Goal: Task Accomplishment & Management: Manage account settings

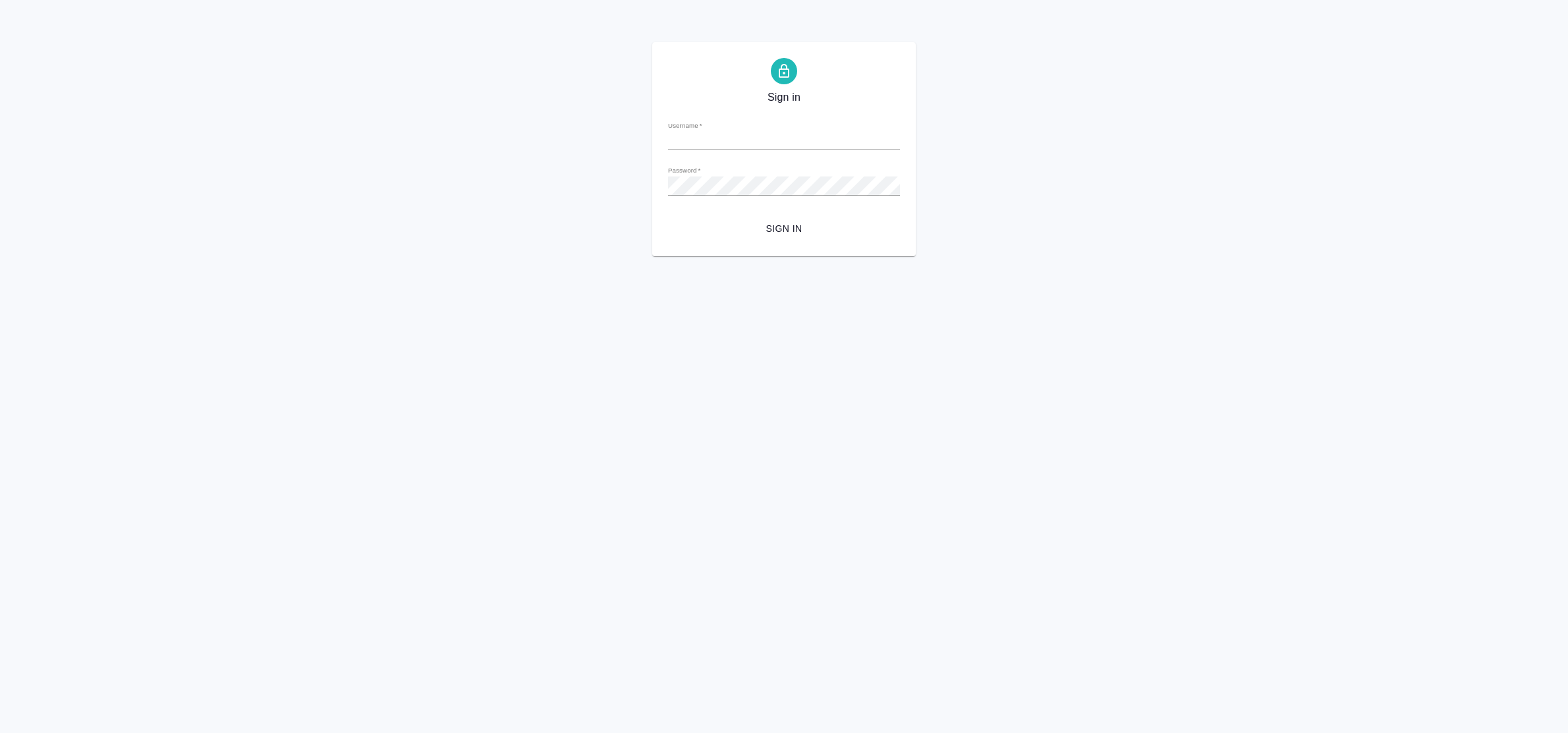
type input "e.bulakhova@awatera.com"
click at [615, 185] on div "Sign in Username   * e.bulakhova@awatera.com Password   * urlPath   * / Sign in" at bounding box center [784, 148] width 1568 height 214
click at [668, 217] on button "Sign in" at bounding box center [784, 229] width 232 height 24
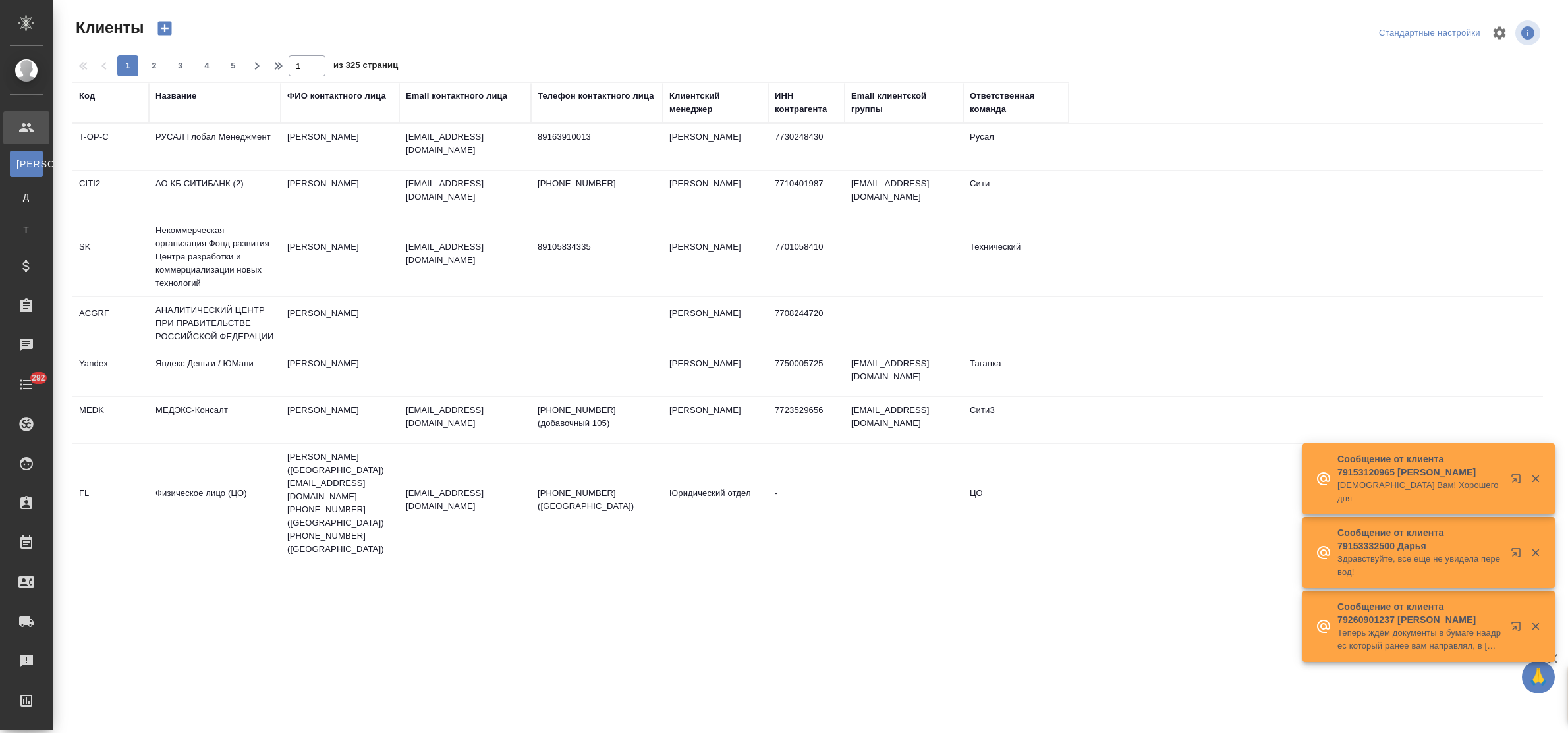
select select "RU"
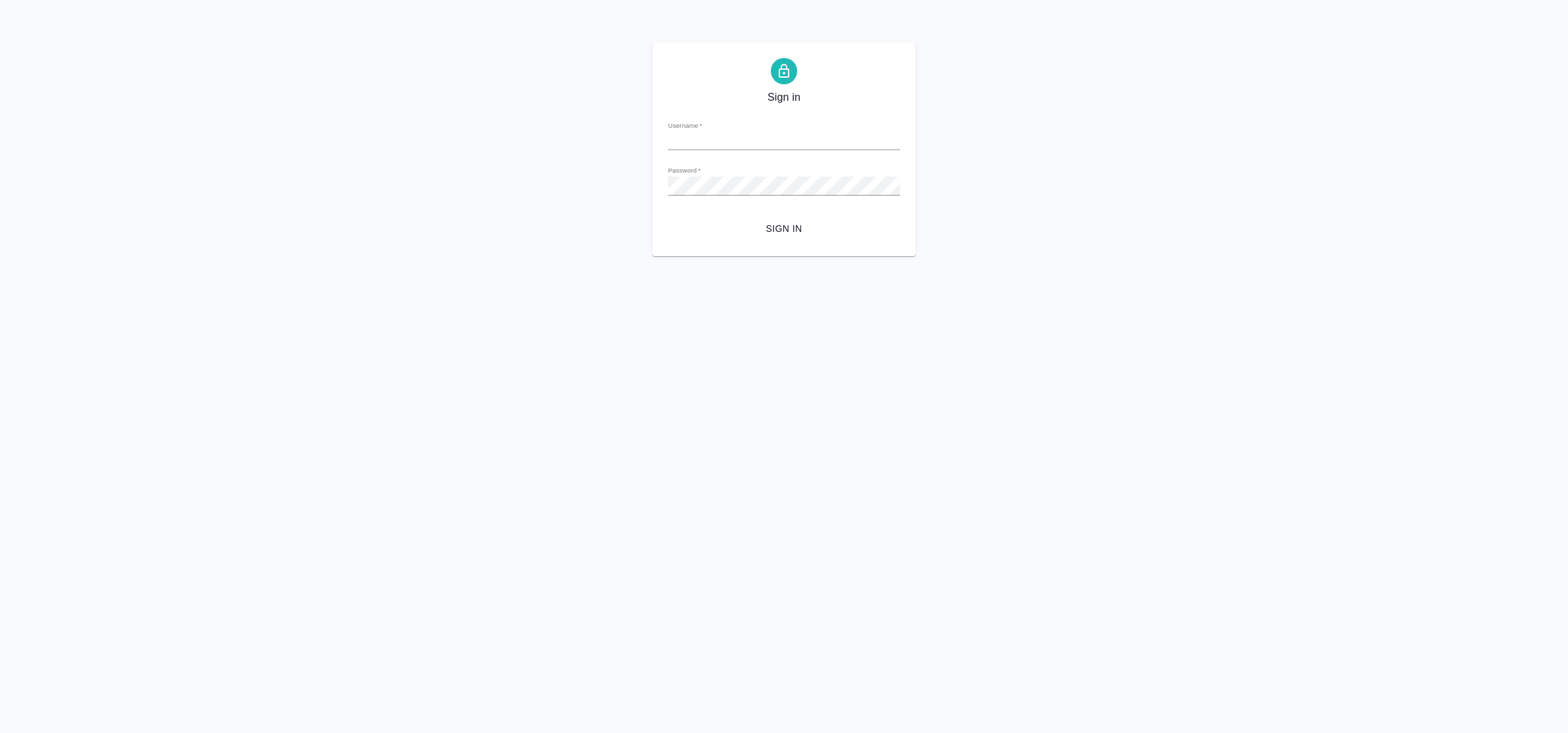
type input "e.bulakhova@awatera.com"
click at [800, 224] on span "Sign in" at bounding box center [784, 229] width 211 height 17
type input "e.bulakhova@awatera.com"
click at [758, 224] on span "Sign in" at bounding box center [784, 229] width 211 height 17
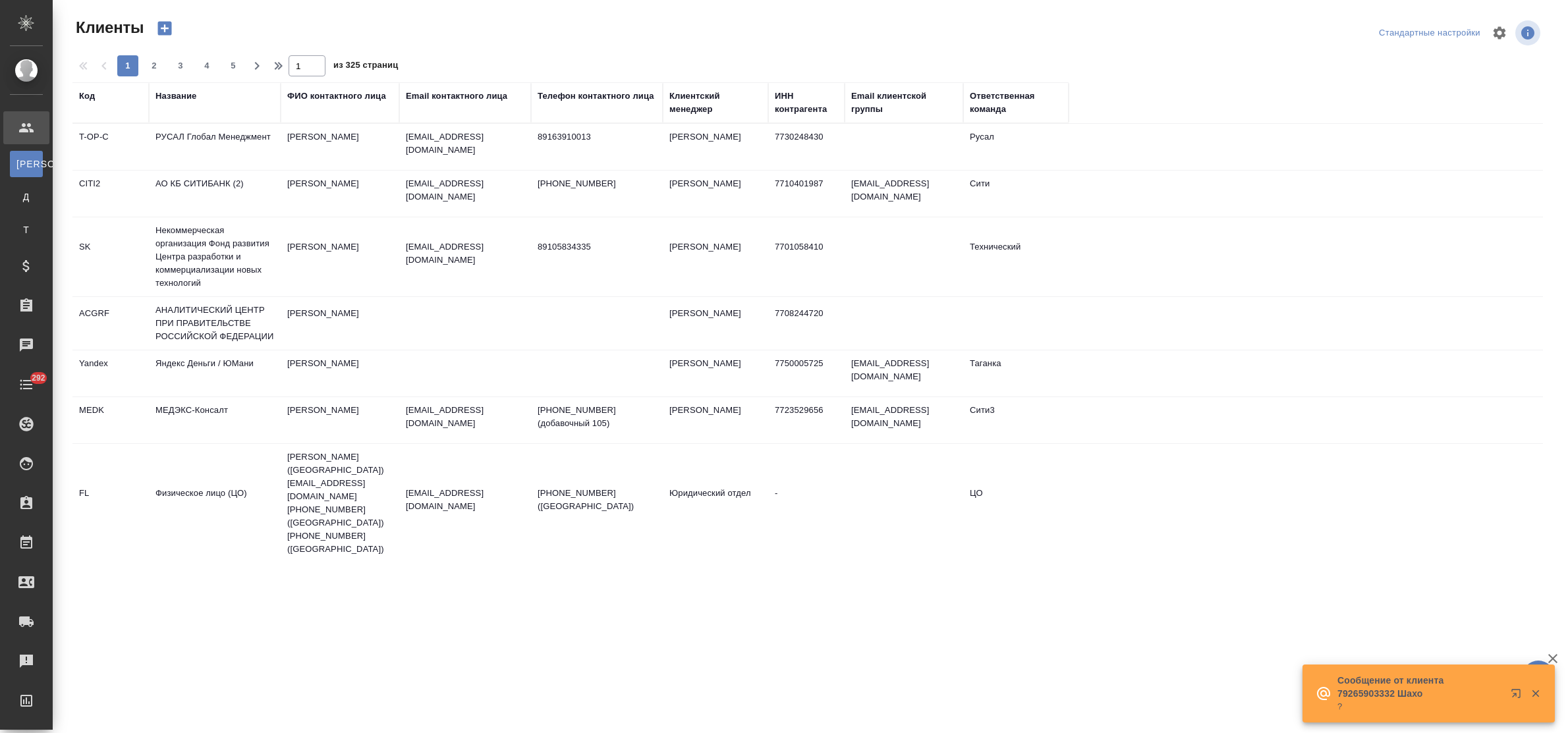
select select "RU"
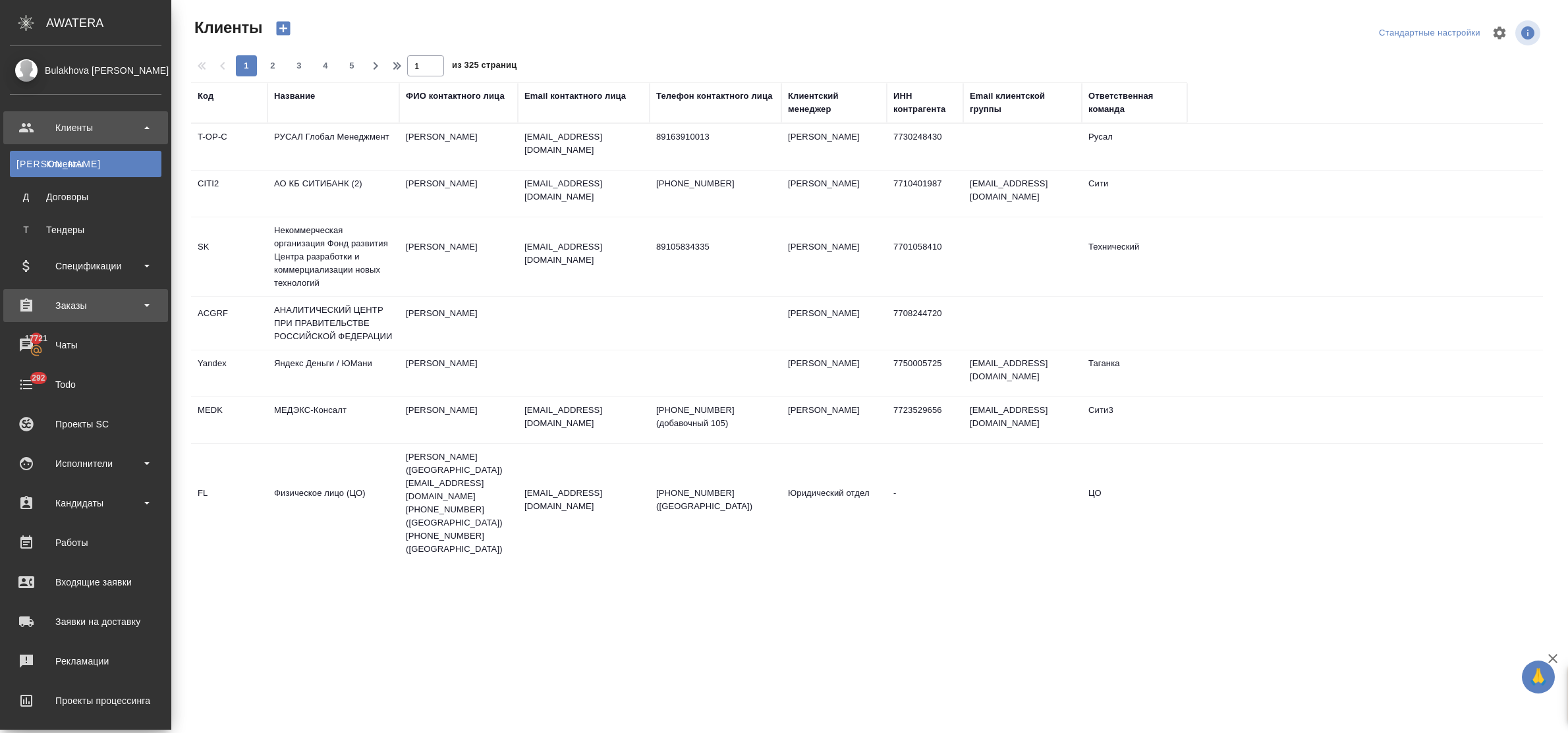
click at [99, 305] on div "Заказы" at bounding box center [85, 306] width 151 height 20
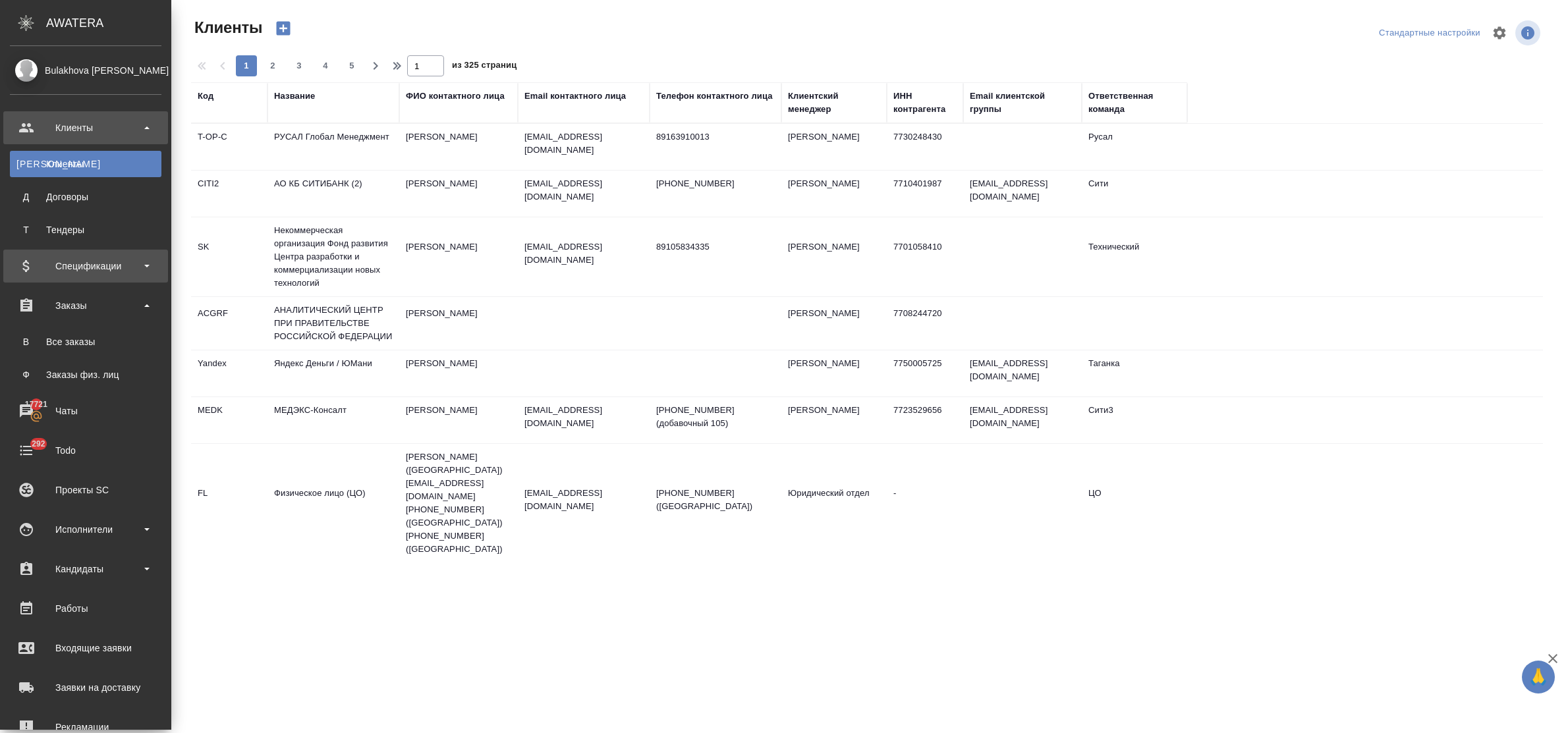
click at [75, 271] on div "Спецификации" at bounding box center [85, 266] width 151 height 20
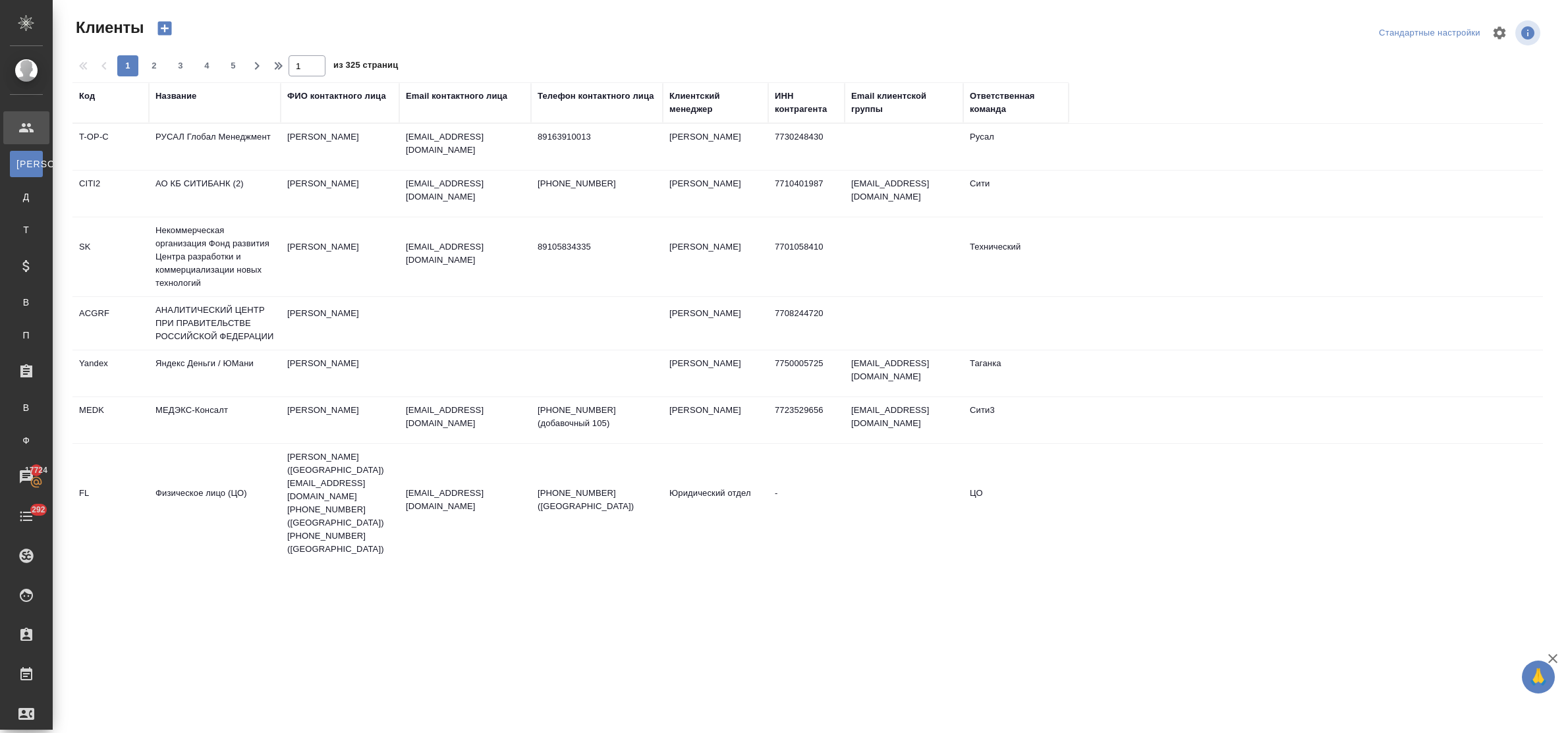
click at [176, 103] on div "Название" at bounding box center [215, 103] width 119 height 27
click at [172, 97] on div "Название" at bounding box center [176, 96] width 41 height 13
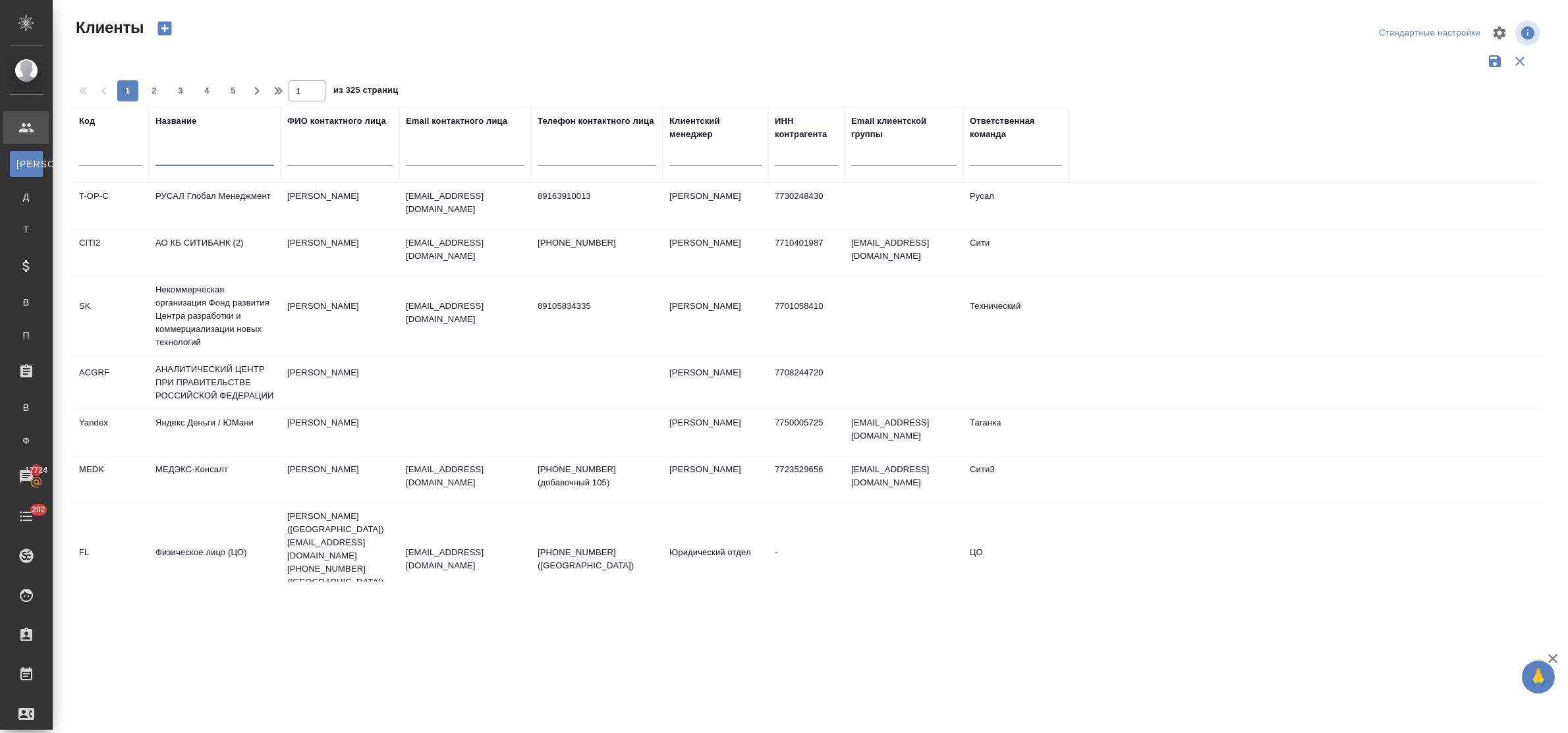
click at [208, 160] on input "text" at bounding box center [215, 158] width 119 height 17
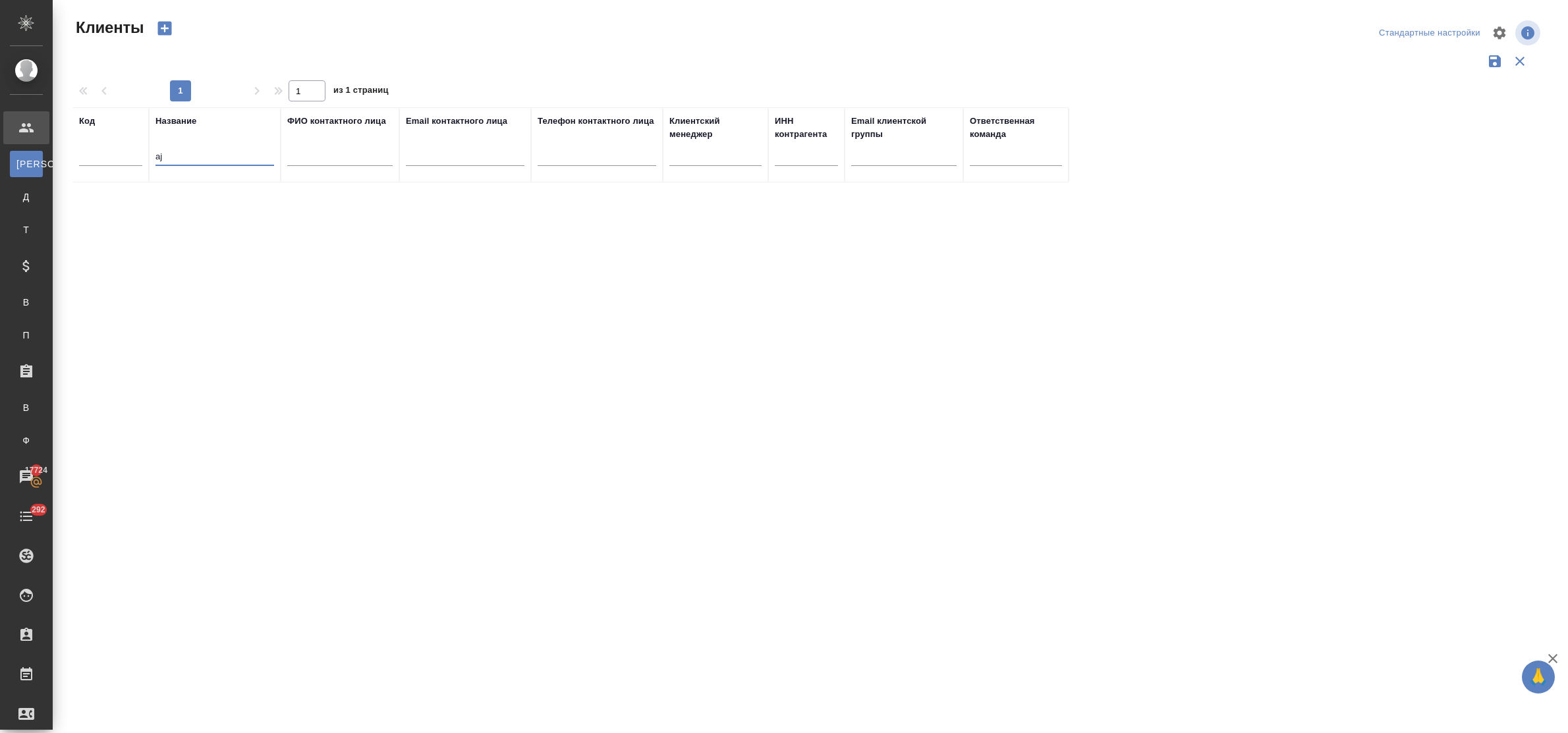
type input "a"
click at [322, 195] on td "Томашпольская Ирина" at bounding box center [340, 209] width 119 height 46
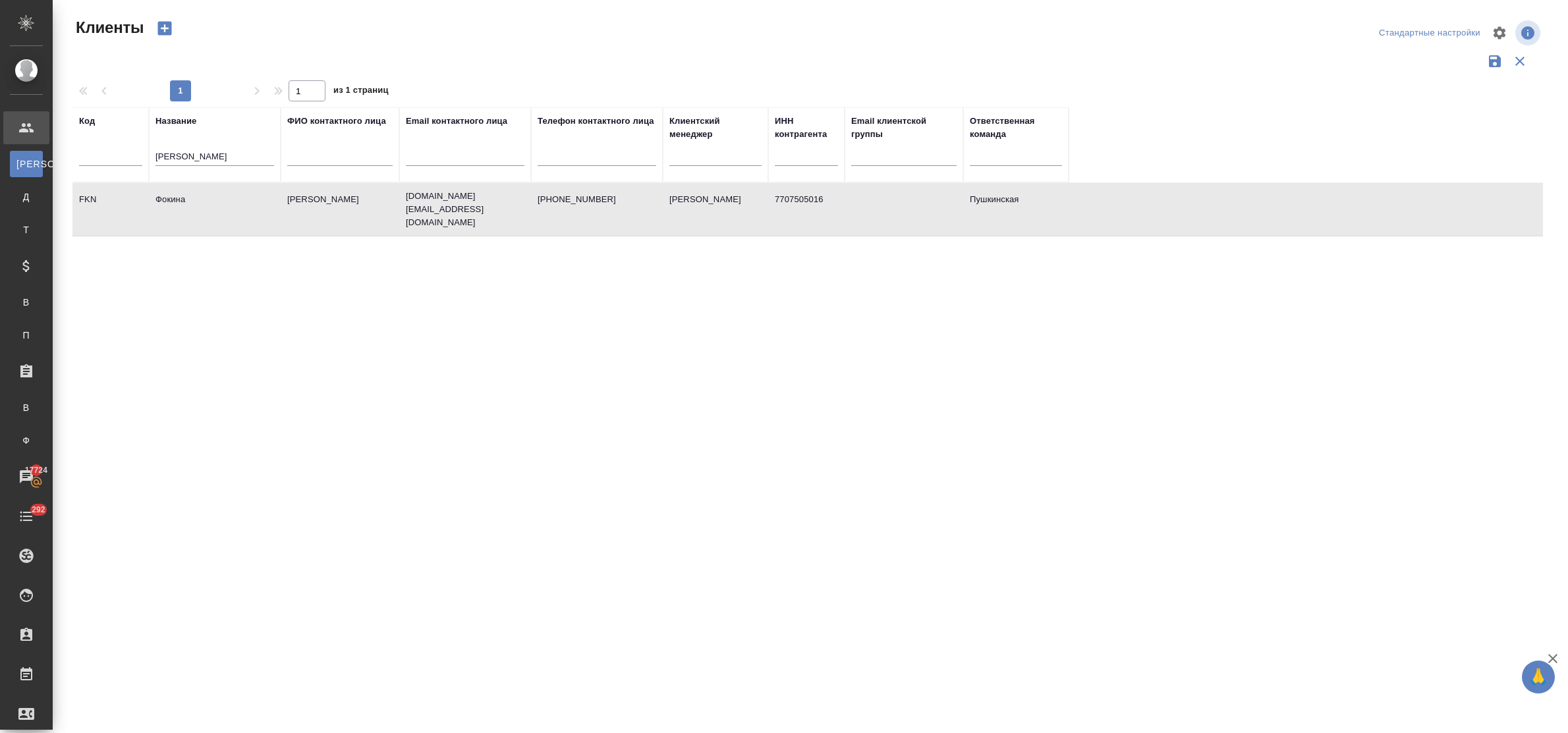
click at [325, 195] on td "Томашпольская Ирина" at bounding box center [340, 209] width 119 height 46
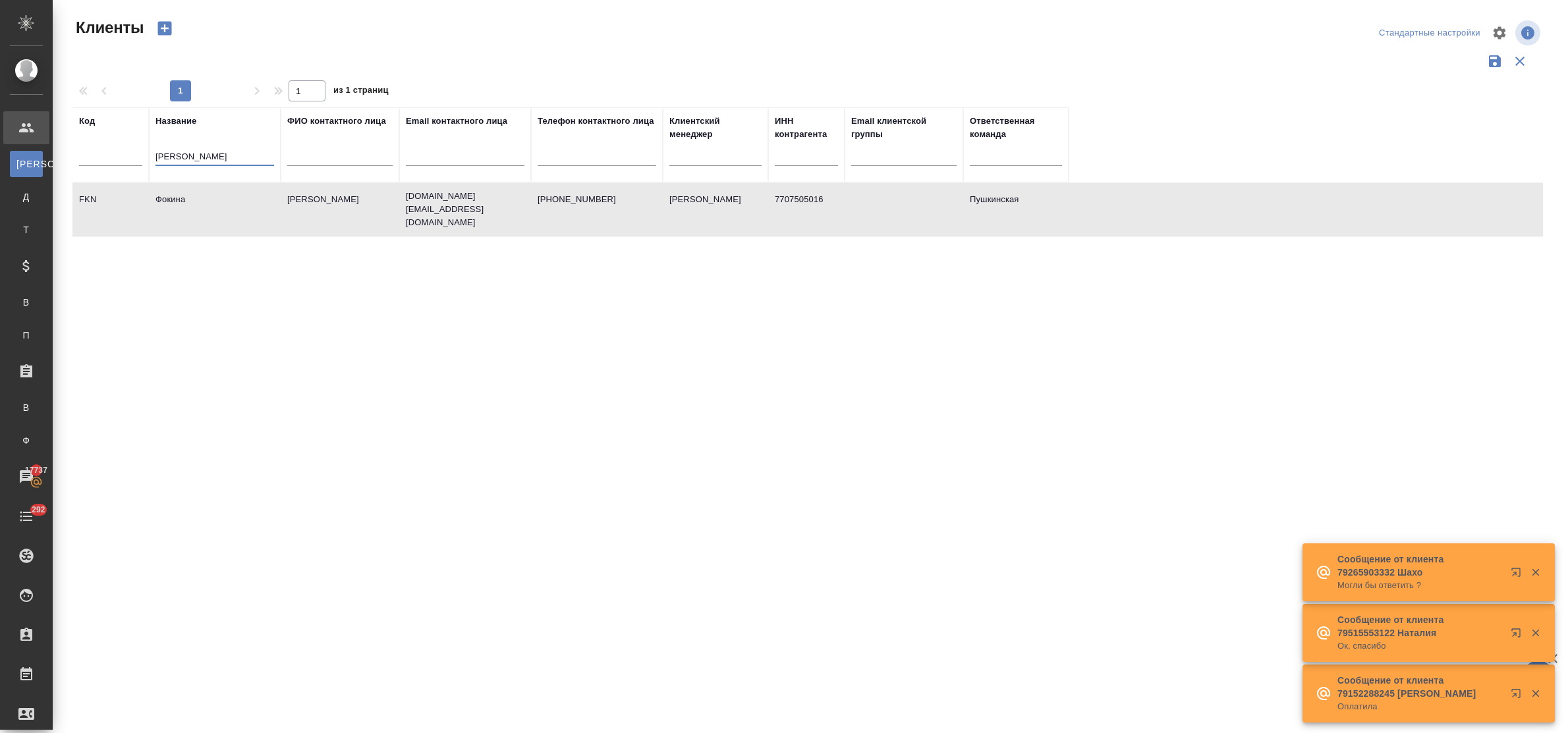
drag, startPoint x: 195, startPoint y: 156, endPoint x: 130, endPoint y: 153, distance: 65.1
click at [130, 152] on tr "Код Название фокина ФИО контактного лица Email контактного лица Телефон контакт…" at bounding box center [570, 144] width 996 height 75
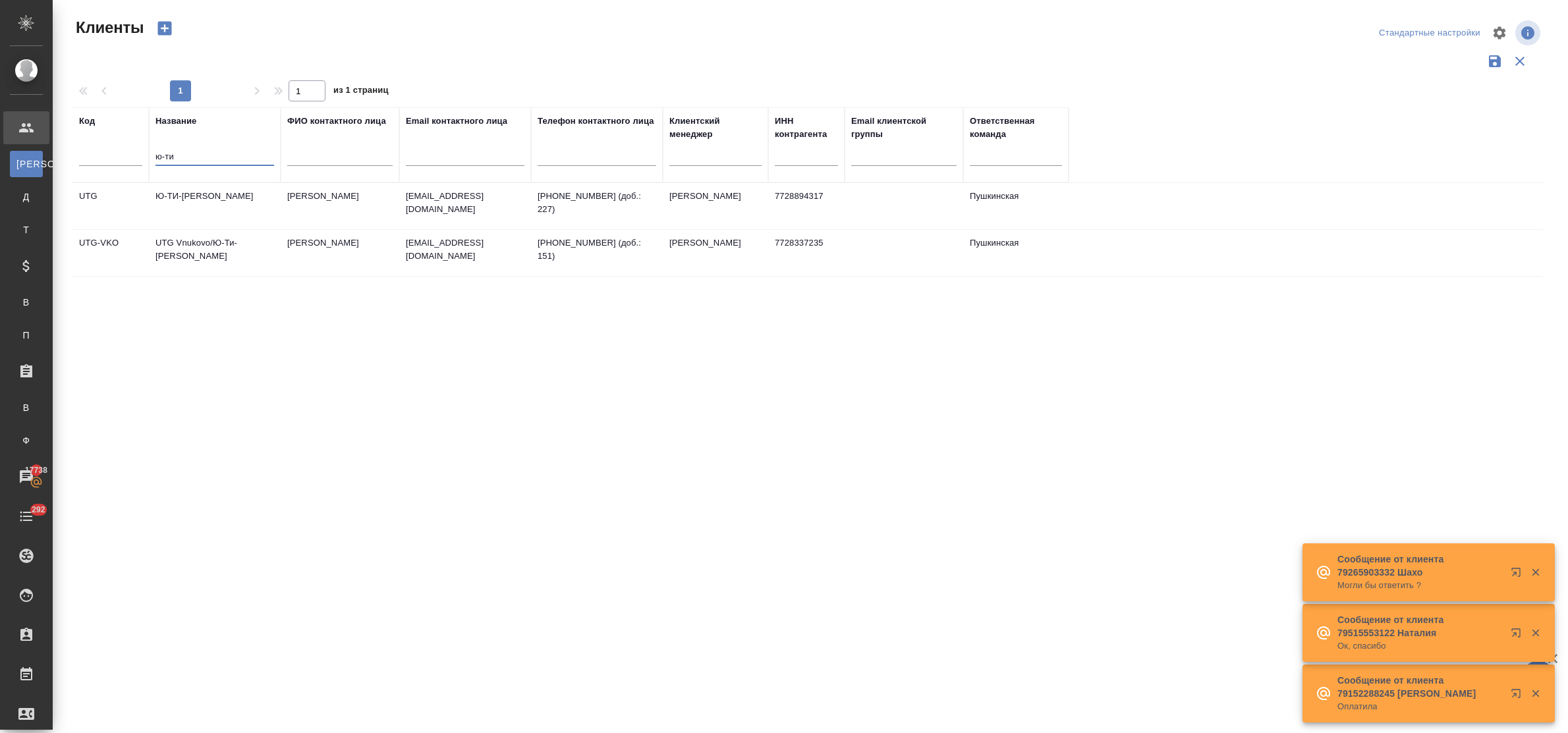
type input "ю-ти"
click at [218, 198] on td "Ю-ТИ-ДЖИ ДОМОДЕДОВО" at bounding box center [215, 206] width 132 height 46
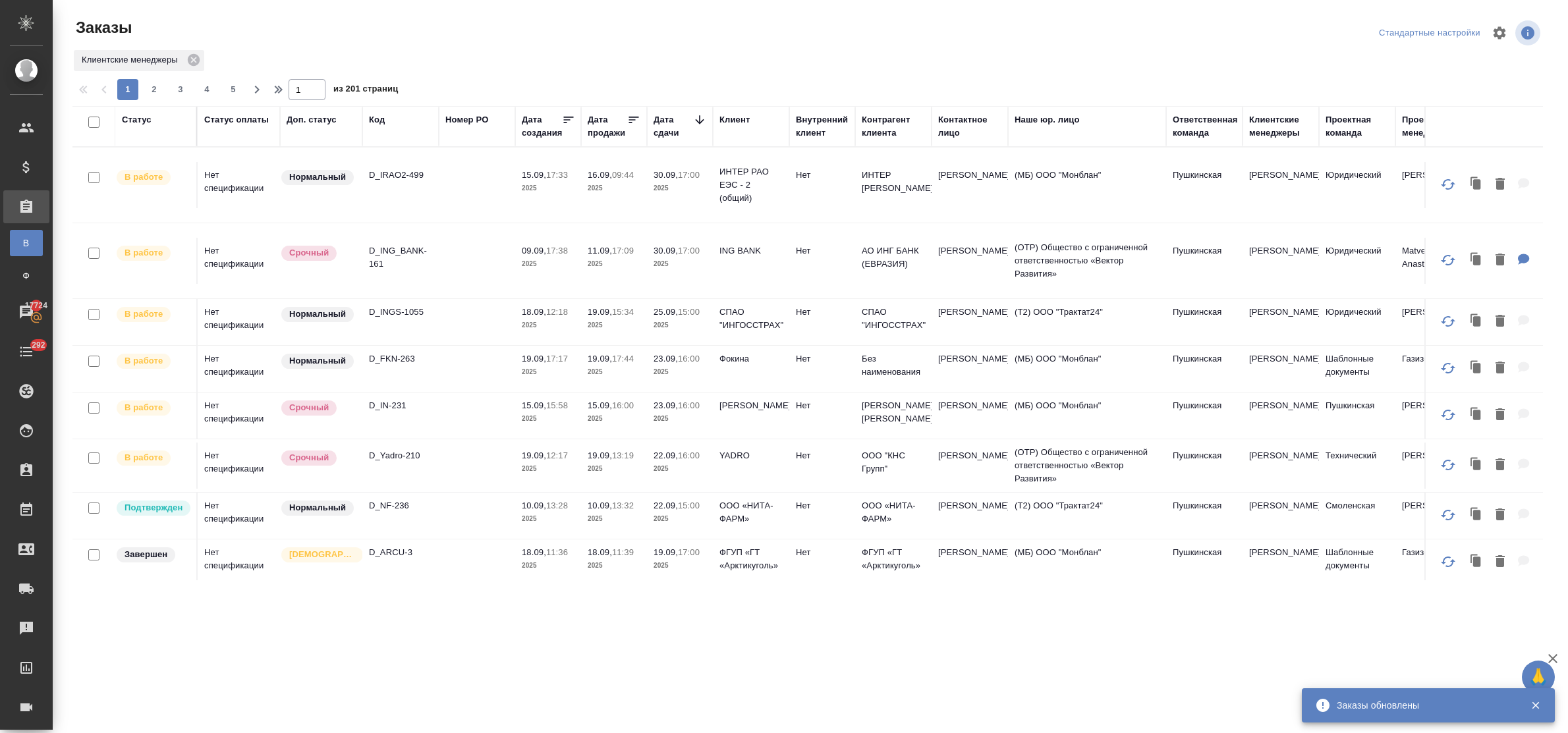
click at [396, 507] on p "D_NF-236" at bounding box center [400, 505] width 63 height 13
click at [396, 359] on p "D_FKN-263" at bounding box center [400, 358] width 63 height 13
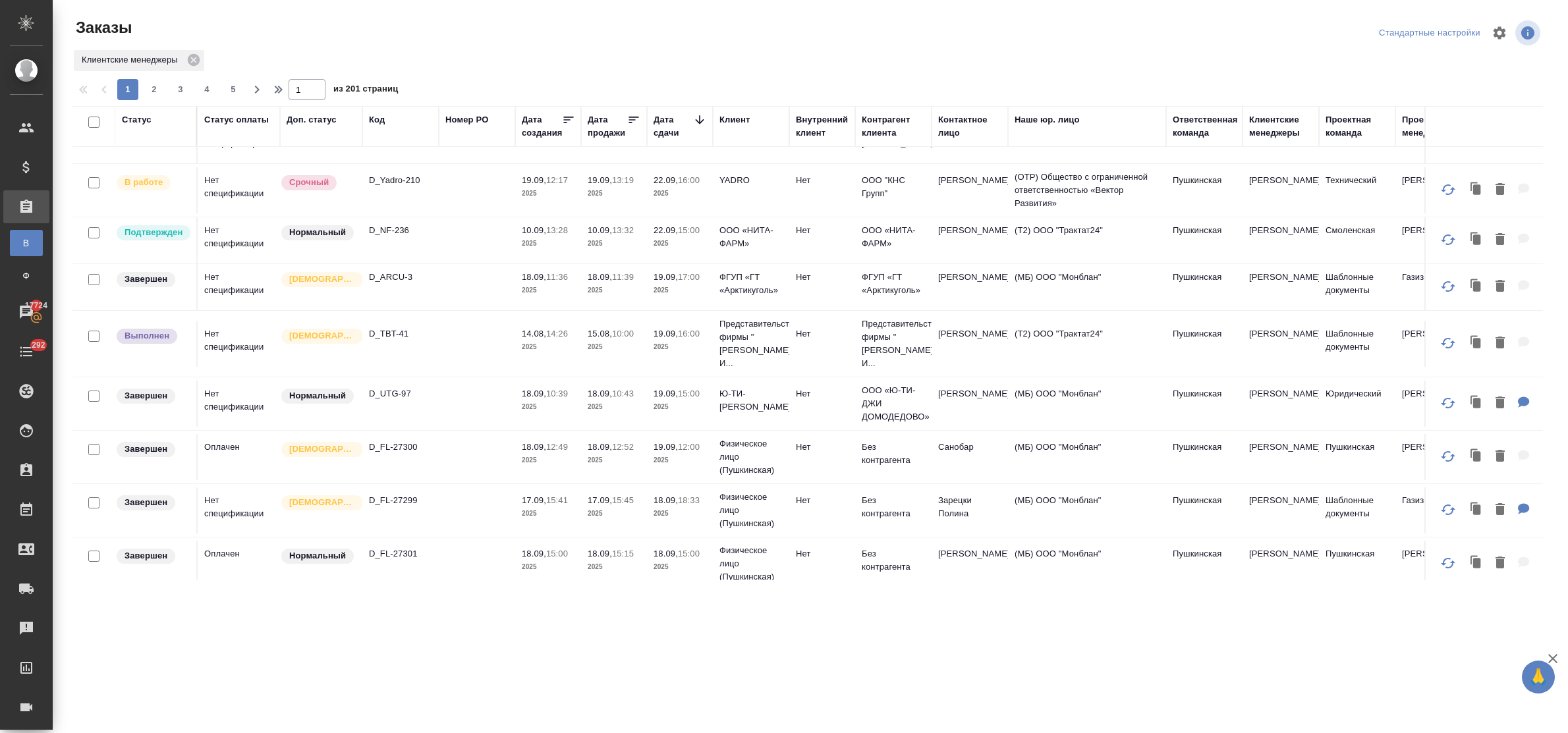
scroll to position [82, 0]
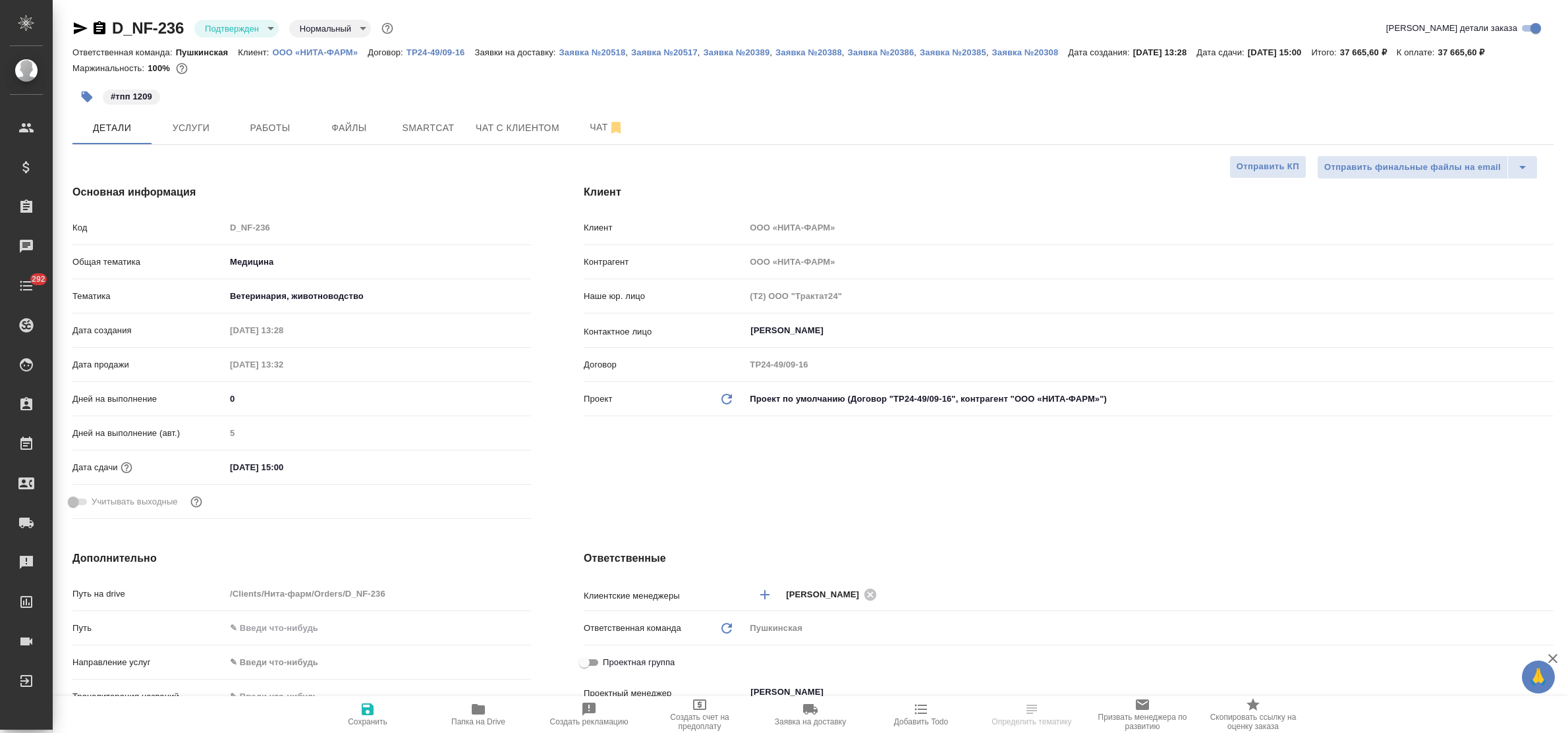
select select "RU"
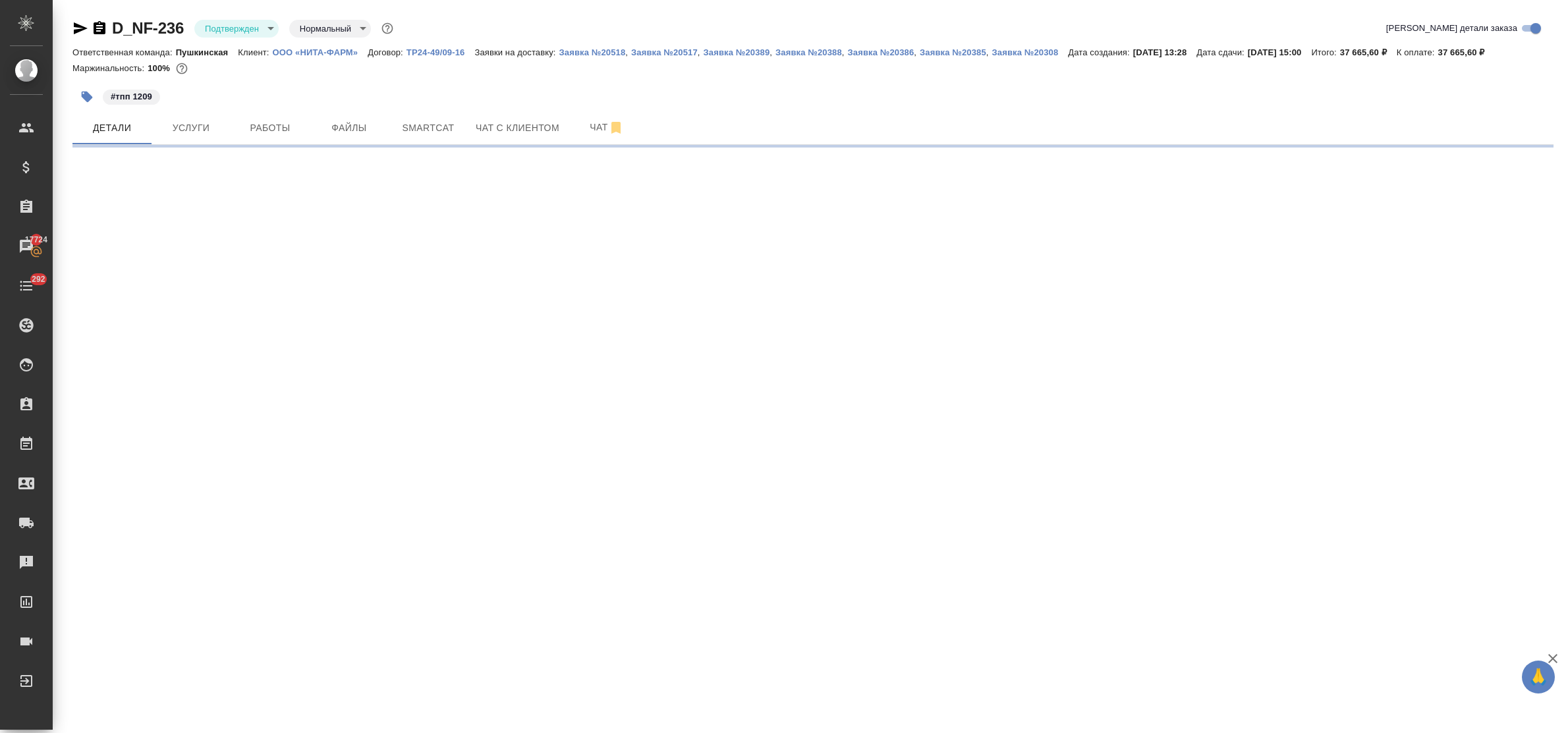
select select "RU"
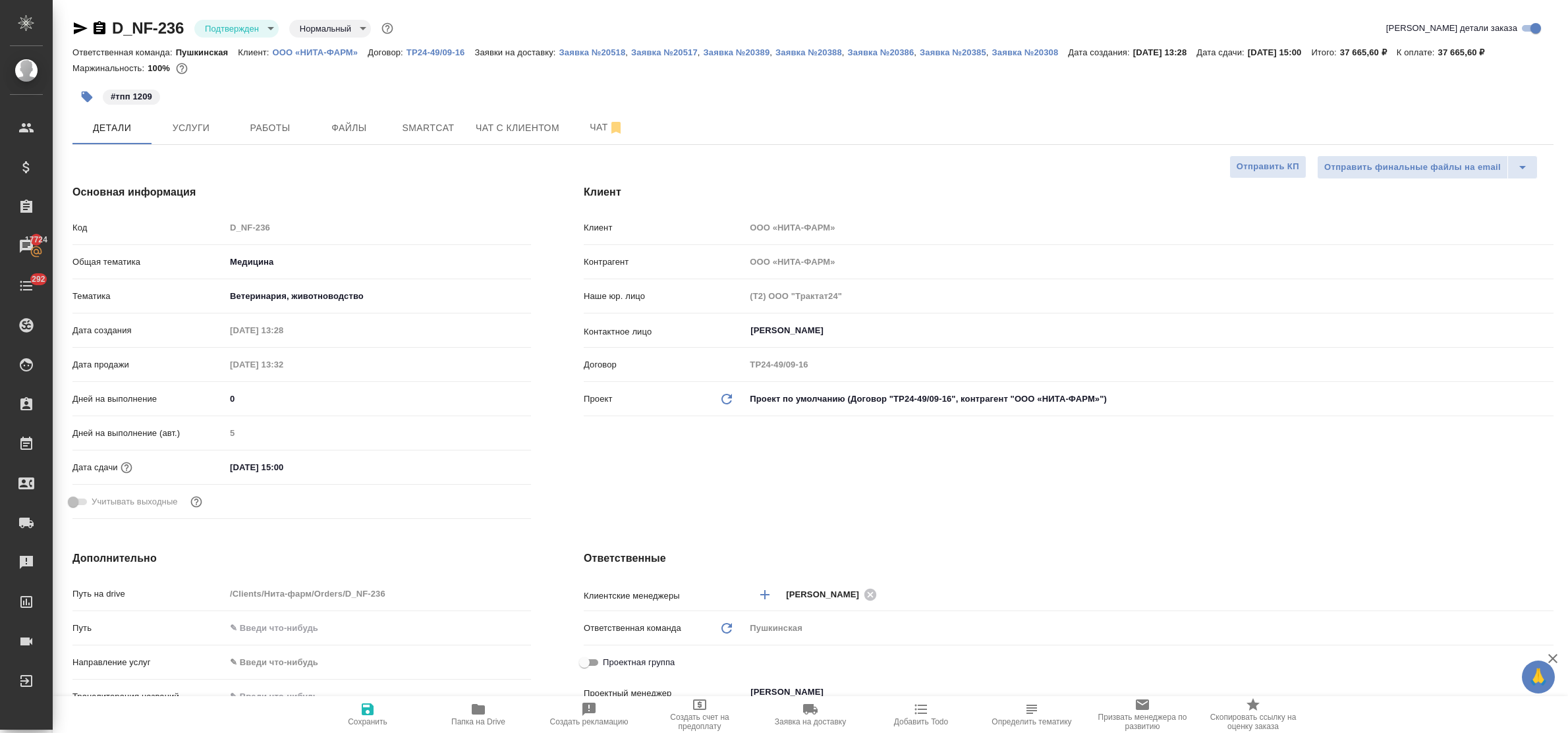
type textarea "x"
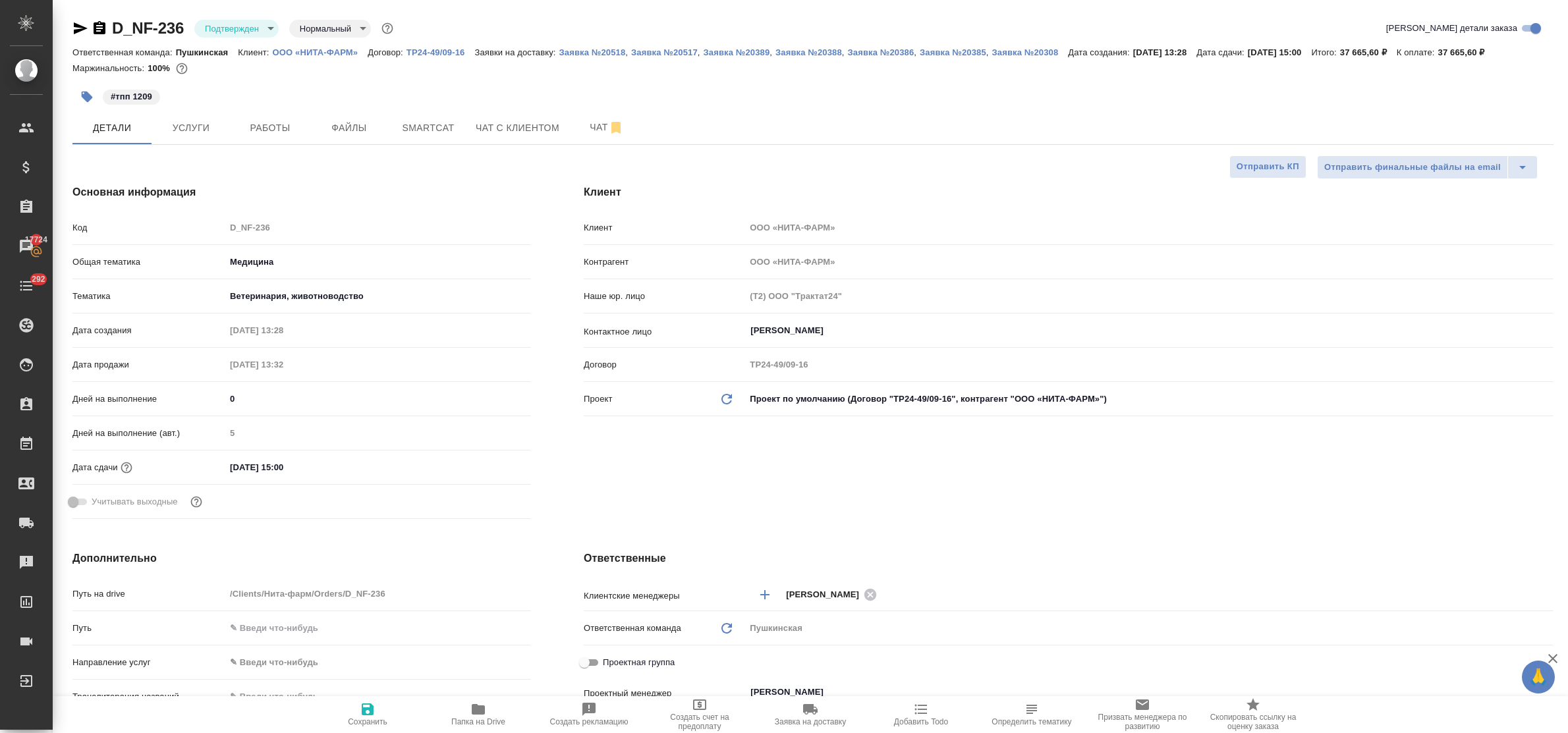
type textarea "x"
click at [204, 120] on span "Услуги" at bounding box center [191, 129] width 63 height 17
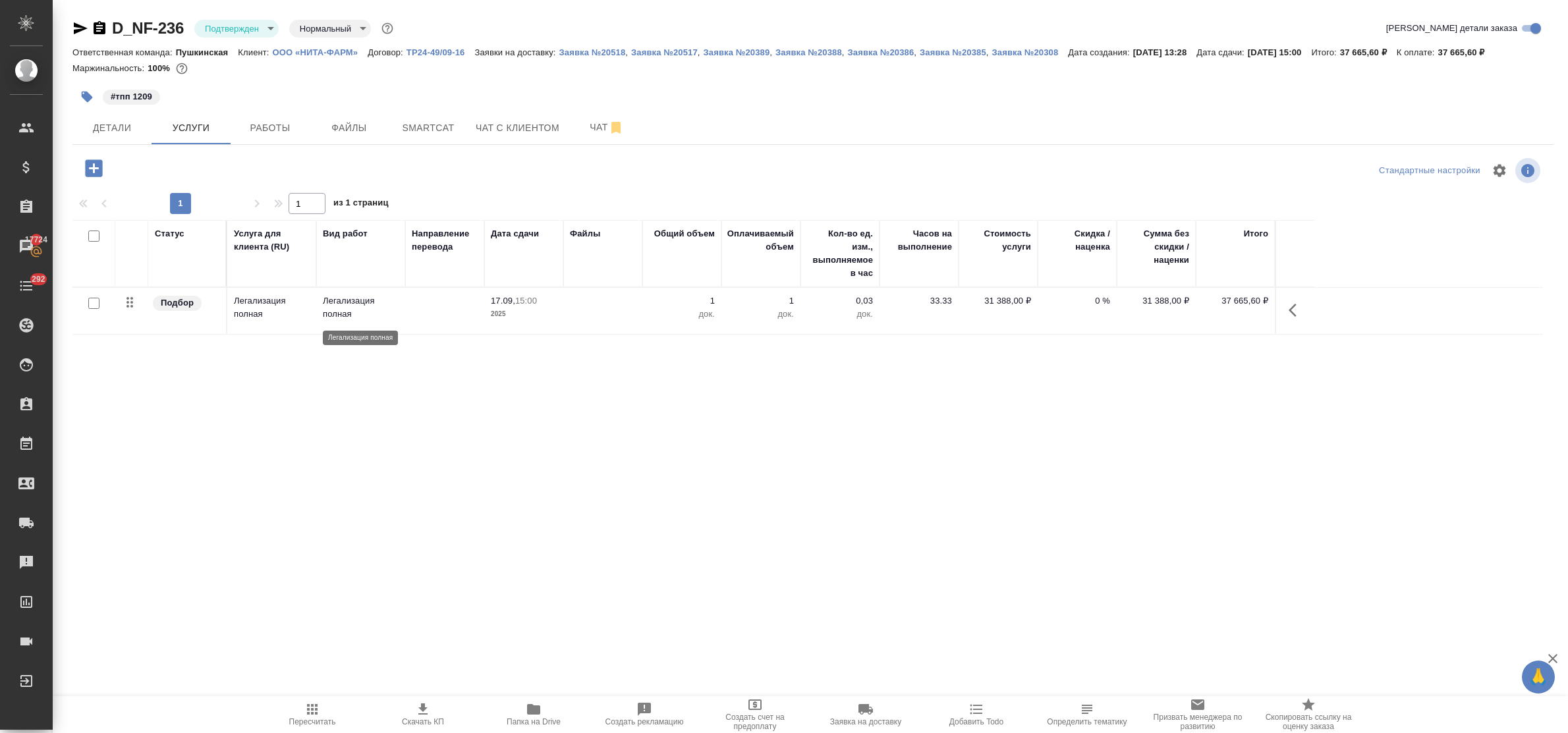
click at [335, 300] on p "Легализация полная" at bounding box center [361, 307] width 76 height 27
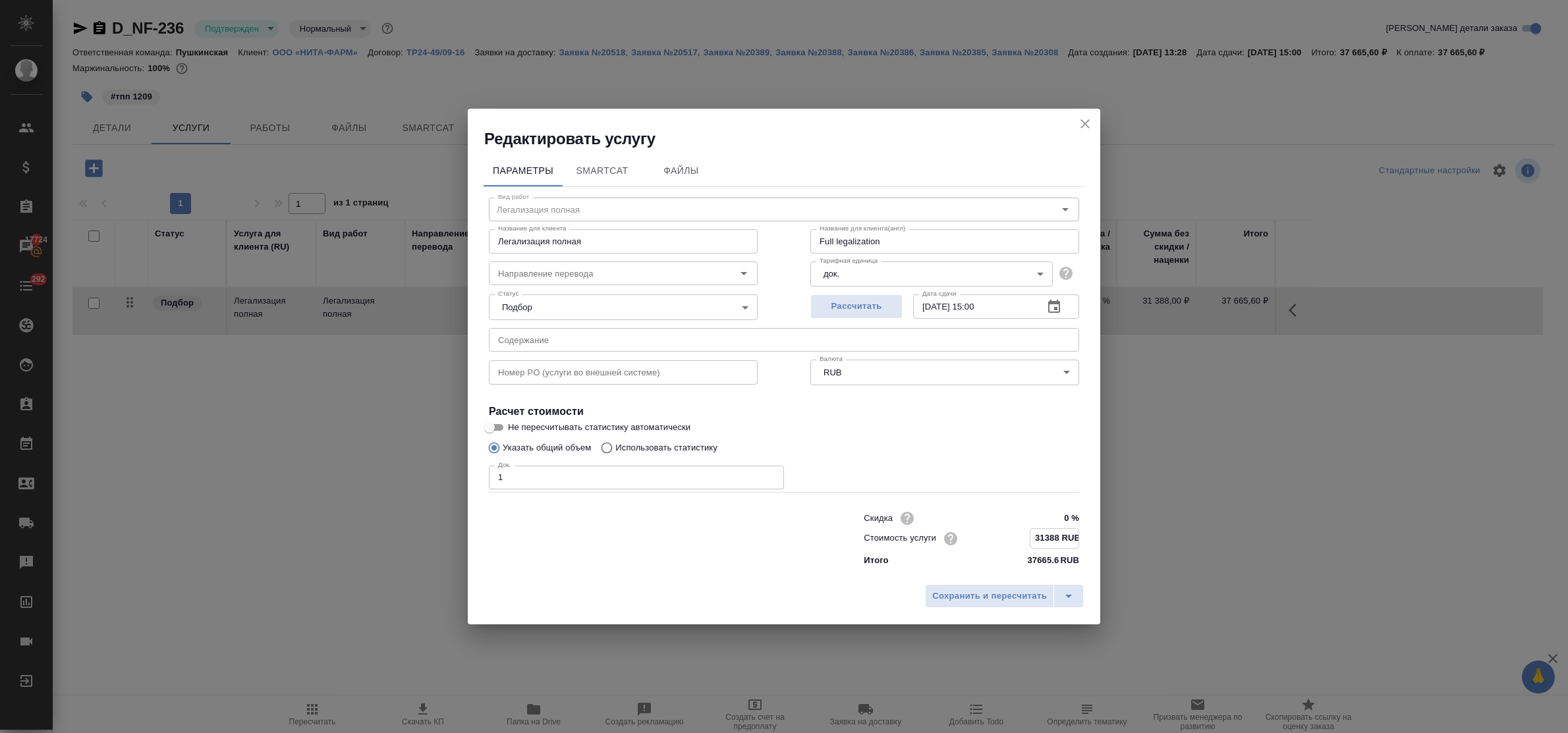
scroll to position [0, 2]
drag, startPoint x: 1032, startPoint y: 538, endPoint x: 1064, endPoint y: 535, distance: 32.1
click at [1064, 535] on input "31388 RUB" at bounding box center [1054, 538] width 48 height 19
type input "40288 RUB"
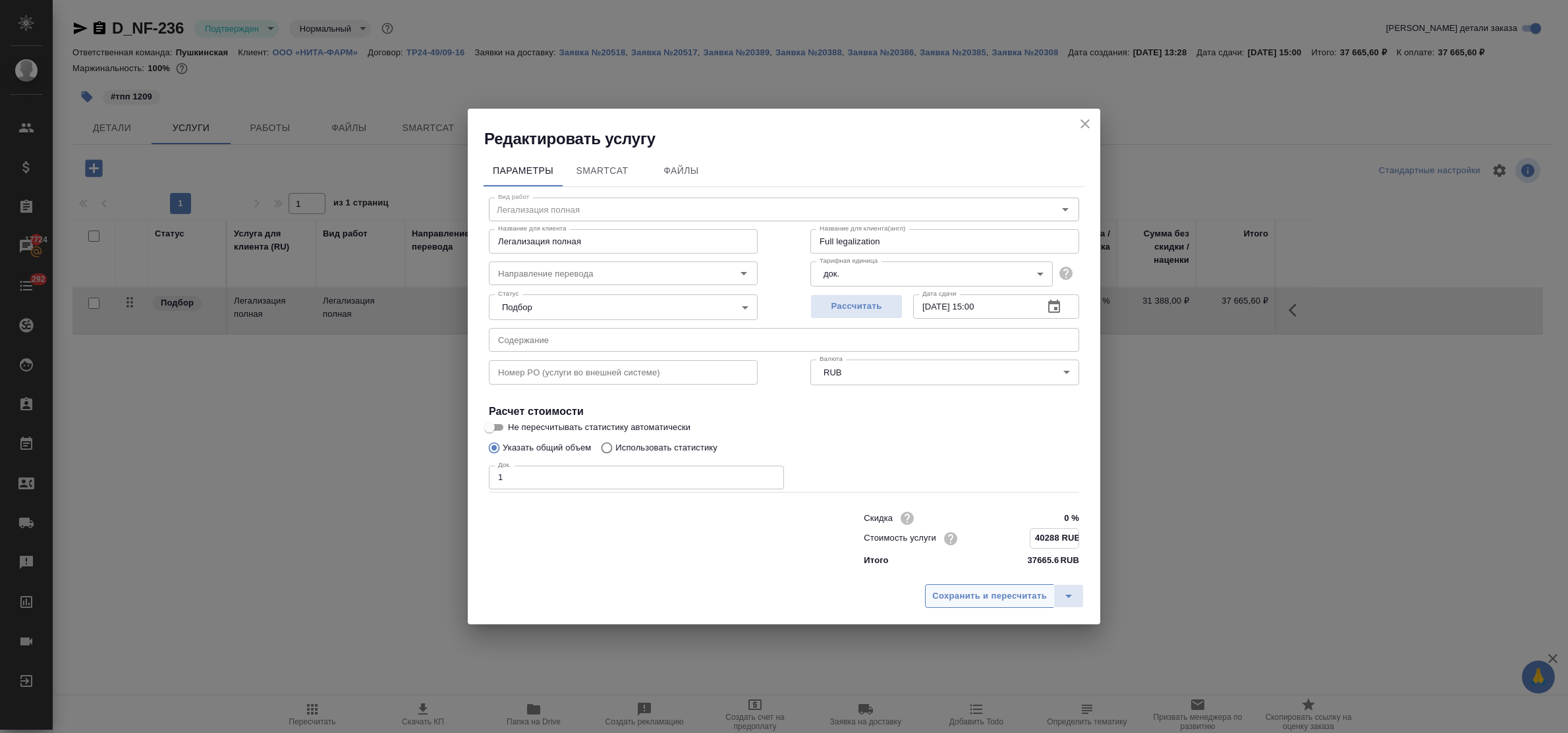
click at [1000, 586] on button "Сохранить и пересчитать" at bounding box center [990, 595] width 129 height 24
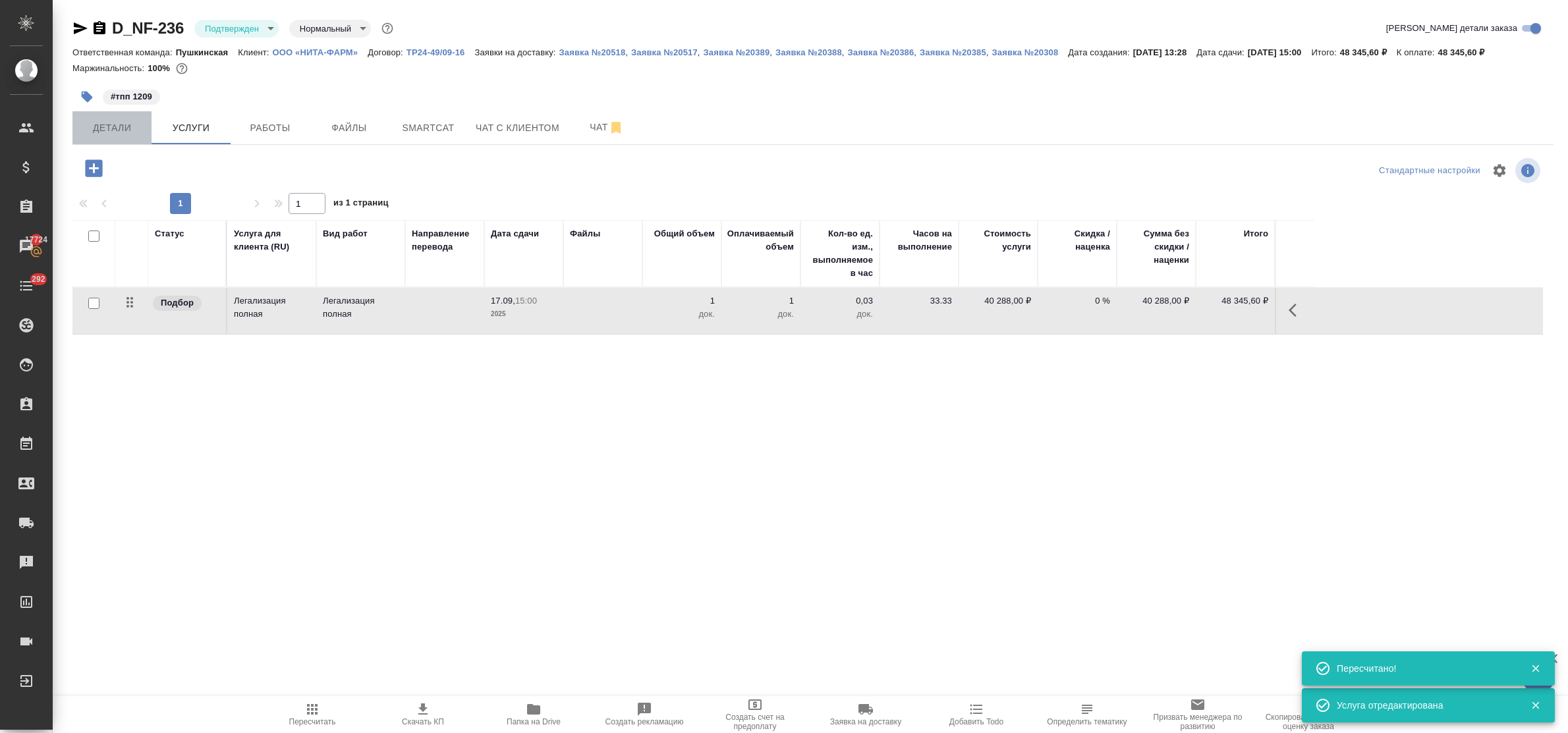
click at [119, 130] on span "Детали" at bounding box center [112, 129] width 63 height 17
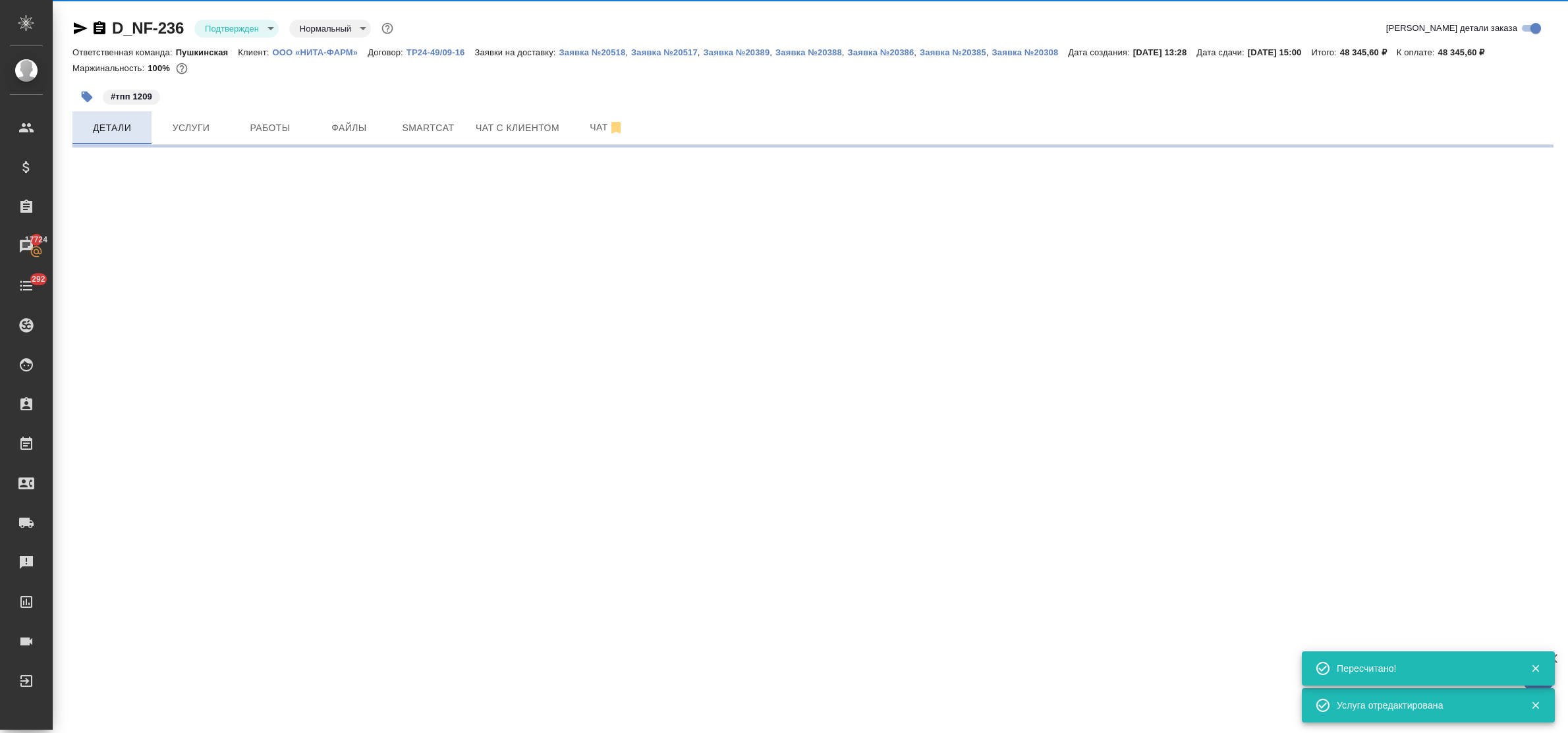
select select "RU"
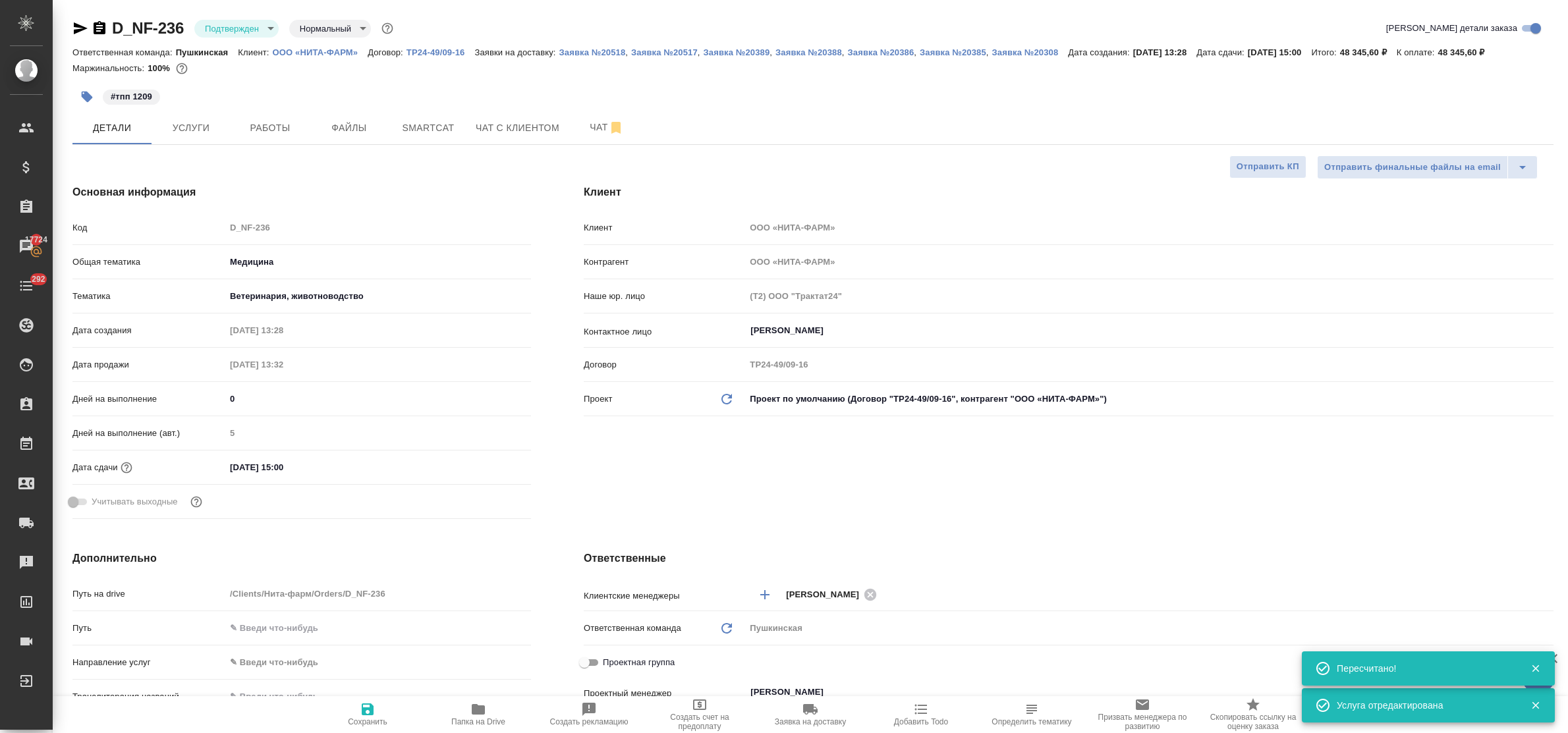
type textarea "x"
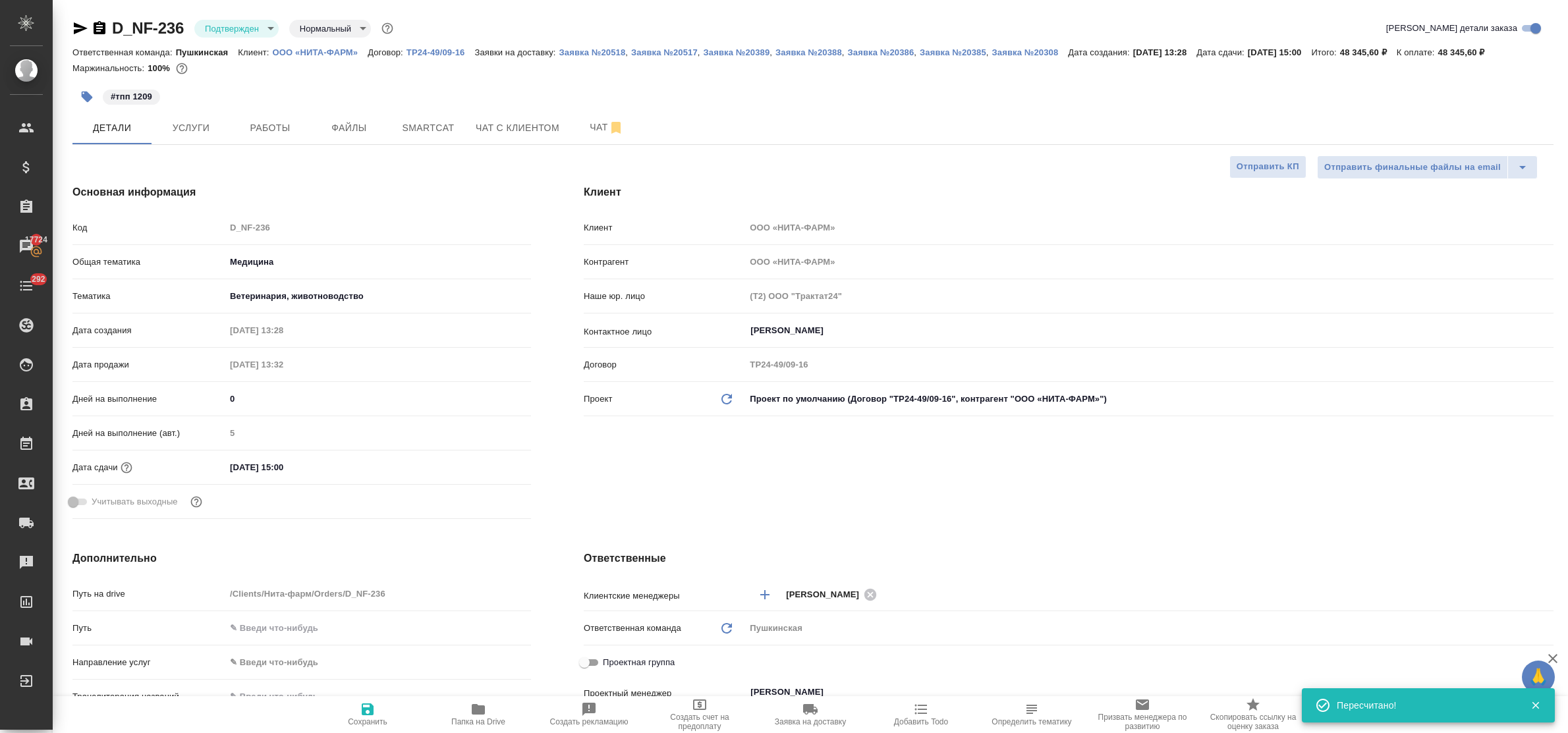
scroll to position [329, 0]
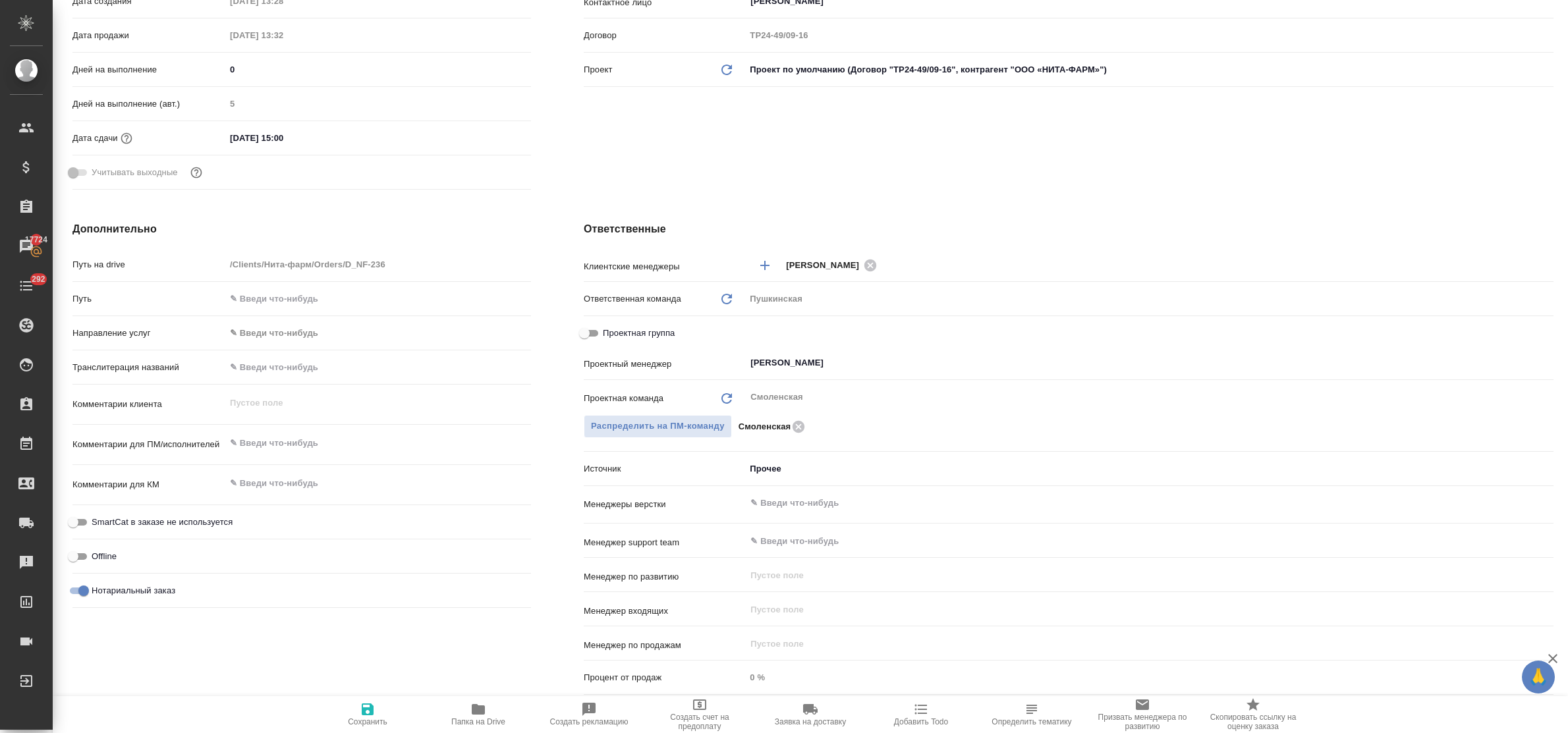
click at [584, 332] on input "Проектная группа" at bounding box center [584, 333] width 47 height 16
checkbox input "true"
type textarea "x"
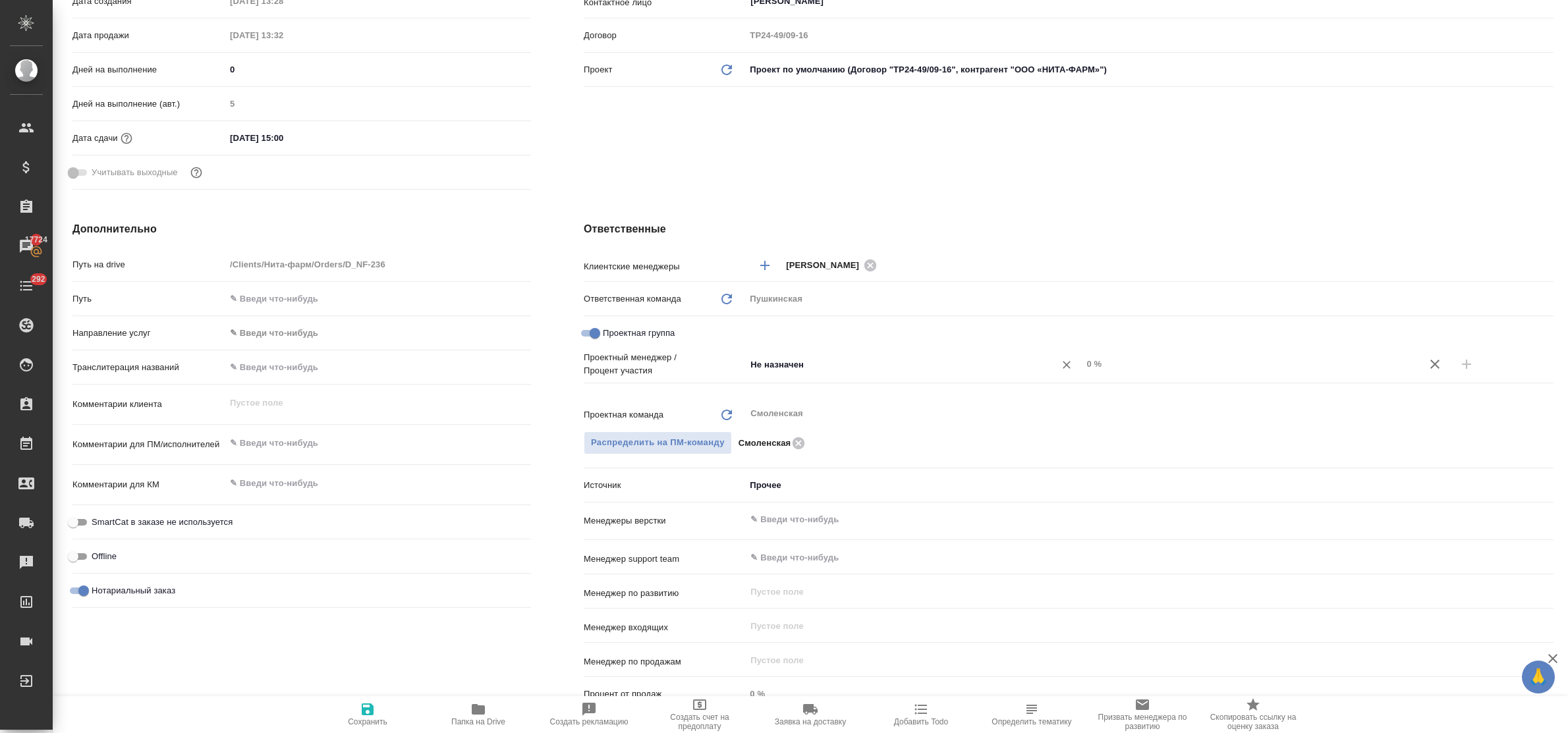
click at [805, 366] on input "Не назначен" at bounding box center [892, 364] width 285 height 16
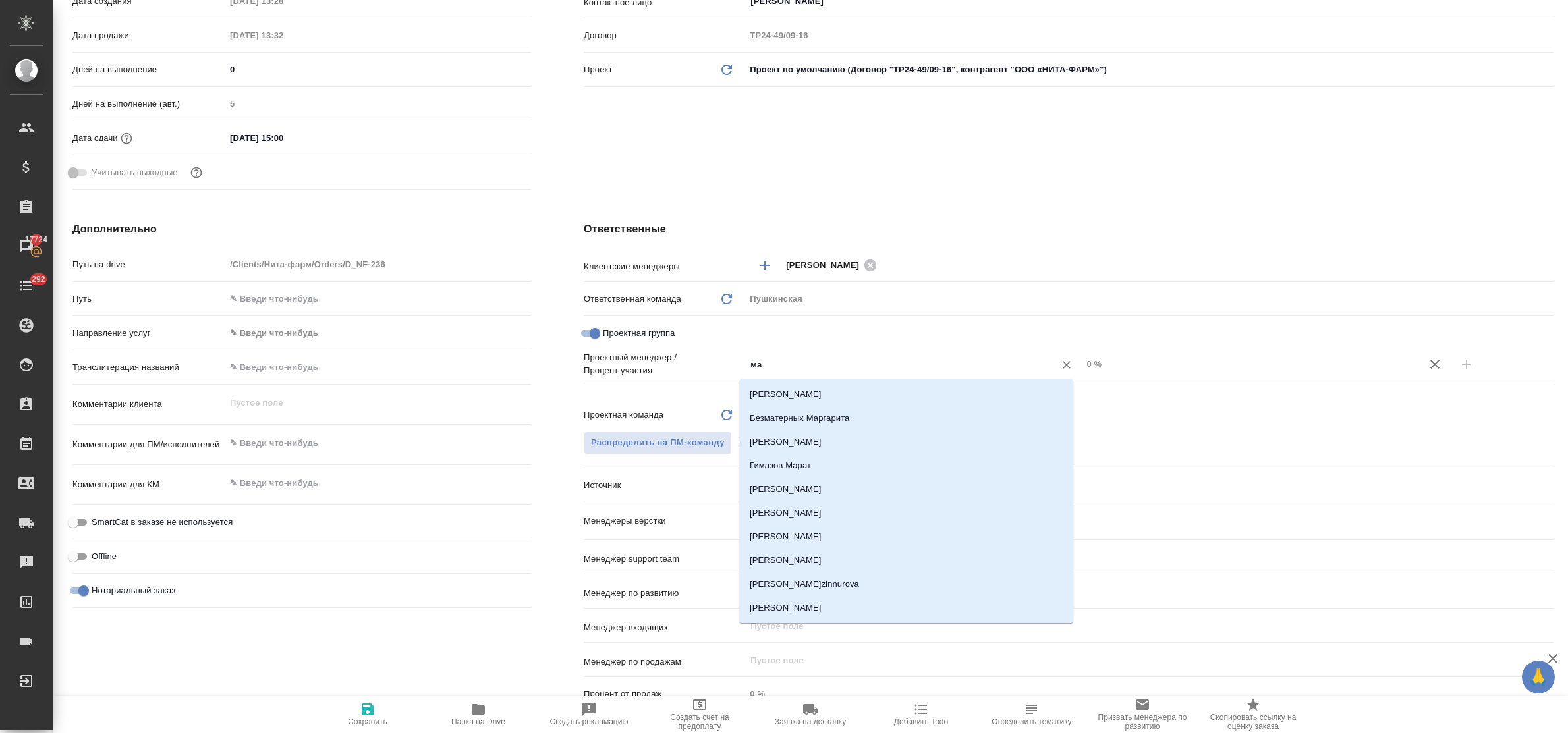
type input "м"
type input "коз"
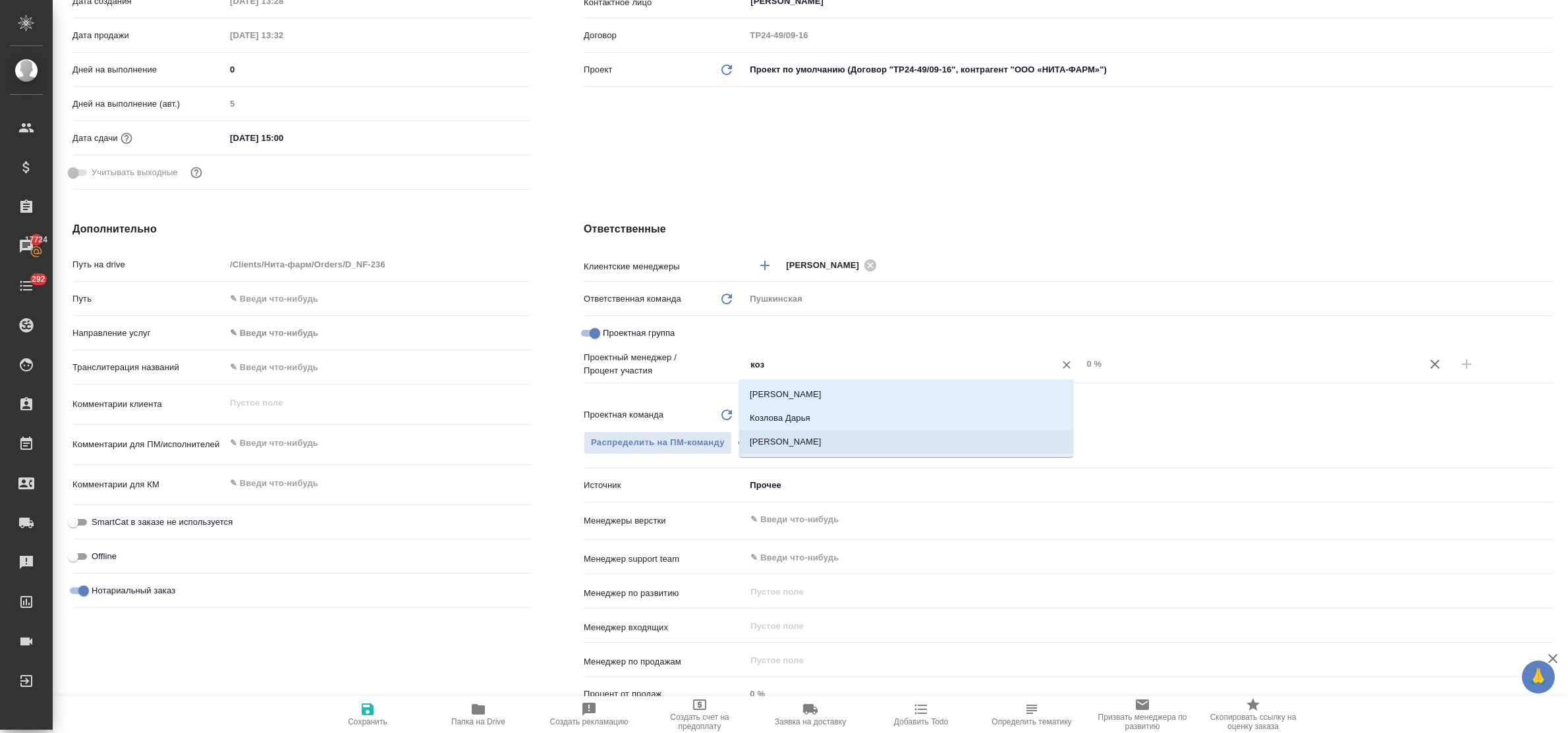
click at [816, 443] on li "Козлова Мария" at bounding box center [906, 442] width 334 height 24
type textarea "x"
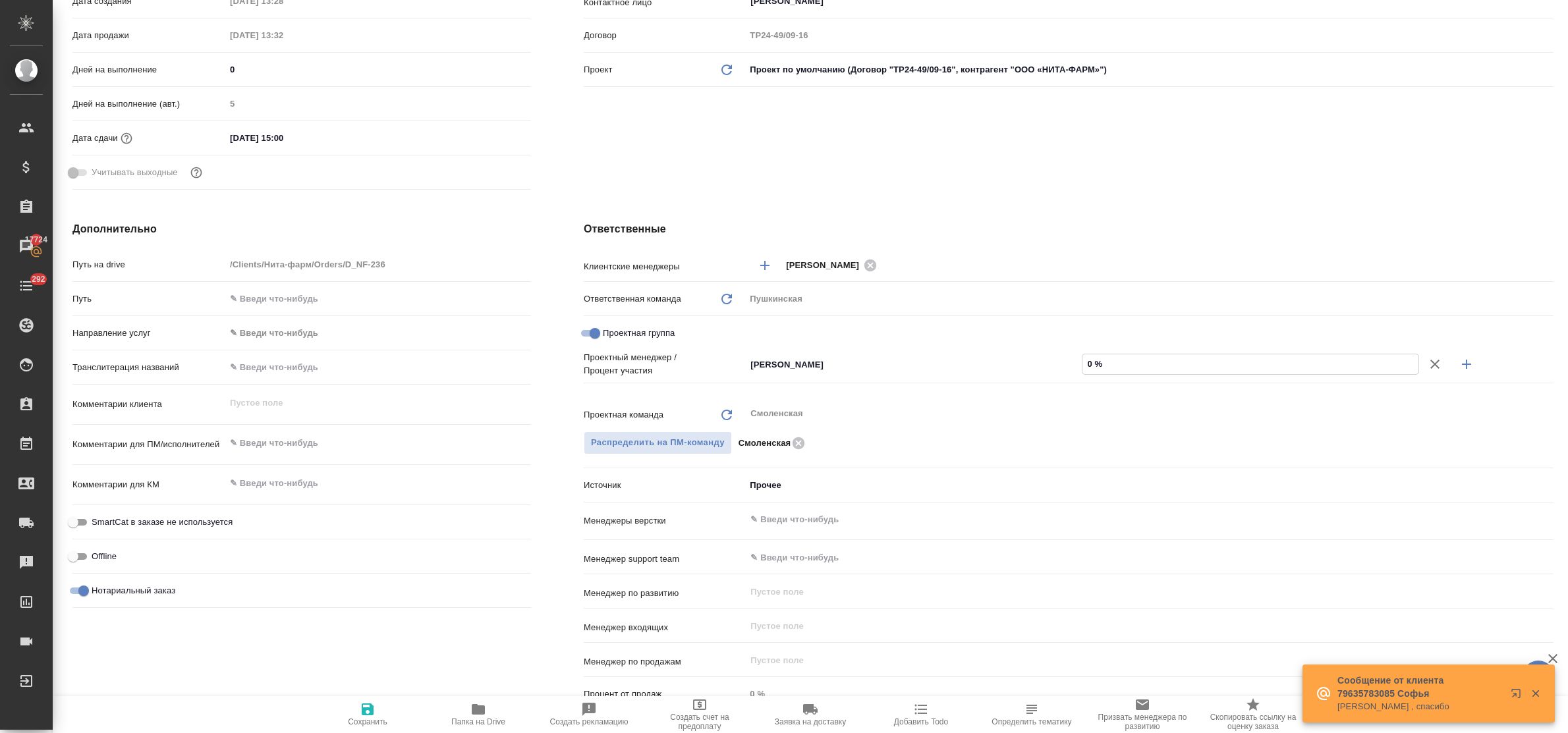
click at [1083, 367] on input "0 %" at bounding box center [1250, 363] width 336 height 19
type textarea "x"
type input "50 %"
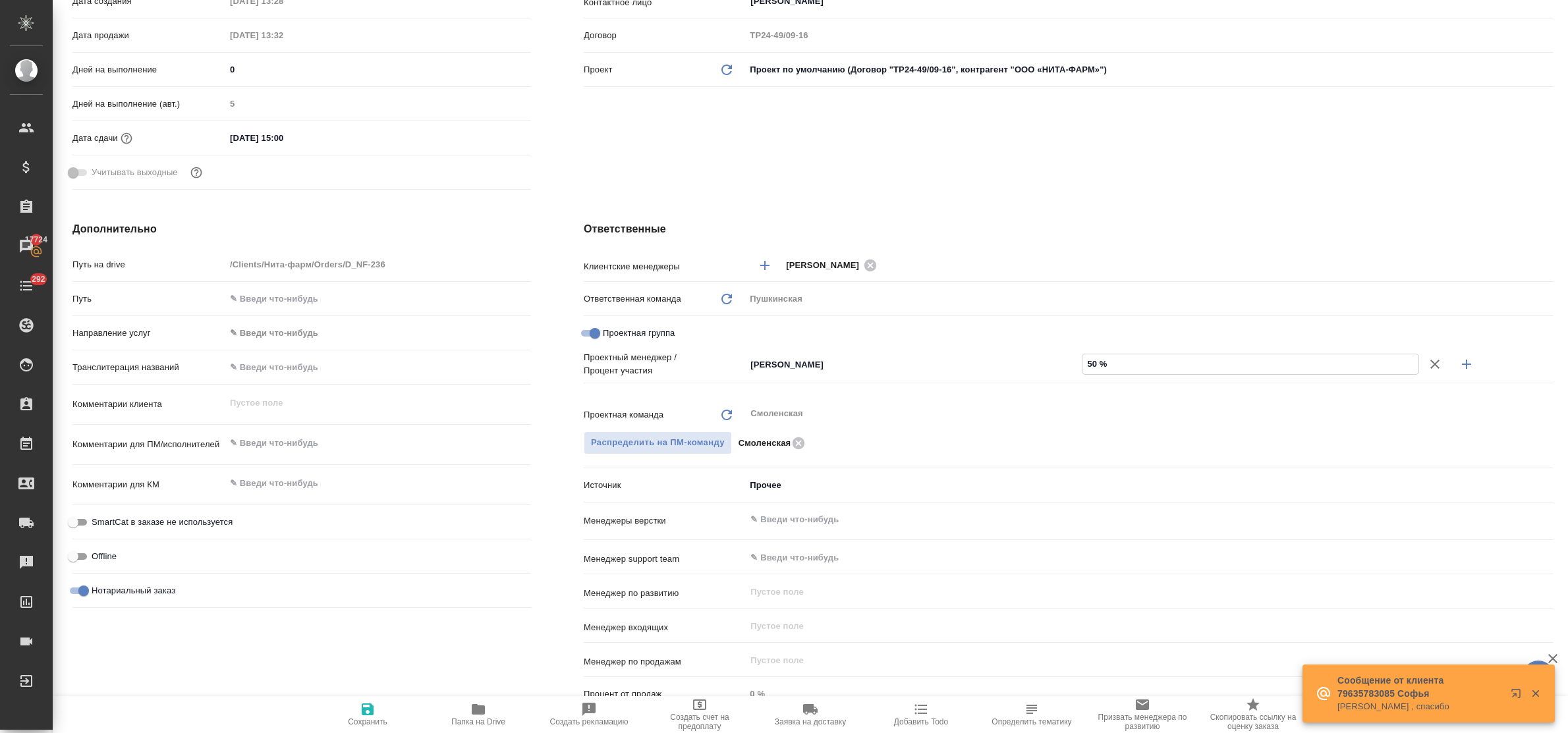
click at [1458, 362] on icon "button" at bounding box center [1466, 364] width 16 height 16
type textarea "x"
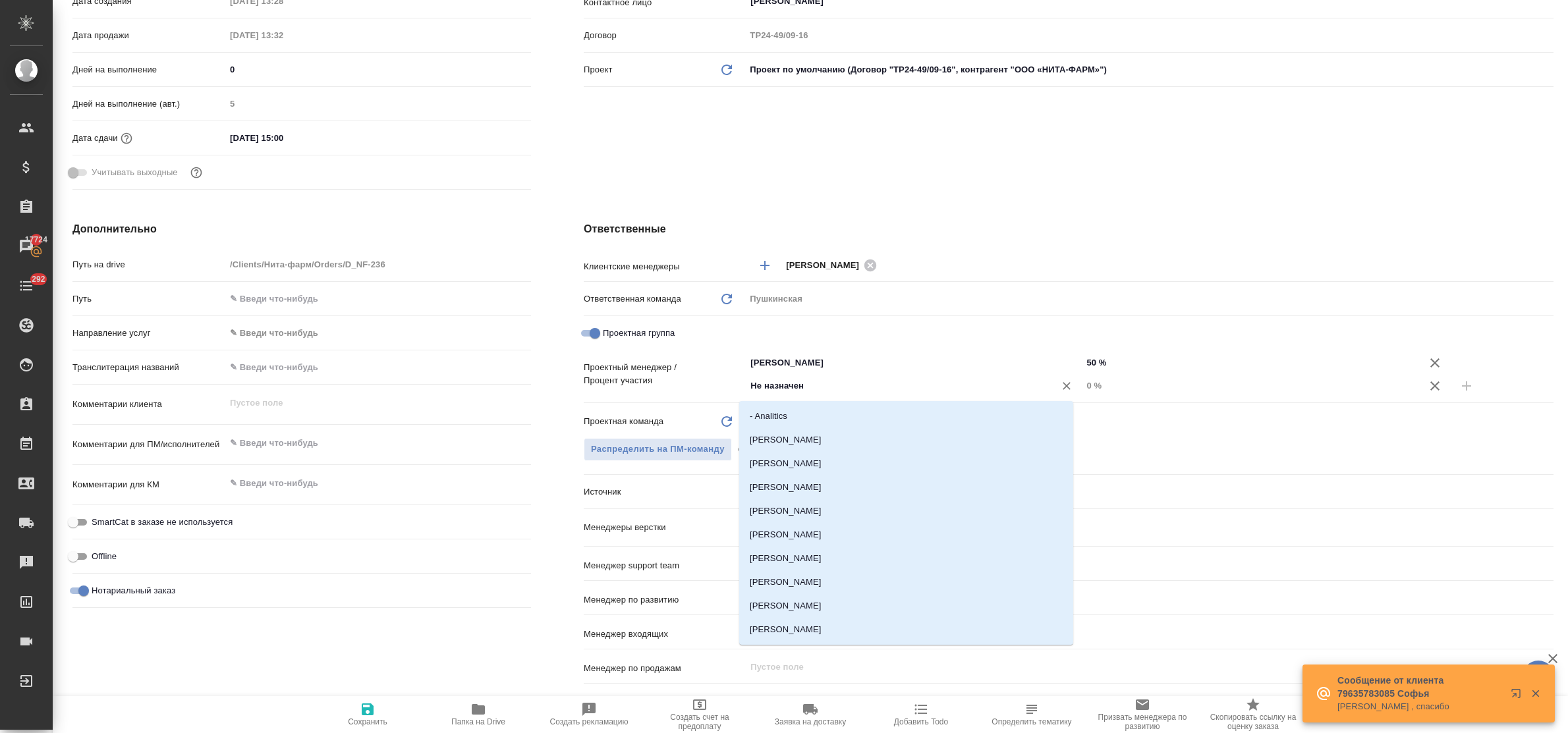
click at [927, 390] on input "Не назначен" at bounding box center [892, 386] width 285 height 16
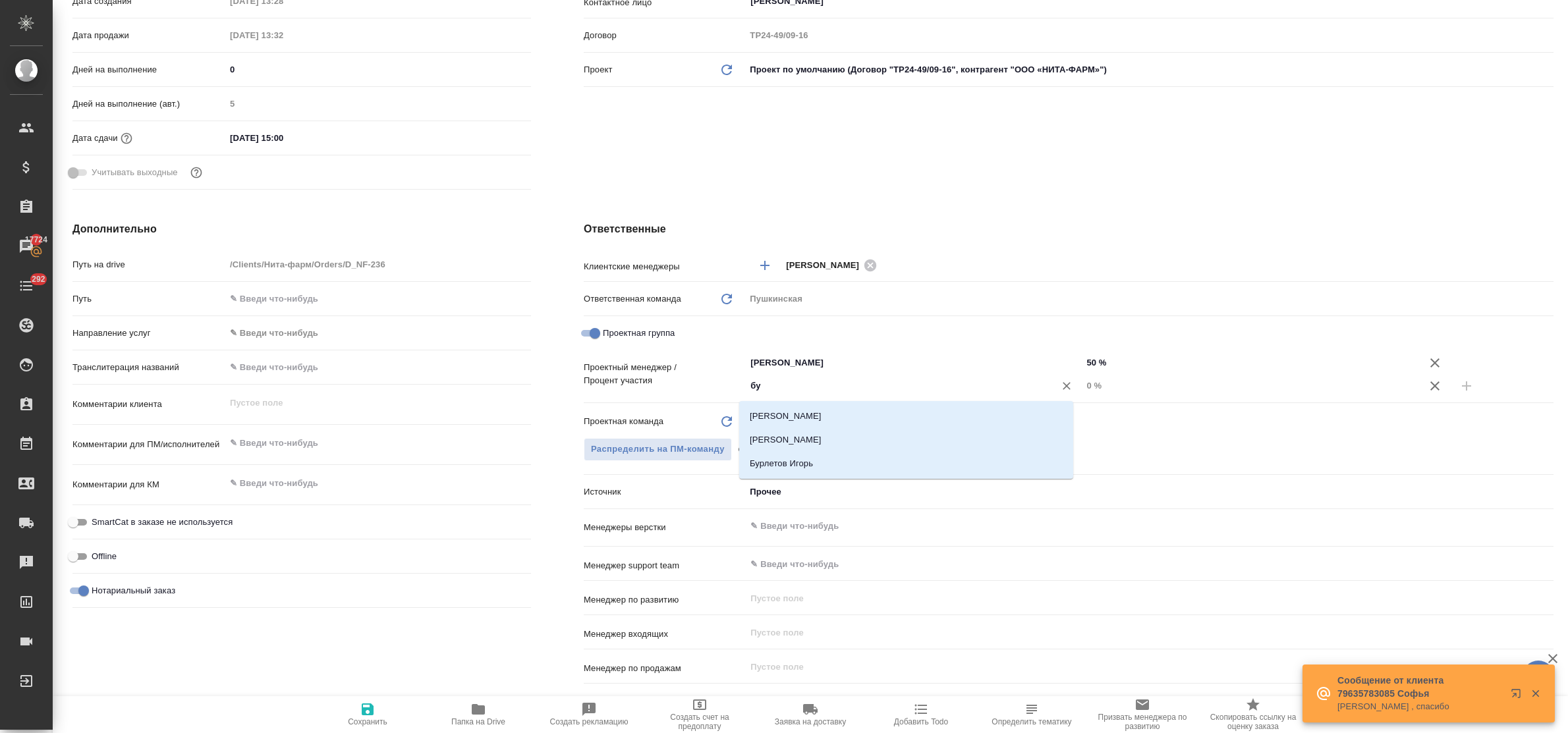
type input "бул"
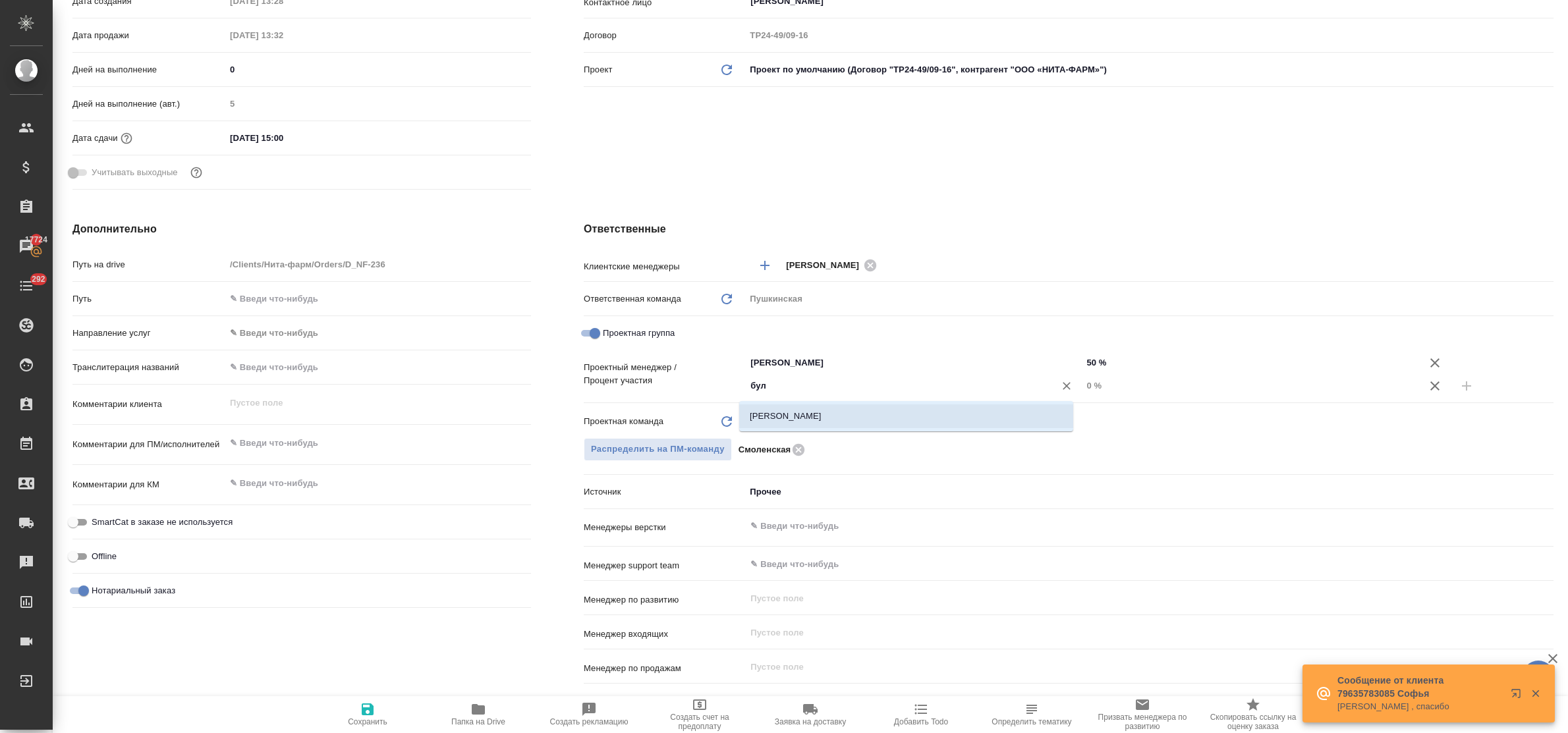
click at [904, 418] on li "[PERSON_NAME]" at bounding box center [906, 416] width 334 height 24
type textarea "x"
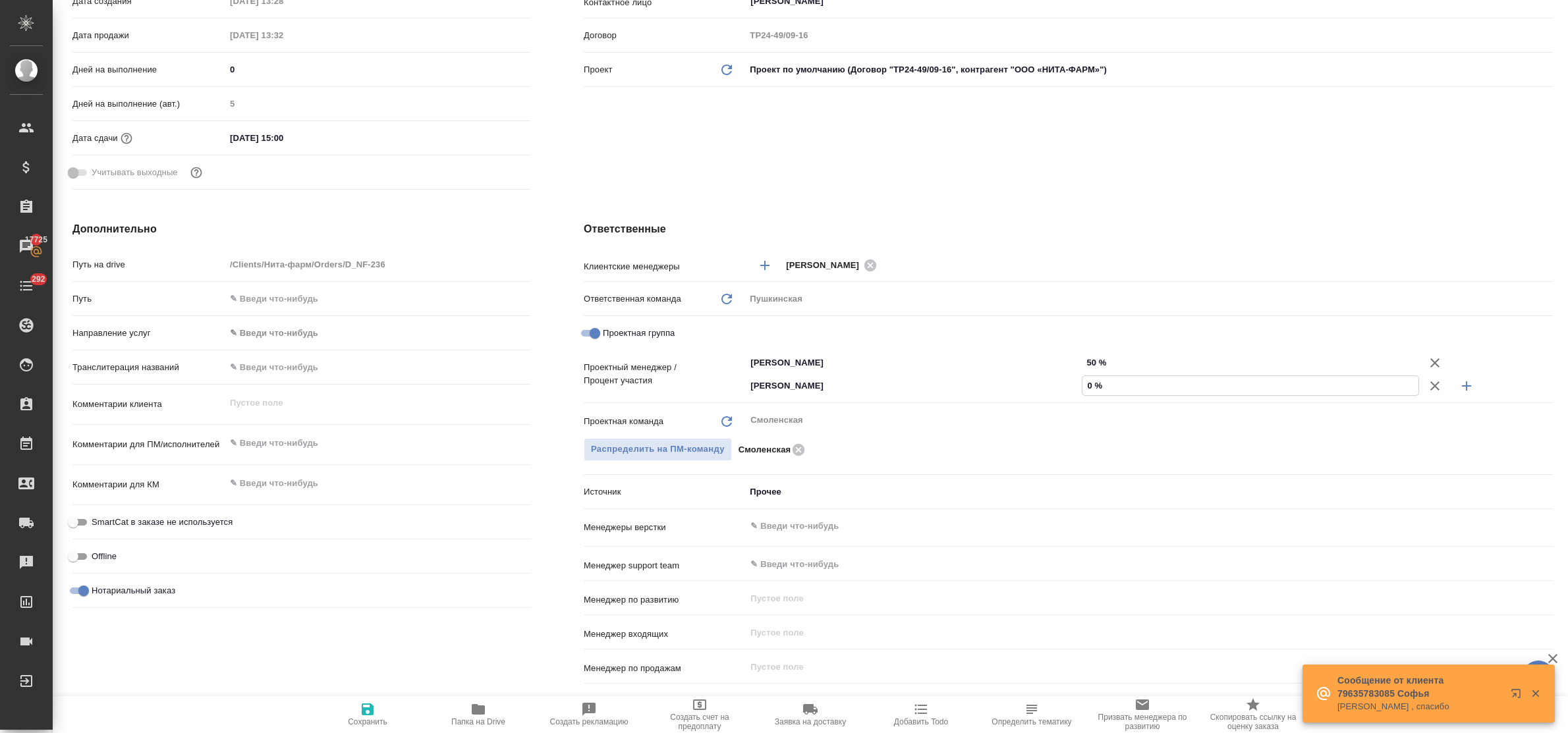
click at [1083, 386] on input "0 %" at bounding box center [1250, 386] width 336 height 19
type input "50 %"
type textarea "x"
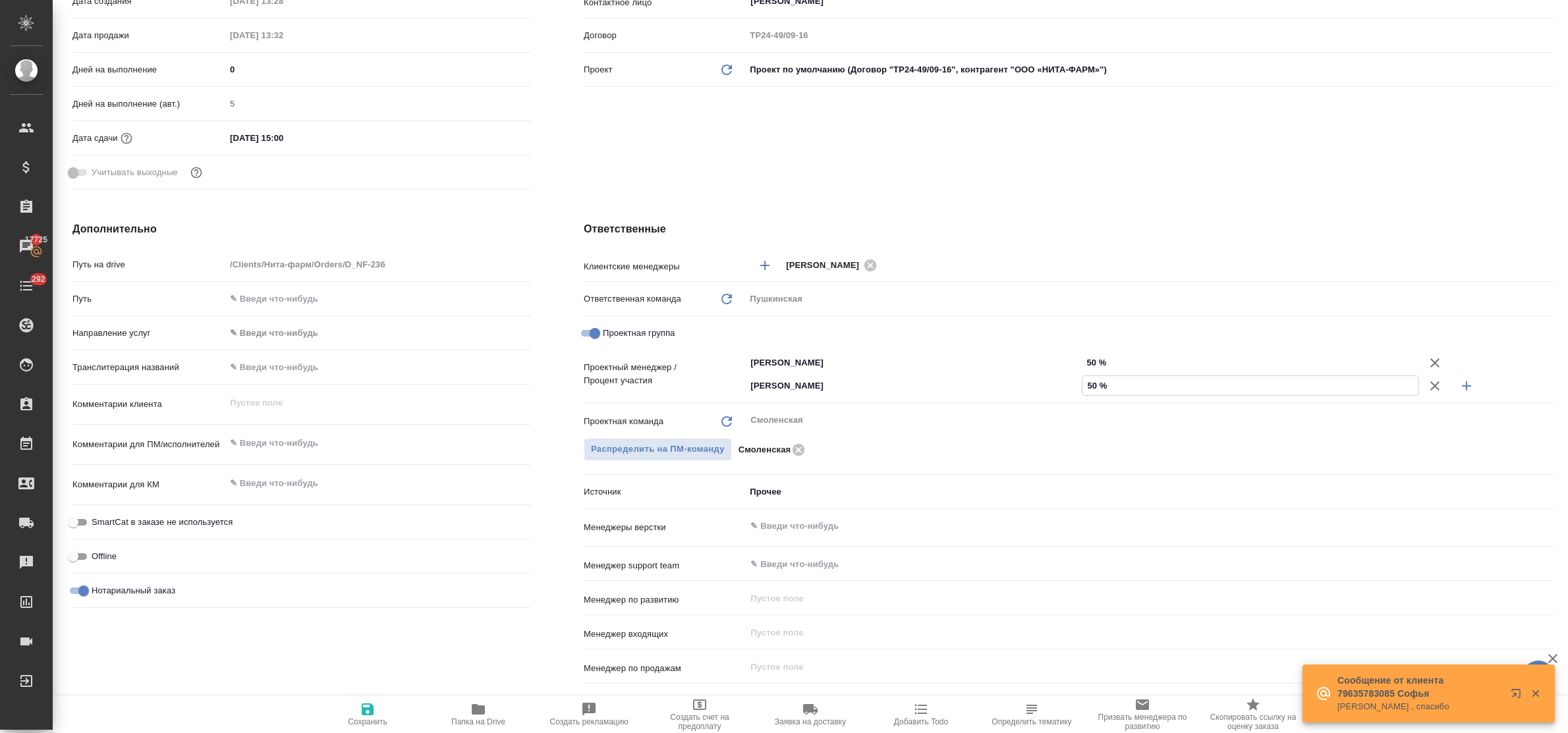
type input "50 %"
click at [363, 712] on icon "button" at bounding box center [367, 709] width 12 height 12
type textarea "x"
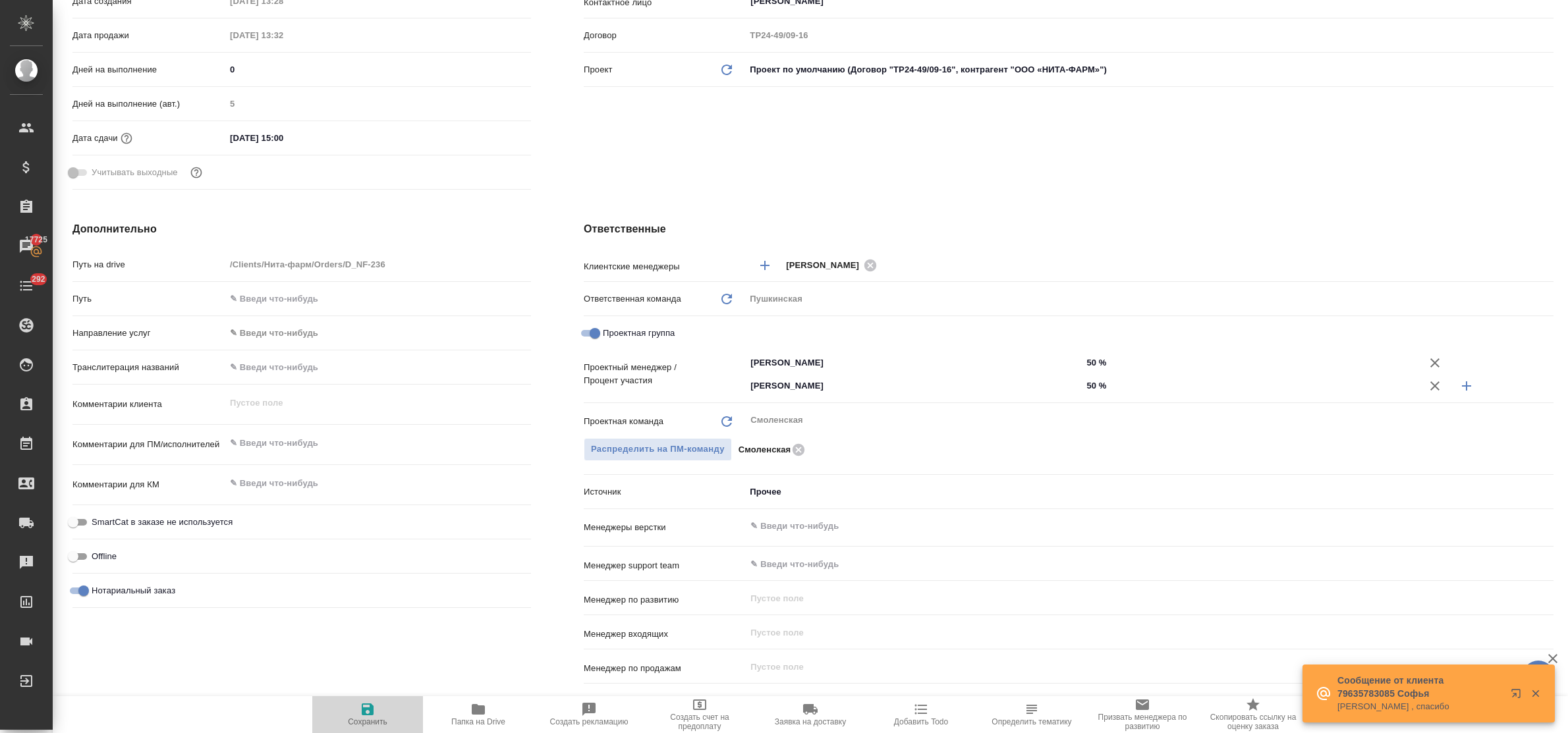
type textarea "x"
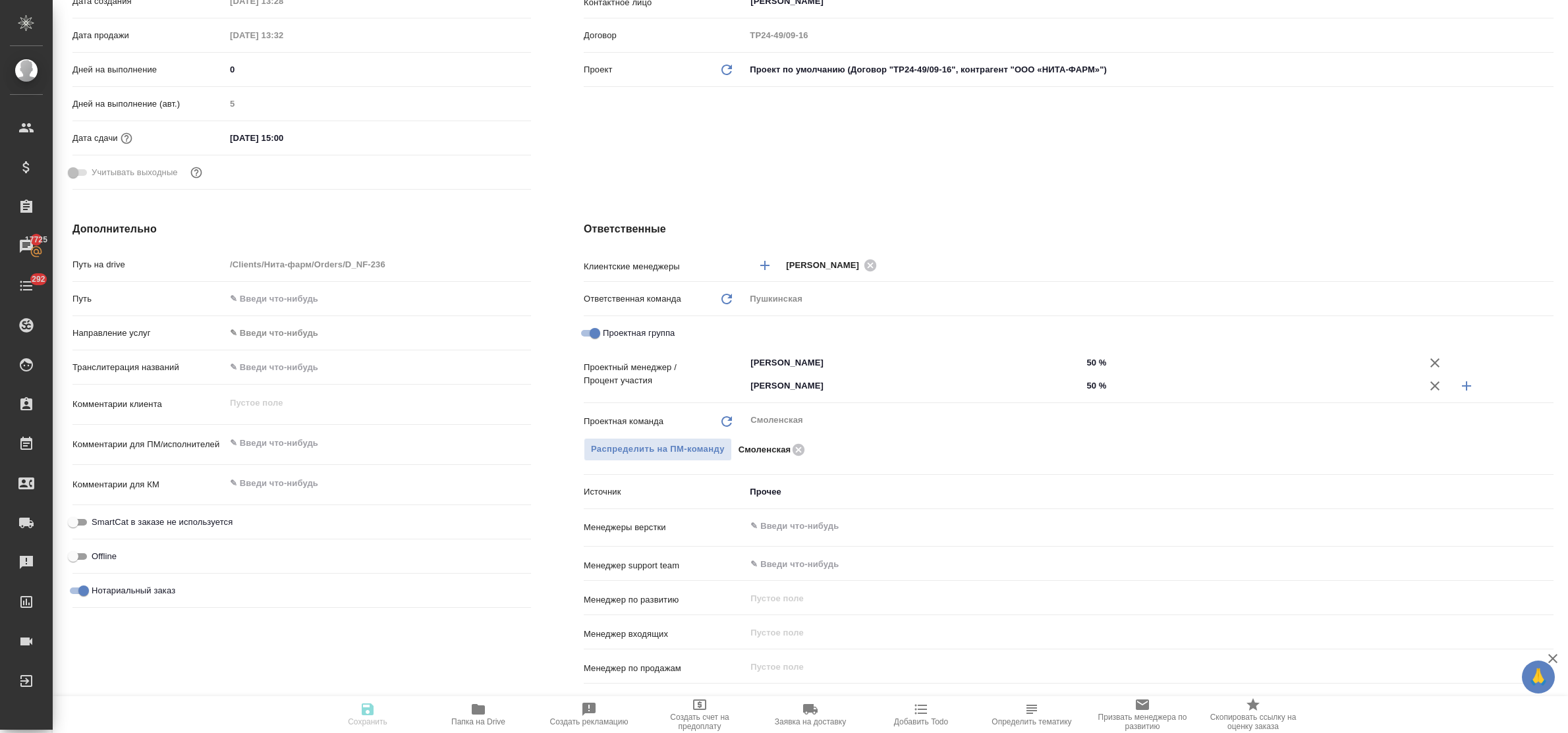
type textarea "x"
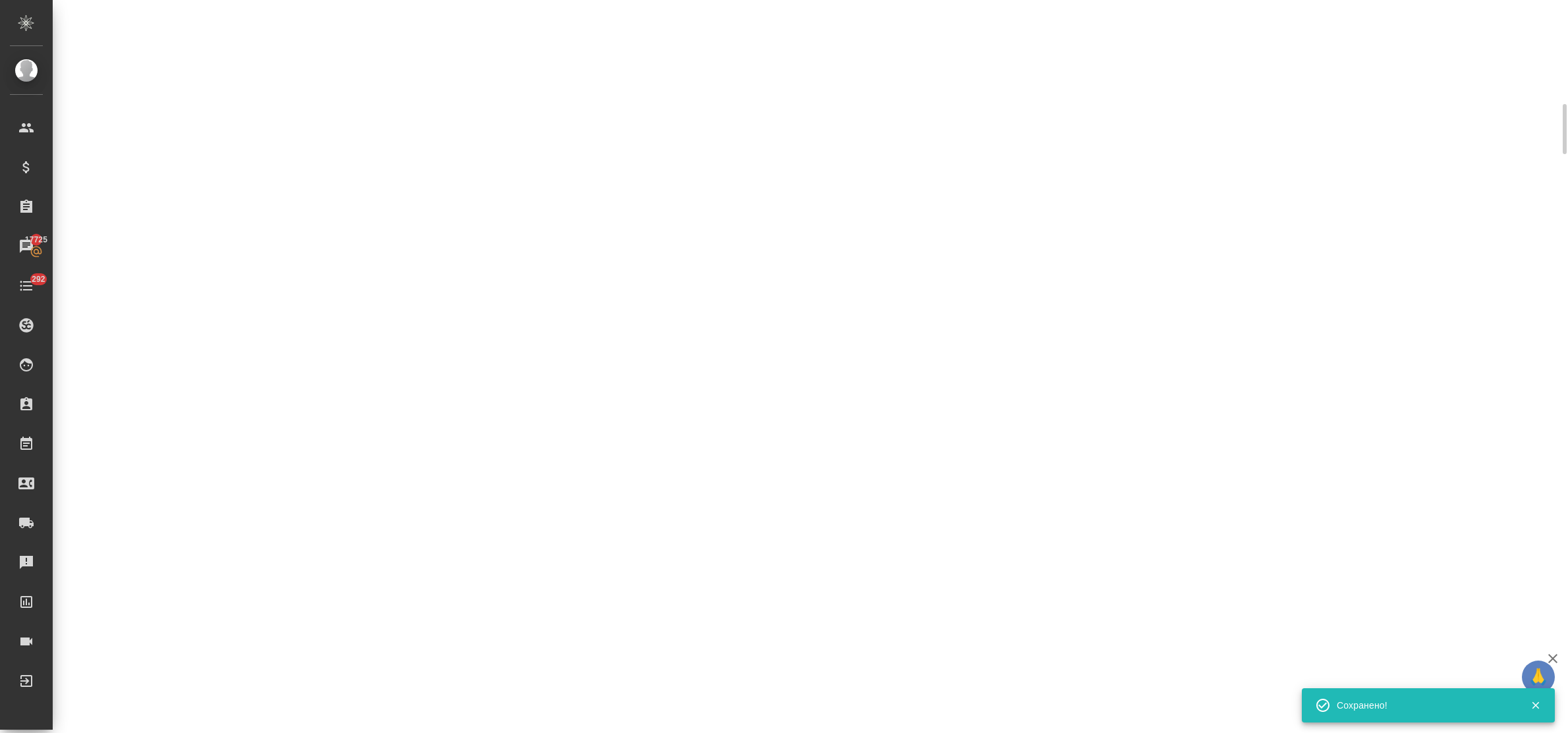
select select "RU"
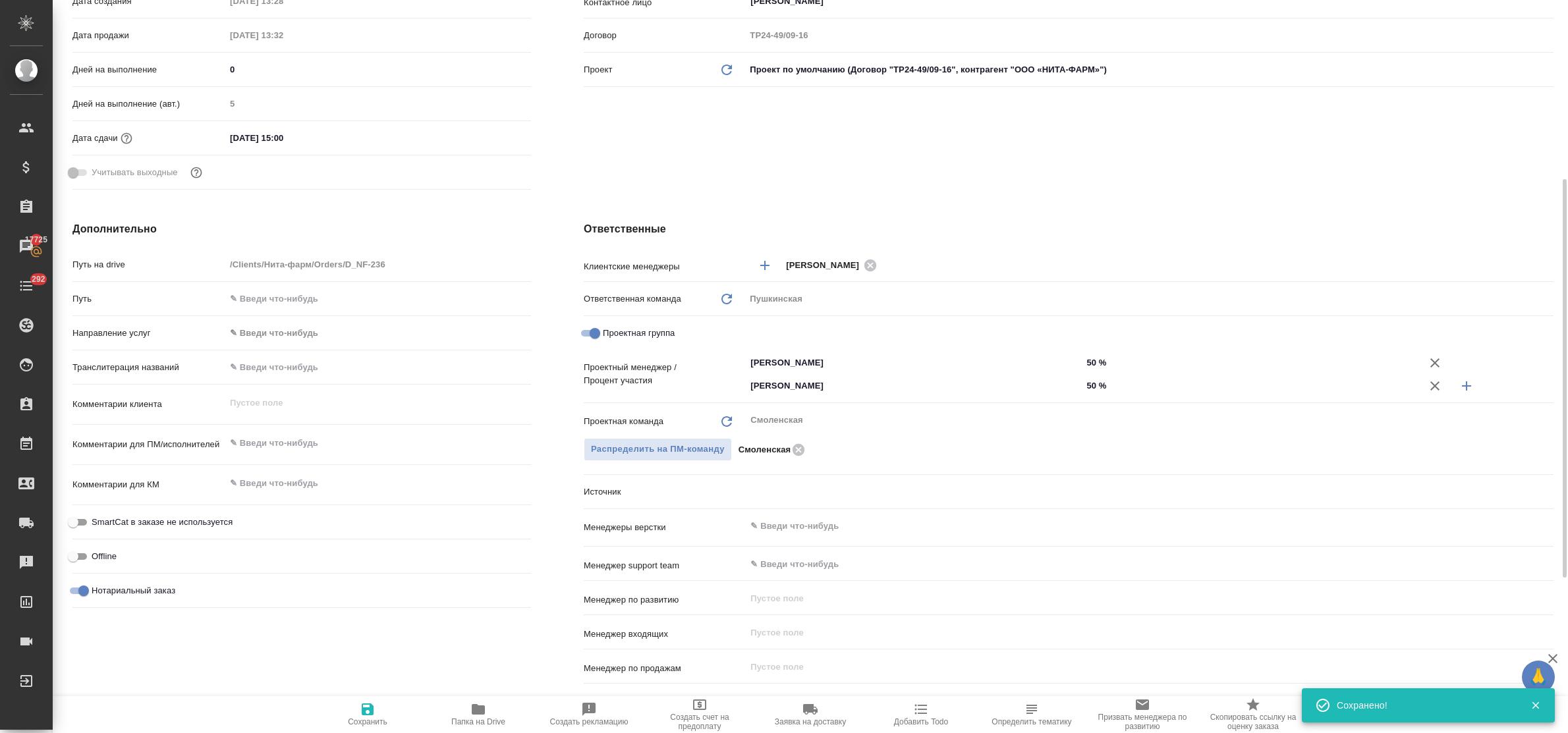
type textarea "x"
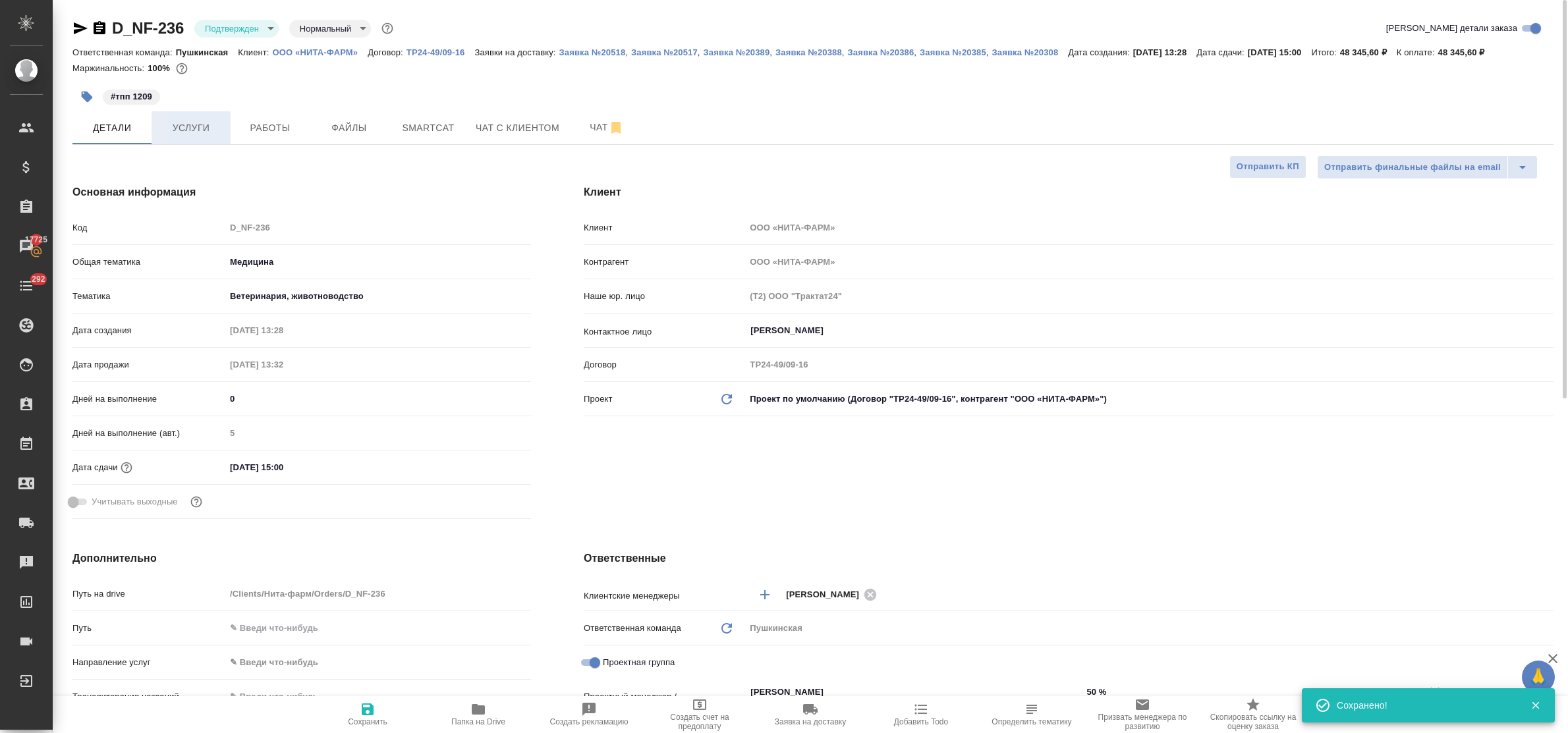
click at [205, 132] on span "Услуги" at bounding box center [191, 129] width 63 height 17
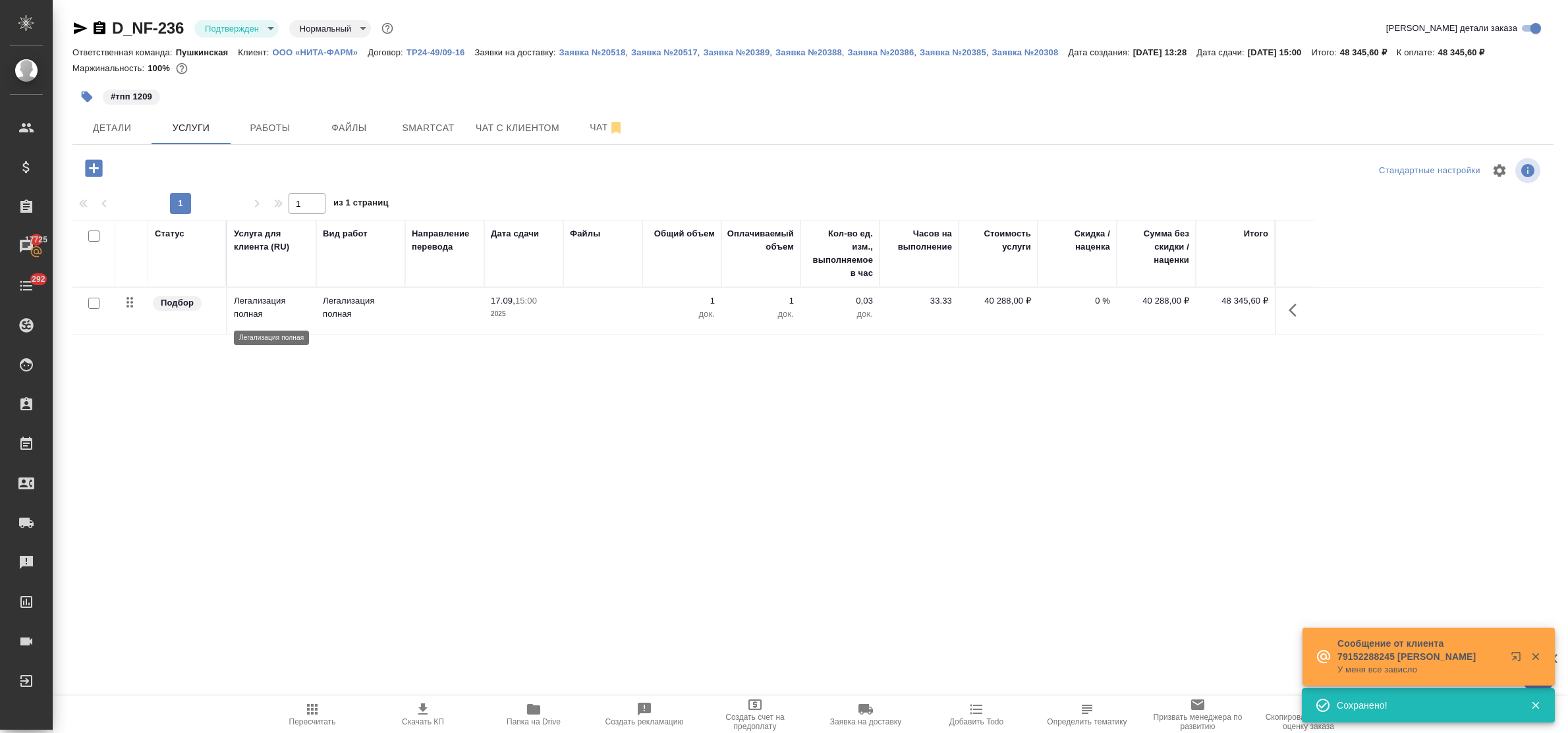
click at [258, 301] on p "Легализация полная" at bounding box center [272, 307] width 76 height 27
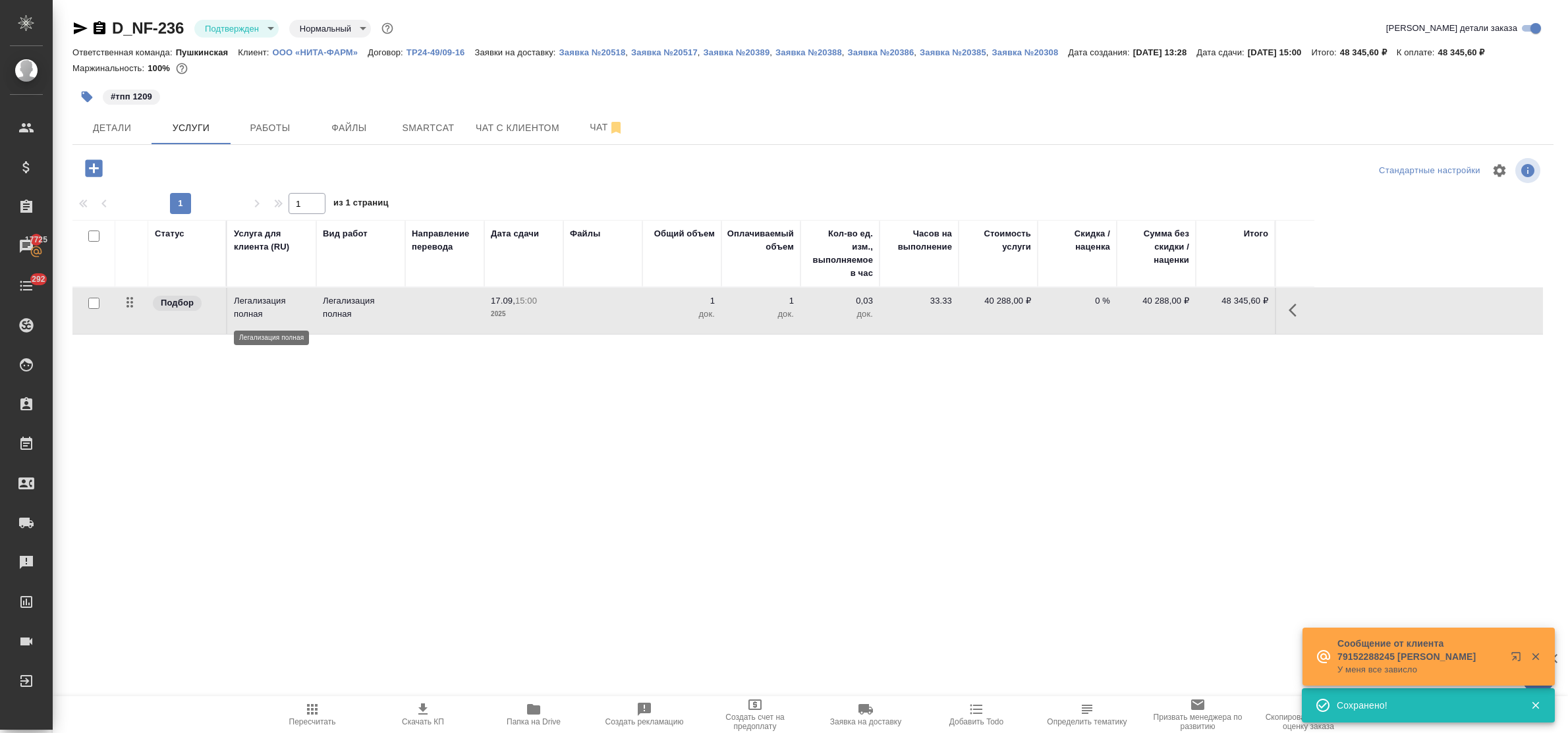
click at [258, 301] on p "Легализация полная" at bounding box center [272, 307] width 76 height 27
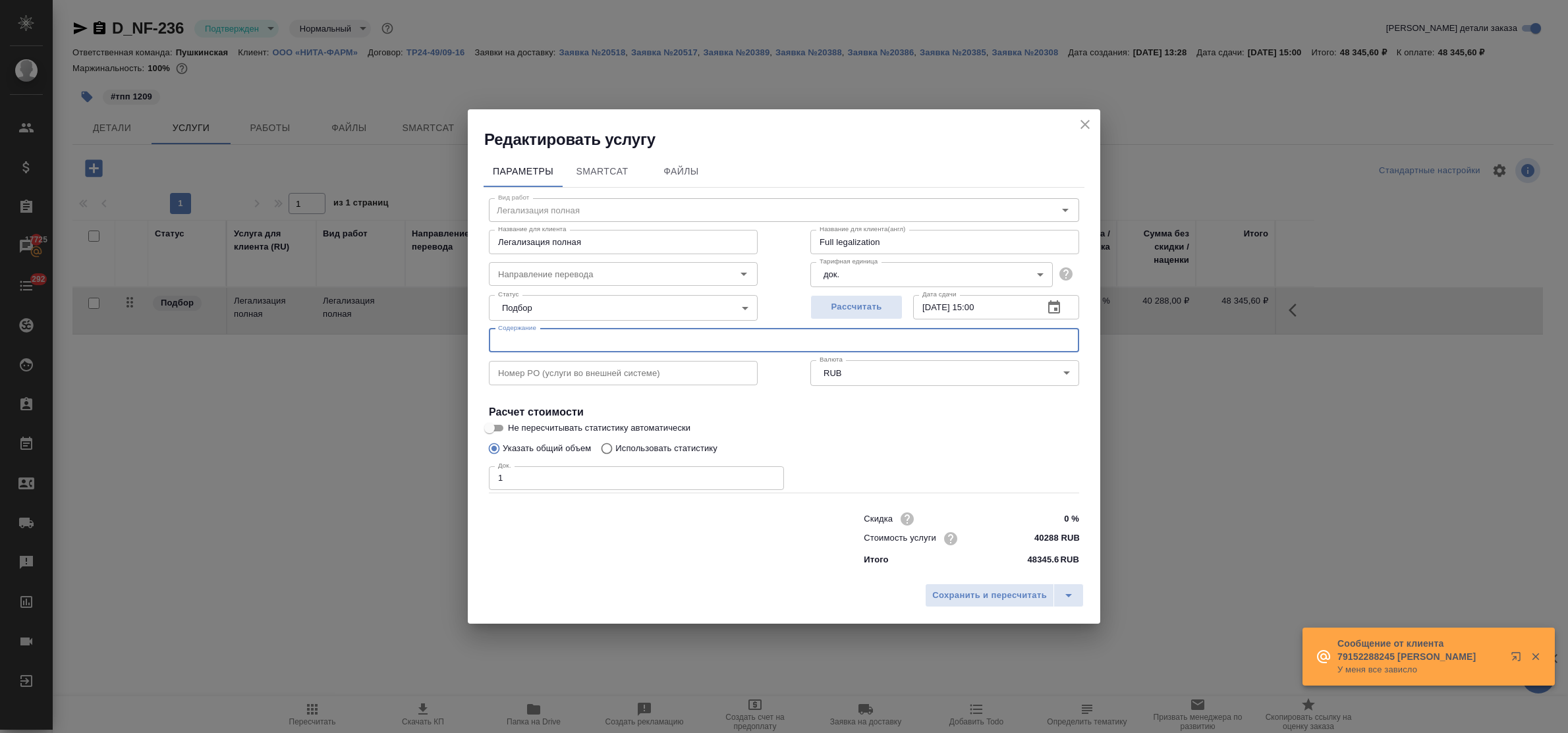
click at [590, 341] on input "text" at bounding box center [784, 340] width 590 height 24
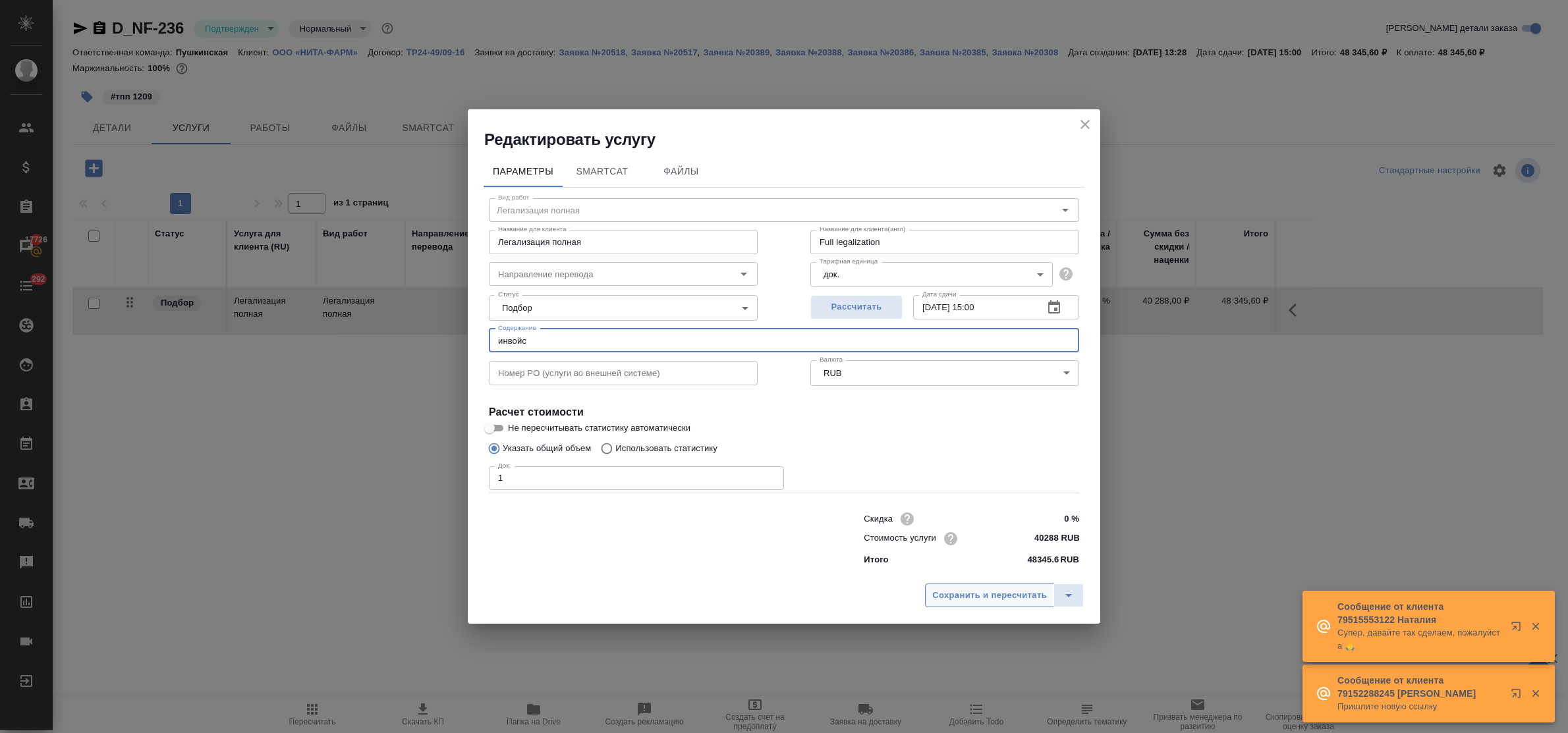
type input "инвойс"
click at [1018, 598] on span "Сохранить и пересчитать" at bounding box center [989, 595] width 115 height 15
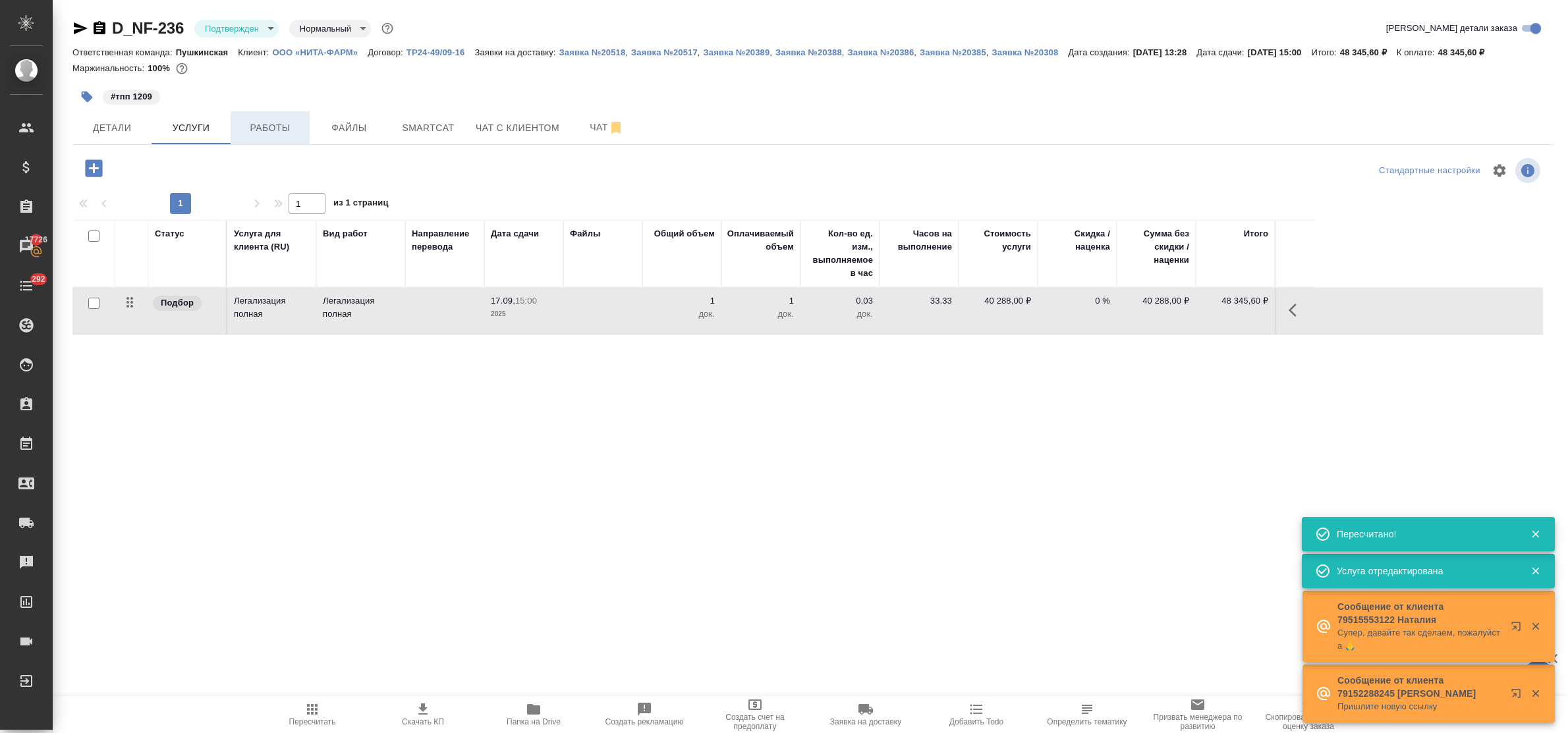
click at [270, 127] on span "Работы" at bounding box center [270, 129] width 63 height 17
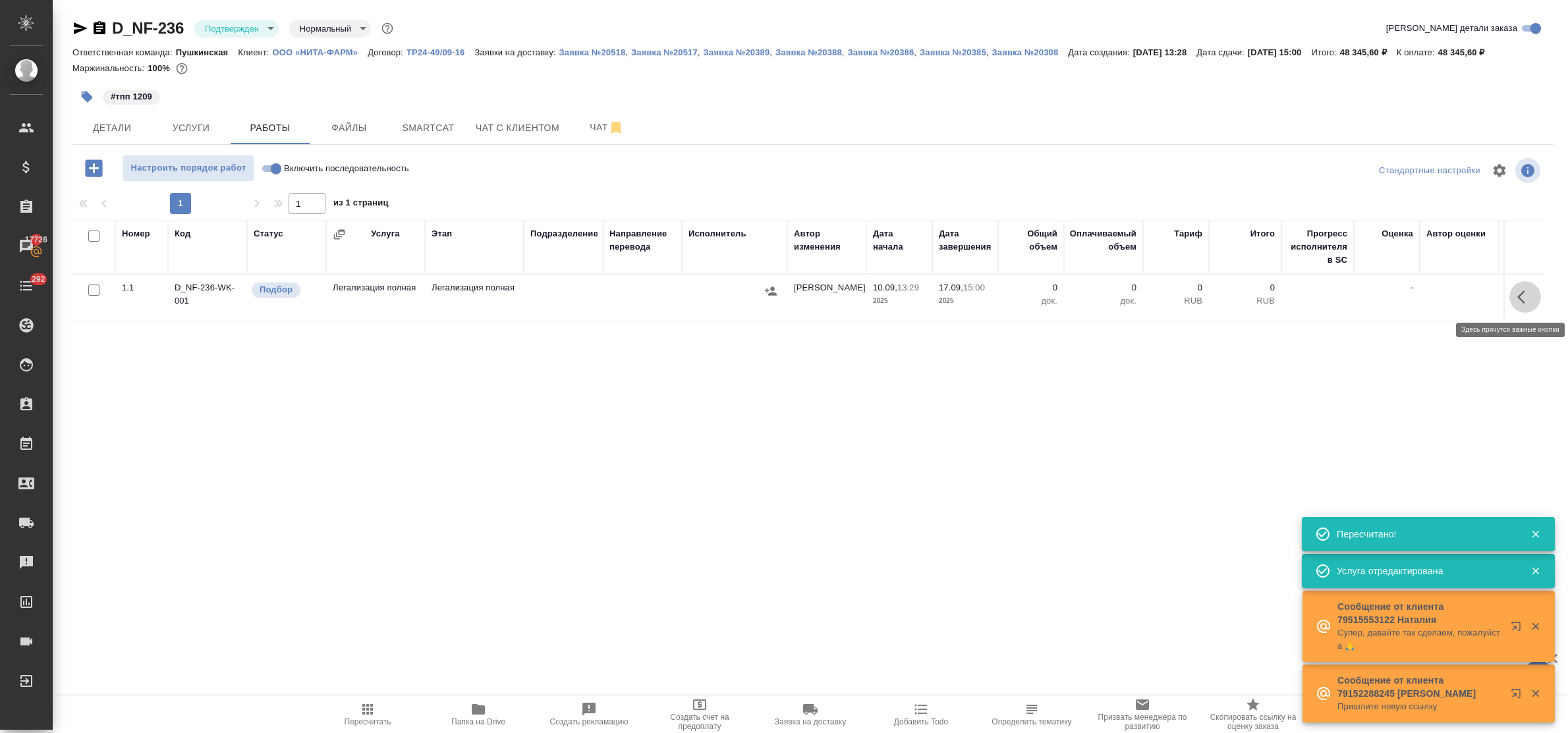
click at [1518, 298] on icon "button" at bounding box center [1525, 297] width 16 height 16
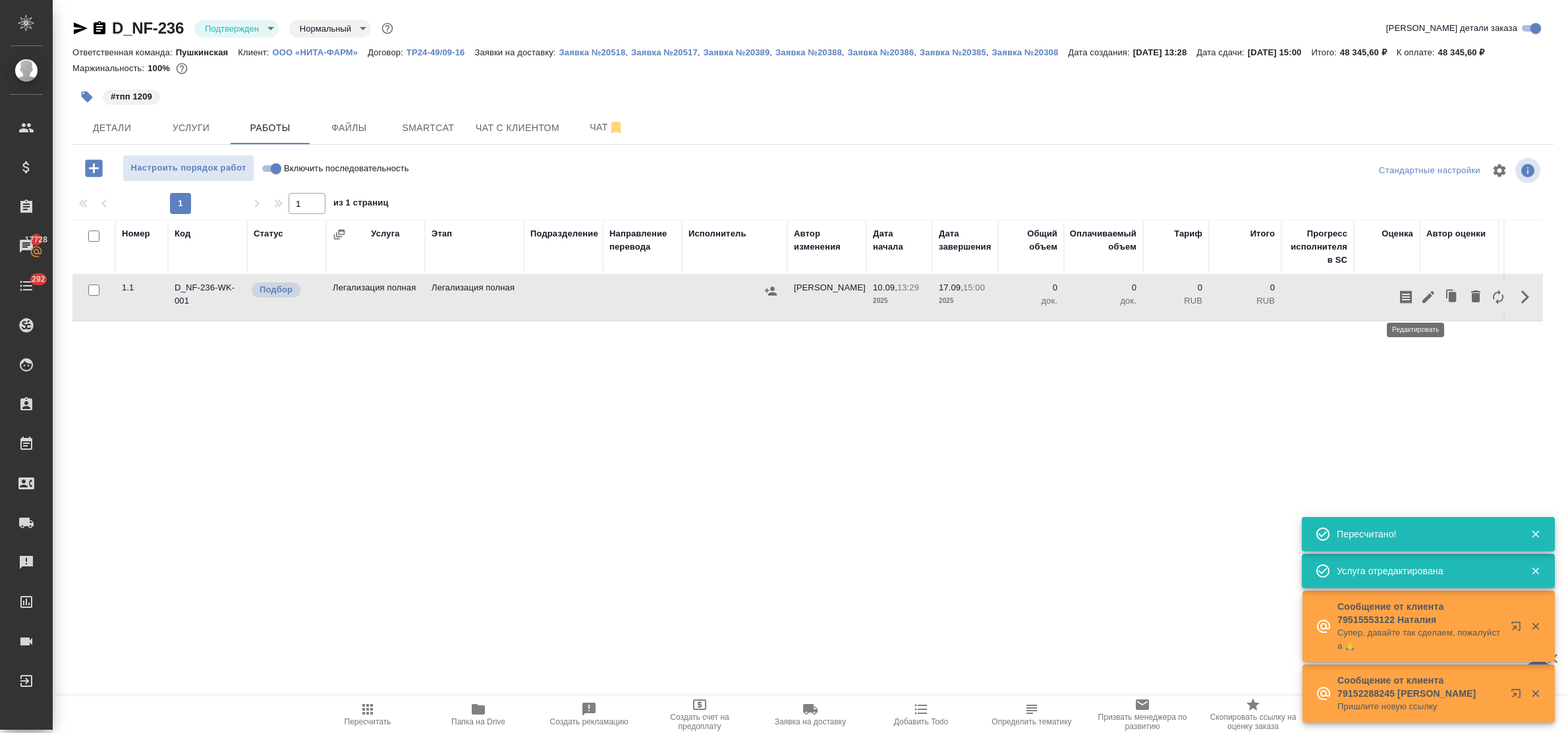
click at [1423, 295] on icon "button" at bounding box center [1429, 297] width 12 height 12
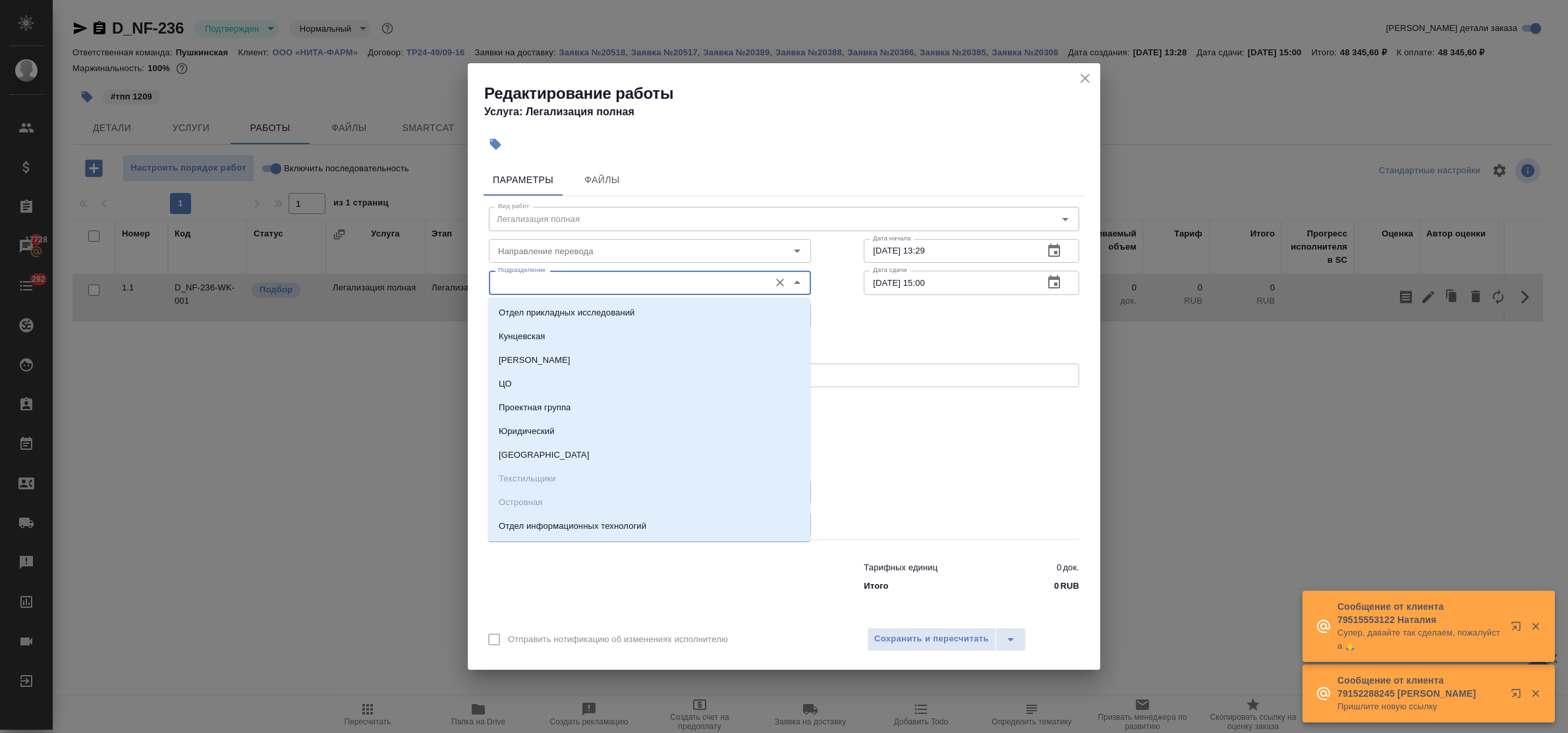
click at [637, 281] on input "Подразделение" at bounding box center [628, 282] width 270 height 16
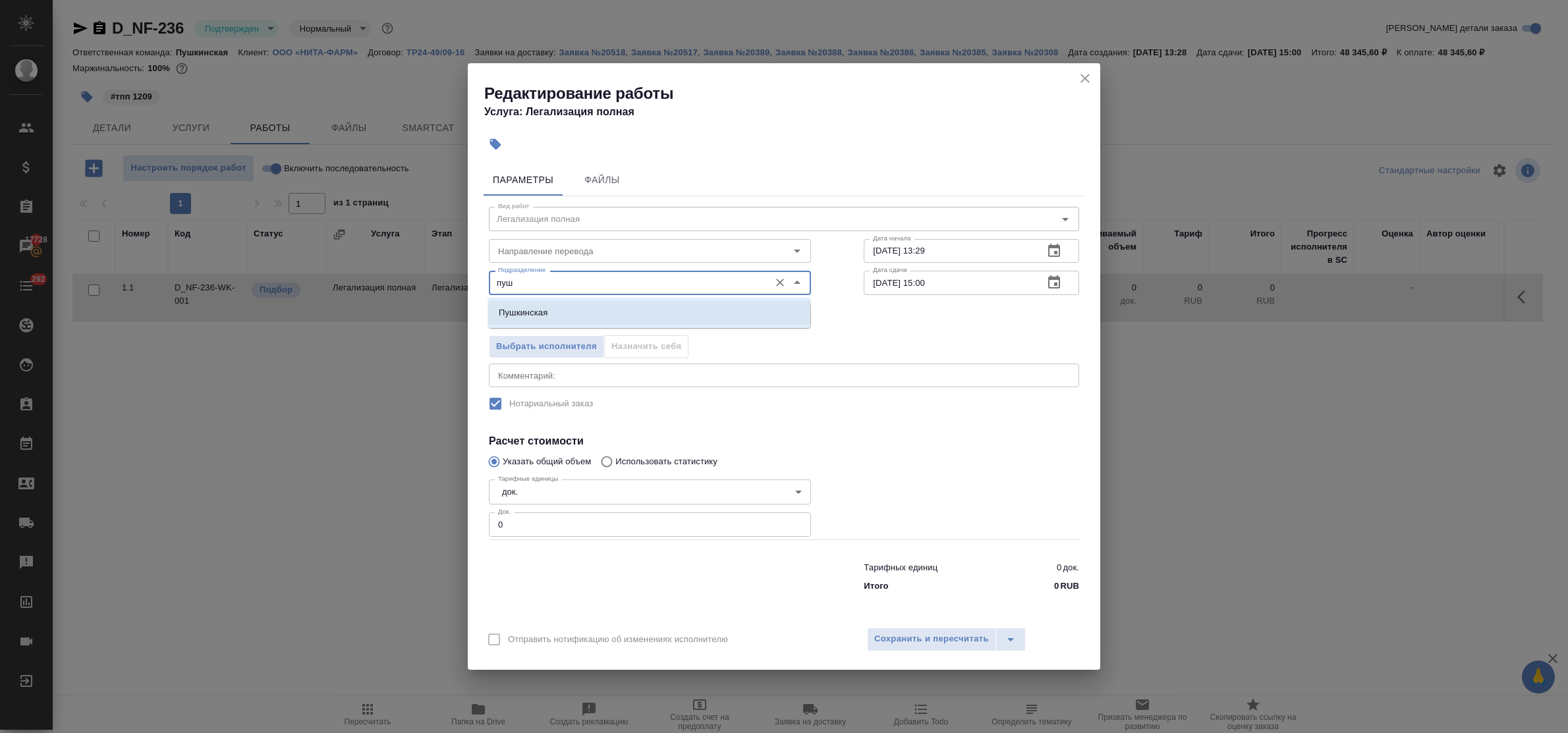
click at [631, 307] on li "Пушкинская" at bounding box center [650, 313] width 323 height 24
type input "Пушкинская"
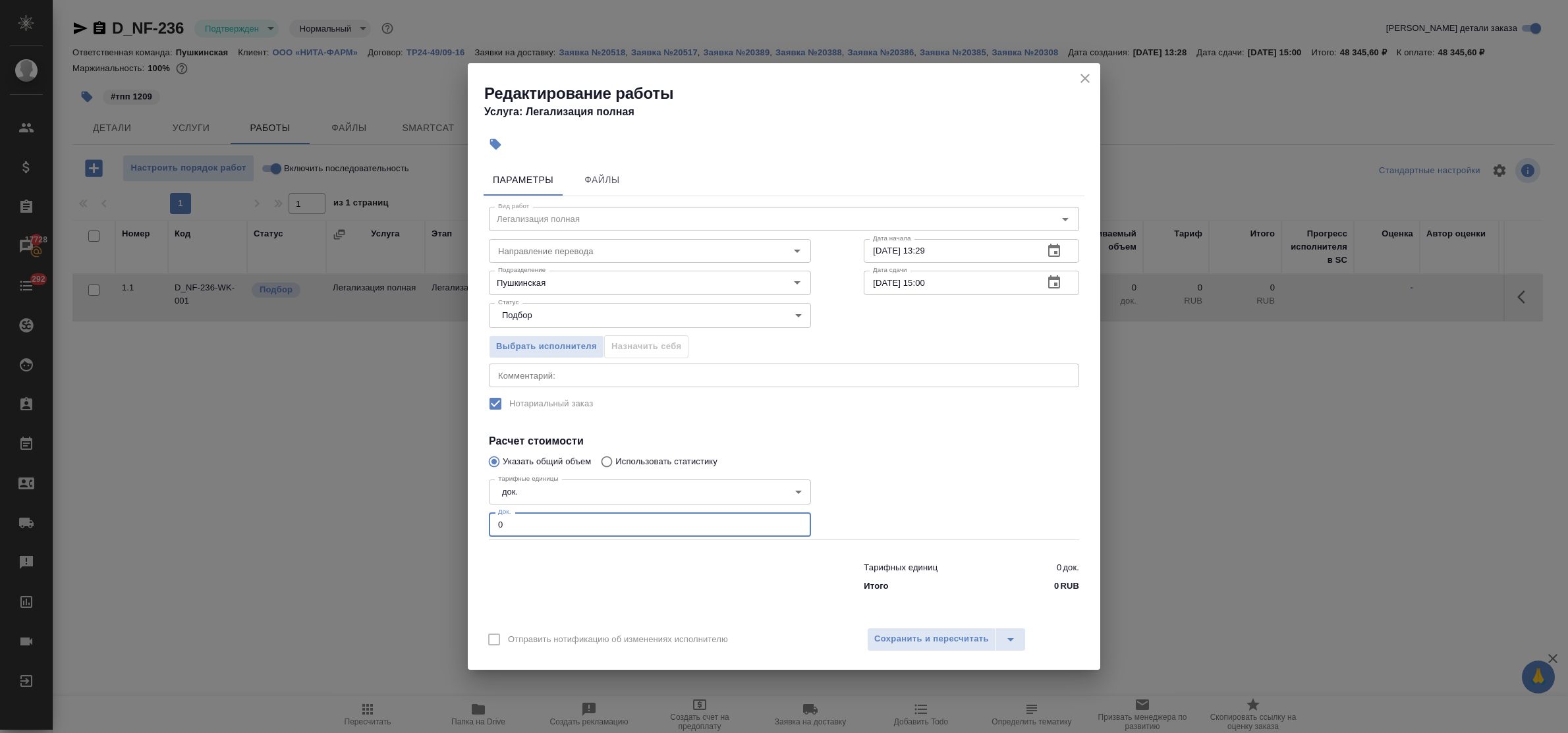
drag, startPoint x: 503, startPoint y: 519, endPoint x: 452, endPoint y: 516, distance: 51.1
click at [455, 516] on div "Редактирование работы Услуга: Легализация полная Параметры Файлы Вид работ Лега…" at bounding box center [784, 366] width 1568 height 733
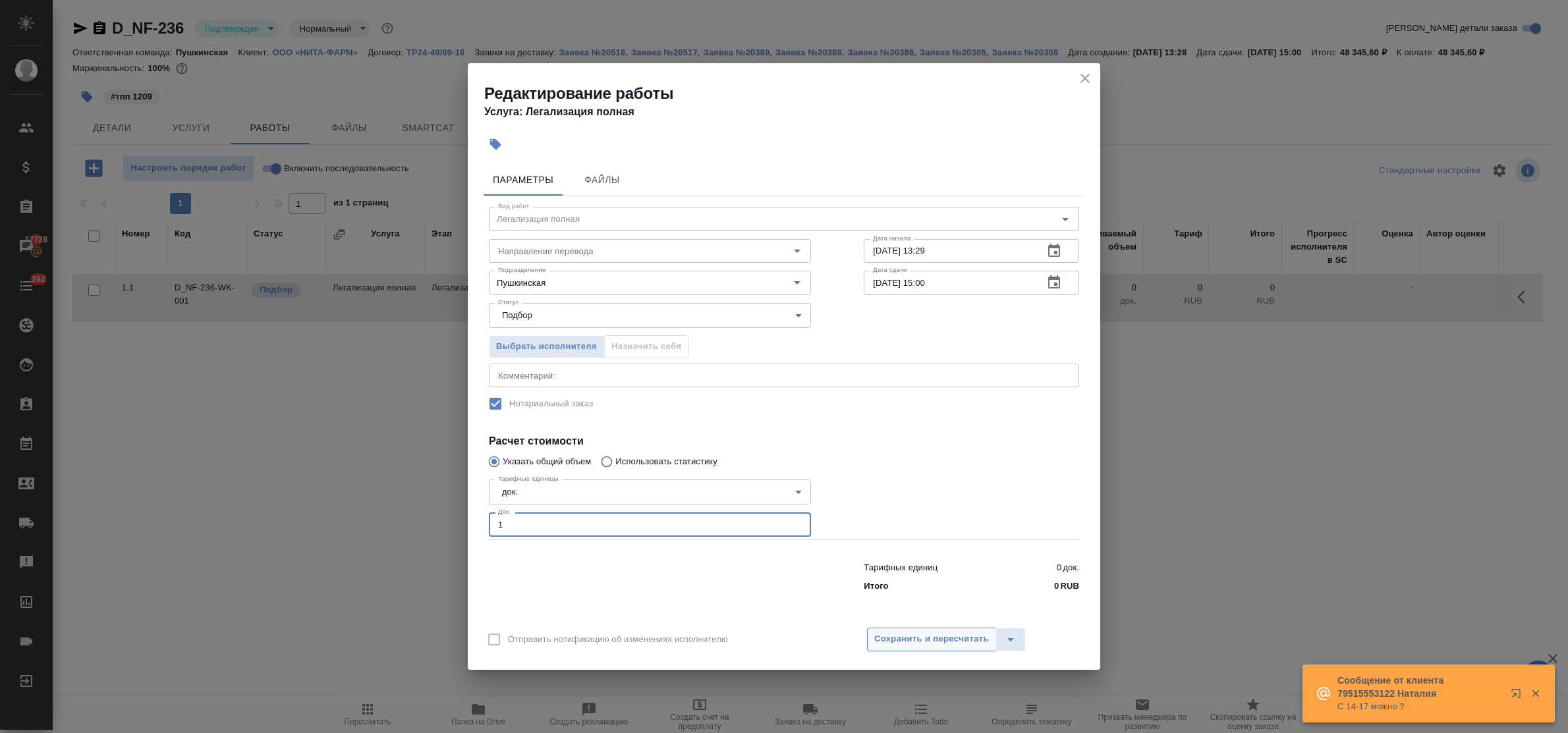
type input "1"
click at [951, 639] on span "Сохранить и пересчитать" at bounding box center [931, 639] width 115 height 15
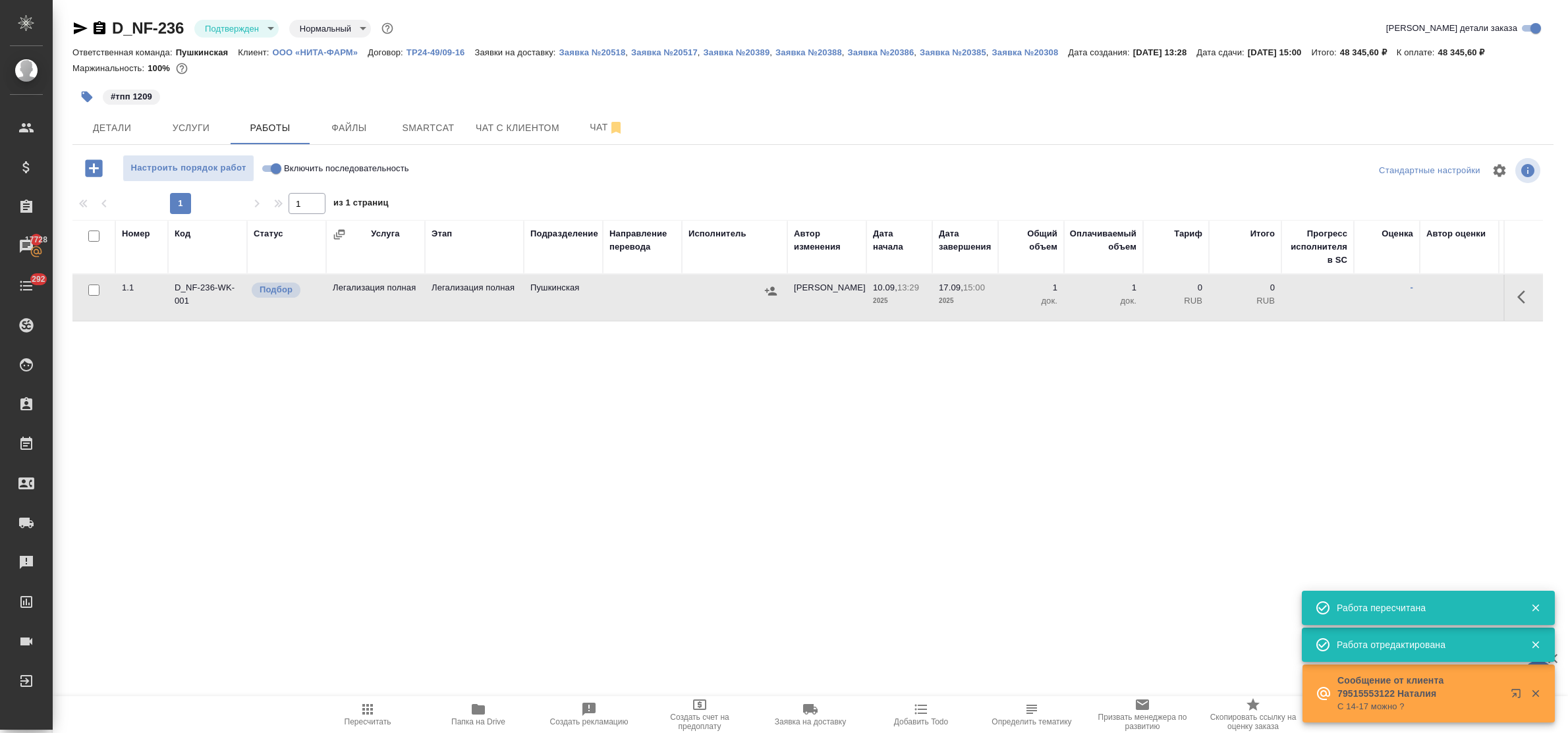
click at [773, 287] on icon "button" at bounding box center [771, 290] width 13 height 13
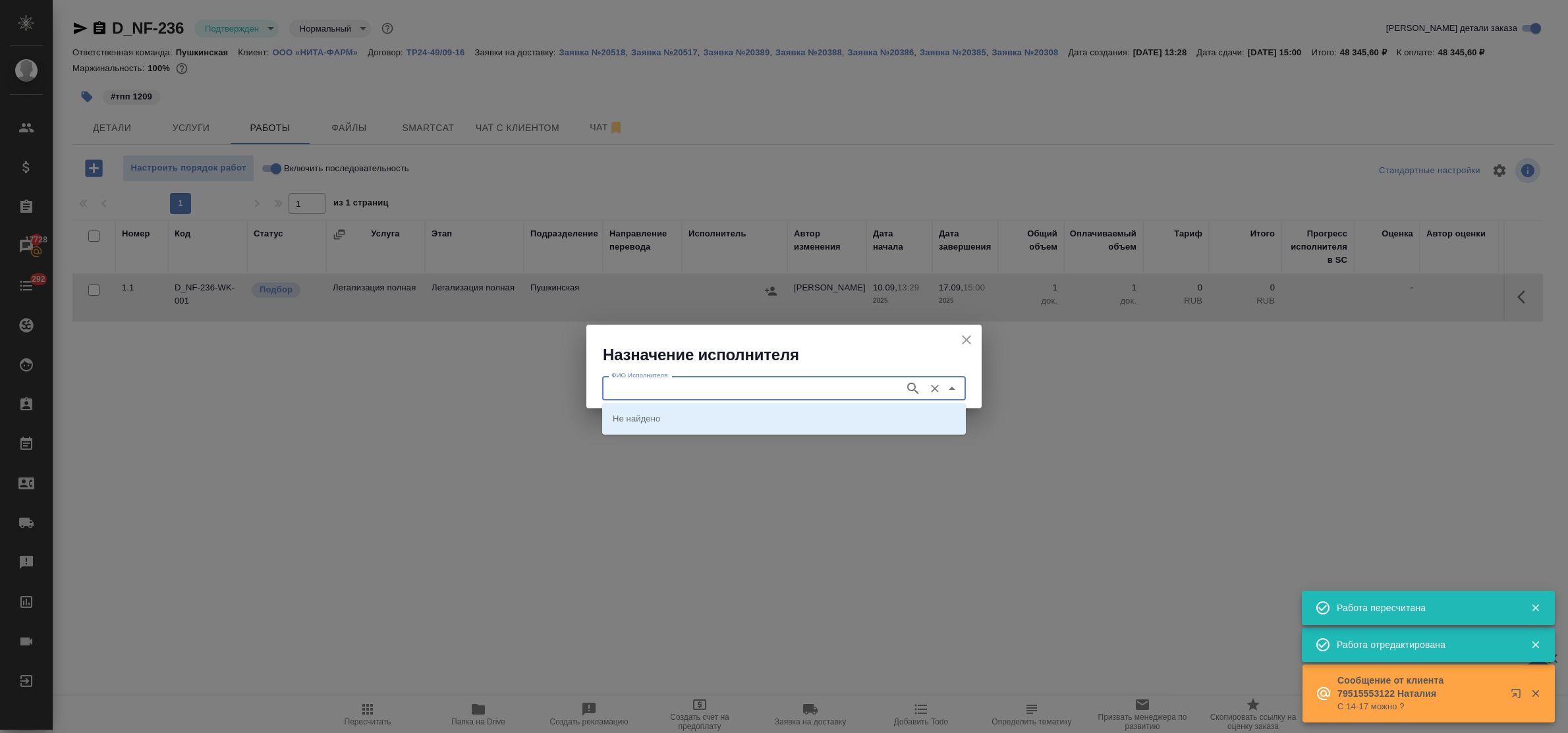
click at [765, 387] on input "ФИО Исполнителя" at bounding box center [752, 388] width 292 height 16
type input "тпп"
click at [762, 418] on p "Торгово-промышленная палата ТПП РФ" at bounding box center [694, 417] width 163 height 13
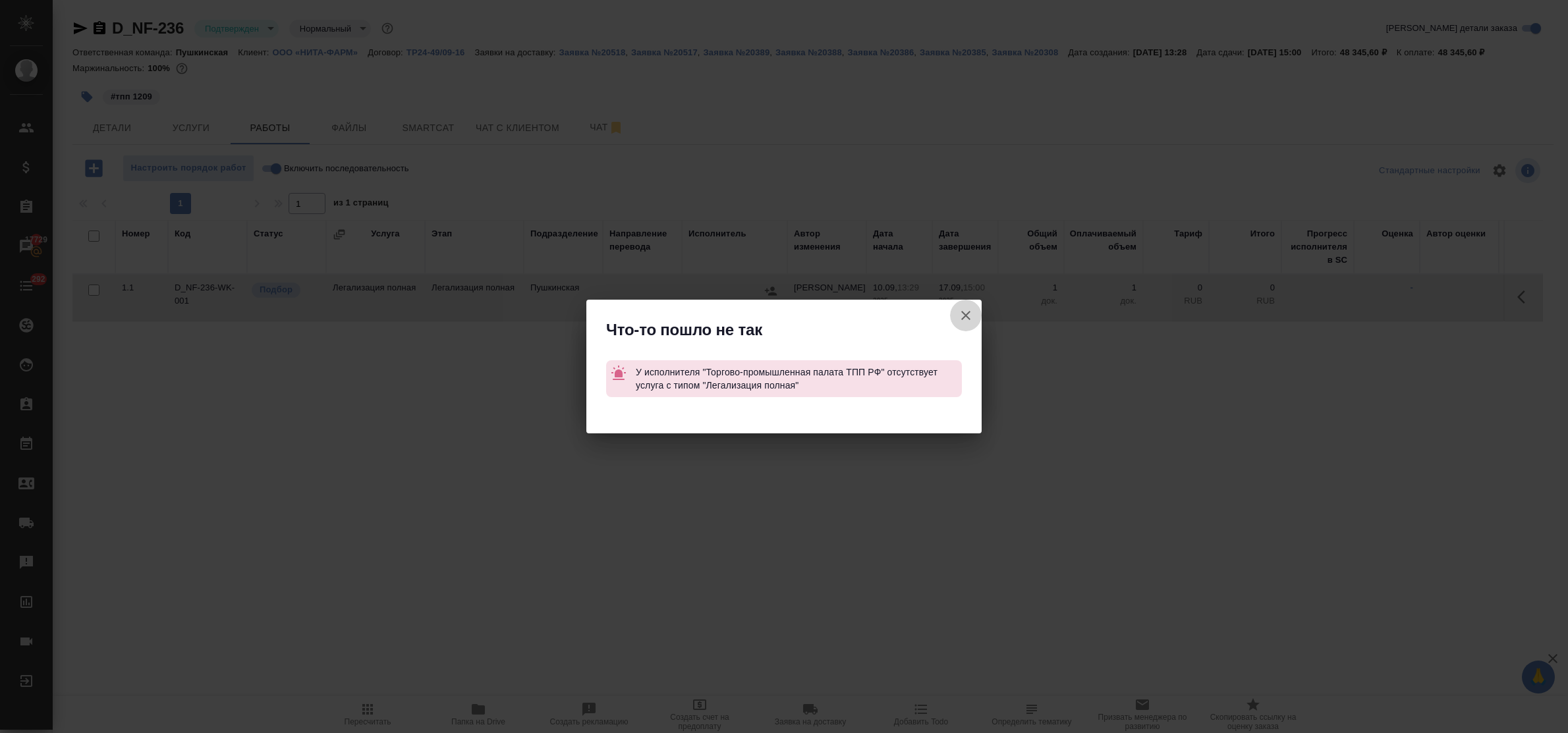
click at [969, 312] on icon "button" at bounding box center [966, 316] width 9 height 9
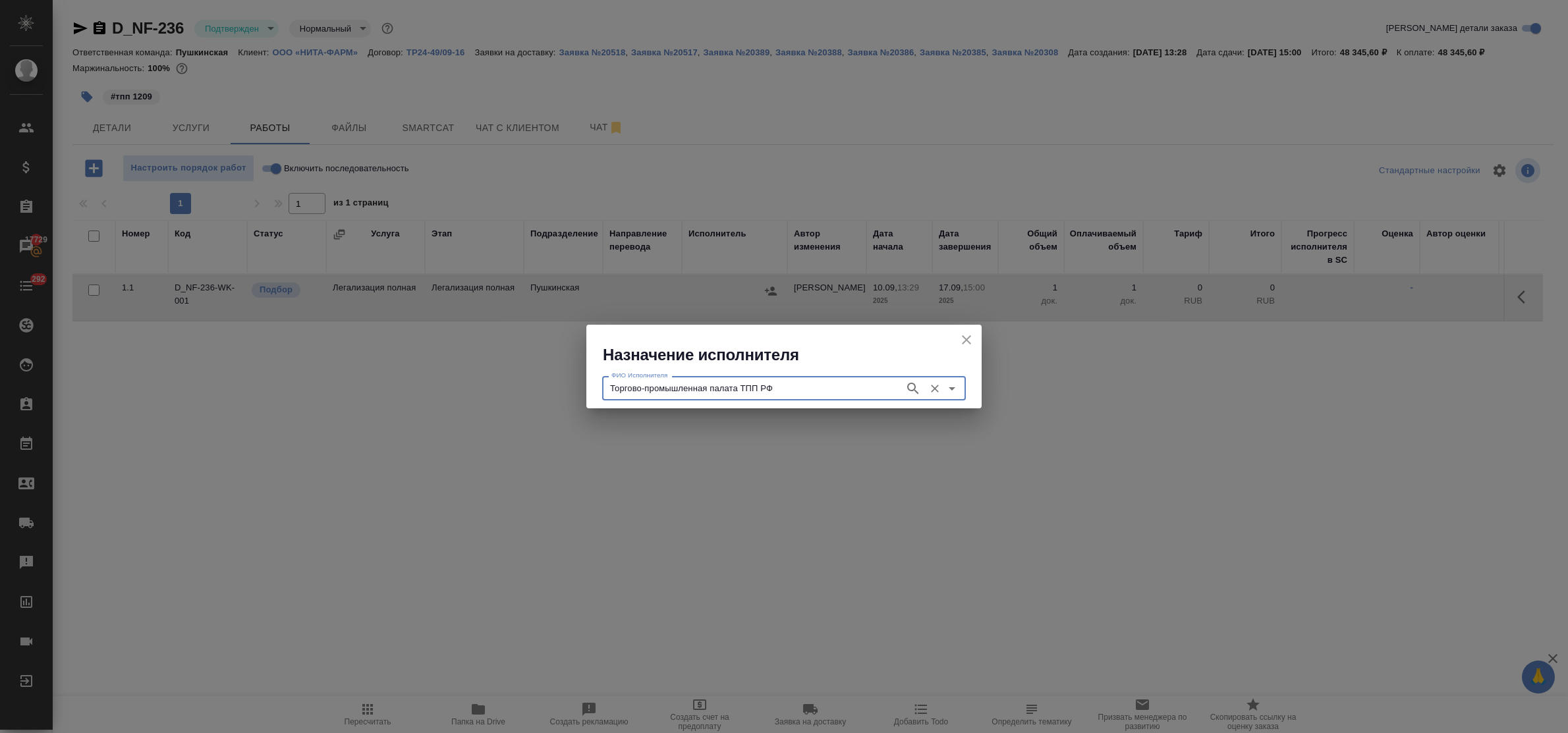
click at [832, 379] on div "Торгово-промышленная палата ТПП РФ ФИО Исполнителя" at bounding box center [784, 388] width 364 height 24
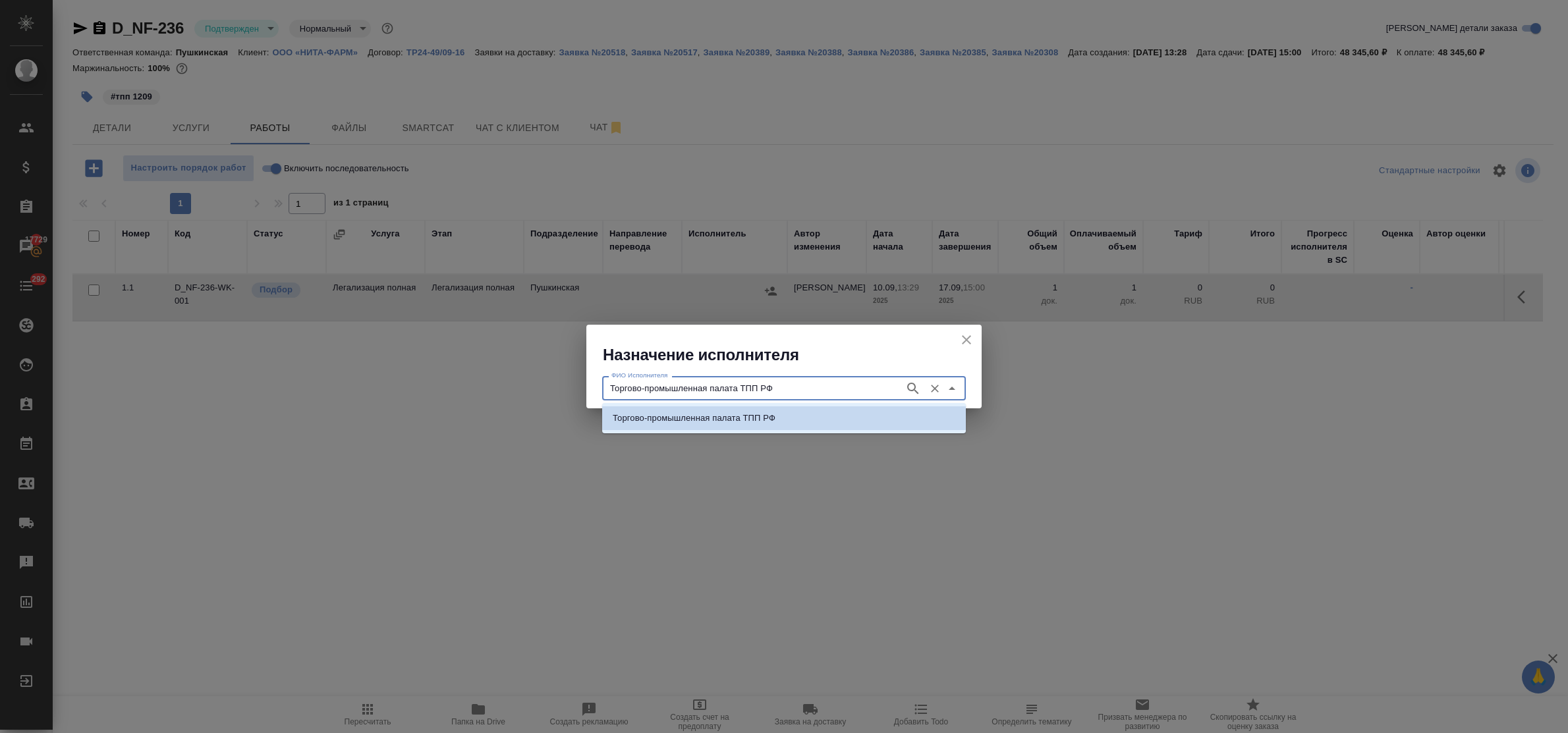
click at [825, 382] on input "Торгово-промышленная палата ТПП РФ" at bounding box center [752, 388] width 292 height 16
drag, startPoint x: 825, startPoint y: 382, endPoint x: 555, endPoint y: 382, distance: 270.0
click at [555, 382] on div "Назначение исполнителя ФИО Исполнителя Торгово-промышленная палата ТПП РФ ФИО И…" at bounding box center [784, 366] width 1568 height 733
type input "минюст"
click at [661, 420] on p "Легализация Минюст МИД посольства" at bounding box center [690, 417] width 156 height 13
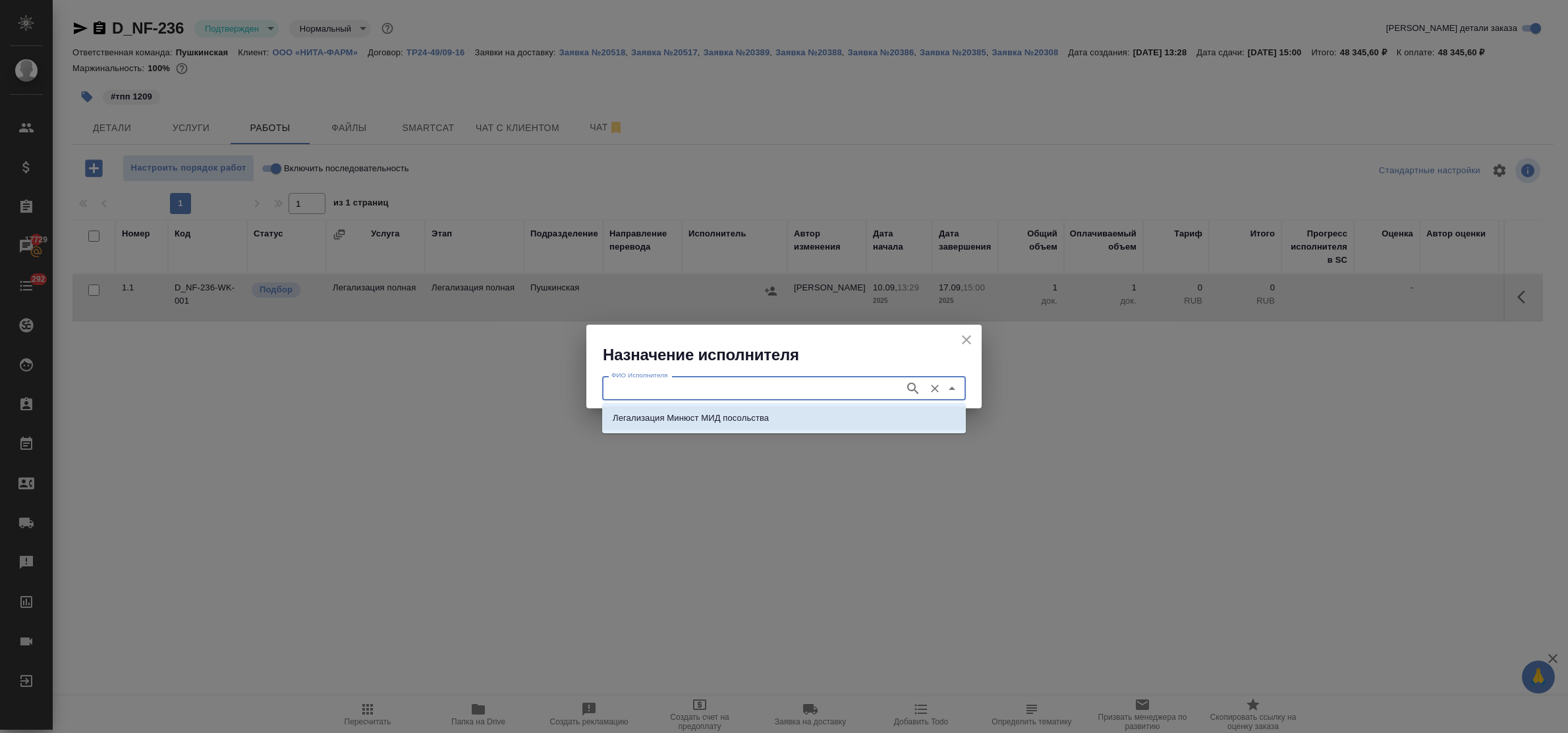
type input "Легализация Минюст МИД посольства"
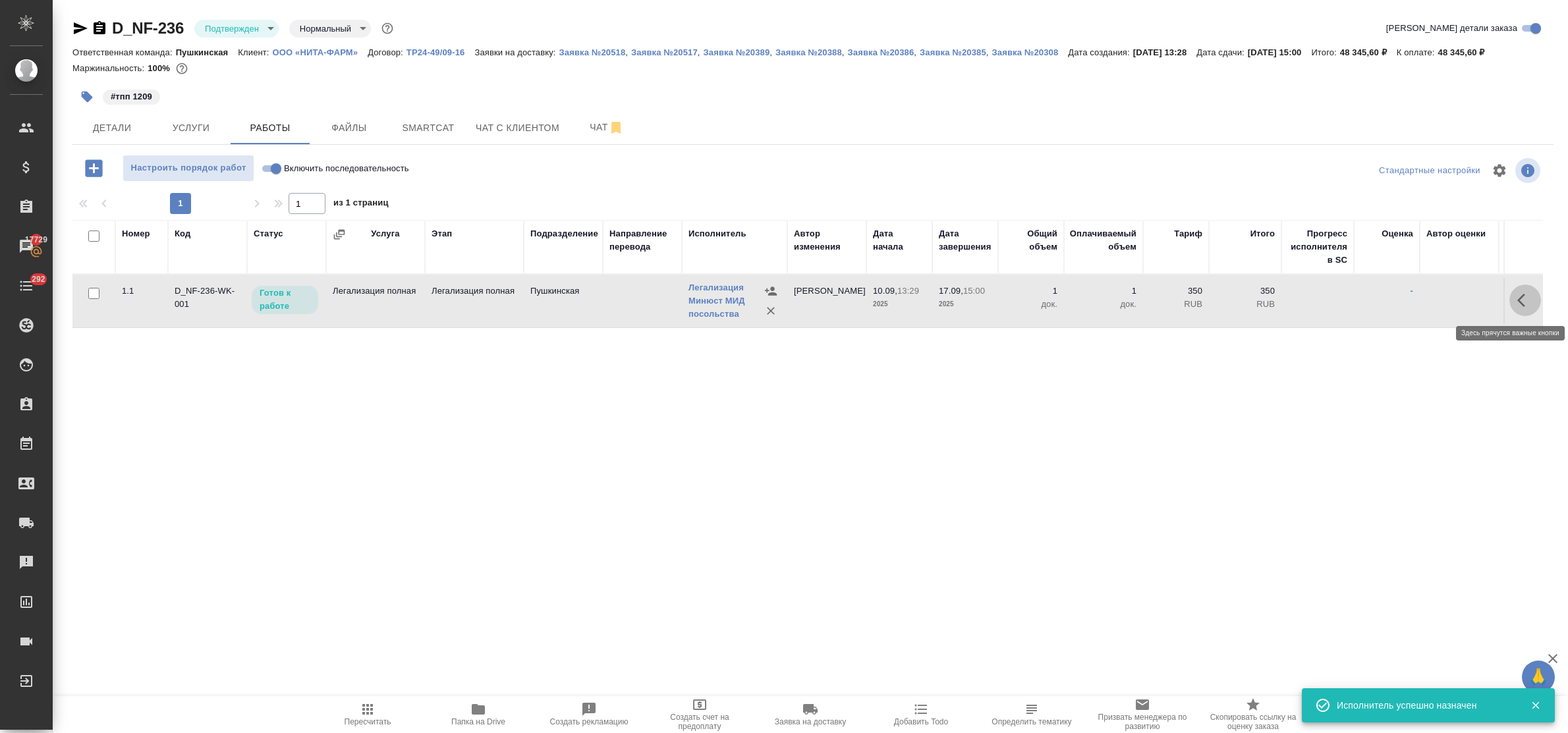
click at [1518, 298] on icon "button" at bounding box center [1525, 300] width 16 height 16
click at [1423, 297] on icon "button" at bounding box center [1429, 300] width 12 height 12
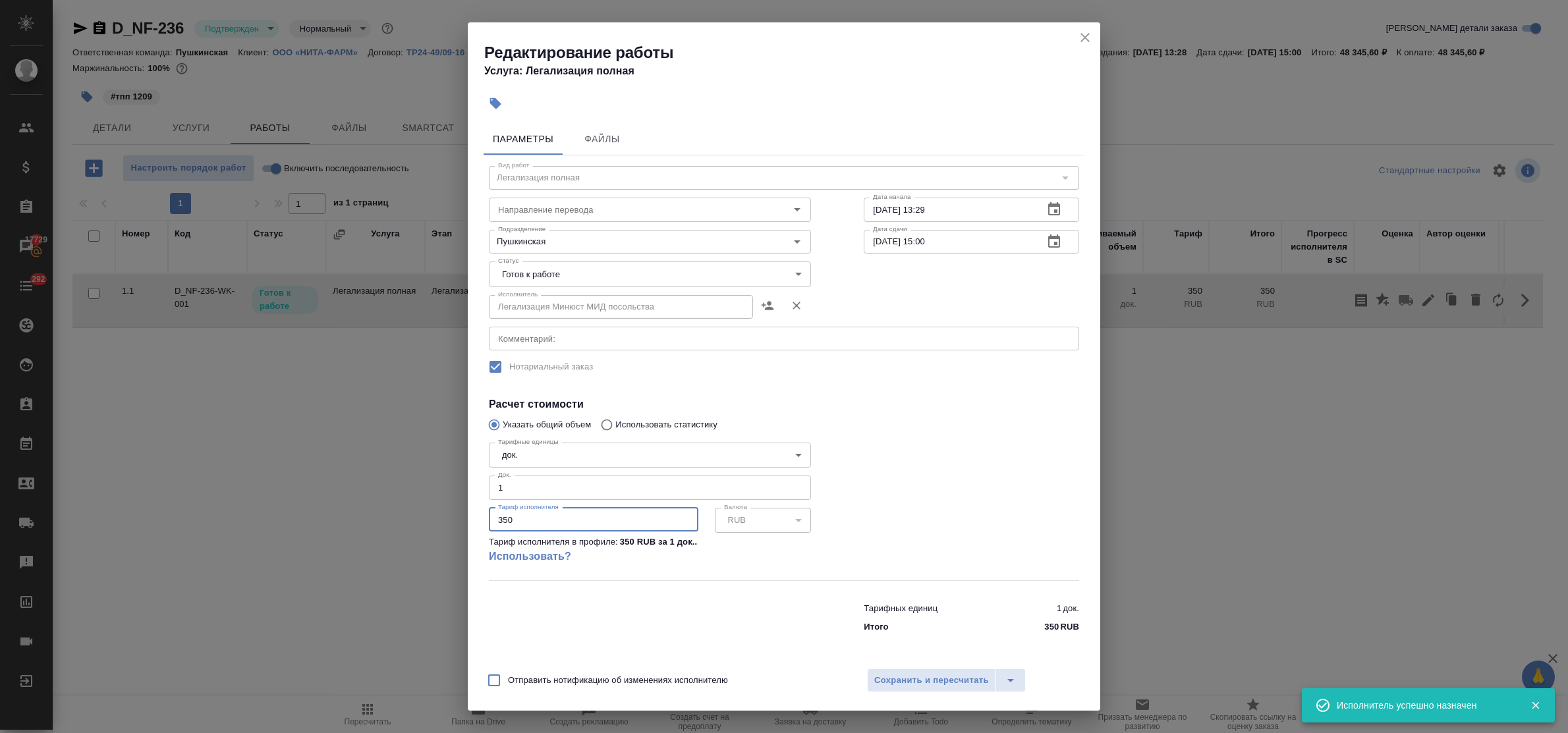
drag, startPoint x: 485, startPoint y: 520, endPoint x: 450, endPoint y: 516, distance: 35.2
click at [453, 516] on div "Редактирование работы Услуга: Легализация полная Параметры Файлы Вид работ Лега…" at bounding box center [784, 366] width 1568 height 733
type input "2288"
click at [690, 621] on div at bounding box center [650, 614] width 375 height 52
click at [598, 274] on body "🙏 .cls-1 fill:#fff; AWATERA Bulakhova Elena Клиенты Спецификации Заказы 17729 Ч…" at bounding box center [784, 366] width 1568 height 733
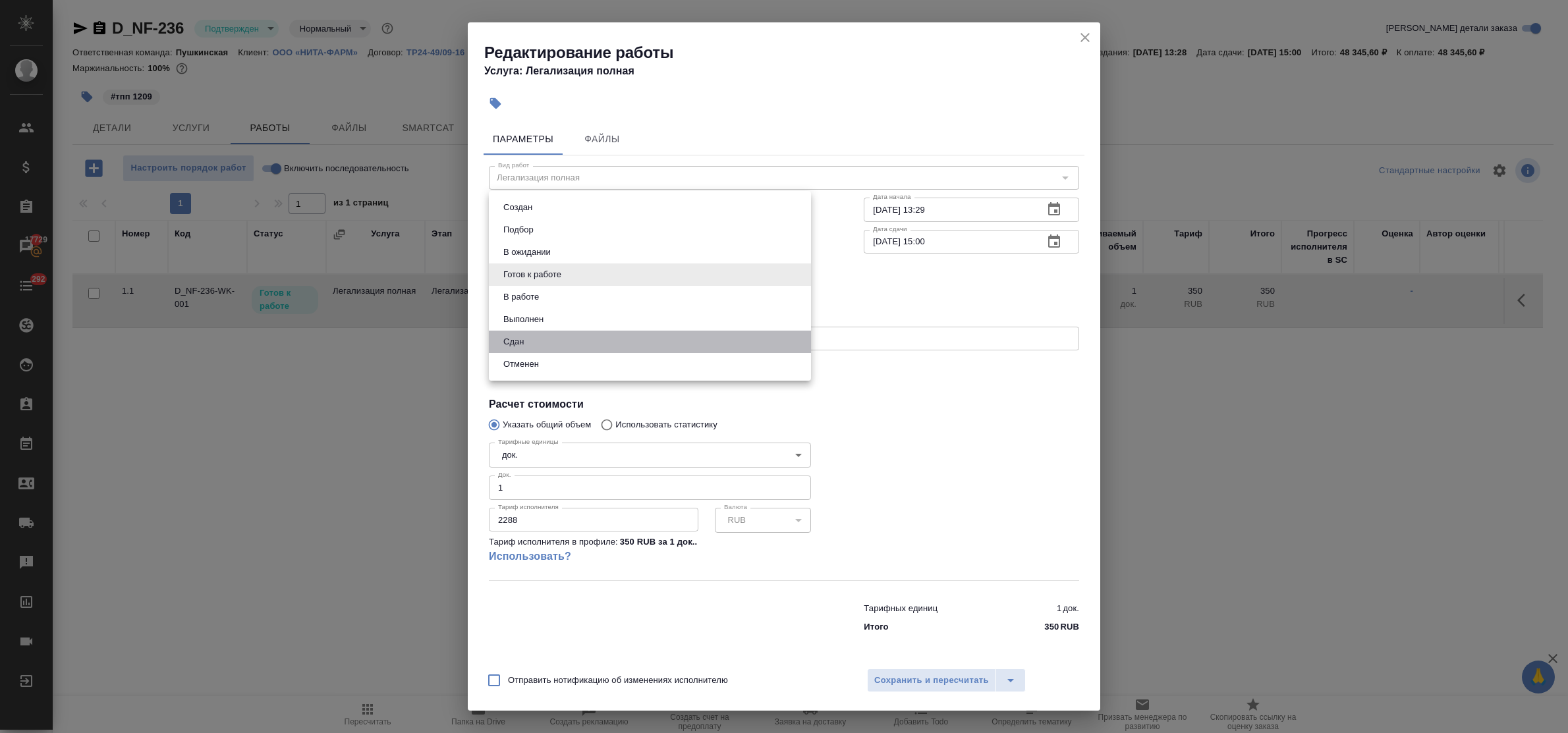
click at [545, 338] on li "Сдан" at bounding box center [650, 341] width 323 height 22
type input "closed"
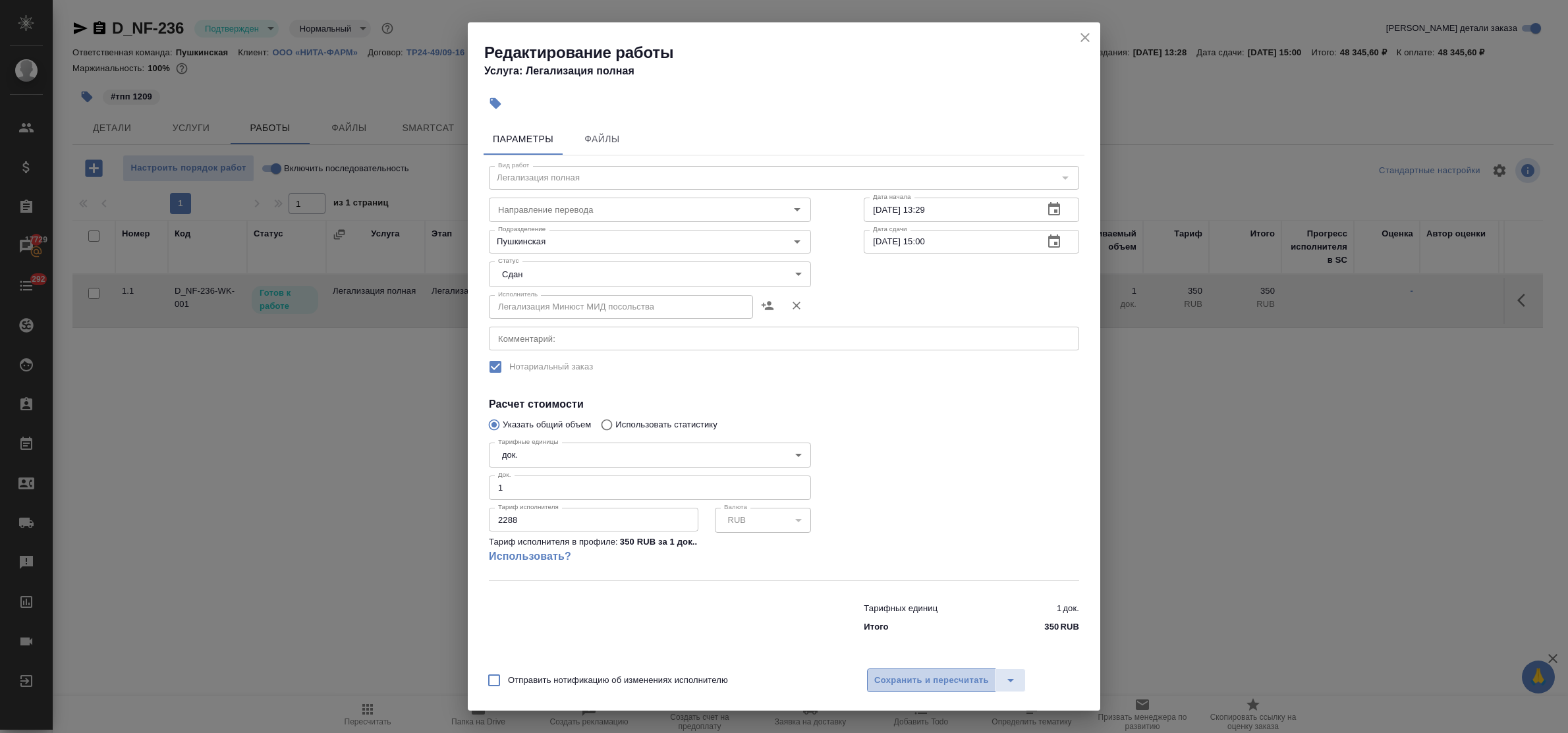
click at [941, 682] on span "Сохранить и пересчитать" at bounding box center [931, 681] width 115 height 15
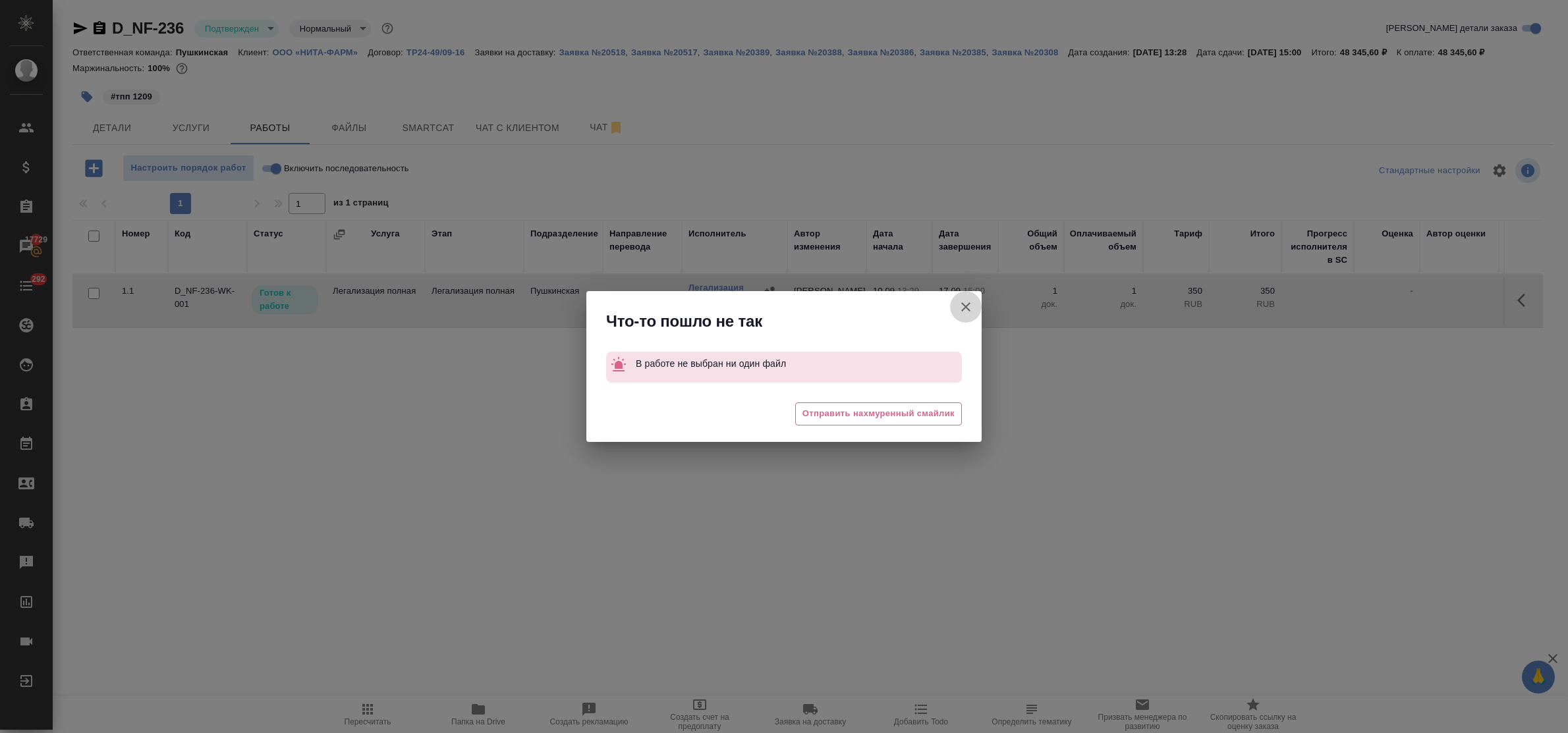
click at [965, 303] on icon "button" at bounding box center [965, 306] width 16 height 16
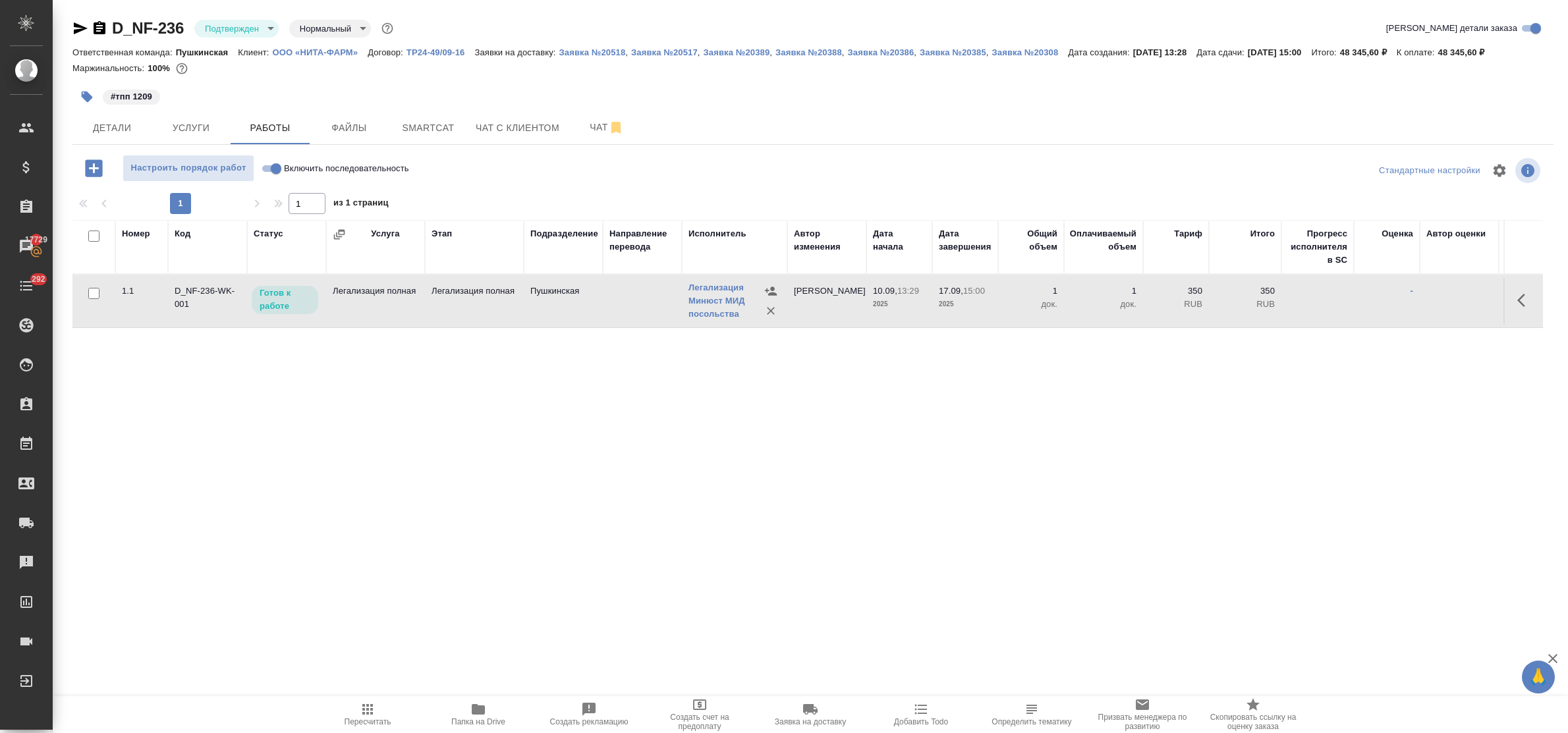
click at [265, 163] on input "Включить последовательность" at bounding box center [276, 168] width 47 height 16
checkbox input "true"
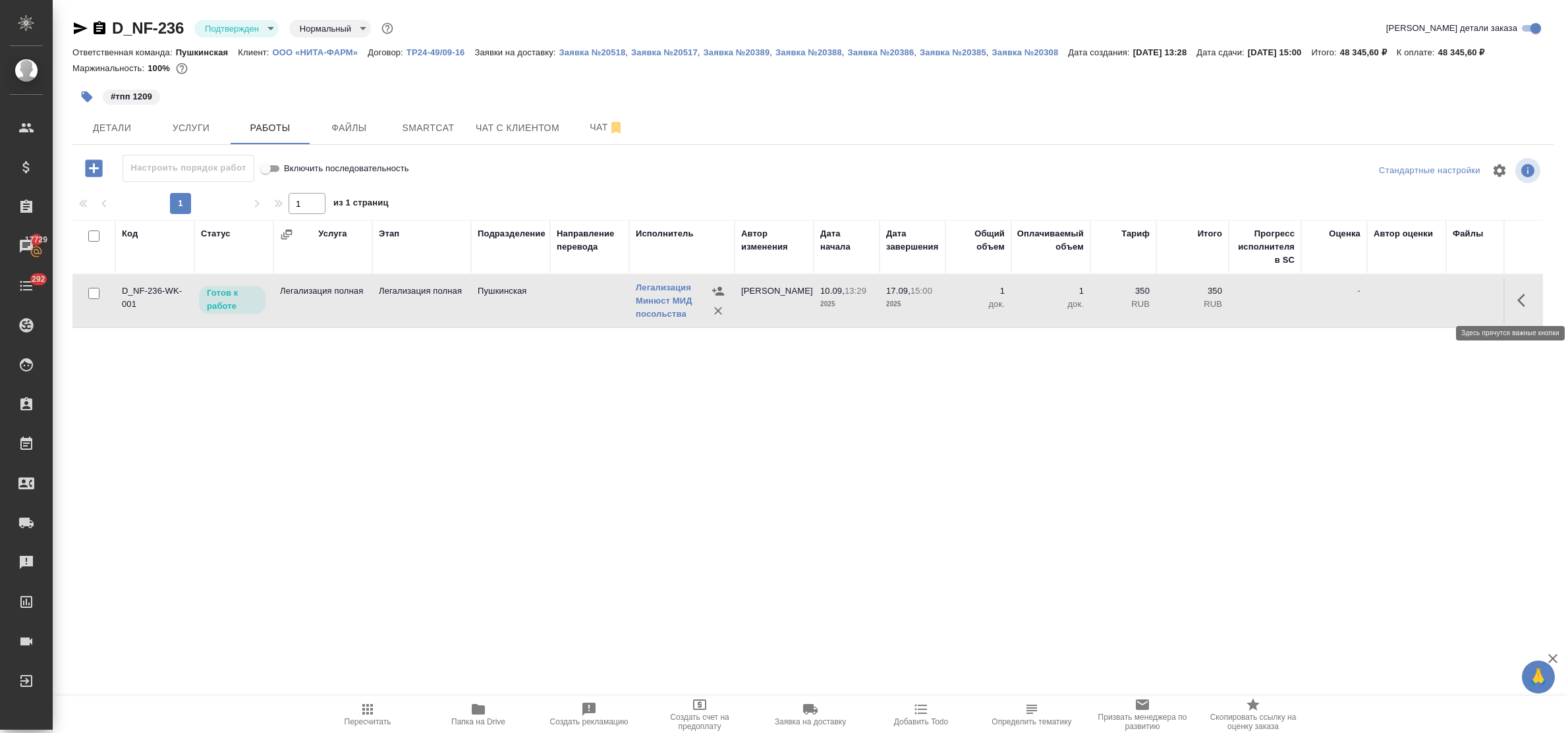
click at [1518, 298] on icon "button" at bounding box center [1522, 300] width 8 height 13
click at [1420, 300] on icon "button" at bounding box center [1428, 300] width 16 height 16
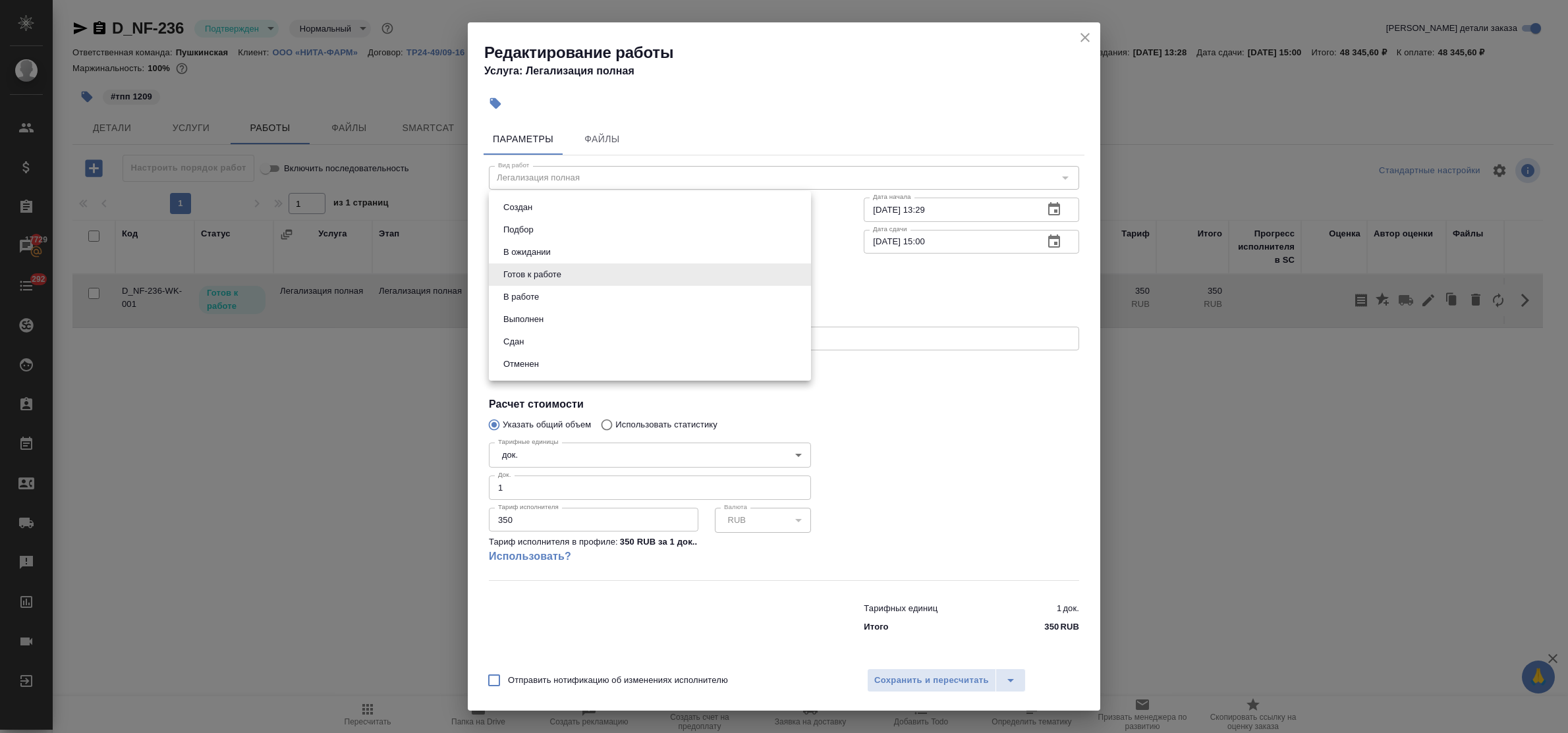
click at [528, 278] on body "🙏 .cls-1 fill:#fff; AWATERA Bulakhova Elena Клиенты Спецификации Заказы 17729 Ч…" at bounding box center [784, 366] width 1568 height 733
click at [510, 341] on button "Сдан" at bounding box center [513, 341] width 28 height 14
type input "closed"
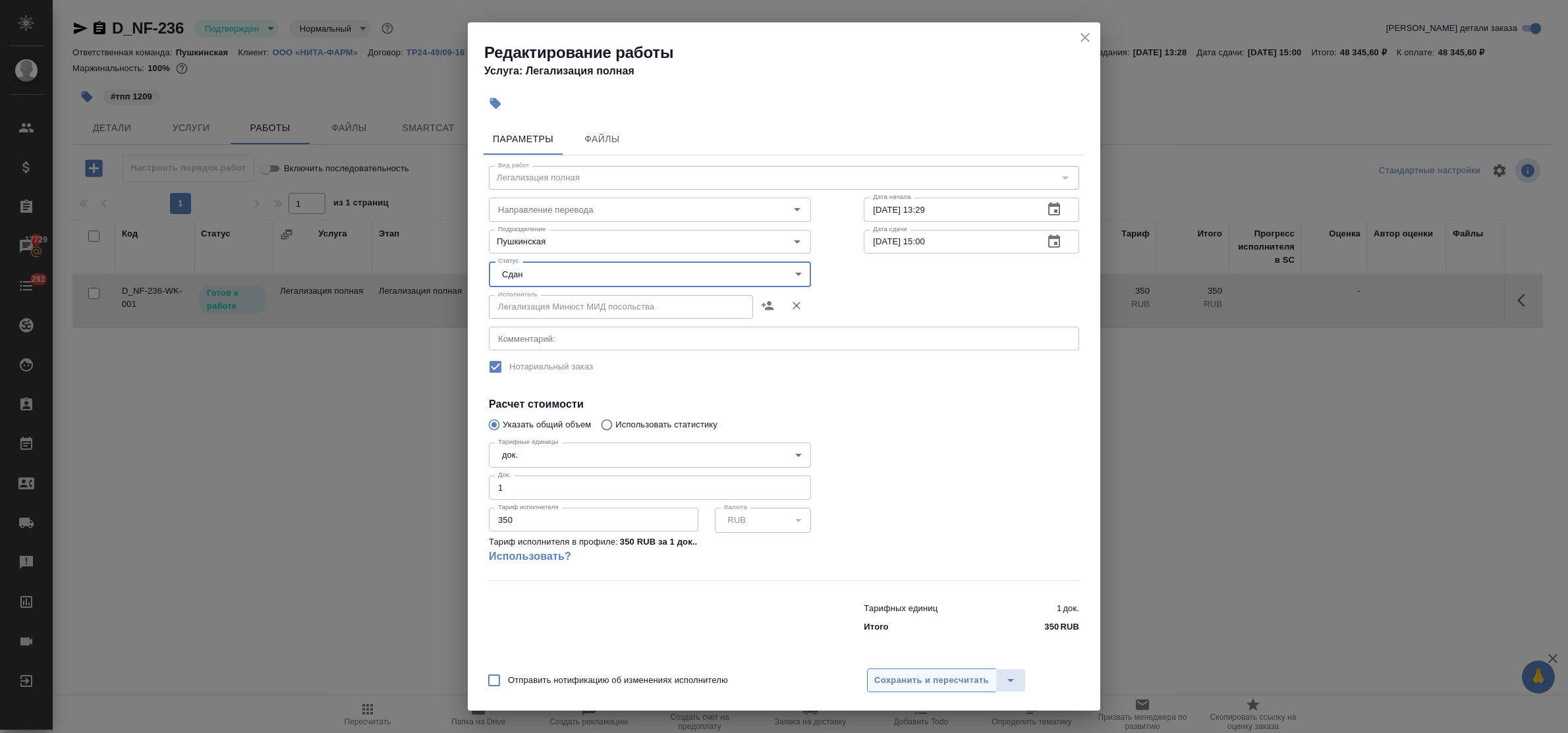
click at [933, 676] on span "Сохранить и пересчитать" at bounding box center [931, 681] width 115 height 15
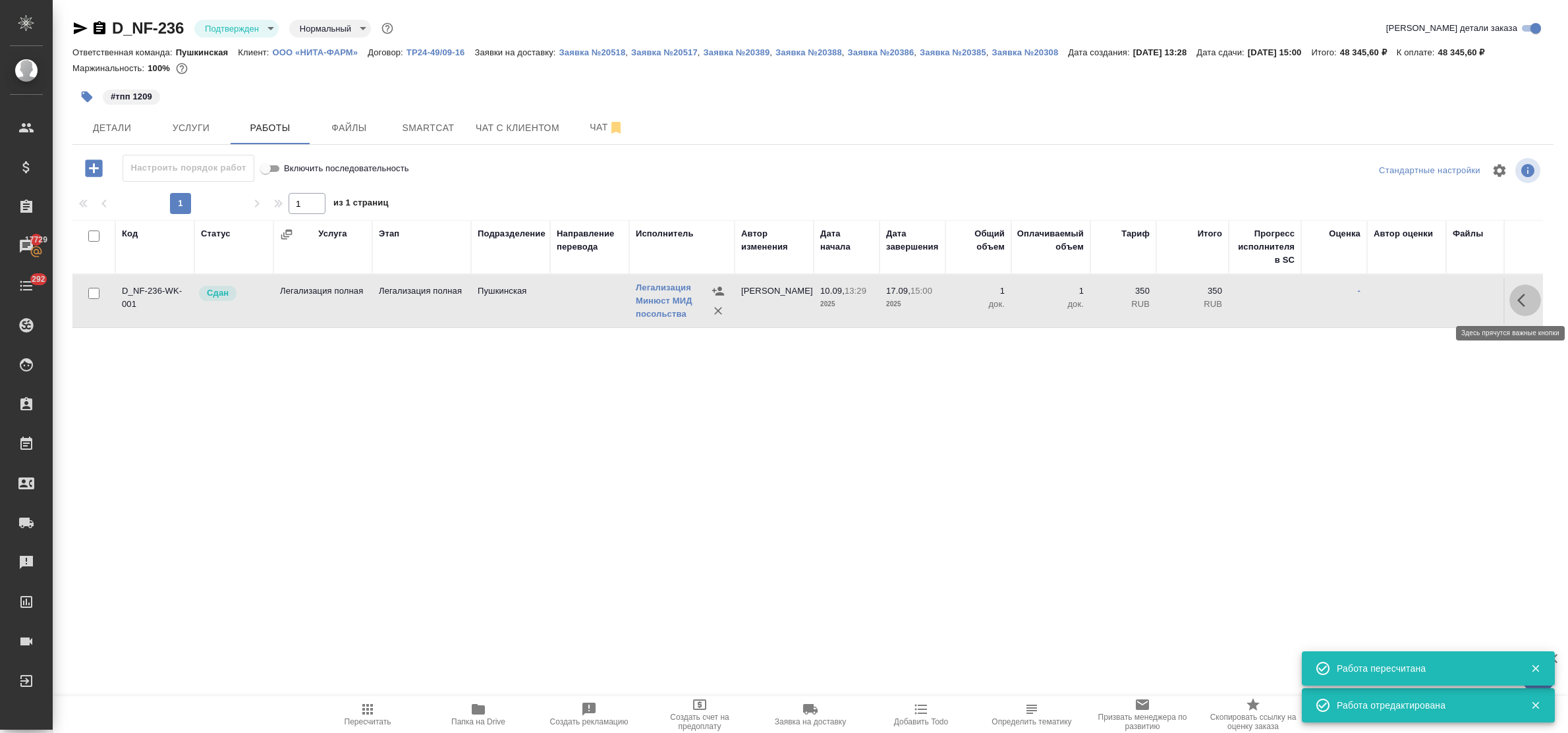
click at [1518, 300] on icon "button" at bounding box center [1525, 300] width 16 height 16
click at [1420, 297] on icon "button" at bounding box center [1428, 300] width 16 height 16
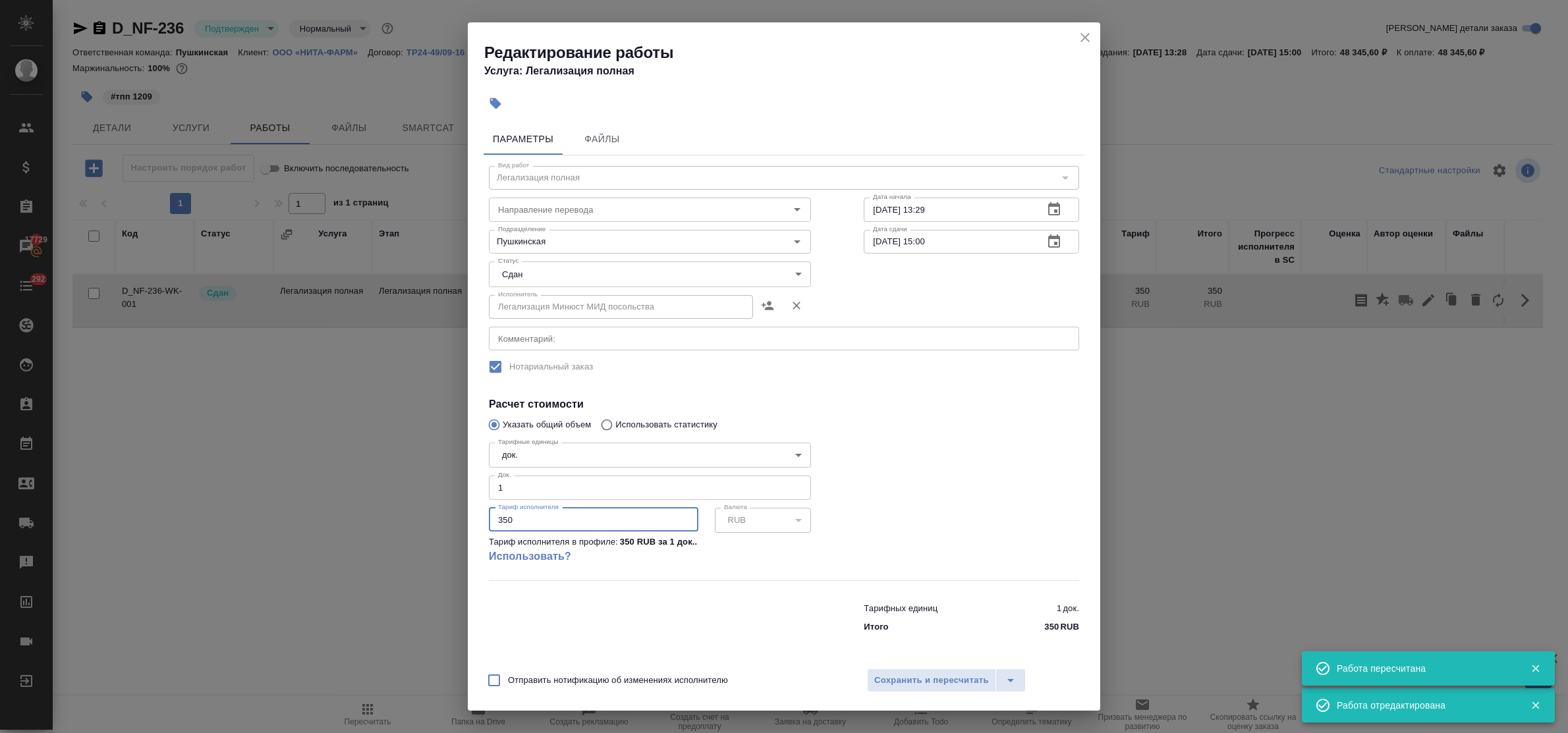
drag, startPoint x: 508, startPoint y: 514, endPoint x: 424, endPoint y: 506, distance: 84.4
click at [431, 506] on div "Редактирование работы Услуга: Легализация полная Параметры Файлы Вид работ Лега…" at bounding box center [784, 366] width 1568 height 733
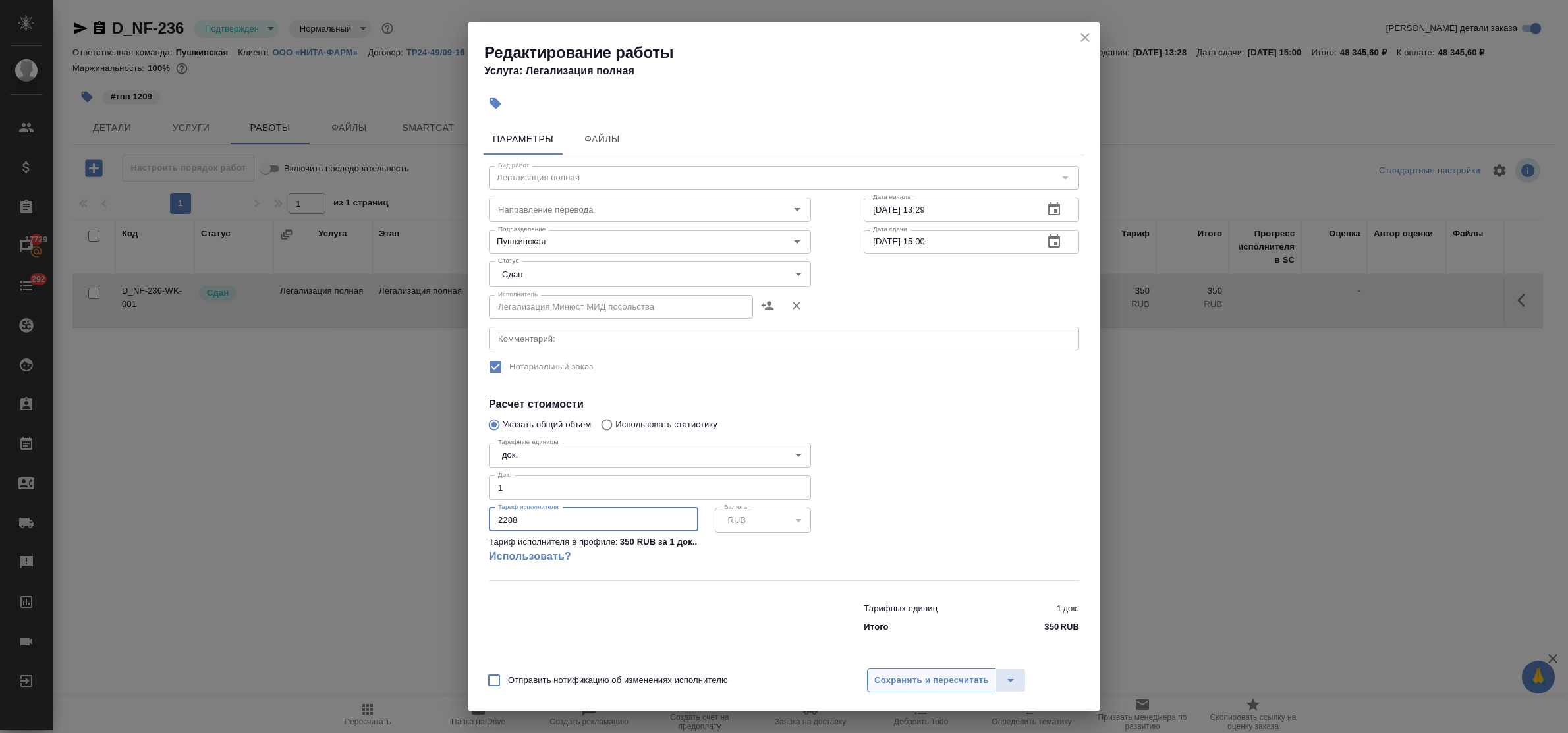
type input "2288"
click at [942, 681] on span "Сохранить и пересчитать" at bounding box center [931, 681] width 115 height 15
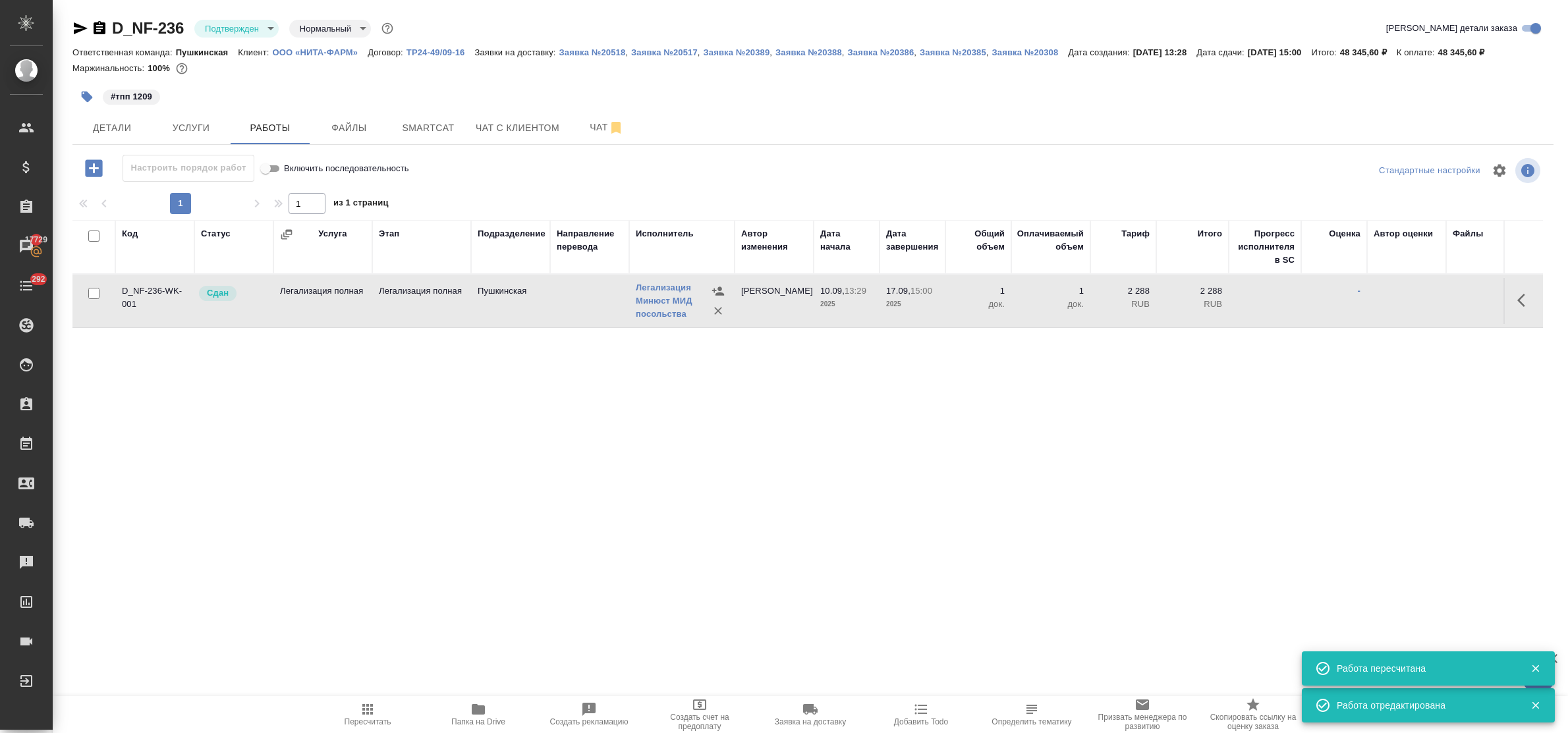
click at [94, 170] on icon "button" at bounding box center [94, 168] width 23 height 23
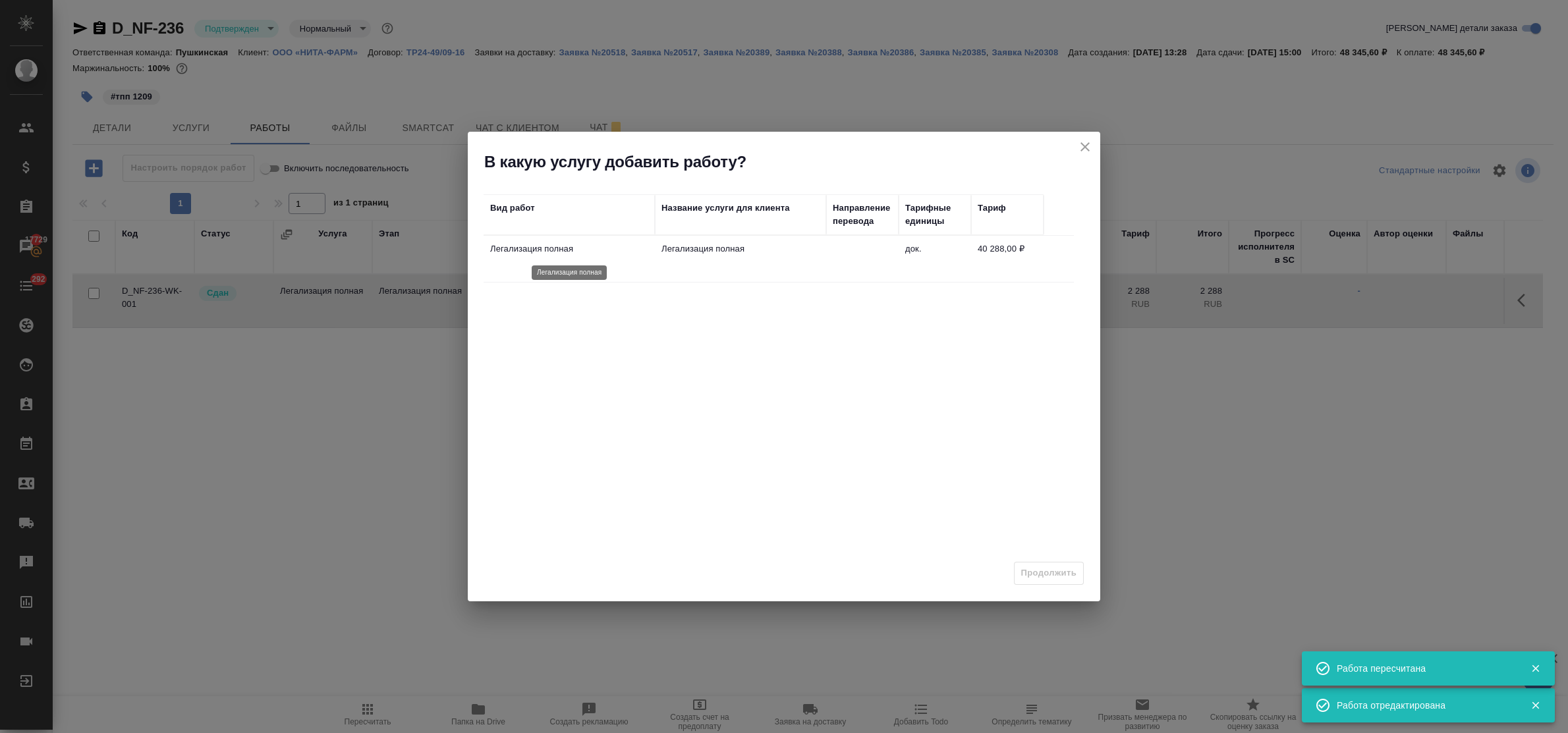
click at [561, 246] on p "Легализация полная" at bounding box center [569, 249] width 158 height 13
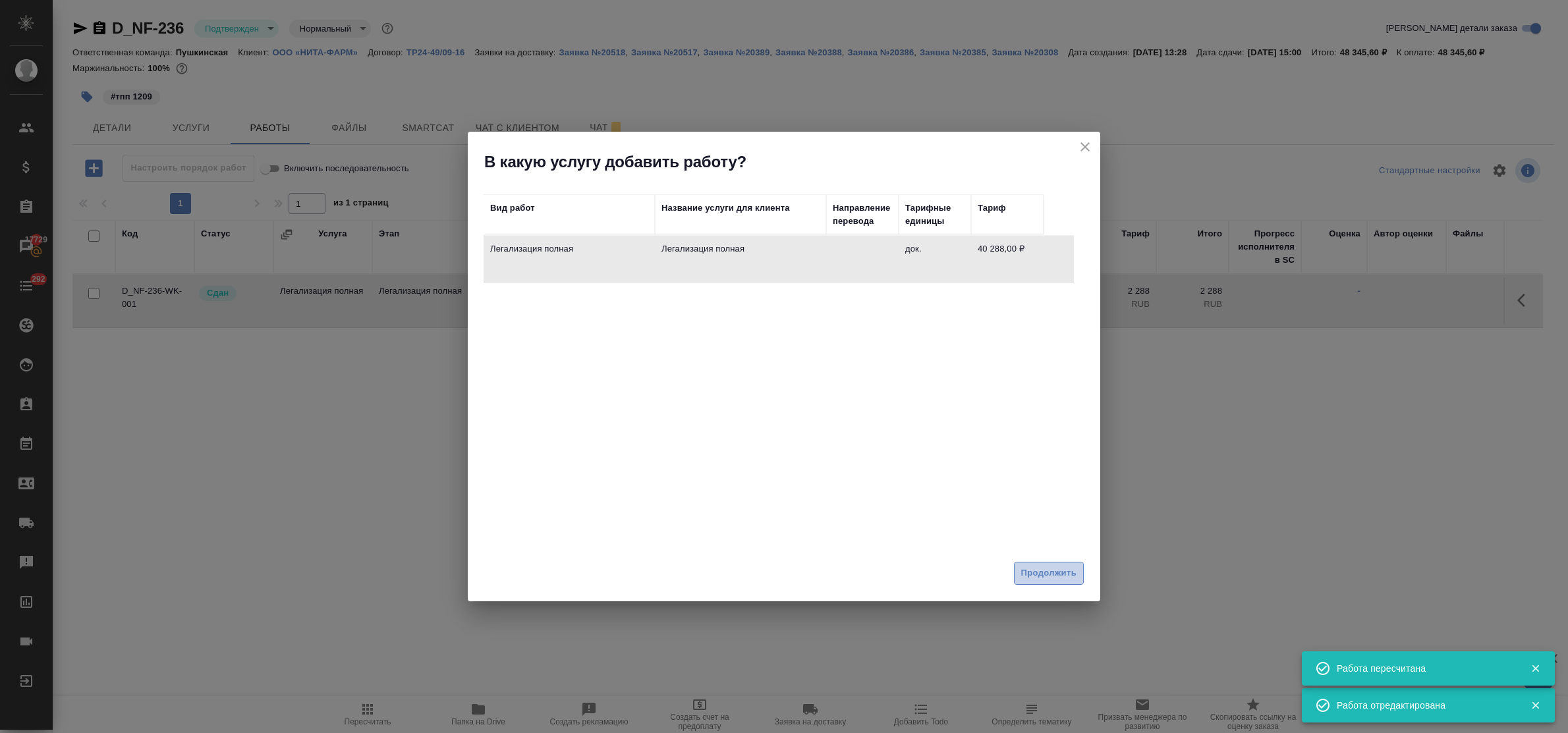
click at [1065, 571] on span "Продолжить" at bounding box center [1048, 573] width 56 height 15
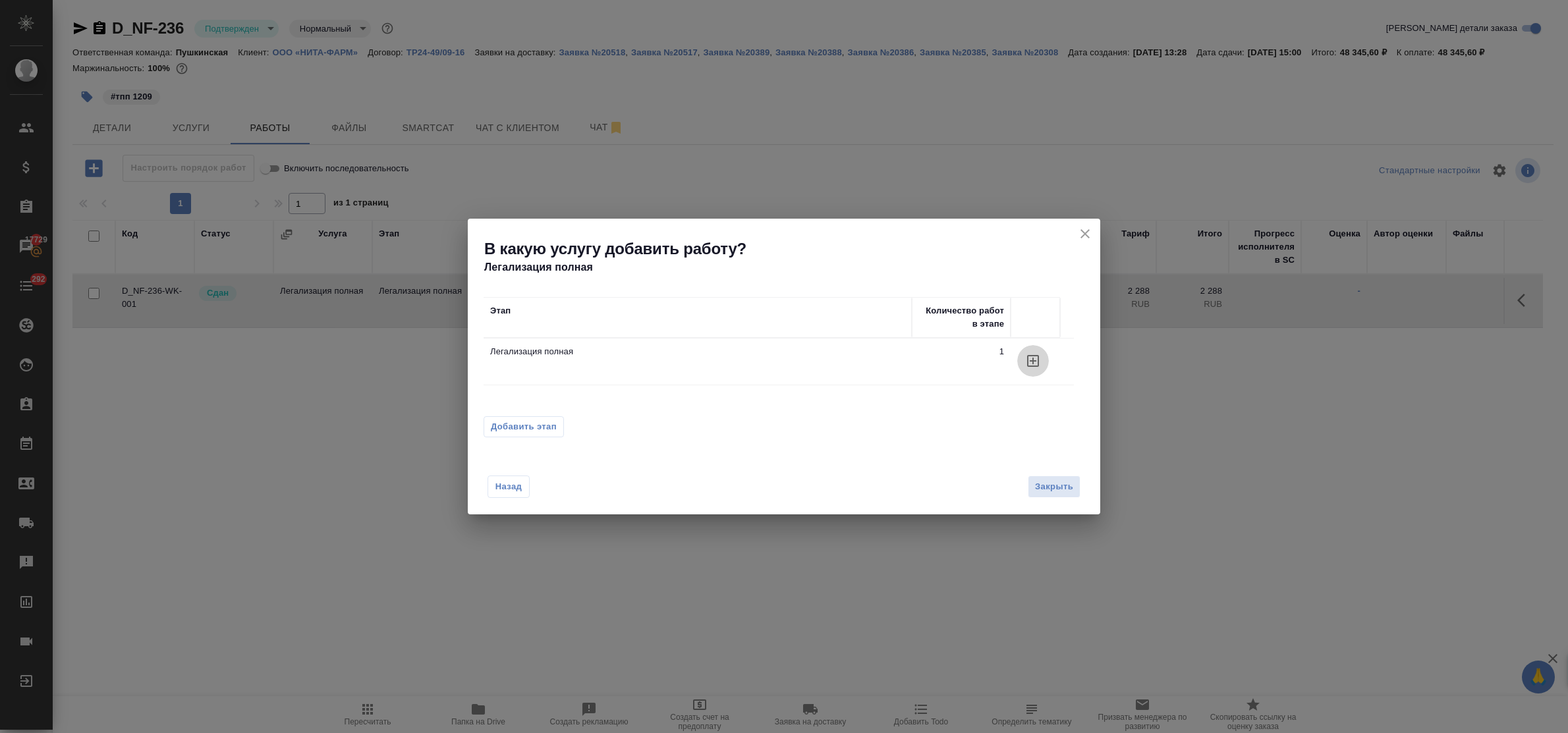
click at [1030, 360] on icon "button" at bounding box center [1033, 360] width 16 height 16
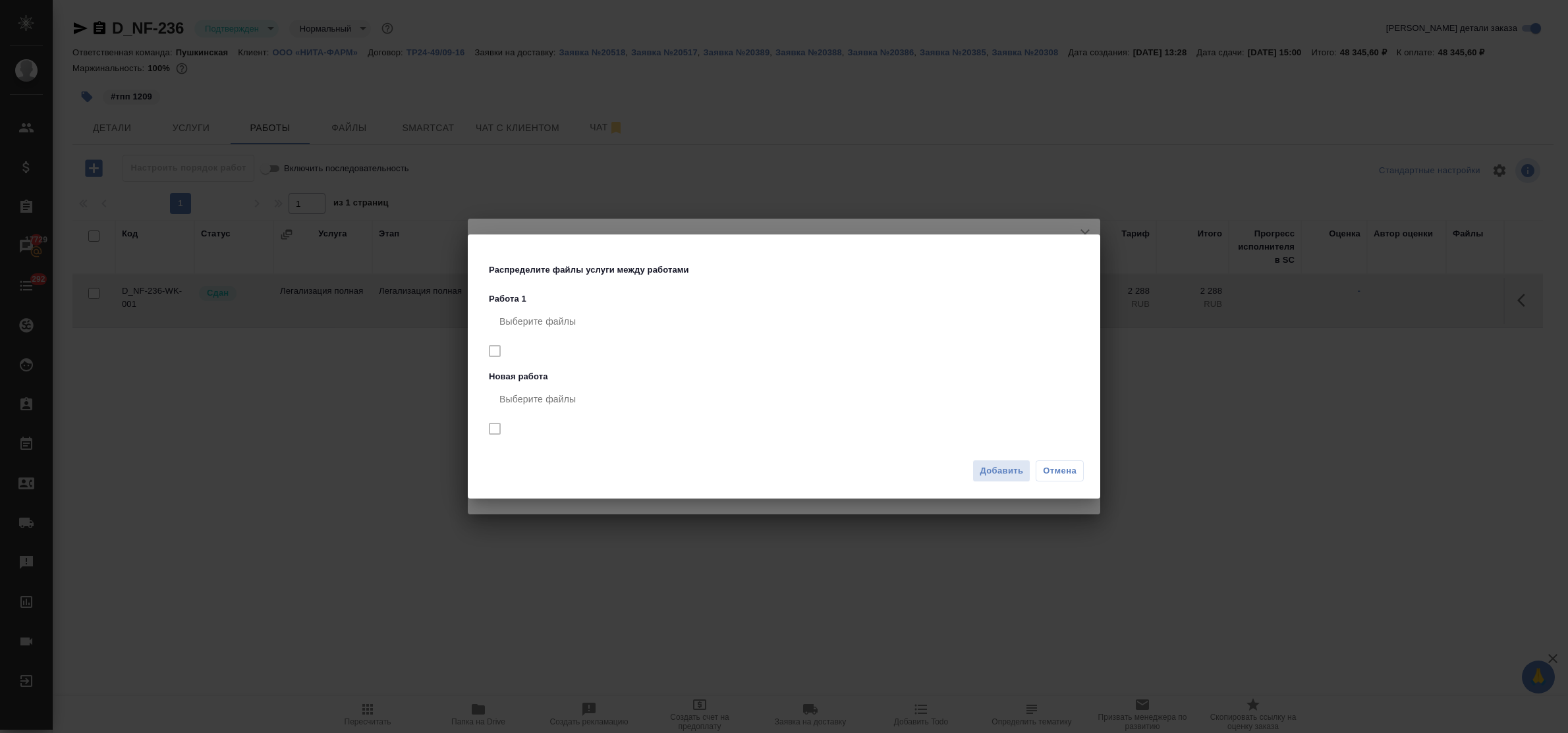
click at [498, 347] on nav "Выберите файлы" at bounding box center [787, 338] width 596 height 65
click at [491, 354] on nav "Выберите файлы" at bounding box center [787, 338] width 596 height 65
drag, startPoint x: 496, startPoint y: 424, endPoint x: 692, endPoint y: 427, distance: 196.0
click at [495, 424] on nav "Выберите файлы" at bounding box center [787, 415] width 596 height 65
click at [1007, 471] on span "Добавить" at bounding box center [1001, 471] width 43 height 15
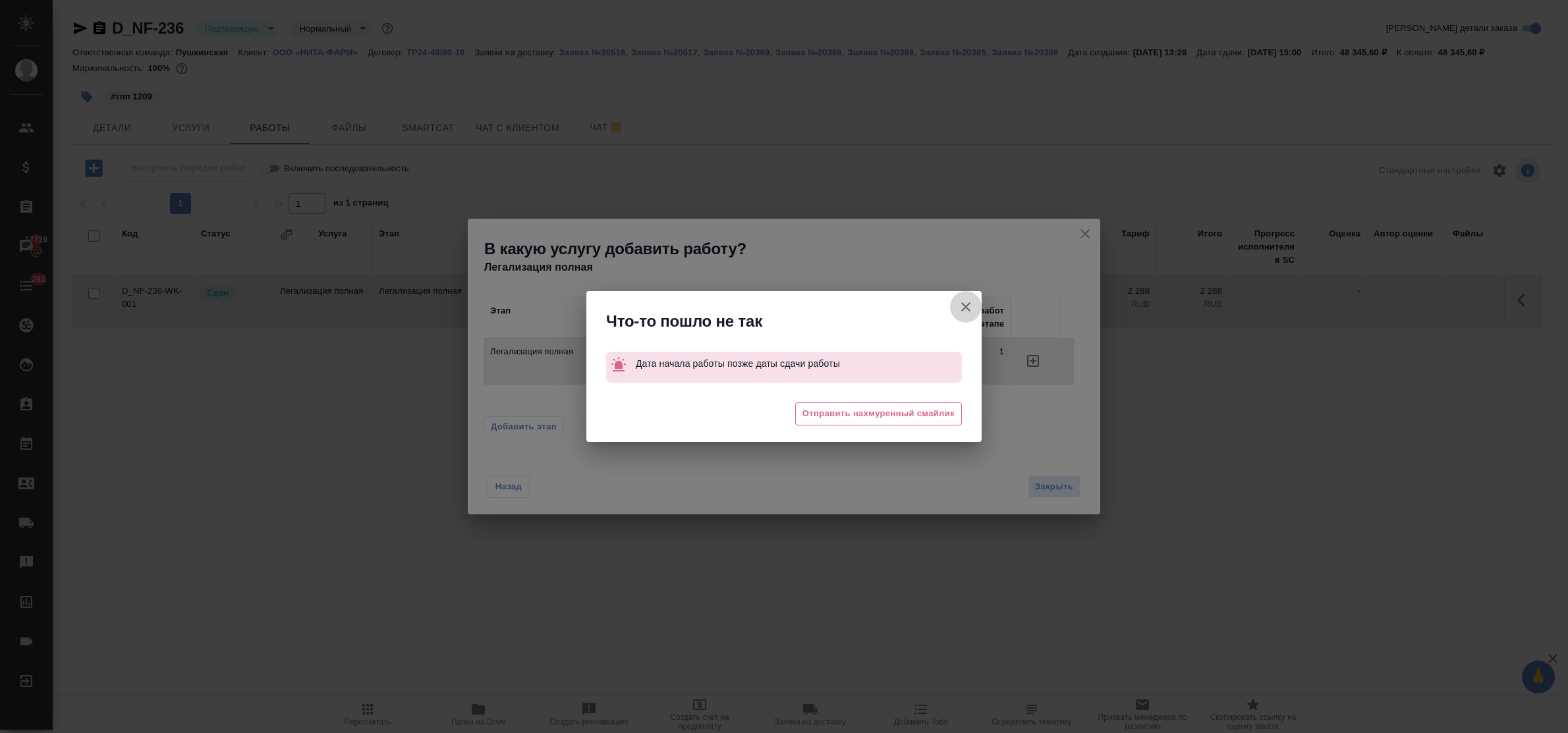
click at [964, 300] on icon "button" at bounding box center [965, 306] width 16 height 16
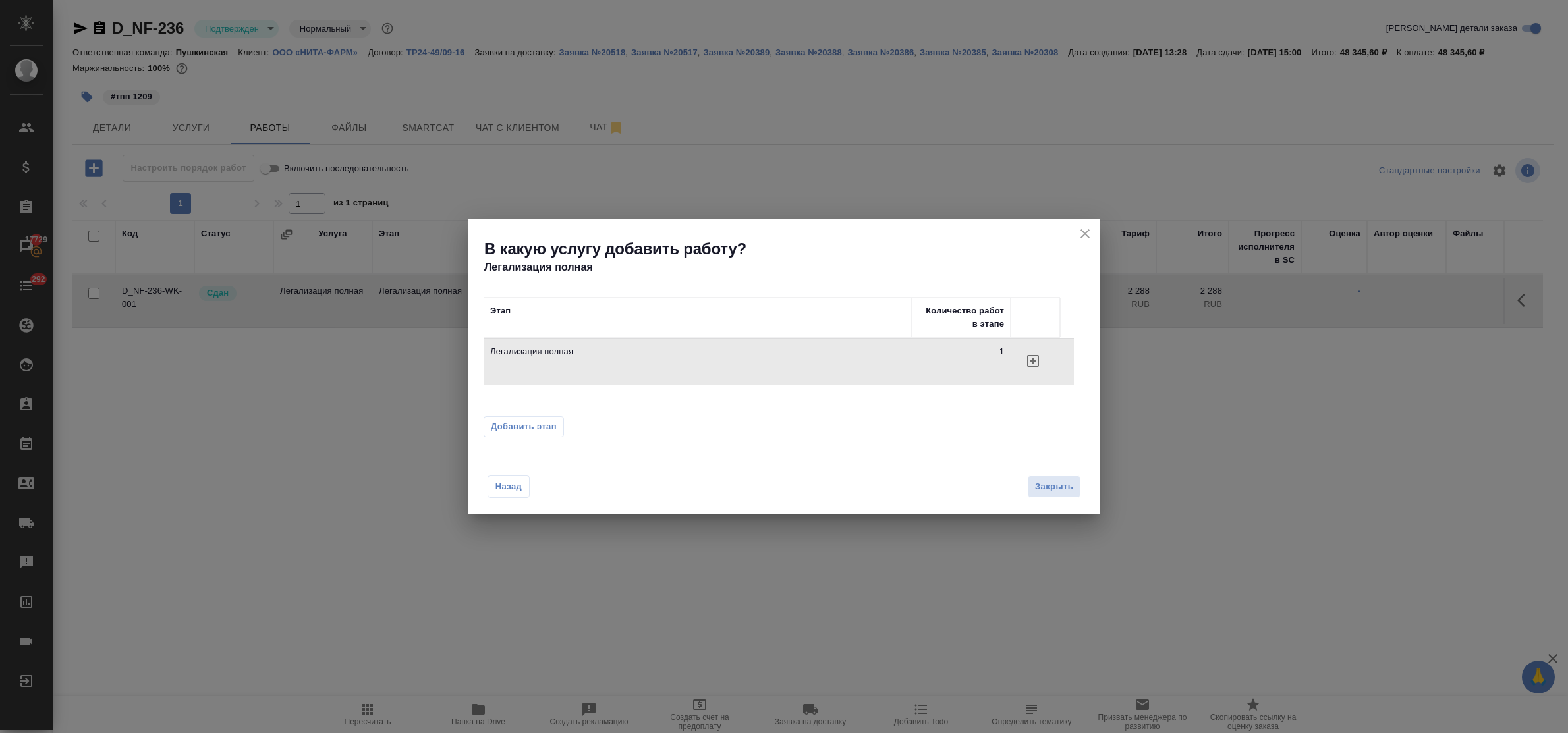
click at [1084, 233] on icon "close" at bounding box center [1085, 233] width 16 height 16
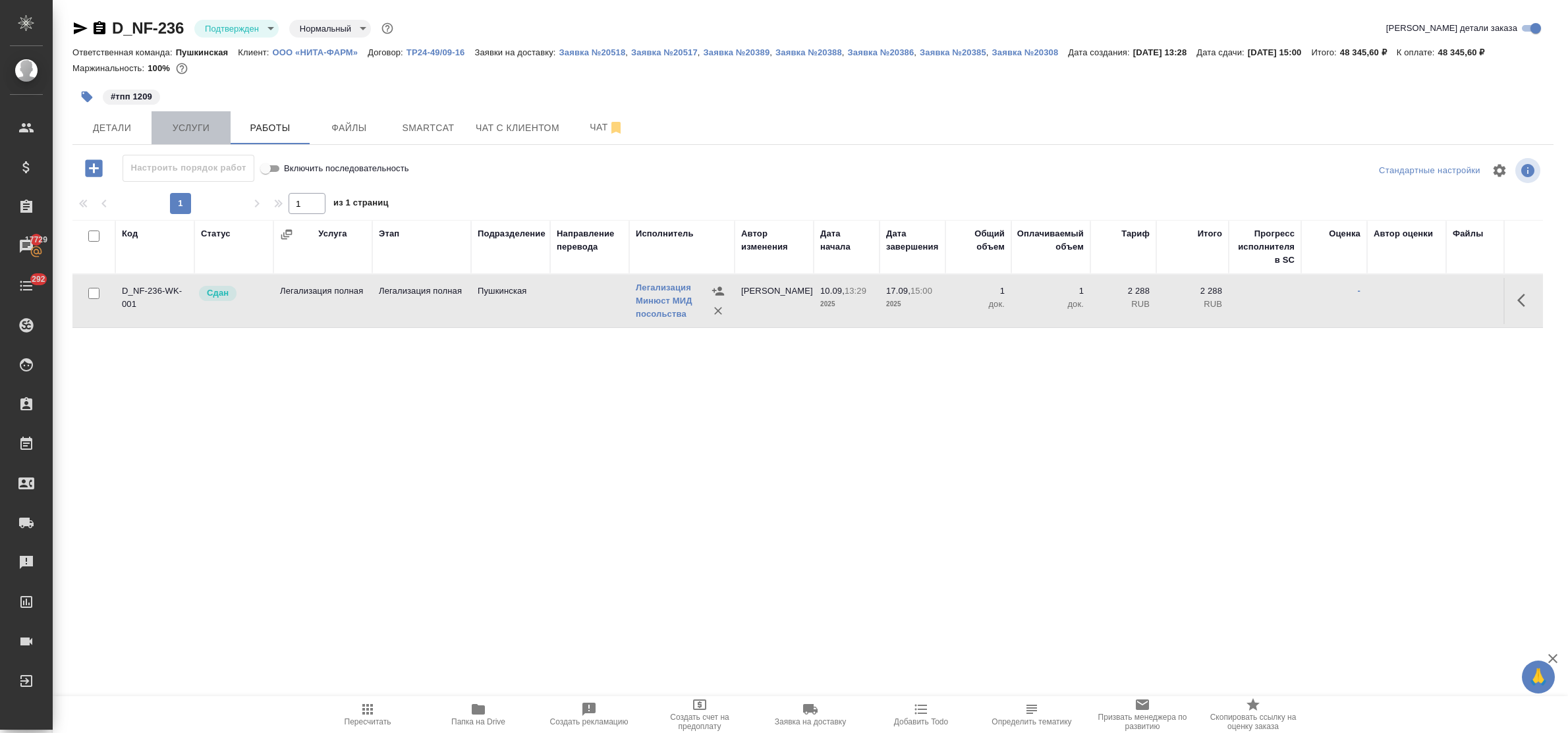
click at [189, 120] on span "Услуги" at bounding box center [191, 129] width 63 height 17
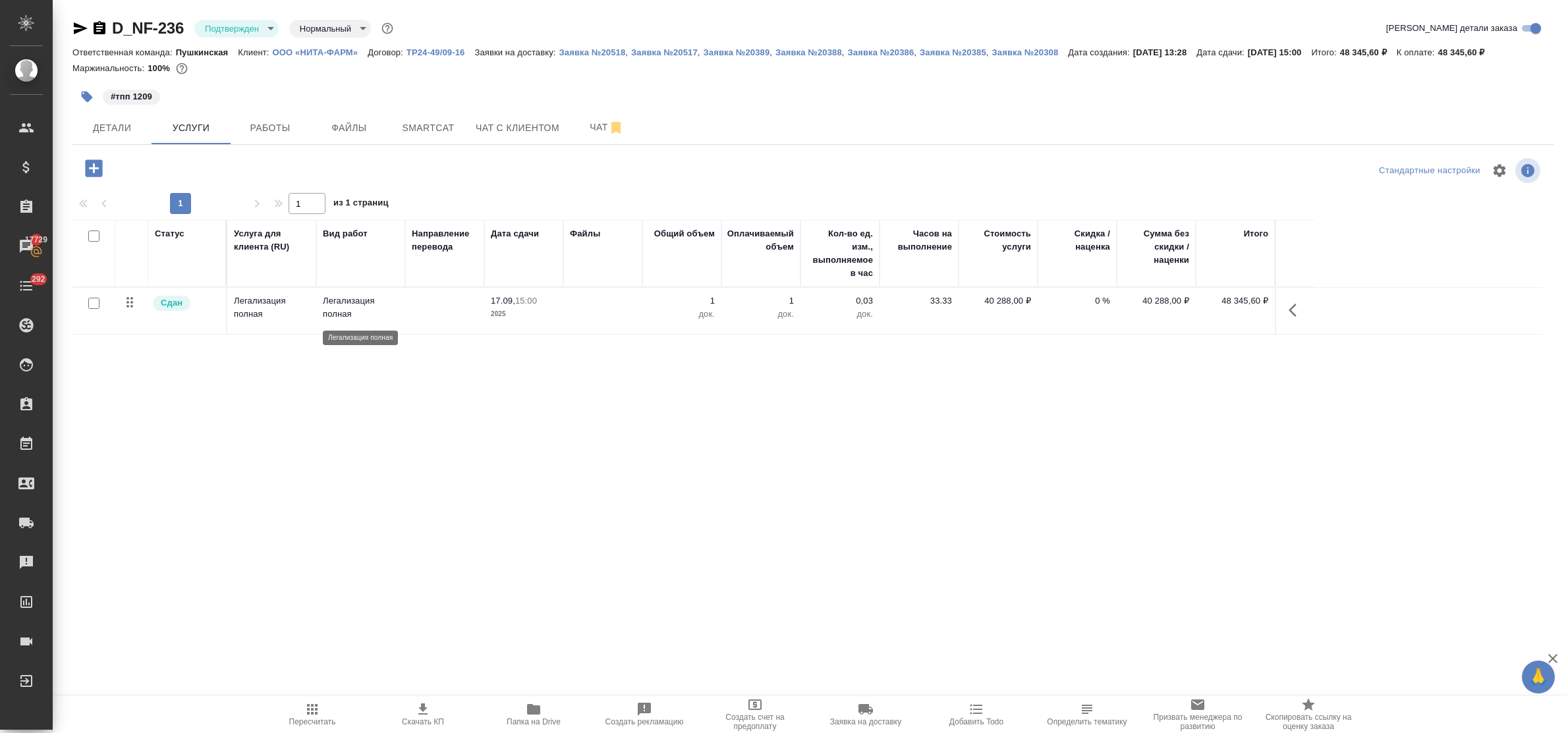
click at [339, 309] on p "Легализация полная" at bounding box center [361, 307] width 76 height 27
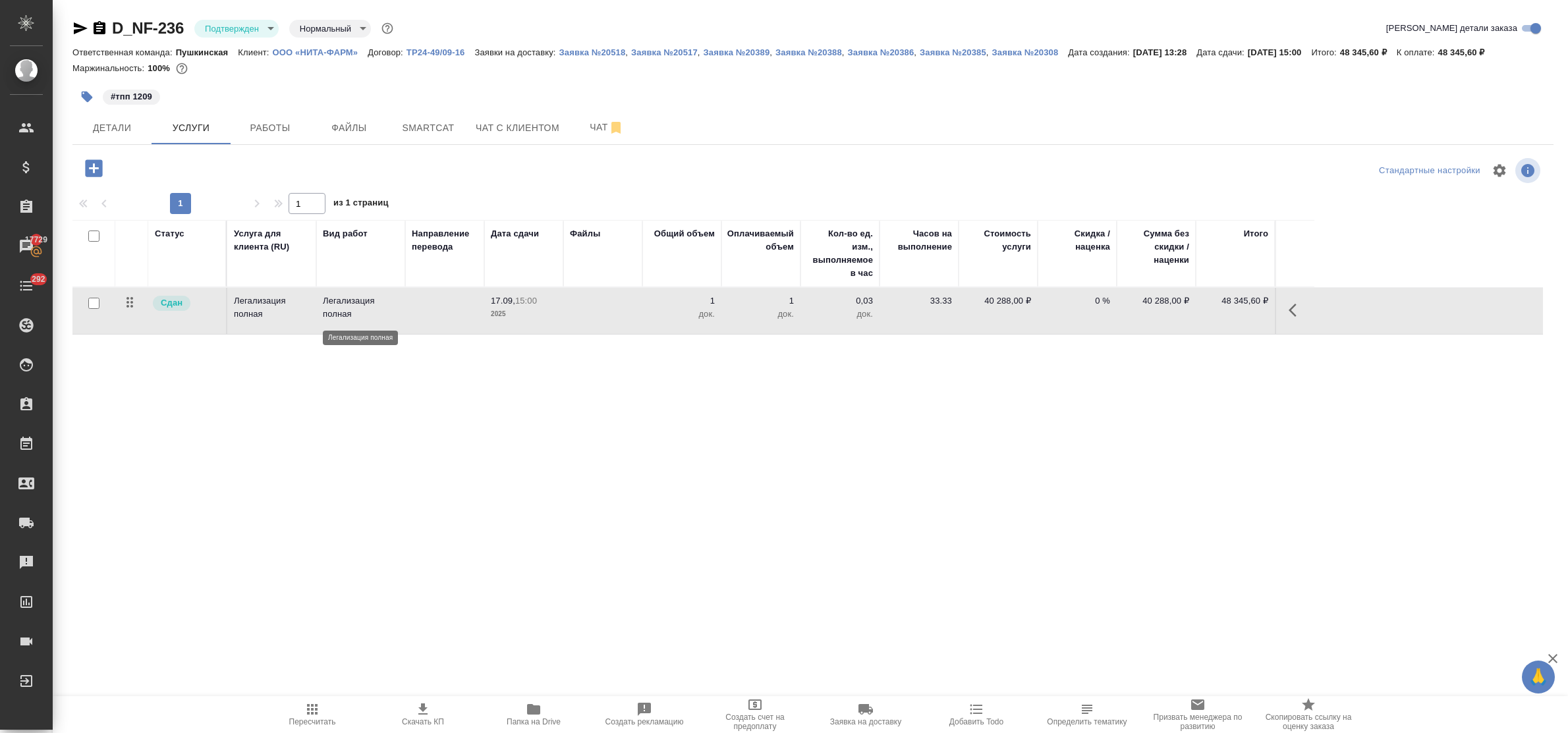
click at [357, 316] on p "Легализация полная" at bounding box center [361, 307] width 76 height 27
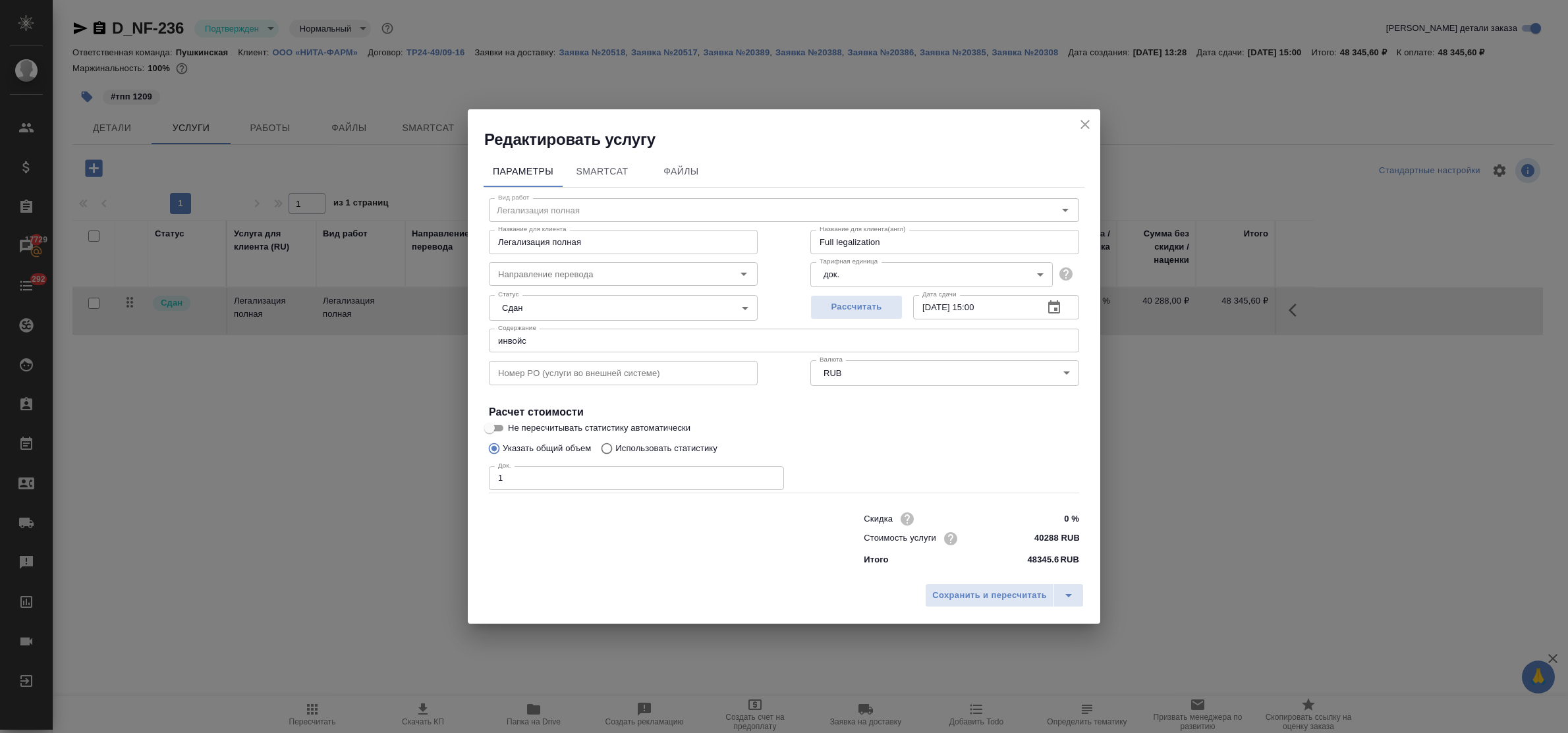
click at [1049, 308] on icon "button" at bounding box center [1054, 306] width 12 height 13
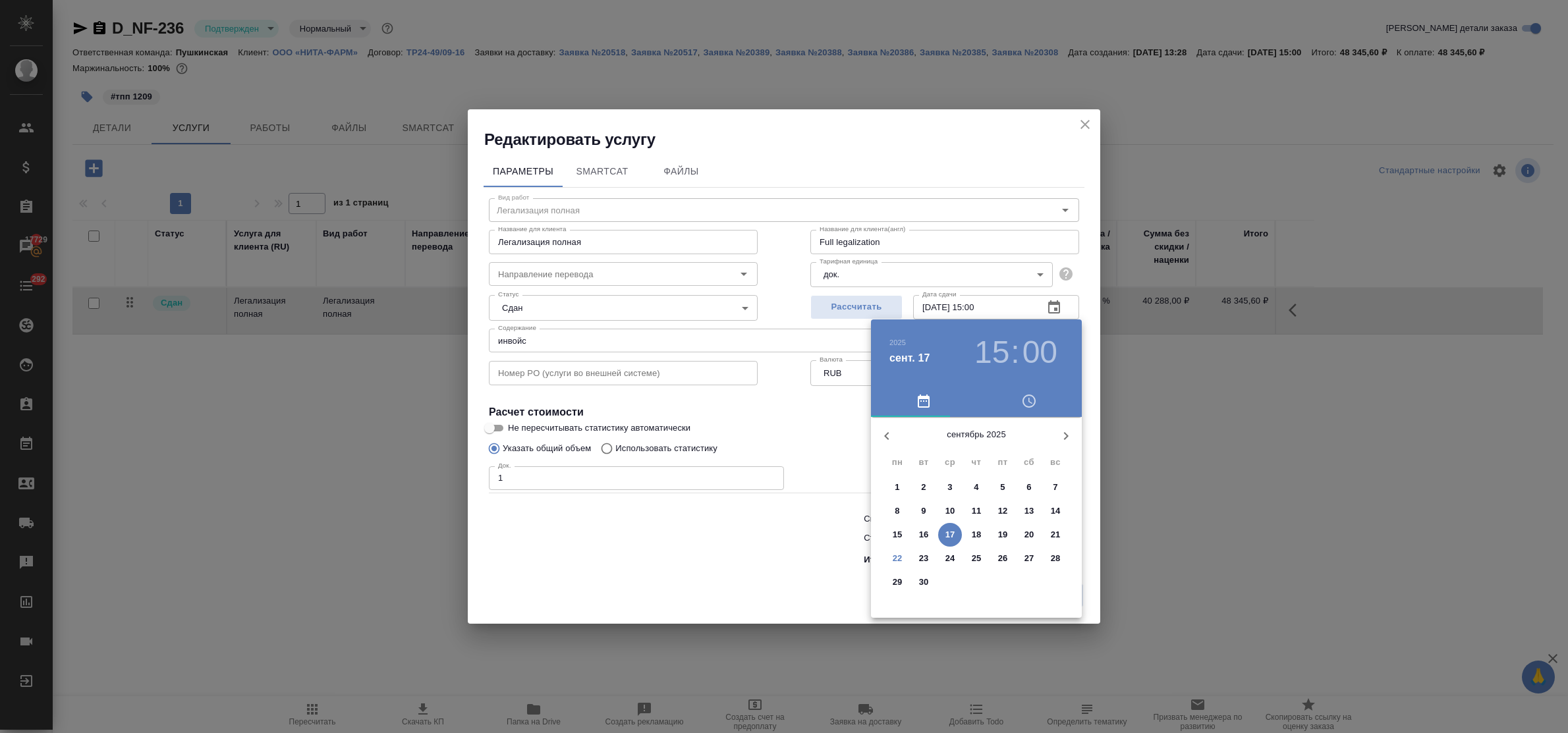
click at [897, 561] on p "22" at bounding box center [898, 558] width 10 height 13
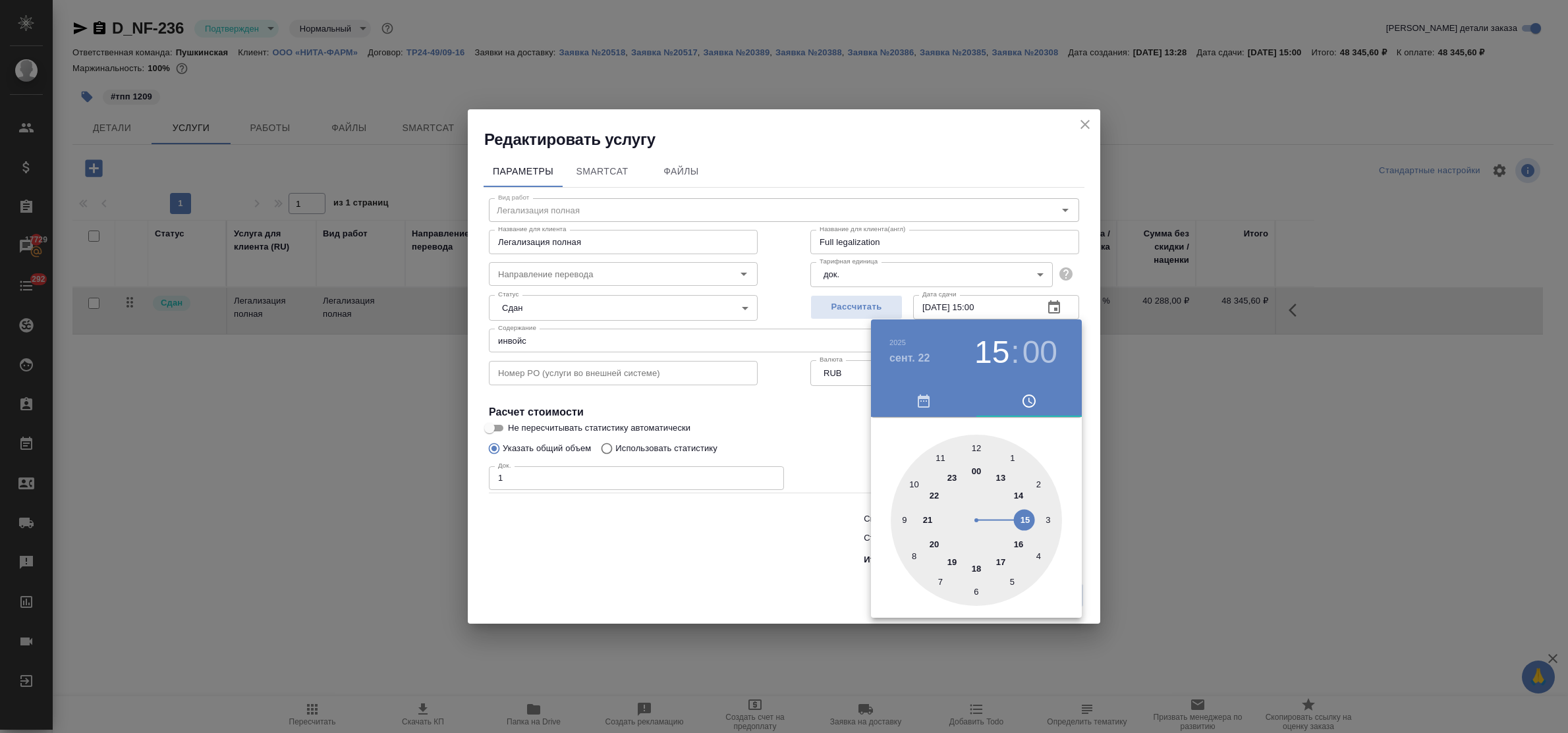
type input "22.09.2025 15:00"
click at [766, 524] on div at bounding box center [784, 366] width 1568 height 733
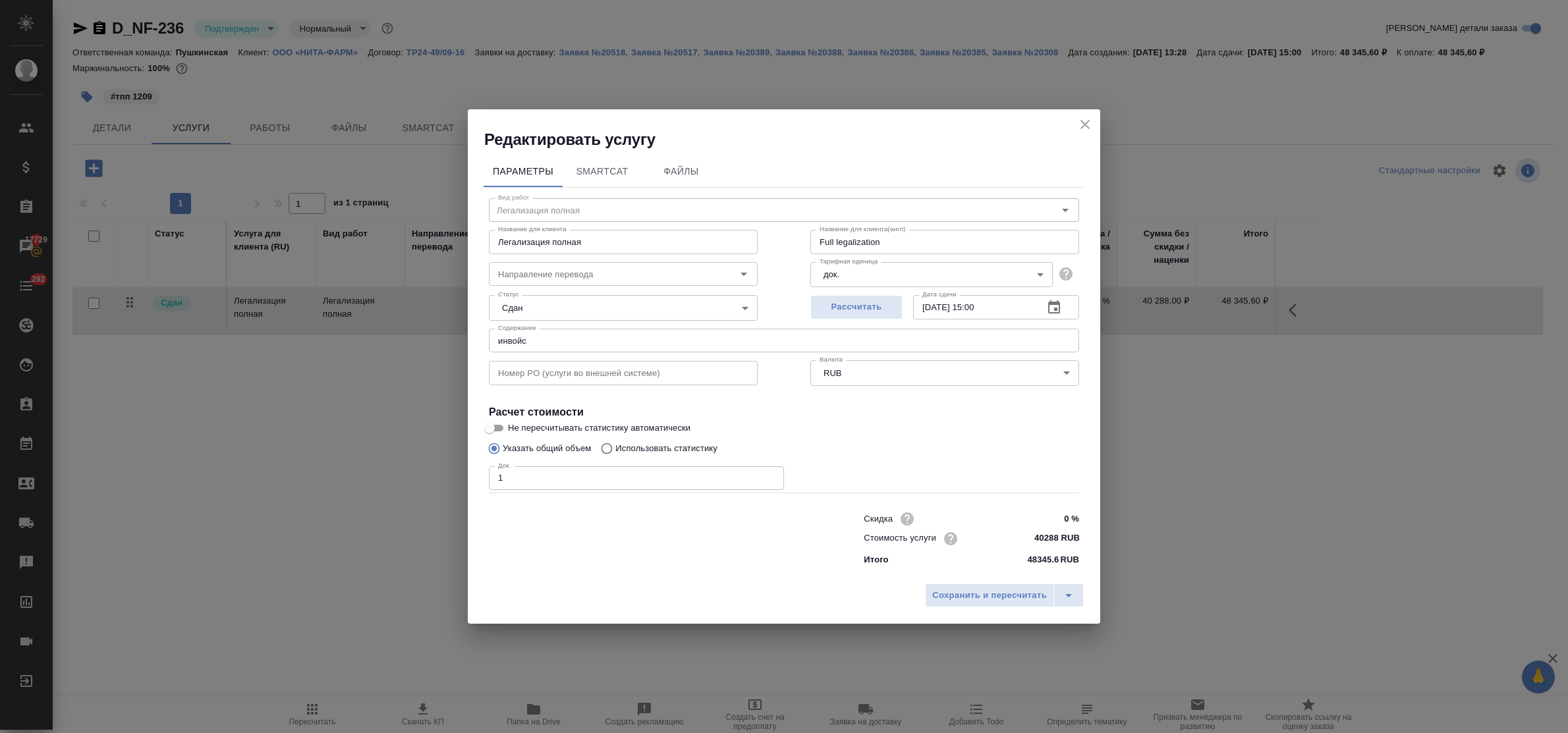
click at [1041, 598] on span "Сохранить и пересчитать" at bounding box center [989, 595] width 115 height 15
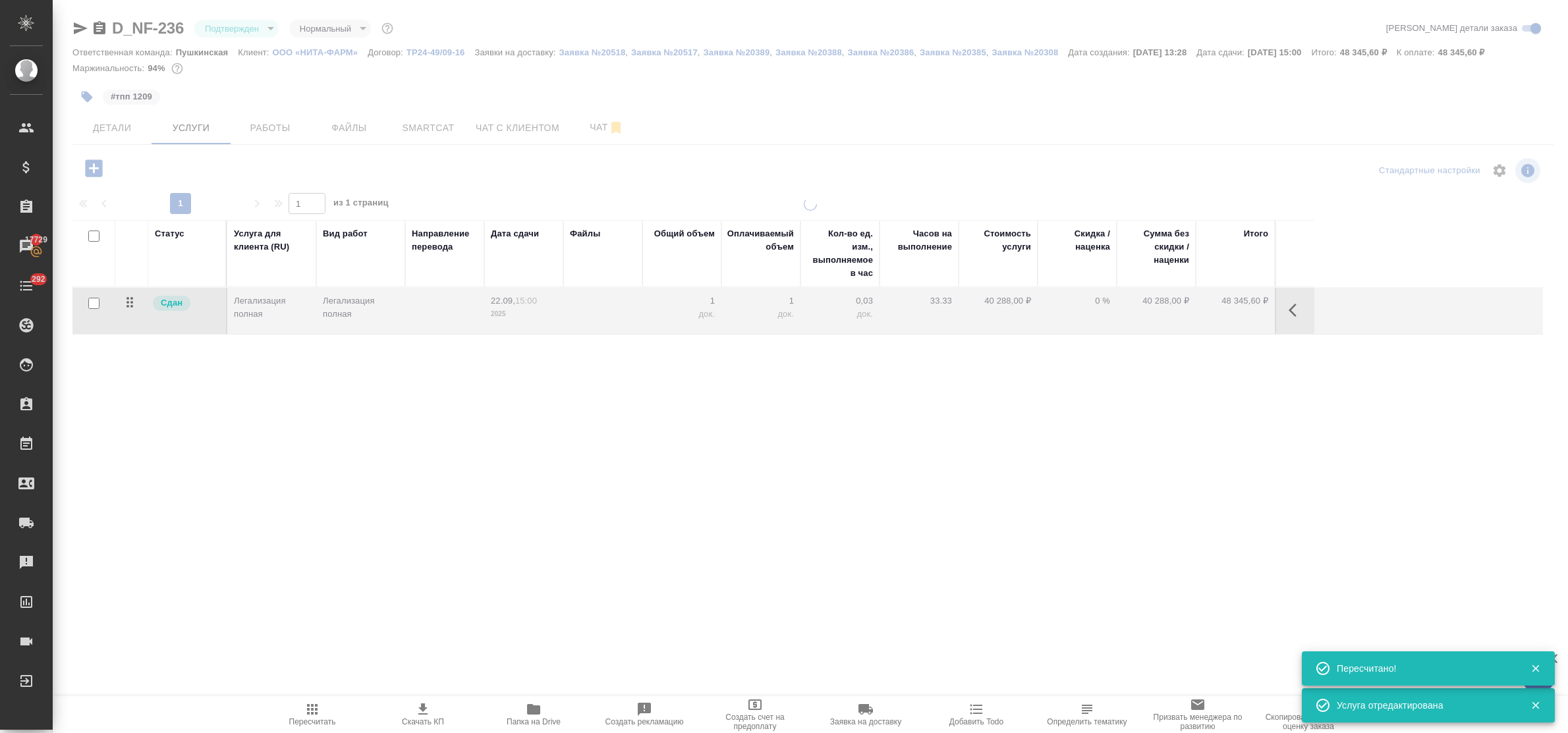
click at [278, 126] on span "Работы" at bounding box center [270, 129] width 63 height 17
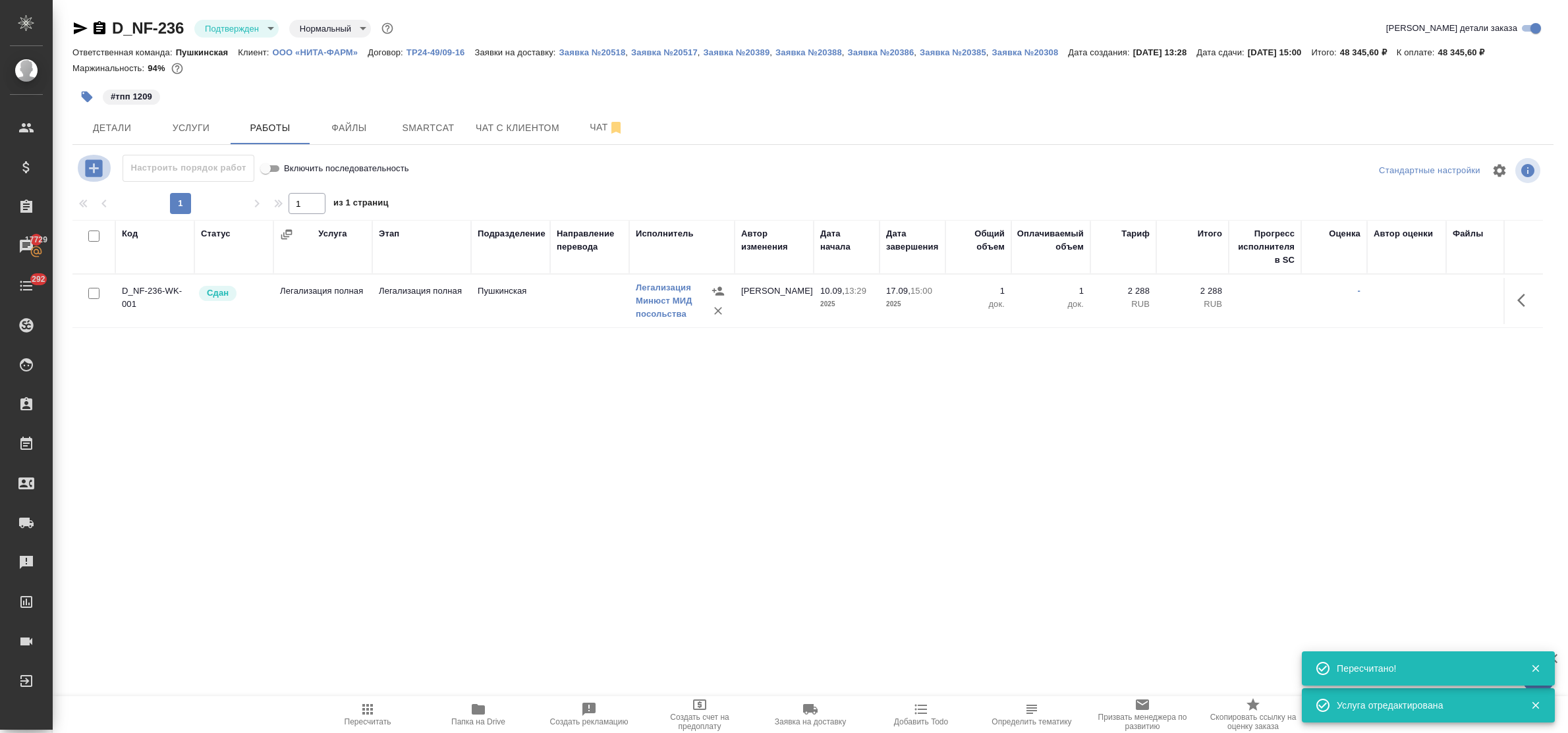
click at [94, 176] on icon "button" at bounding box center [94, 168] width 17 height 17
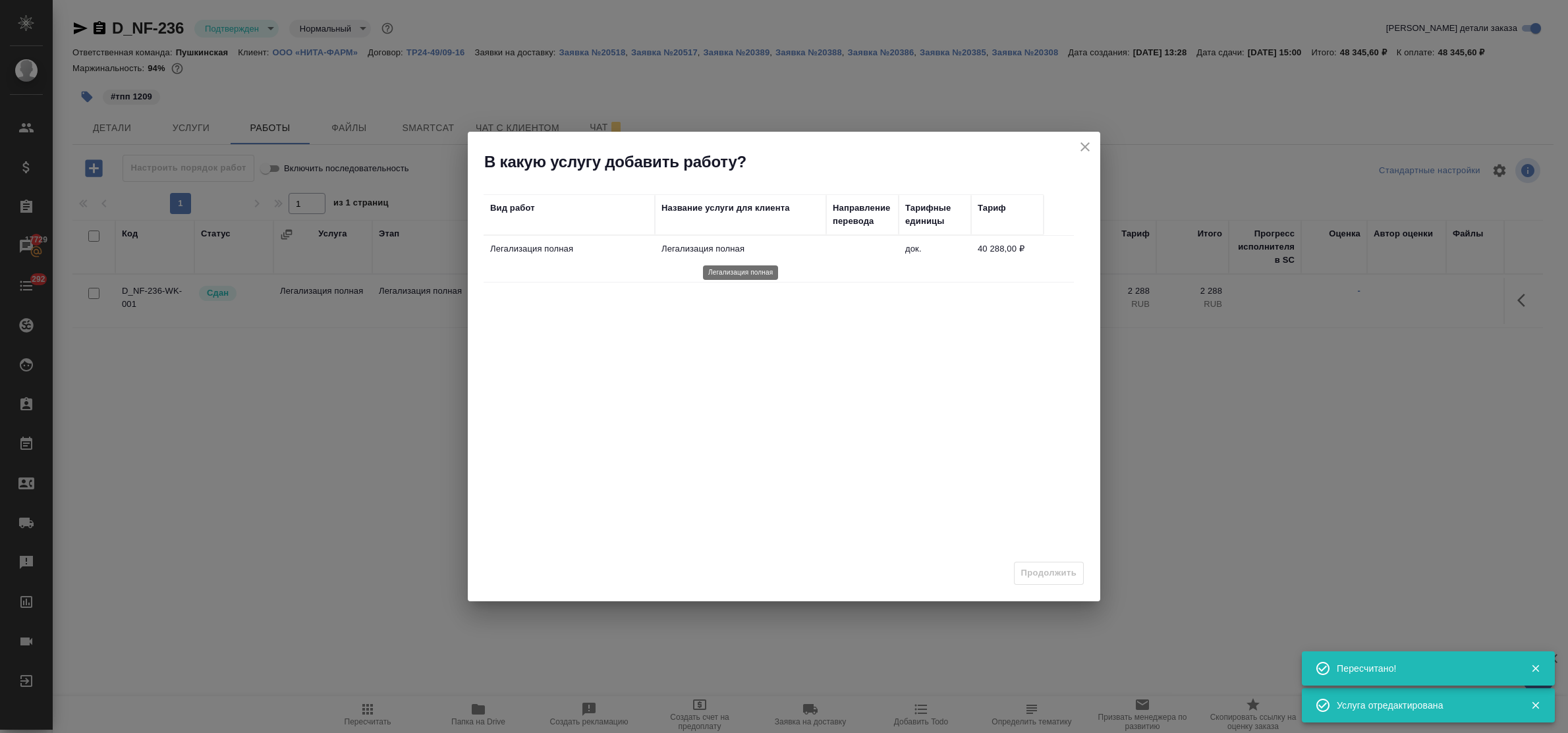
click at [742, 250] on p "Легализация полная" at bounding box center [741, 249] width 158 height 13
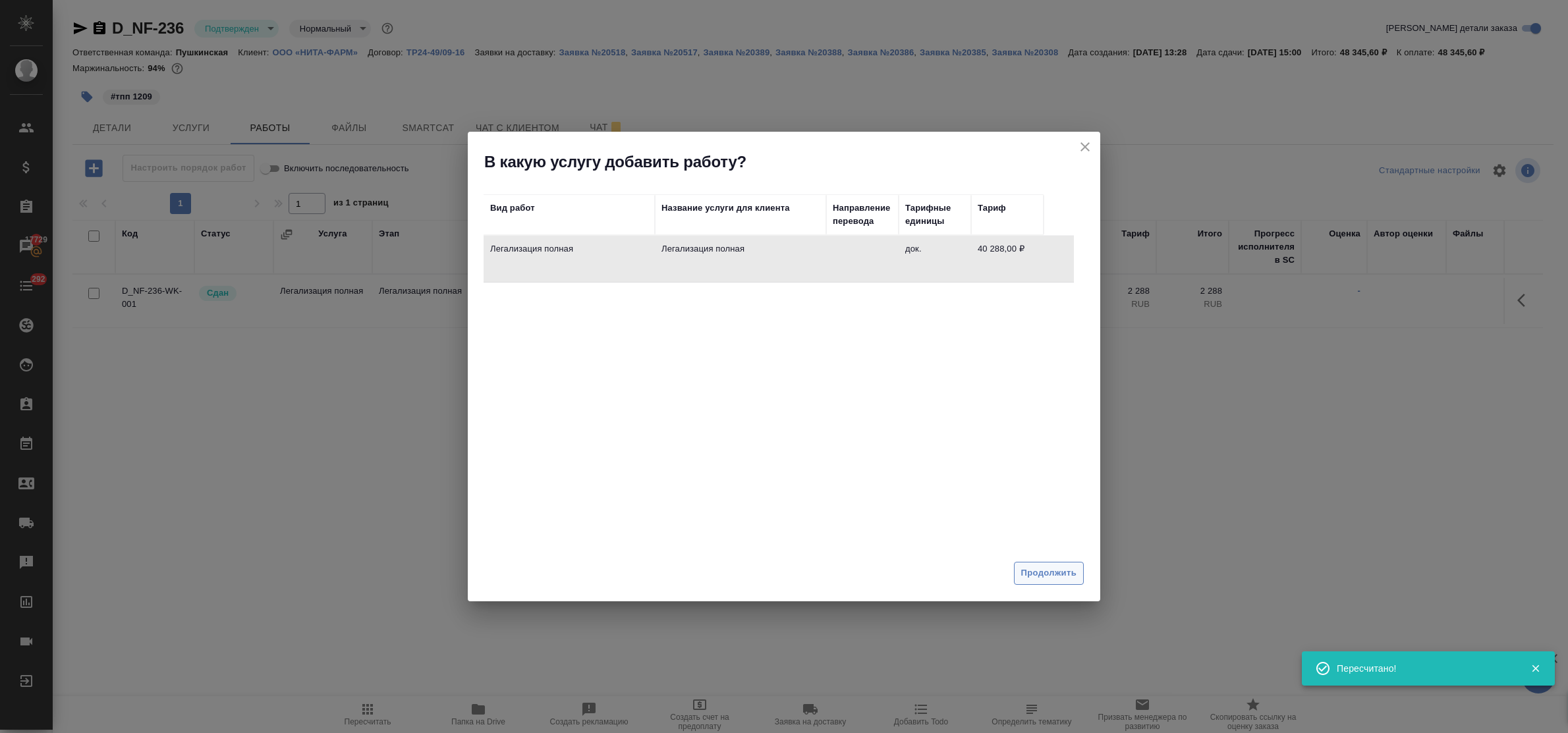
click at [1039, 573] on span "Продолжить" at bounding box center [1048, 573] width 56 height 15
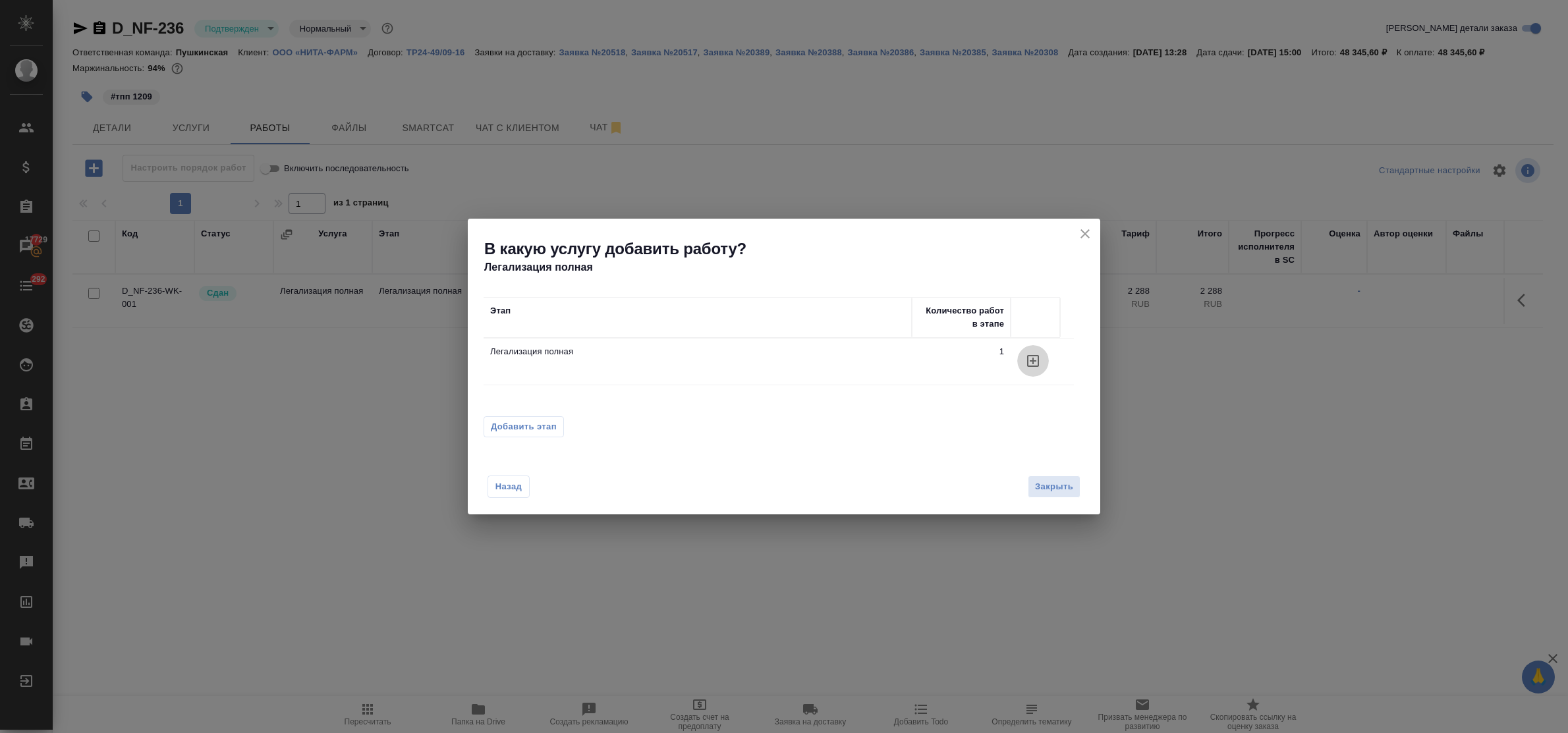
click at [1032, 357] on icon "button" at bounding box center [1033, 360] width 16 height 16
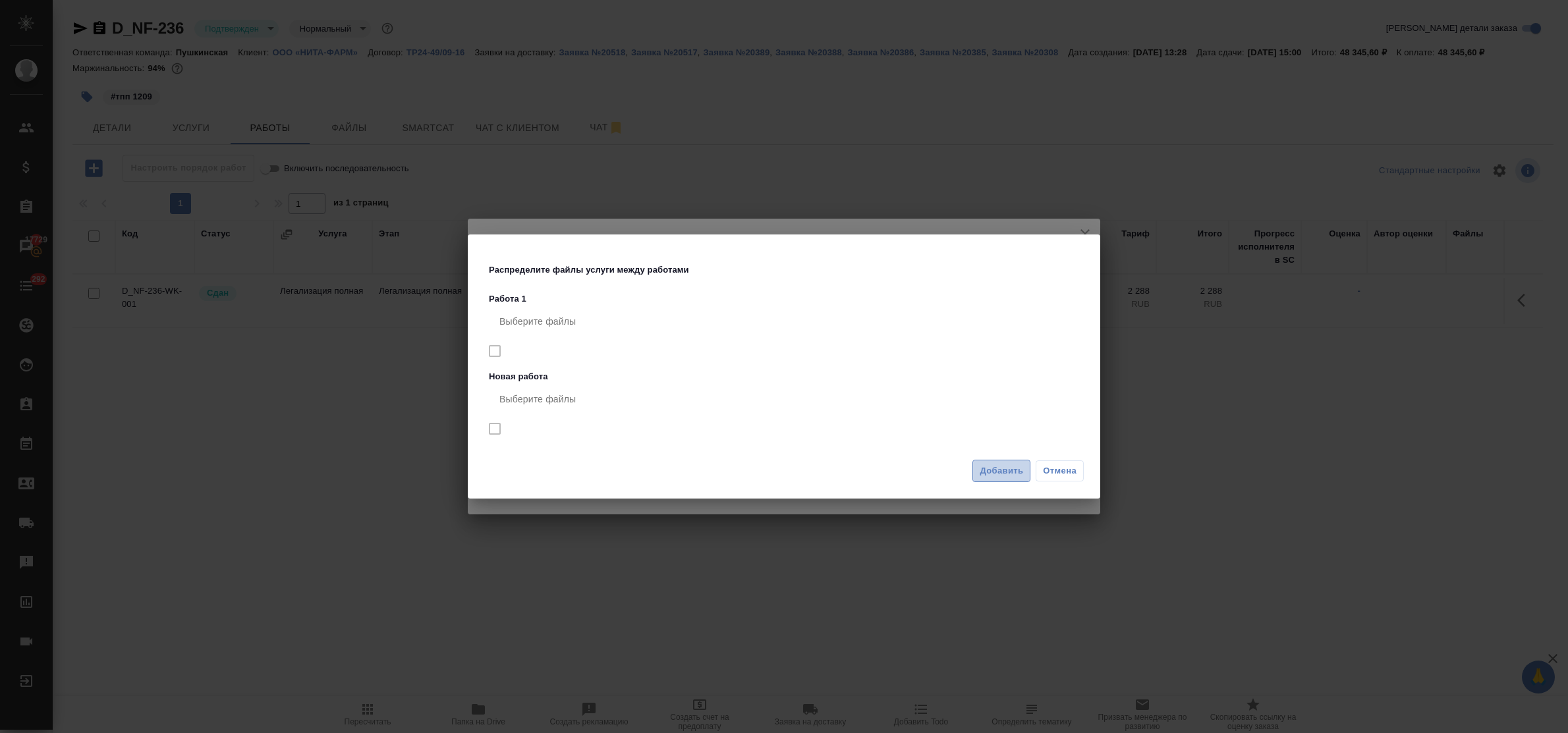
click at [1000, 469] on span "Добавить" at bounding box center [1001, 471] width 43 height 15
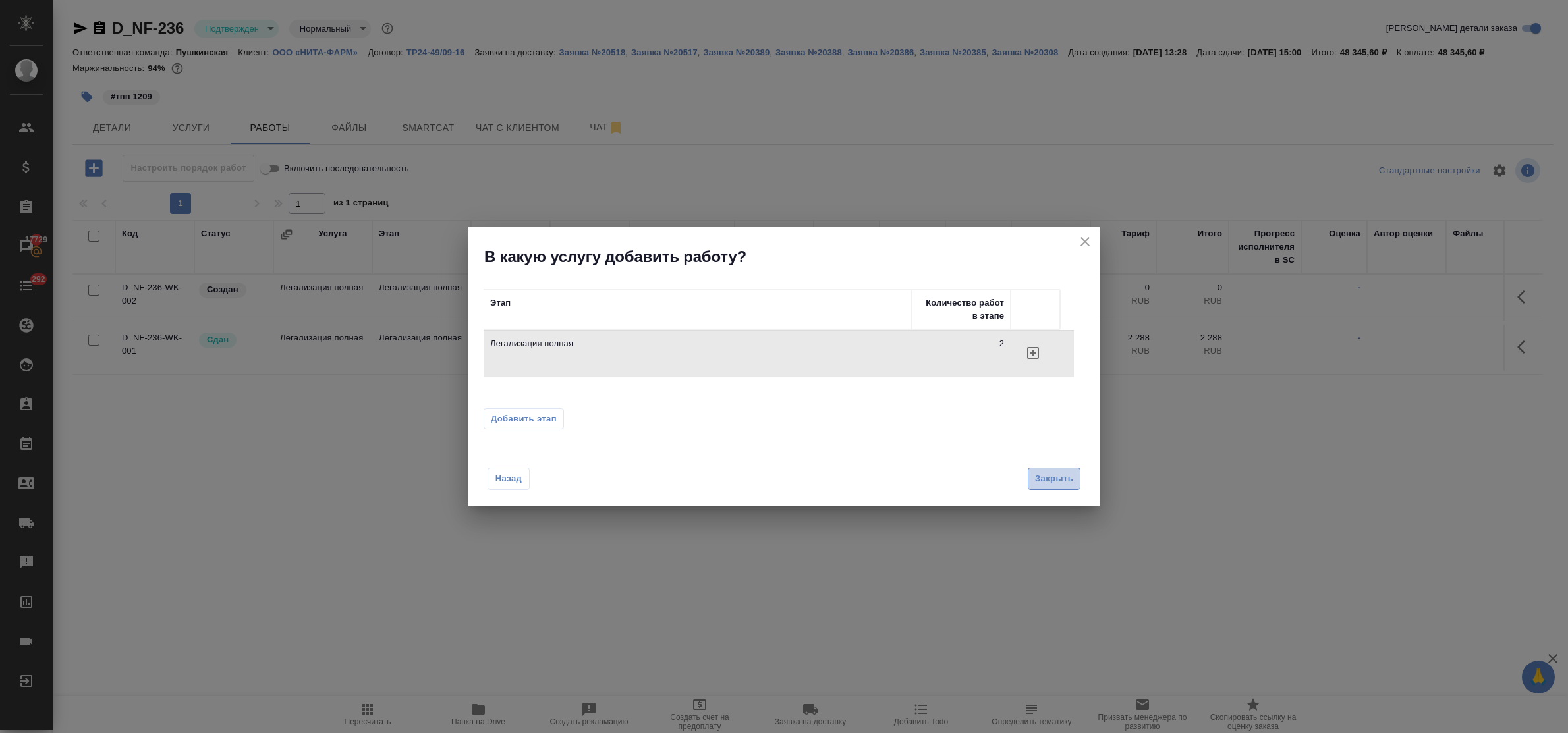
click at [1053, 471] on span "Закрыть" at bounding box center [1054, 479] width 38 height 15
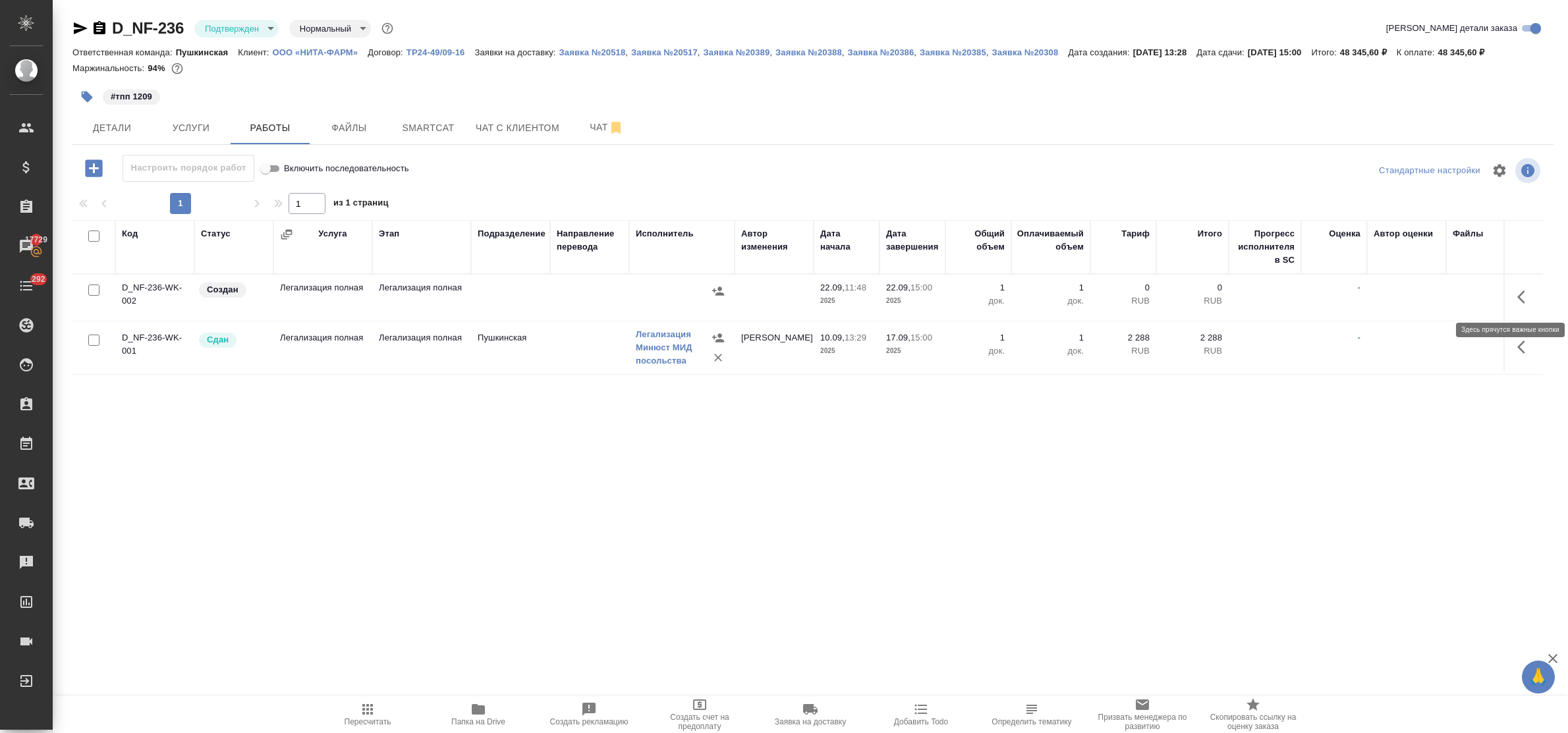
click at [1518, 294] on icon "button" at bounding box center [1522, 297] width 8 height 13
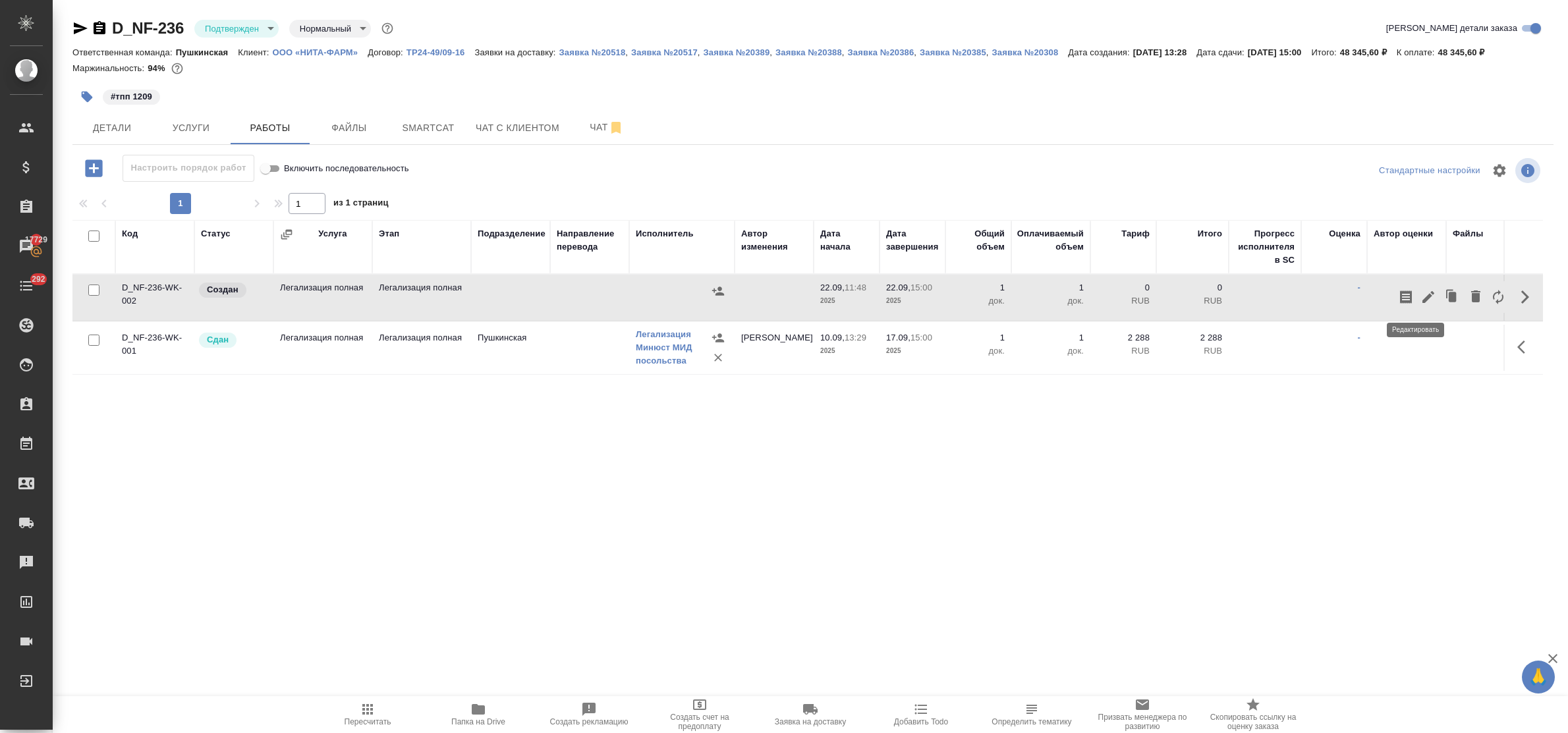
click at [1420, 294] on icon "button" at bounding box center [1428, 297] width 16 height 16
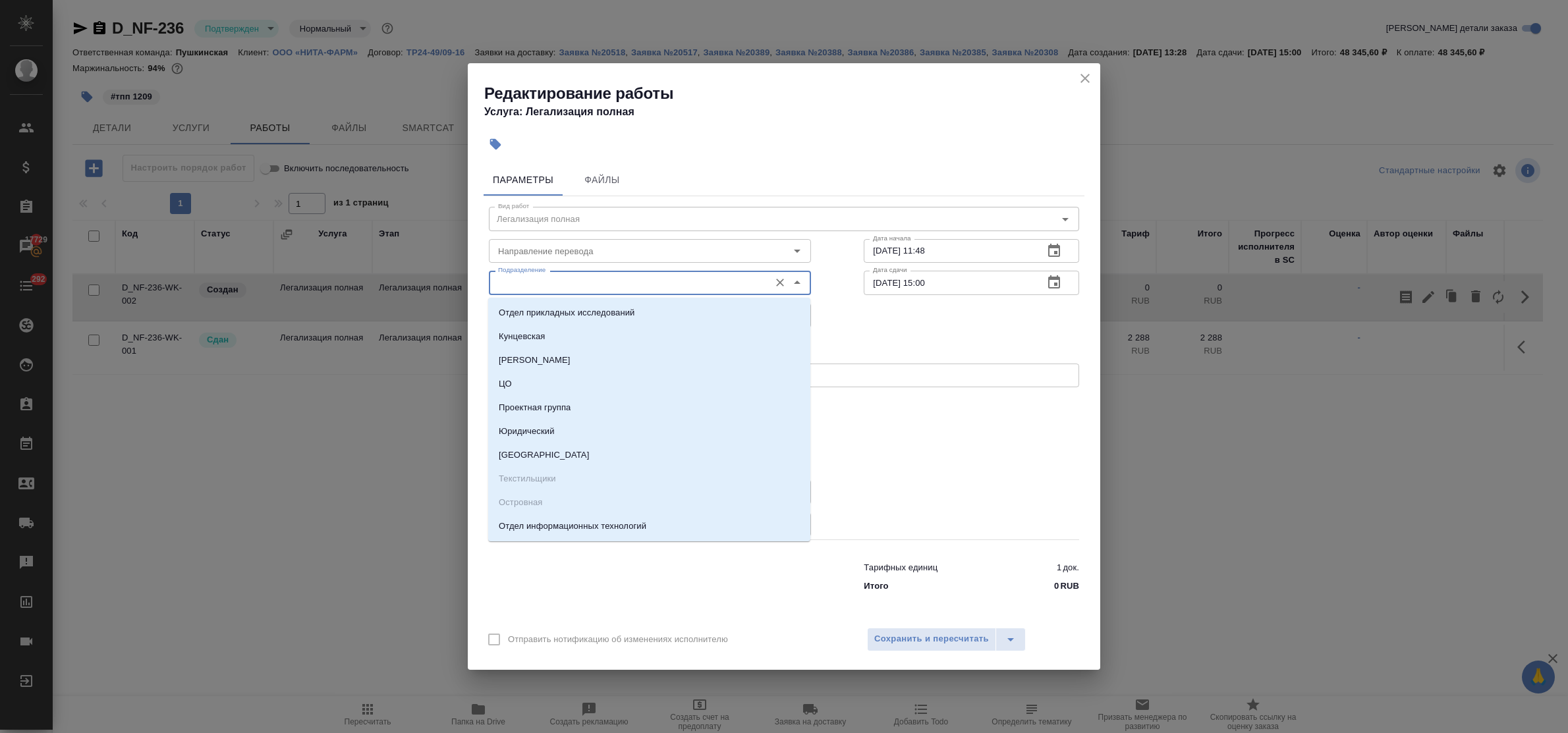
click at [568, 281] on input "Подразделение" at bounding box center [628, 282] width 270 height 16
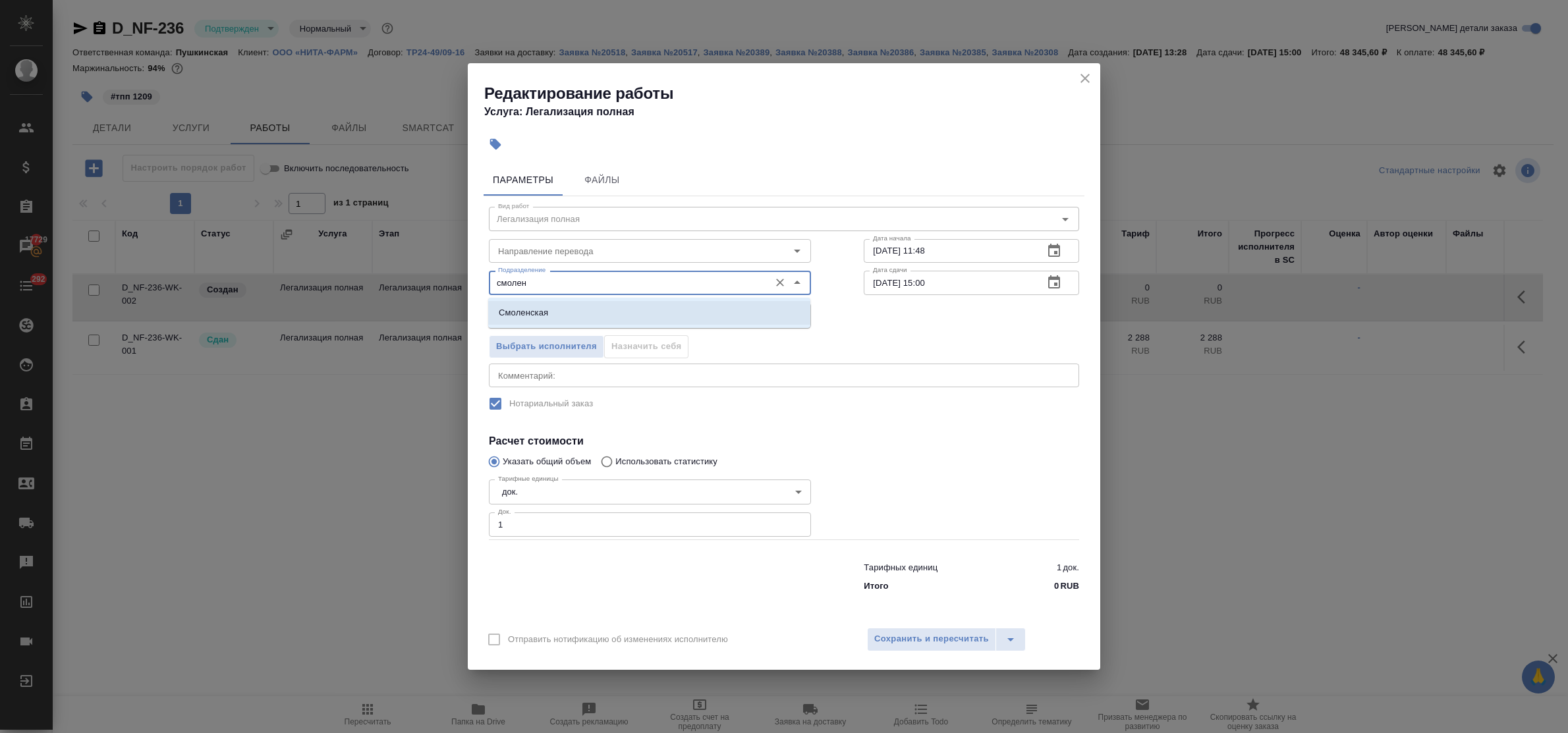
click at [571, 313] on li "Смоленская" at bounding box center [650, 313] width 323 height 24
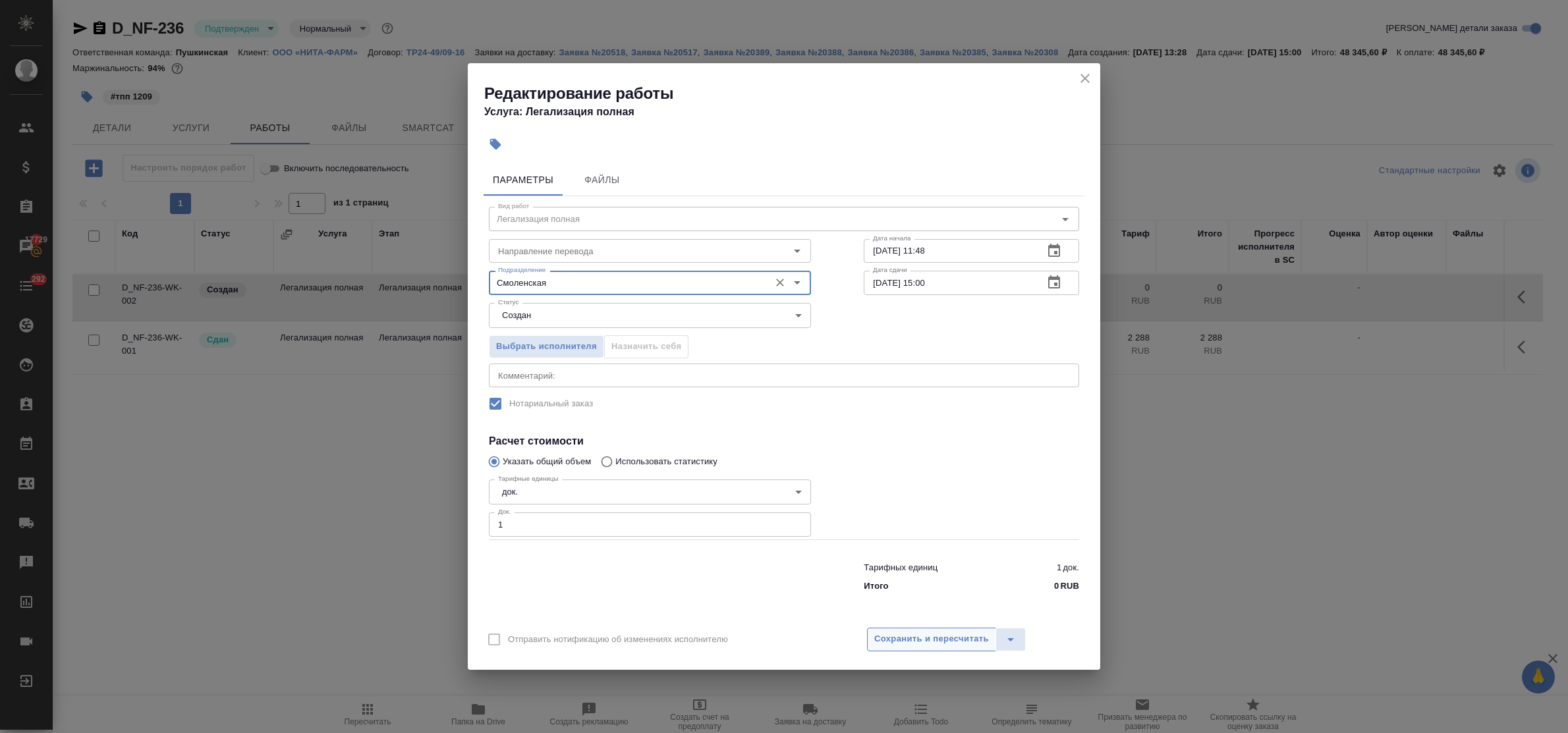
type input "Смоленская"
click at [969, 646] on span "Сохранить и пересчитать" at bounding box center [931, 639] width 115 height 15
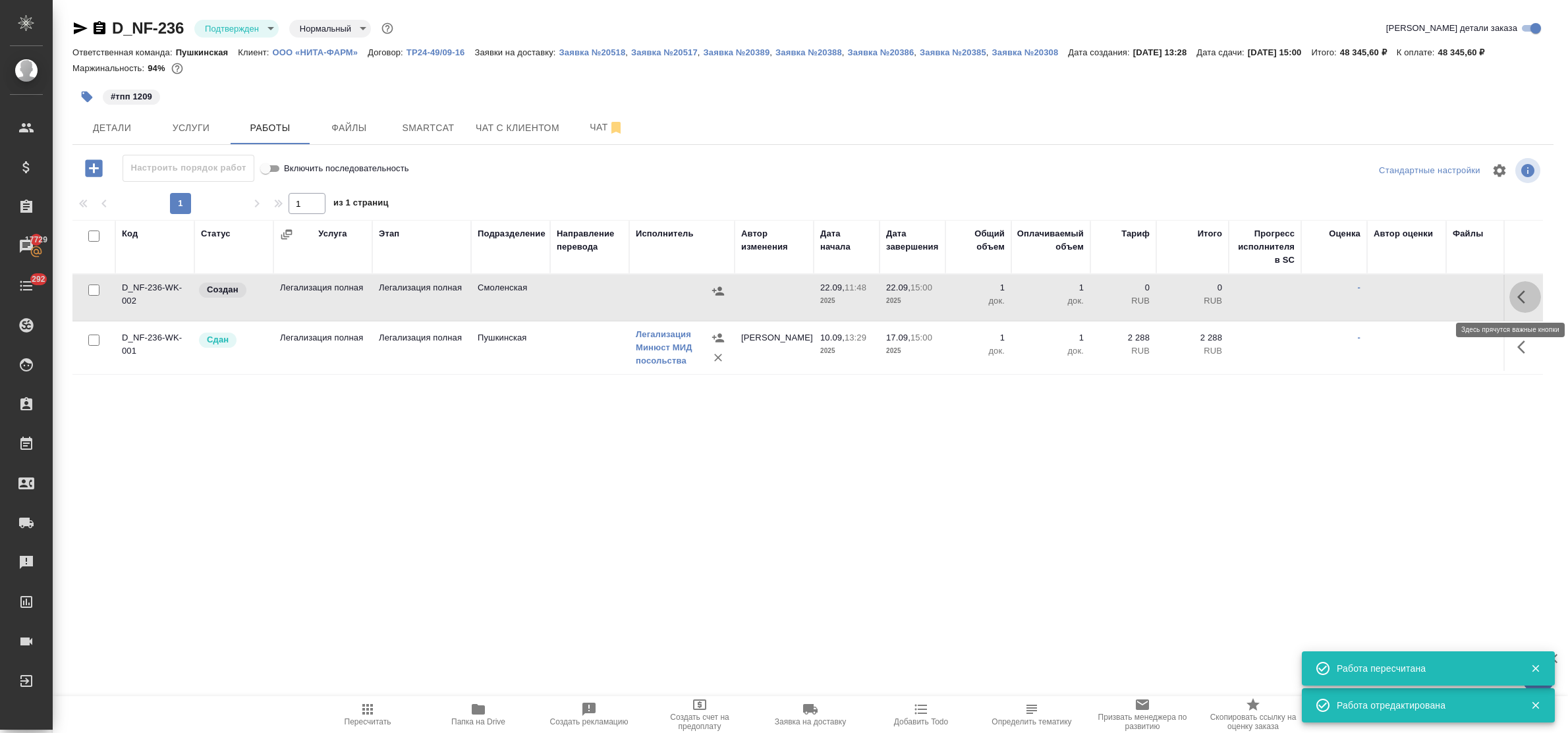
click at [1518, 297] on icon "button" at bounding box center [1525, 297] width 16 height 16
click at [1420, 294] on icon "button" at bounding box center [1428, 297] width 16 height 16
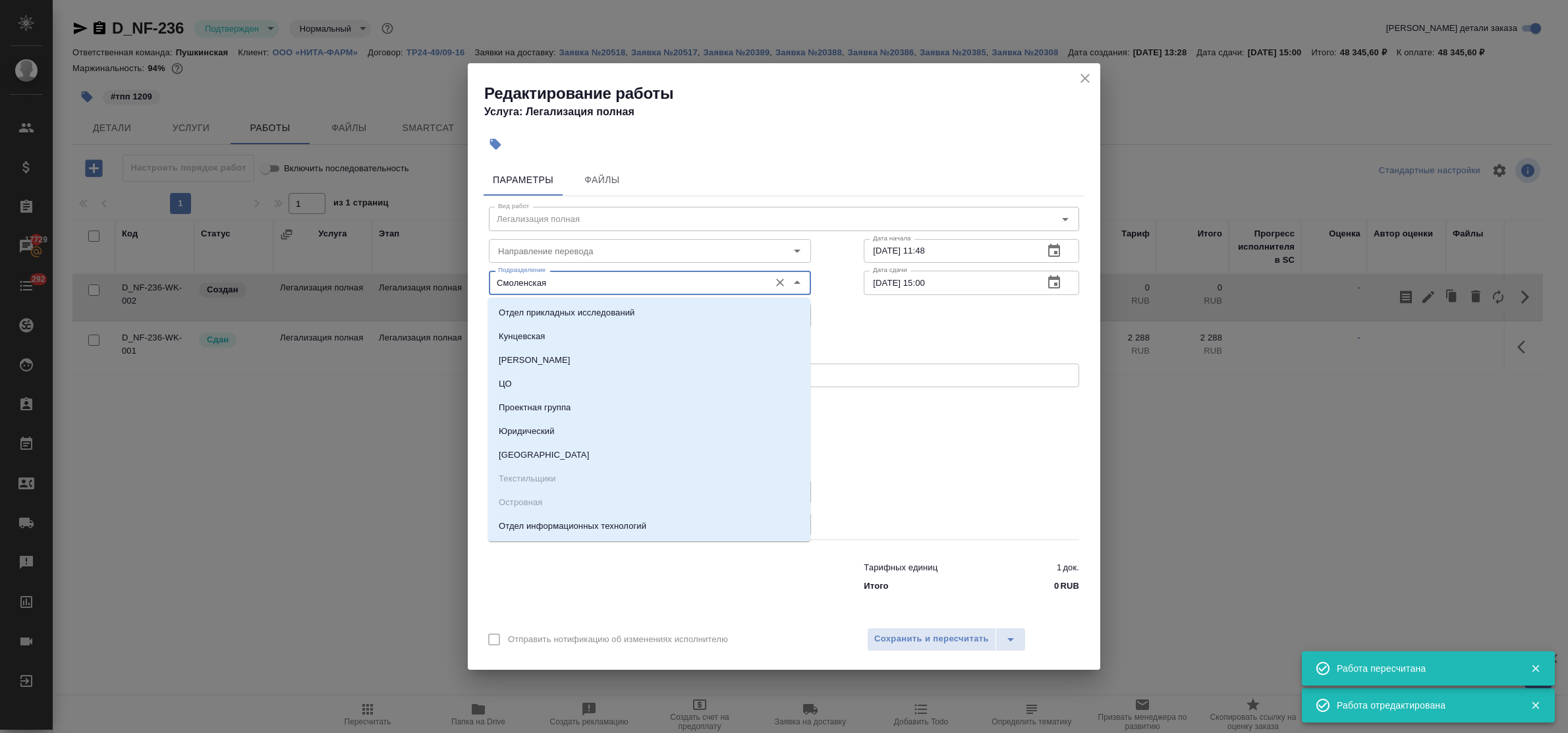
click at [575, 278] on input "Смоленская" at bounding box center [628, 282] width 270 height 16
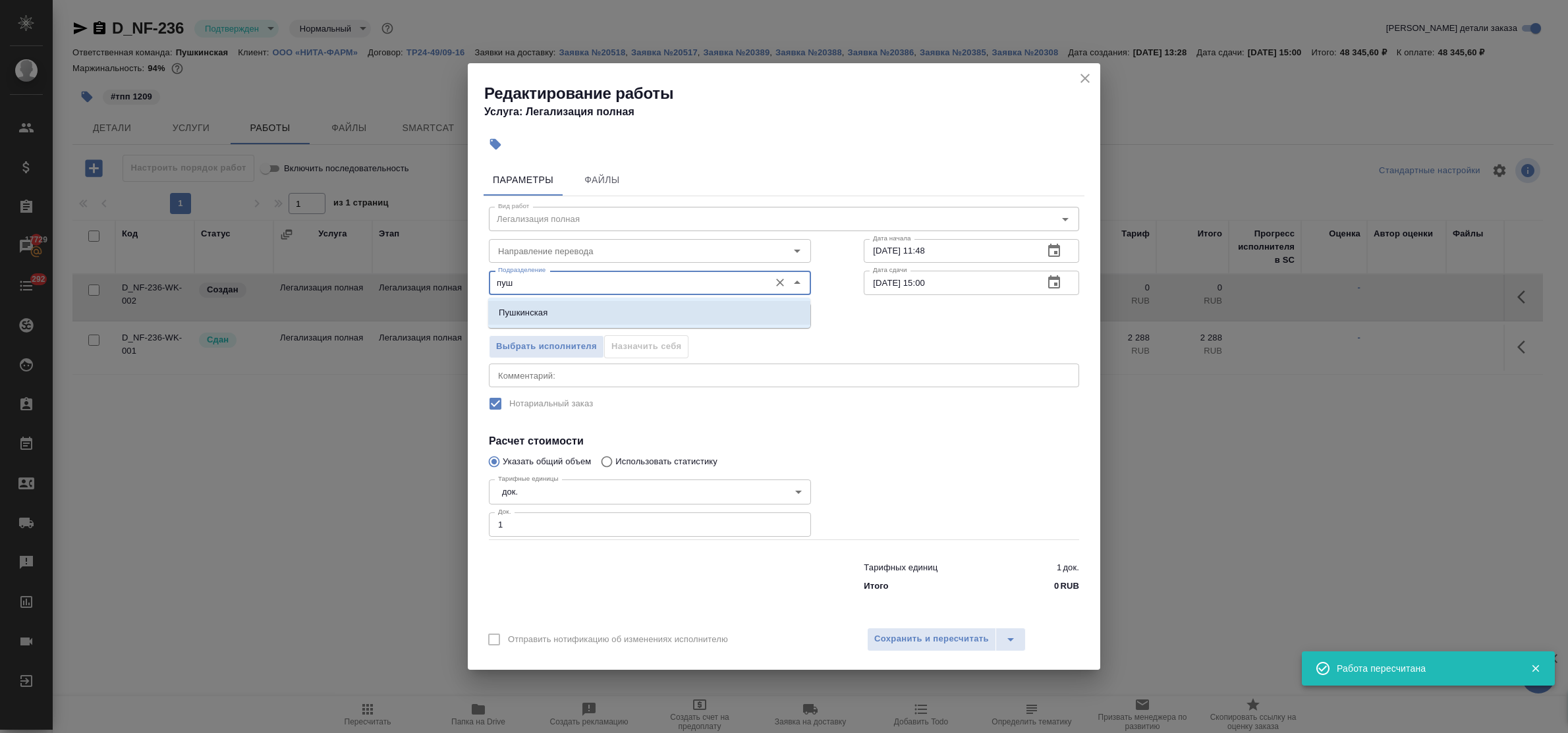
click at [568, 306] on li "Пушкинская" at bounding box center [650, 313] width 323 height 24
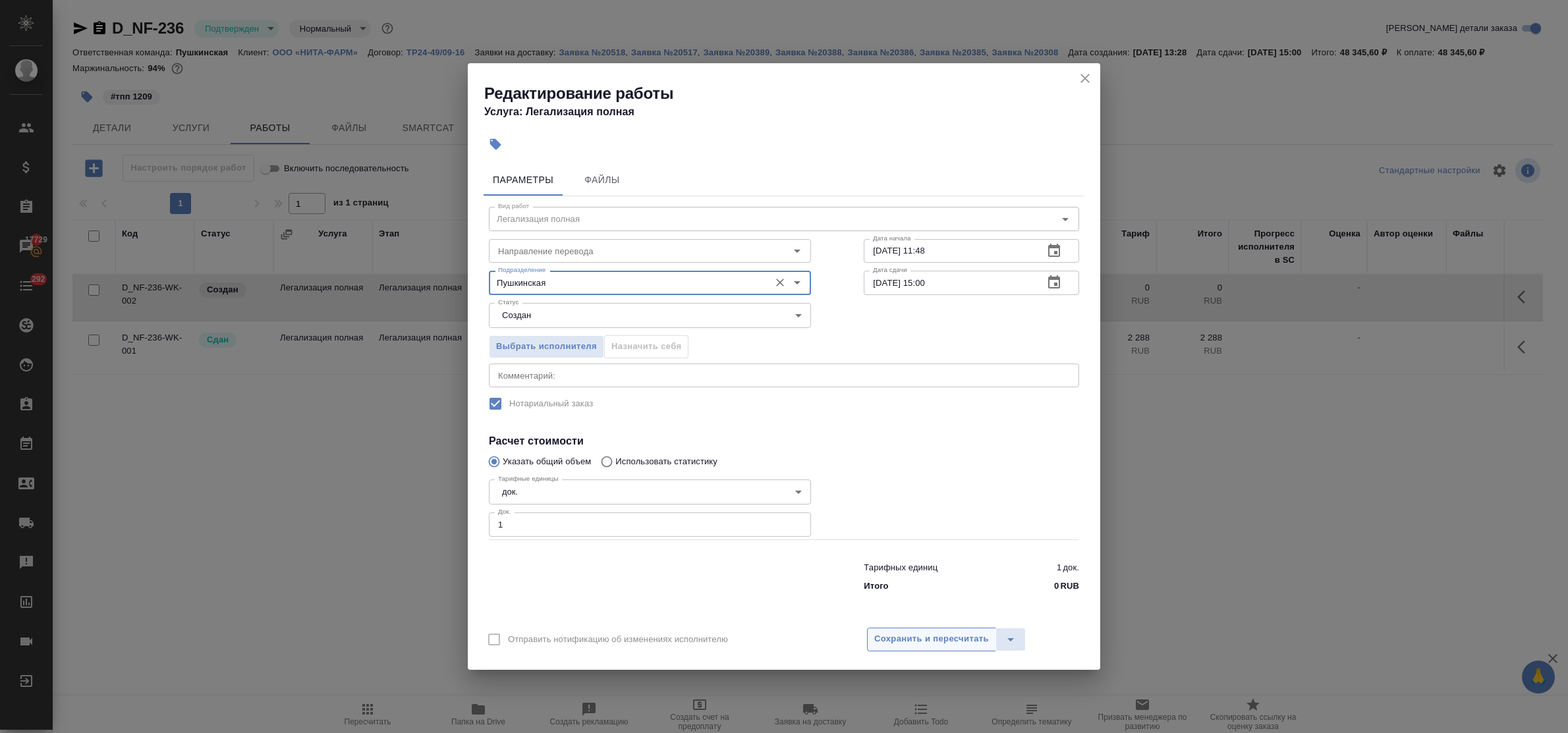
type input "Пушкинская"
click at [897, 641] on span "Сохранить и пересчитать" at bounding box center [931, 639] width 115 height 15
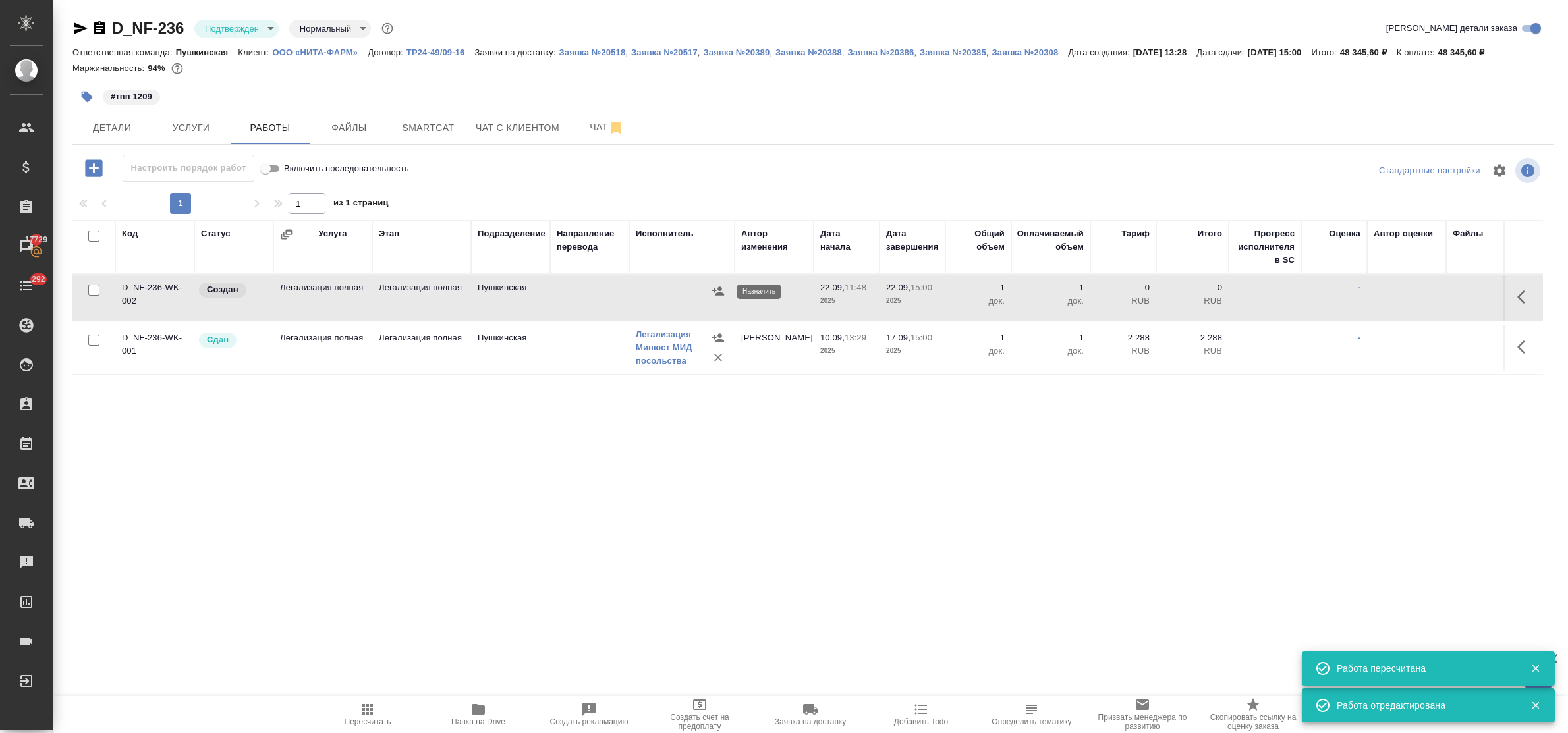
click at [722, 294] on icon "button" at bounding box center [718, 290] width 12 height 8
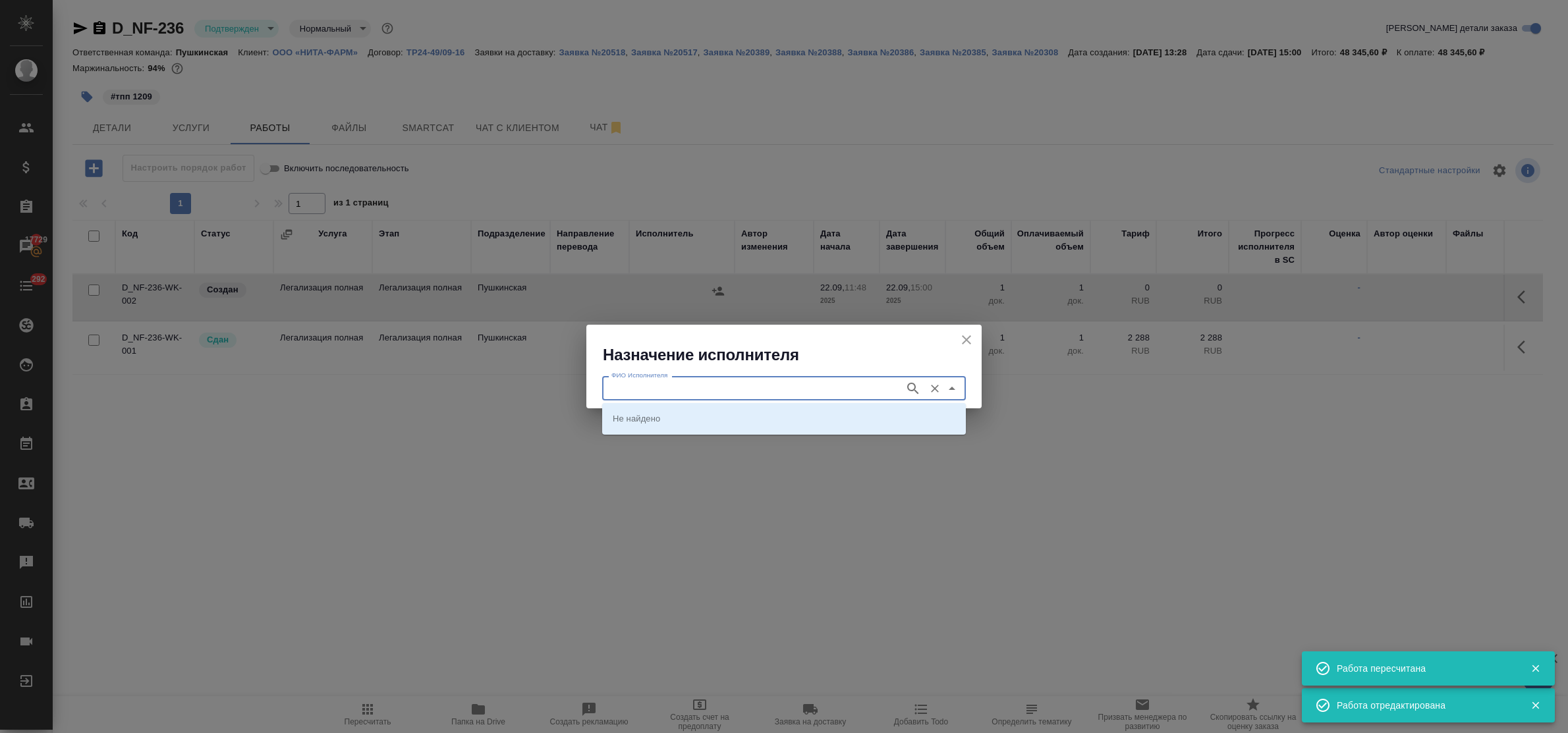
click at [824, 386] on input "ФИО Исполнителя" at bounding box center [752, 388] width 292 height 16
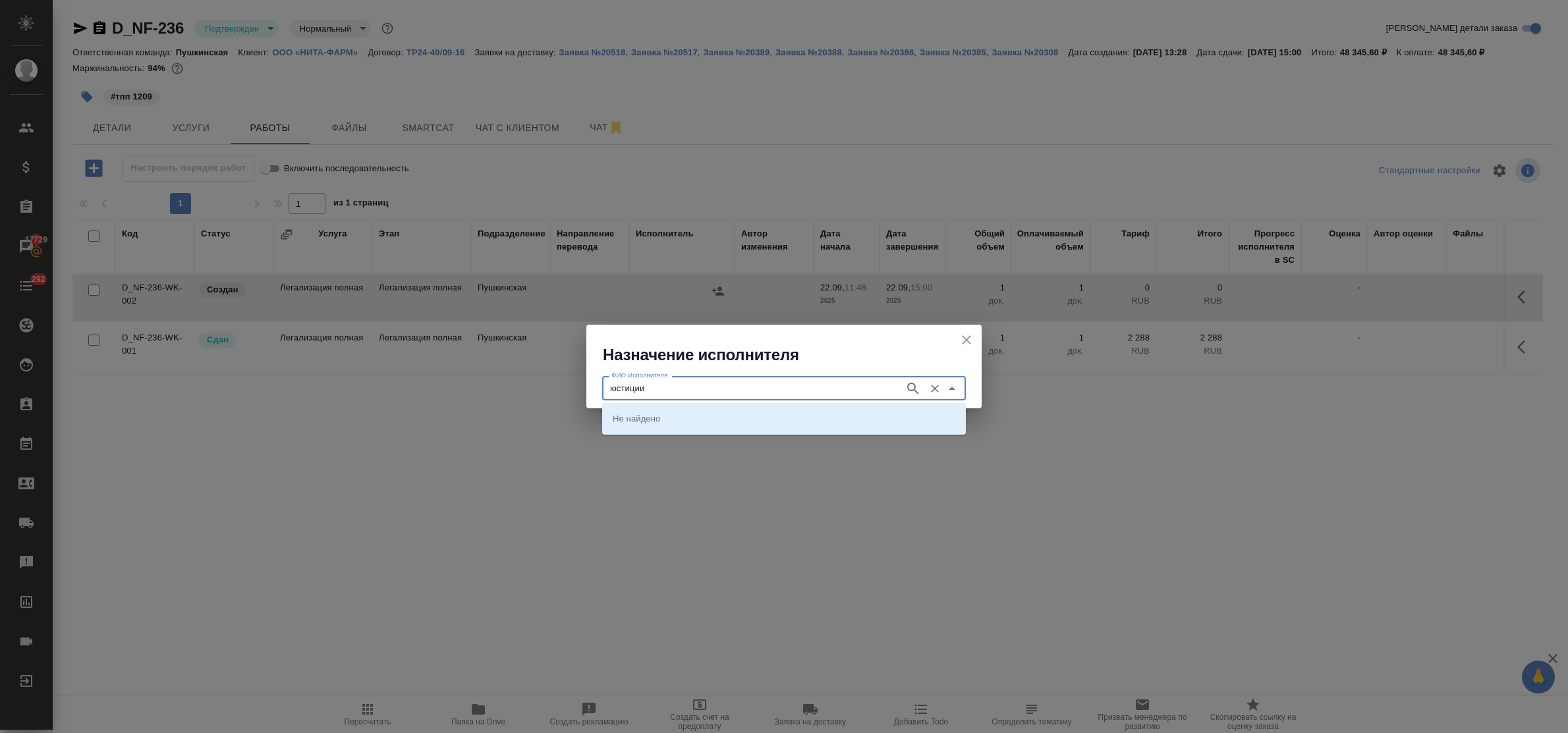
type input "юстиции"
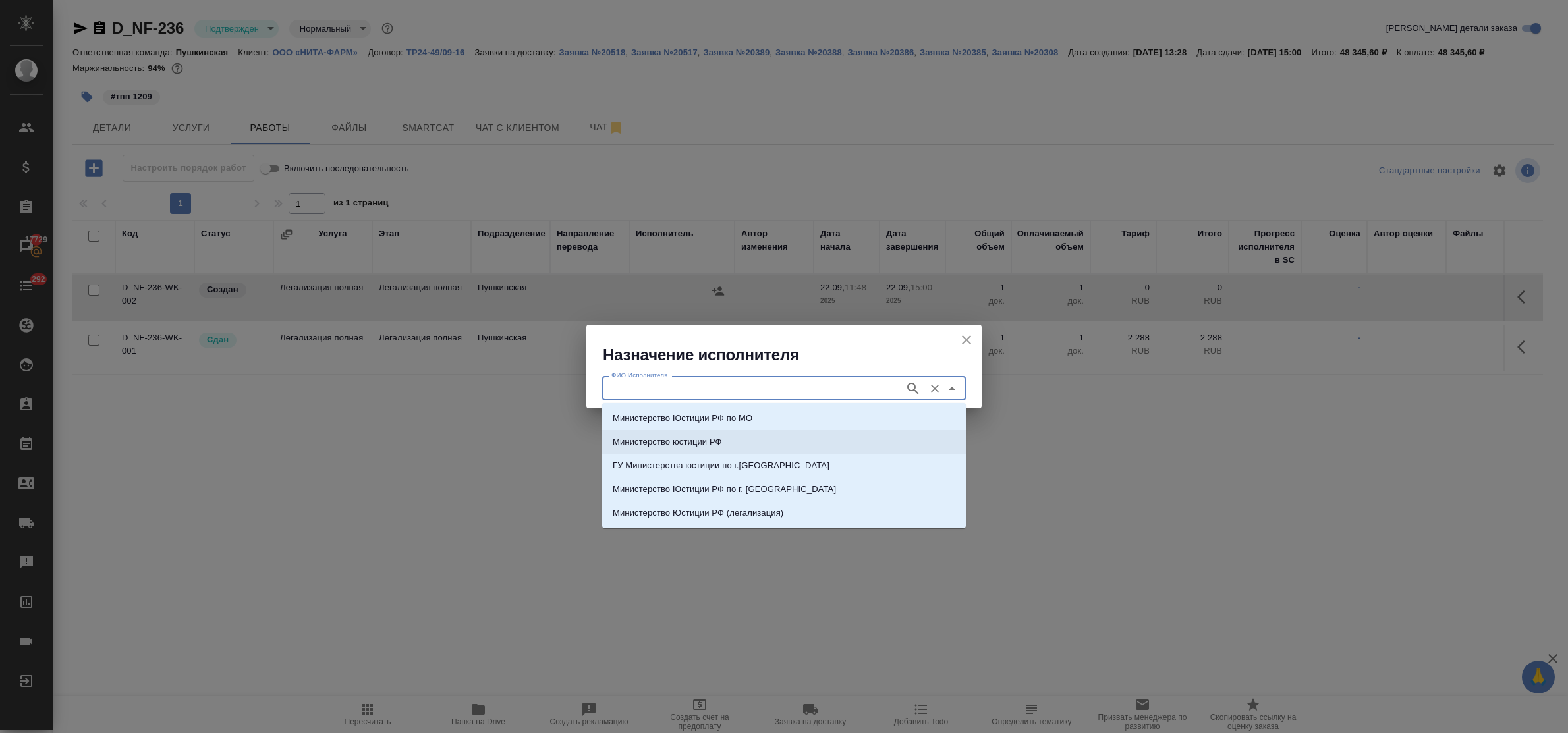
click at [791, 430] on li "Министерство юстиции РФ" at bounding box center [784, 442] width 364 height 24
type input "Министерство юстиции РФ"
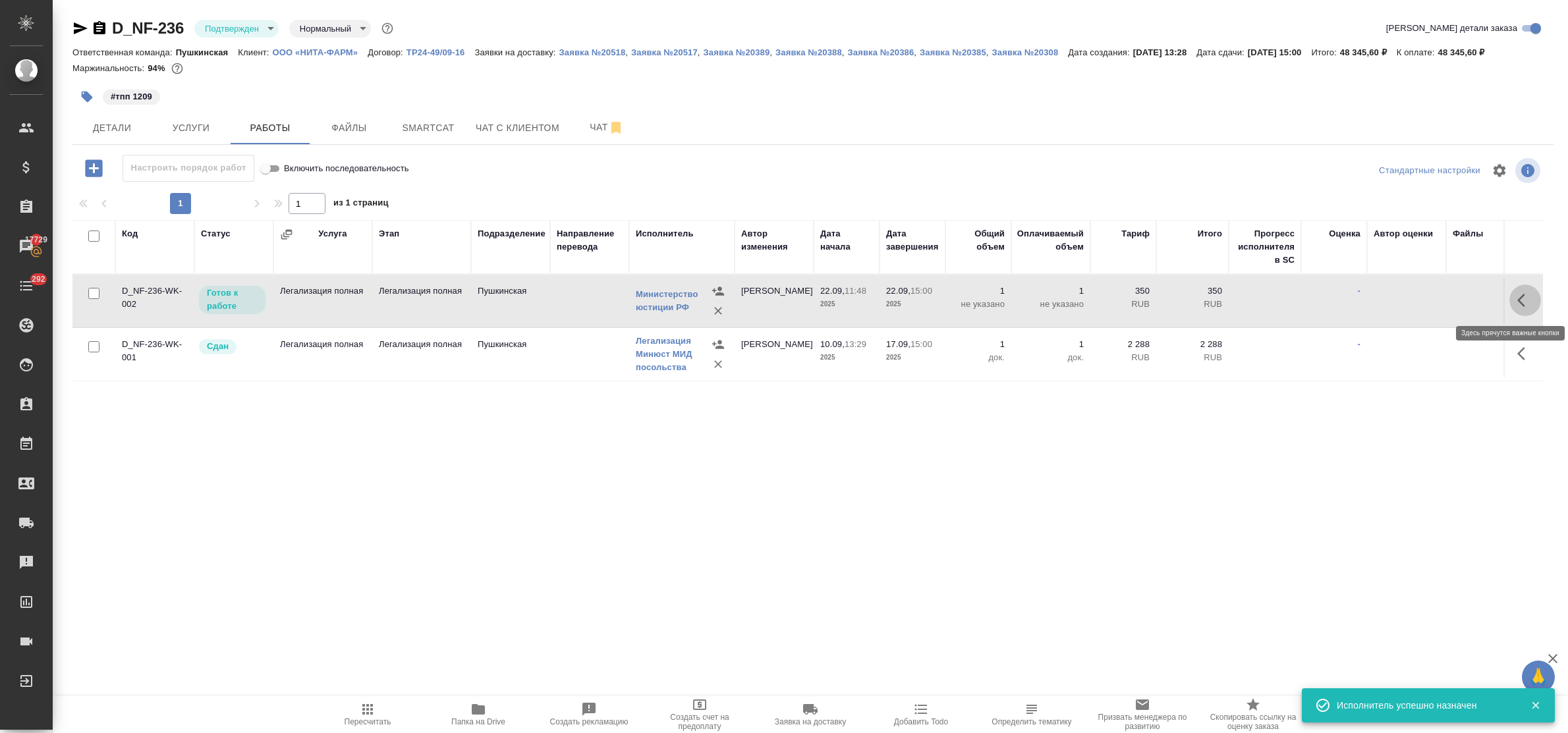
click at [1518, 297] on icon "button" at bounding box center [1525, 300] width 16 height 16
click at [1422, 295] on icon "button" at bounding box center [1428, 300] width 16 height 16
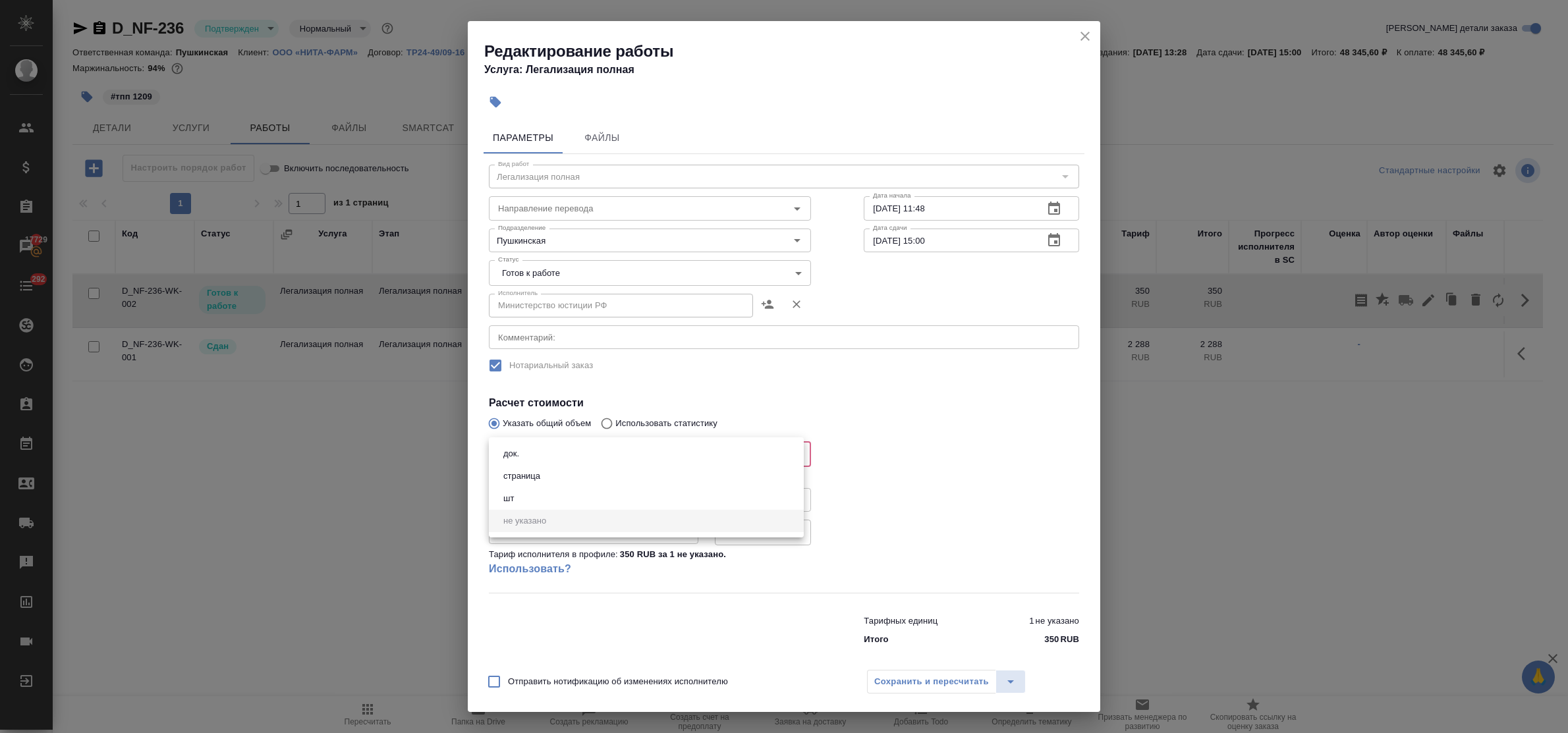
click at [552, 452] on body "🙏 .cls-1 fill:#fff; AWATERA Bulakhova Elena Клиенты Спецификации Заказы 17729 Ч…" at bounding box center [784, 366] width 1568 height 733
click at [550, 450] on li "док." at bounding box center [647, 453] width 315 height 22
type input "5a8b1489cc6b4906c91bfd8b"
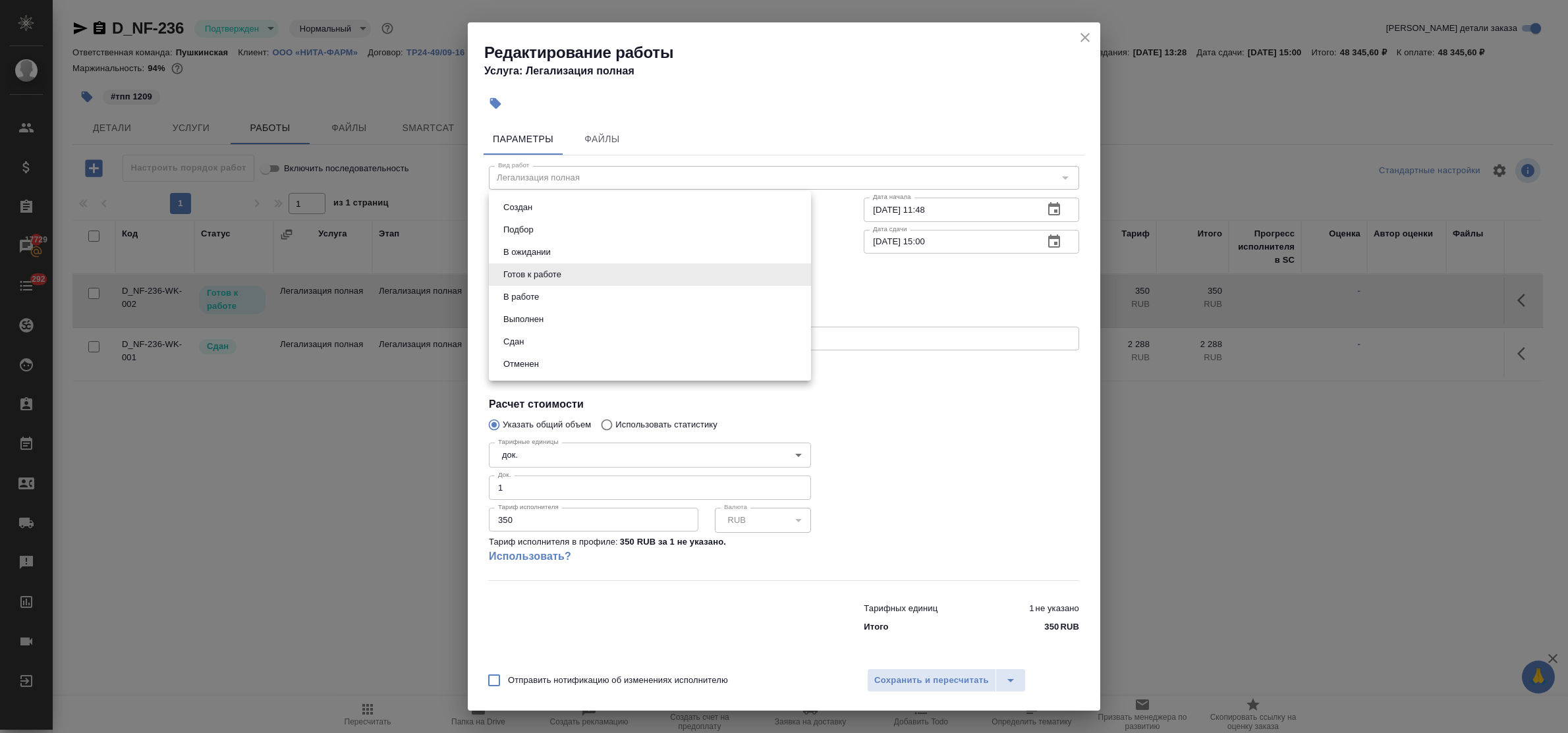
click at [580, 277] on body "🙏 .cls-1 fill:#fff; AWATERA Bulakhova Elena Клиенты Спецификации Заказы 17729 Ч…" at bounding box center [784, 366] width 1568 height 733
click at [536, 338] on li "Сдан" at bounding box center [650, 341] width 323 height 22
type input "closed"
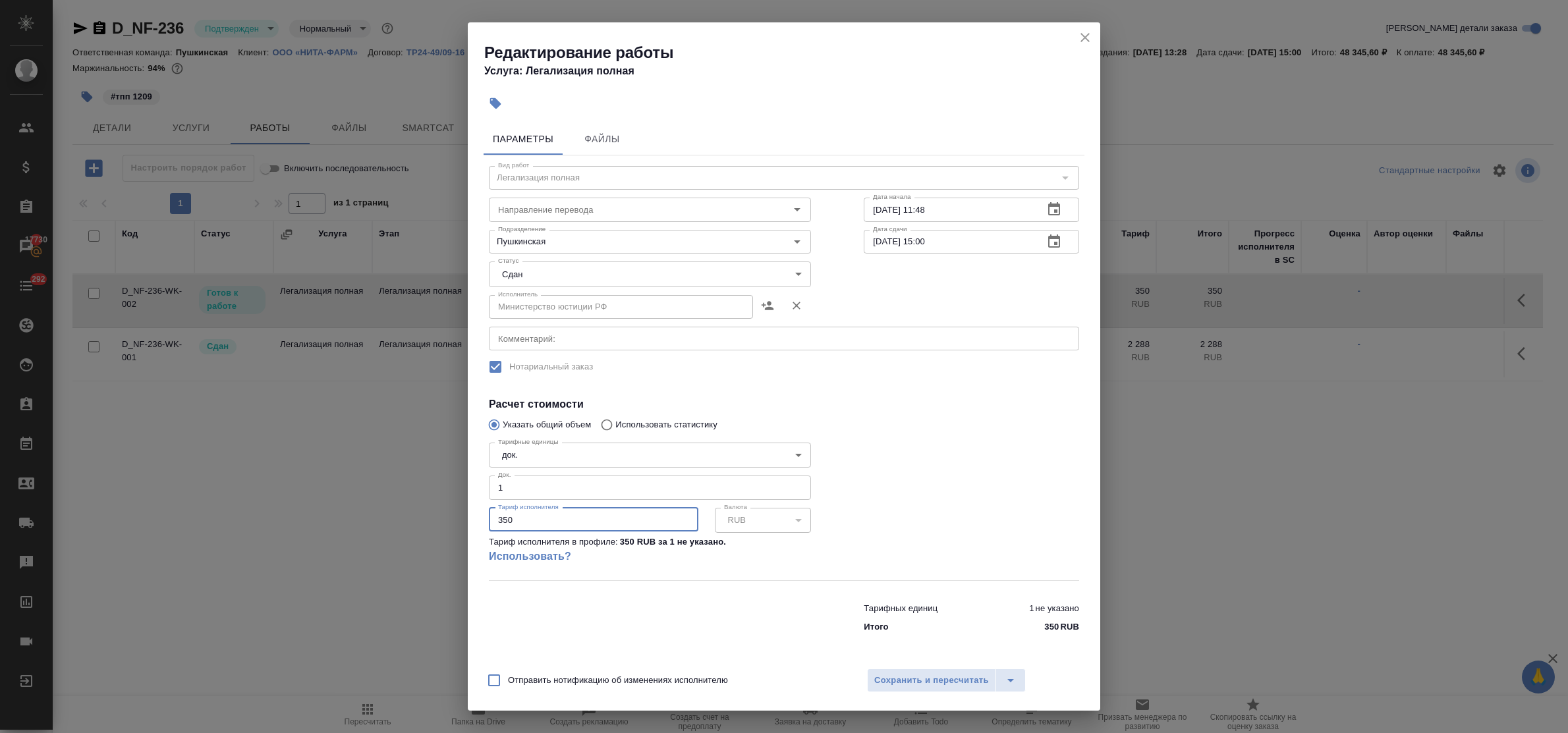
drag, startPoint x: 517, startPoint y: 522, endPoint x: 455, endPoint y: 512, distance: 62.8
click at [455, 512] on div "Редактирование работы Услуга: Легализация полная Параметры Файлы Вид работ Лега…" at bounding box center [784, 366] width 1568 height 733
type input "28842"
click at [950, 677] on span "Сохранить и пересчитать" at bounding box center [931, 681] width 115 height 15
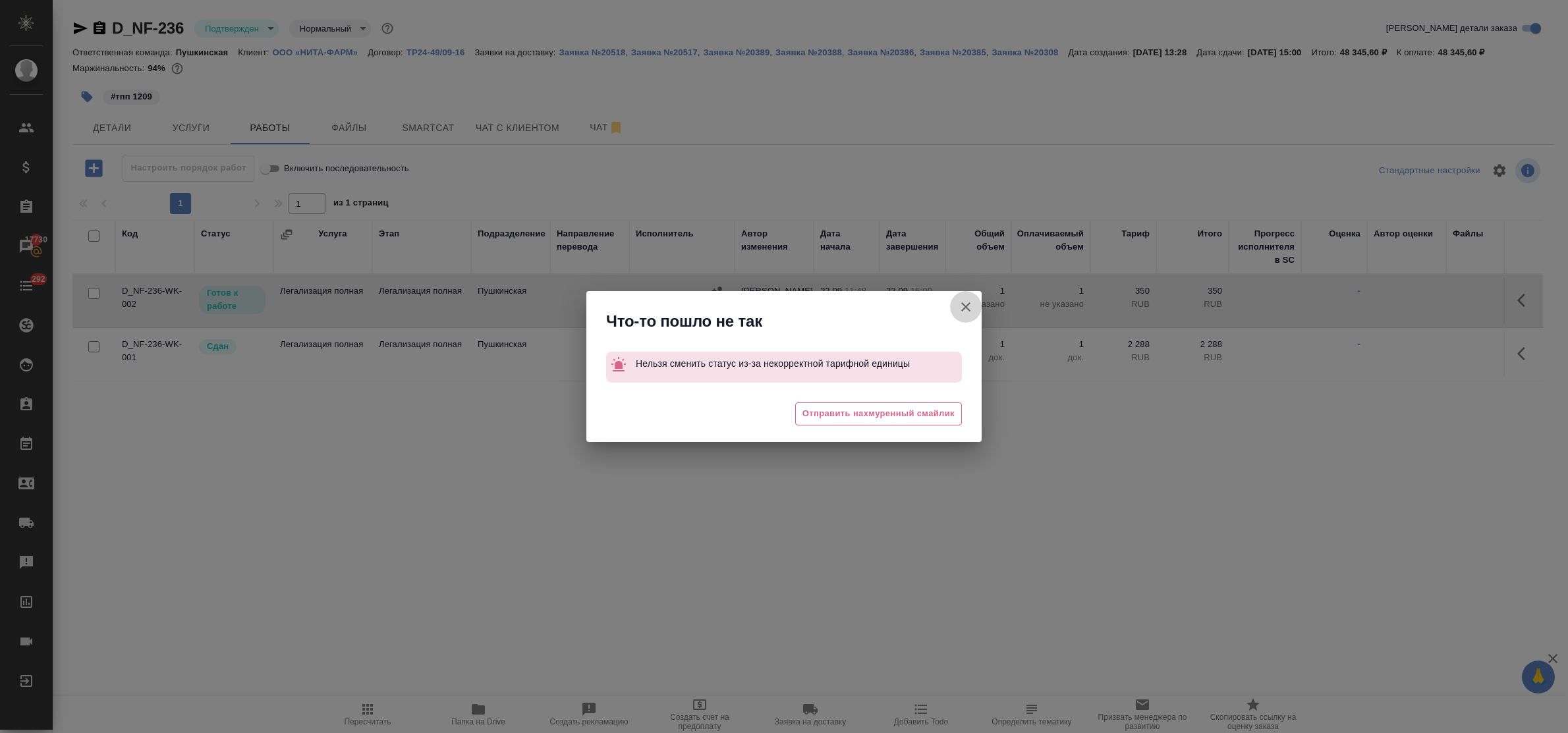
click at [973, 303] on icon "button" at bounding box center [965, 306] width 16 height 16
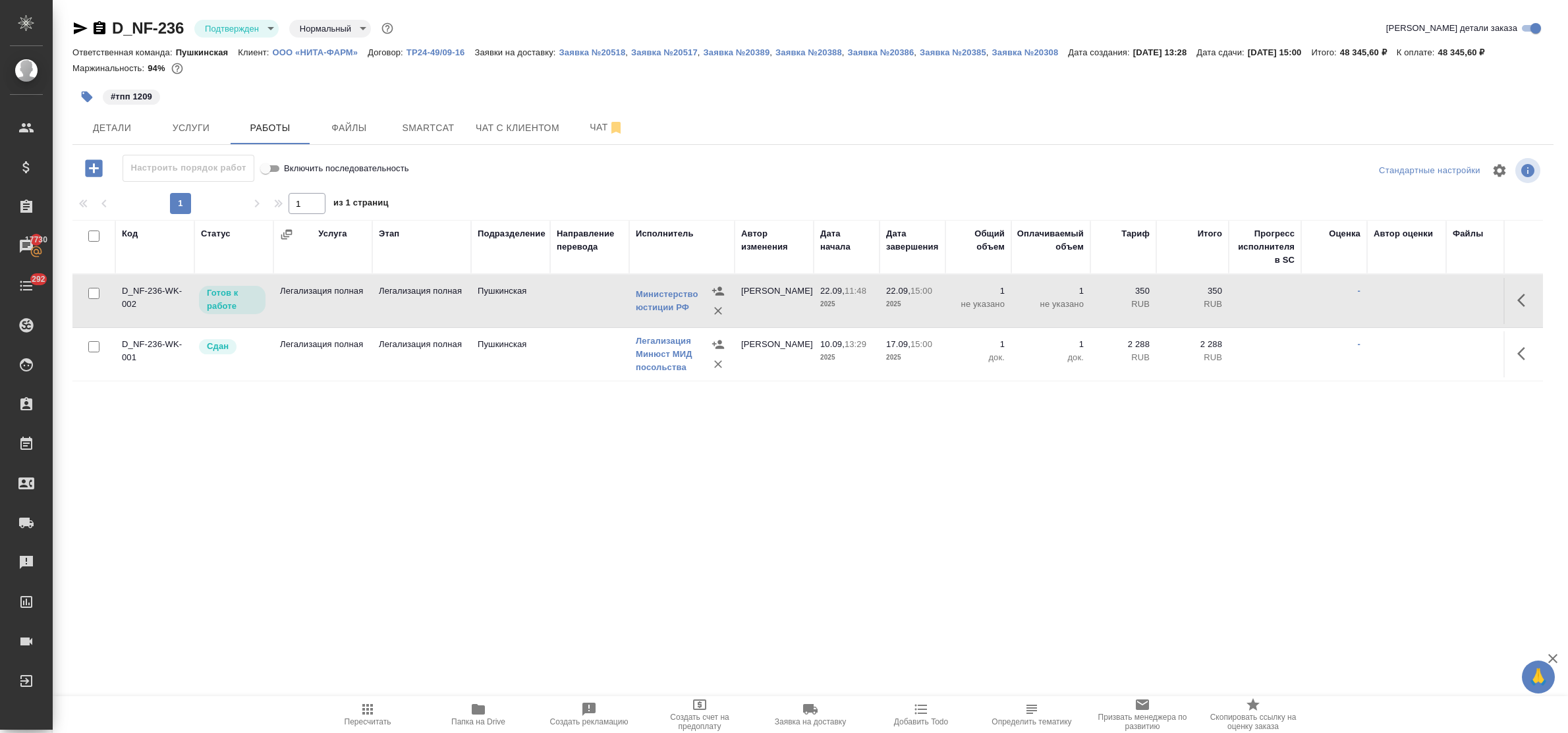
click at [1518, 297] on icon "button" at bounding box center [1522, 300] width 8 height 13
click at [1423, 303] on icon "button" at bounding box center [1429, 300] width 12 height 12
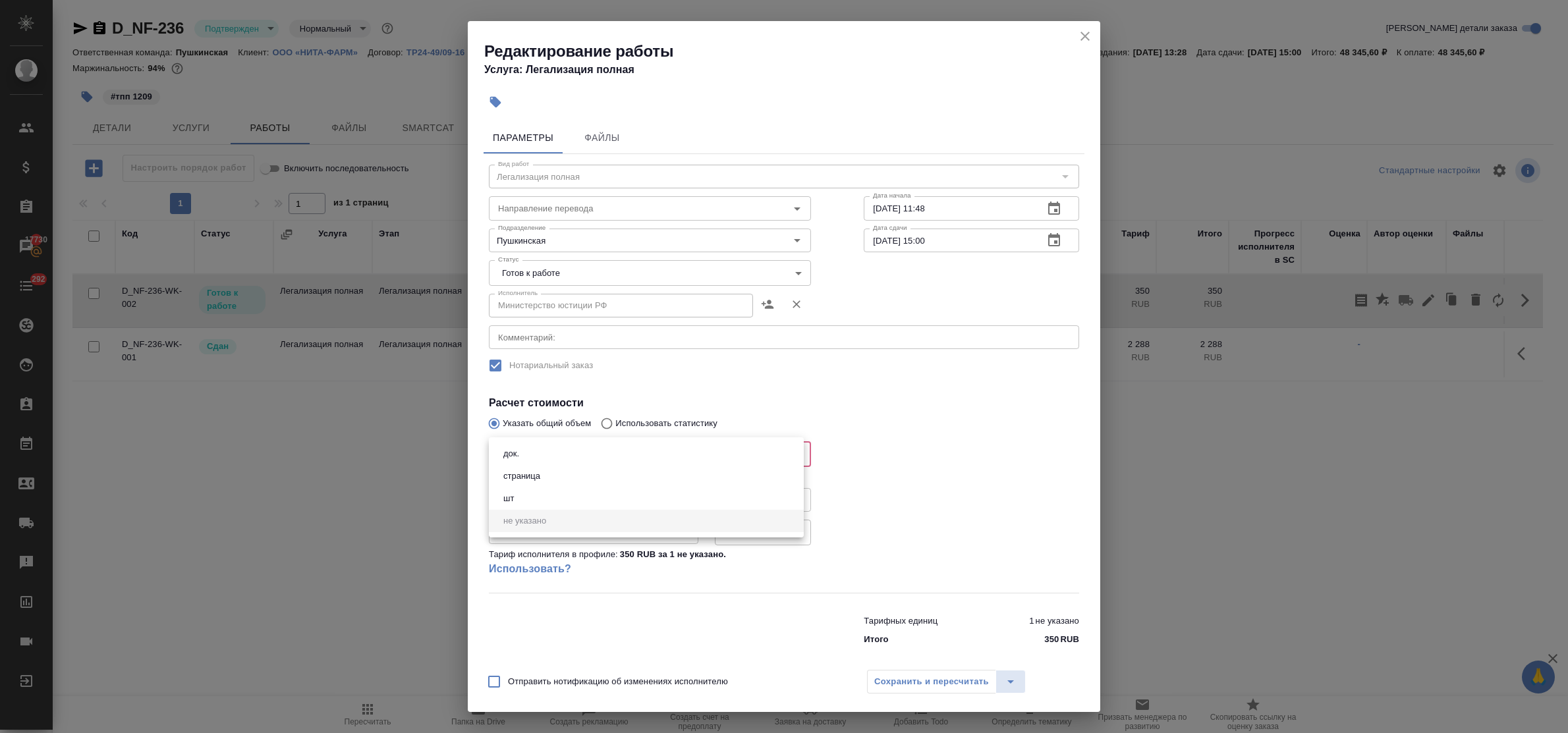
click at [549, 453] on body "🙏 .cls-1 fill:#fff; AWATERA Bulakhova Elena Клиенты Спецификации Заказы 17730 Ч…" at bounding box center [784, 366] width 1568 height 733
click at [533, 451] on li "док." at bounding box center [647, 453] width 315 height 22
type input "5a8b1489cc6b4906c91bfd8b"
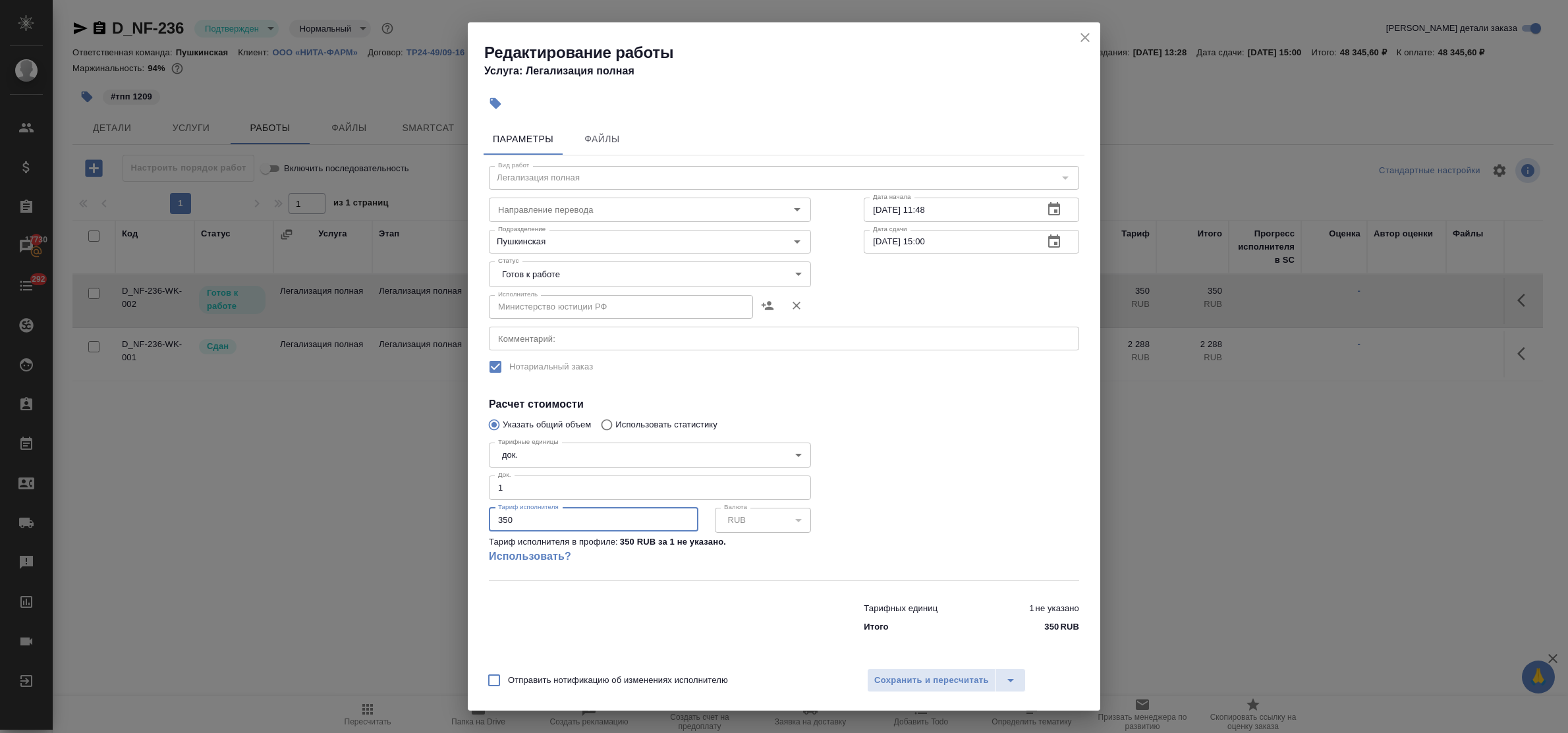
drag, startPoint x: 522, startPoint y: 522, endPoint x: 475, endPoint y: 524, distance: 47.0
click at [475, 524] on div "Параметры Файлы Вид работ Легализация полная Вид работ Направление перевода Нап…" at bounding box center [784, 389] width 632 height 543
type input "28842"
click at [924, 680] on span "Сохранить и пересчитать" at bounding box center [931, 681] width 115 height 15
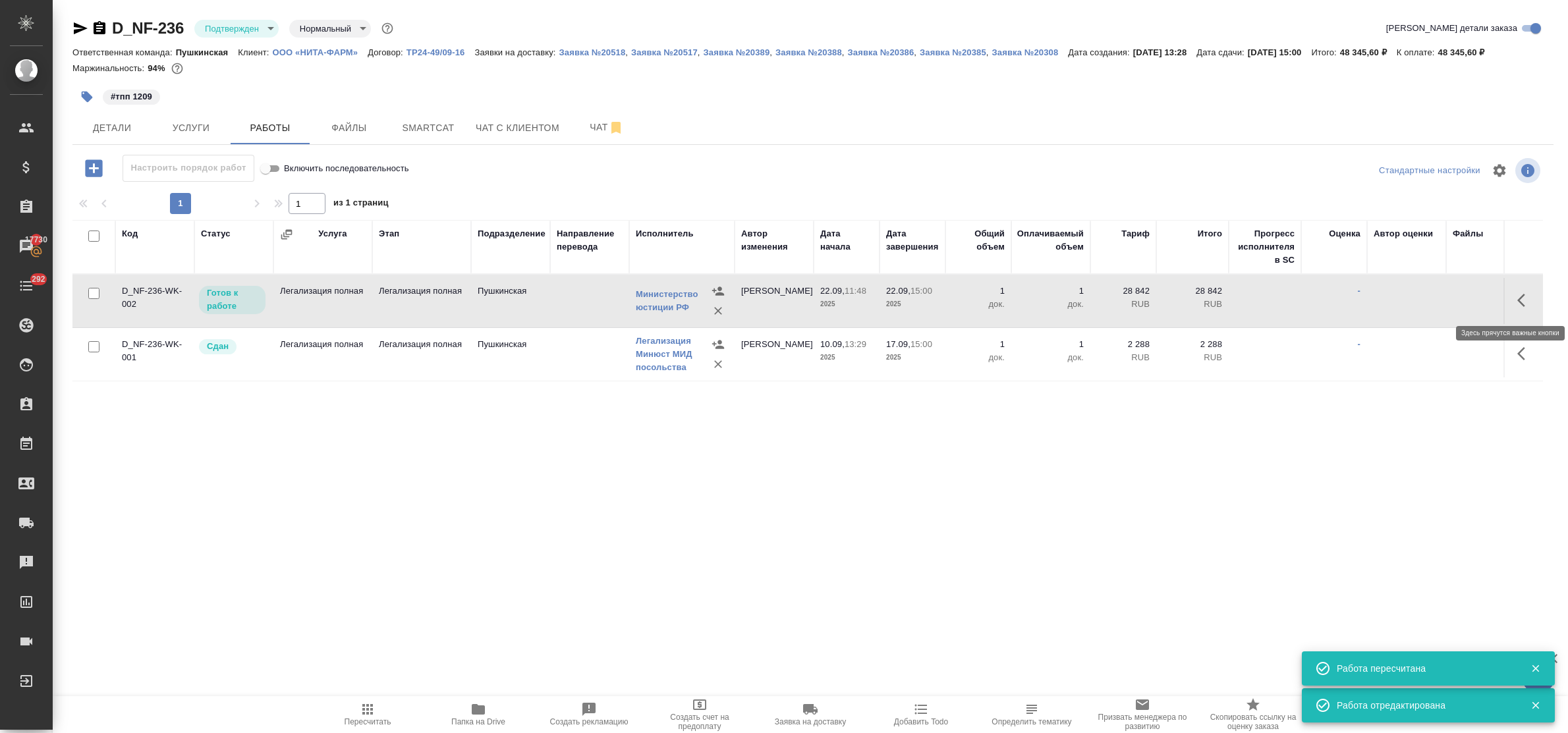
click at [1518, 297] on icon "button" at bounding box center [1525, 300] width 16 height 16
click at [1423, 301] on icon "button" at bounding box center [1429, 300] width 12 height 12
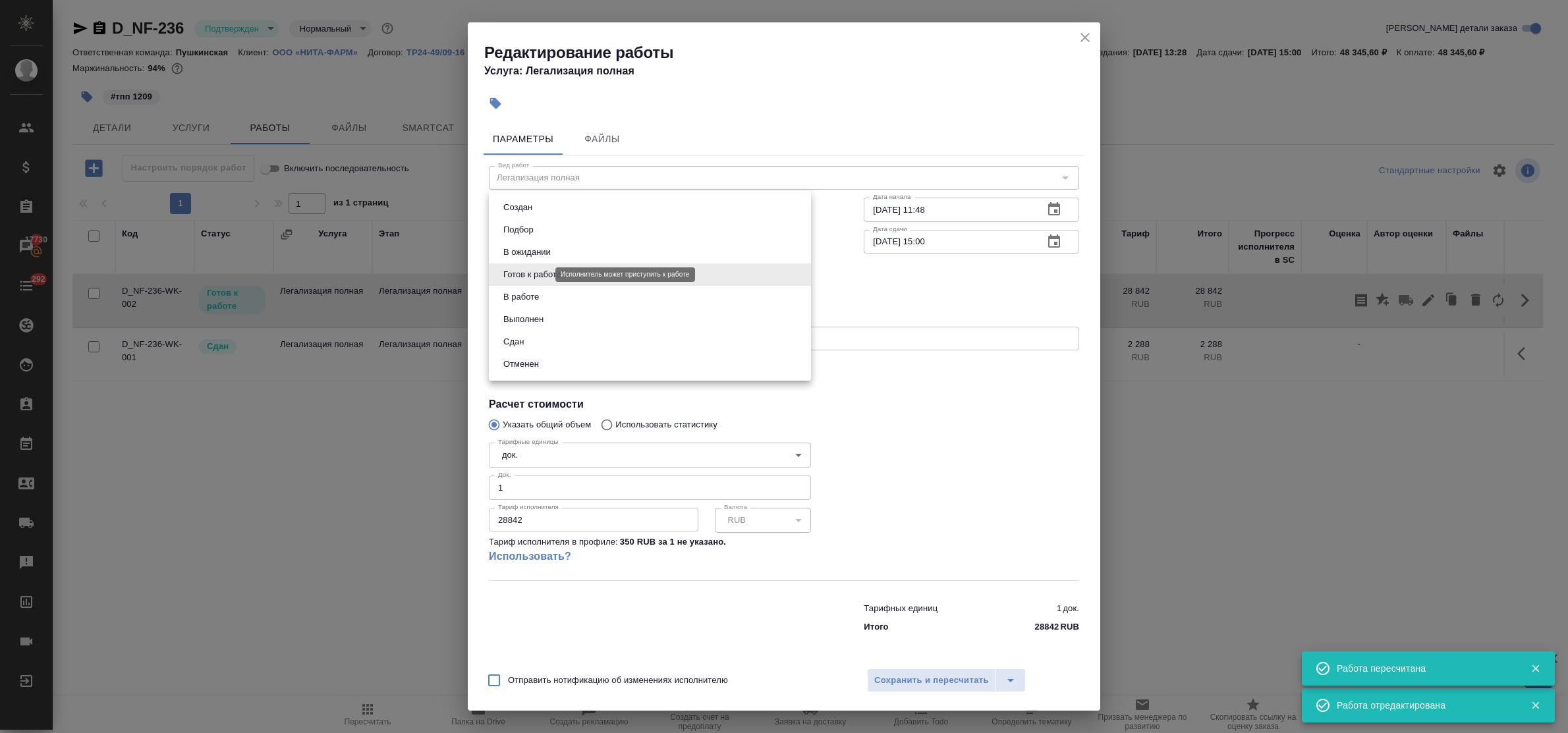
click at [539, 271] on body "🙏 .cls-1 fill:#fff; AWATERA Bulakhova Elena Клиенты Спецификации Заказы 17730 Ч…" at bounding box center [784, 366] width 1568 height 733
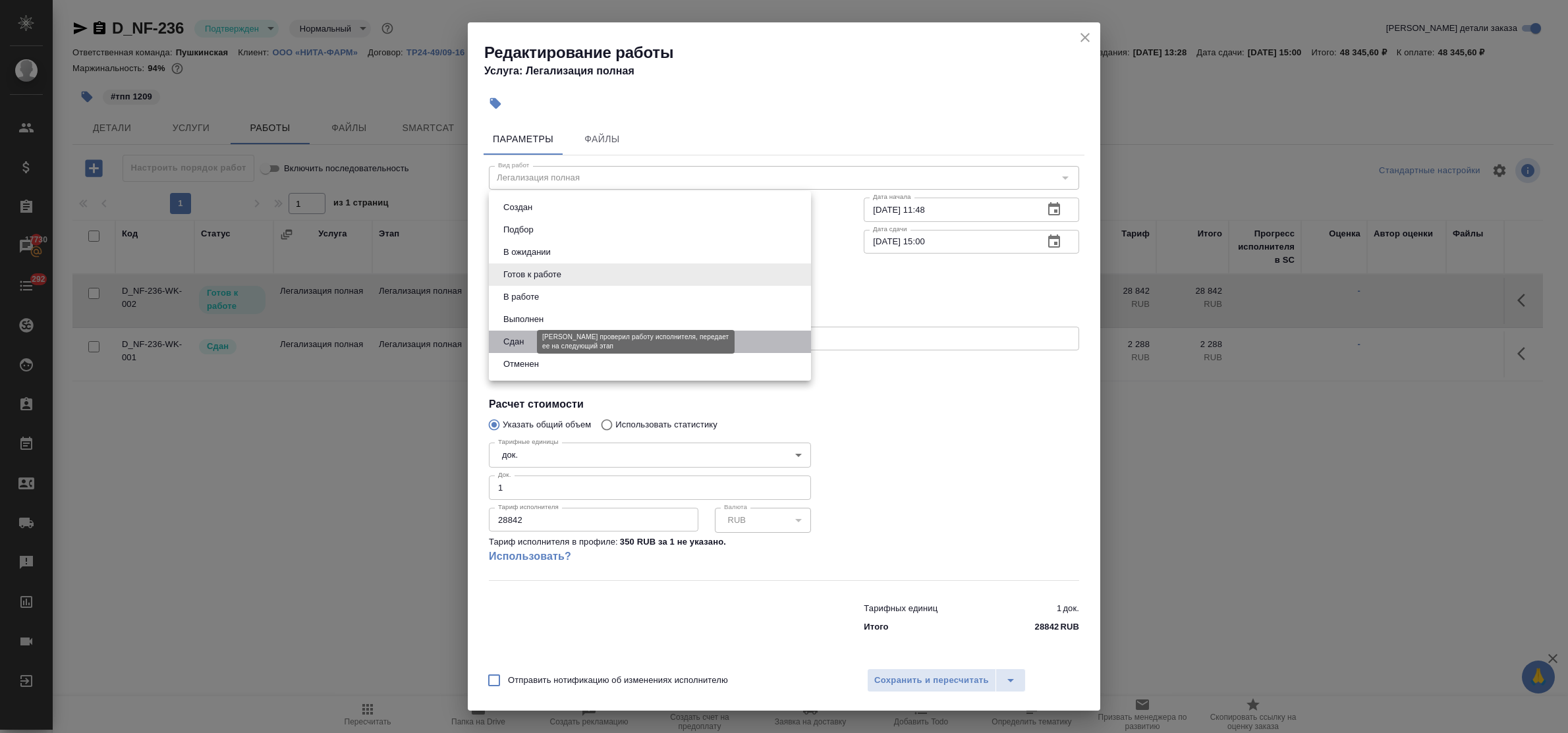
click at [520, 338] on button "Сдан" at bounding box center [513, 341] width 28 height 14
type input "closed"
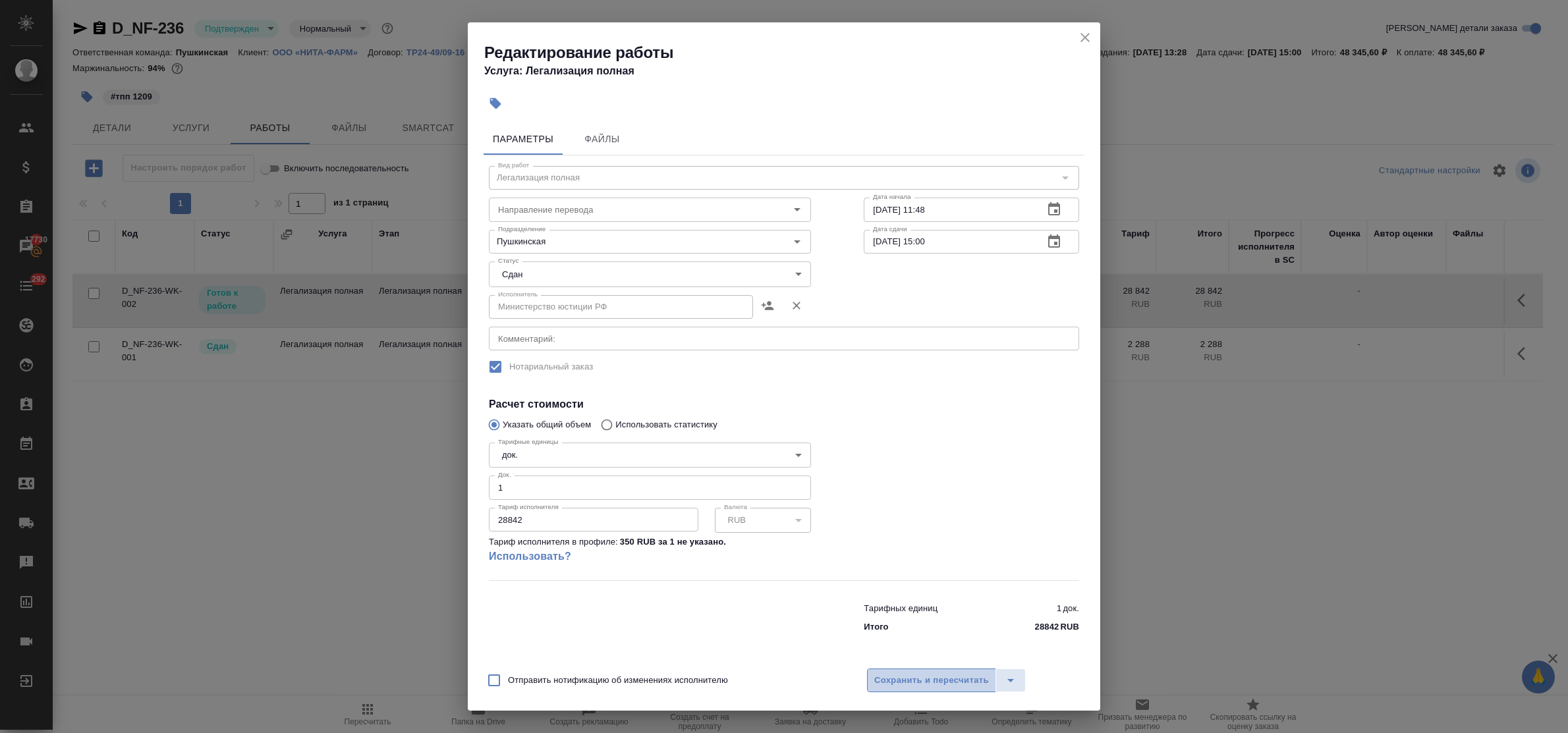
click at [934, 682] on span "Сохранить и пересчитать" at bounding box center [931, 681] width 115 height 15
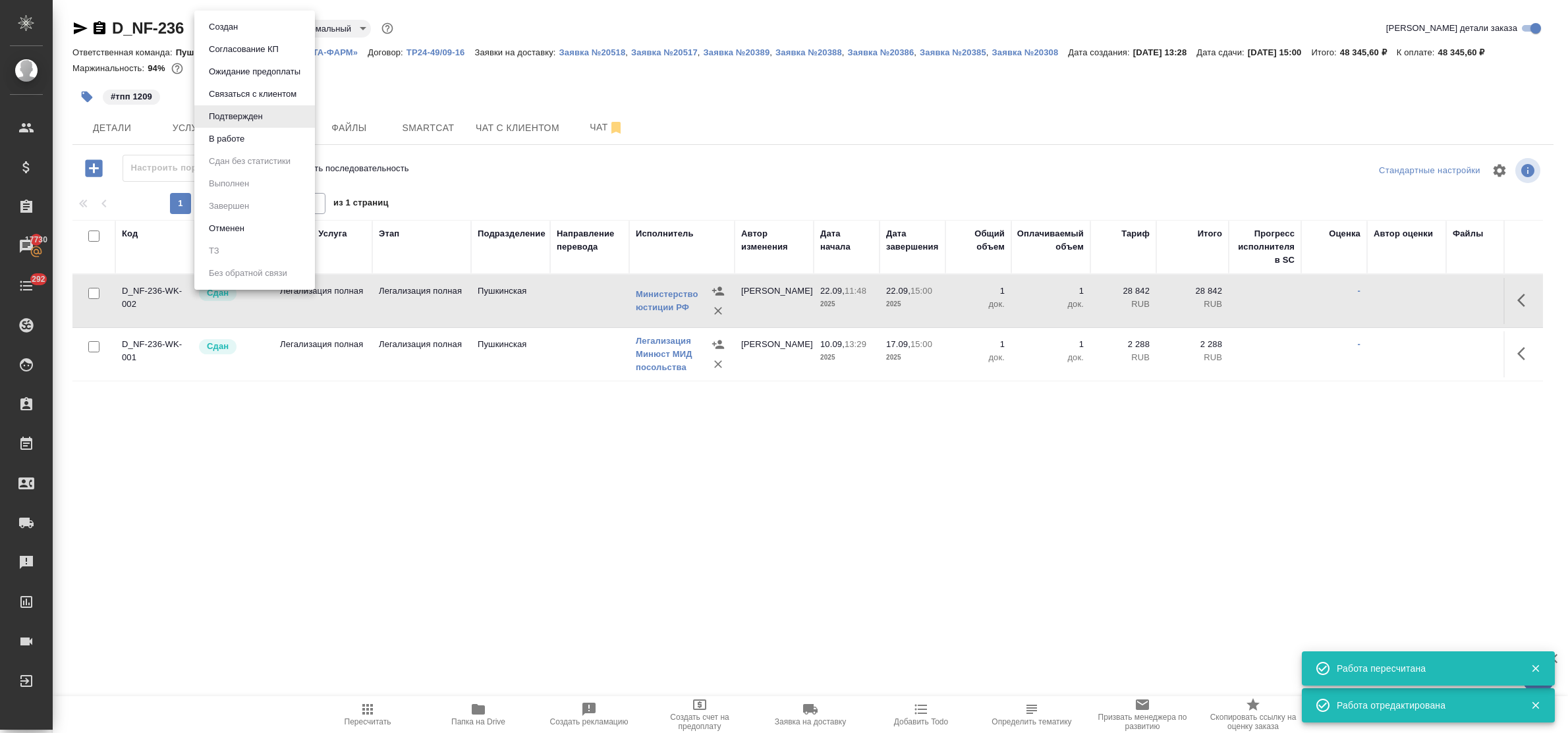
click at [243, 30] on body "🙏 .cls-1 fill:#fff; AWATERA Bulakhova Elena Клиенты Спецификации Заказы 17730 Ч…" at bounding box center [784, 366] width 1568 height 733
click at [229, 140] on button "В работе" at bounding box center [226, 138] width 43 height 14
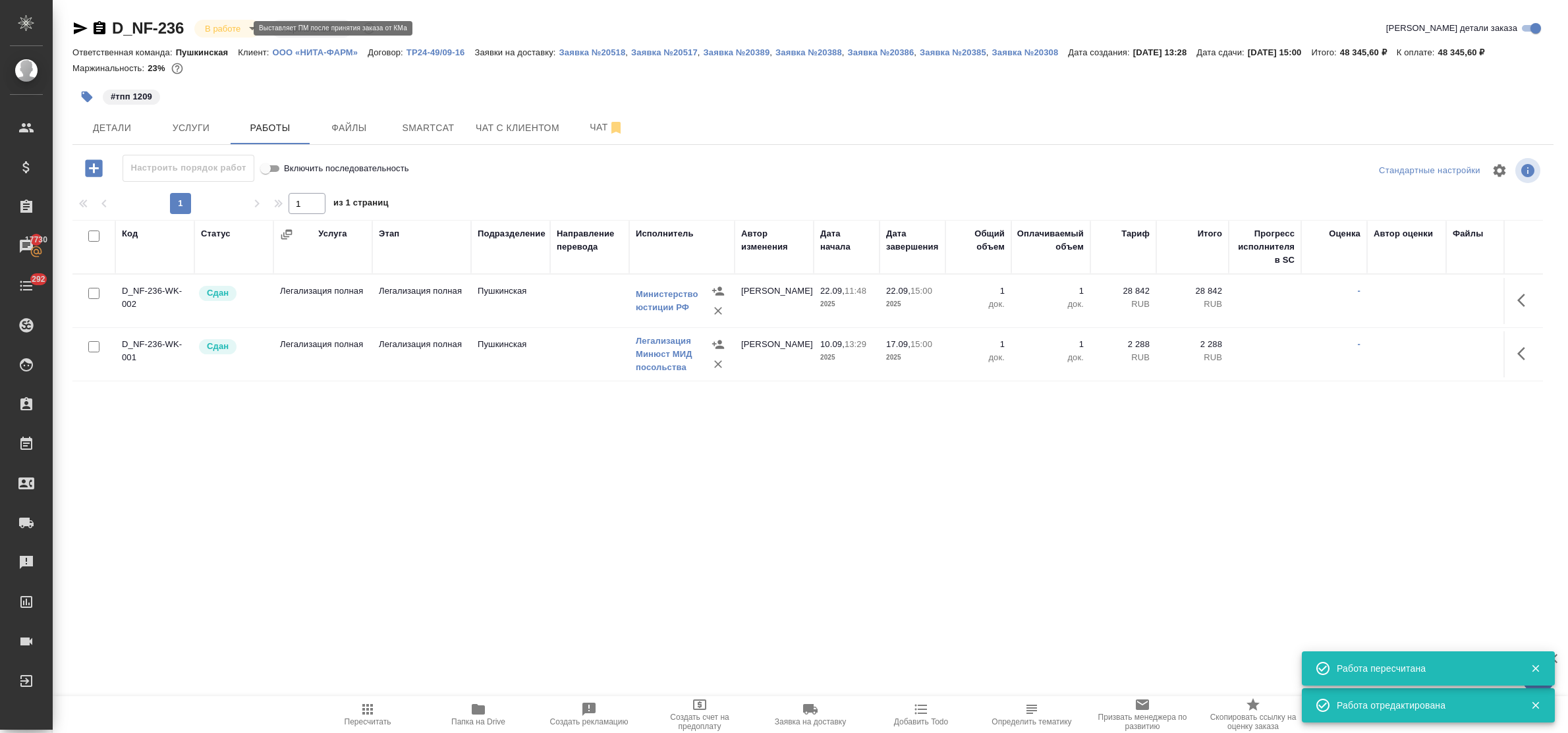
click at [221, 31] on body "🙏 .cls-1 fill:#fff; AWATERA Bulakhova Elena Клиенты Спецификации Заказы 17730 Ч…" at bounding box center [784, 366] width 1568 height 733
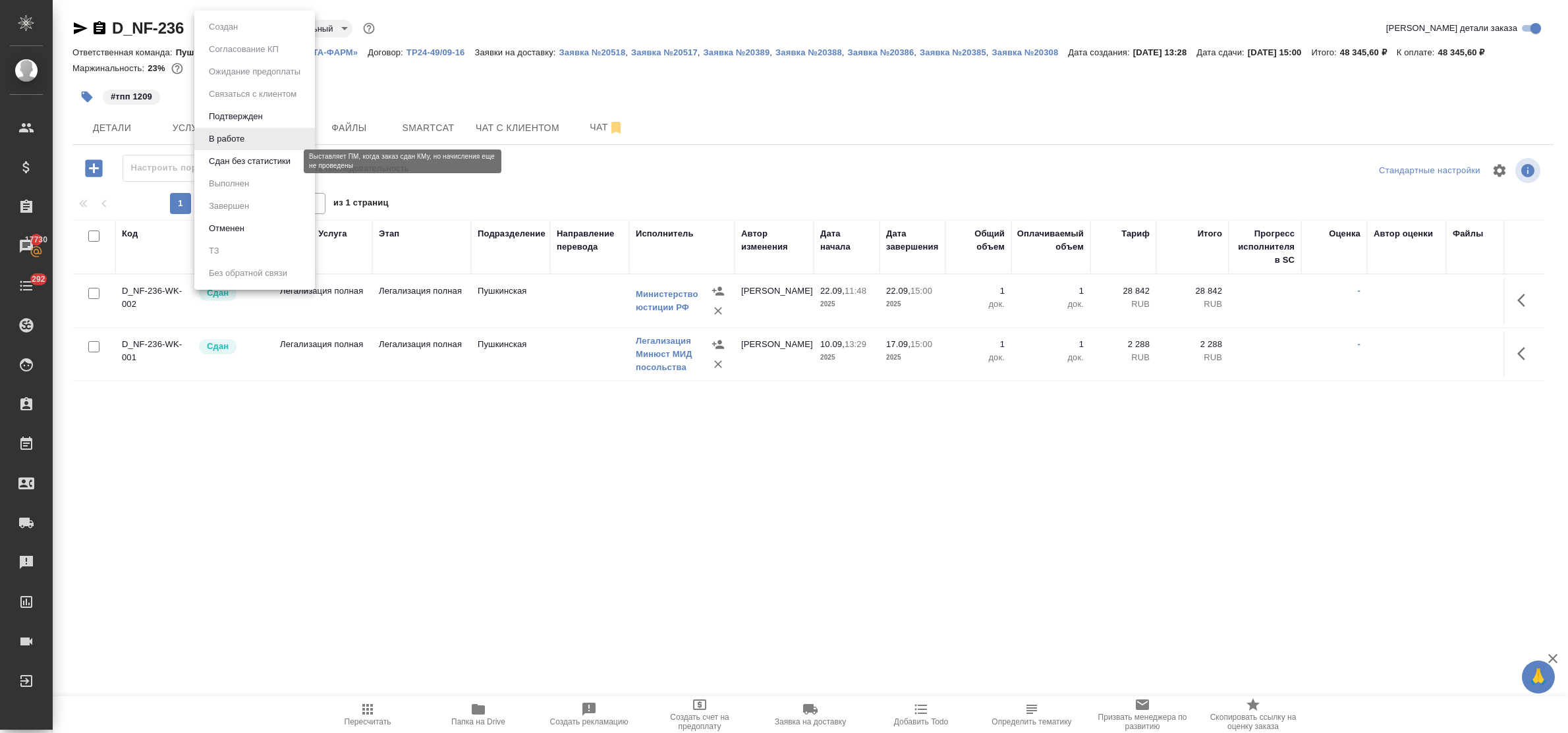
click at [232, 163] on button "Сдан без статистики" at bounding box center [250, 161] width 90 height 14
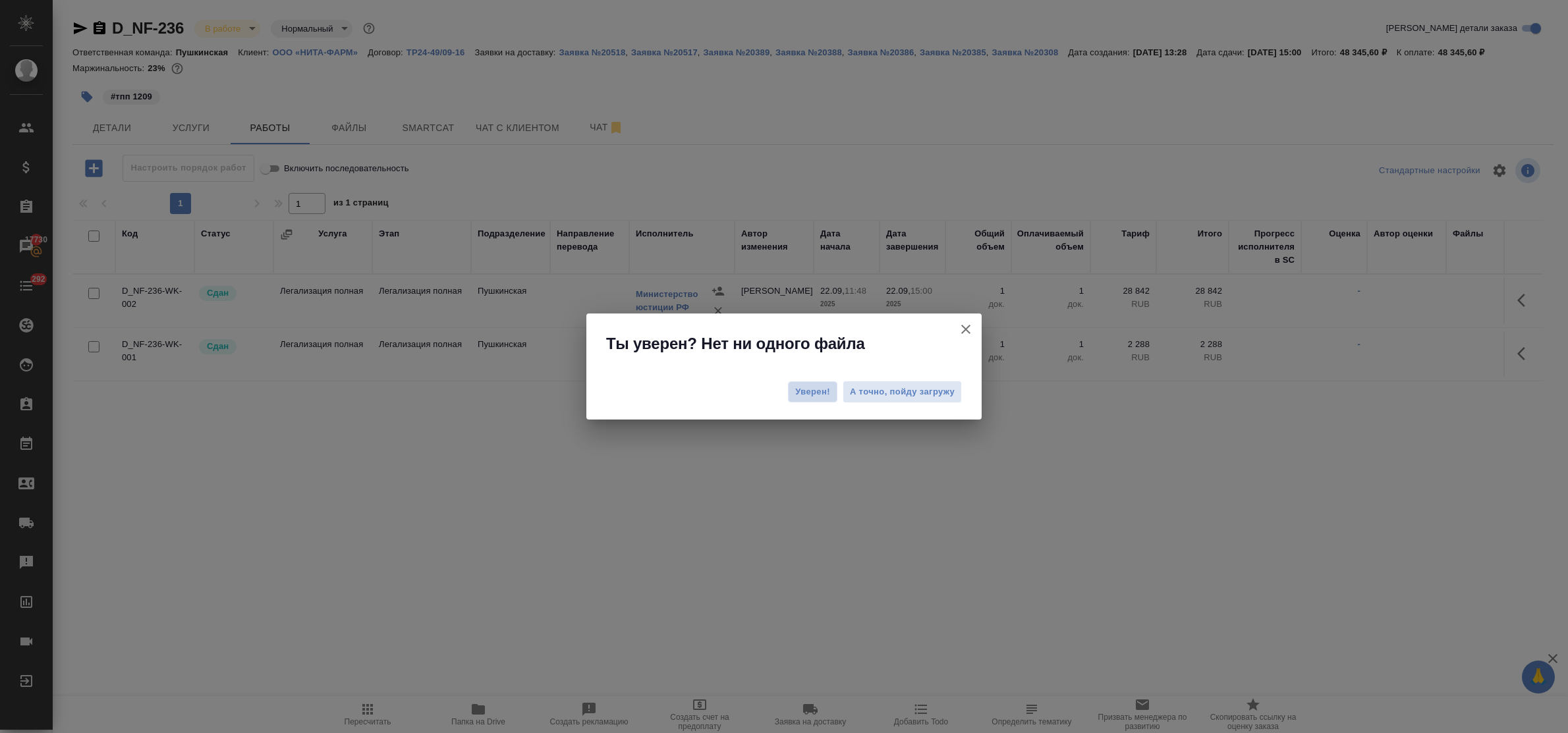
click at [807, 391] on span "Уверен!" at bounding box center [813, 392] width 35 height 13
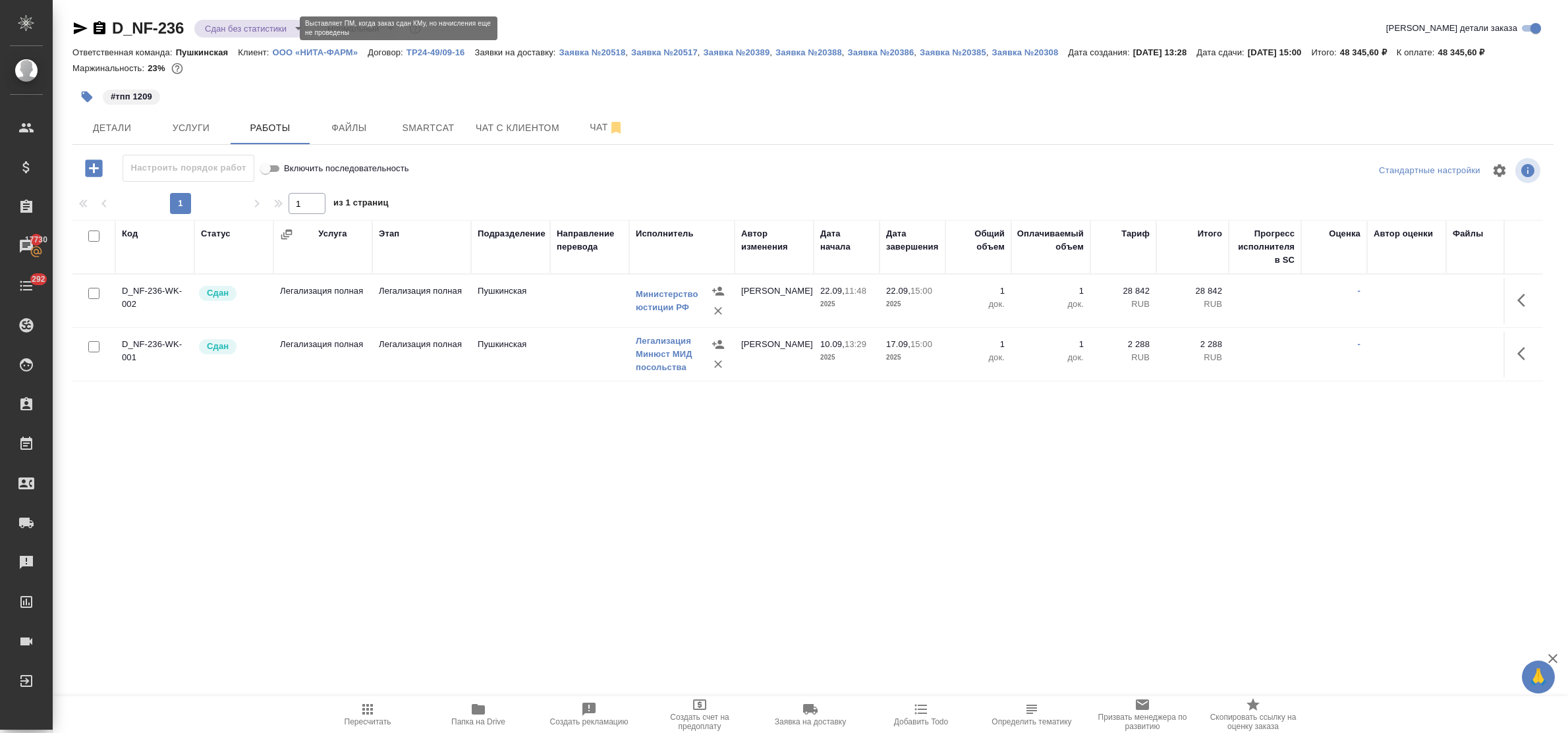
click at [229, 31] on body "🙏 .cls-1 fill:#fff; AWATERA Bulakhova Elena Клиенты Спецификации Заказы 17730 Ч…" at bounding box center [784, 366] width 1568 height 733
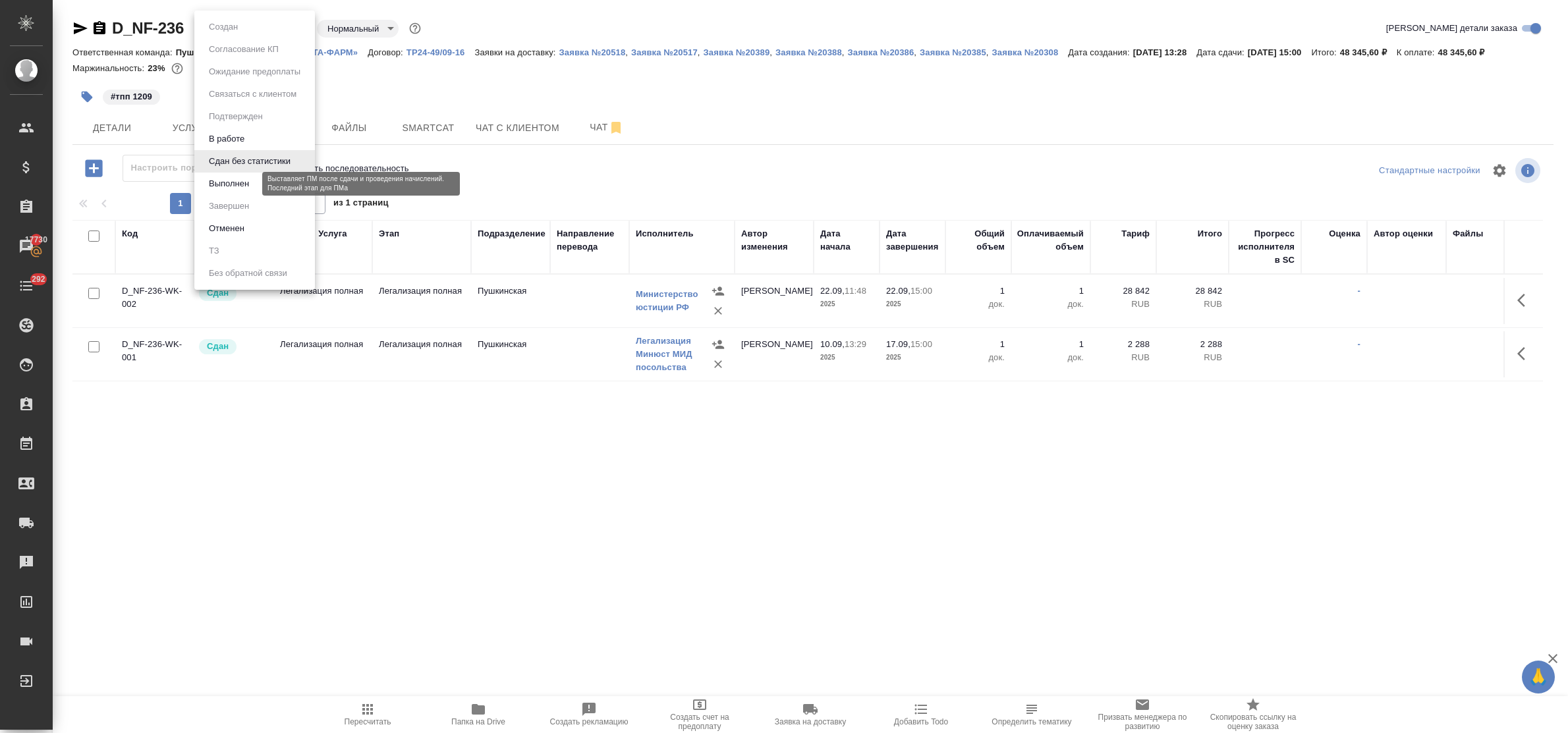
click at [234, 176] on button "Выполнен" at bounding box center [228, 183] width 48 height 14
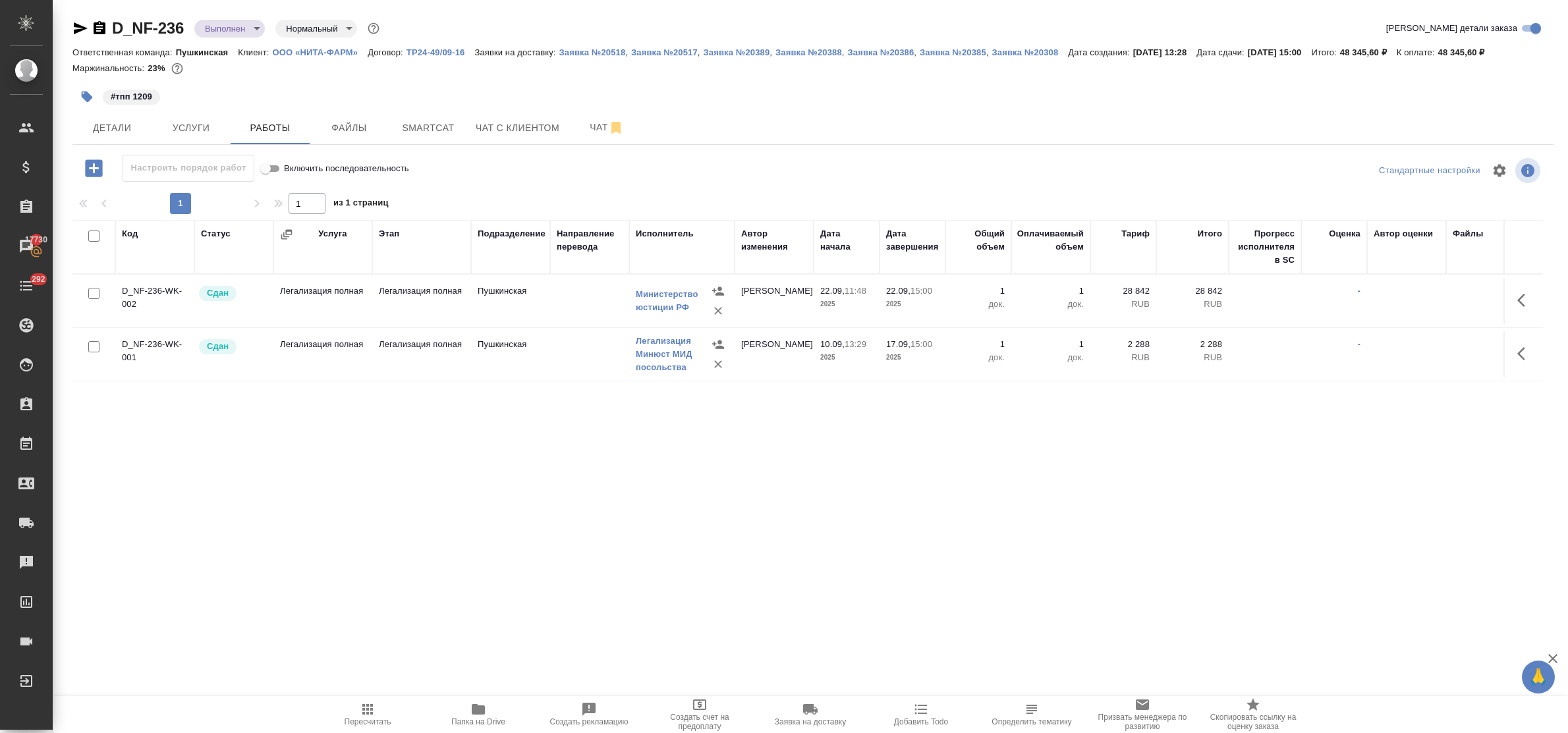
click at [244, 33] on body "🙏 .cls-1 fill:#fff; AWATERA Bulakhova Elena Клиенты Спецификации Заказы 17730 Ч…" at bounding box center [784, 366] width 1568 height 733
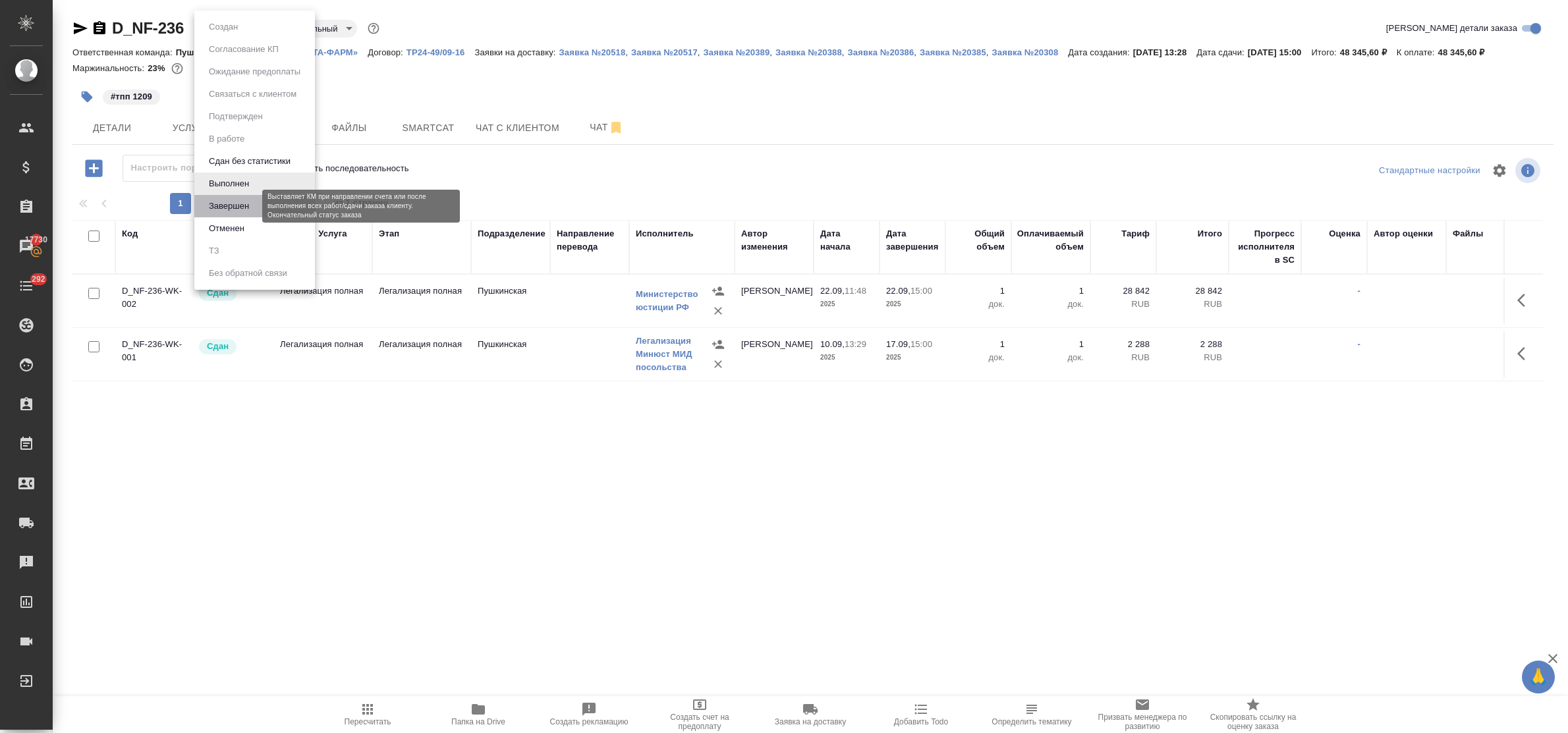
click at [241, 209] on button "Завершен" at bounding box center [228, 206] width 48 height 14
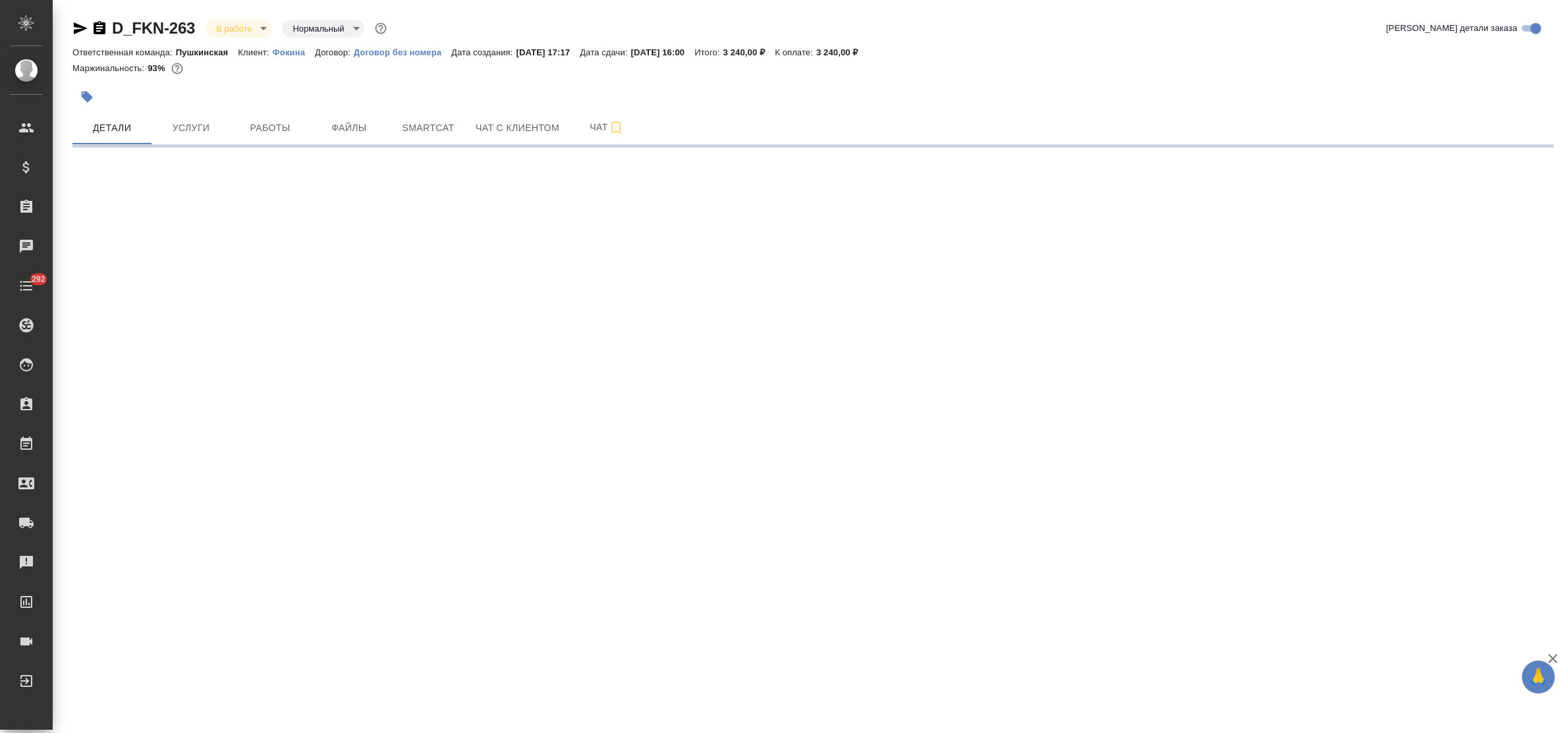
select select "RU"
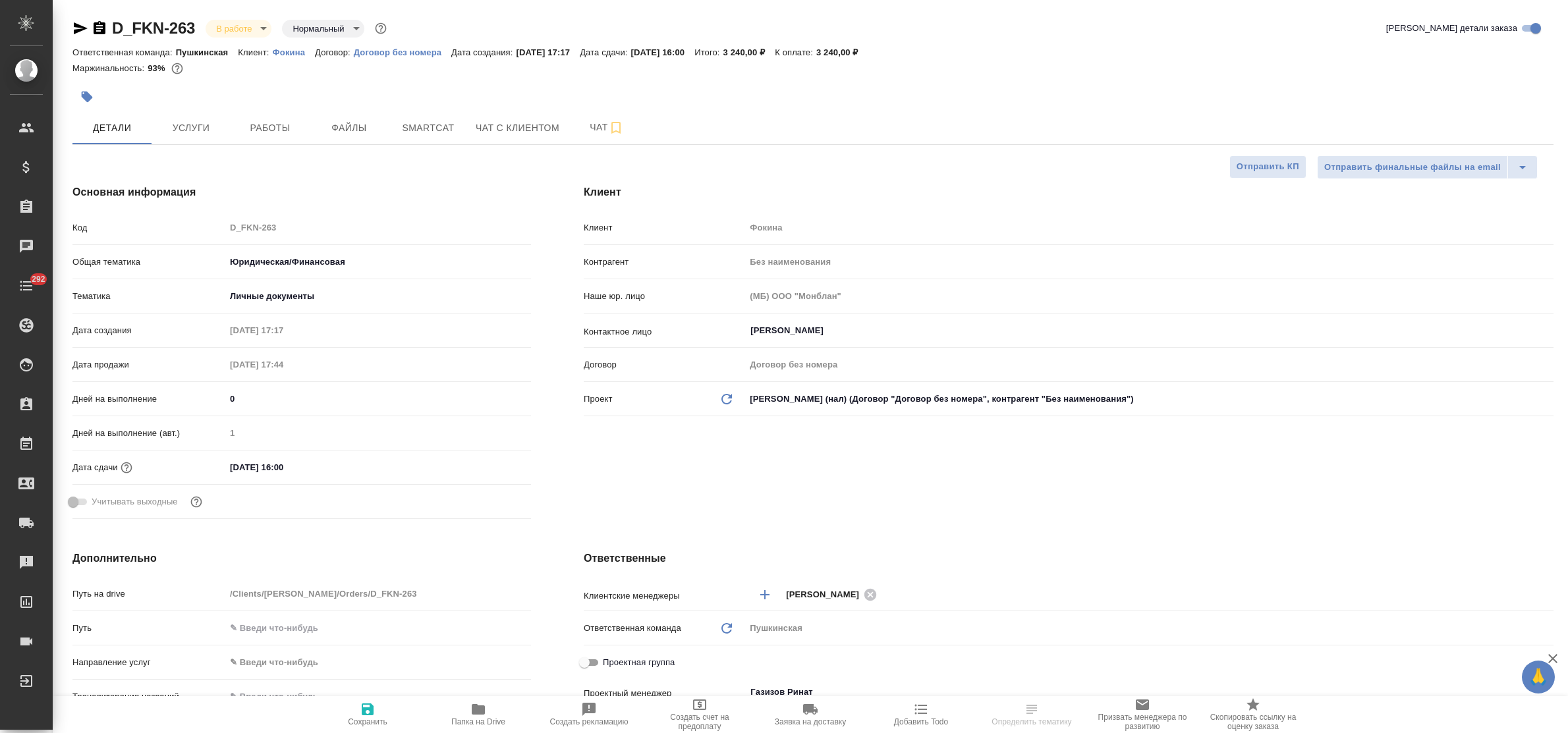
type textarea "x"
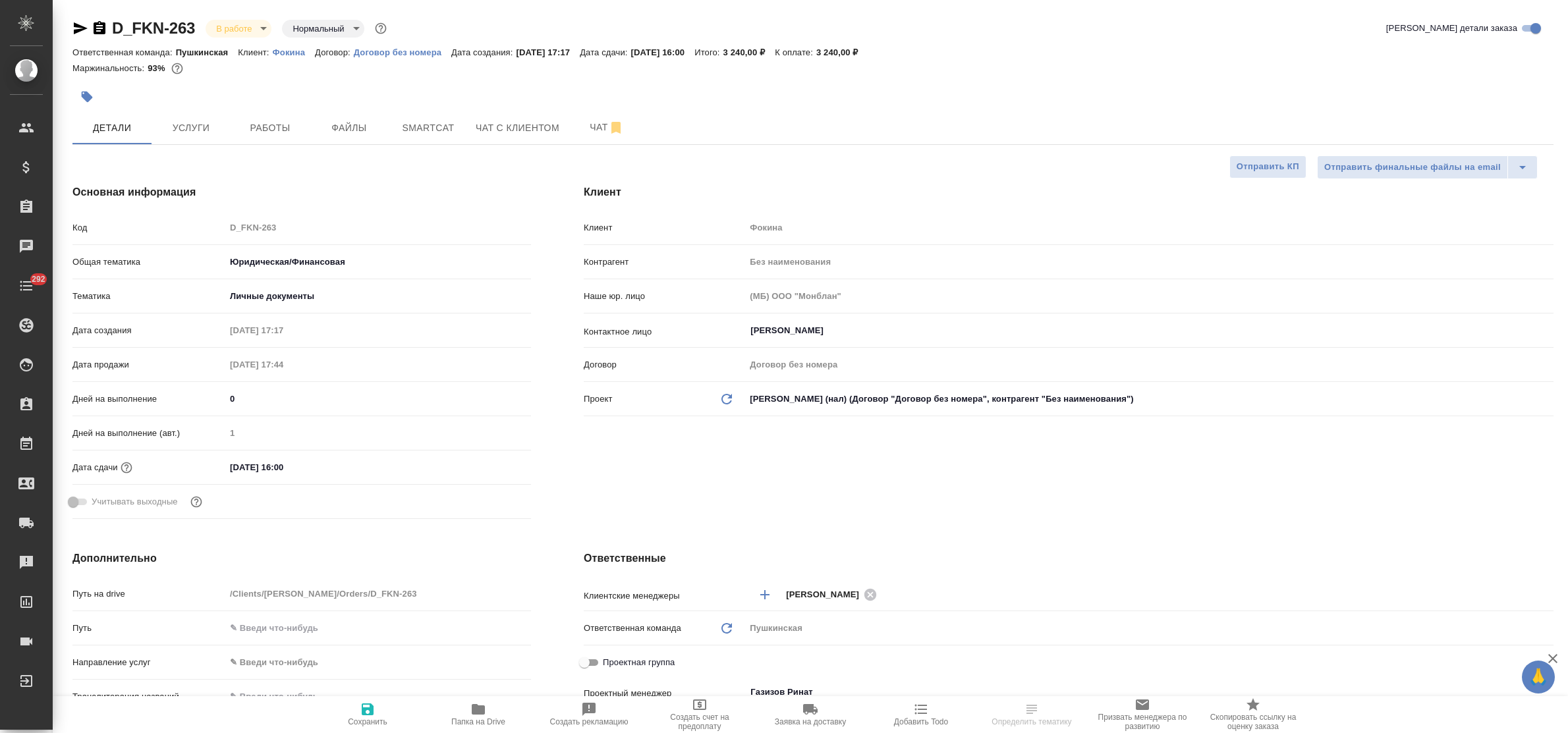
type textarea "x"
click at [199, 120] on span "Услуги" at bounding box center [191, 129] width 63 height 17
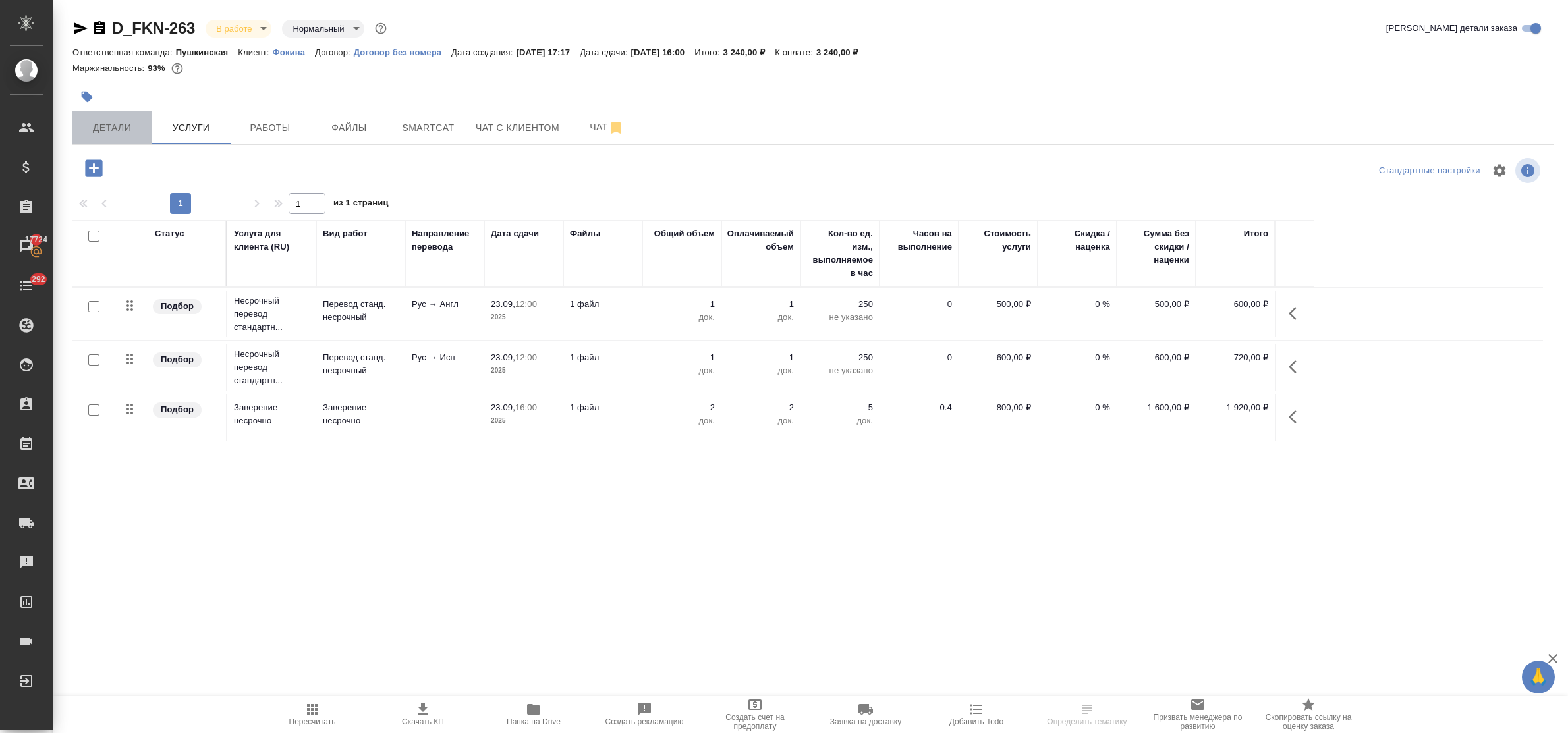
click at [110, 129] on span "Детали" at bounding box center [112, 129] width 63 height 17
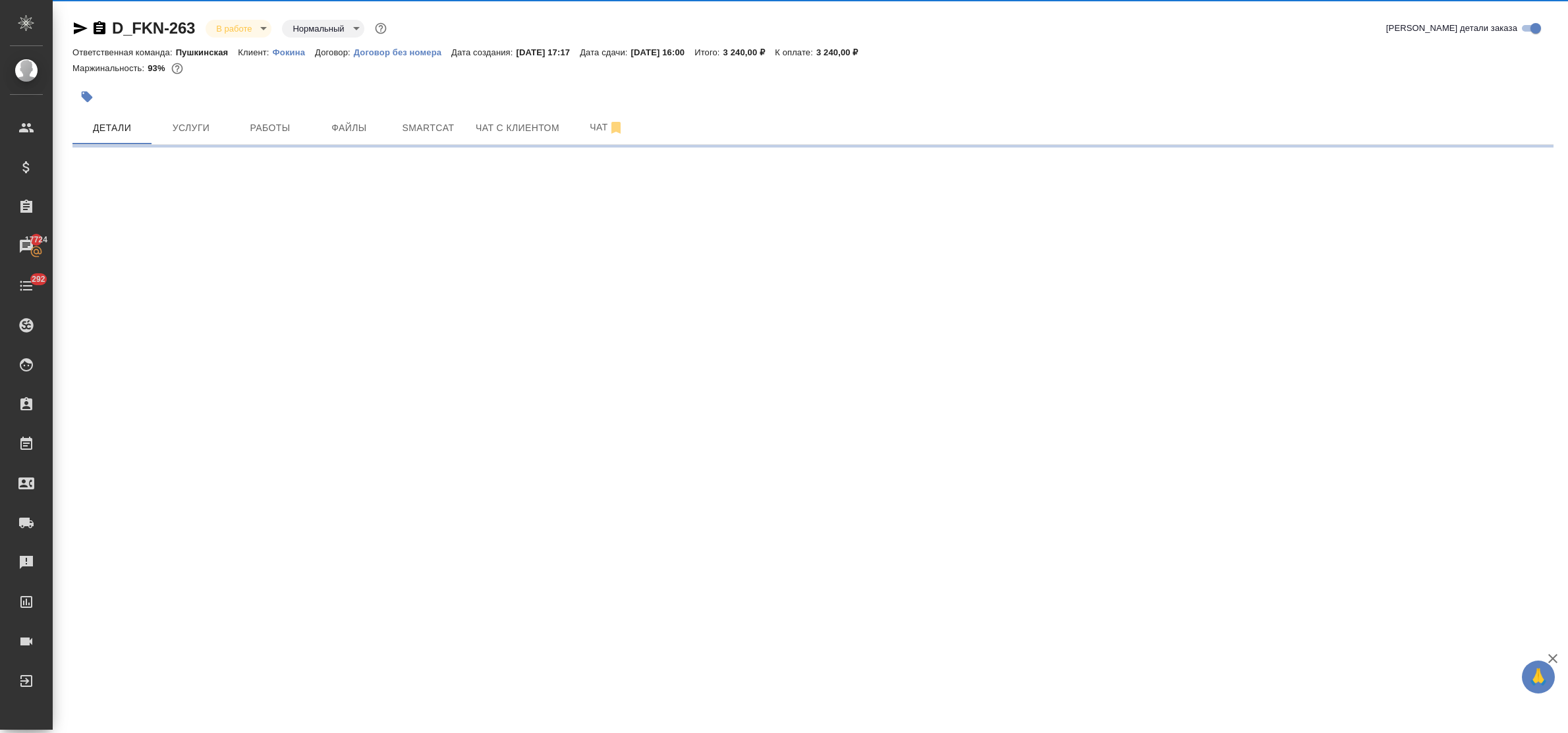
select select "RU"
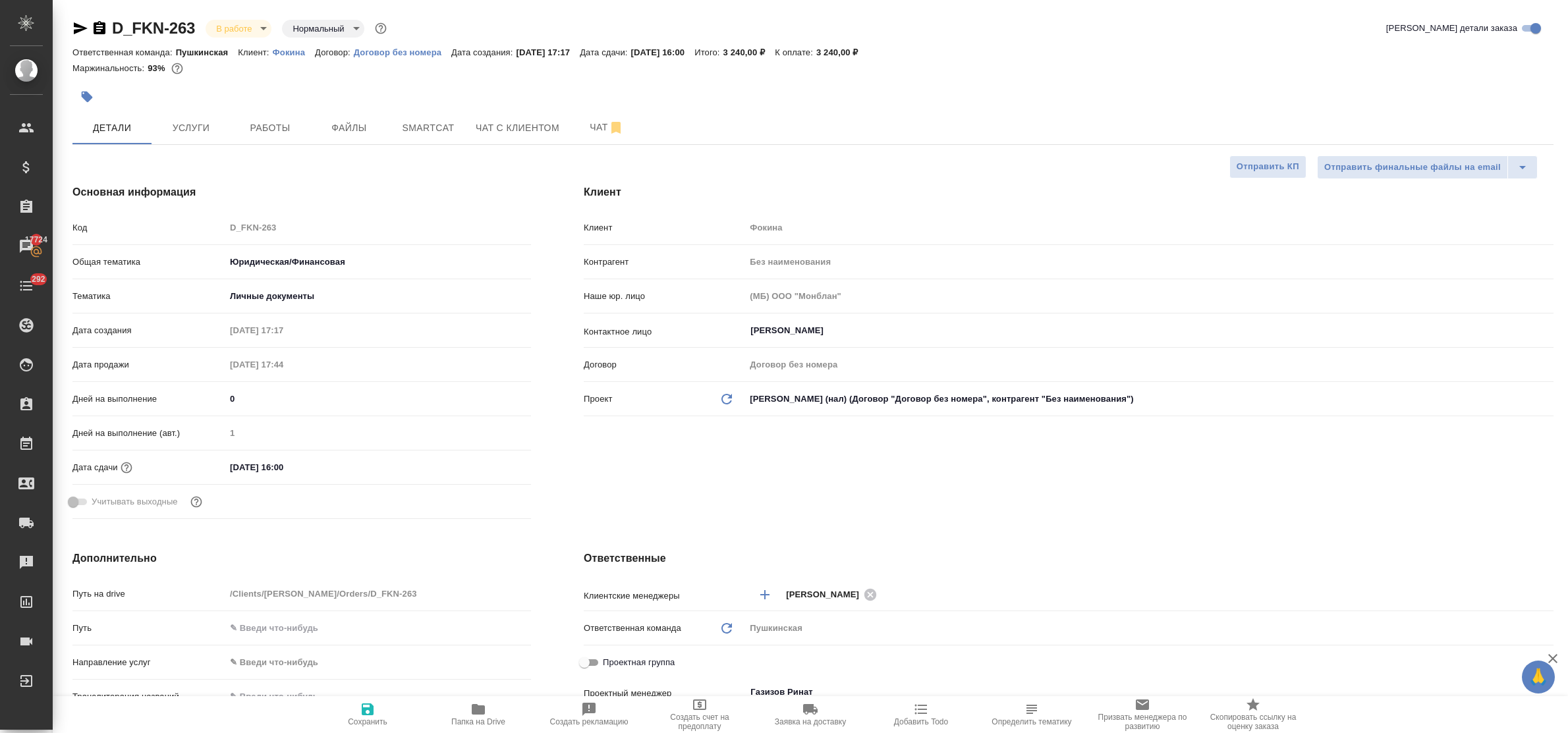
type textarea "x"
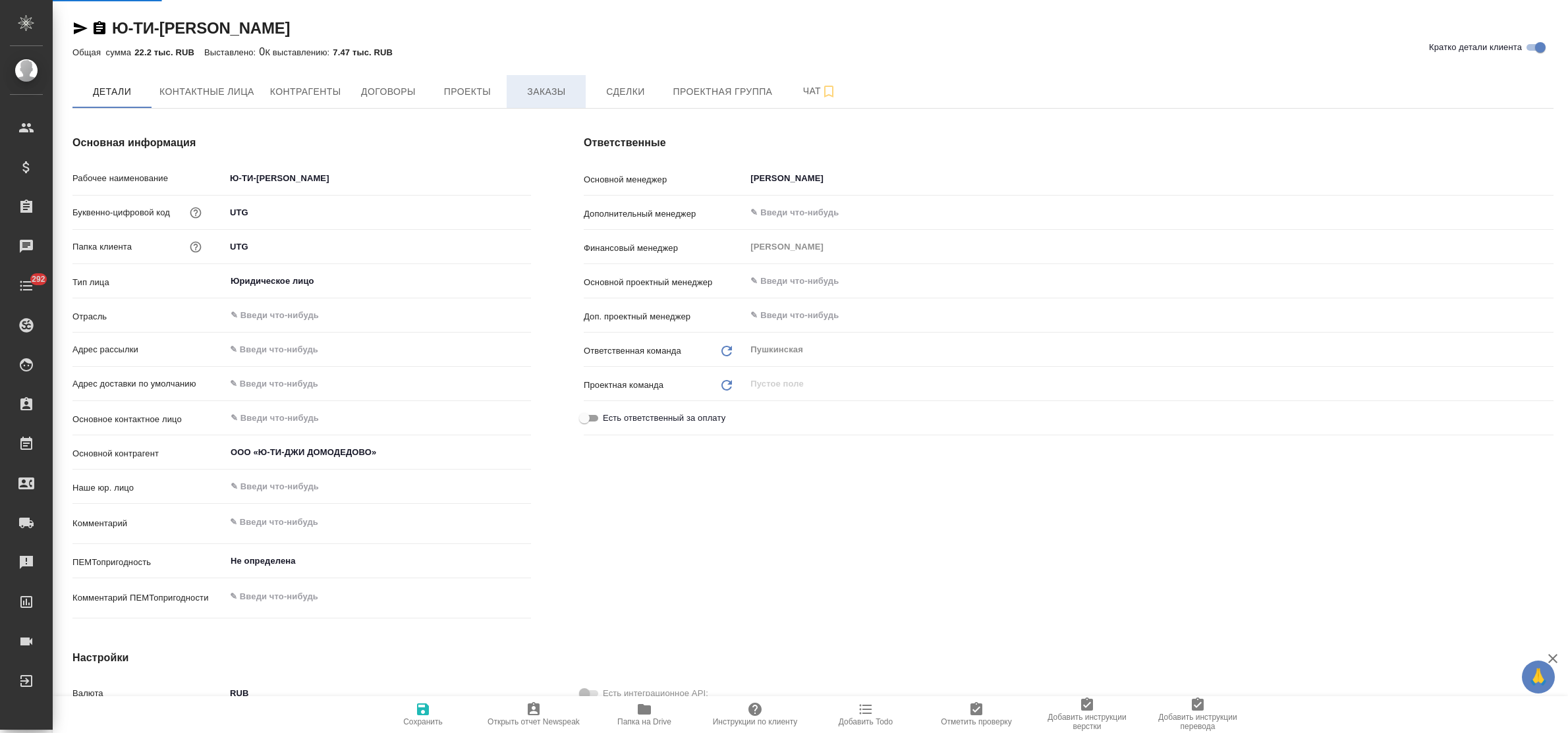
click at [549, 94] on div "Ю-ТИ-ДЖИ ДОМОДЕДОВО Кратко детали клиента Общая сумма 22.2 тыс. RUB Выставлено:…" at bounding box center [813, 631] width 1496 height 1263
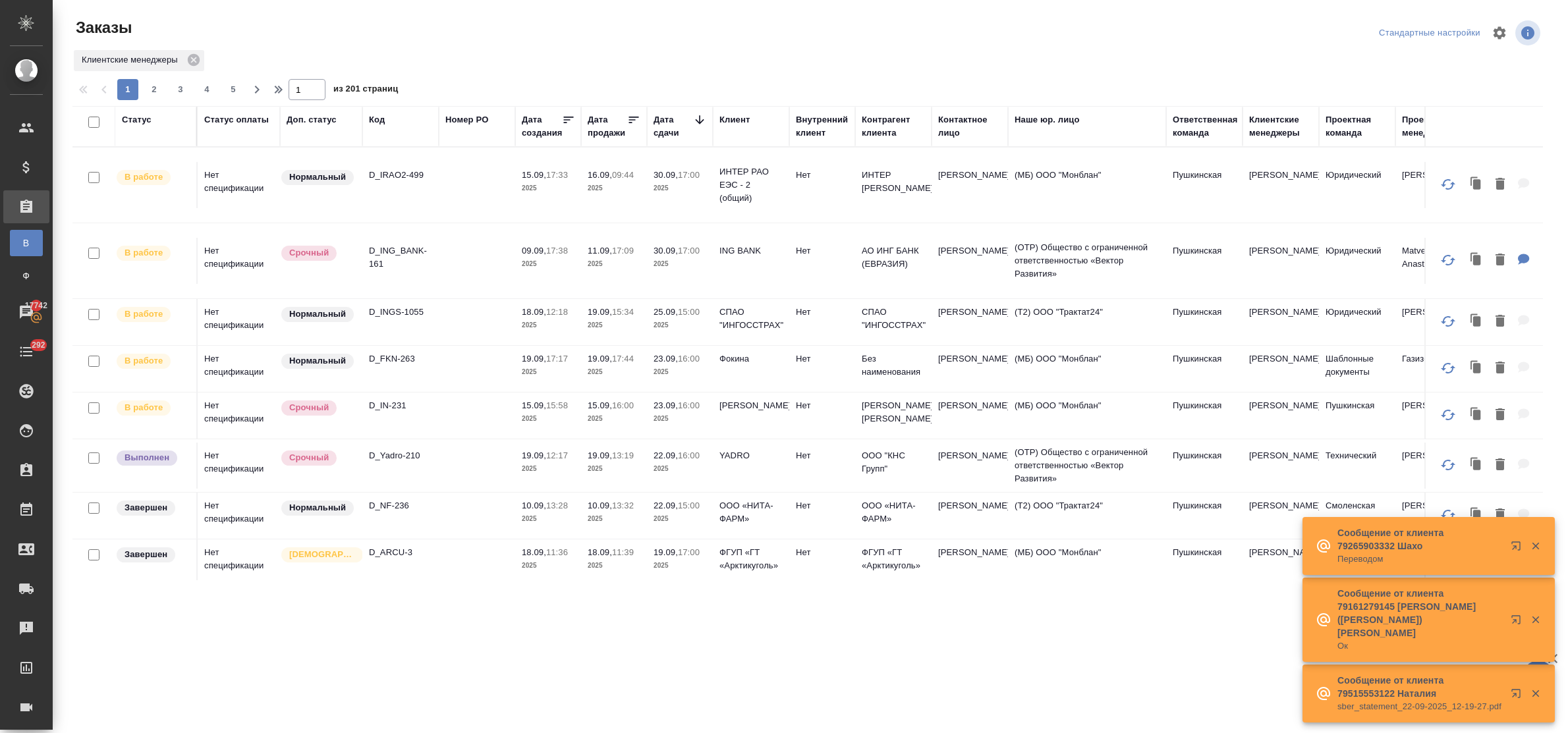
scroll to position [82, 0]
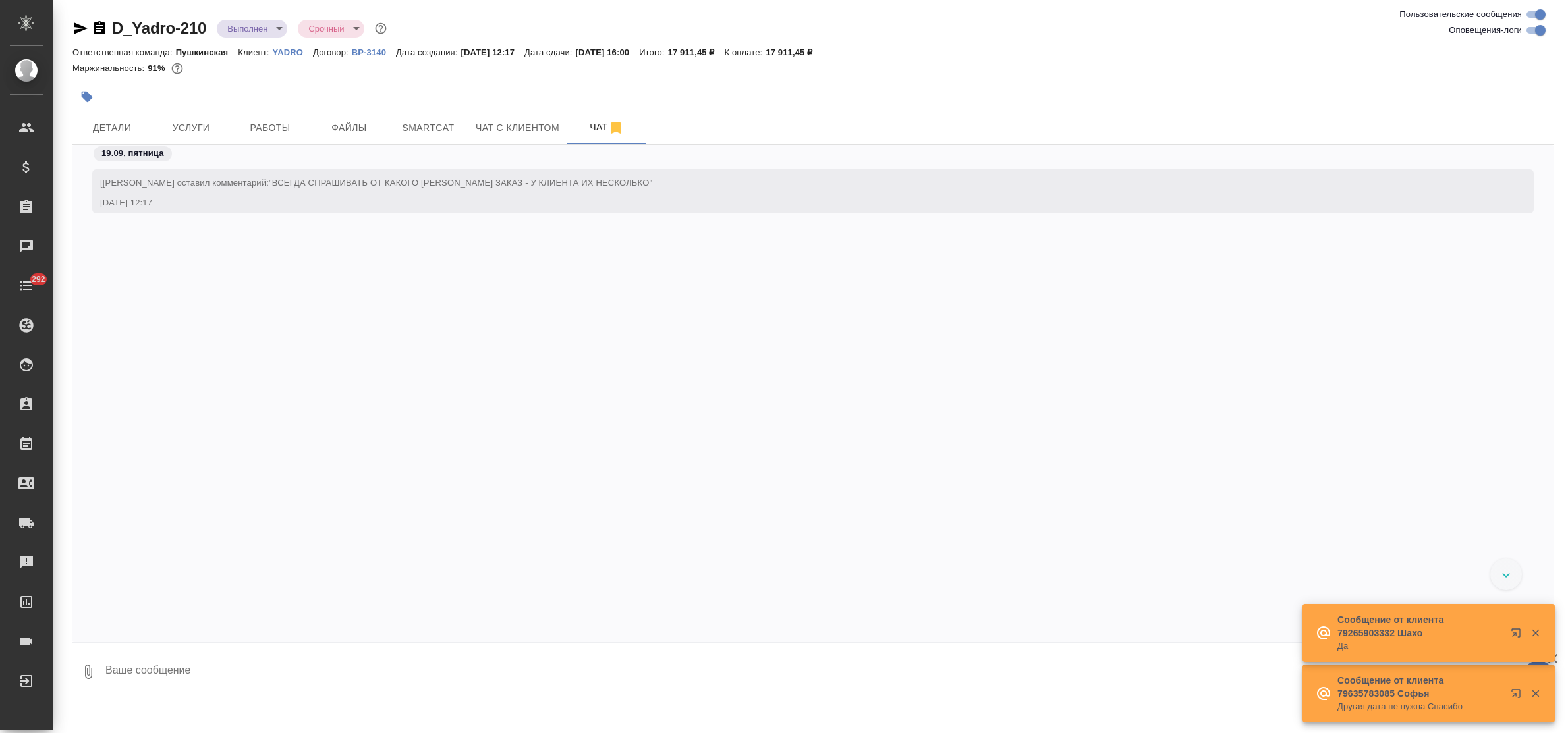
scroll to position [5183, 0]
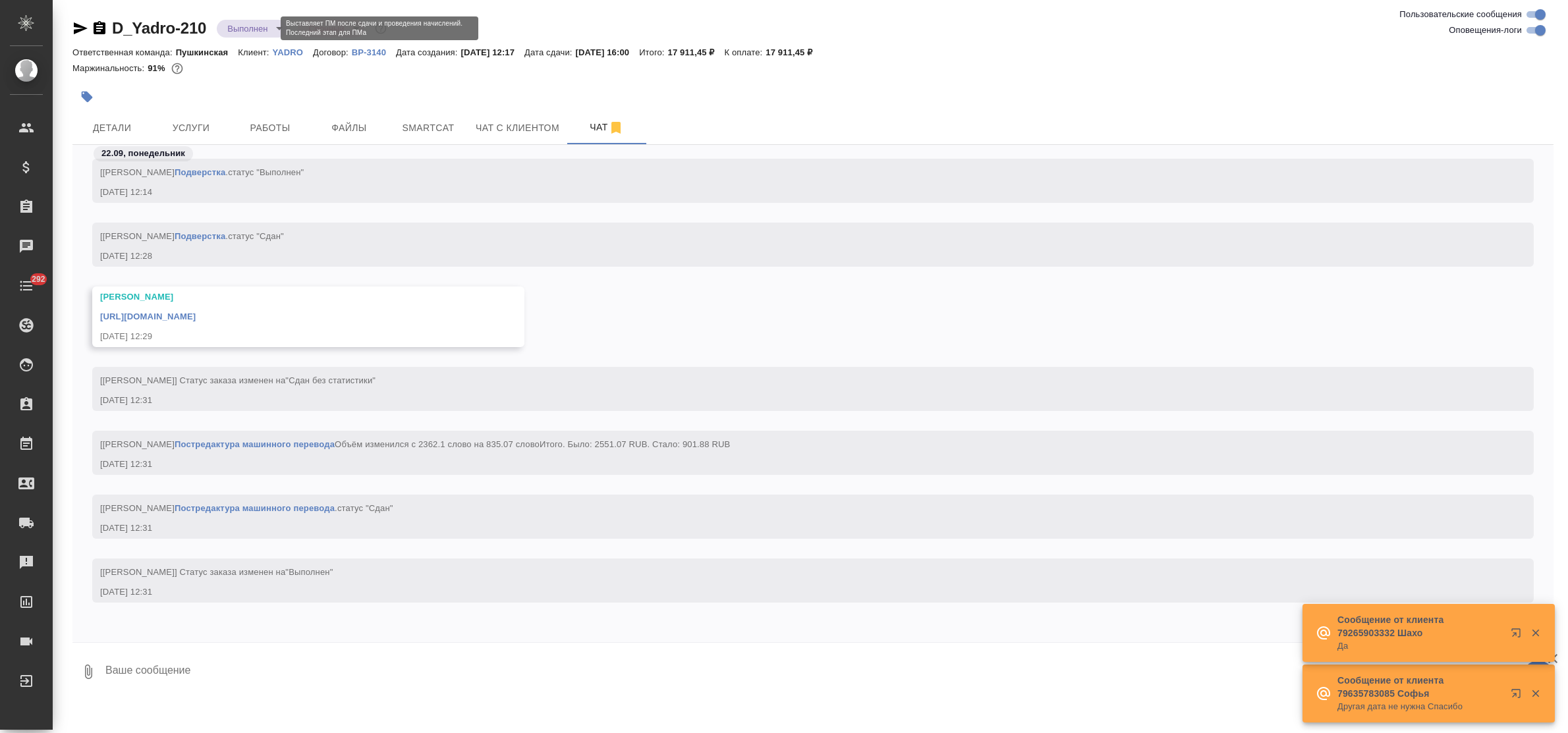
click at [251, 28] on body "🙏 .cls-1 fill:#fff; AWATERA Bulakhova Elena Клиенты Спецификации Заказы Чаты 29…" at bounding box center [784, 366] width 1568 height 733
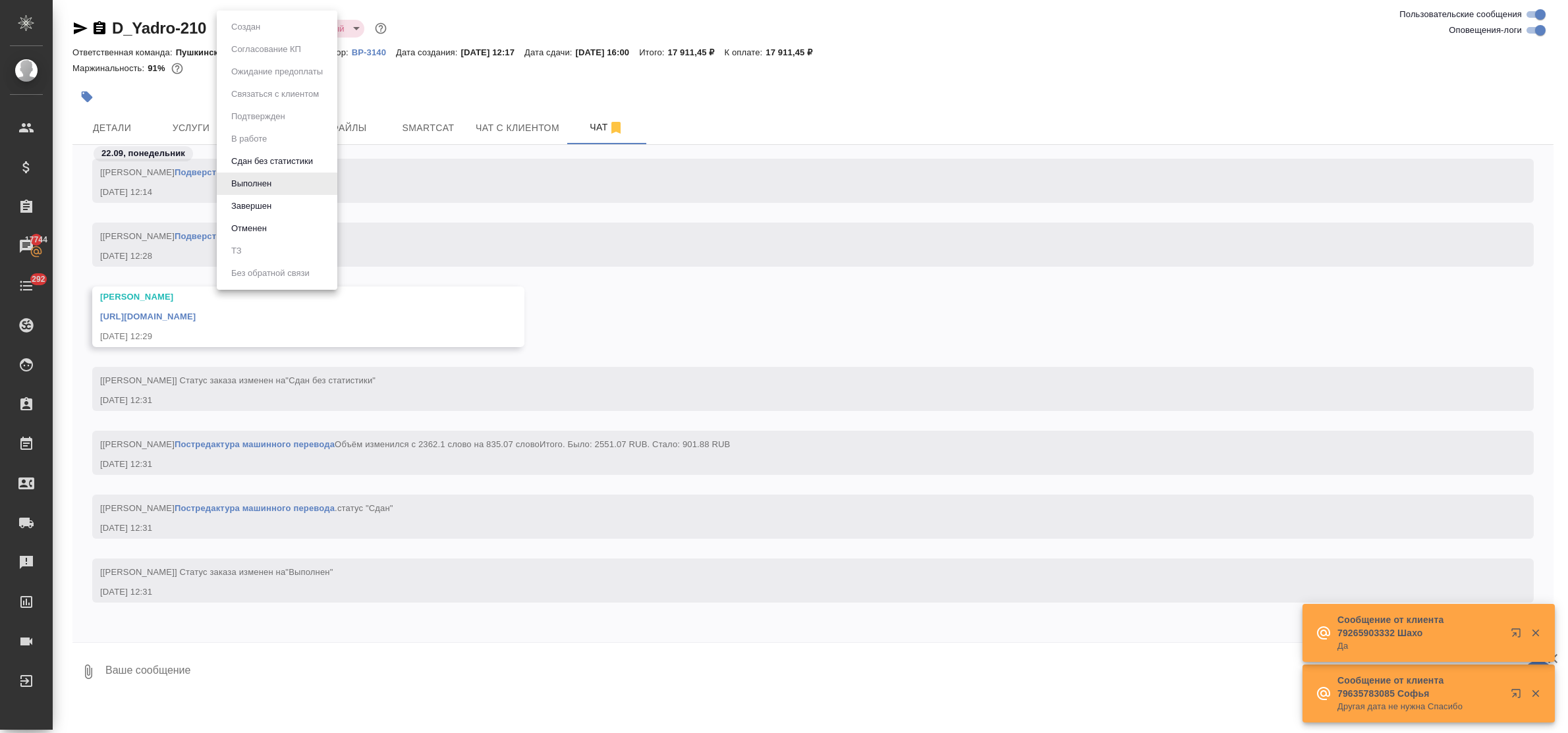
click at [192, 125] on div at bounding box center [784, 366] width 1568 height 733
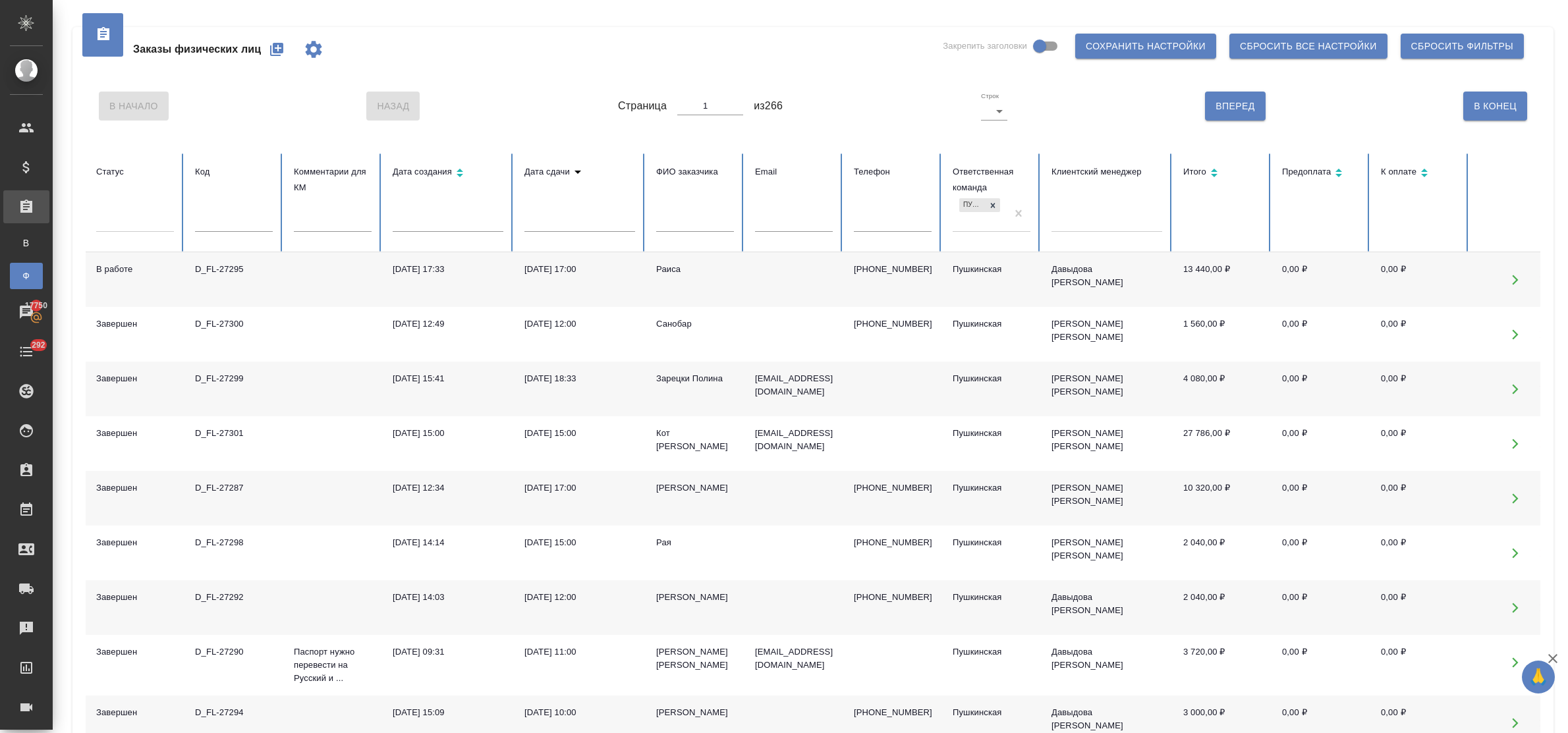
click at [272, 53] on icon "button" at bounding box center [276, 49] width 16 height 16
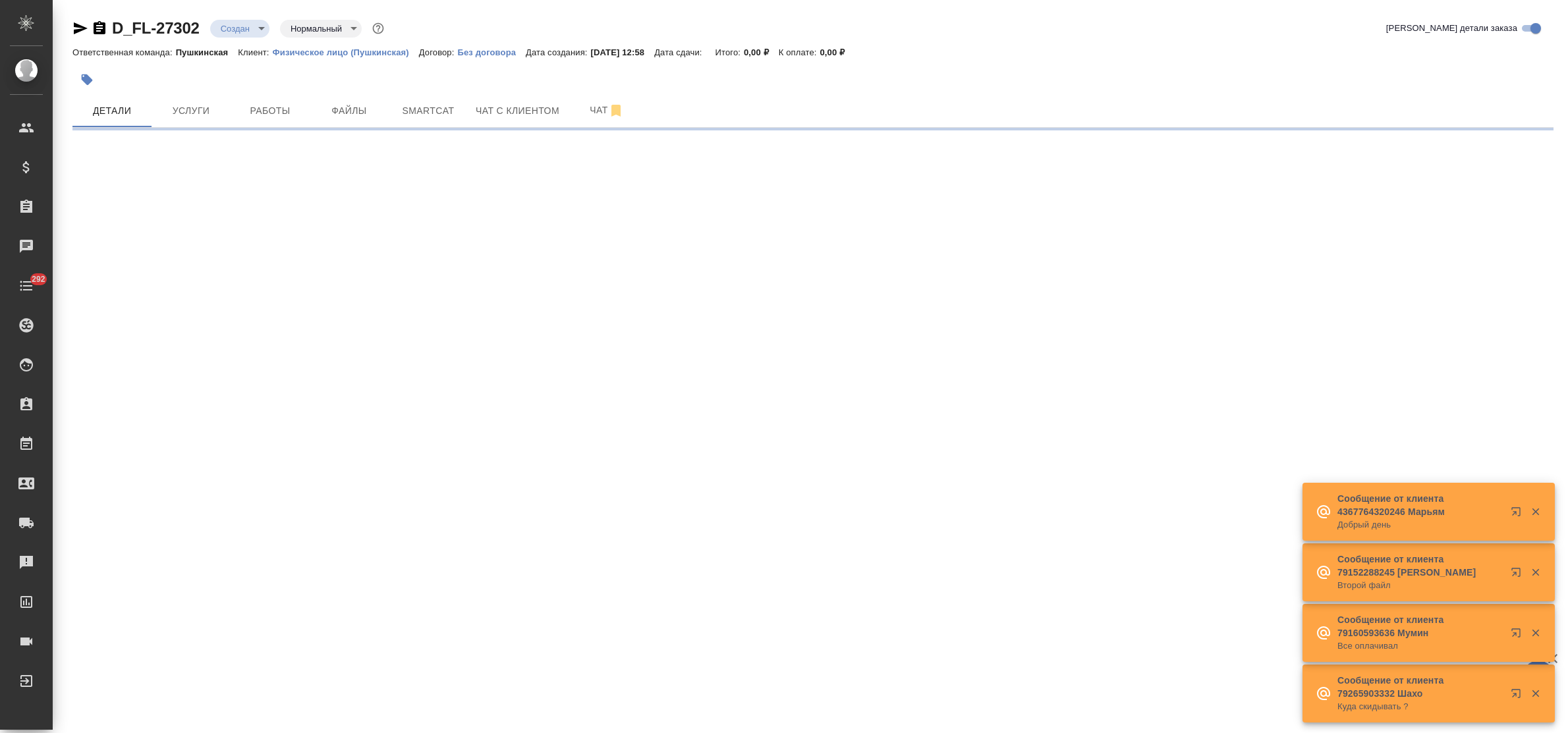
select select "RU"
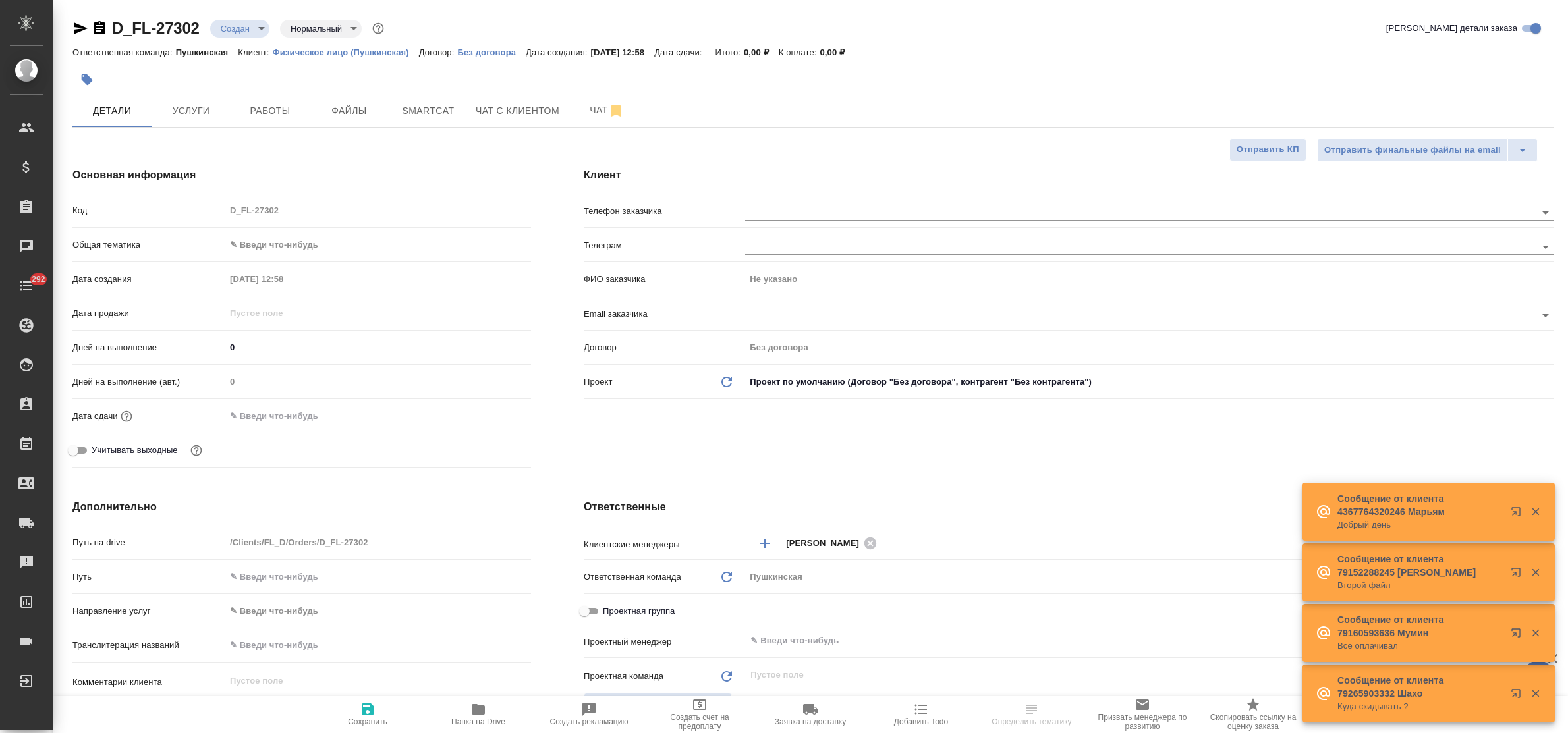
type textarea "x"
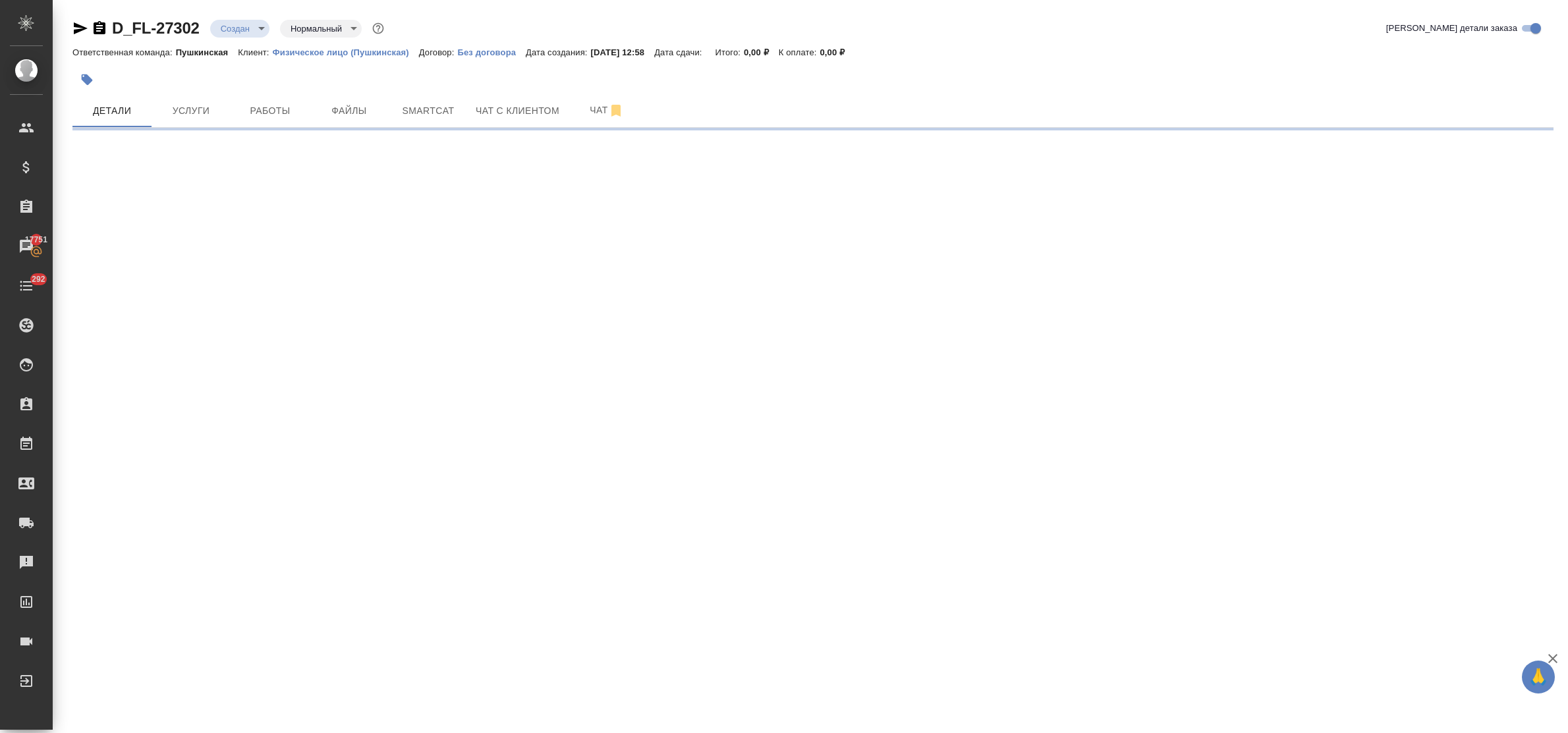
select select "RU"
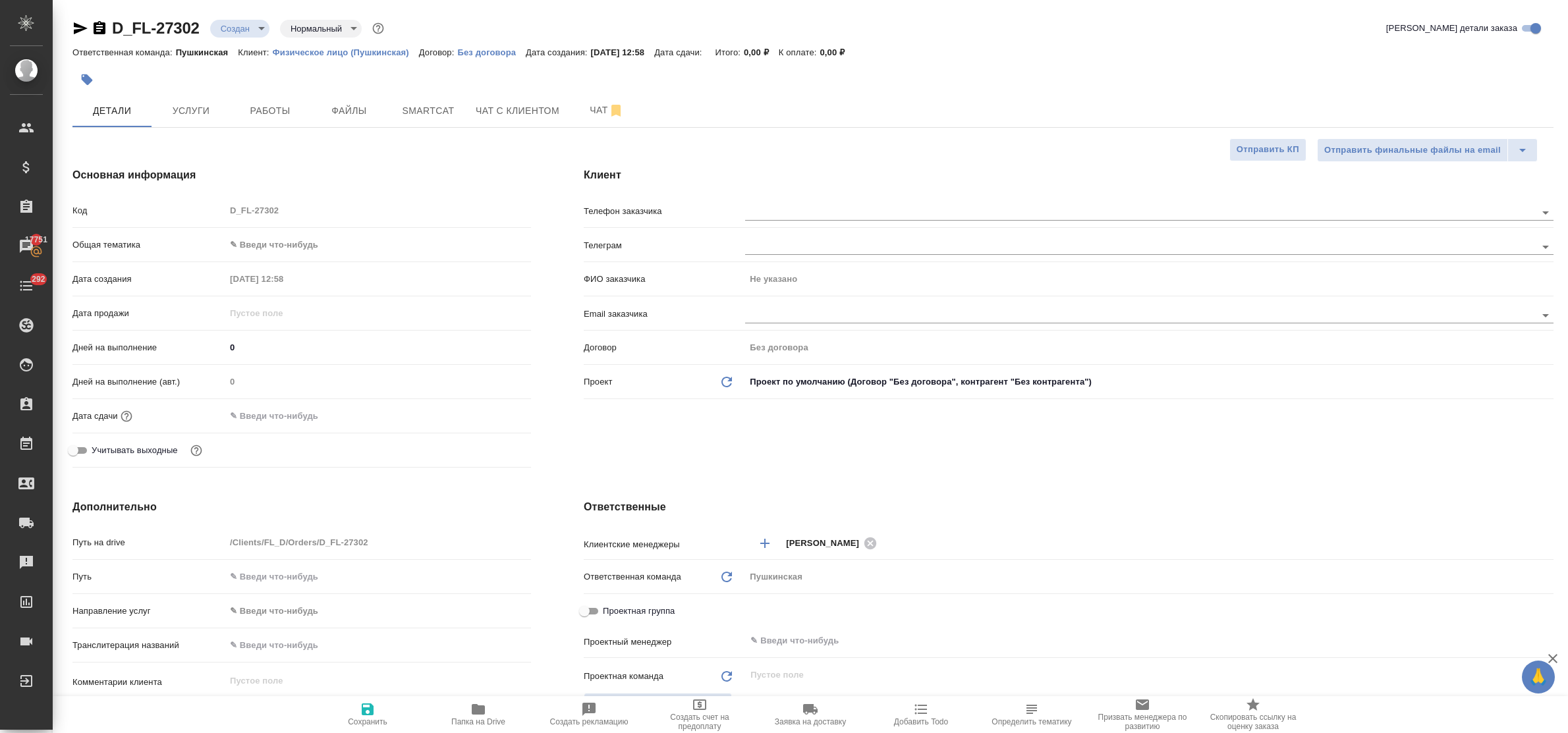
type textarea "x"
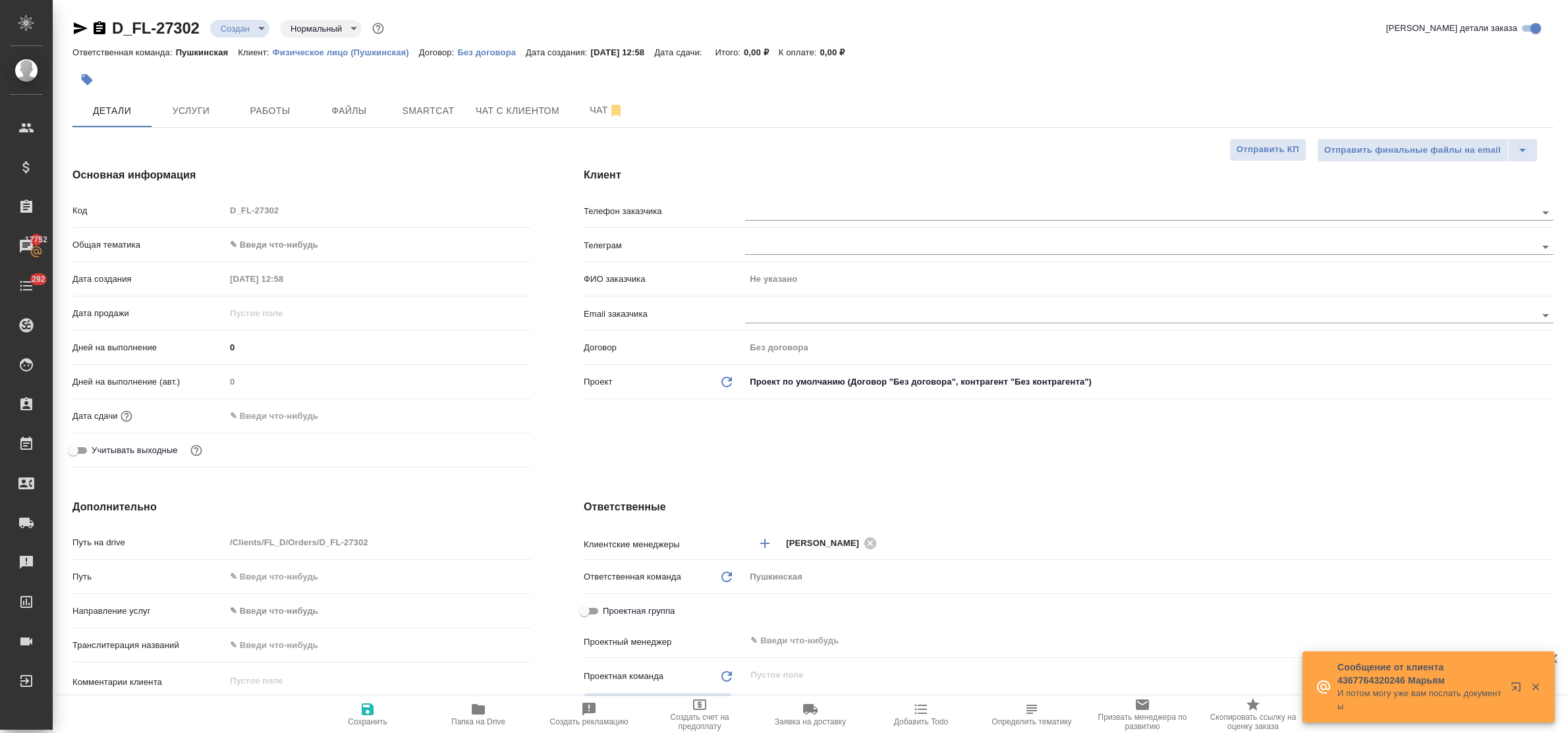
click at [233, 249] on body "🙏 .cls-1 fill:#fff; AWATERA Bulakhova Elena Клиенты Спецификации Заказы 17752 Ч…" at bounding box center [784, 366] width 1568 height 733
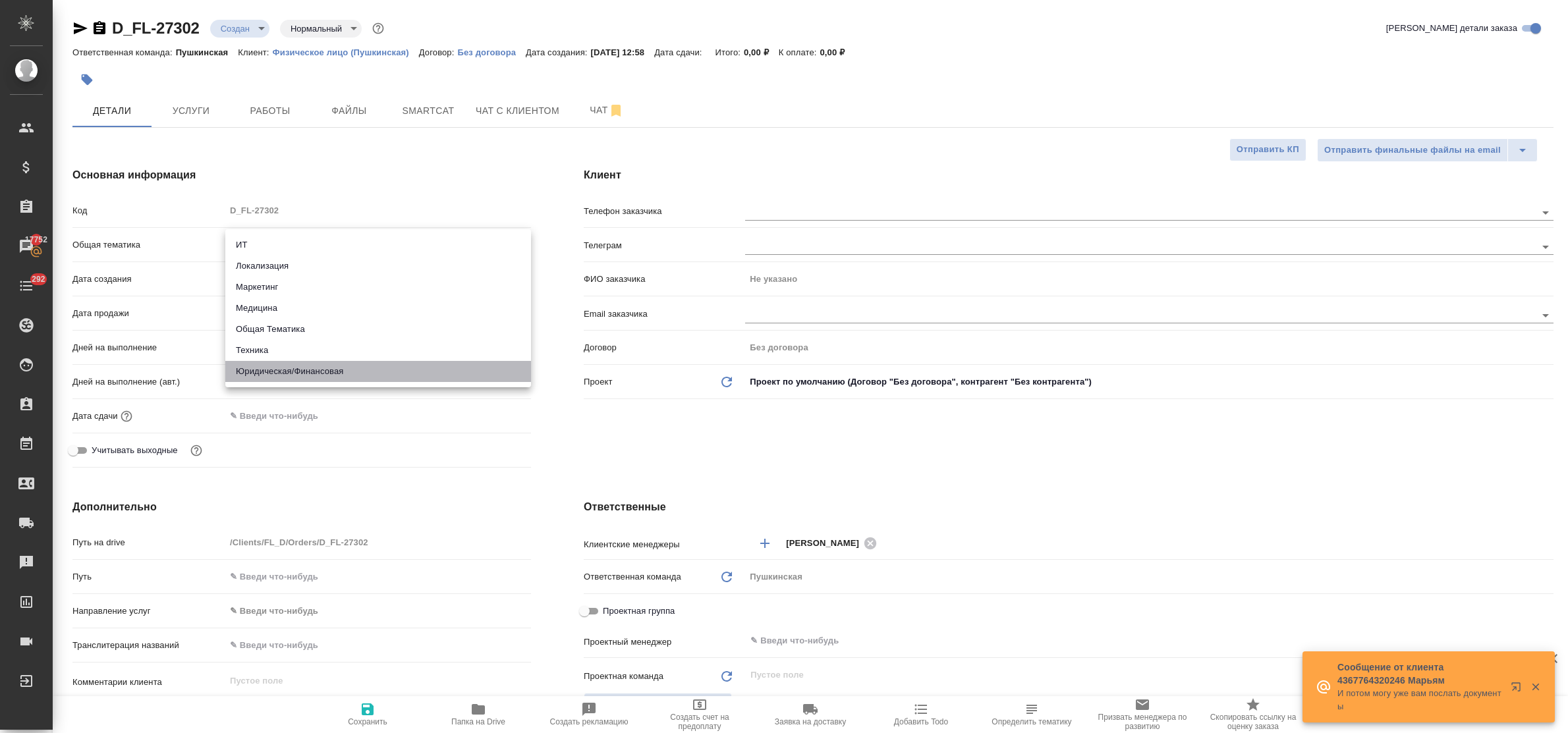
click at [281, 372] on li "Юридическая/Финансовая" at bounding box center [378, 372] width 306 height 21
type input "yr-fn"
type textarea "x"
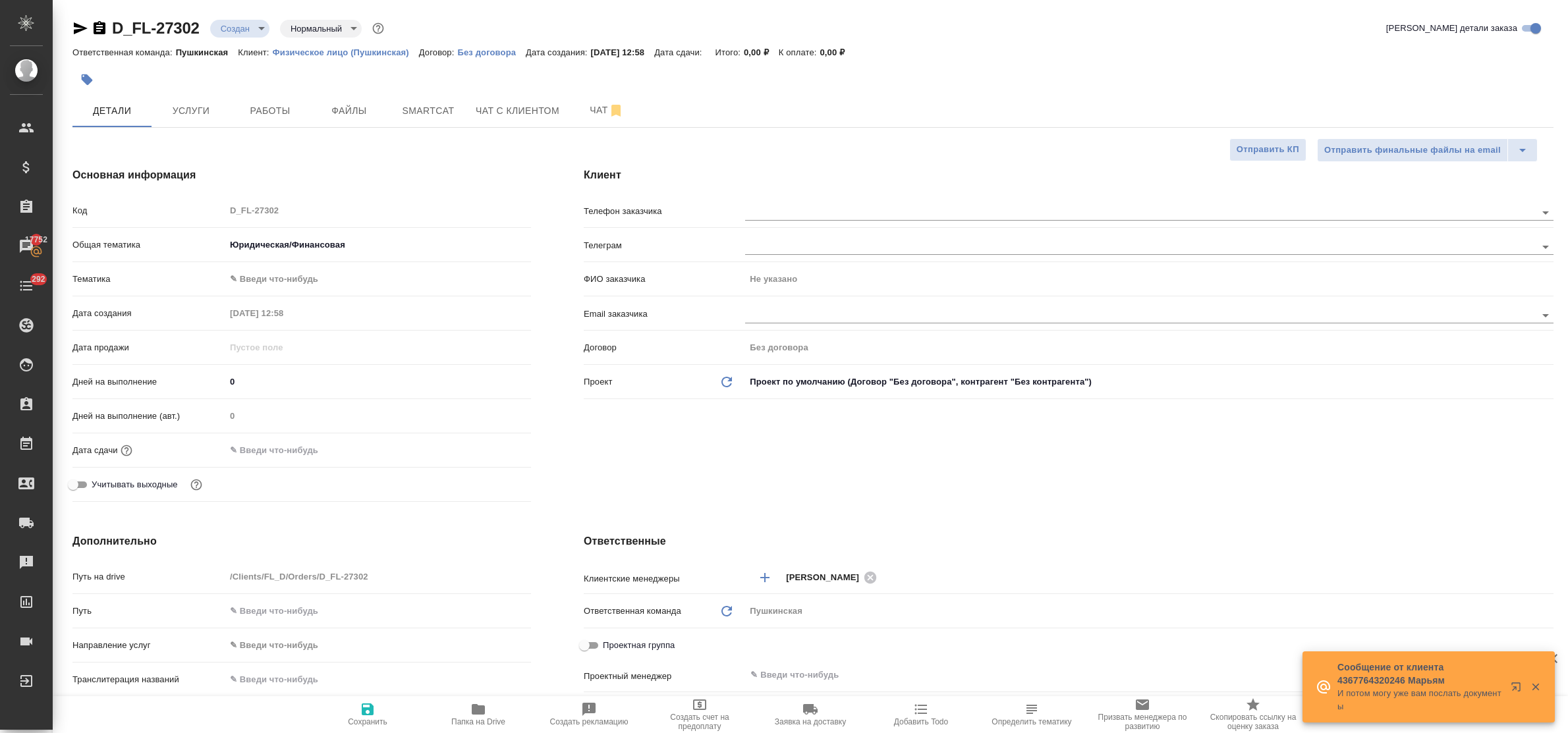
click at [278, 278] on body "🙏 .cls-1 fill:#fff; AWATERA Bulakhova Elena Клиенты Спецификации Заказы 17752 Ч…" at bounding box center [784, 366] width 1568 height 733
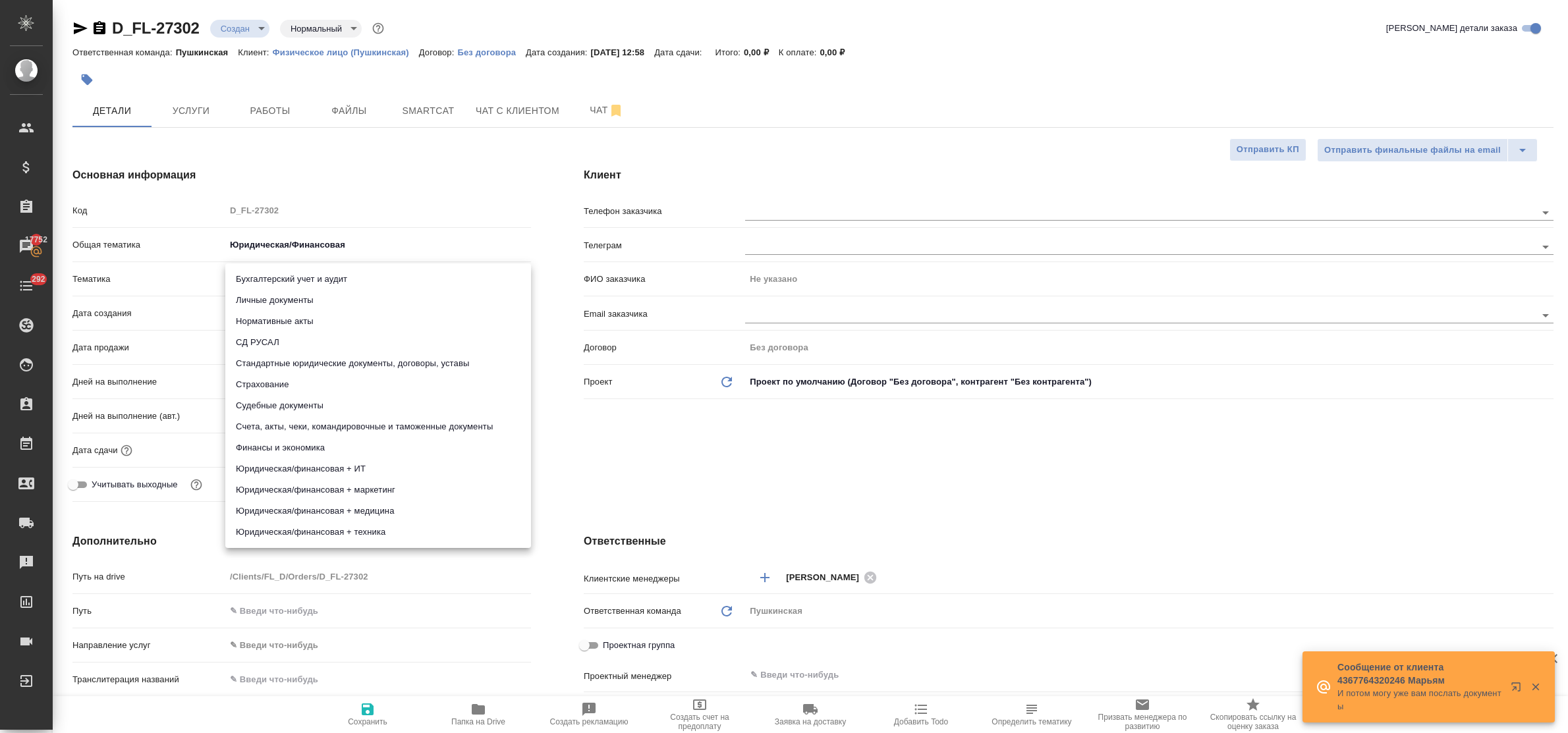
click at [278, 300] on li "Личные документы" at bounding box center [378, 300] width 306 height 21
type textarea "x"
type input "5a8b8b956a9677013d343cfe"
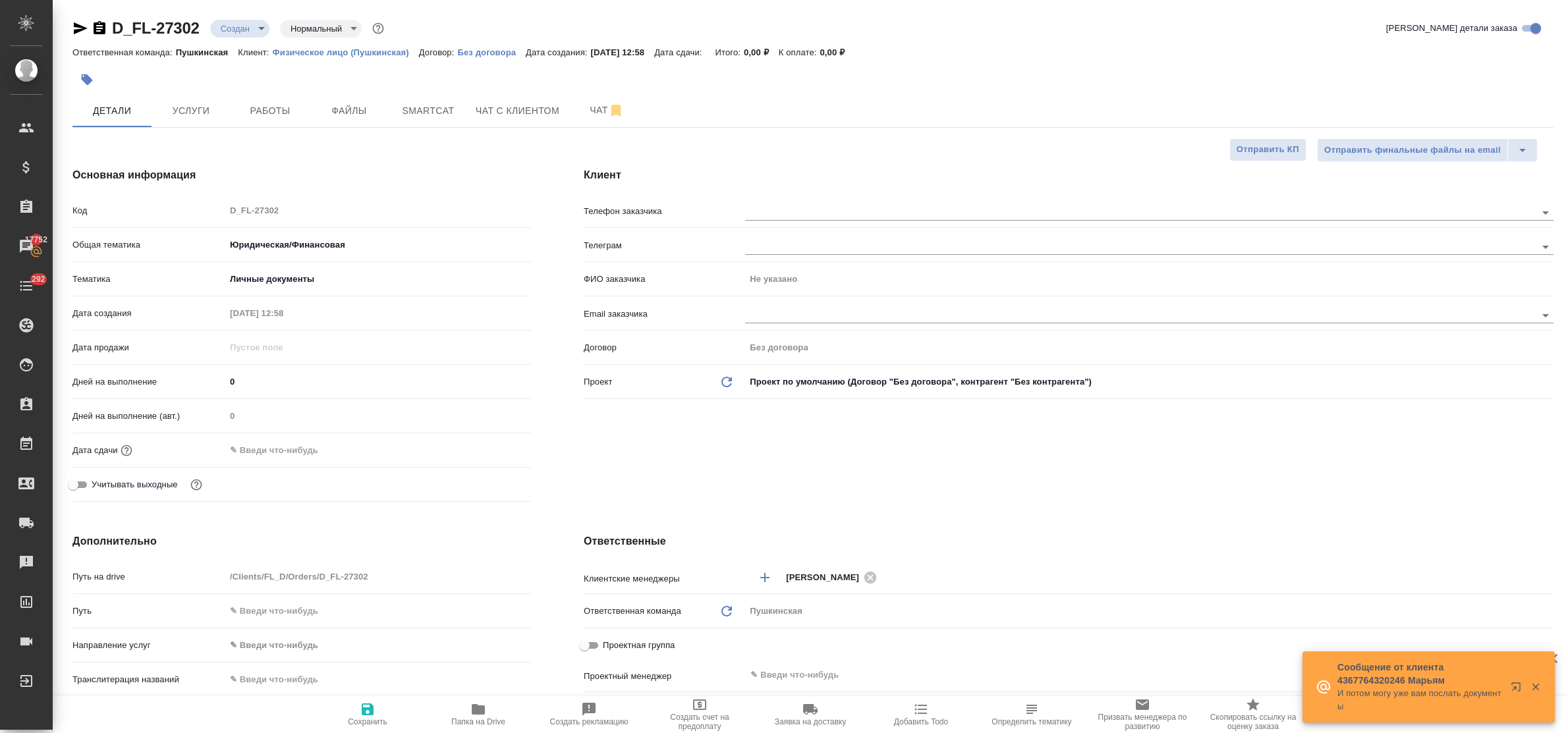
click at [318, 459] on input "text" at bounding box center [284, 449] width 116 height 19
click at [488, 446] on icon "button" at bounding box center [493, 449] width 12 height 13
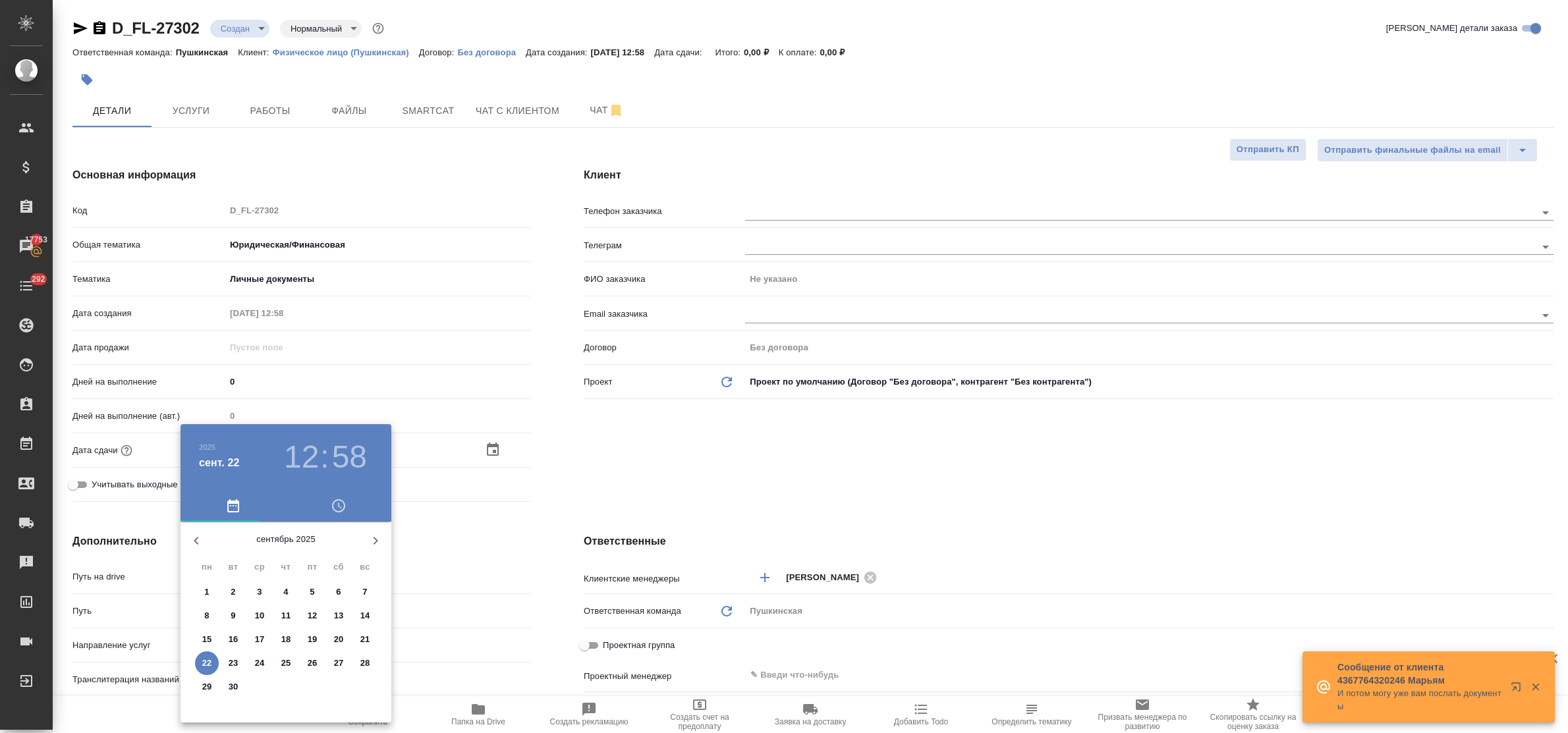
click at [259, 662] on p "24" at bounding box center [259, 662] width 10 height 13
type input "24.09.2025 12:58"
type textarea "x"
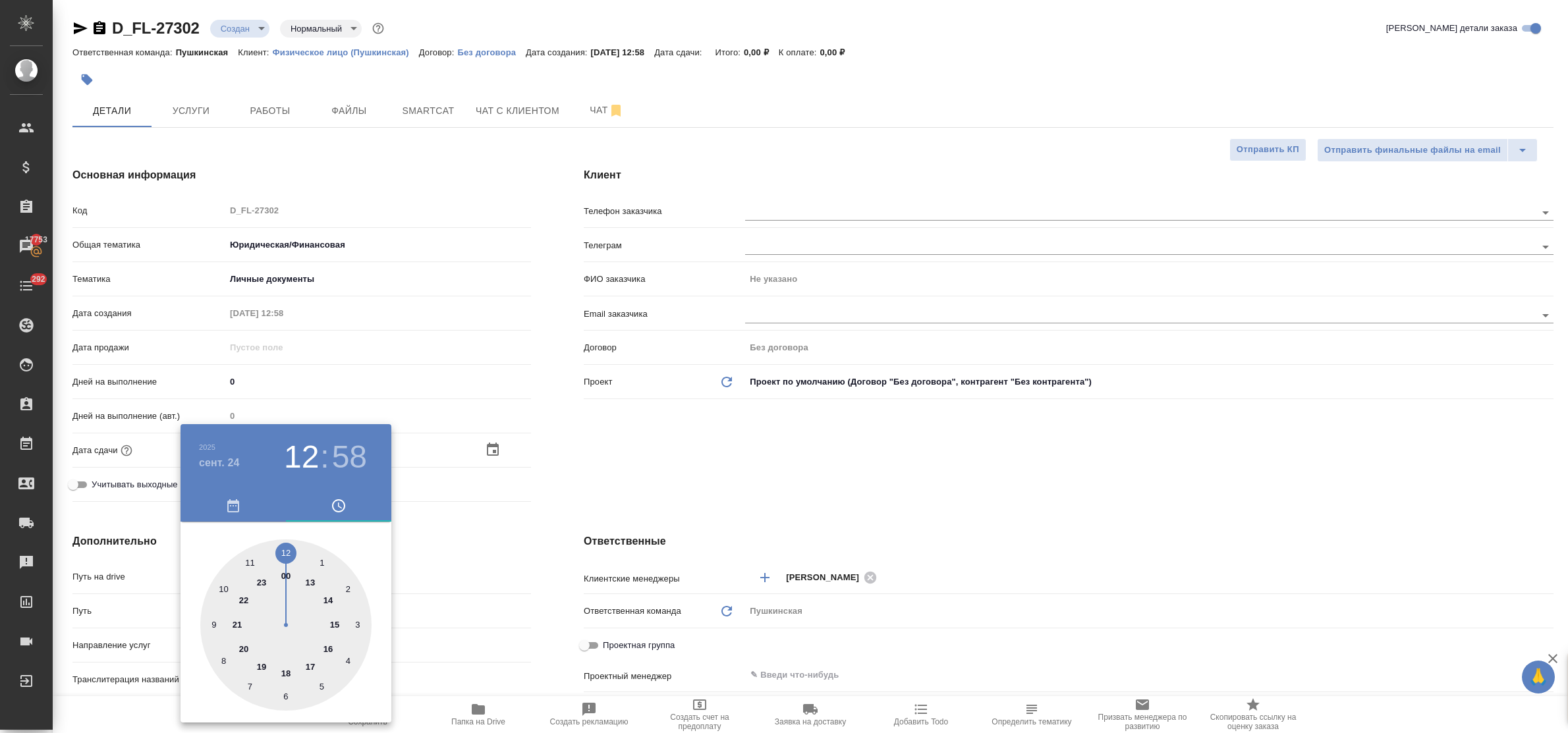
drag, startPoint x: 307, startPoint y: 582, endPoint x: 295, endPoint y: 564, distance: 21.6
click at [308, 582] on div at bounding box center [285, 624] width 171 height 171
type input "24.09.2025 13:58"
type textarea "x"
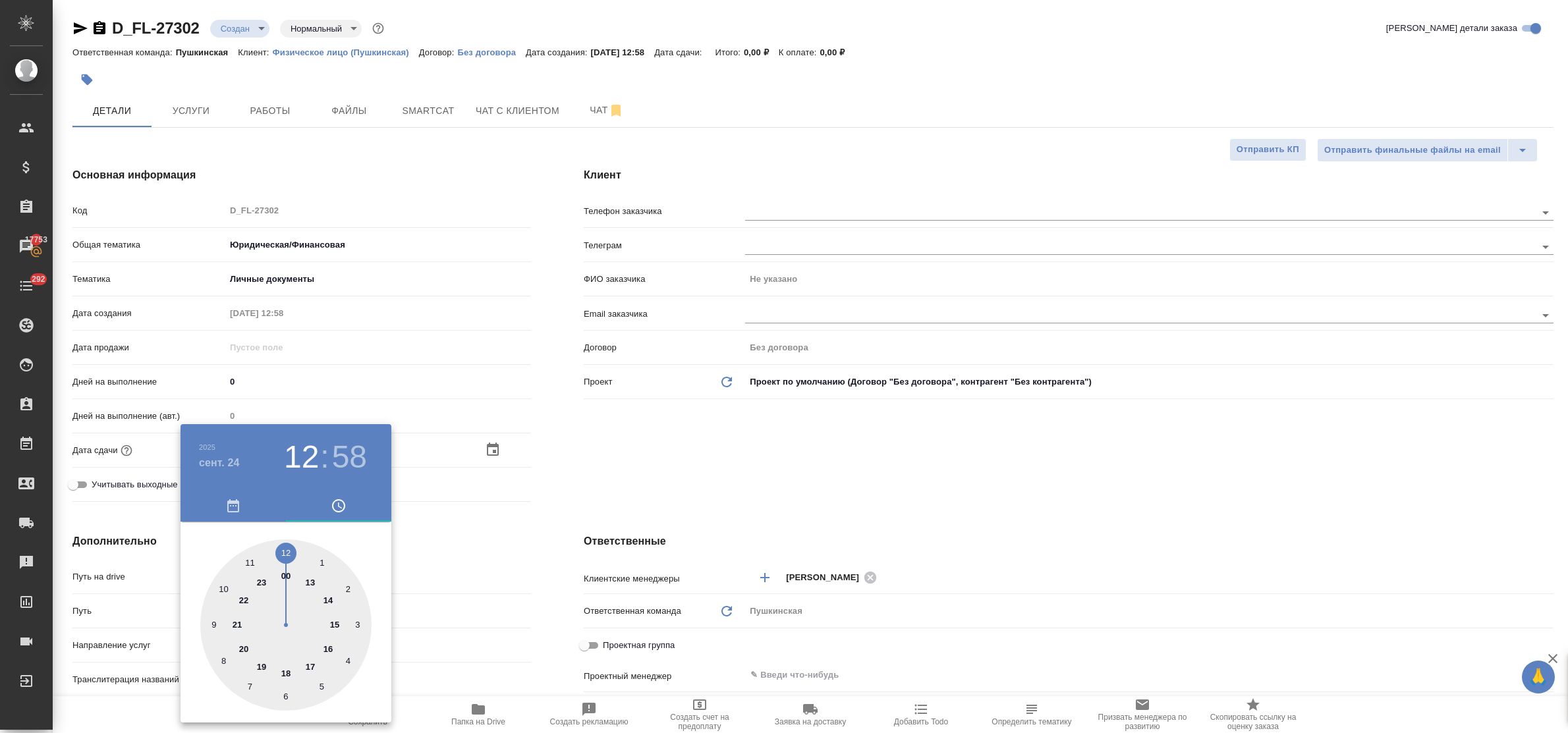
type textarea "x"
click at [288, 551] on div at bounding box center [285, 624] width 171 height 171
type input "24.09.2025 13:00"
type textarea "x"
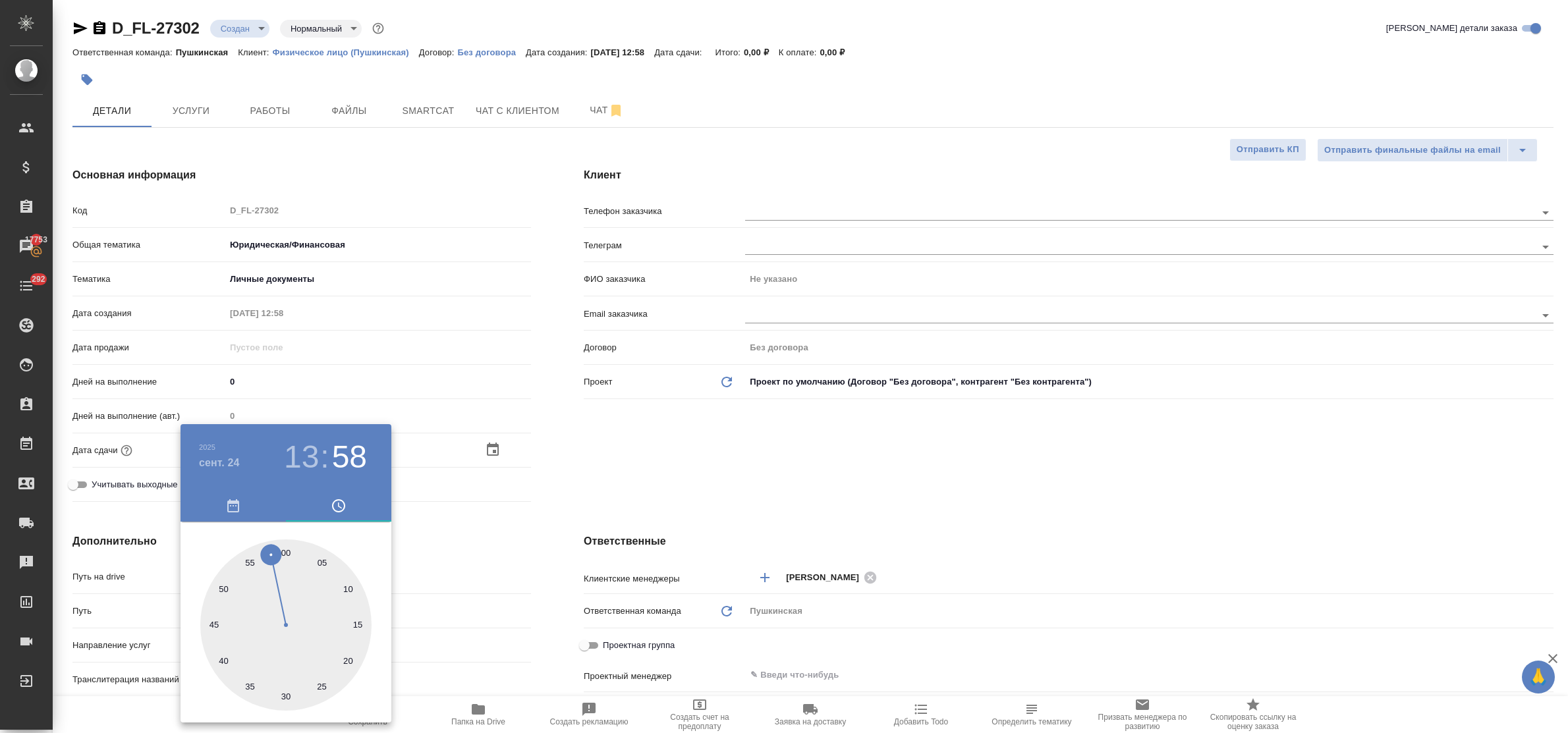
type textarea "x"
click at [471, 553] on div at bounding box center [784, 366] width 1568 height 733
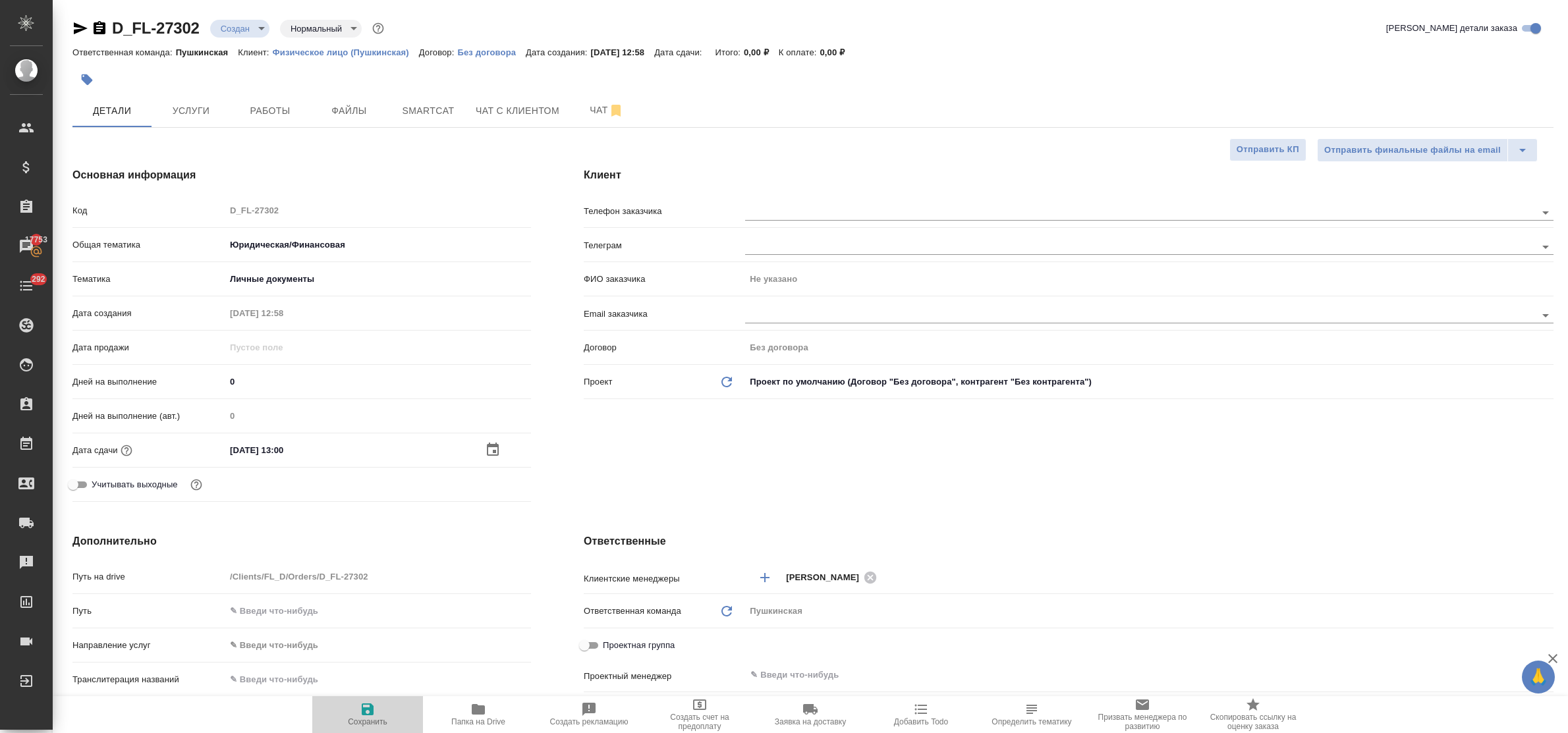
click at [351, 713] on span "Сохранить" at bounding box center [367, 713] width 95 height 25
type textarea "x"
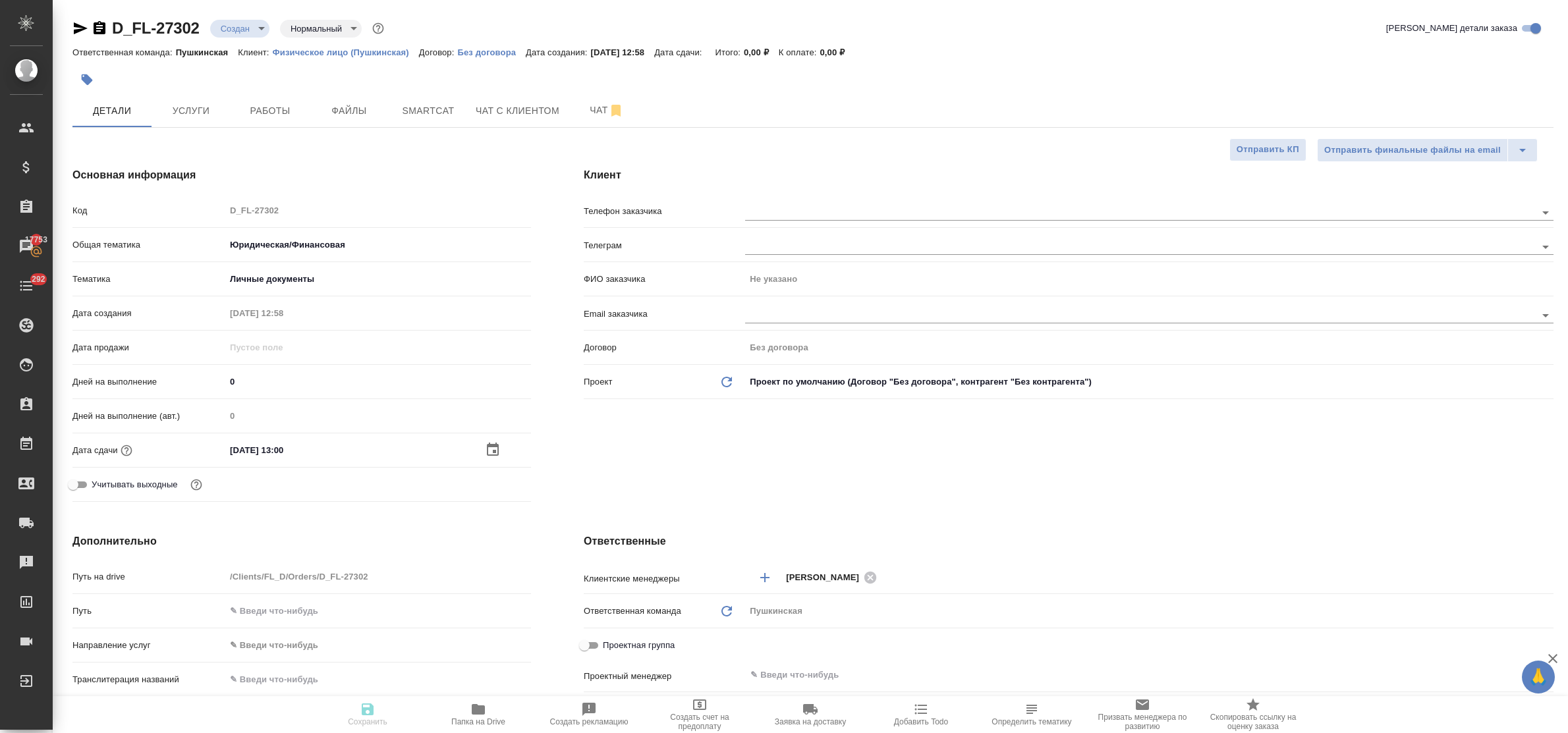
type textarea "x"
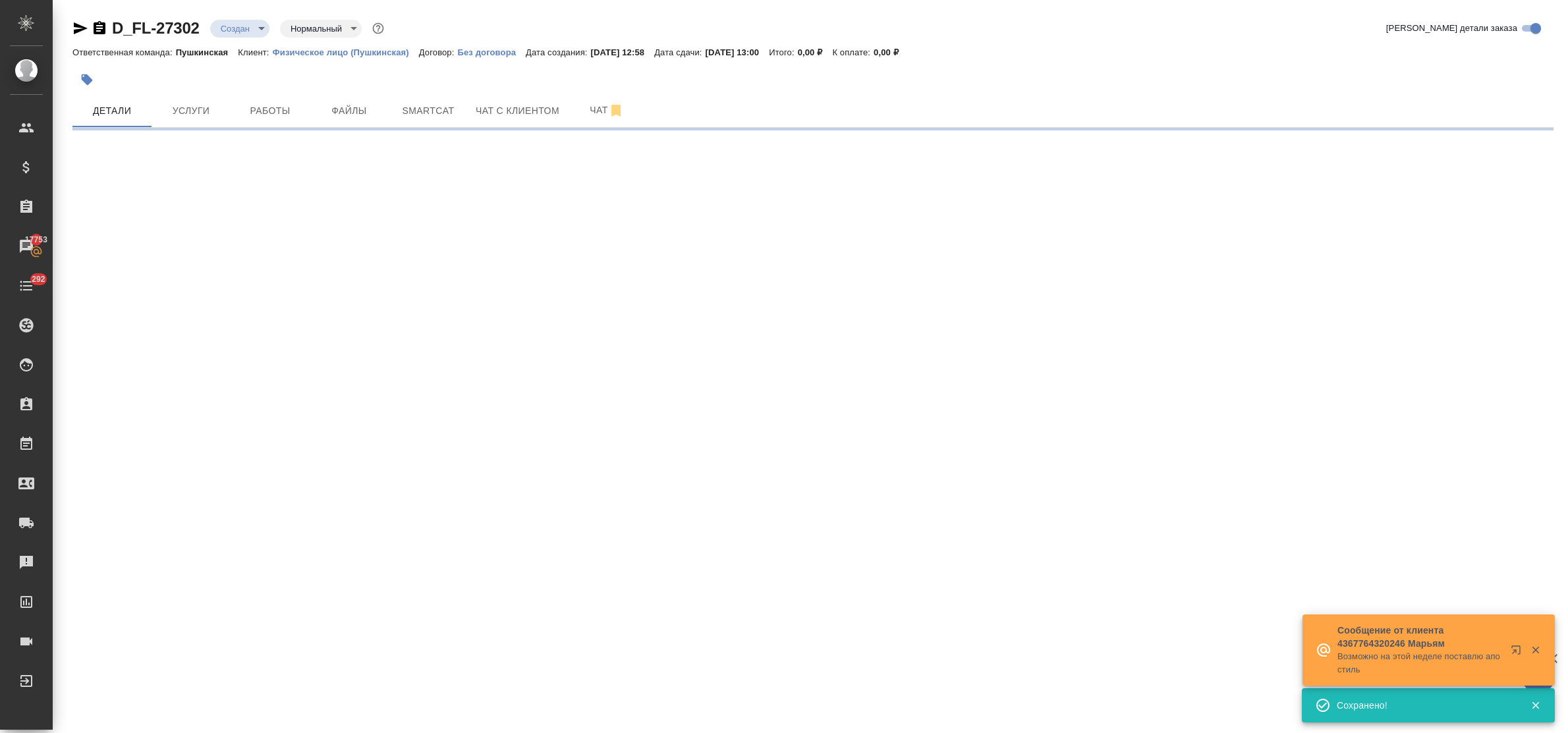
select select "RU"
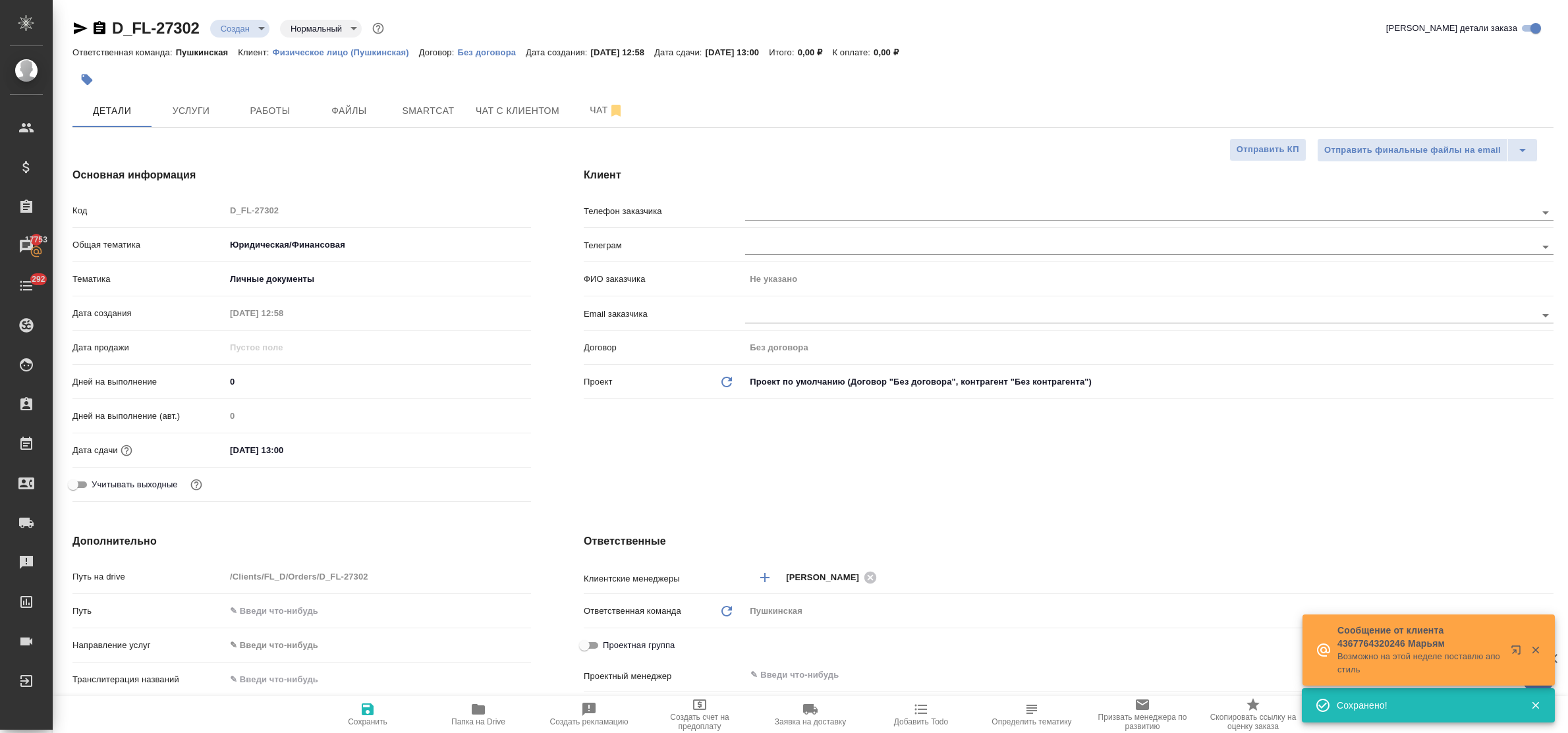
type textarea "x"
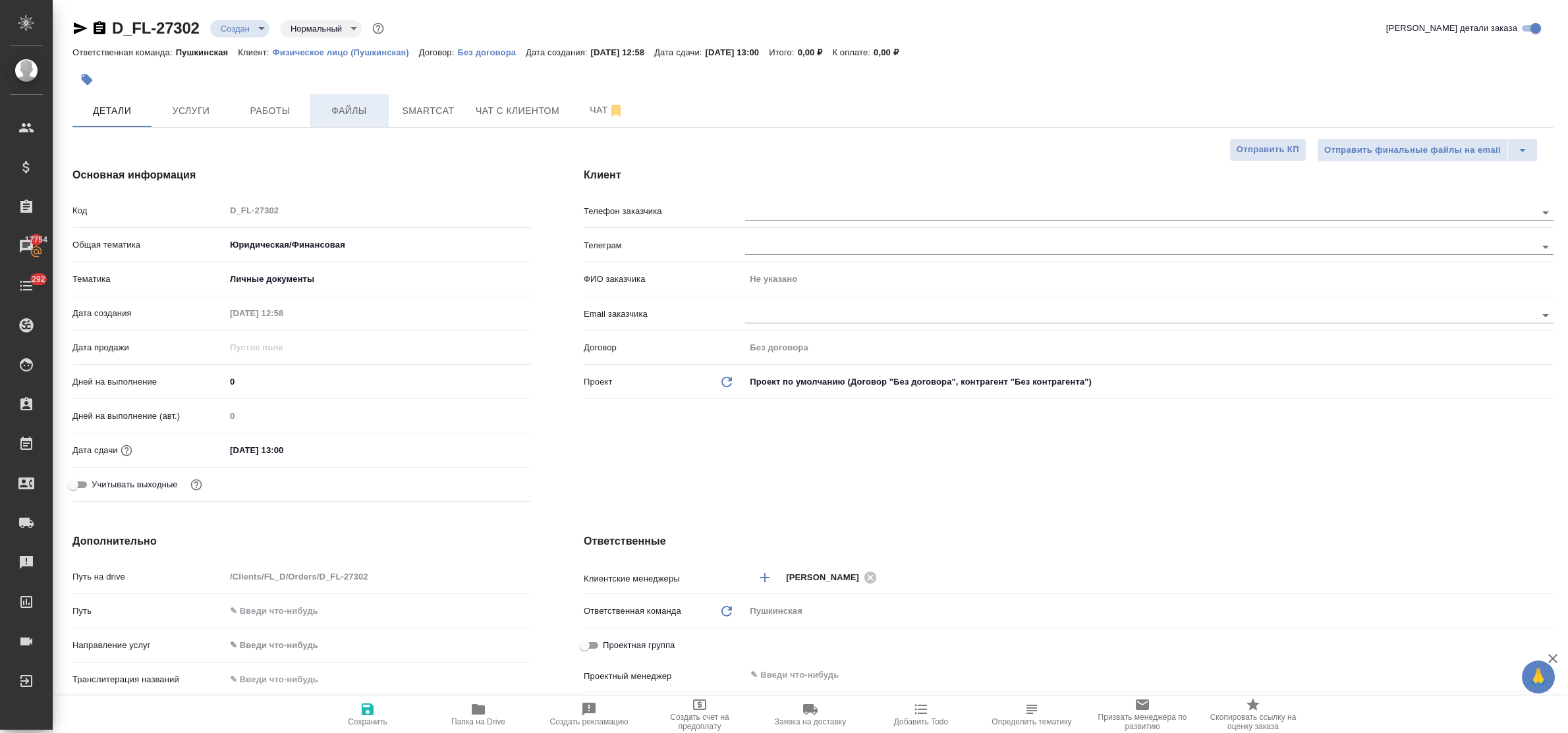
click at [347, 103] on span "Файлы" at bounding box center [348, 111] width 63 height 17
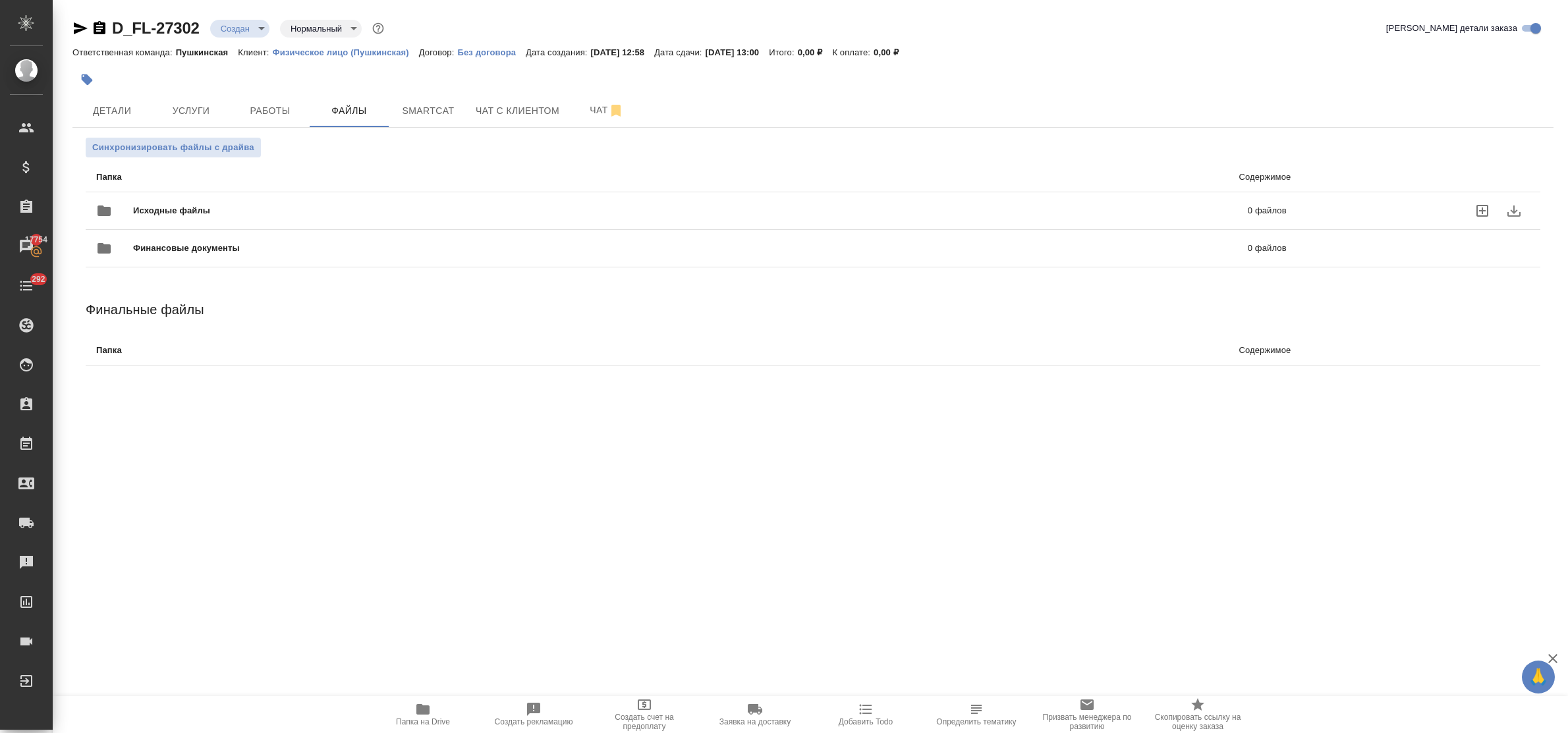
click at [1483, 209] on icon "uploadFiles" at bounding box center [1482, 211] width 16 height 16
click at [0, 0] on input "uploadFiles" at bounding box center [0, 0] width 0 height 0
click at [183, 110] on span "Услуги" at bounding box center [191, 111] width 63 height 17
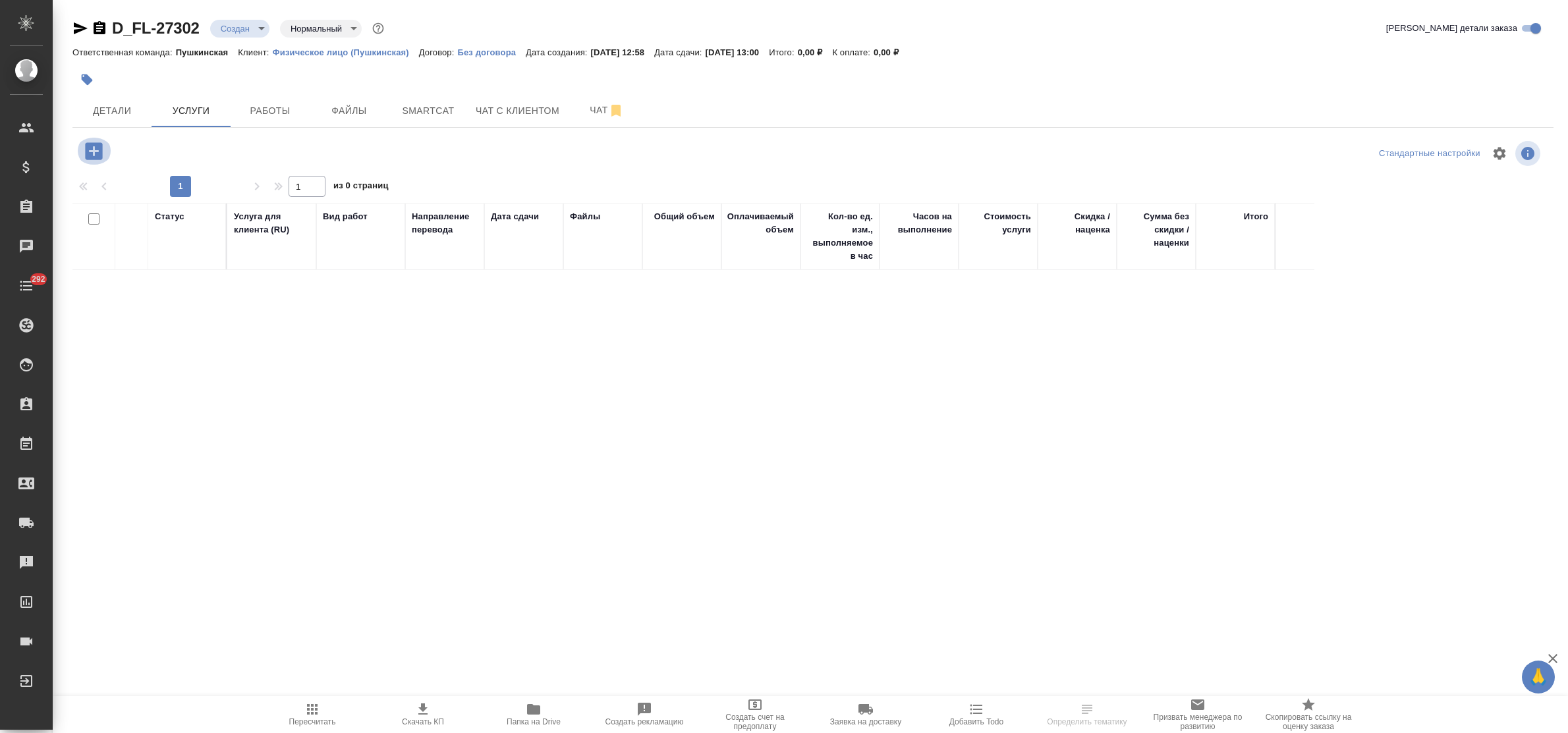
click at [93, 155] on icon "button" at bounding box center [94, 151] width 23 height 23
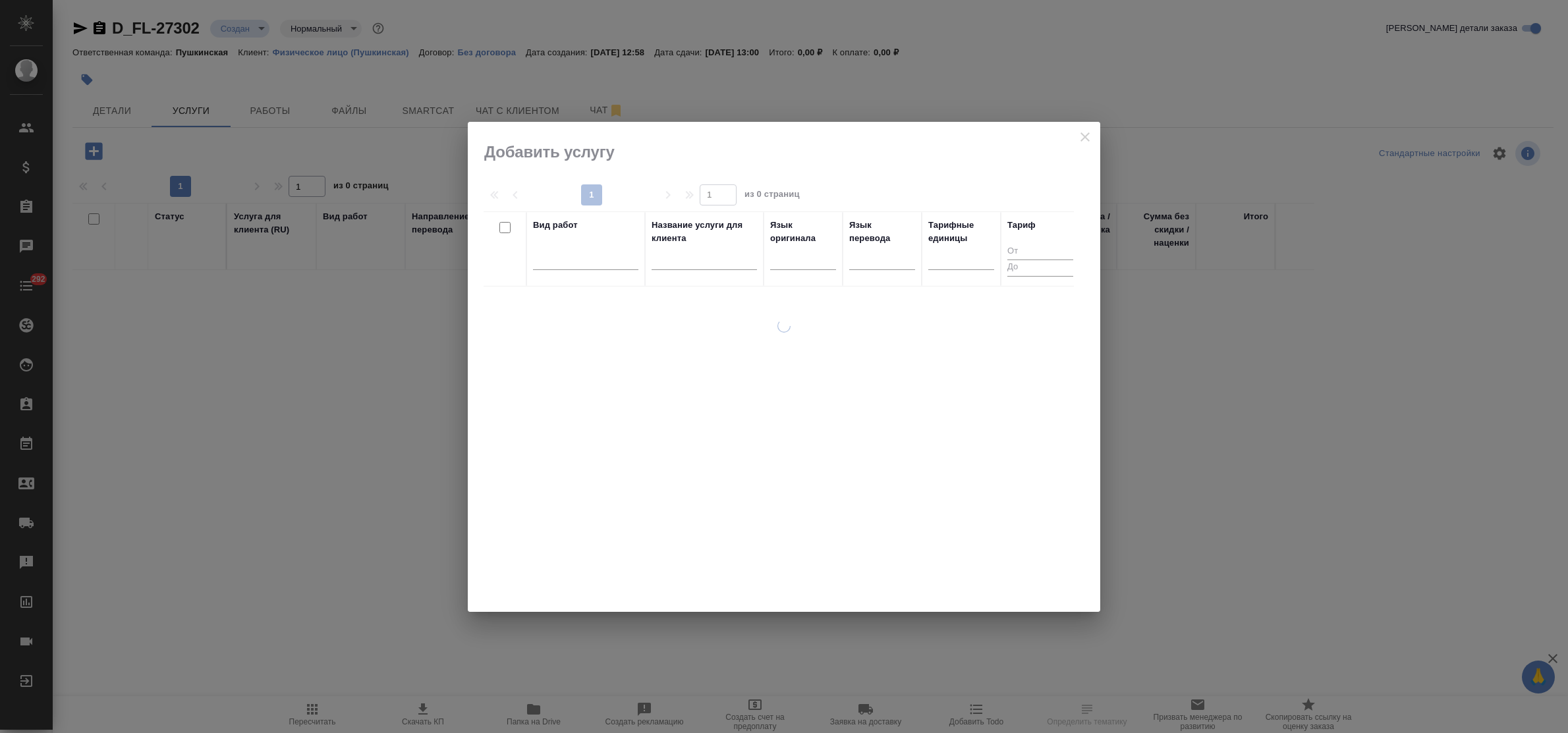
click at [568, 271] on div at bounding box center [586, 262] width 106 height 34
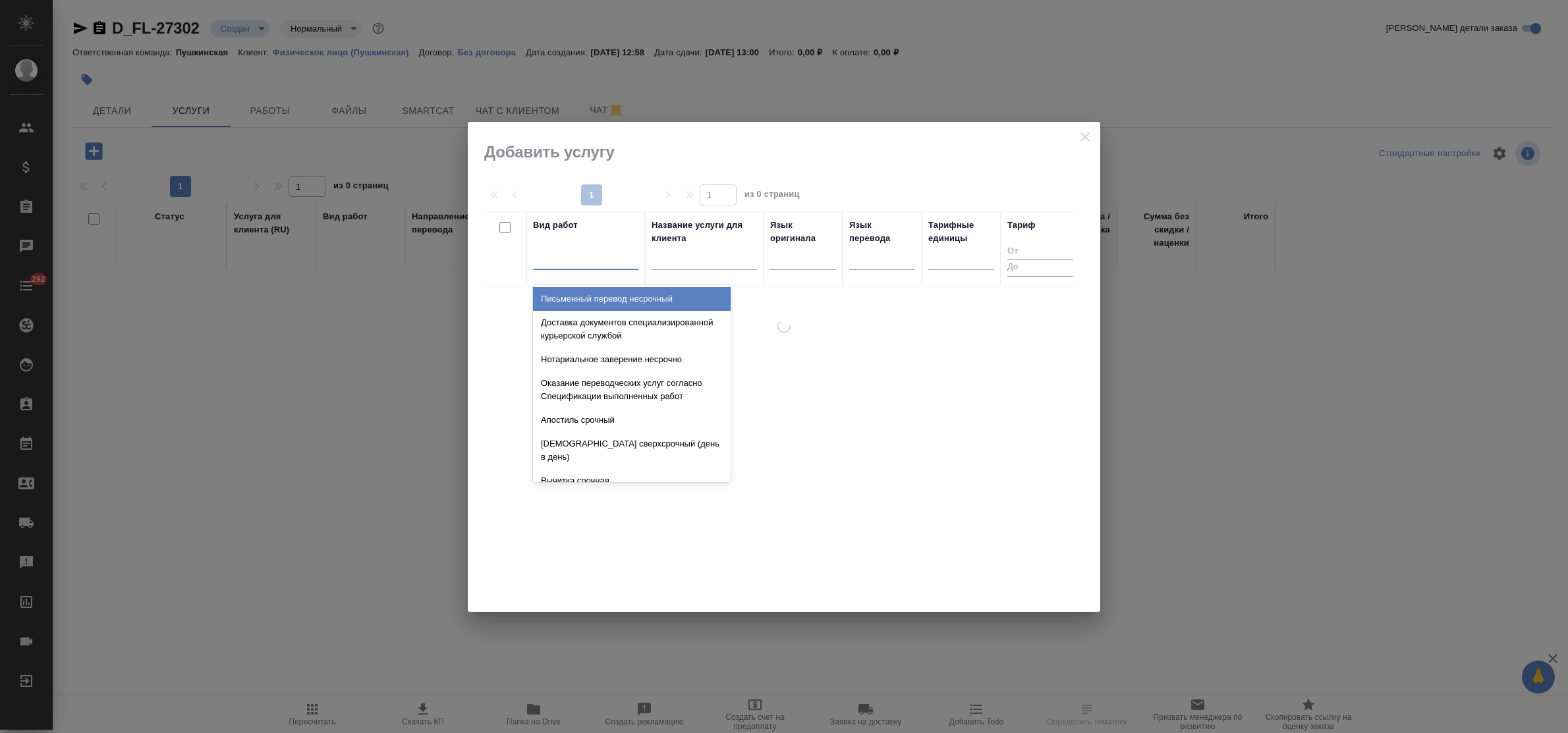
click at [567, 266] on div at bounding box center [586, 256] width 106 height 19
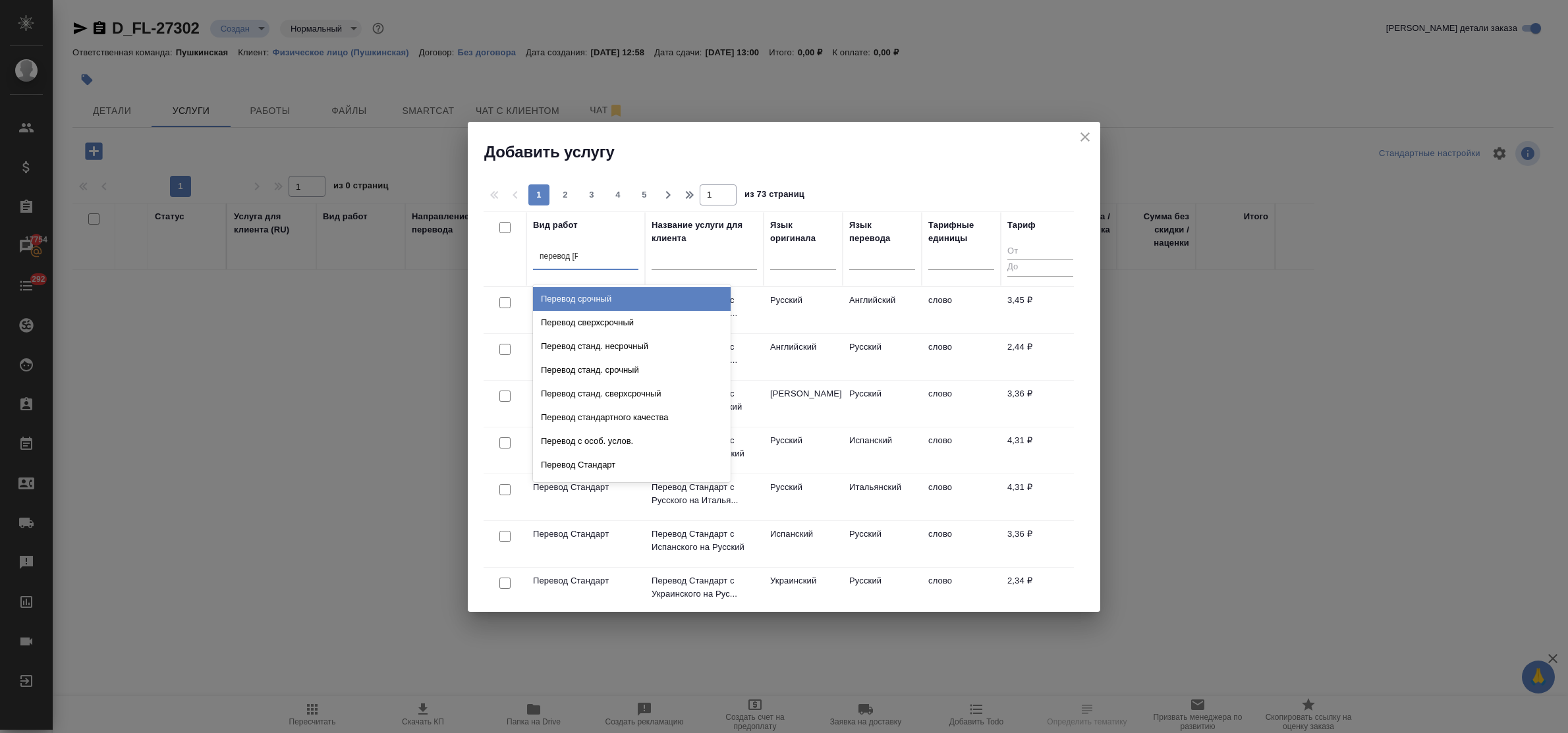
type input "перевод ст"
click at [587, 297] on div "Перевод станд. несрочный" at bounding box center [632, 299] width 198 height 24
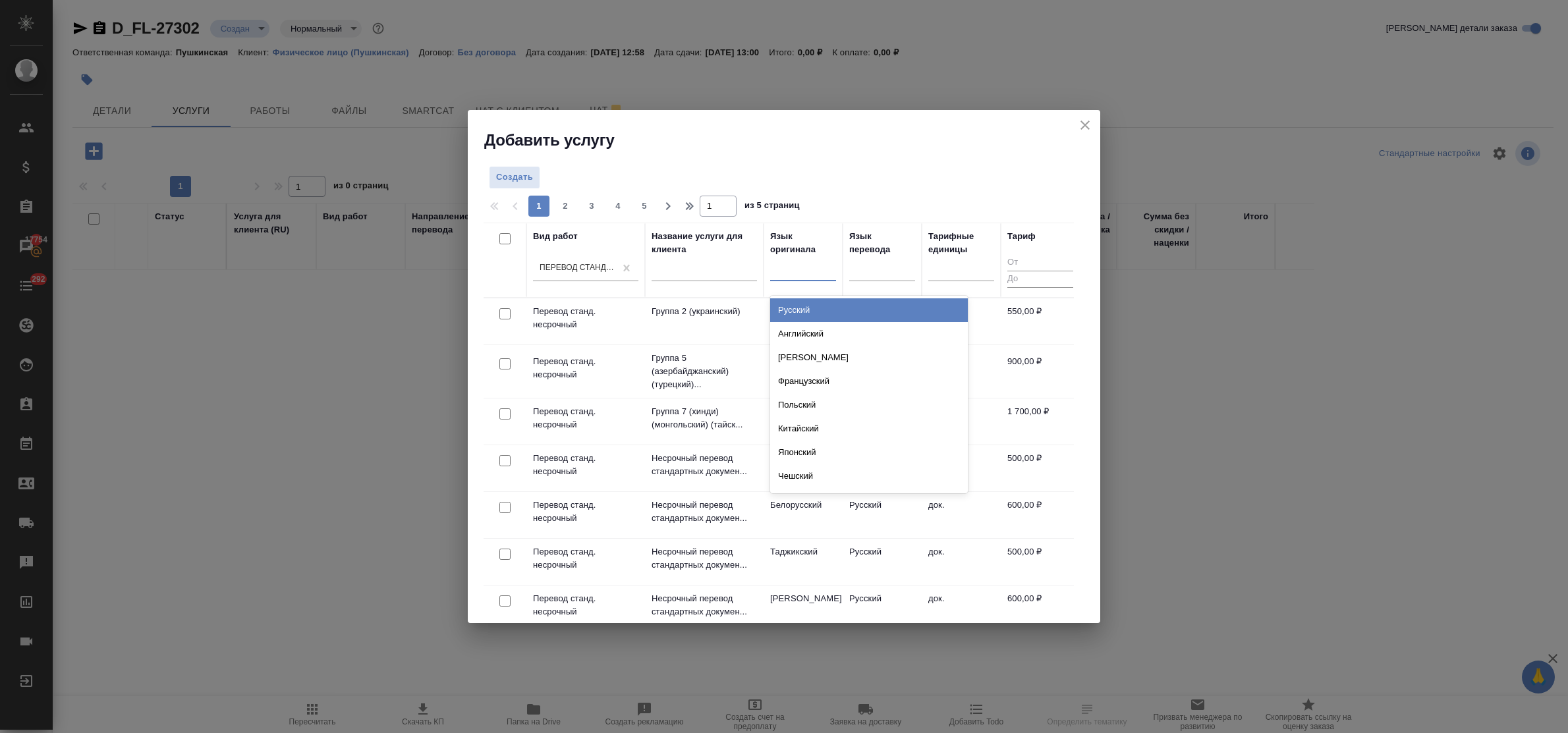
click at [782, 277] on div at bounding box center [803, 267] width 66 height 19
type input "пол"
click at [798, 305] on div "Польский" at bounding box center [869, 309] width 198 height 24
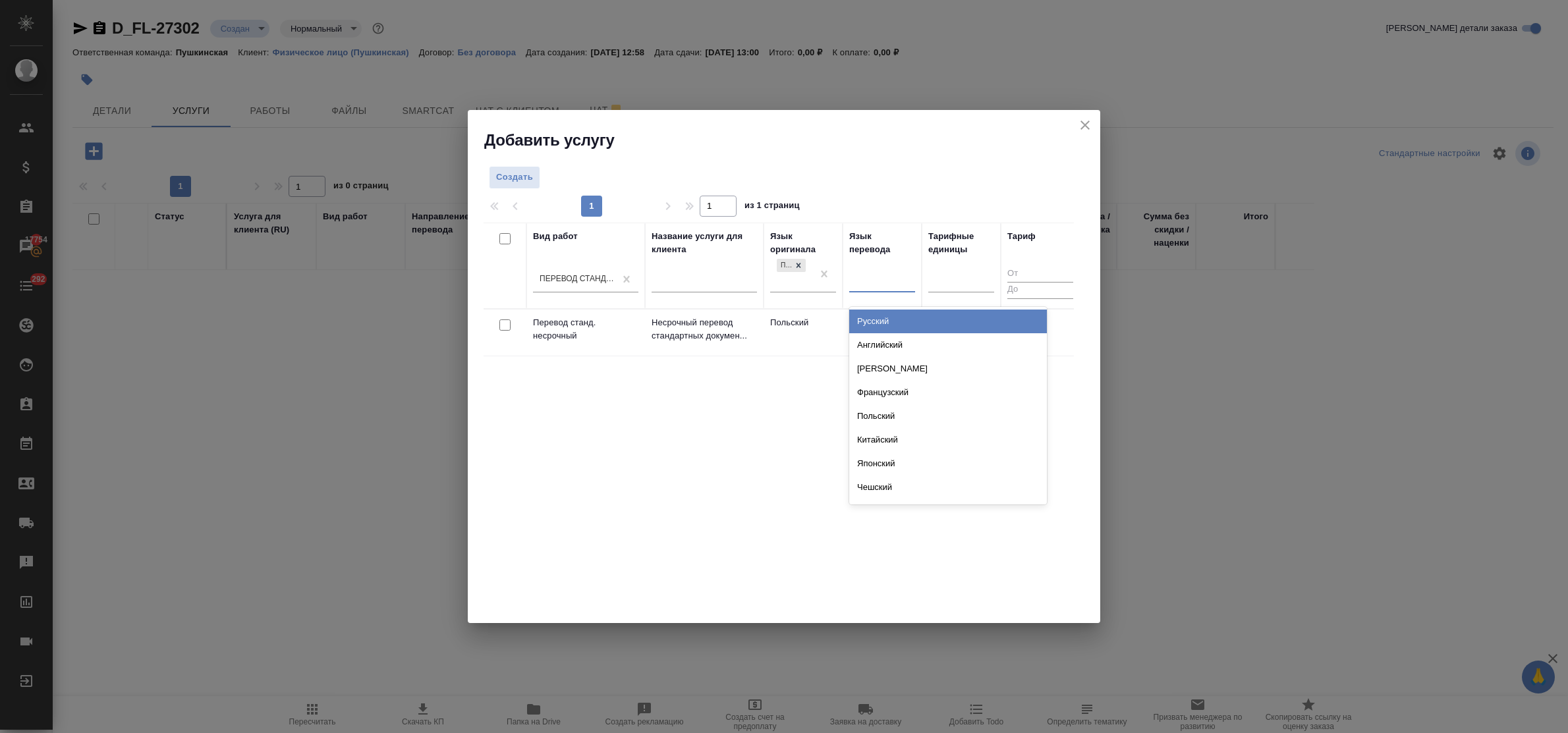
click at [867, 278] on div at bounding box center [882, 278] width 66 height 19
click at [877, 316] on div "Русский" at bounding box center [948, 321] width 198 height 24
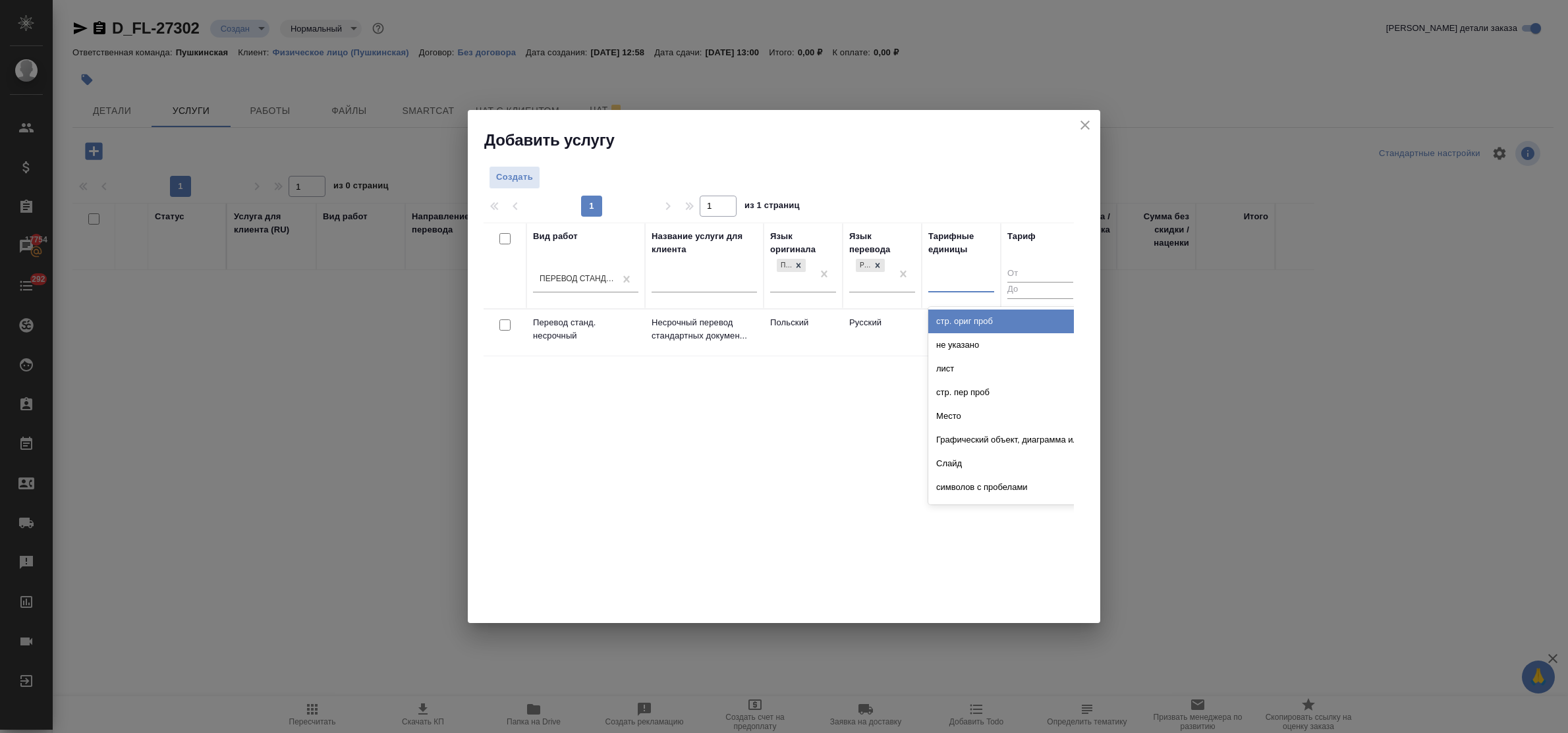
click at [960, 288] on div at bounding box center [961, 278] width 66 height 19
type input "док"
click at [961, 324] on div "док." at bounding box center [1027, 321] width 198 height 24
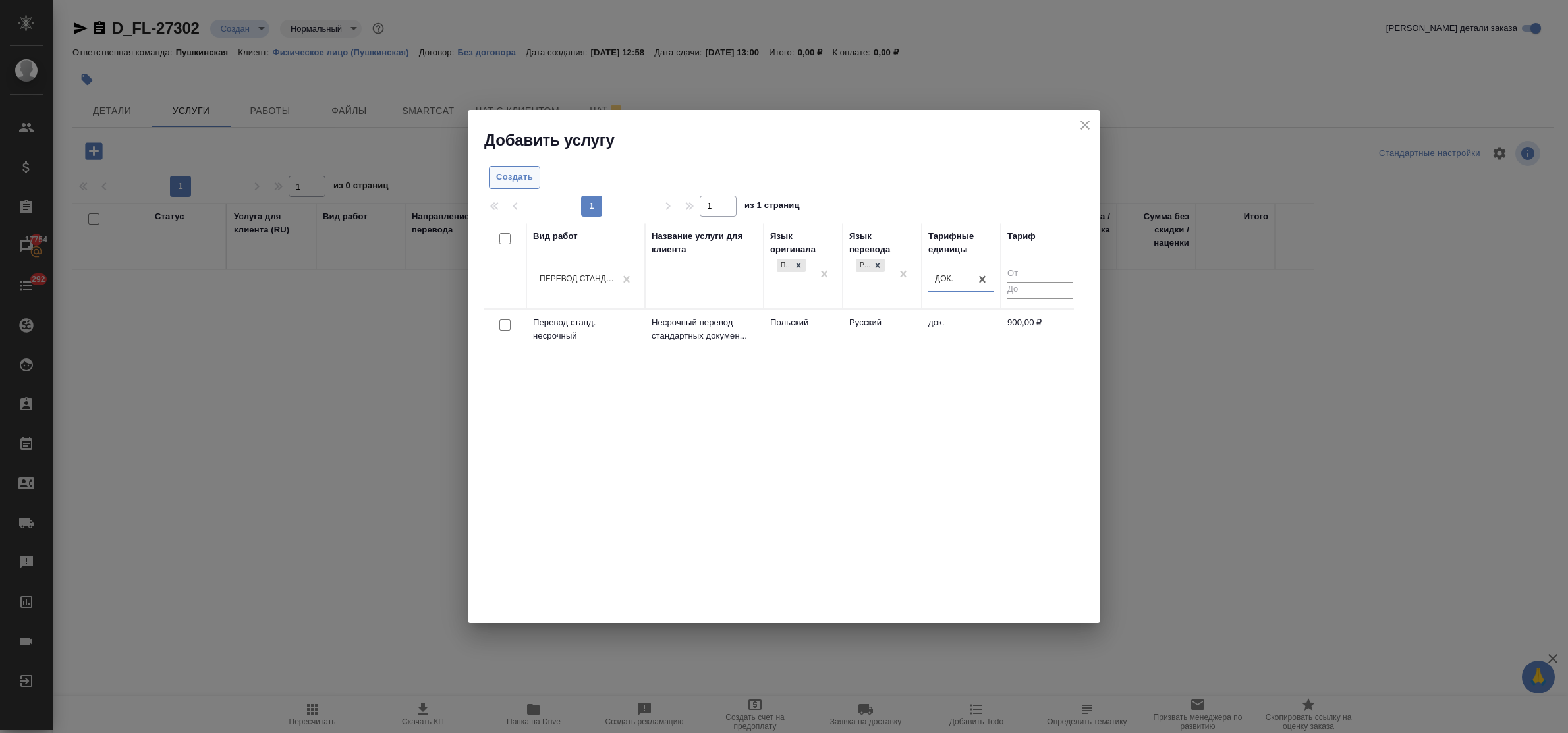
click at [514, 172] on span "Создать" at bounding box center [514, 177] width 37 height 15
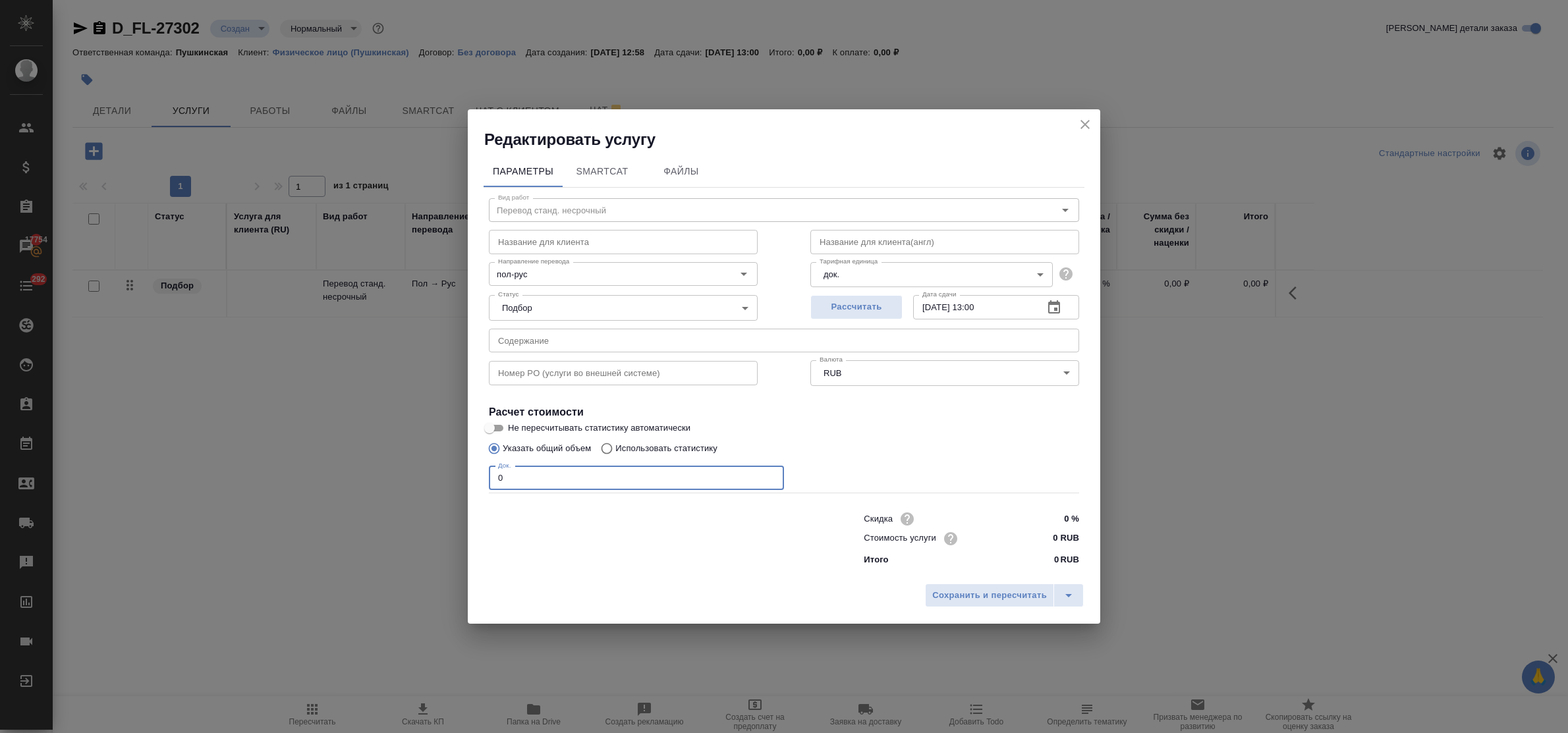
drag, startPoint x: 509, startPoint y: 478, endPoint x: 455, endPoint y: 481, distance: 54.1
click at [455, 481] on div "Редактировать услугу Параметры SmartCat Файлы Вид работ Перевод станд. несрочны…" at bounding box center [784, 366] width 1568 height 733
type input "2"
click at [1049, 538] on input "0 RUB" at bounding box center [1054, 538] width 48 height 19
type input "900 RUB"
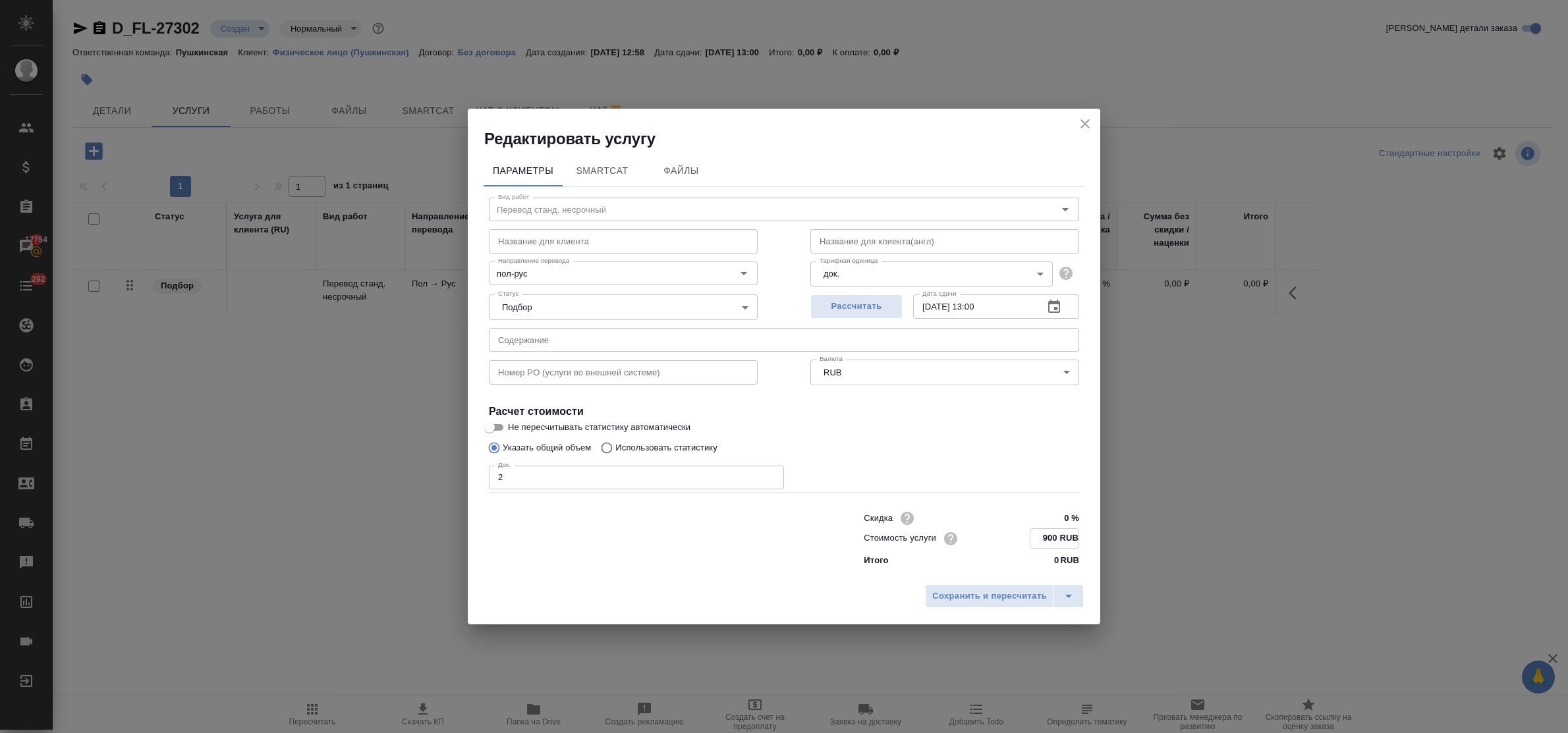
click at [984, 304] on input "24.09.2025 13:00" at bounding box center [973, 306] width 120 height 24
type input "24.09.2025 11:00"
click at [1001, 589] on span "Сохранить и пересчитать" at bounding box center [989, 595] width 115 height 15
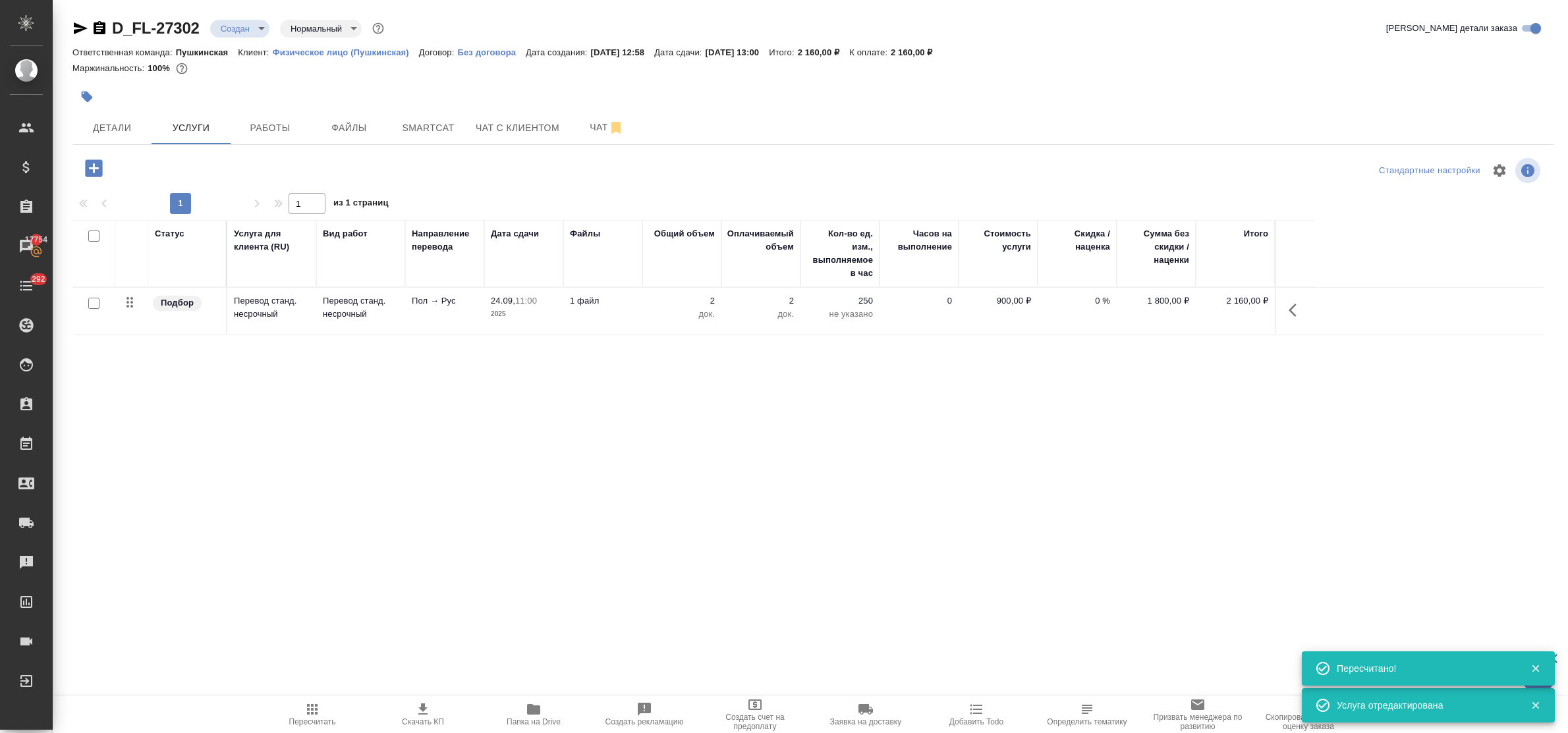
click at [91, 167] on icon "button" at bounding box center [94, 168] width 17 height 17
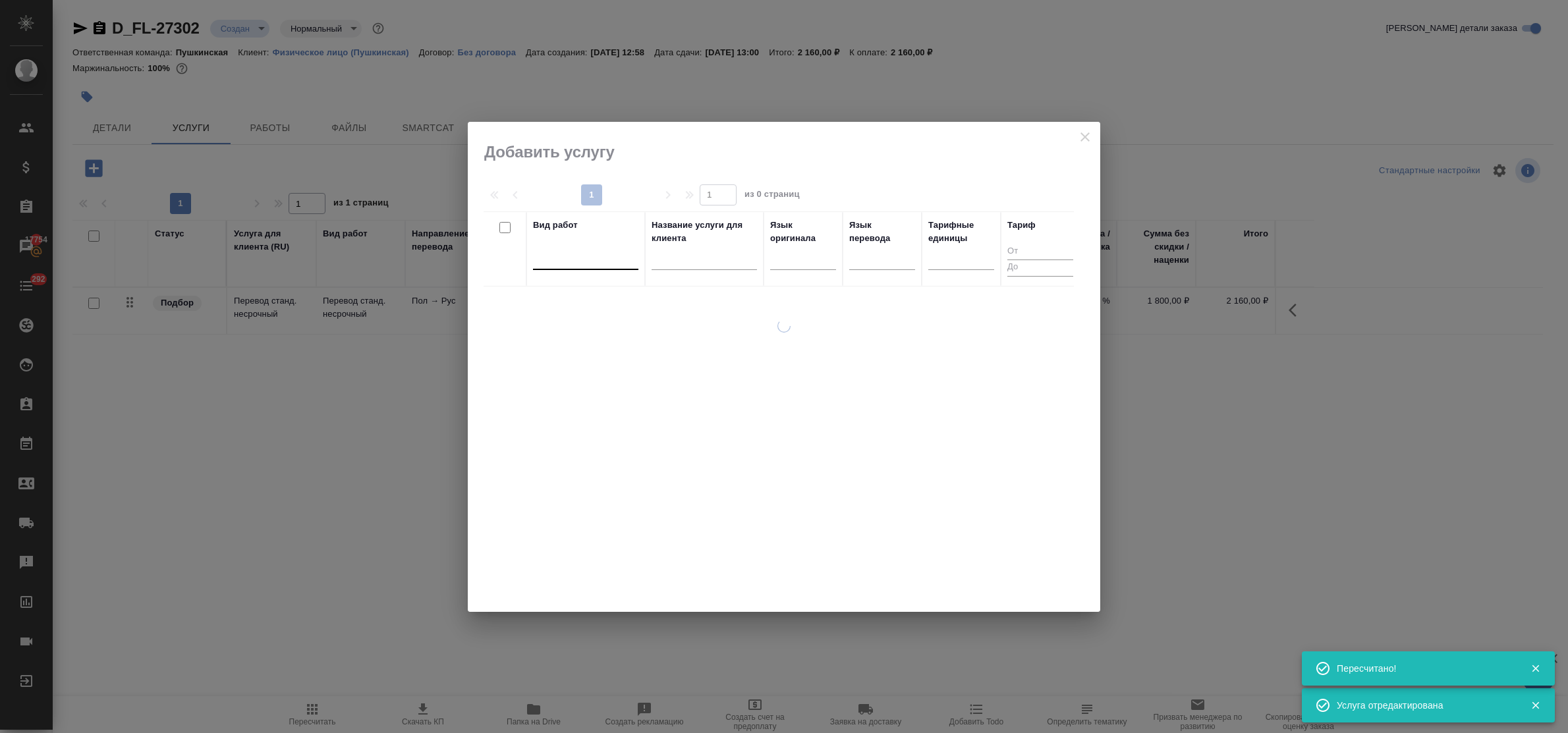
click at [560, 258] on div at bounding box center [586, 256] width 106 height 19
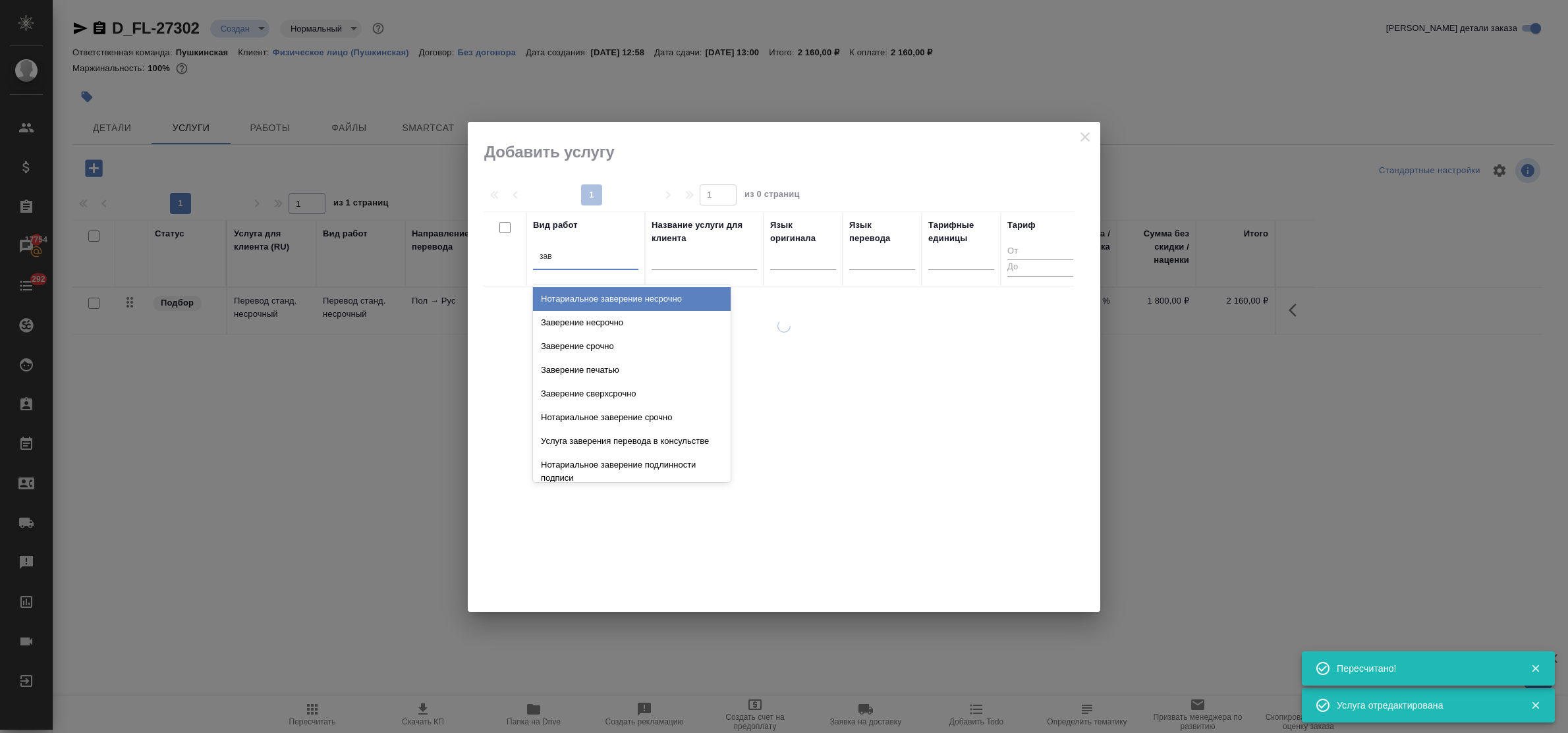
type input "заве"
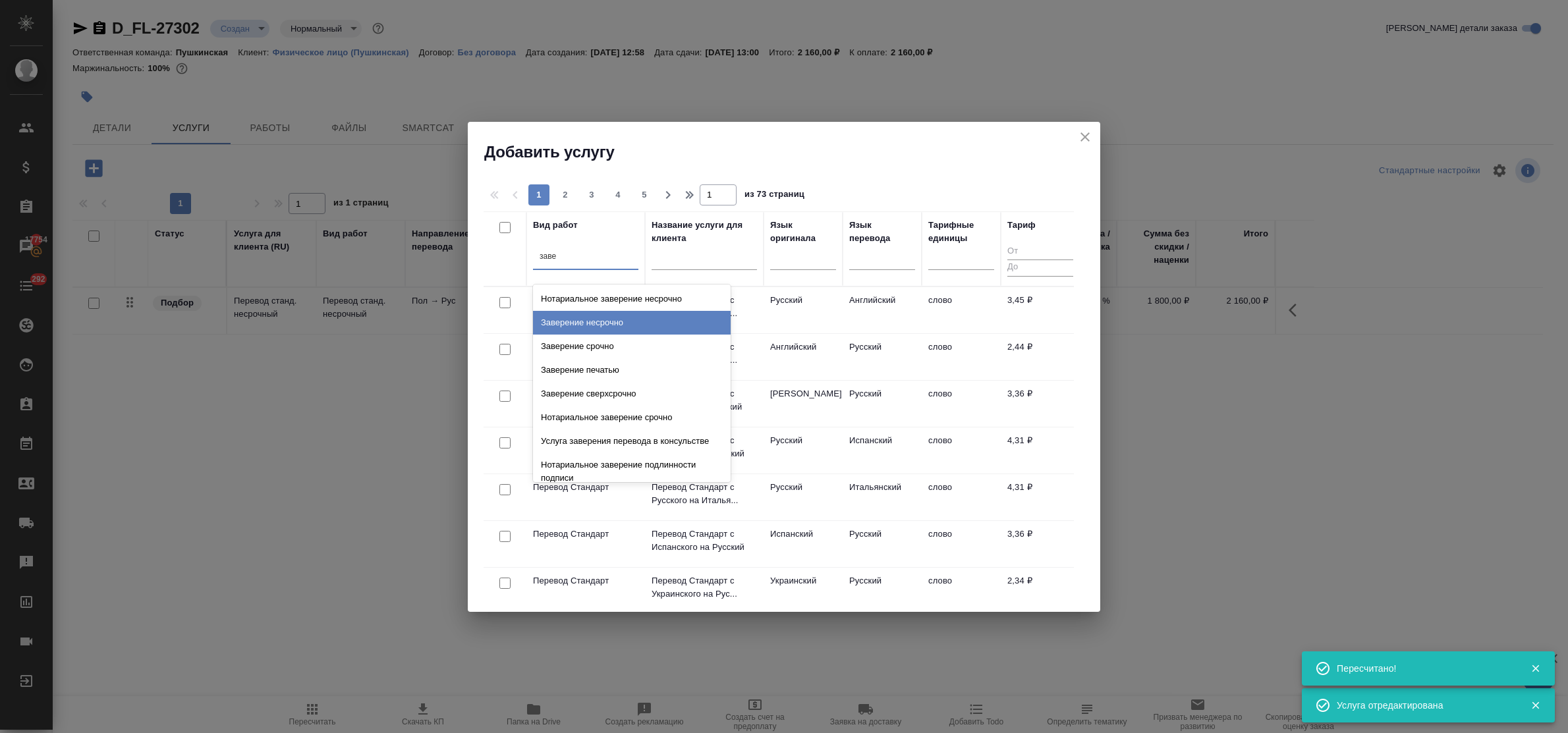
click at [609, 323] on div "Заверение несрочно" at bounding box center [632, 322] width 198 height 24
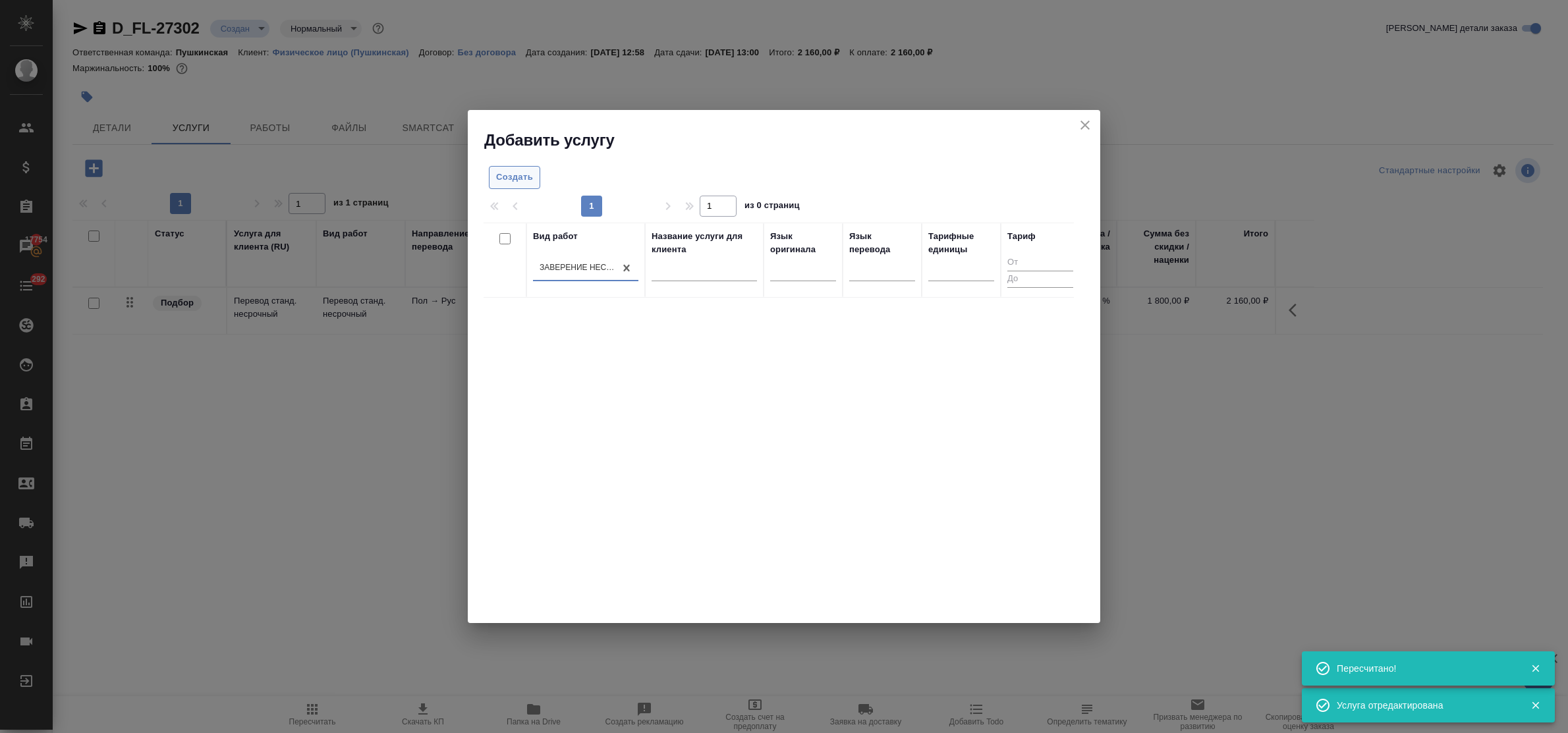
click at [506, 167] on button "Создать" at bounding box center [515, 177] width 52 height 23
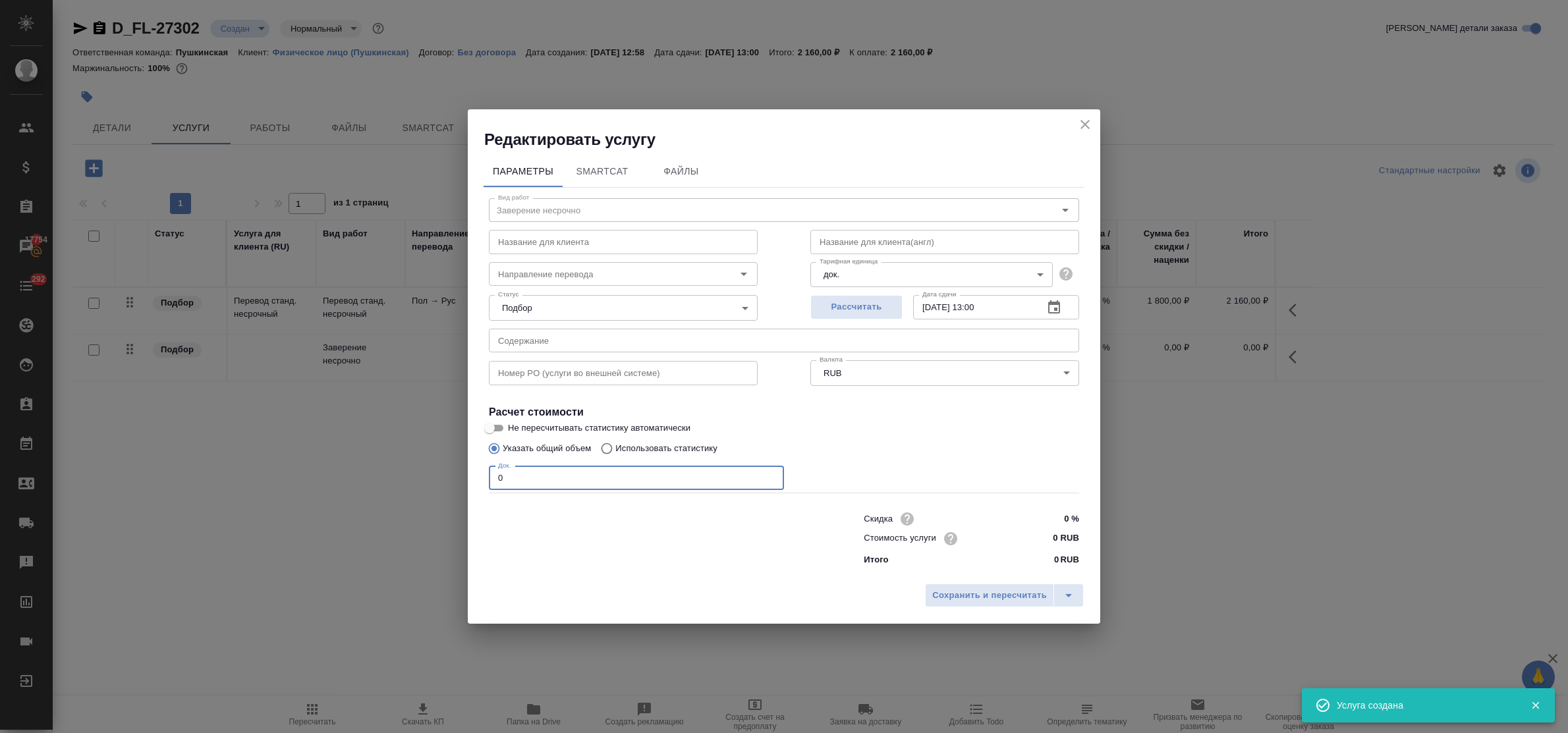
drag, startPoint x: 524, startPoint y: 469, endPoint x: 488, endPoint y: 465, distance: 36.2
click at [488, 465] on div "Вид работ Заверение несрочно Вид работ Название для клиента Название для клиент…" at bounding box center [784, 379] width 601 height 384
type input "1"
click at [1051, 538] on input "0 RUB" at bounding box center [1054, 538] width 49 height 19
type input "800 RUB"
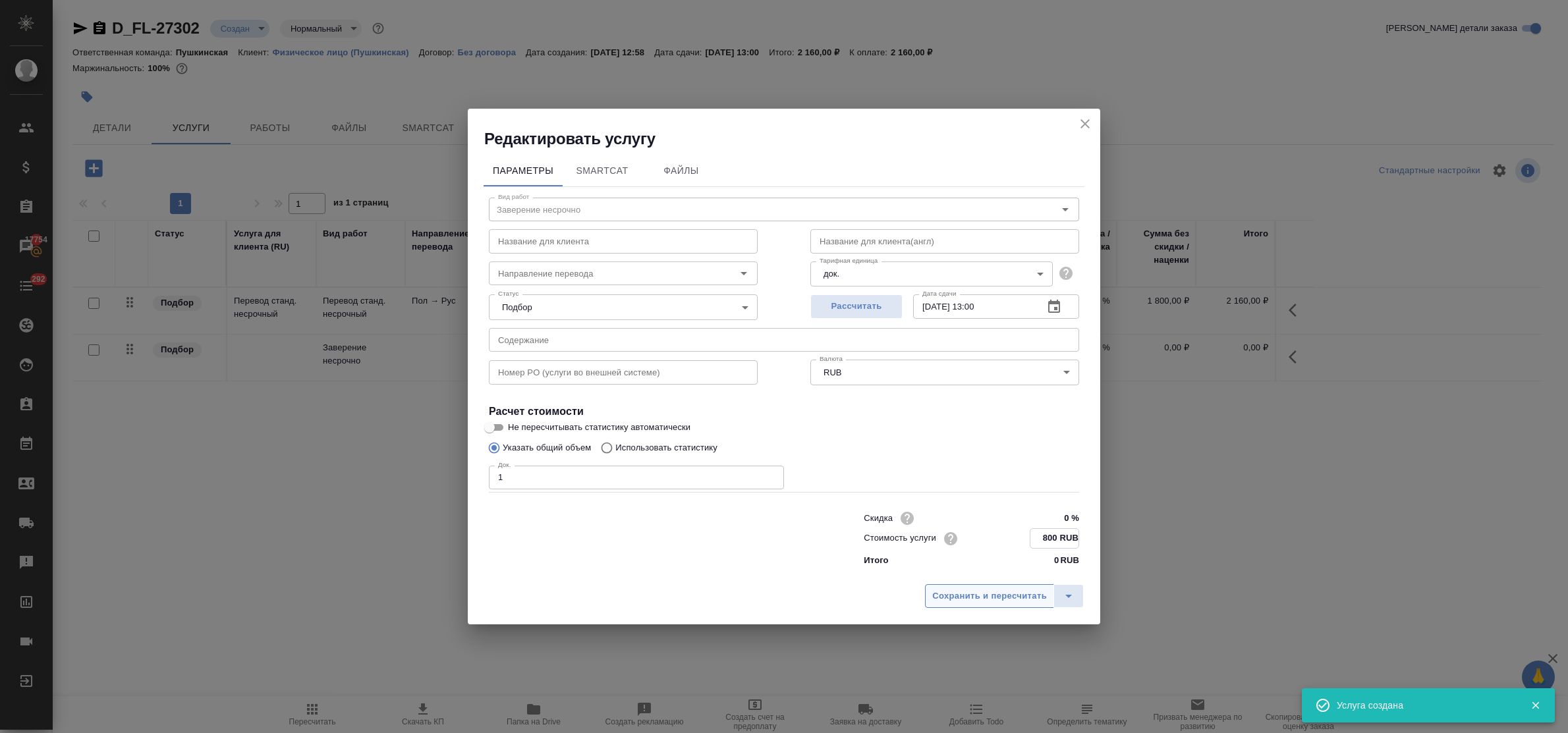
click at [1010, 594] on span "Сохранить и пересчитать" at bounding box center [989, 596] width 115 height 15
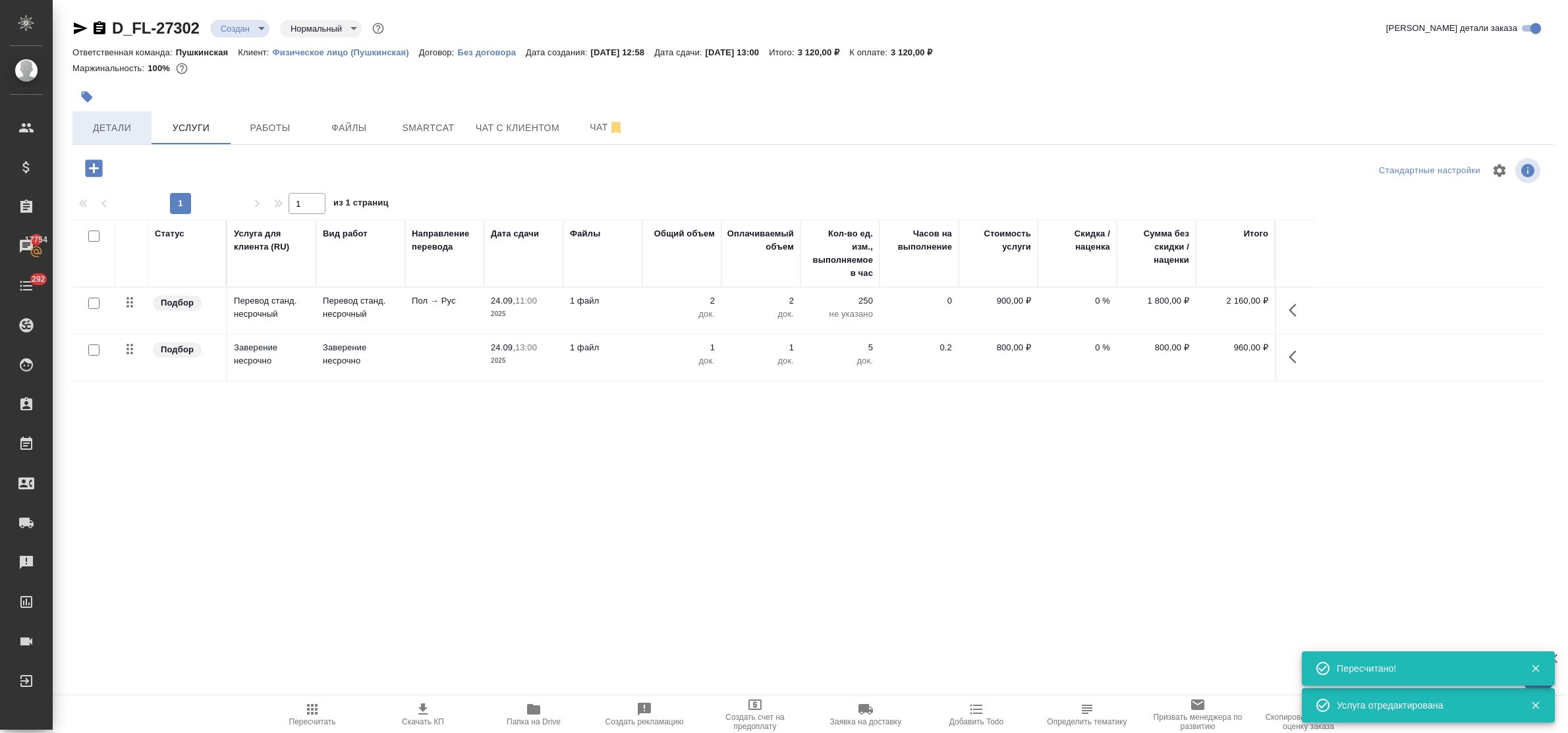
click at [113, 135] on span "Детали" at bounding box center [112, 129] width 63 height 17
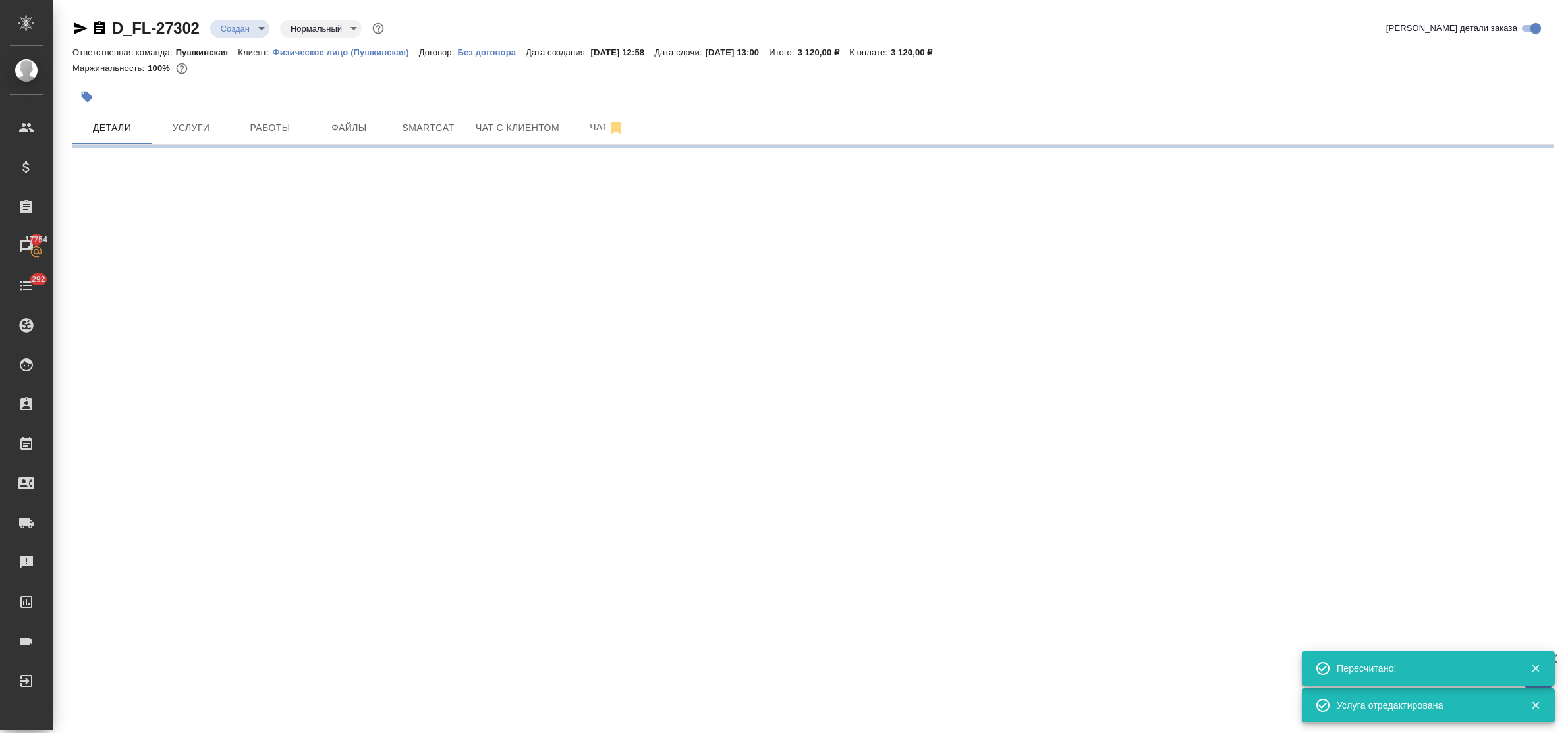
select select "RU"
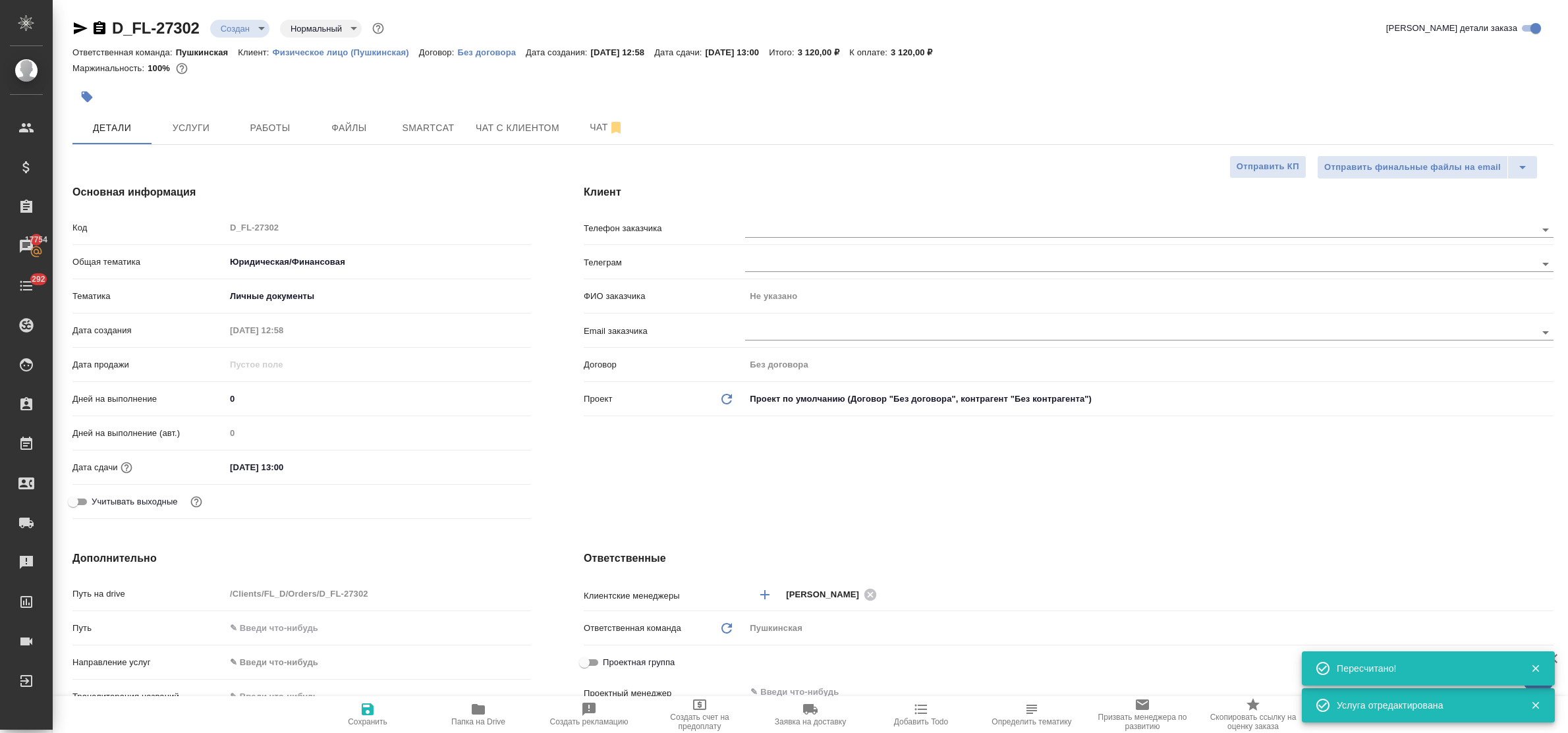
type textarea "x"
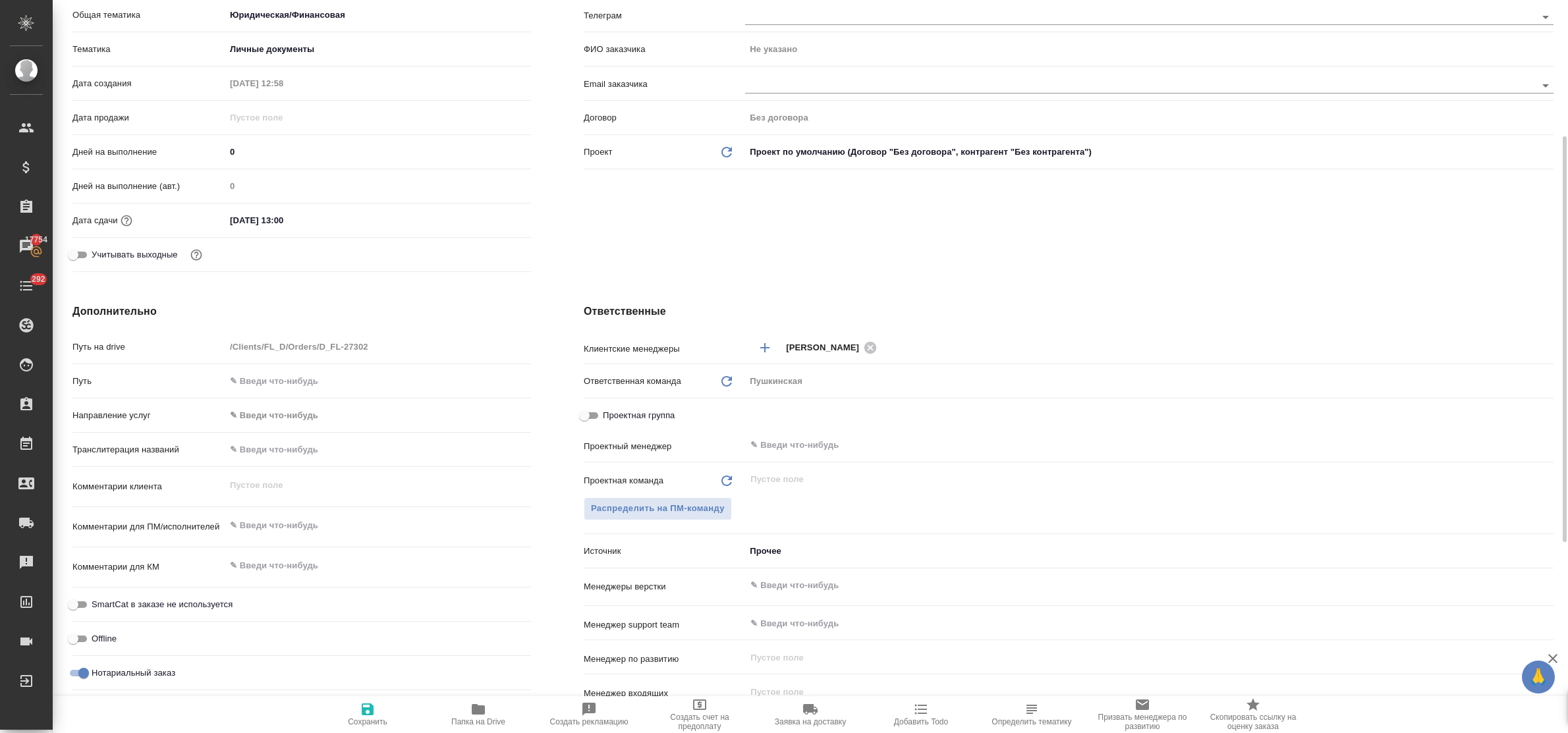
type textarea "x"
click at [297, 525] on textarea at bounding box center [378, 525] width 304 height 22
type textarea "x"
type textarea "с"
type textarea "x"
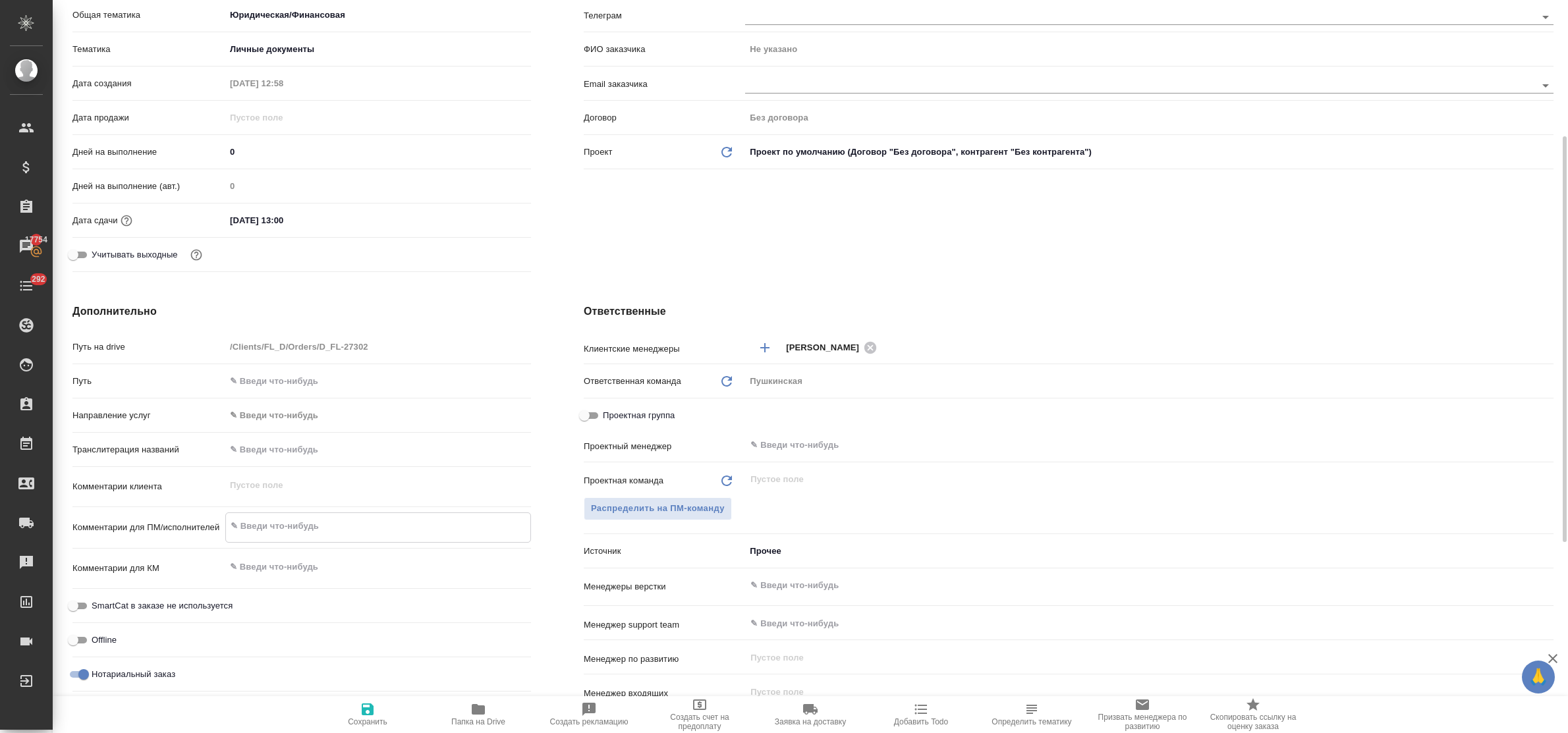
type textarea "x"
type textarea "см"
type textarea "x"
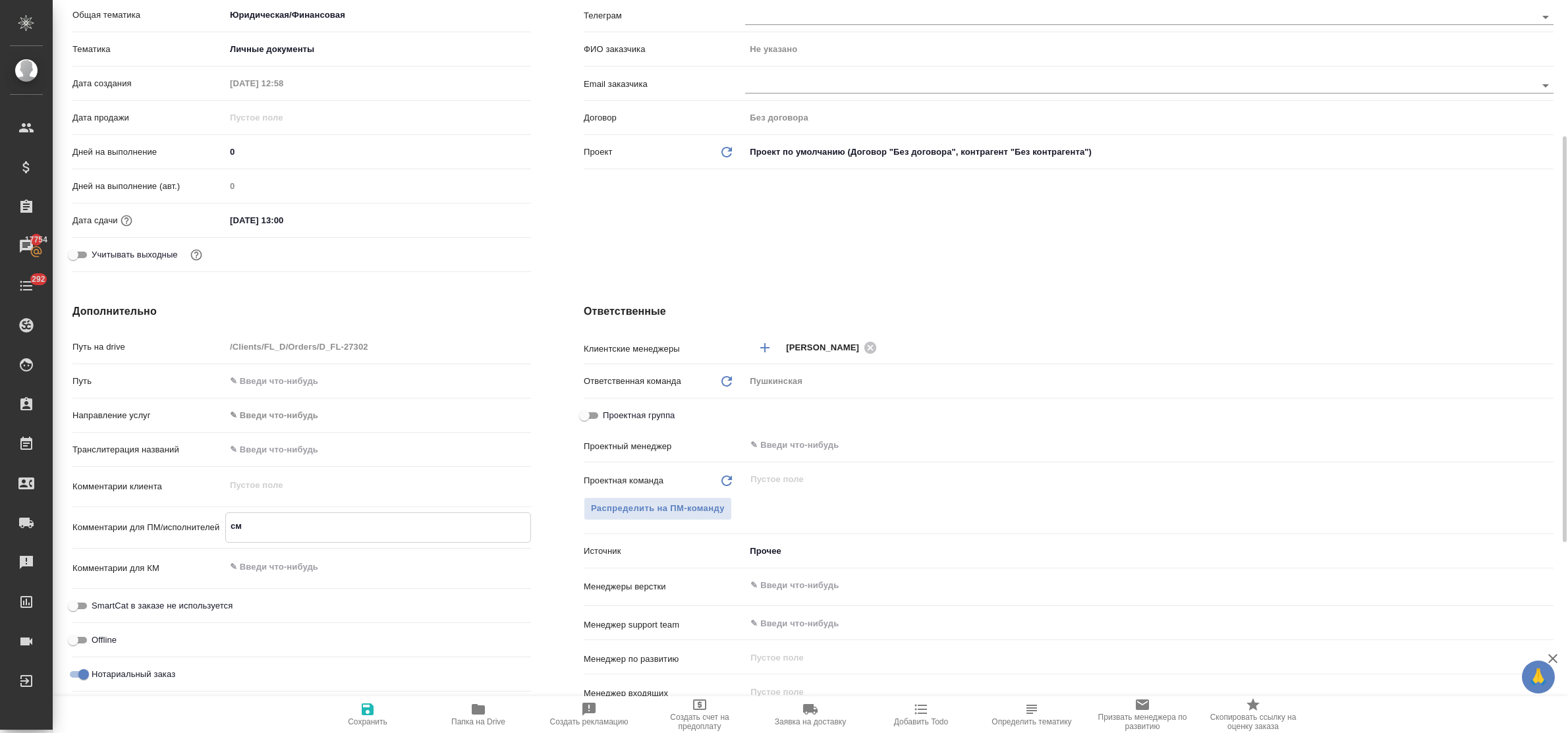
type textarea "x"
type textarea "см."
type textarea "x"
type textarea "см."
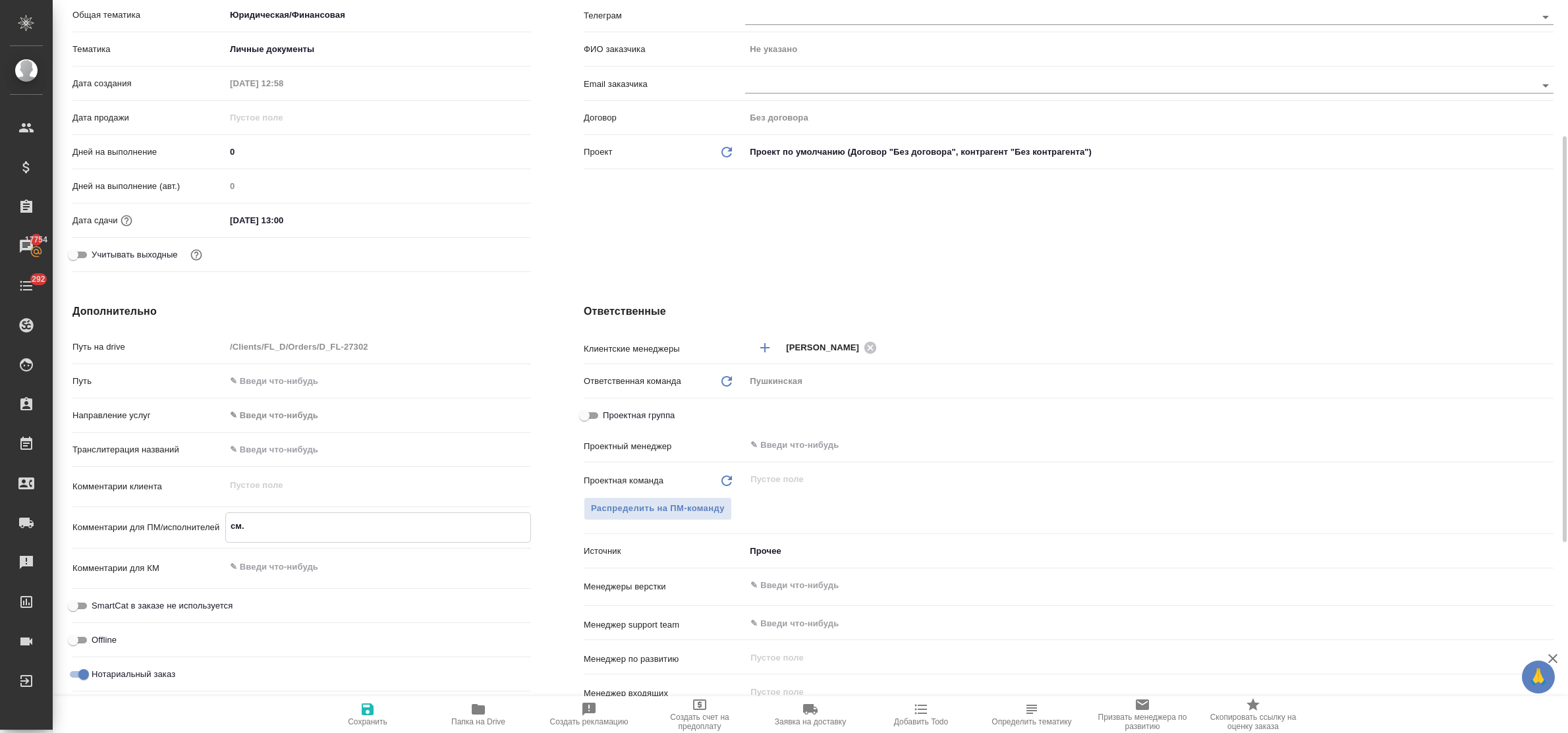
type textarea "x"
type textarea "см. п"
type textarea "x"
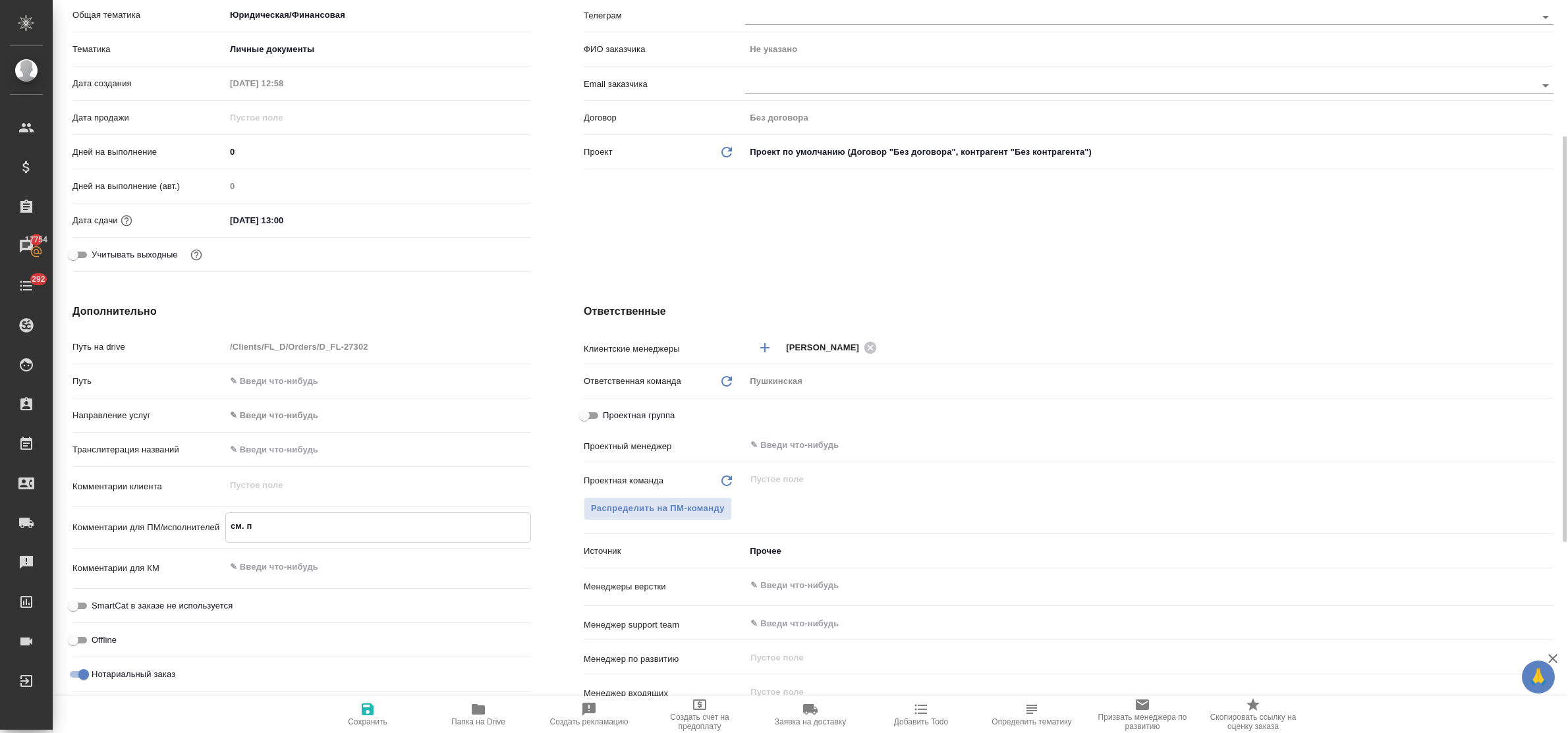
type textarea "x"
type textarea "см. па"
type textarea "x"
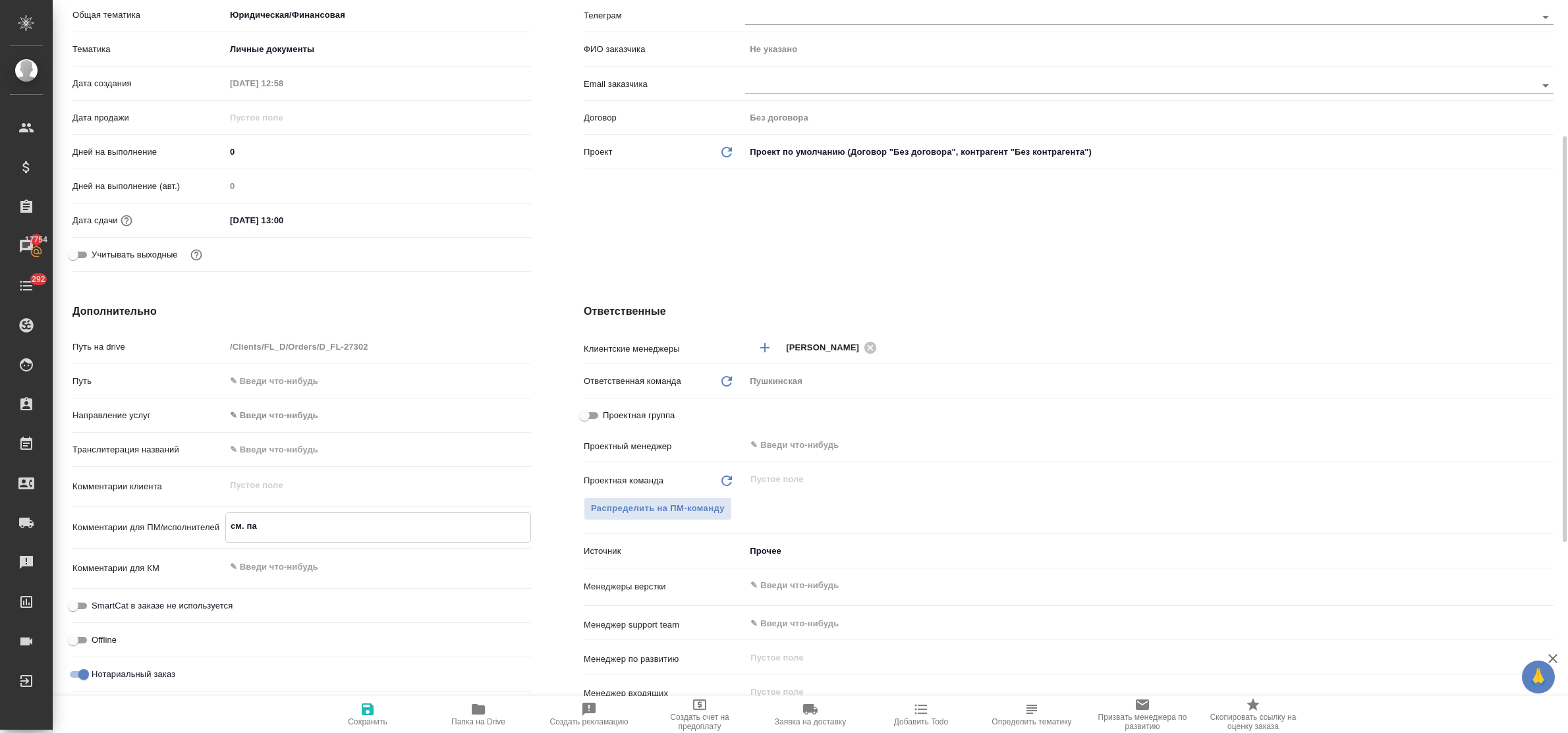
type textarea "x"
type textarea "см. пап"
type textarea "x"
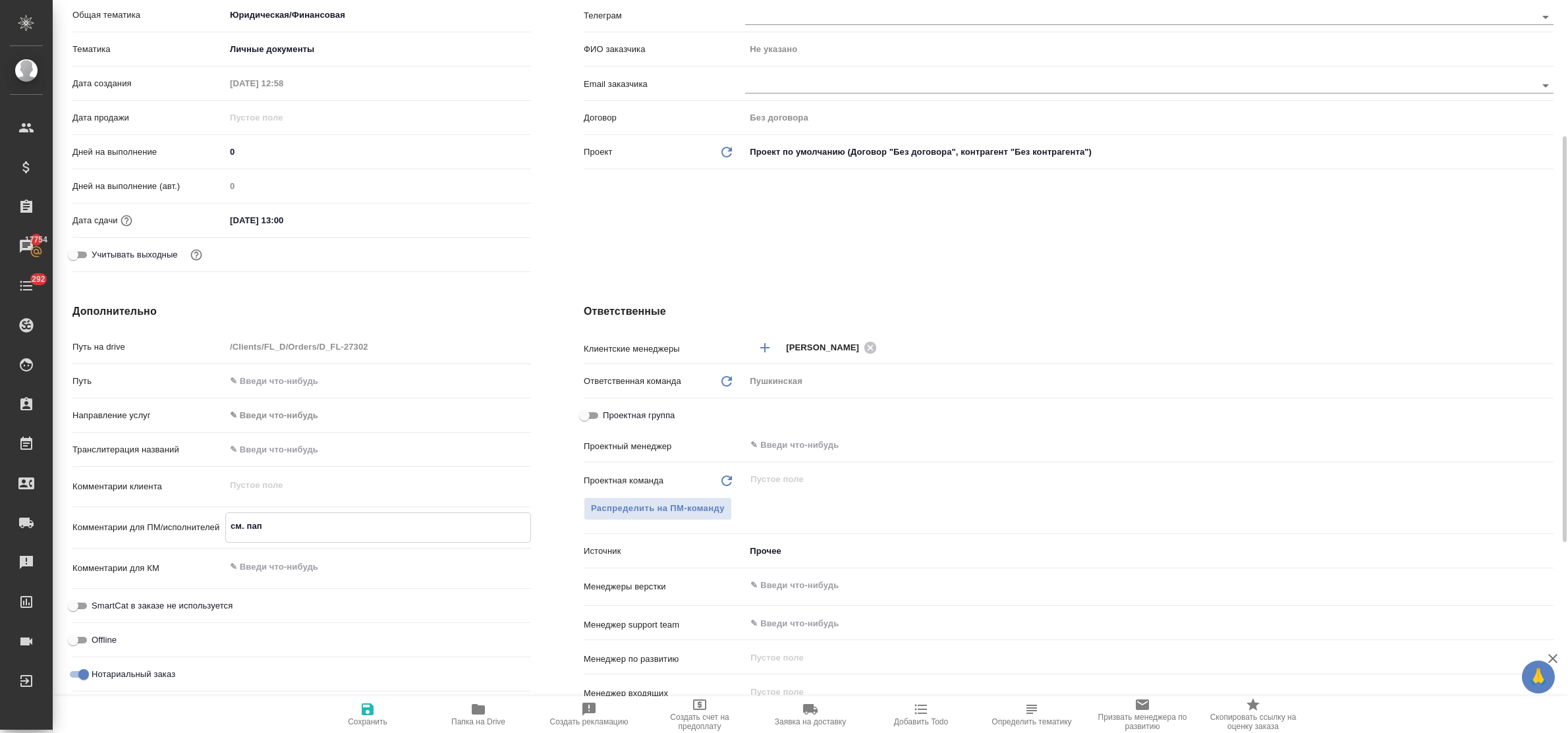
type textarea "x"
type textarea "см. папк"
type textarea "x"
type textarea "см. папку"
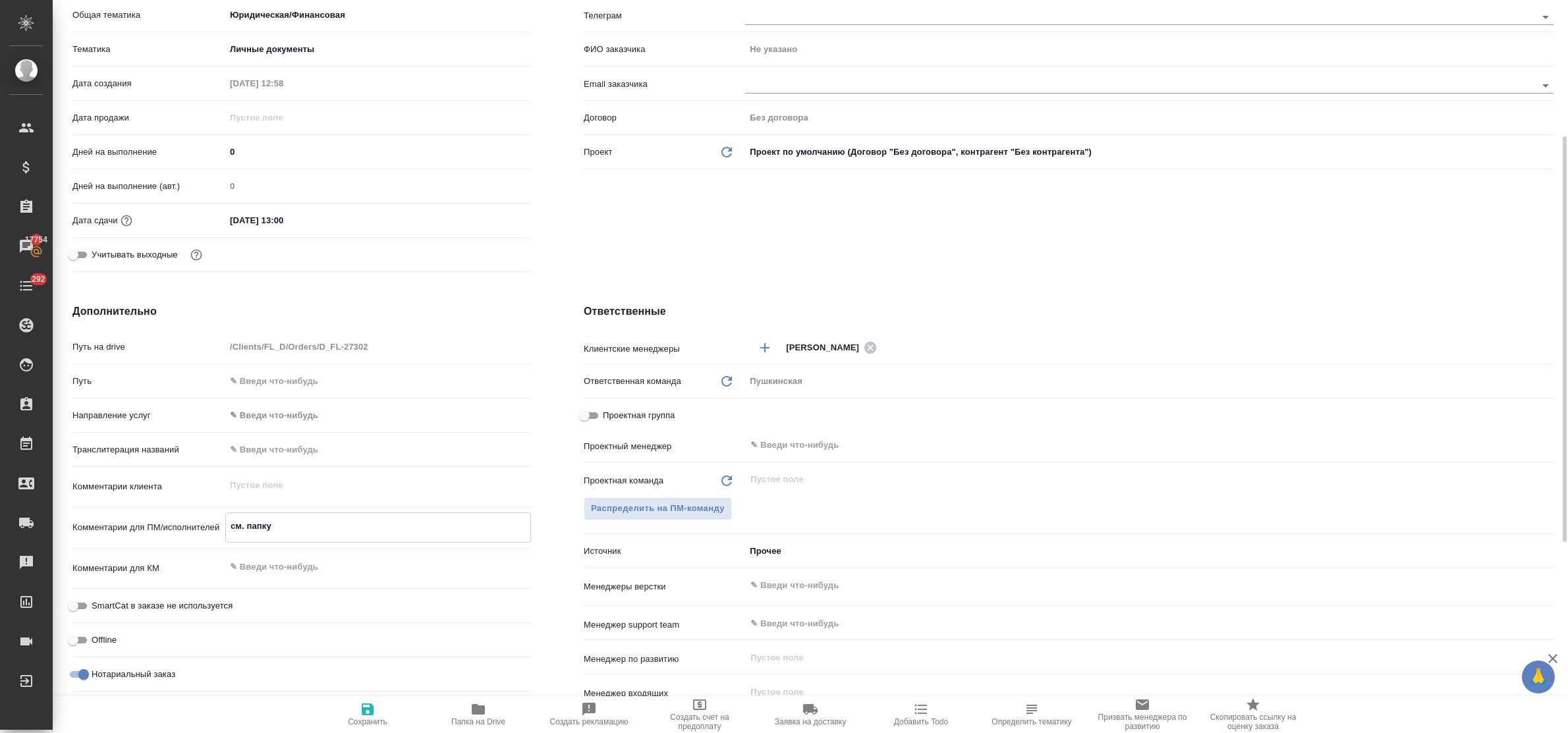
type textarea "x"
type textarea "см. папку"
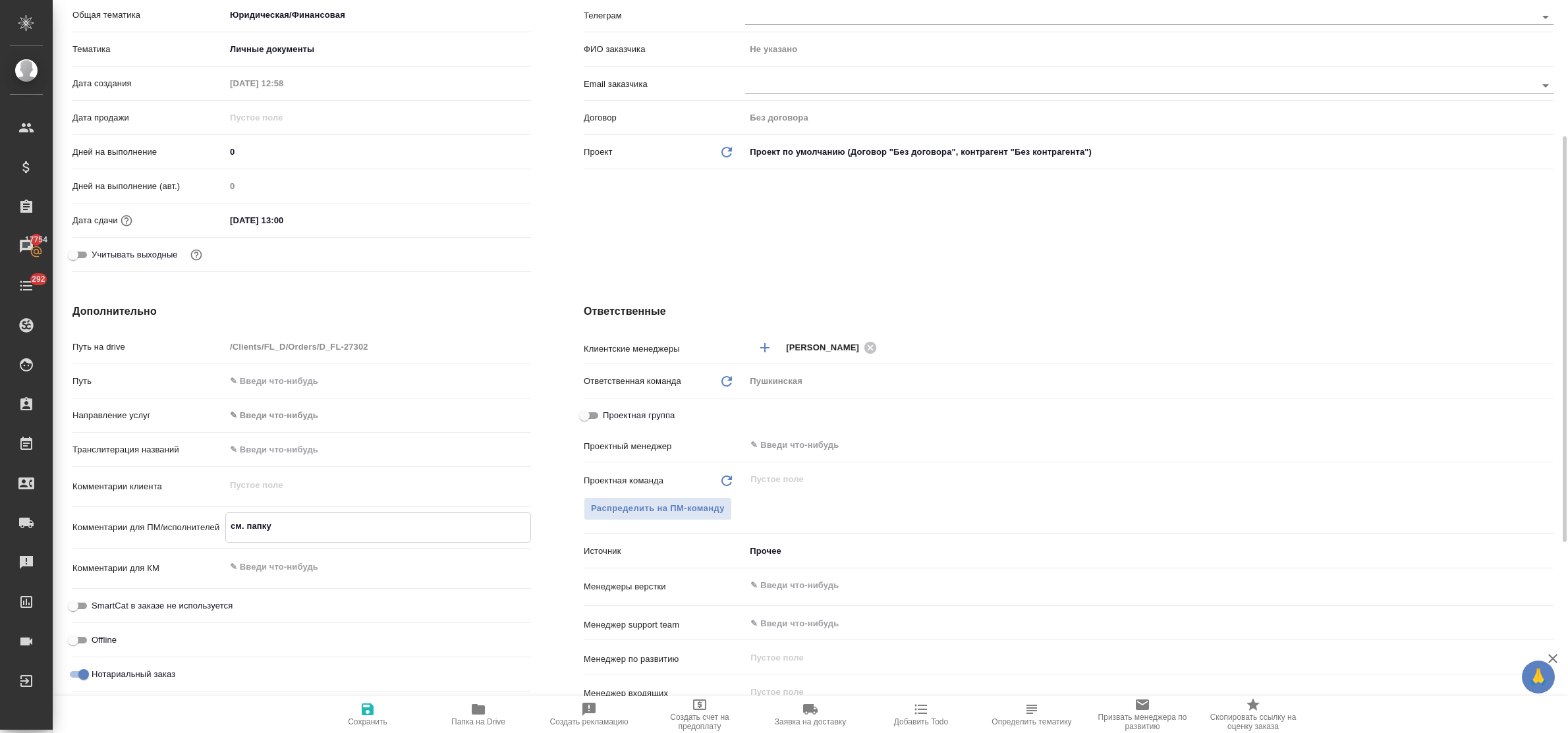
type textarea "x"
type textarea "см. папку r"
type textarea "x"
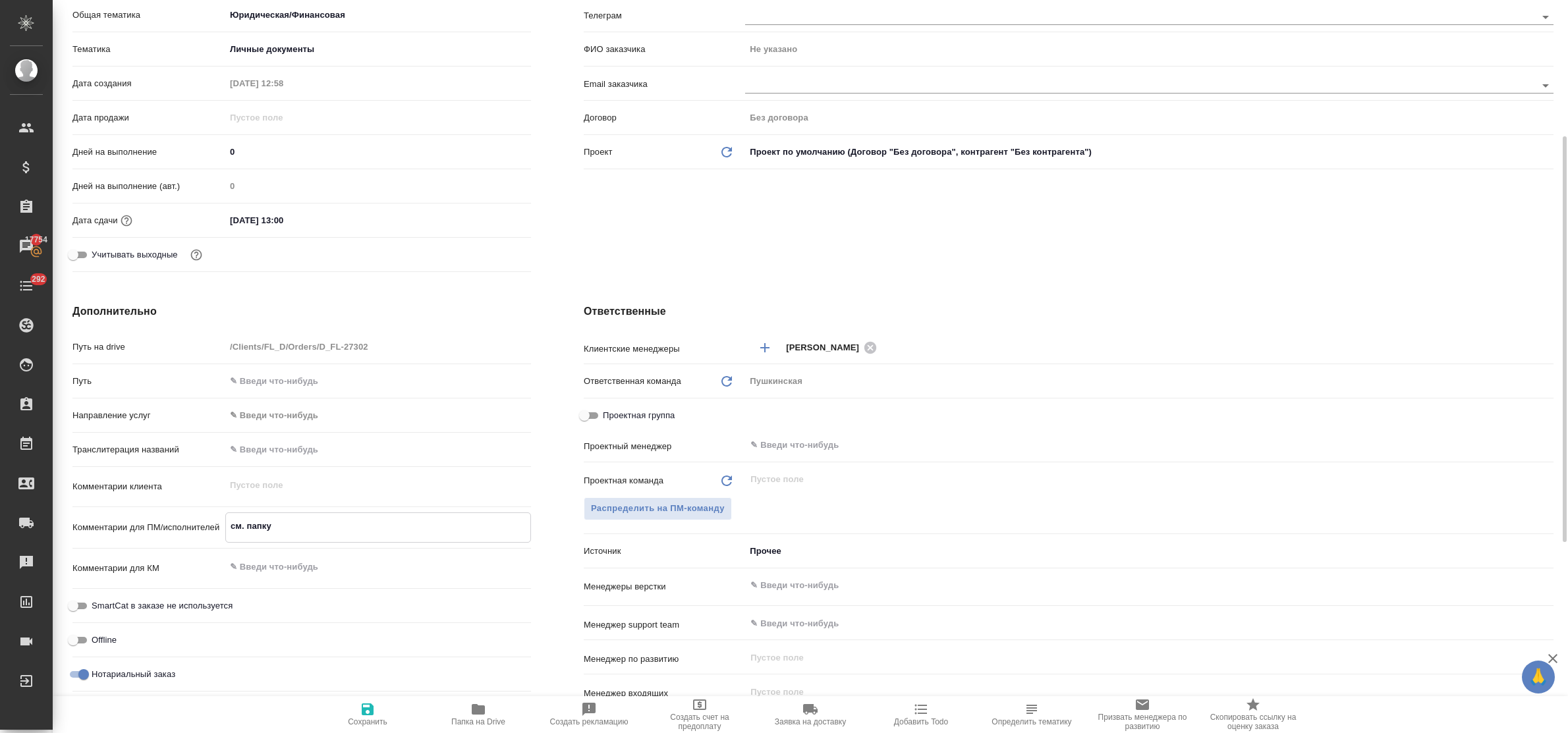
type textarea "x"
type textarea "см. папку re"
type textarea "x"
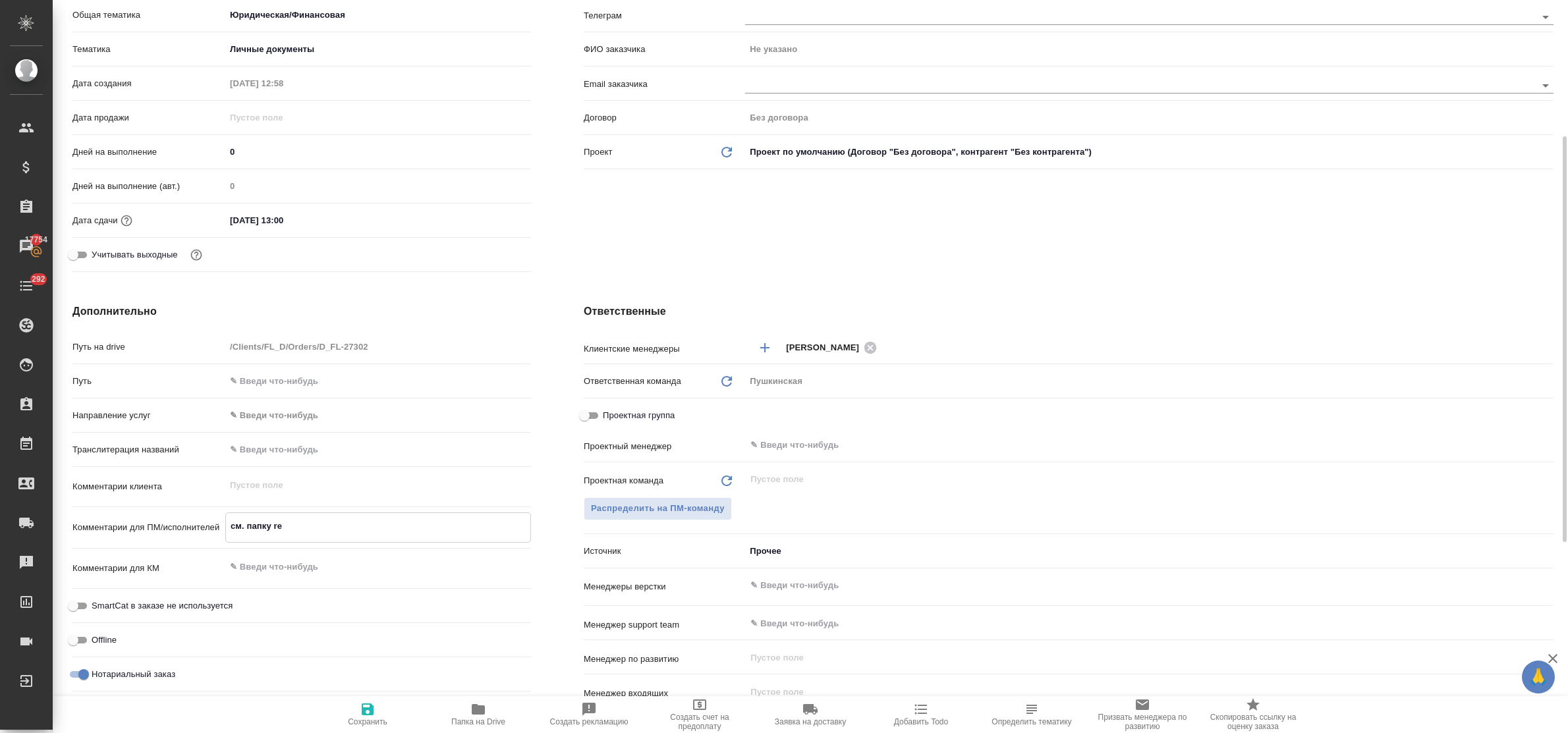
type textarea "x"
type textarea "см. папку ref"
type textarea "x"
type textarea "см. папку refe"
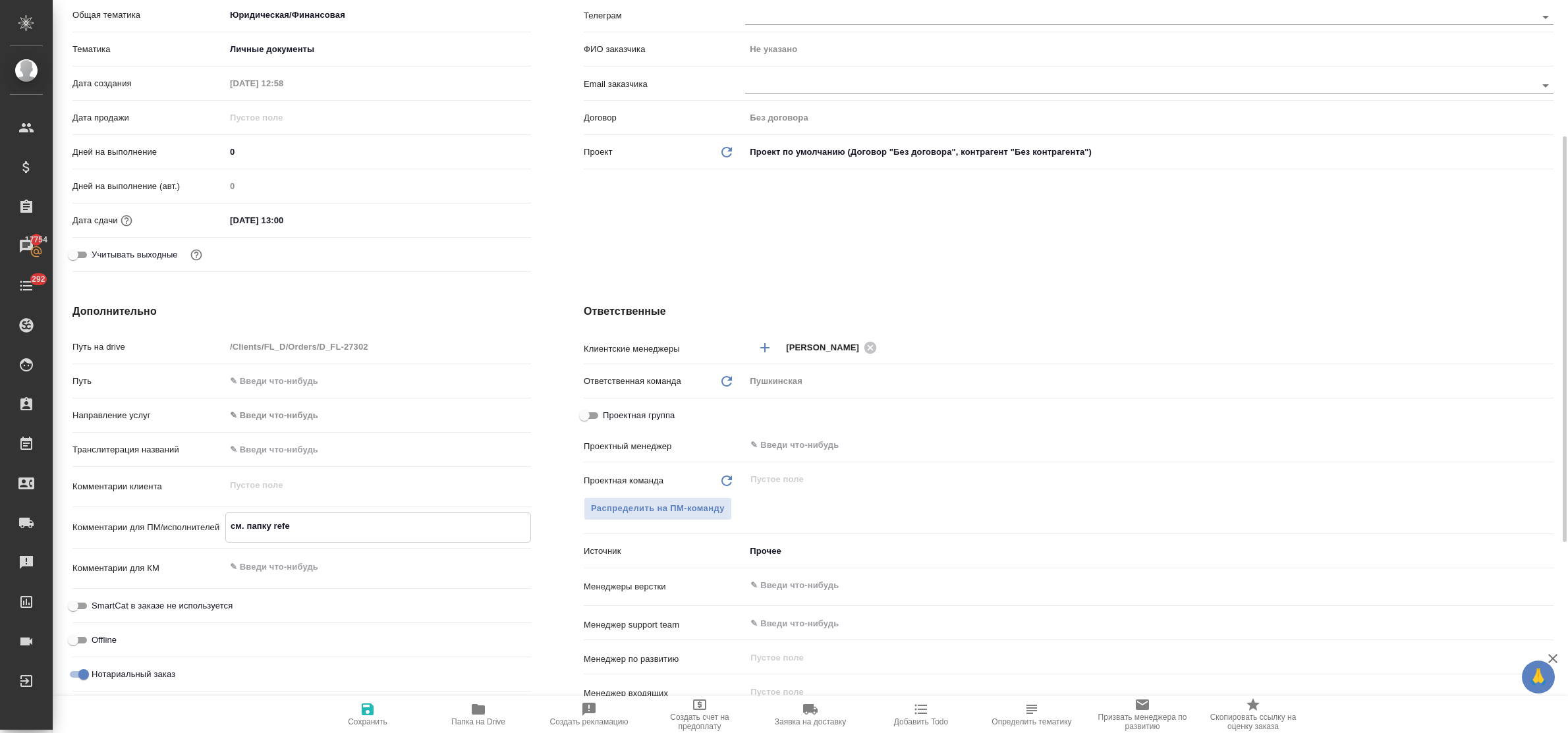
type textarea "x"
type textarea "см. папку refer"
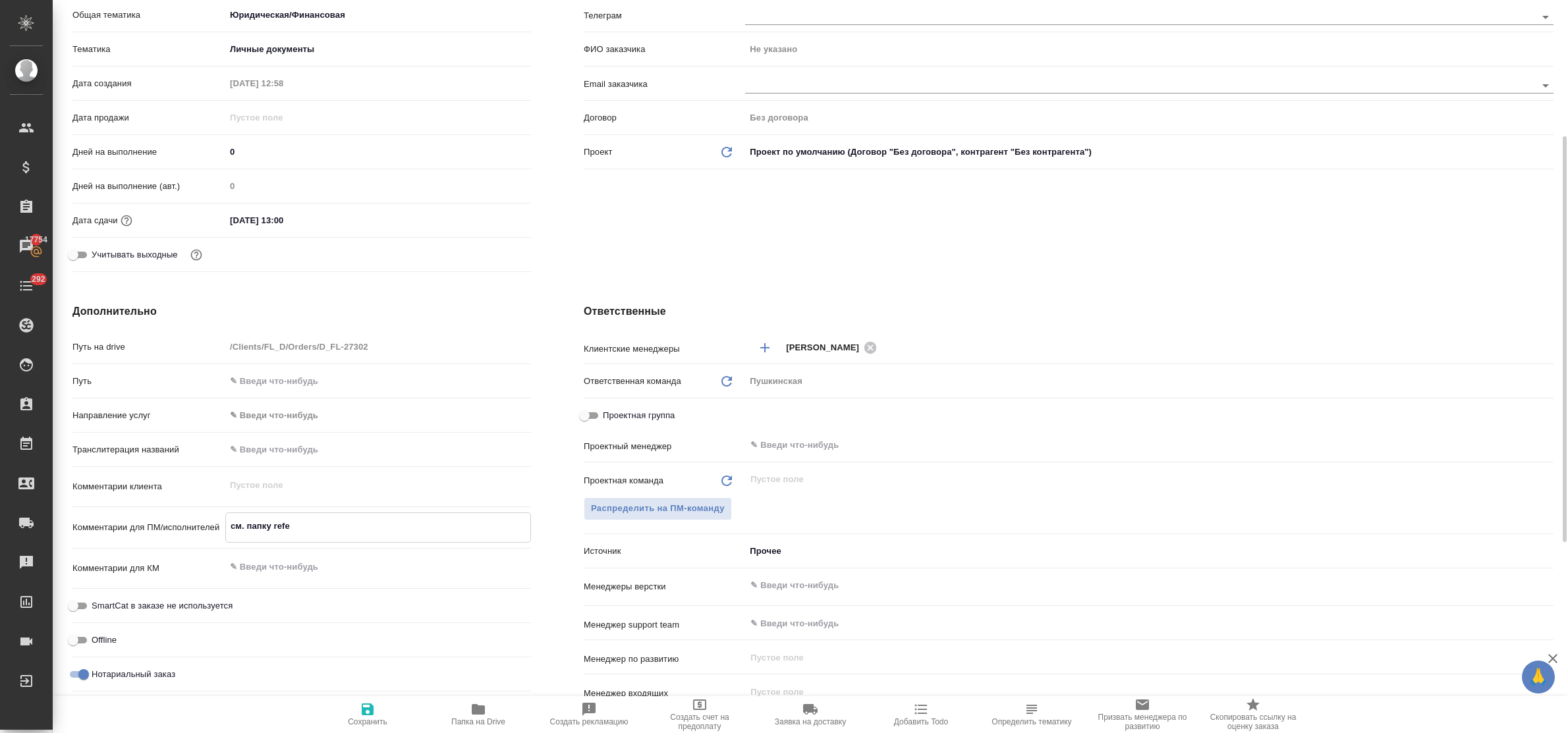
type textarea "x"
type textarea "см. папку refere"
type textarea "x"
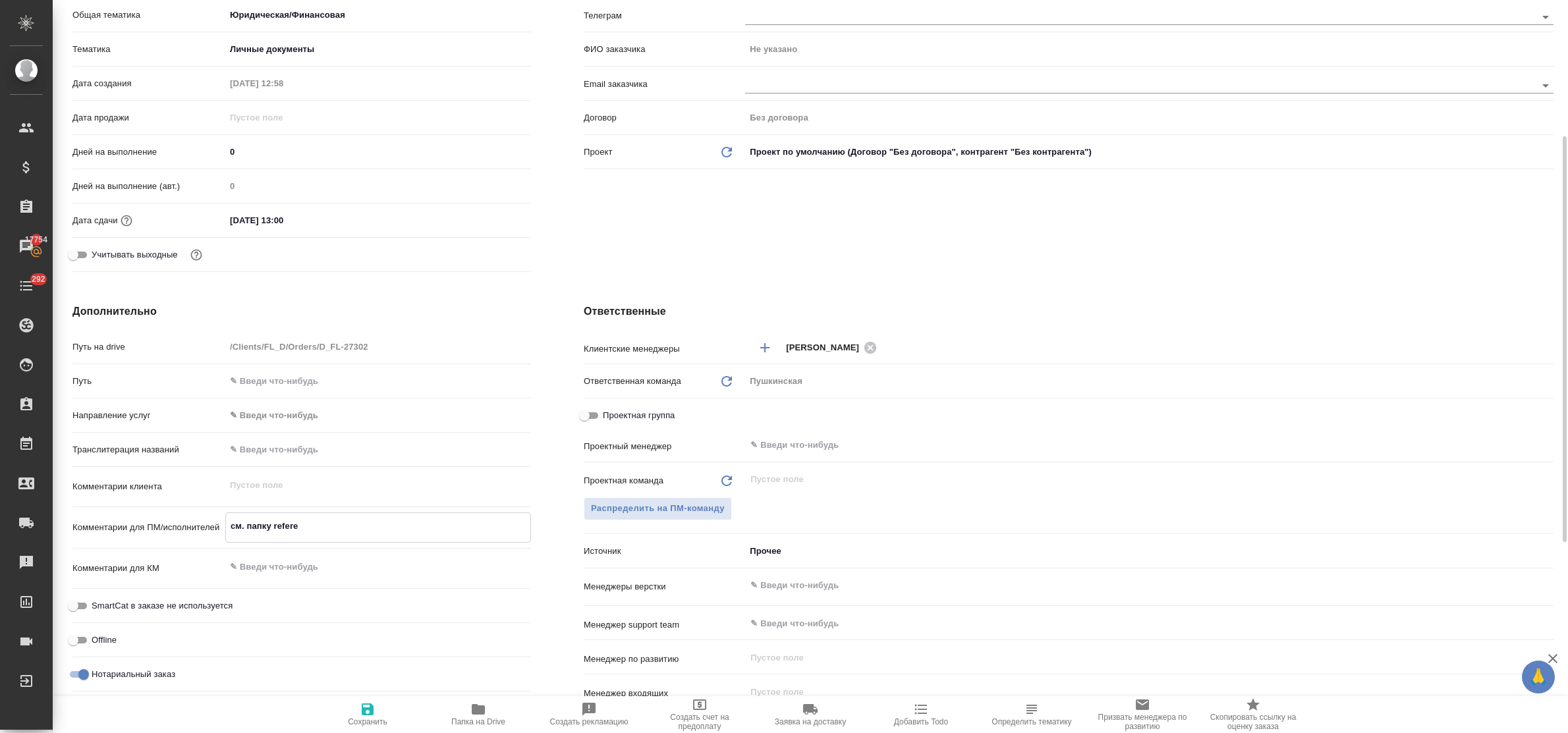
type textarea "x"
type textarea "см. папку referen"
type textarea "x"
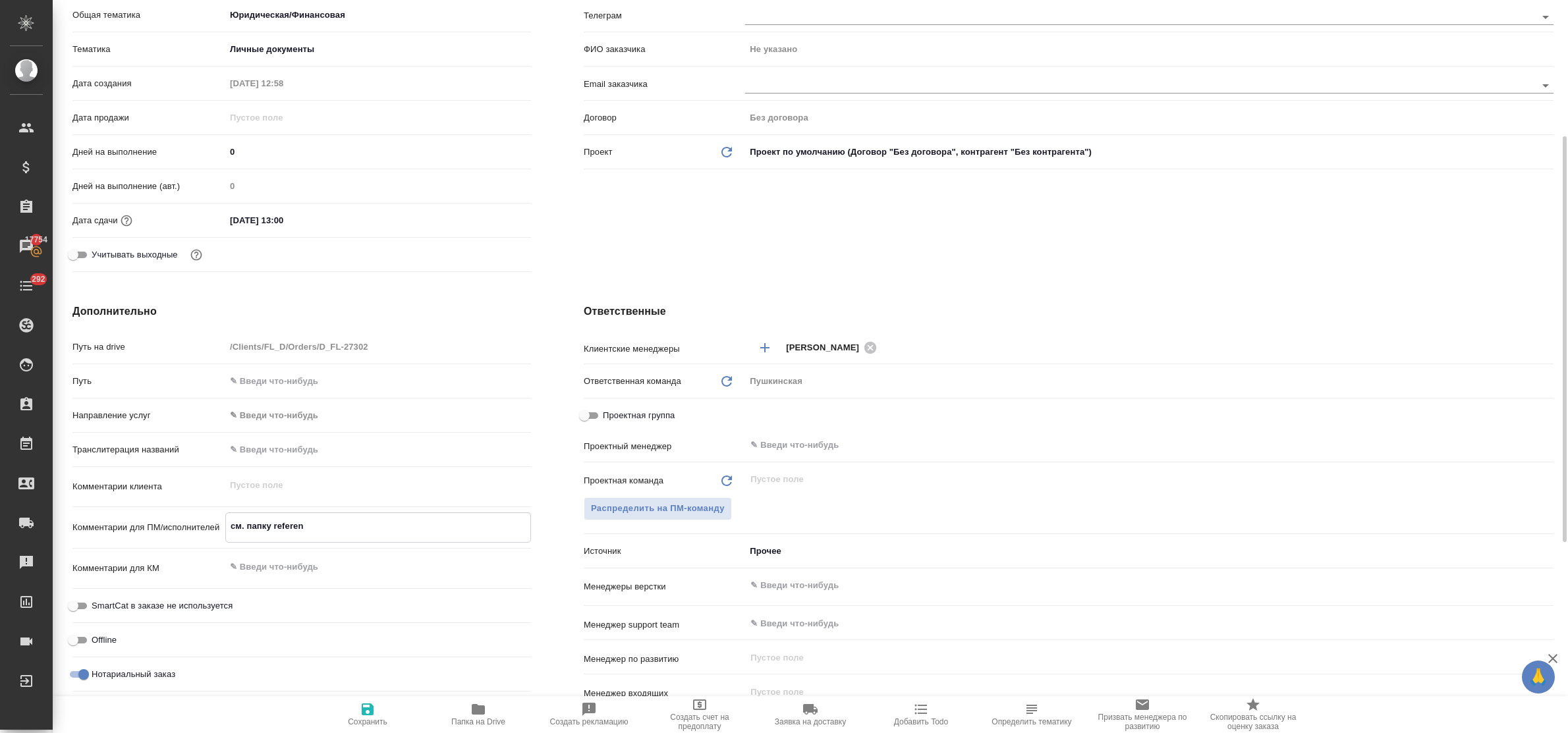
type textarea "x"
type textarea "см. папку referenc"
type textarea "x"
type textarea "см. папку reference"
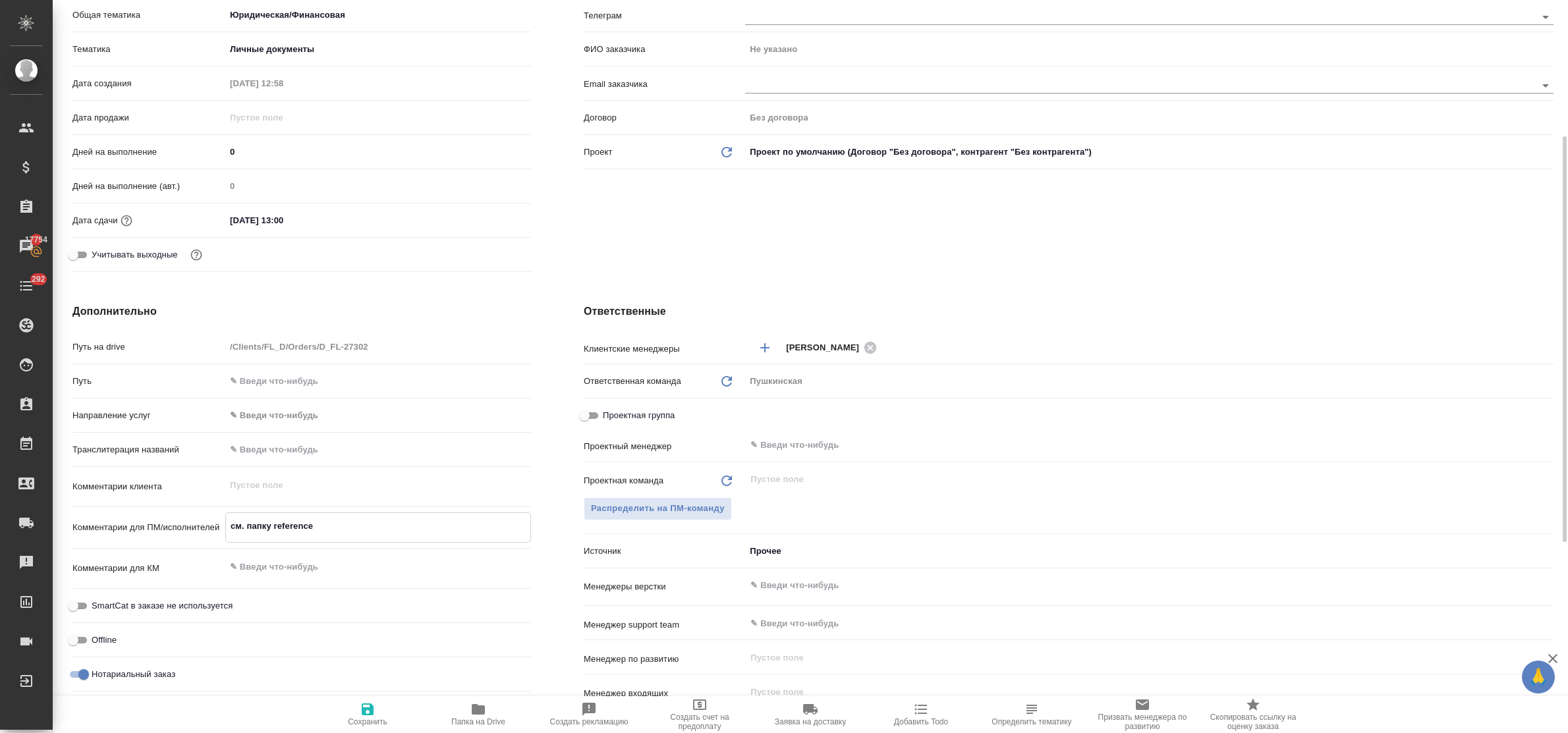
type textarea "x"
type textarea "см. папку reference"
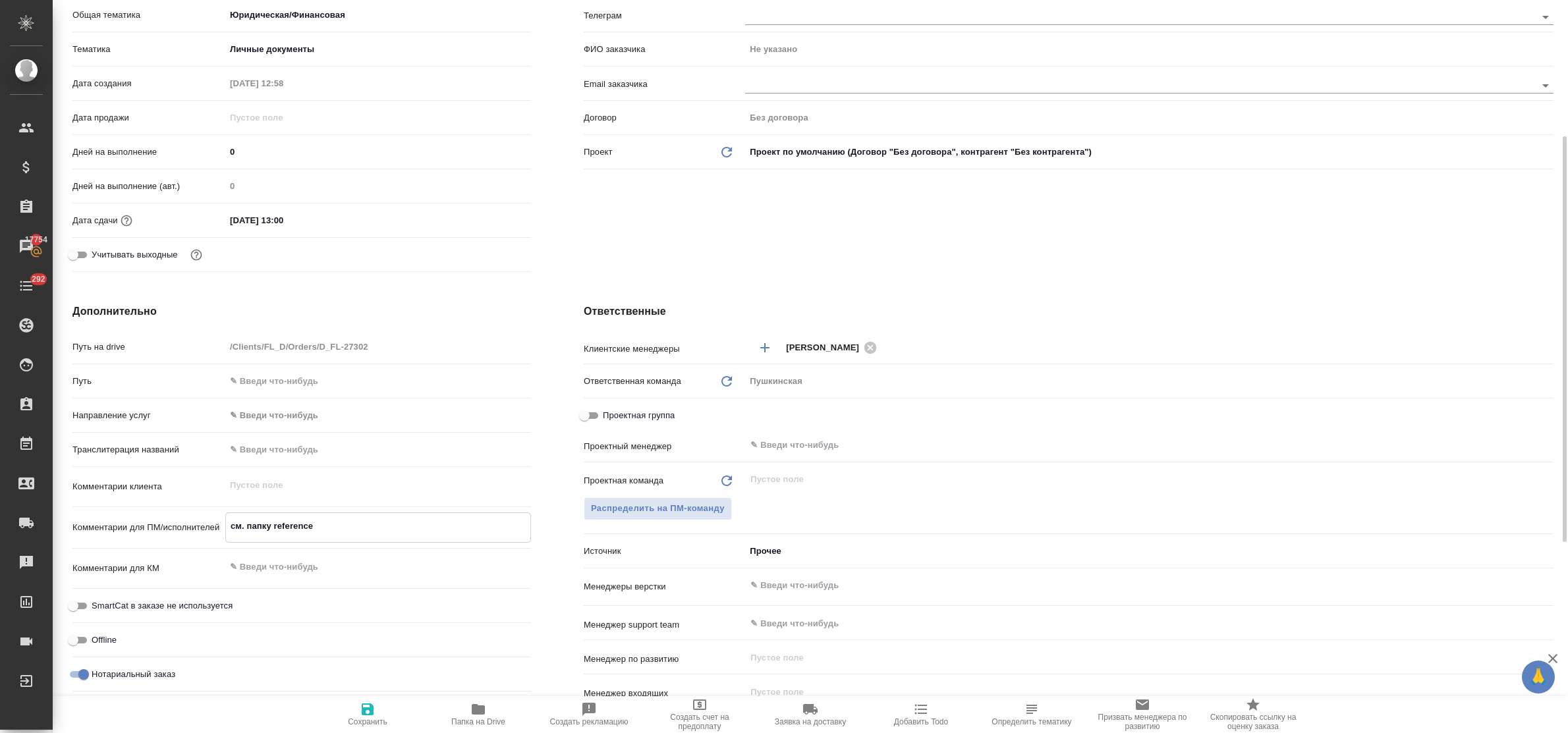
type textarea "x"
type textarea "см. папку reference -"
type textarea "x"
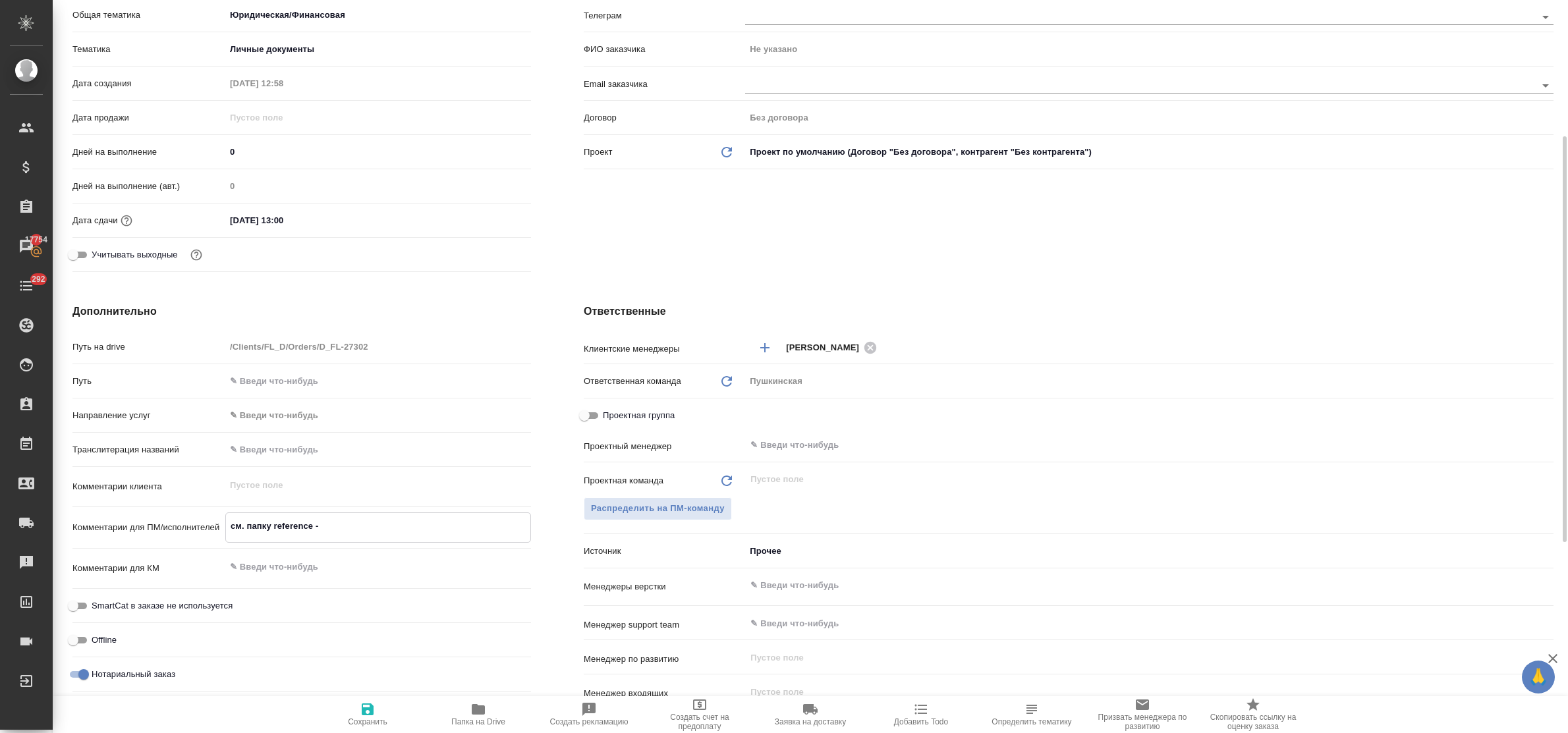
type textarea "x"
type textarea "см. папку reference -н"
type textarea "x"
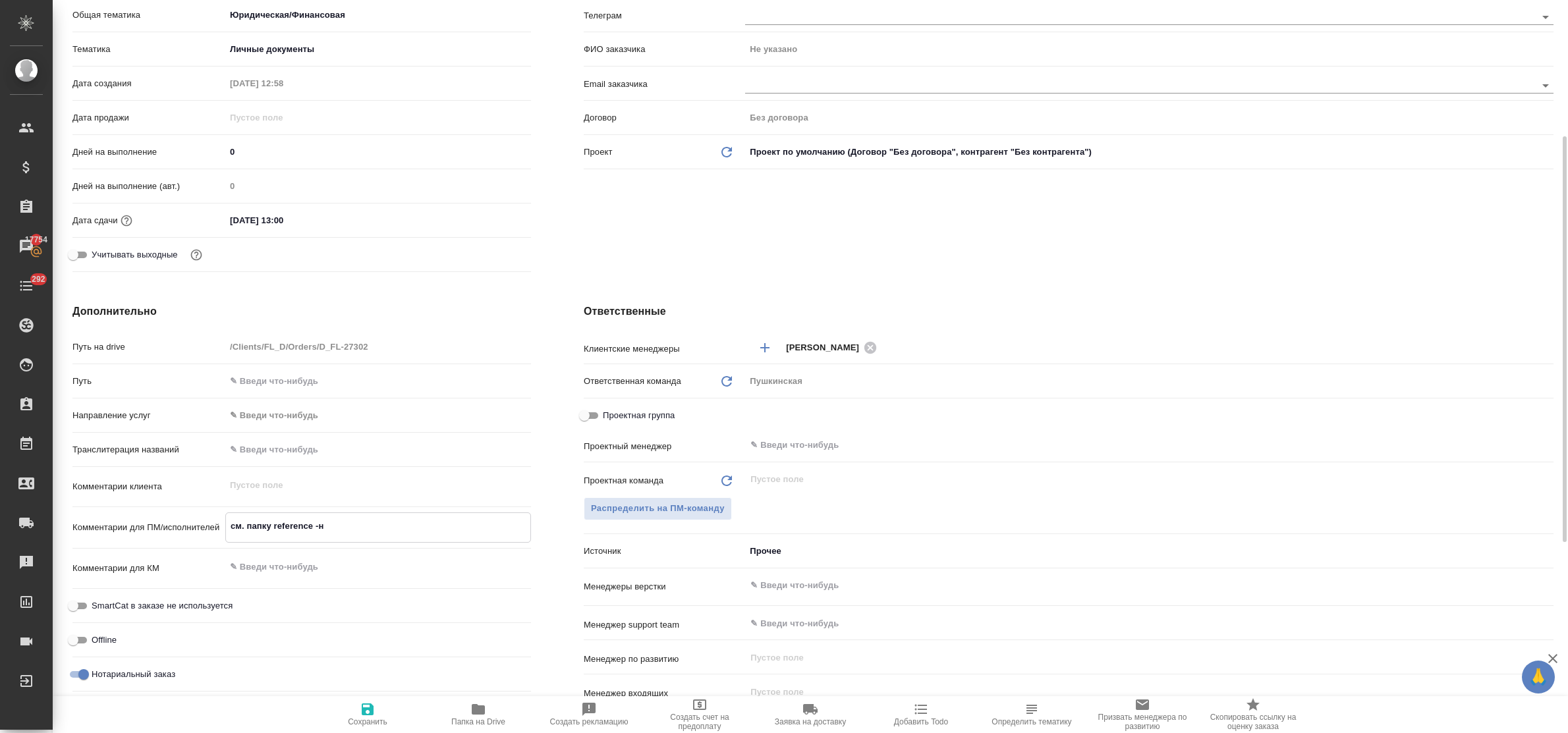
type textarea "x"
type textarea "см. папку reference -на"
type textarea "x"
type textarea "см. папку reference -нап"
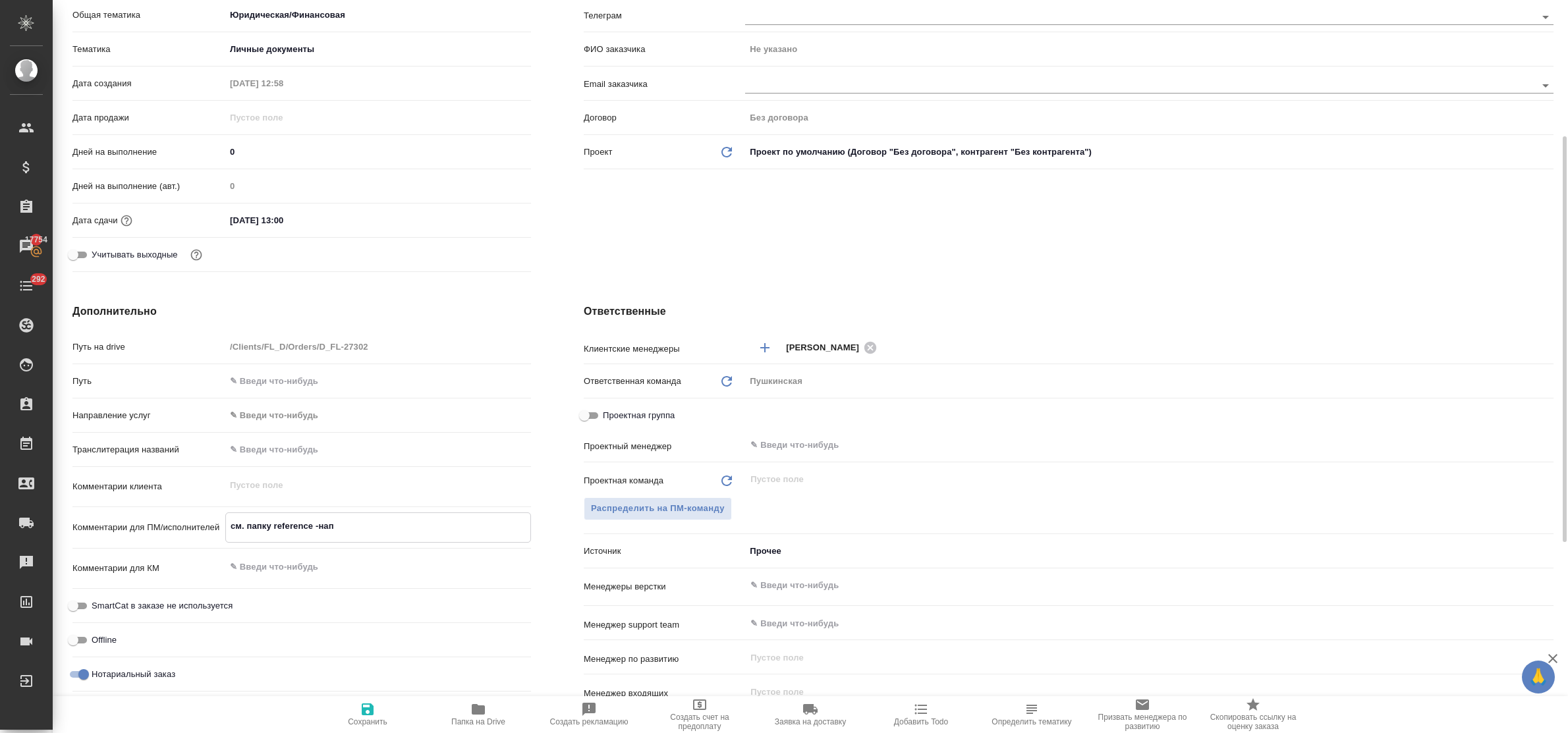
type textarea "x"
type textarea "см. папку reference -напи"
type textarea "x"
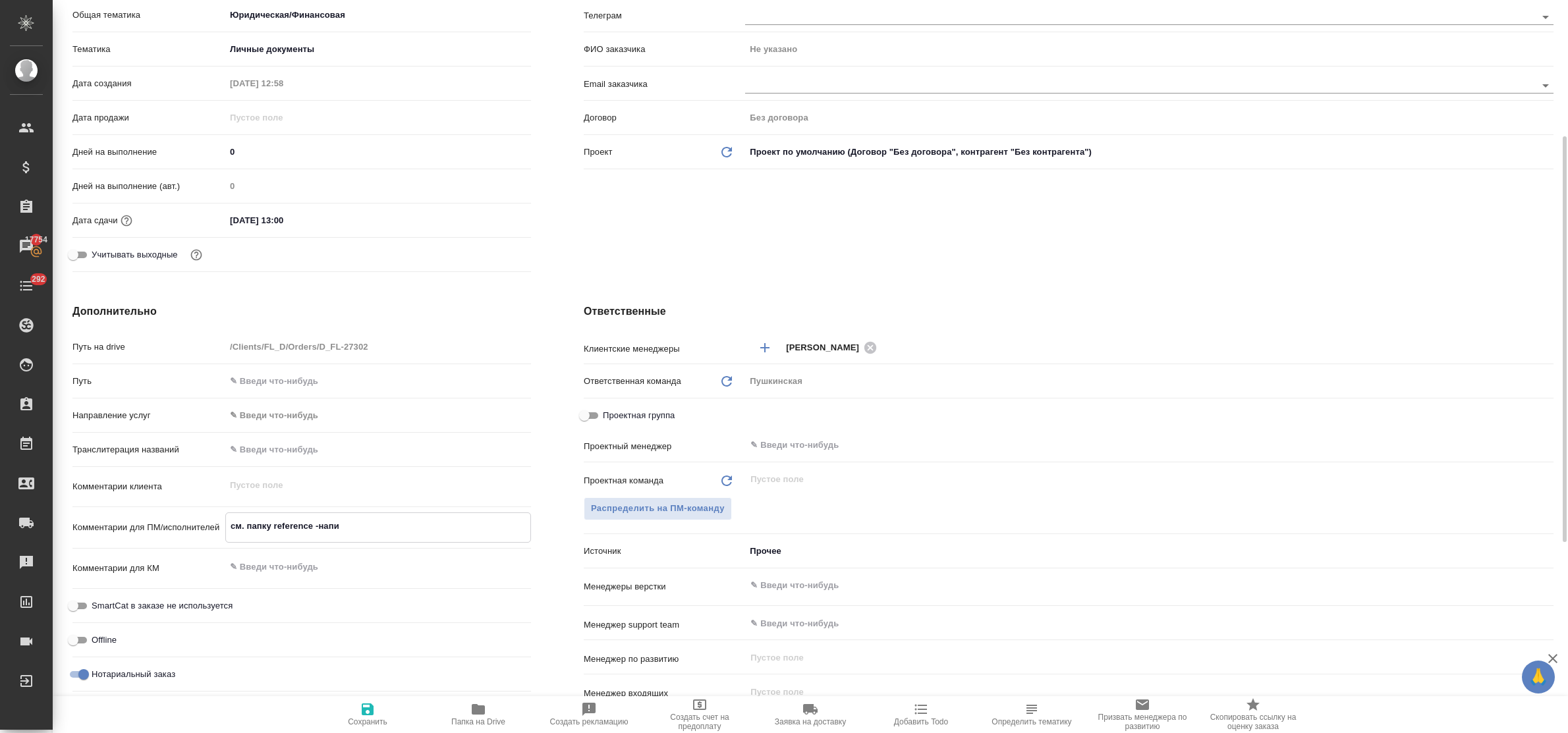
type textarea "x"
type textarea "см. папку reference -напис"
type textarea "x"
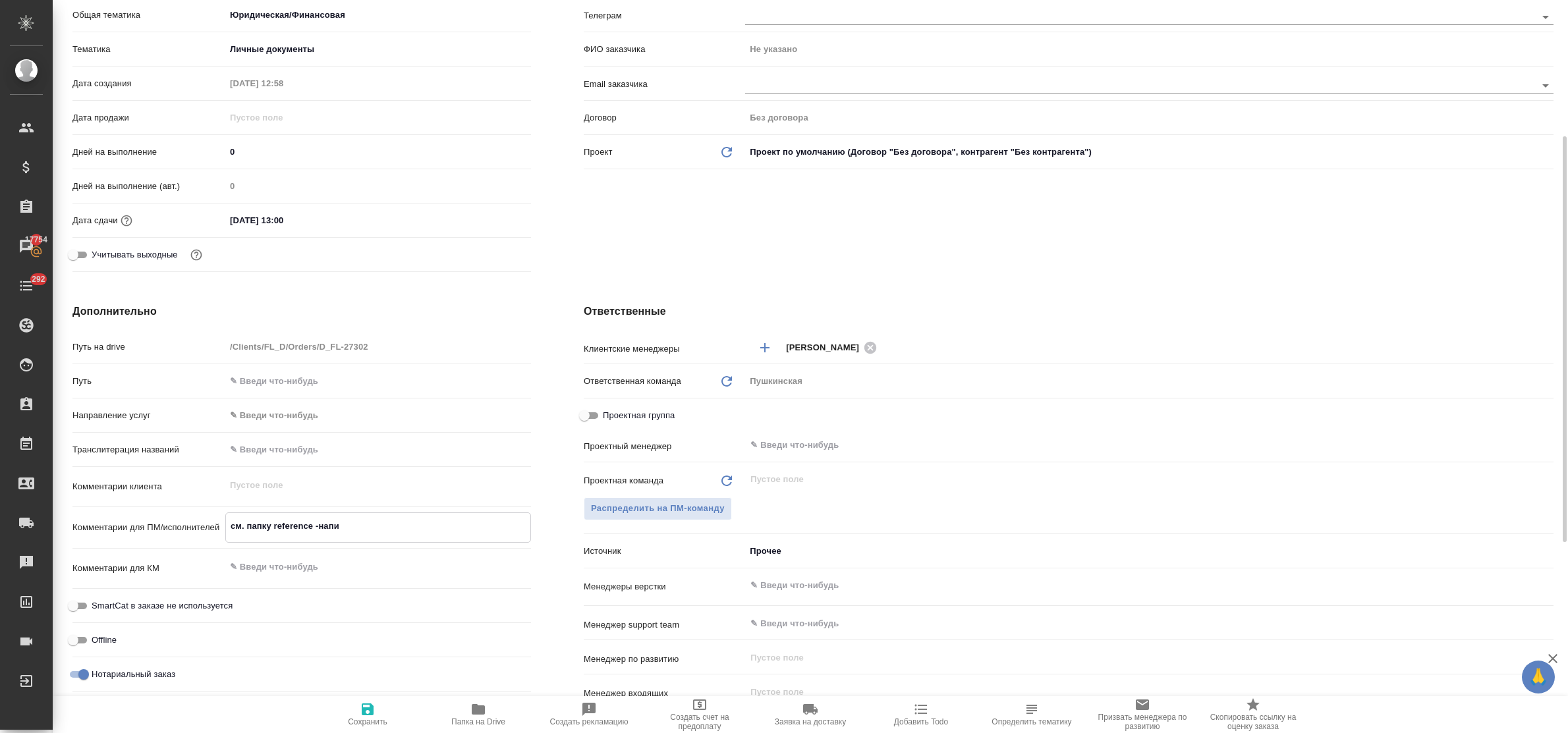
type textarea "x"
type textarea "см. папку reference -написа"
type textarea "x"
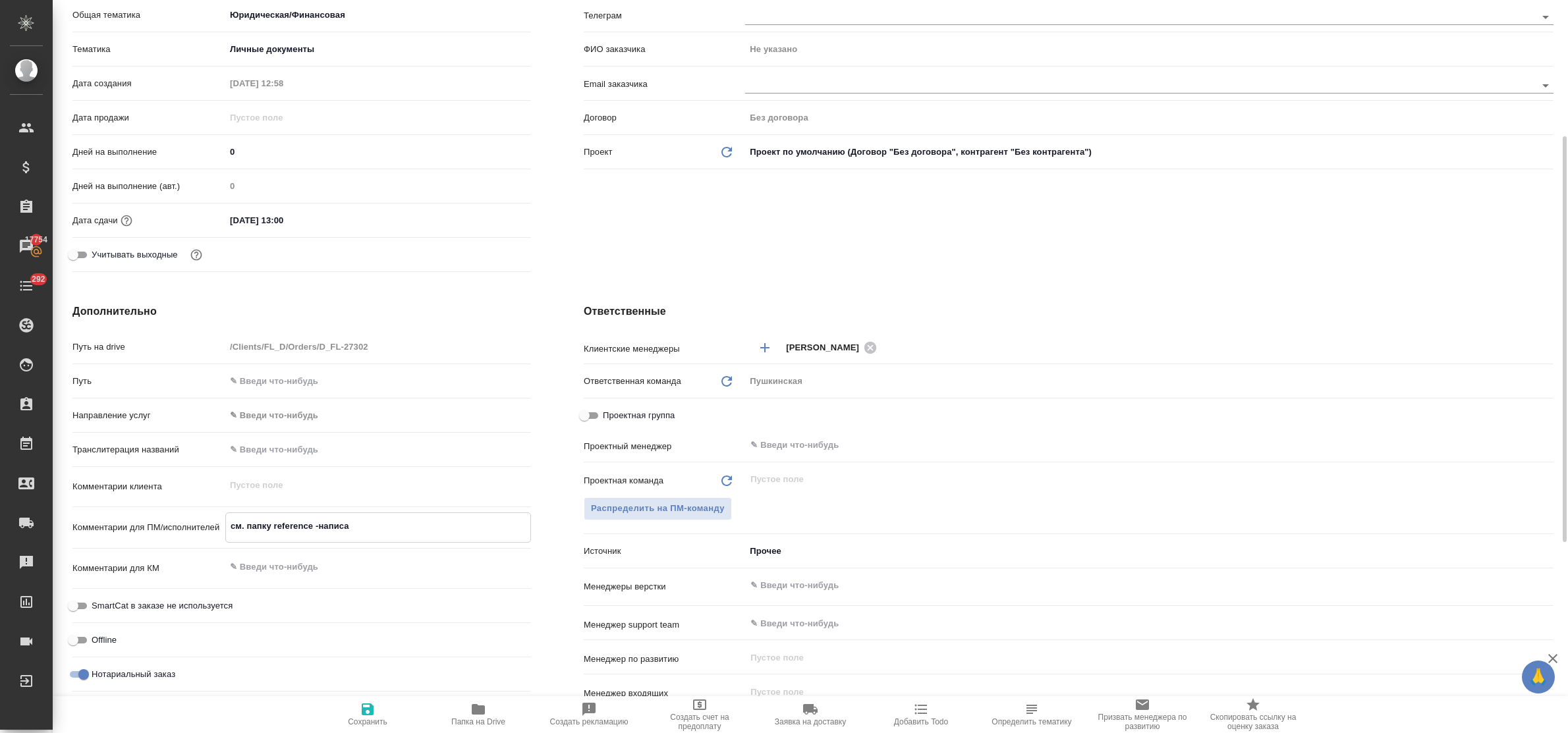
type textarea "x"
type textarea "см. папку reference -написан"
type textarea "x"
type textarea "см. папку reference -написани"
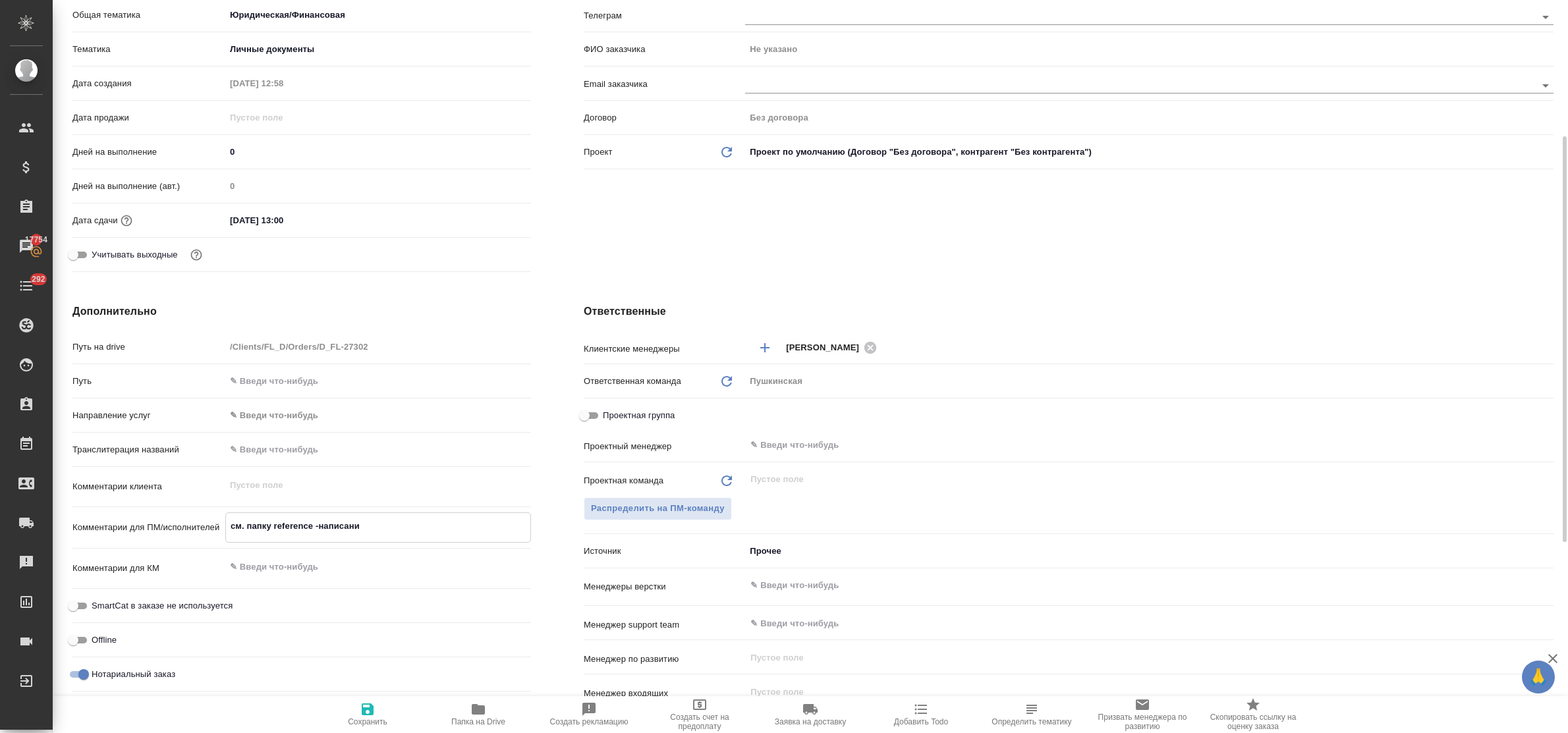
type textarea "x"
type textarea "см. папку reference -написание"
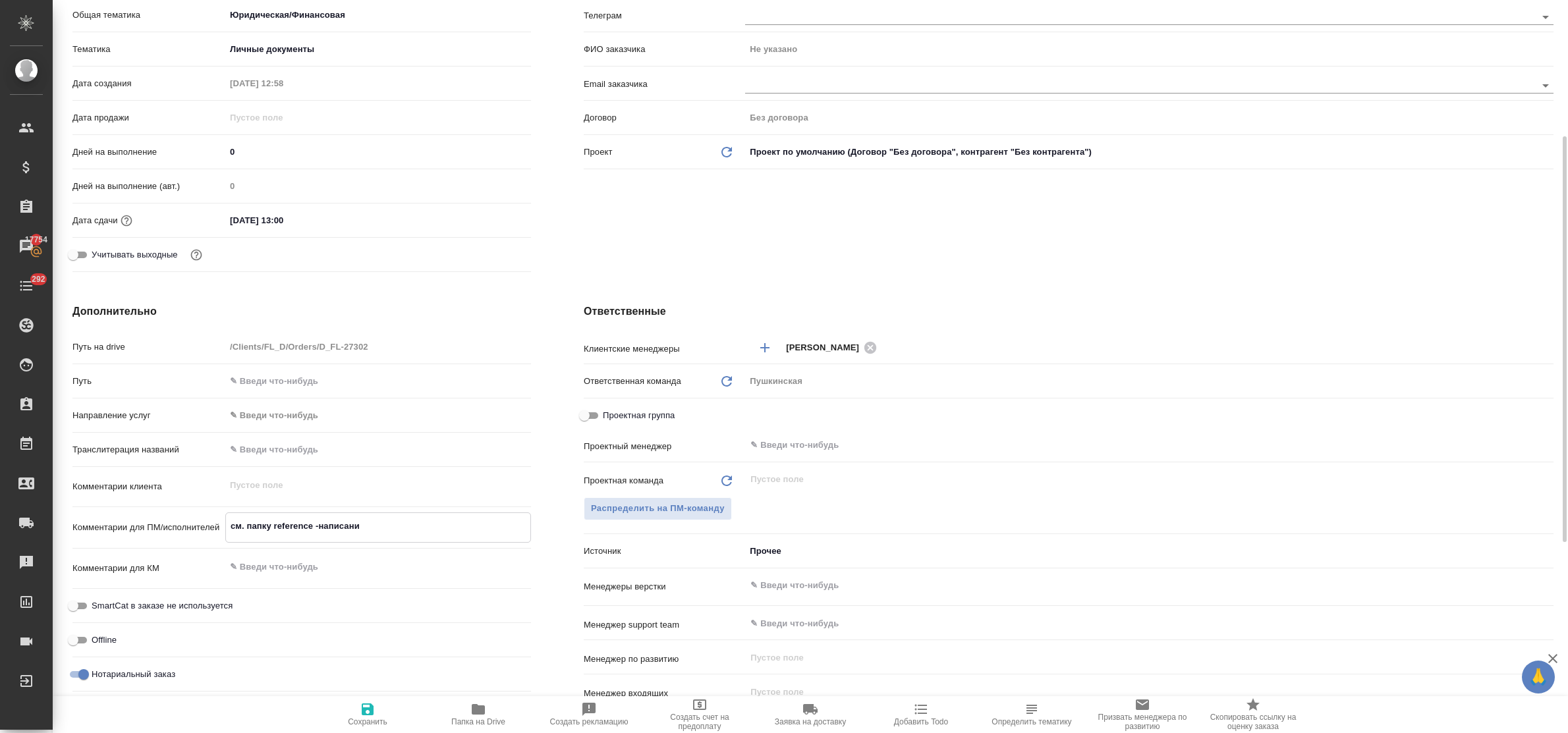
type textarea "x"
type textarea "см. папку reference -написание"
type textarea "x"
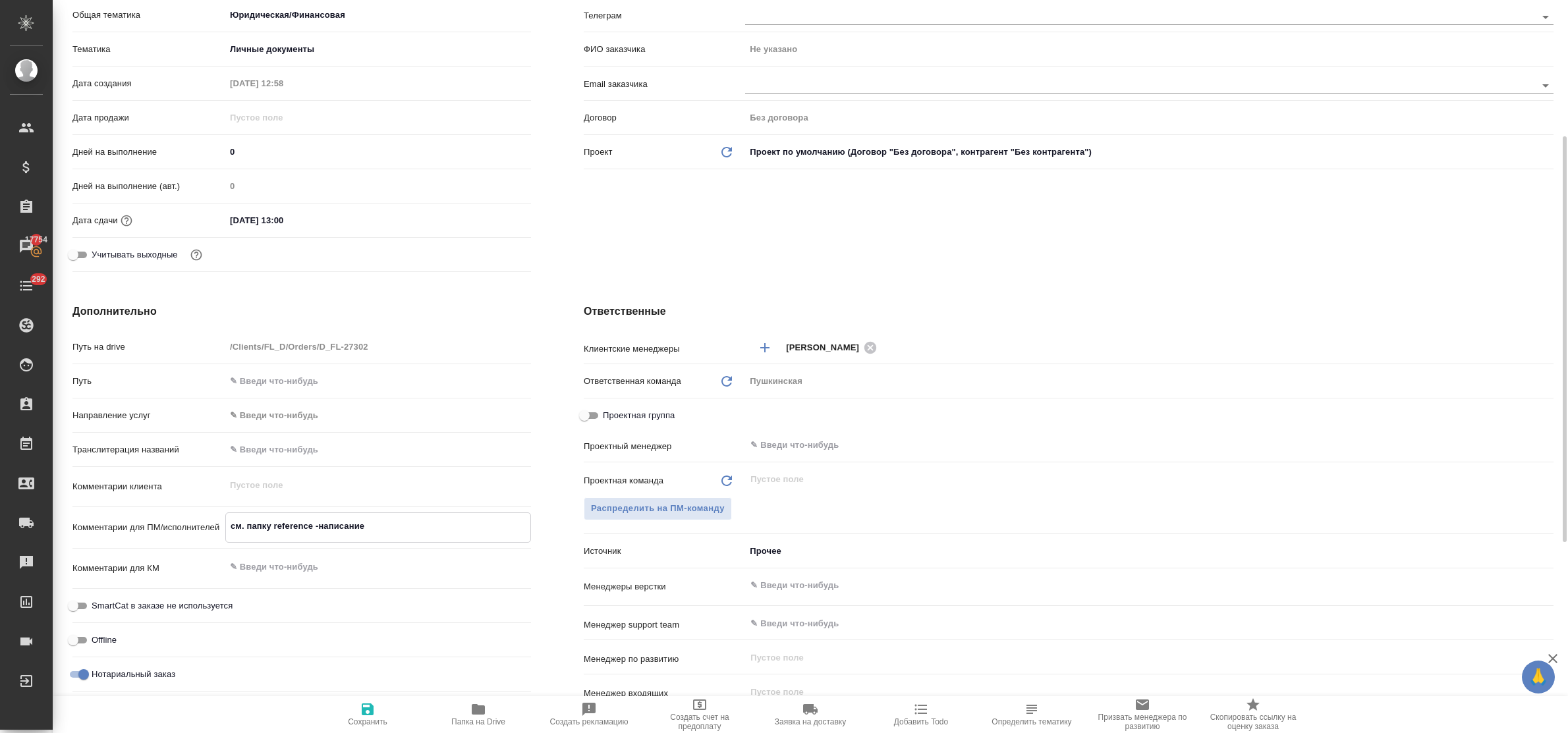
type textarea "x"
type textarea "см. папку reference -написание ф"
type textarea "x"
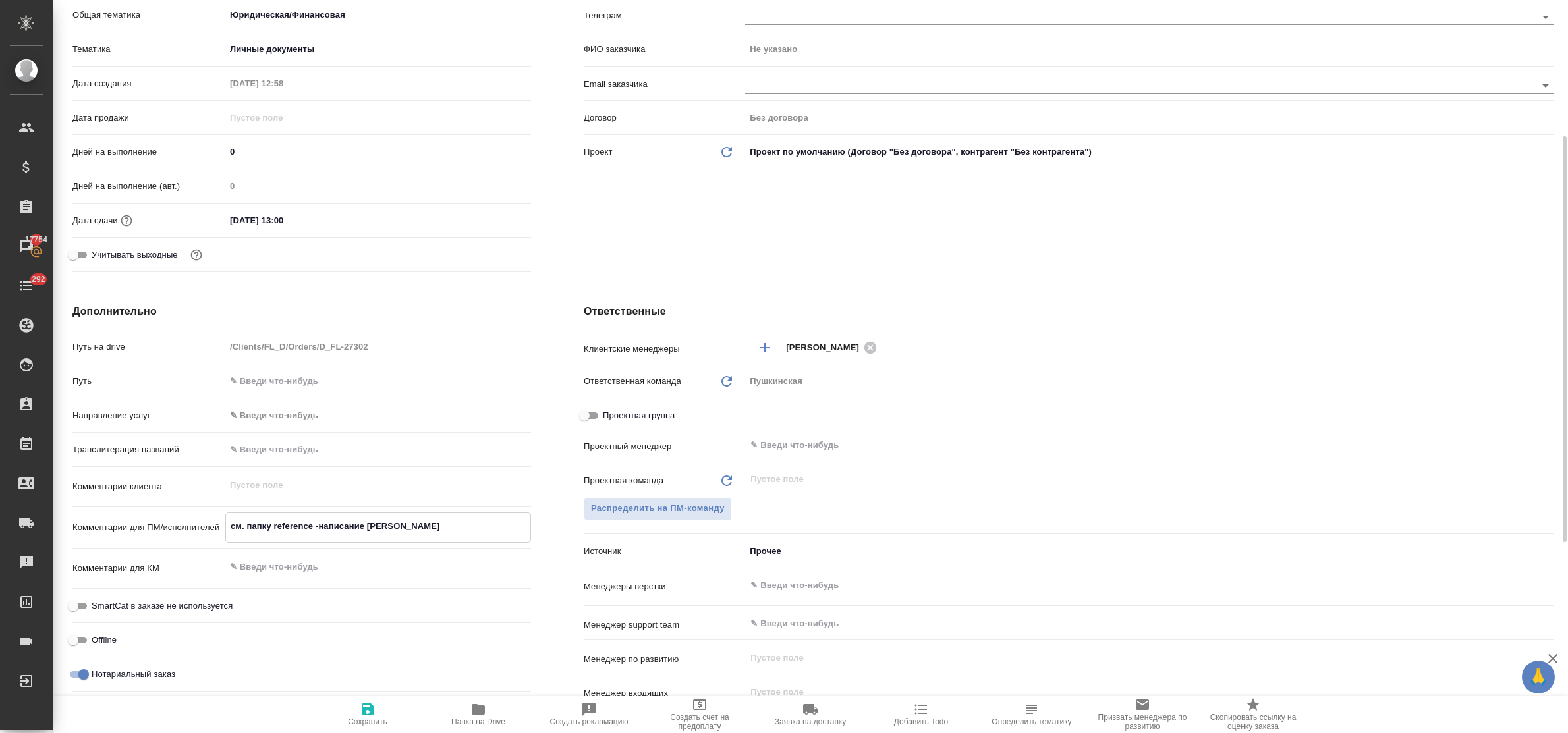
type textarea "см. папку reference -написание фи"
type textarea "x"
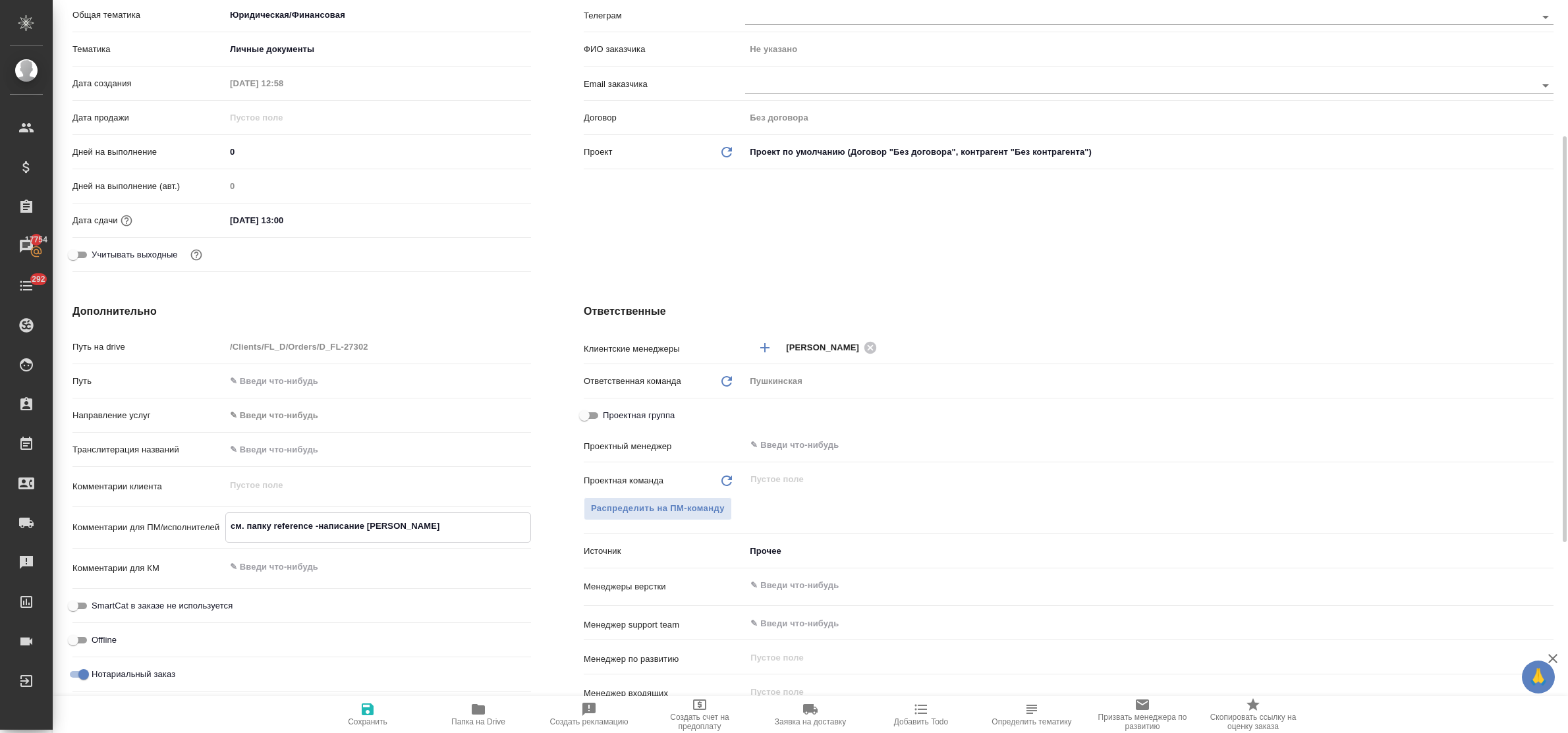
type textarea "см. папку reference -написание фио"
type textarea "x"
type textarea "см. папку reference -написание фио"
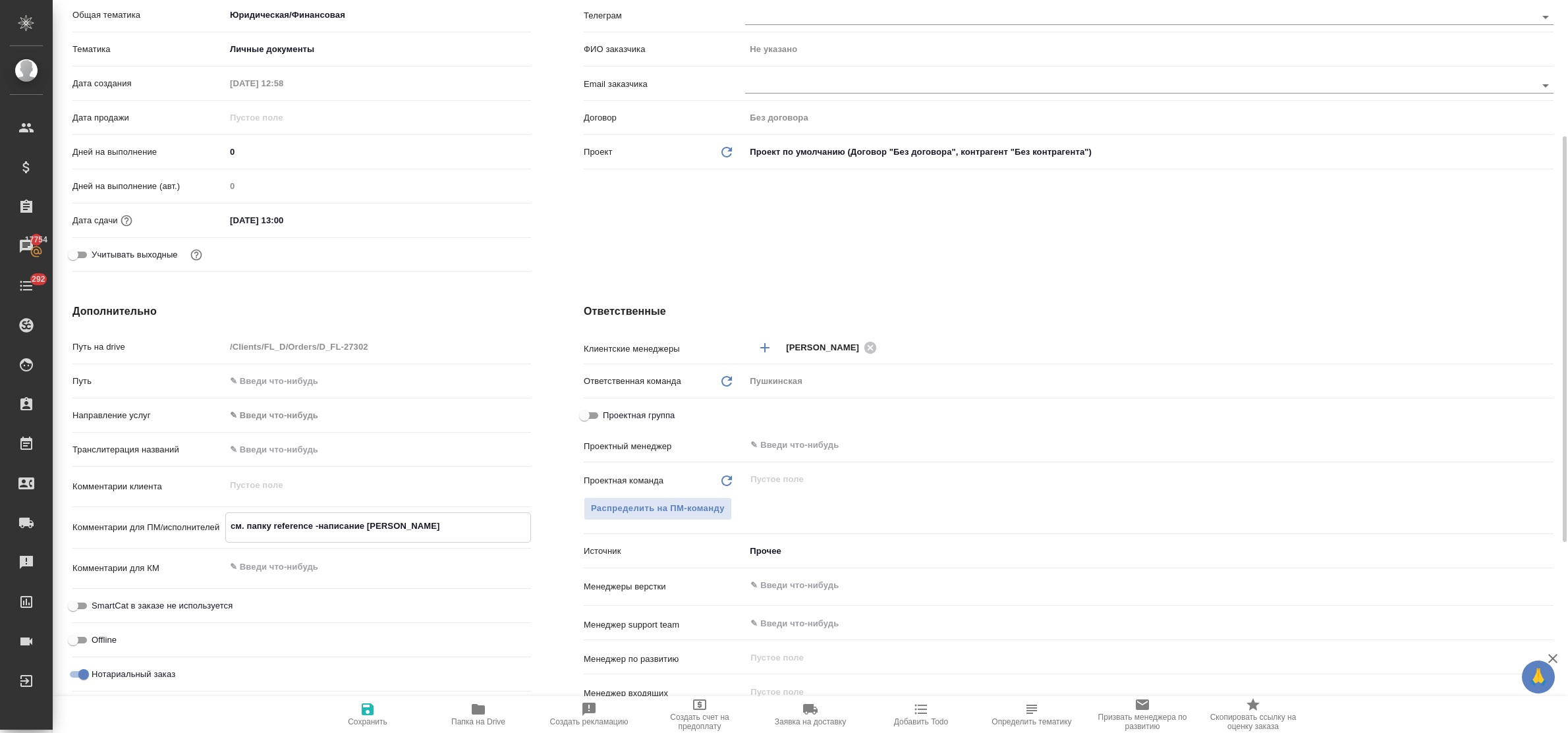
type textarea "x"
type textarea "см. папку reference -написание фио и"
type textarea "x"
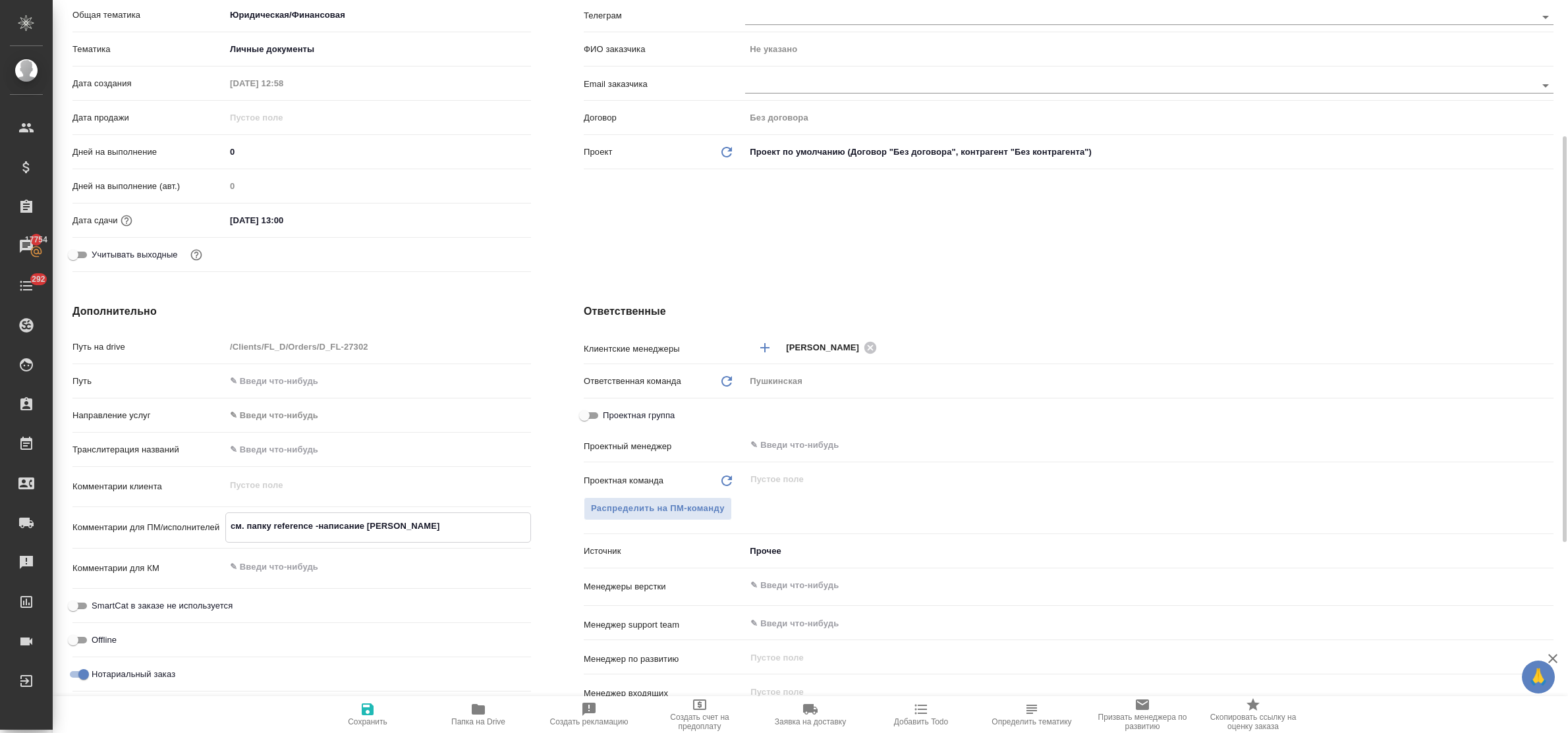
type textarea "x"
type textarea "см. папку reference -написание фио и"
type textarea "x"
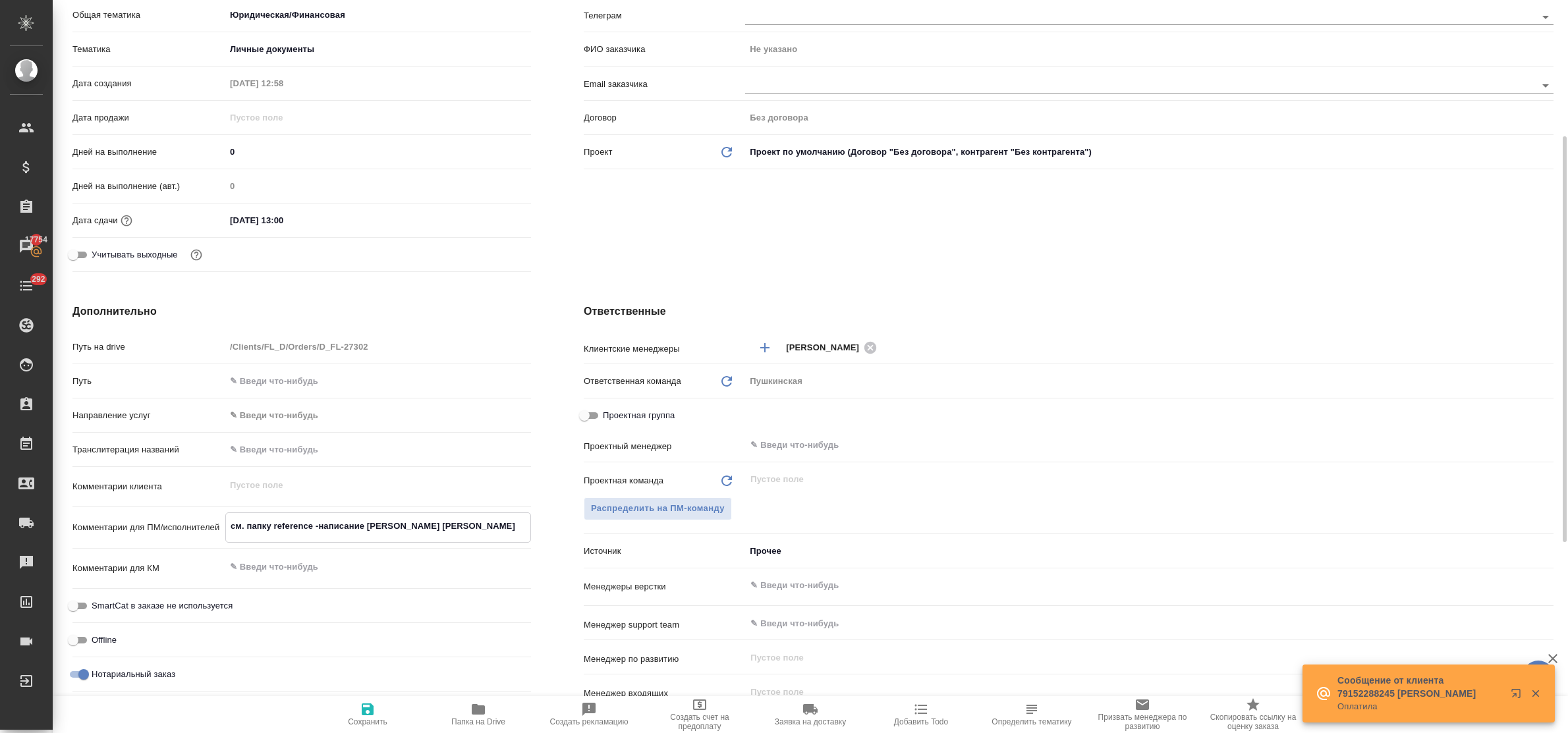
type textarea "см. папку reference -написание фио и м"
type textarea "x"
type textarea "см. папку reference -написание фио и ме"
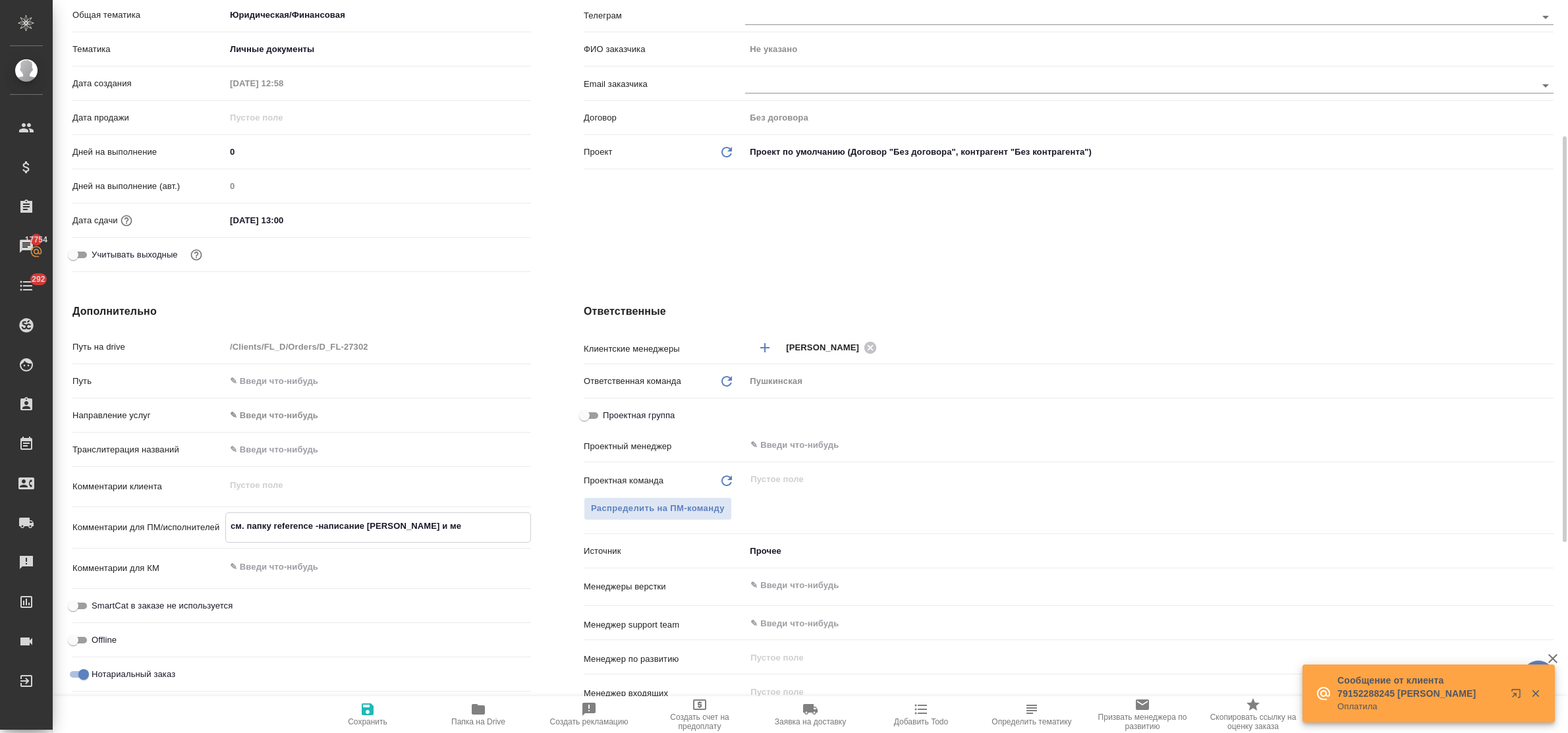
type textarea "x"
type textarea "см. папку reference -написание фио и мет"
type textarea "x"
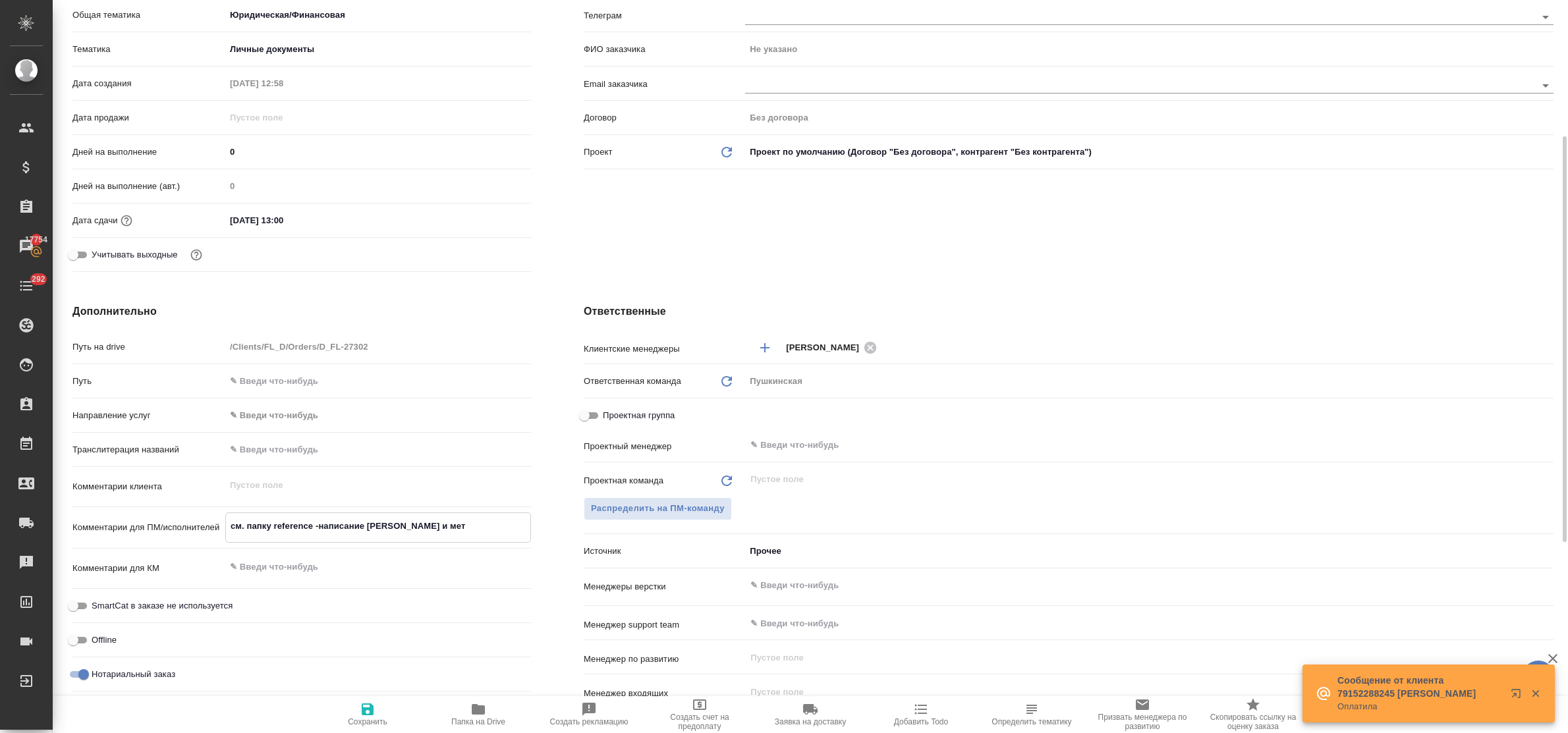
type textarea "x"
type textarea "см. папку reference -написание фио и метс"
type textarea "x"
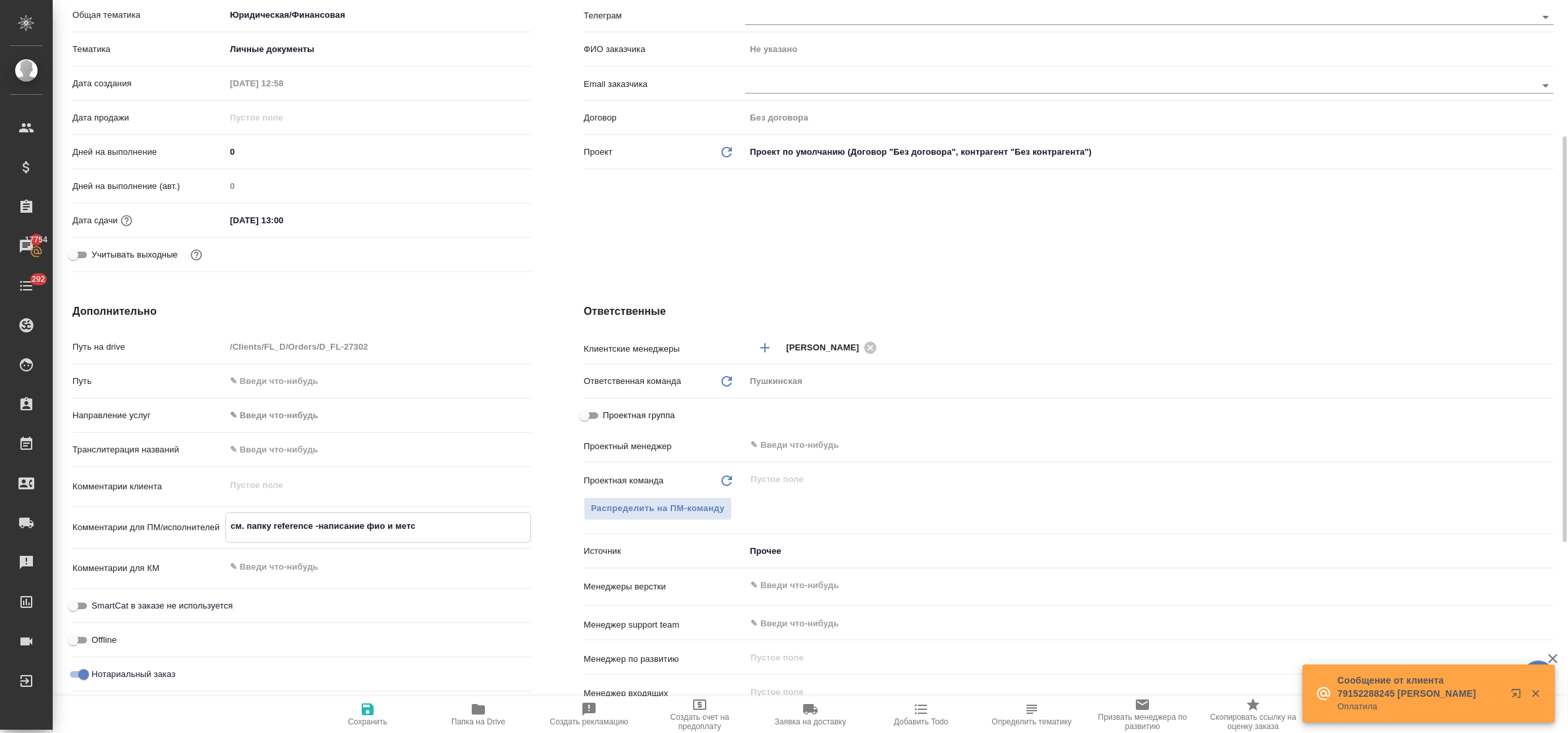
type textarea "x"
type textarea "см. папку reference -написание фио и мет"
type textarea "x"
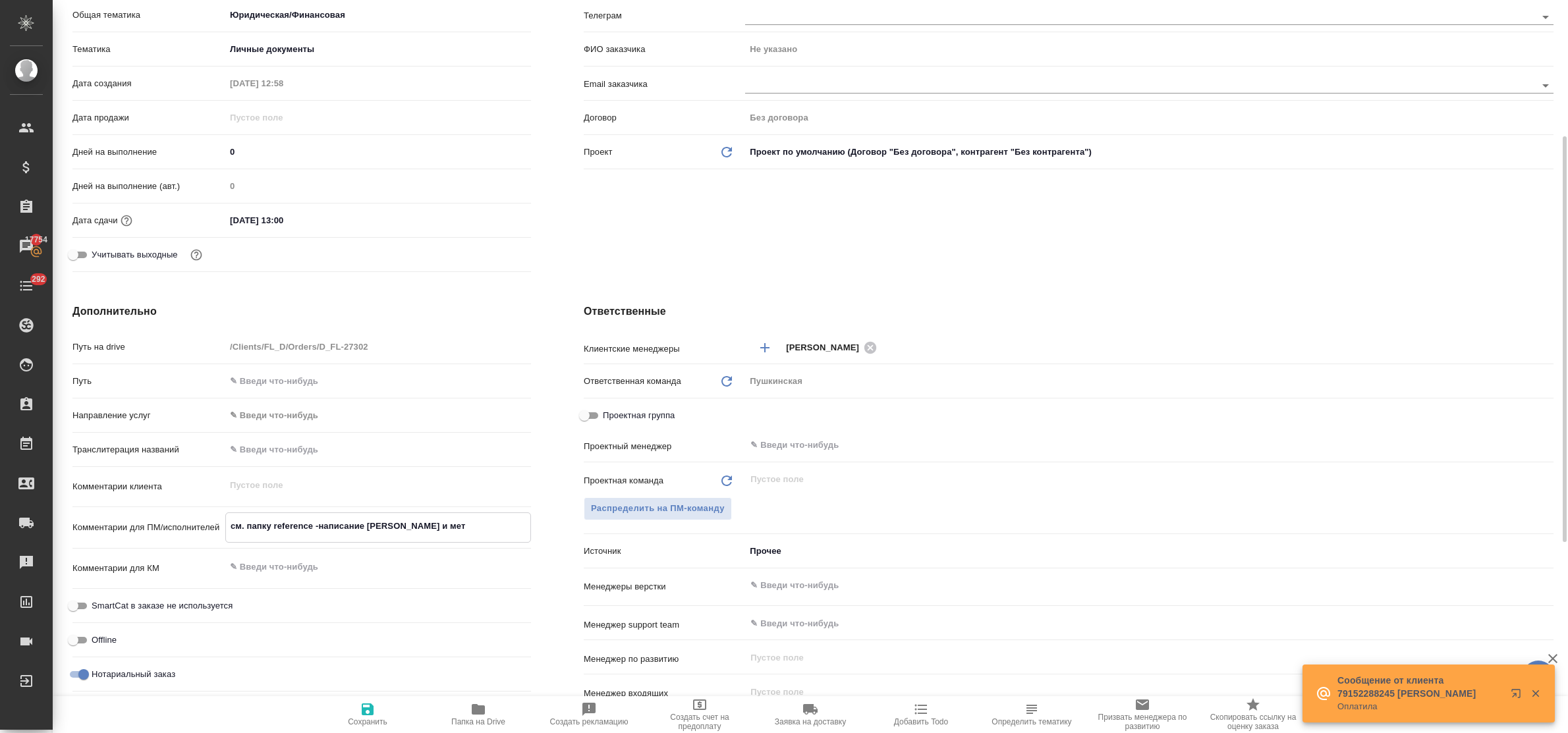
type textarea "см. папку reference -написание фио и ме"
type textarea "x"
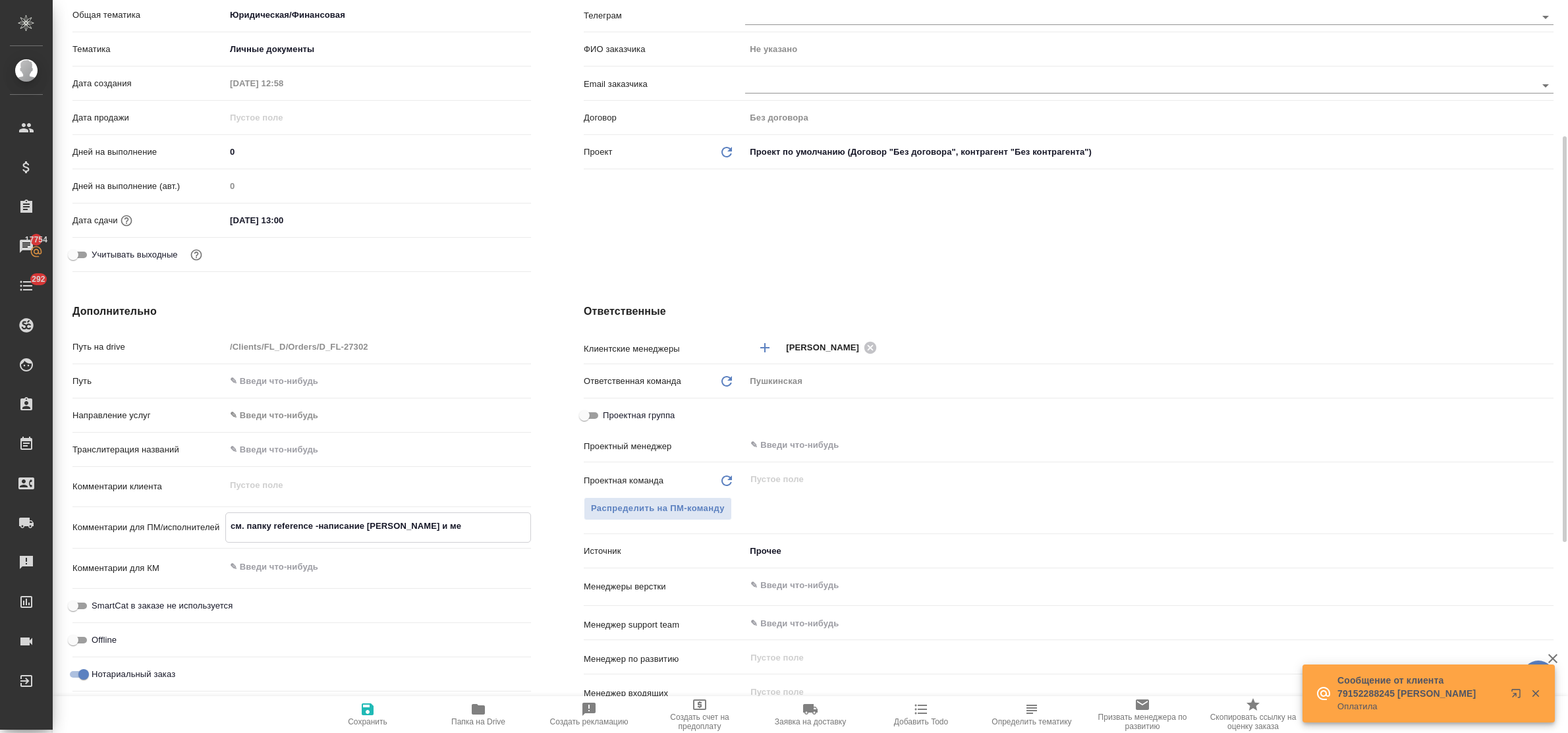
type textarea "см. папку reference -написание фио и мес"
type textarea "x"
type textarea "см. папку reference -написание фио и мест"
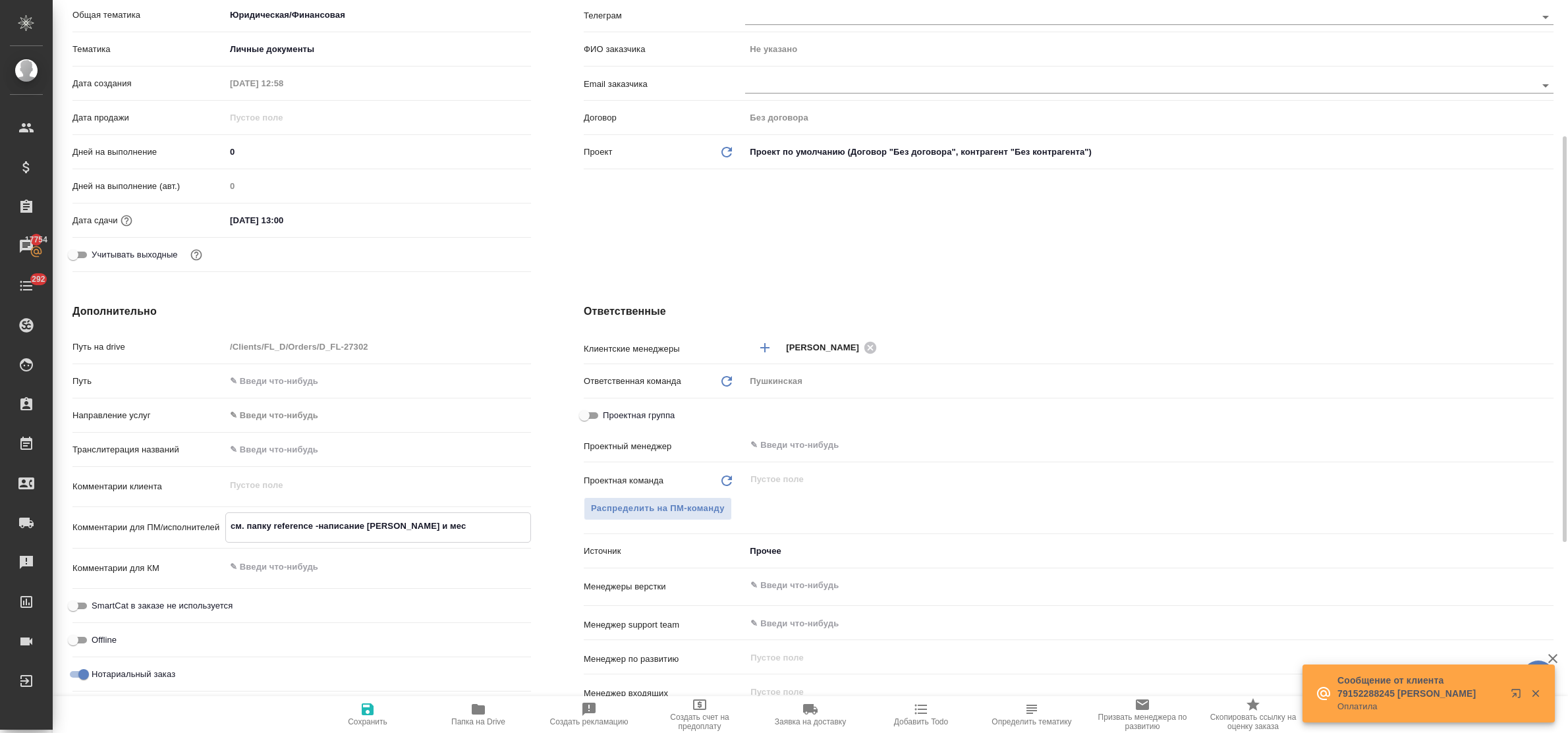
type textarea "x"
type textarea "см. папку reference -написание фио и место"
click at [708, 510] on span "Распределить на ПМ-команду" at bounding box center [658, 509] width 134 height 15
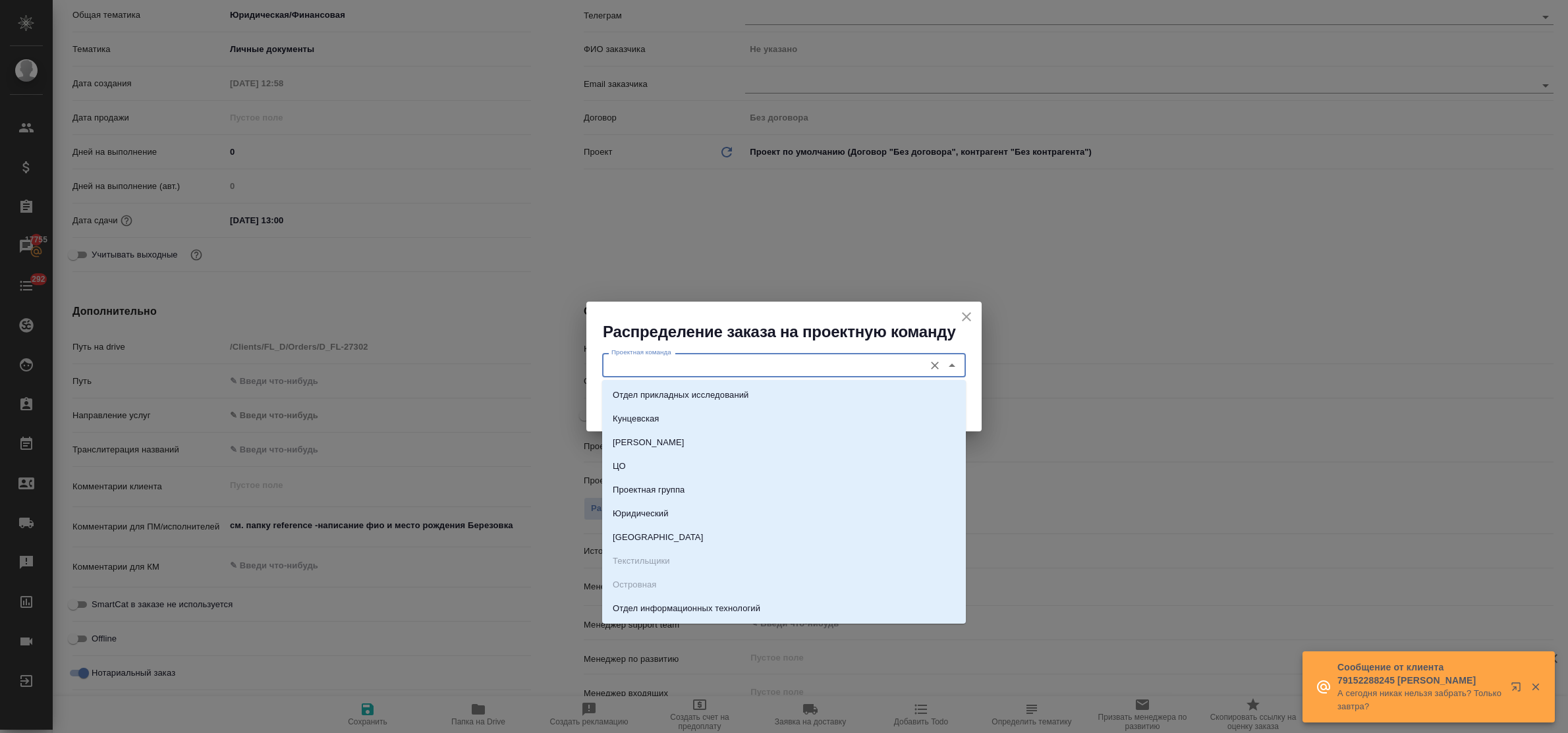
click at [691, 370] on input "Проектная команда" at bounding box center [762, 364] width 312 height 16
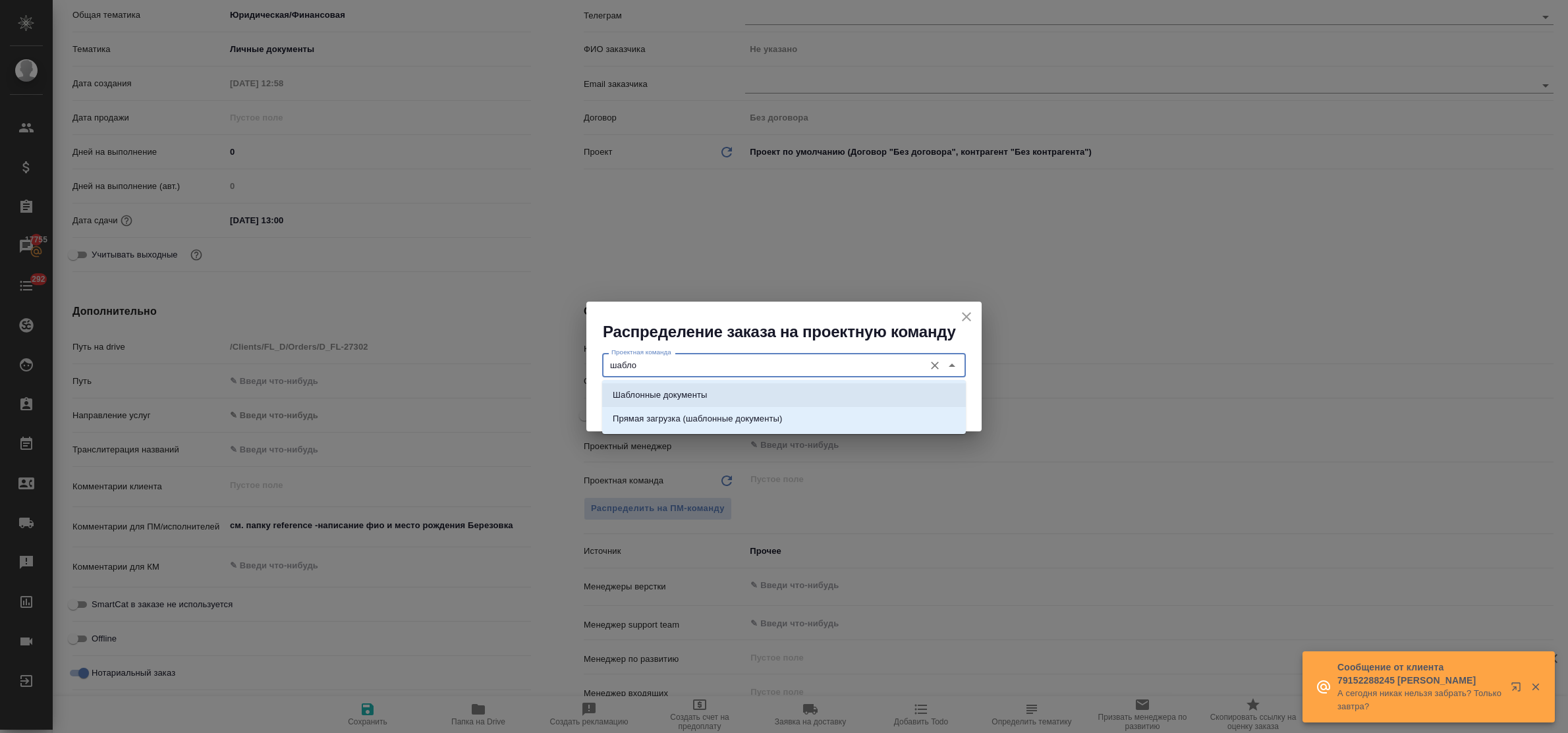
click at [687, 401] on p "Шаблонные документы" at bounding box center [660, 395] width 94 height 13
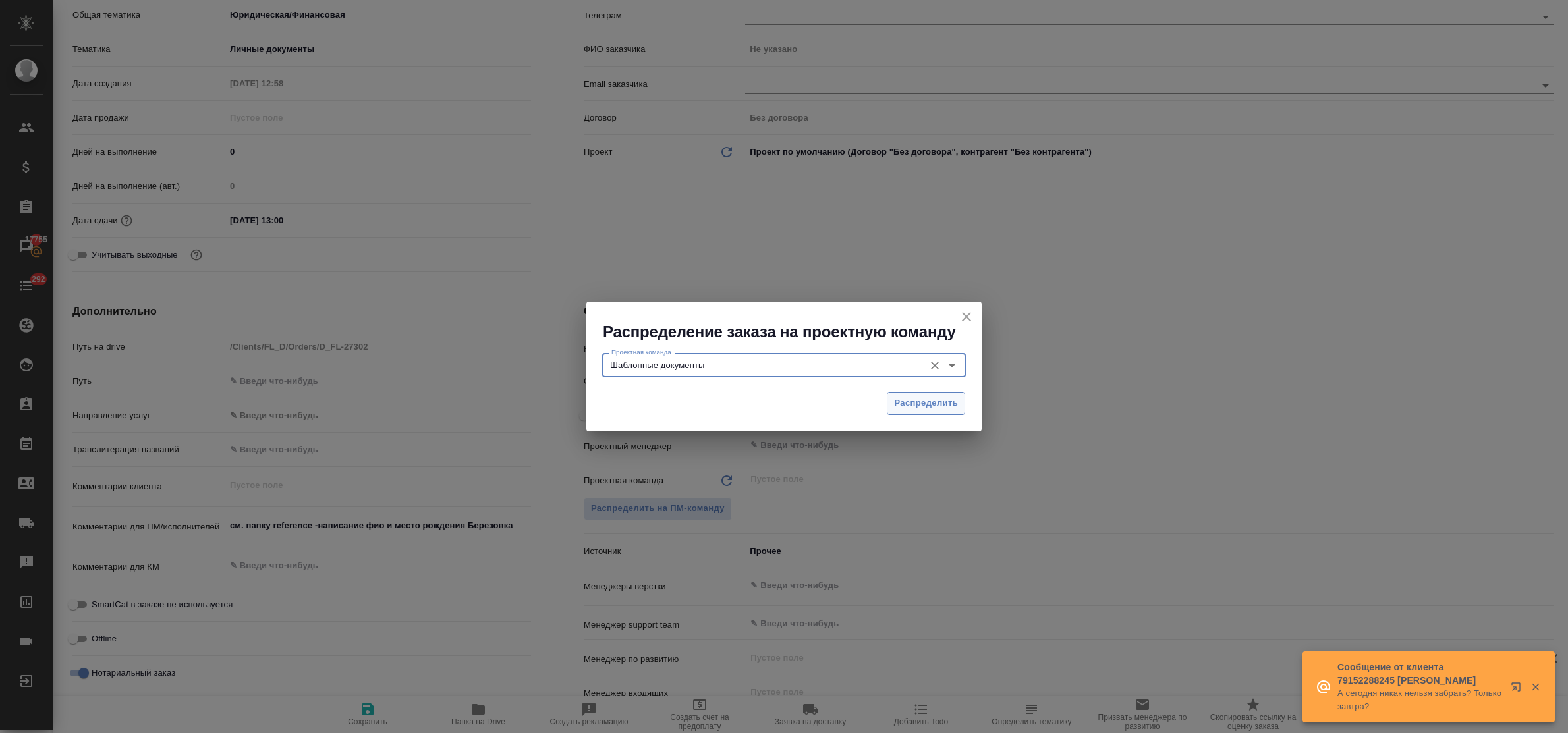
click at [914, 395] on span "Распределить" at bounding box center [926, 403] width 64 height 15
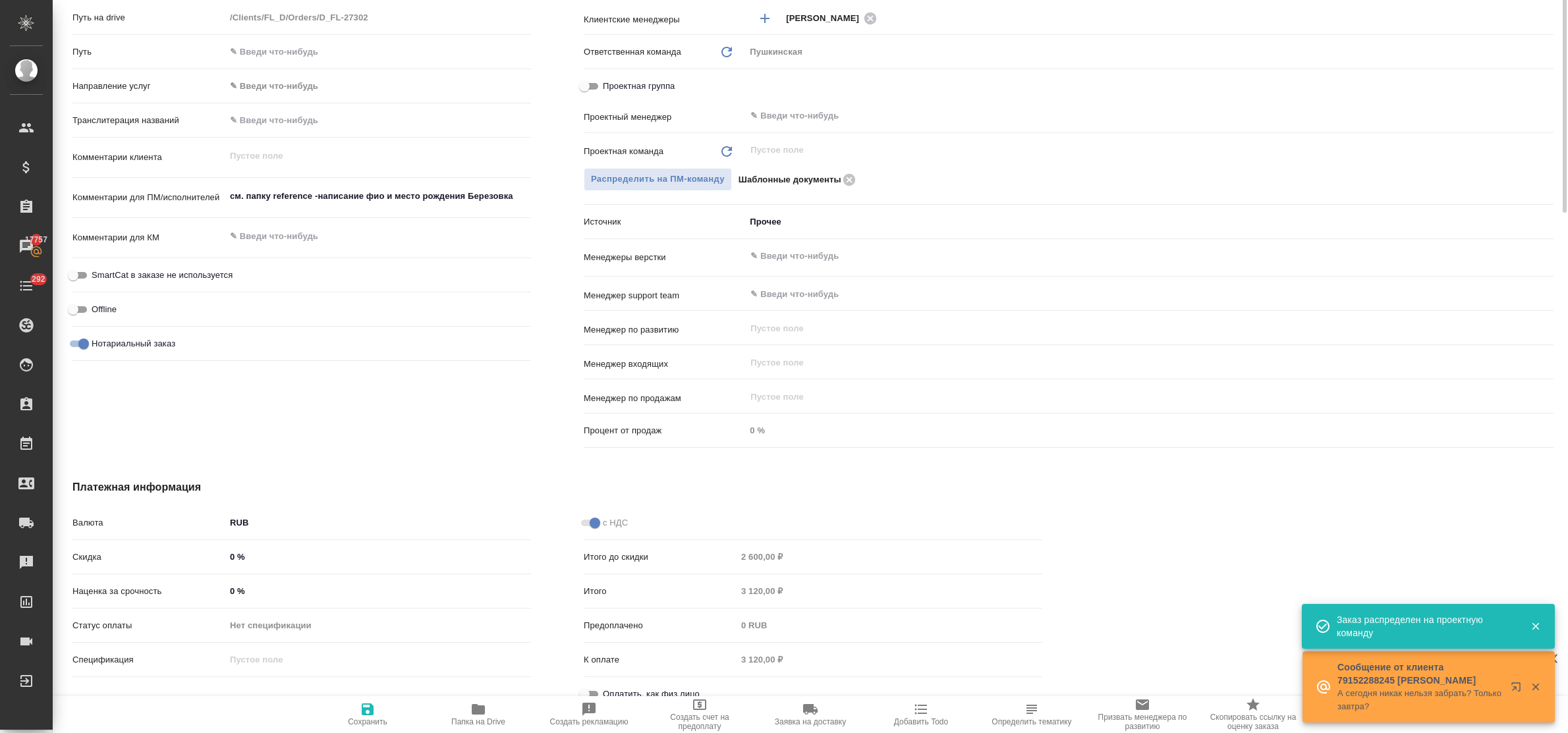
scroll to position [593, 0]
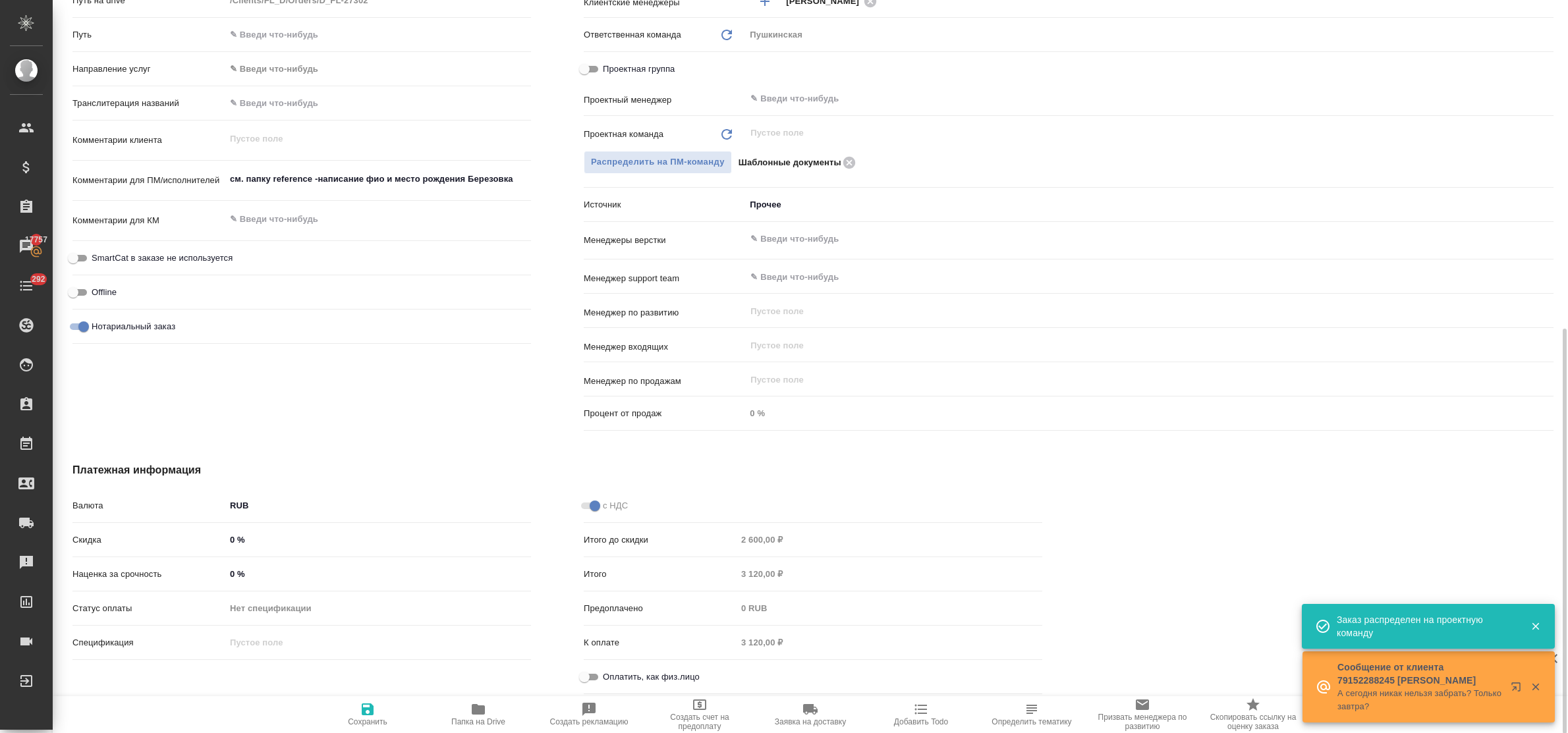
click at [592, 676] on input "Оплатить, как физ.лицо" at bounding box center [584, 677] width 47 height 16
click at [364, 709] on icon "button" at bounding box center [367, 709] width 12 height 12
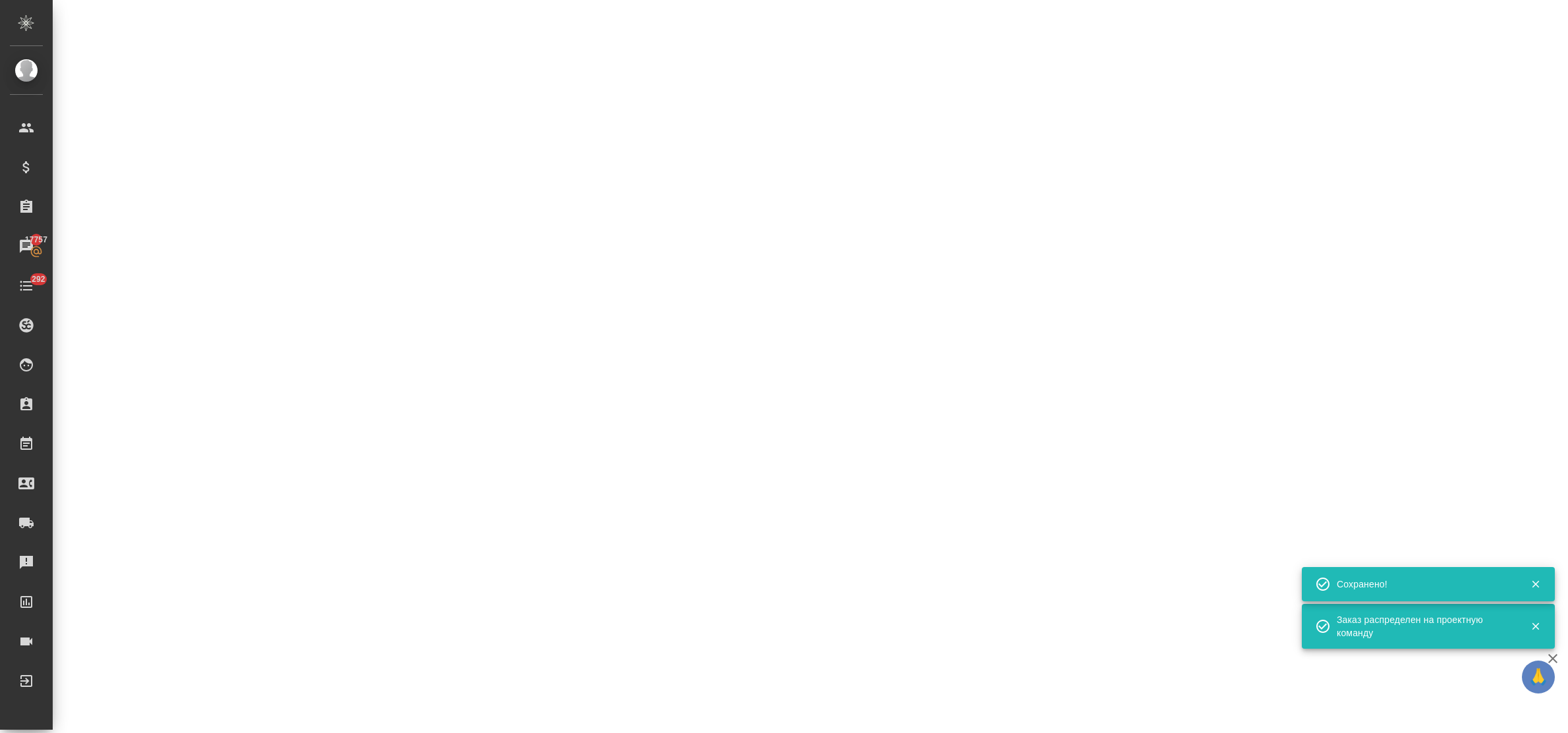
click at [475, 708] on div ".cls-1 fill:#fff; AWATERA Bulakhova Elena Клиенты Спецификации Заказы 17757 Чат…" at bounding box center [784, 366] width 1568 height 733
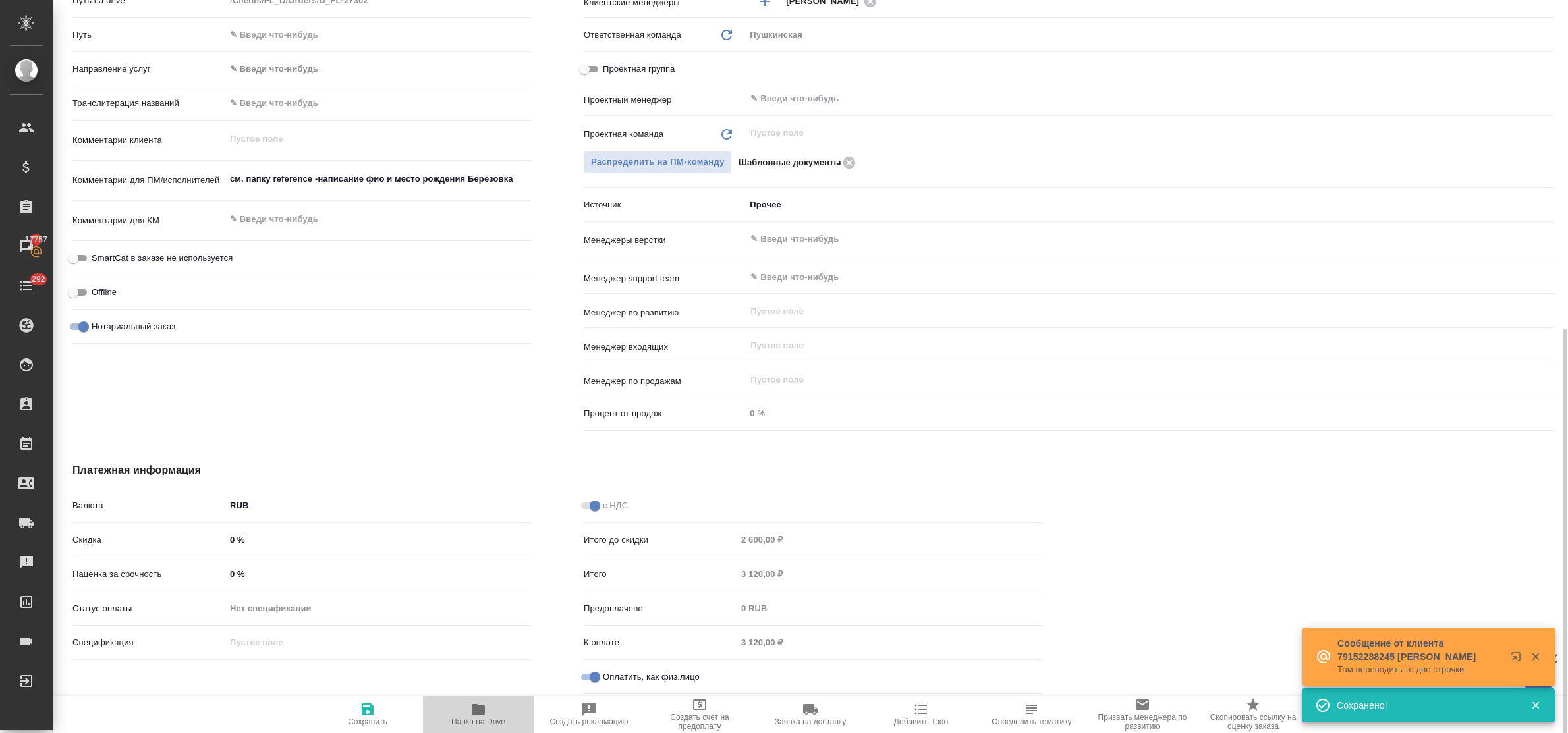
click at [479, 706] on icon "button" at bounding box center [478, 709] width 13 height 11
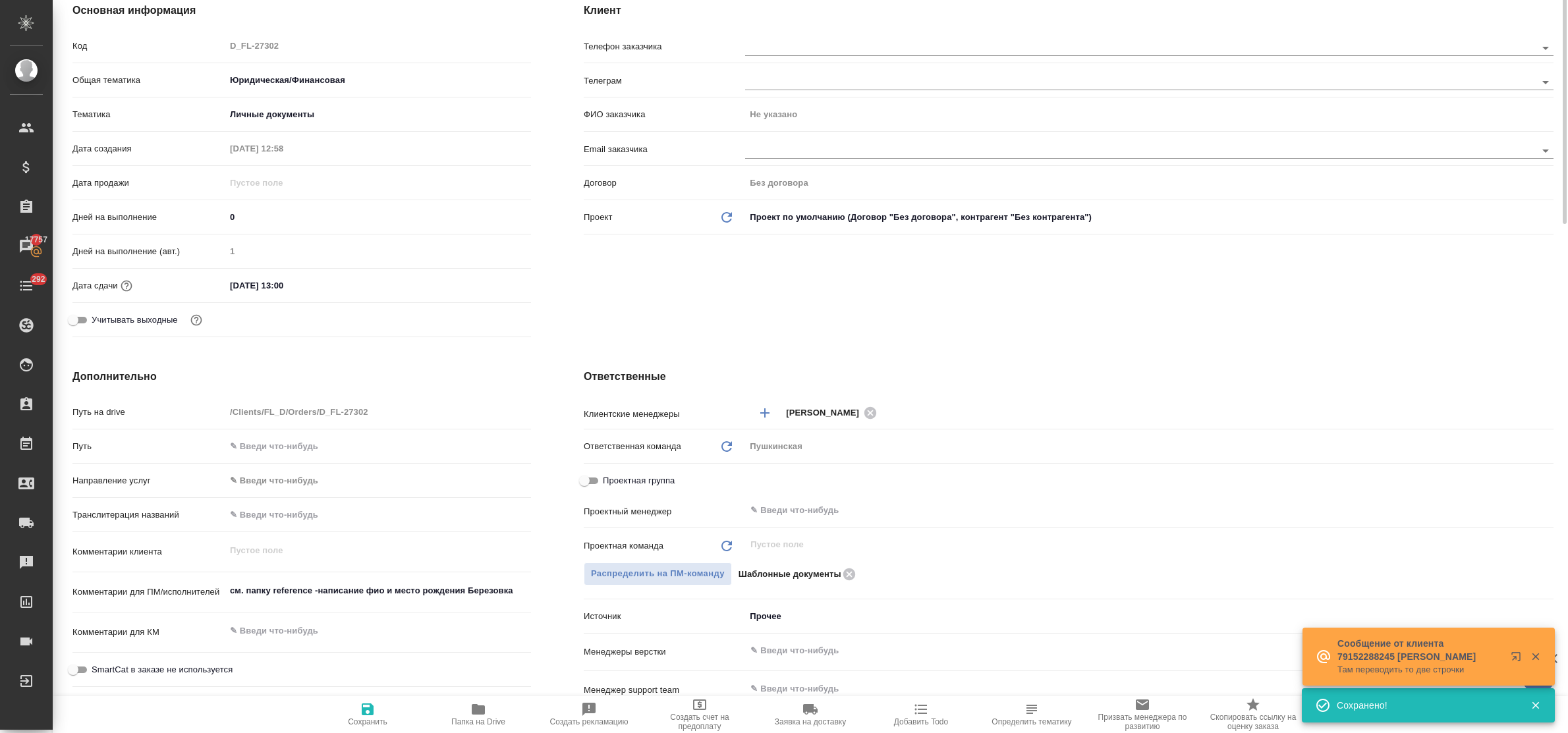
scroll to position [0, 0]
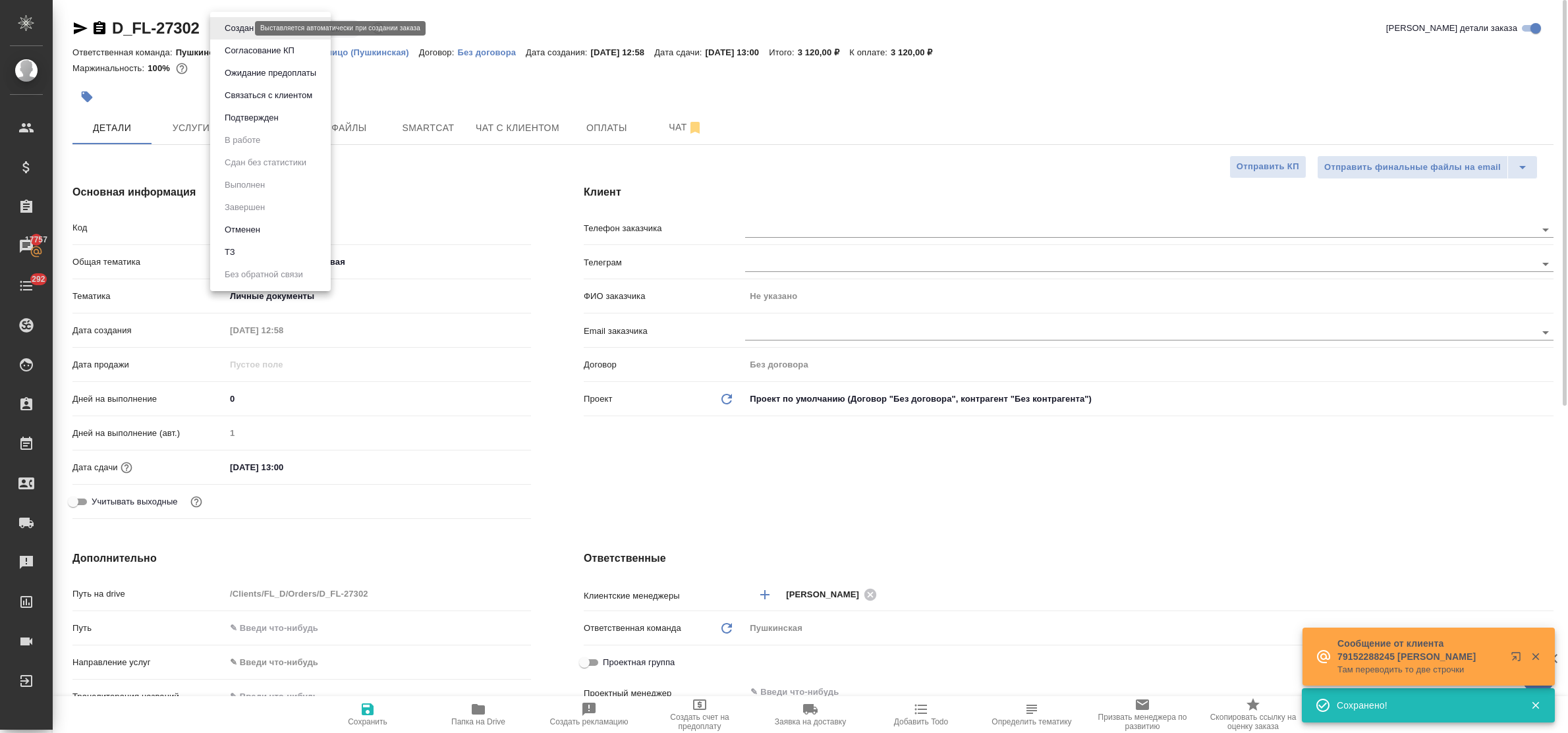
click at [231, 24] on body "🙏 .cls-1 fill:#fff; AWATERA Bulakhova Elena Клиенты Спецификации Заказы 17757 Ч…" at bounding box center [784, 366] width 1568 height 733
click at [247, 106] on li "Связаться с клиентом" at bounding box center [270, 95] width 120 height 22
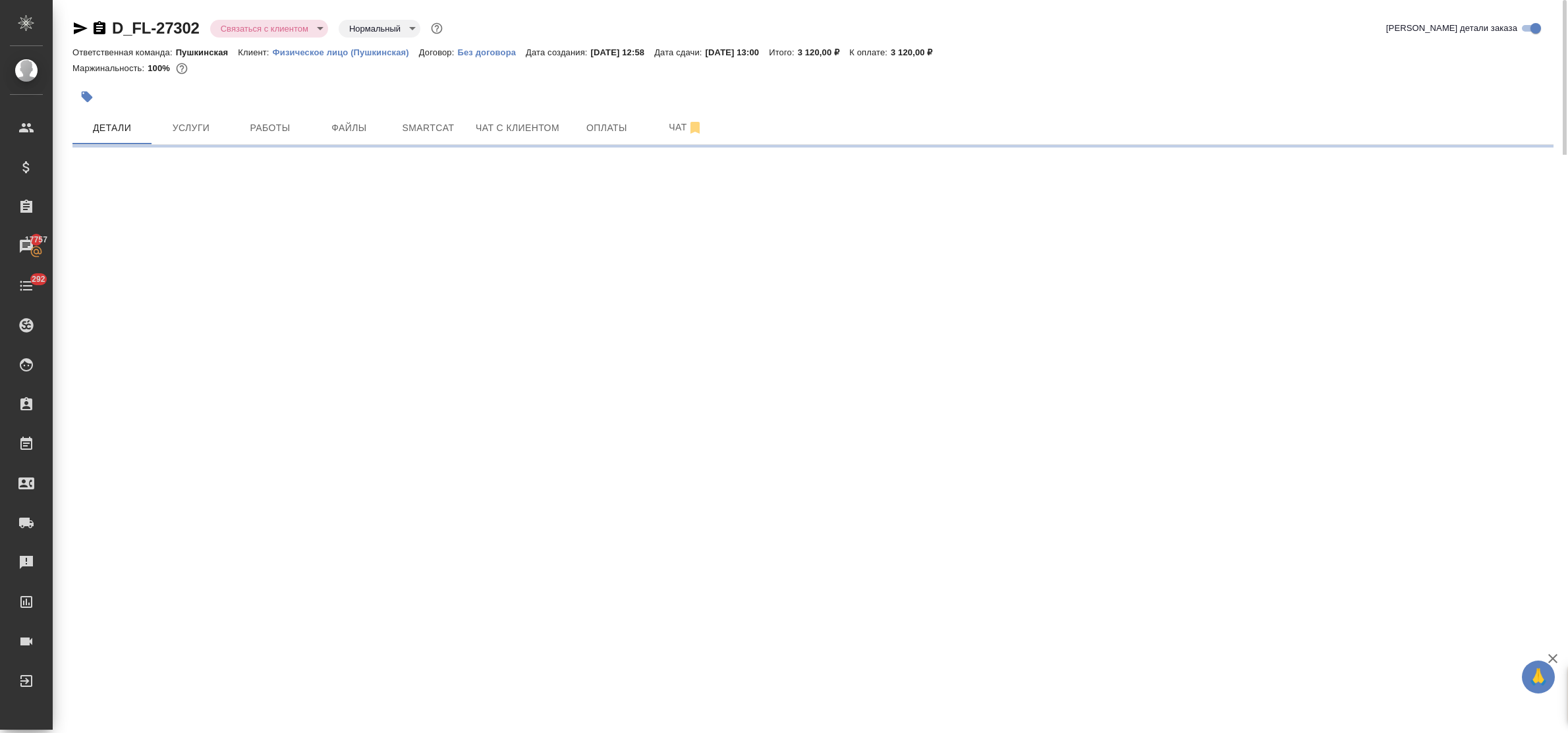
click at [234, 25] on body "🙏 .cls-1 fill:#fff; AWATERA Bulakhova Elena Клиенты Спецификации Заказы 17757 Ч…" at bounding box center [784, 366] width 1568 height 733
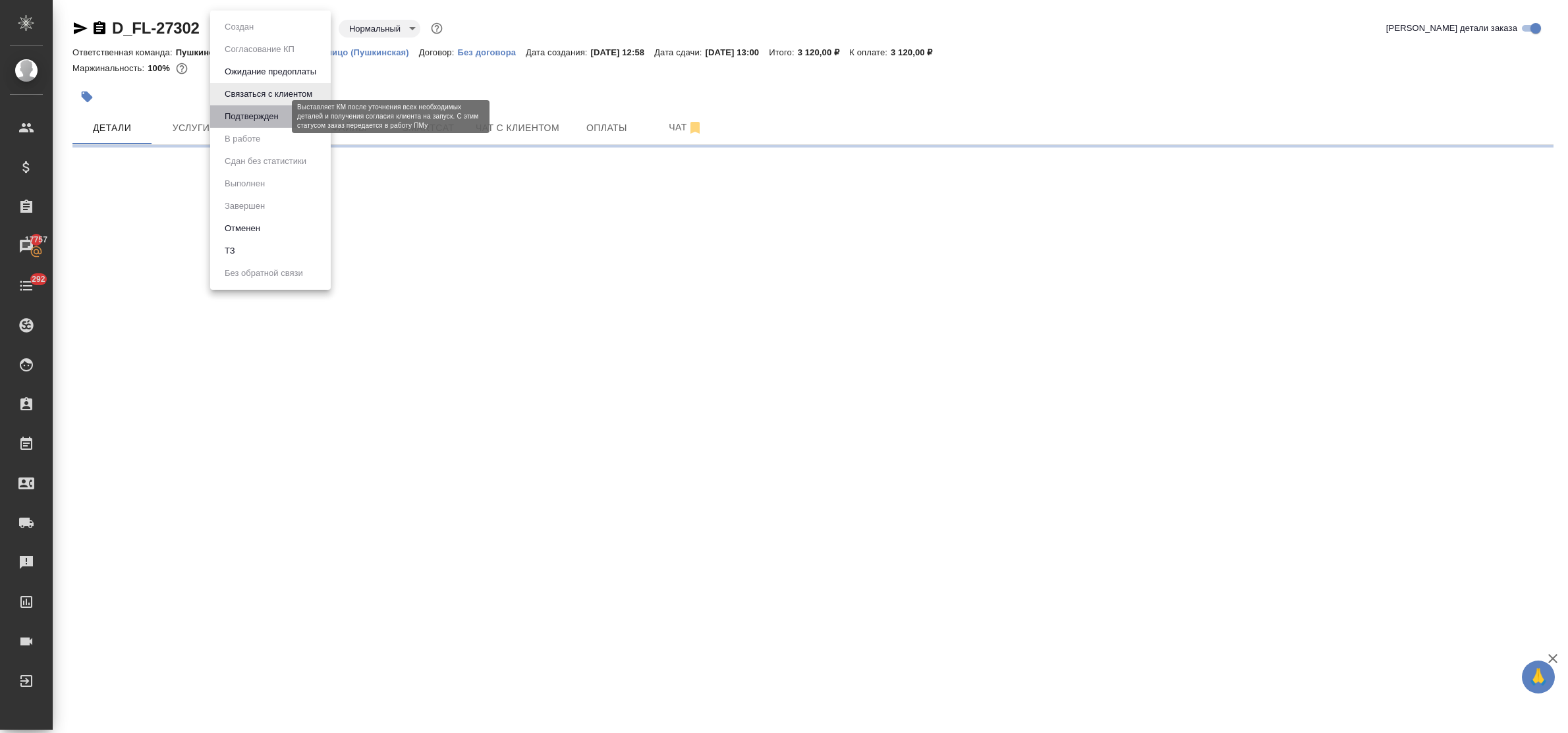
click at [250, 113] on button "Подтвержден" at bounding box center [251, 116] width 62 height 14
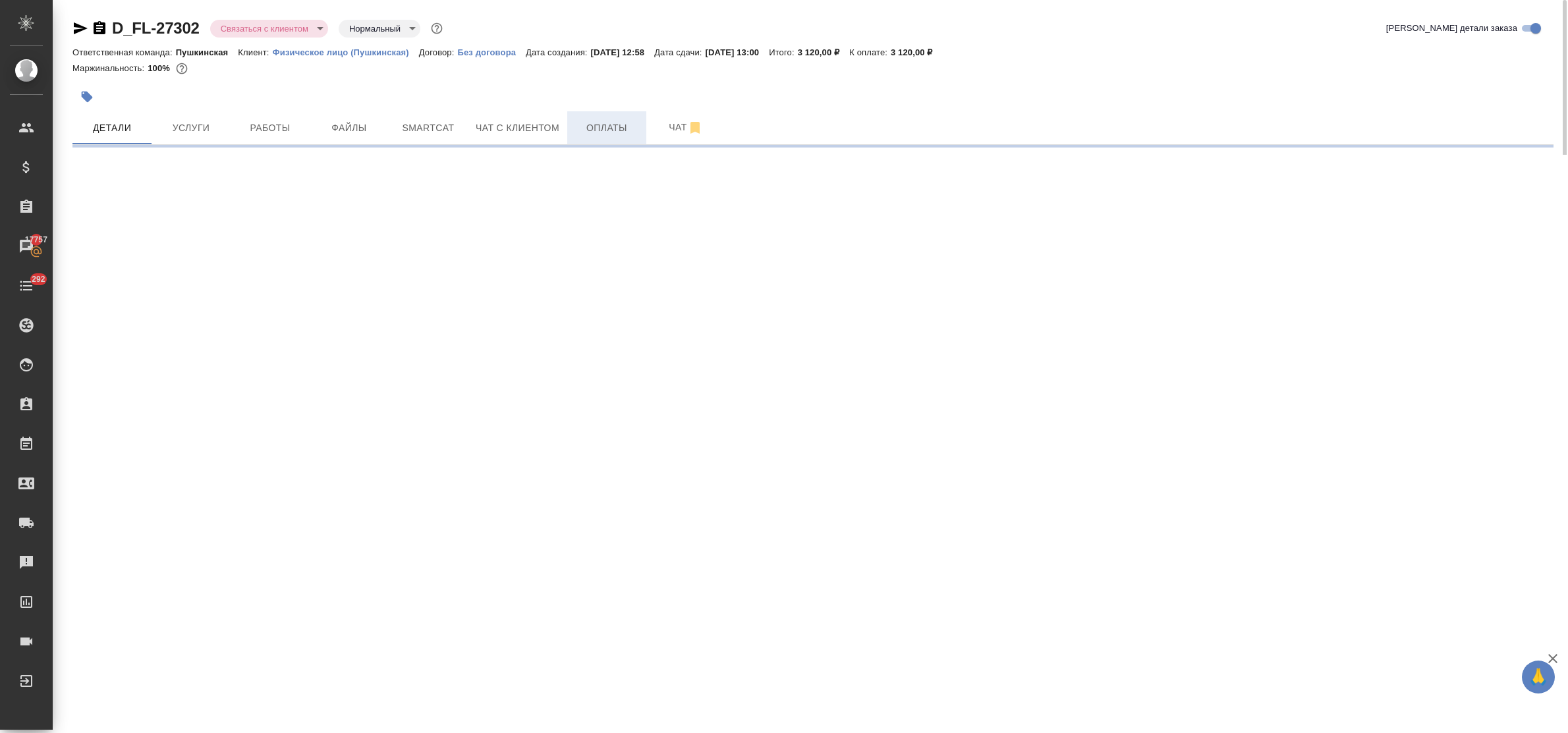
click at [593, 134] on span "Оплаты" at bounding box center [606, 129] width 63 height 17
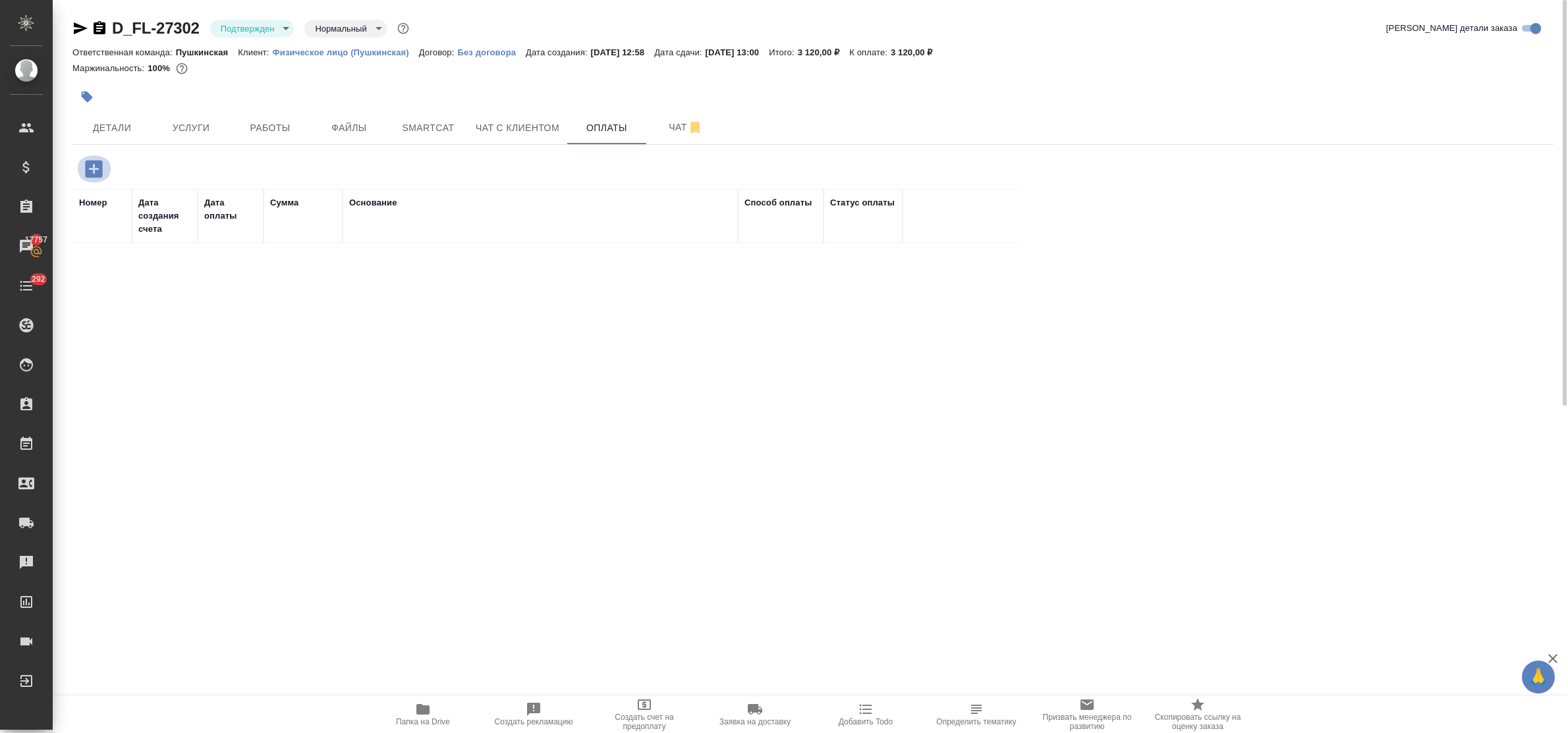
click at [97, 173] on icon "button" at bounding box center [94, 168] width 17 height 17
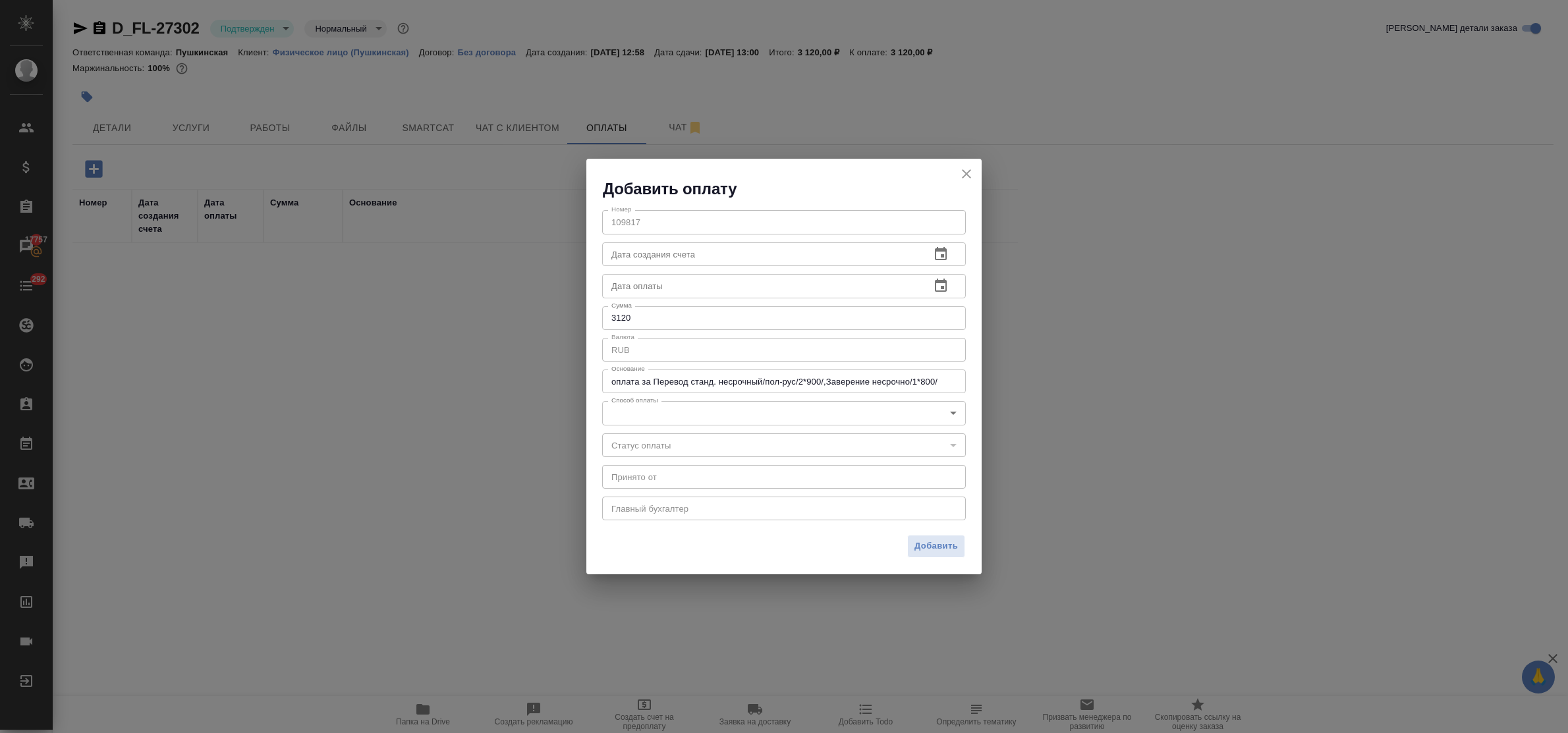
drag, startPoint x: 650, startPoint y: 359, endPoint x: 657, endPoint y: 396, distance: 37.7
click at [654, 379] on div "Номер 109817 Номер Дата создания счета Дата создания счета Дата оплаты Дата опл…" at bounding box center [784, 363] width 396 height 328
click at [666, 420] on body "🙏 .cls-1 fill:#fff; AWATERA Bulakhova Elena Клиенты Спецификации Заказы 17757 Ч…" at bounding box center [784, 366] width 1568 height 733
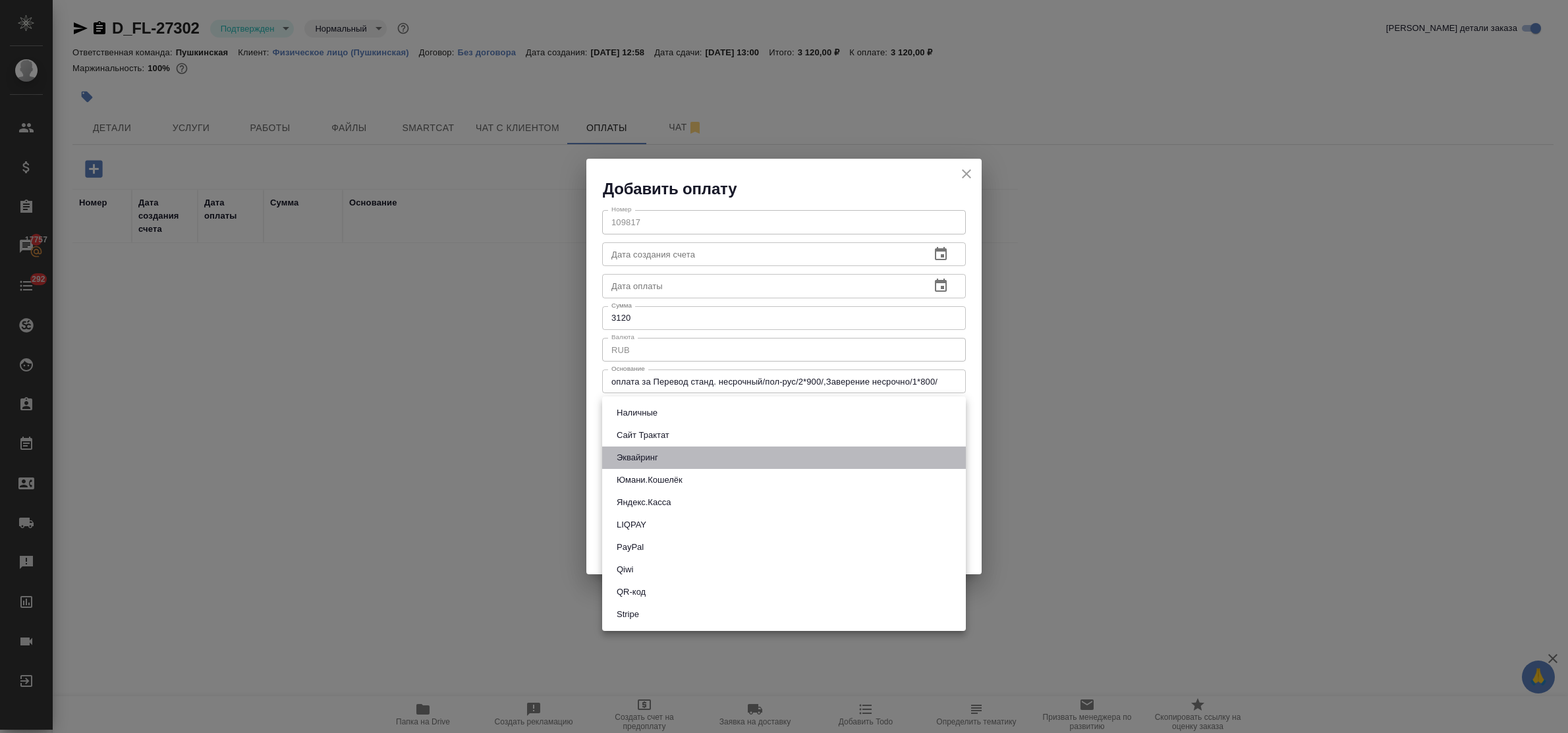
click at [676, 452] on li "Эквайринг" at bounding box center [784, 457] width 364 height 22
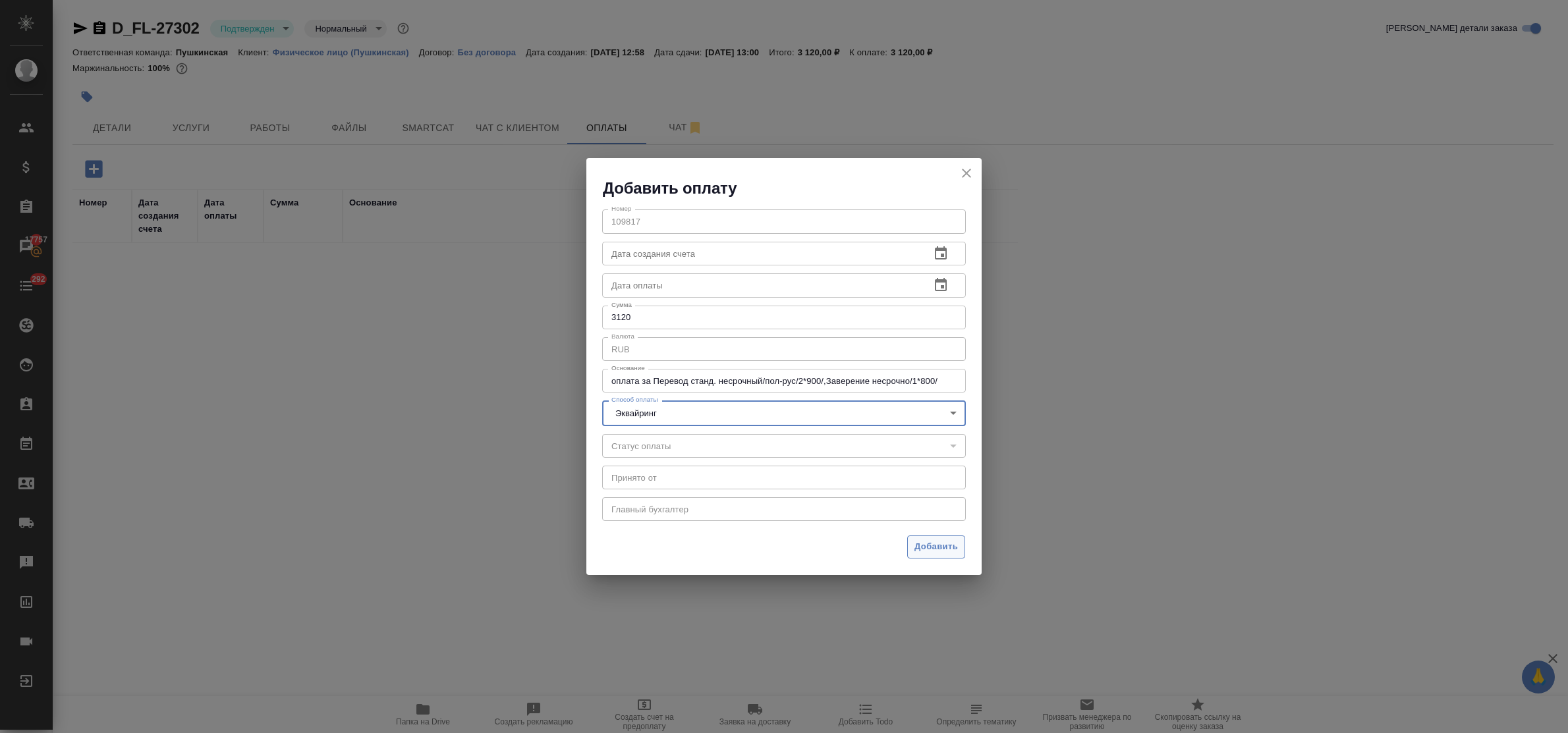
click at [944, 547] on span "Добавить" at bounding box center [936, 547] width 43 height 15
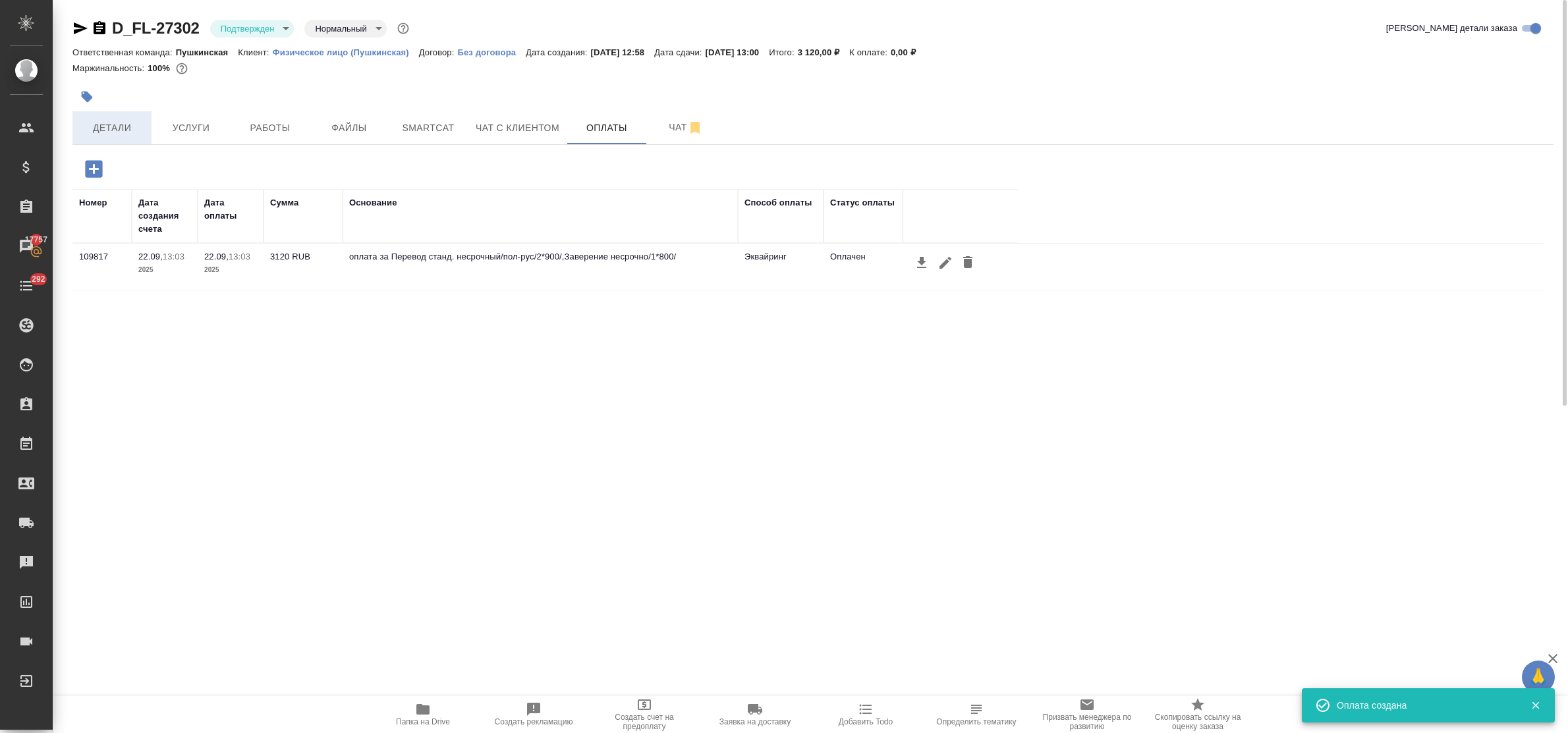
click at [107, 116] on button "Детали" at bounding box center [112, 127] width 79 height 33
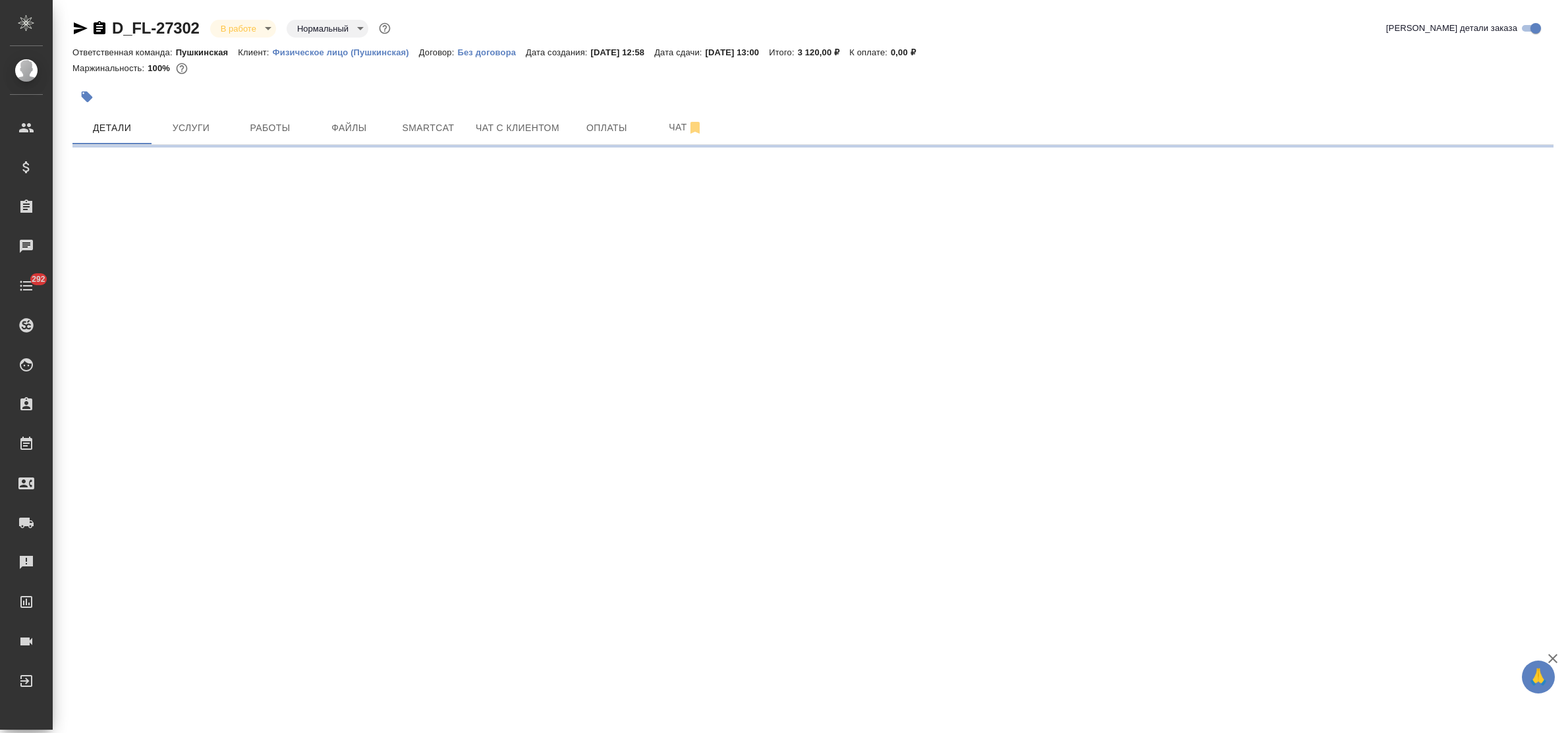
select select "RU"
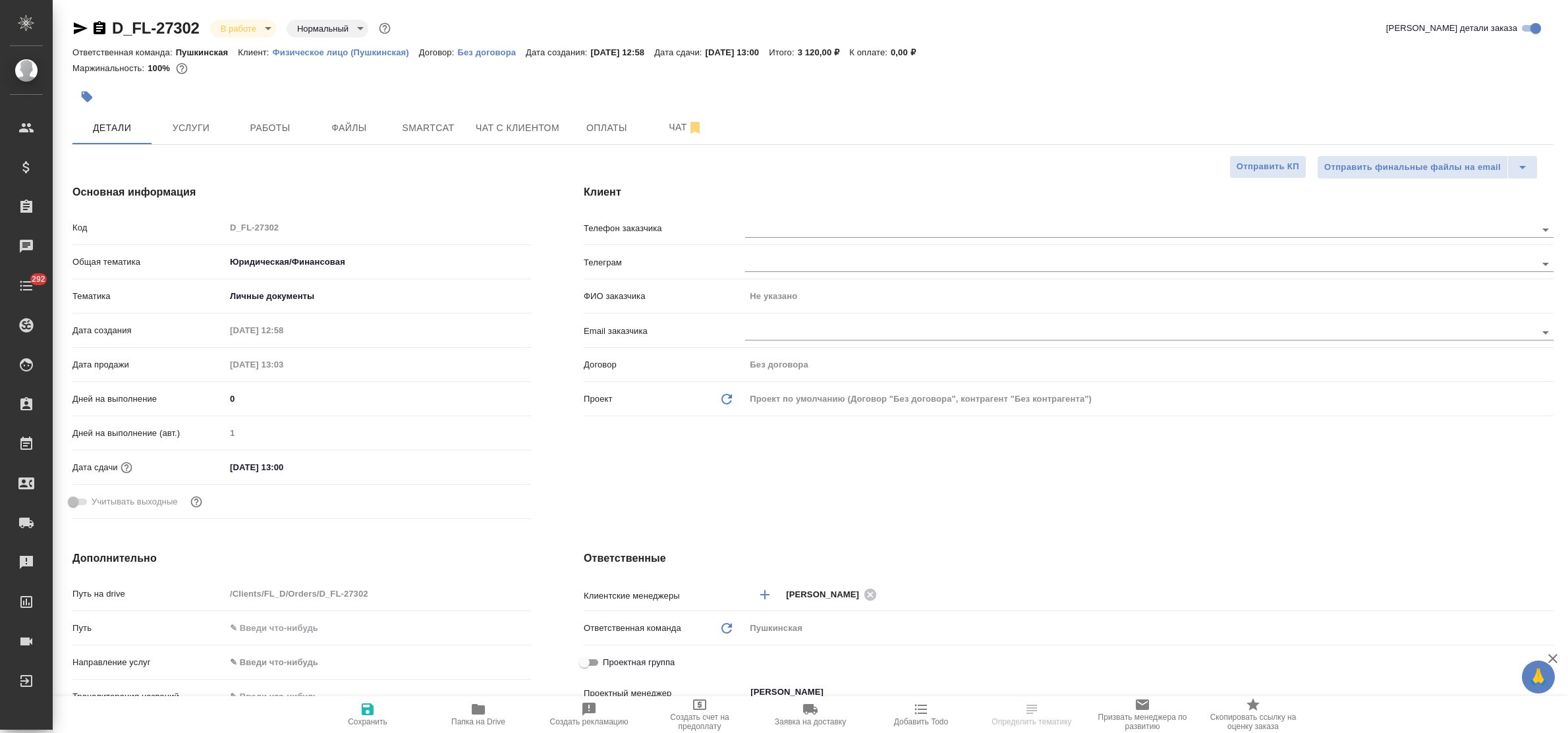
type textarea "x"
click at [752, 233] on input "text" at bounding box center [1118, 229] width 746 height 16
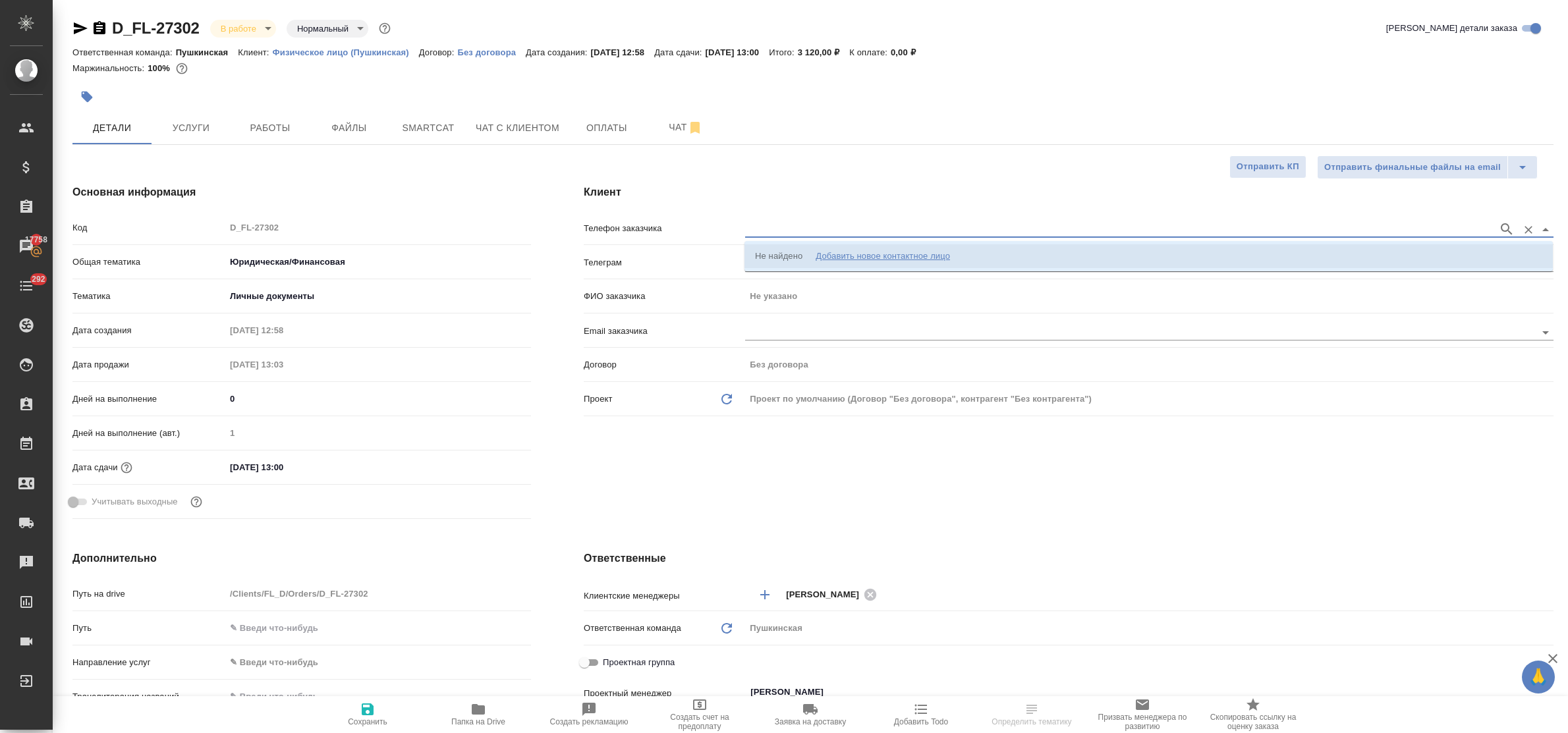
click at [844, 250] on div "Добавить новое контактное лицо" at bounding box center [883, 255] width 135 height 13
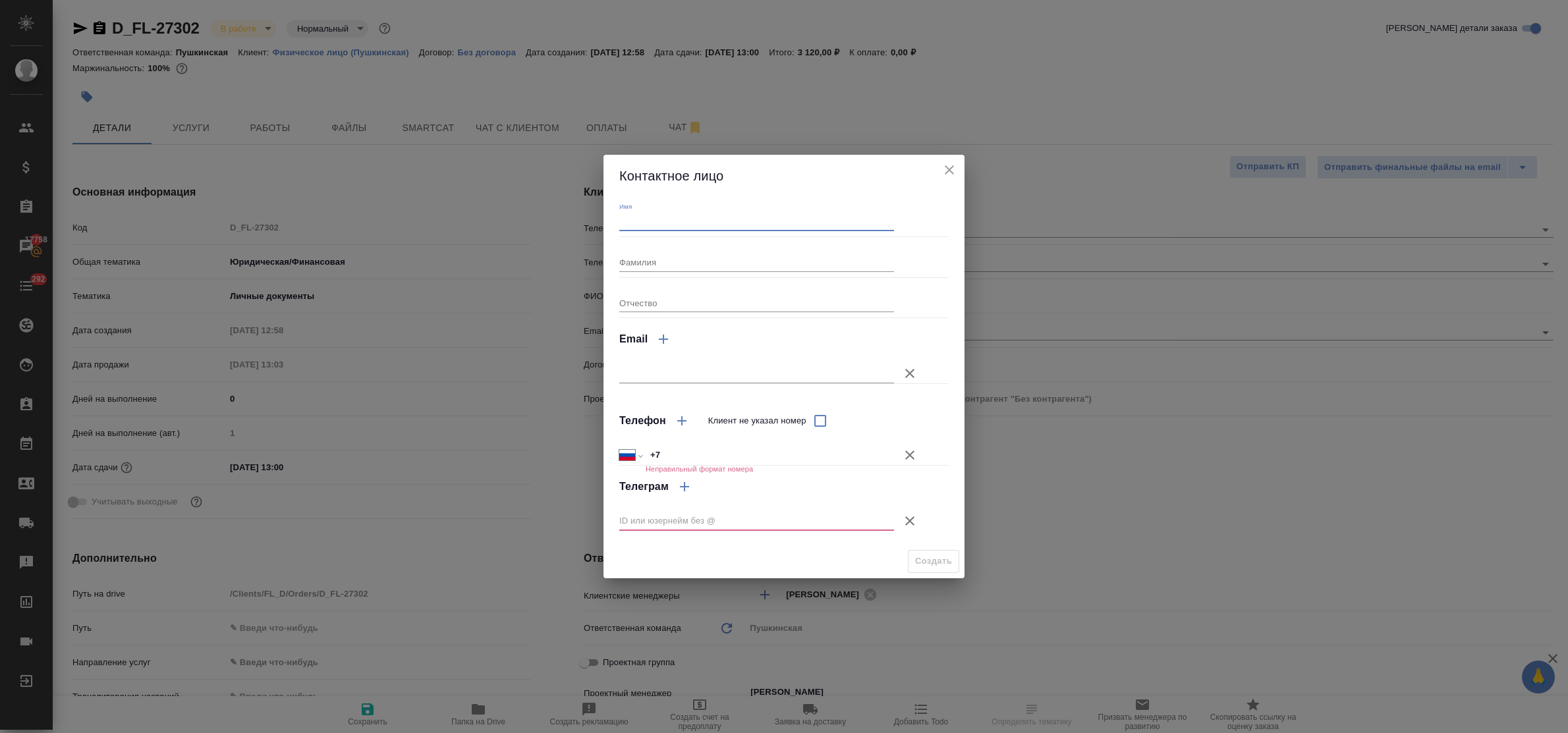
click at [679, 221] on input "Имя" at bounding box center [756, 222] width 275 height 18
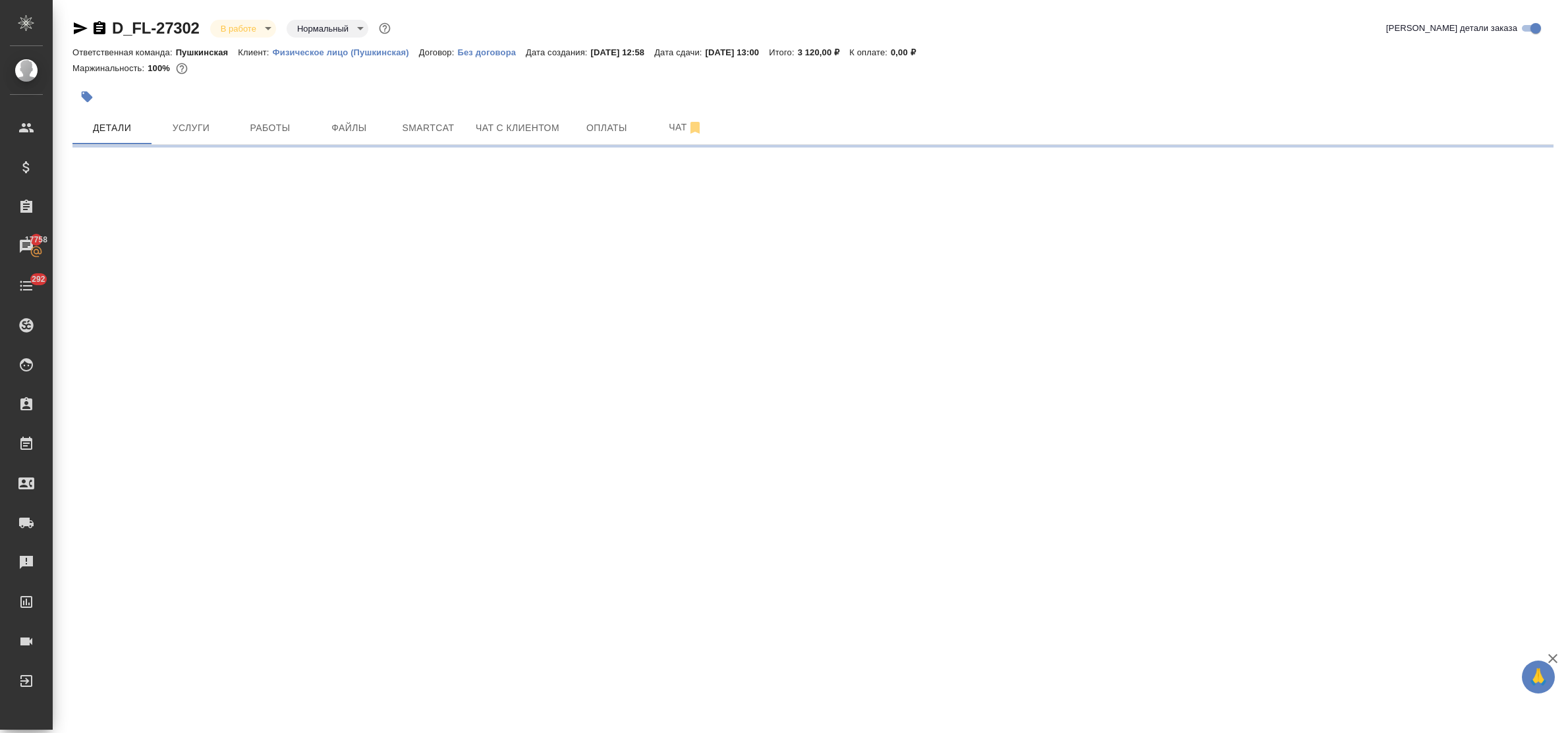
select select "RU"
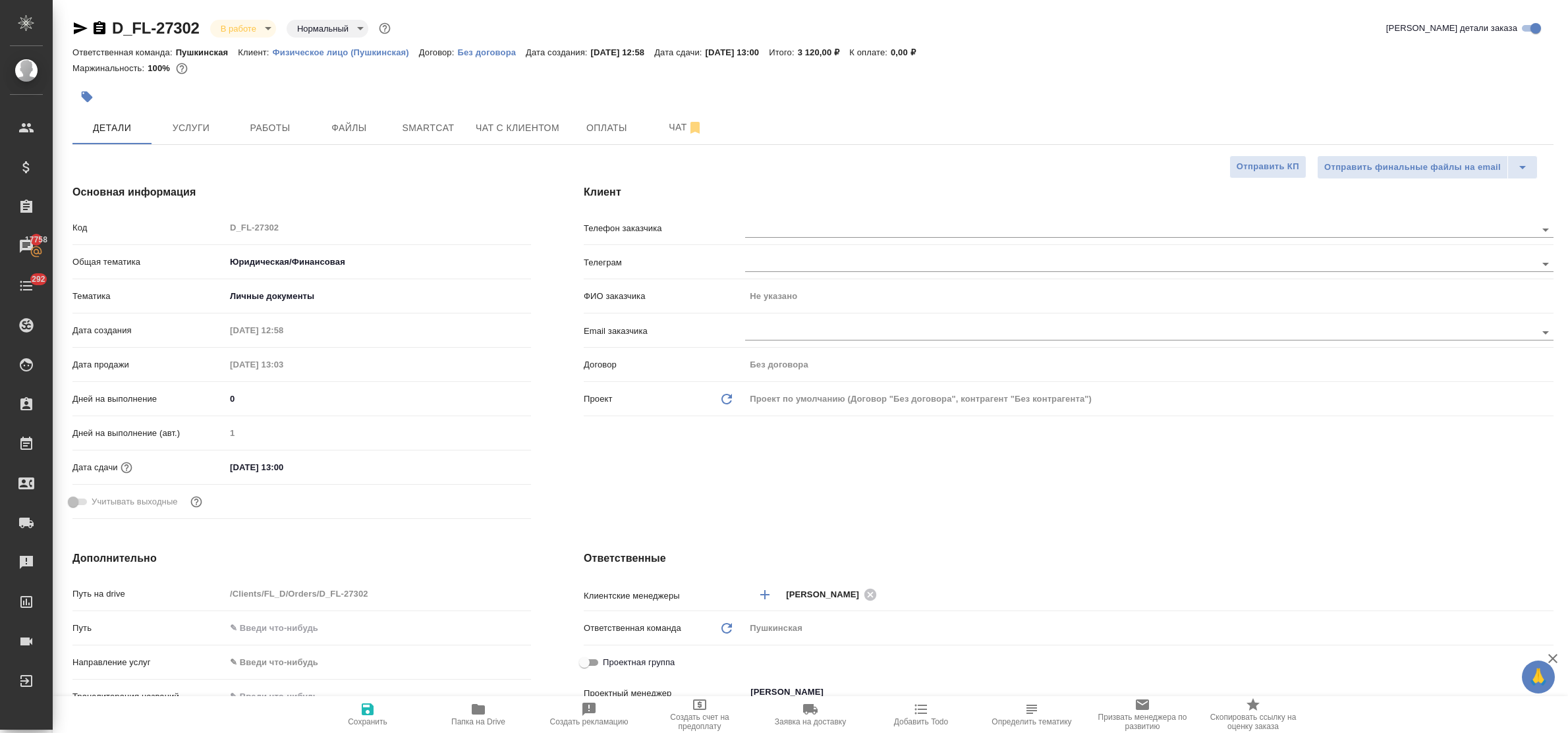
type textarea "x"
click at [799, 230] on input "text" at bounding box center [1118, 229] width 746 height 16
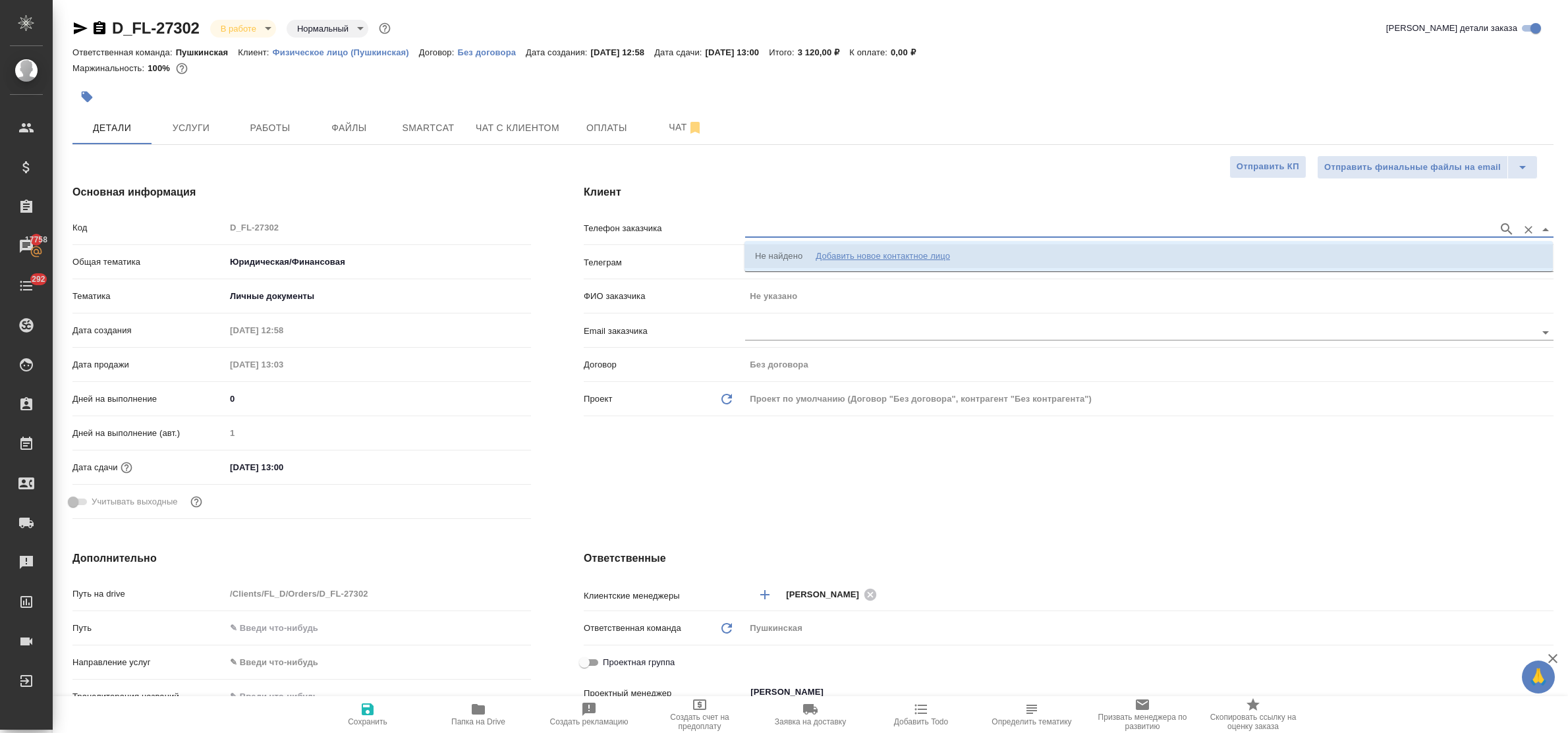
click at [848, 257] on div "Добавить новое контактное лицо" at bounding box center [883, 255] width 135 height 13
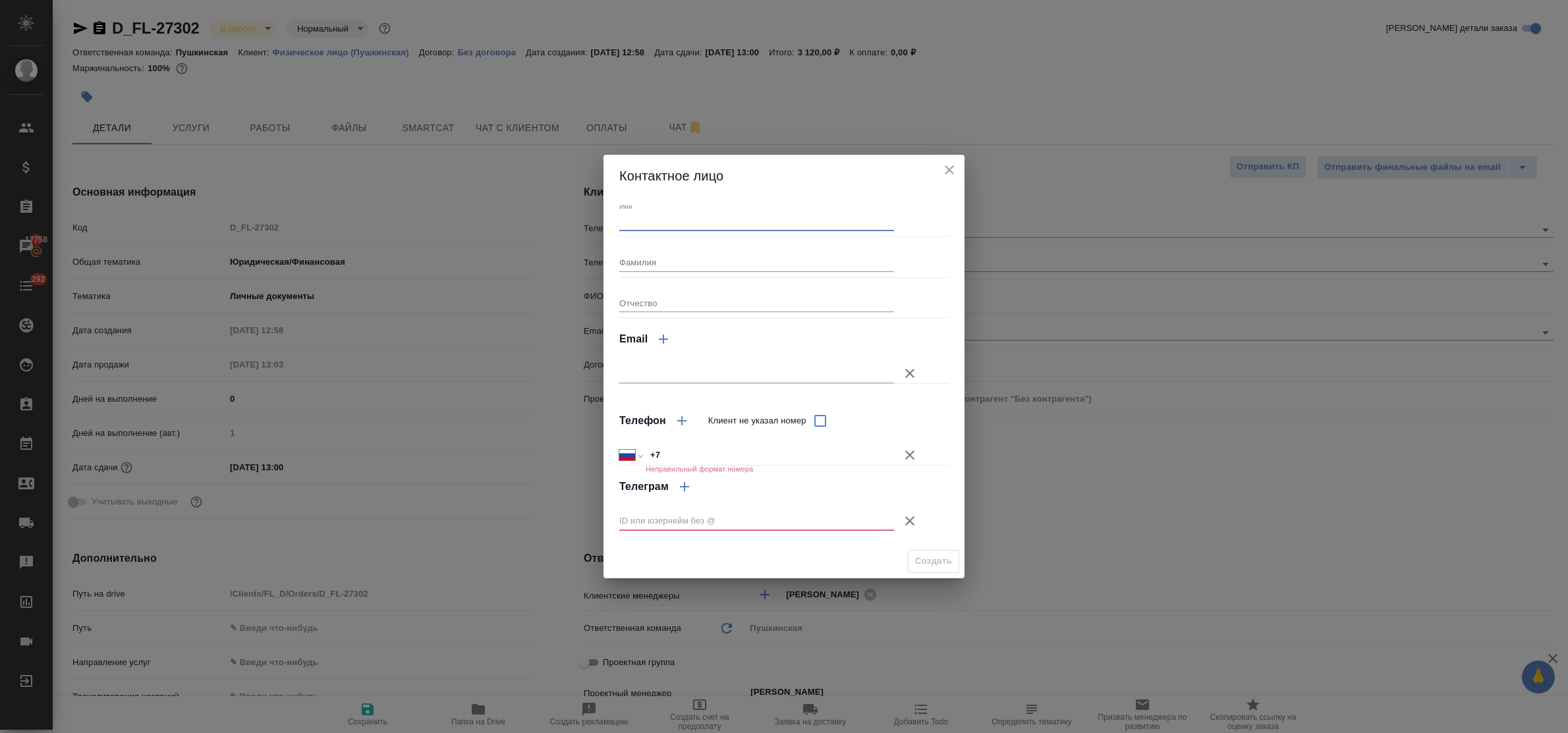
click at [715, 226] on input "Имя" at bounding box center [756, 222] width 275 height 18
type input "Чеслава"
click at [679, 452] on input "+7" at bounding box center [770, 455] width 247 height 19
type input "[PHONE_NUMBER]"
click at [902, 516] on icon "button" at bounding box center [910, 521] width 16 height 16
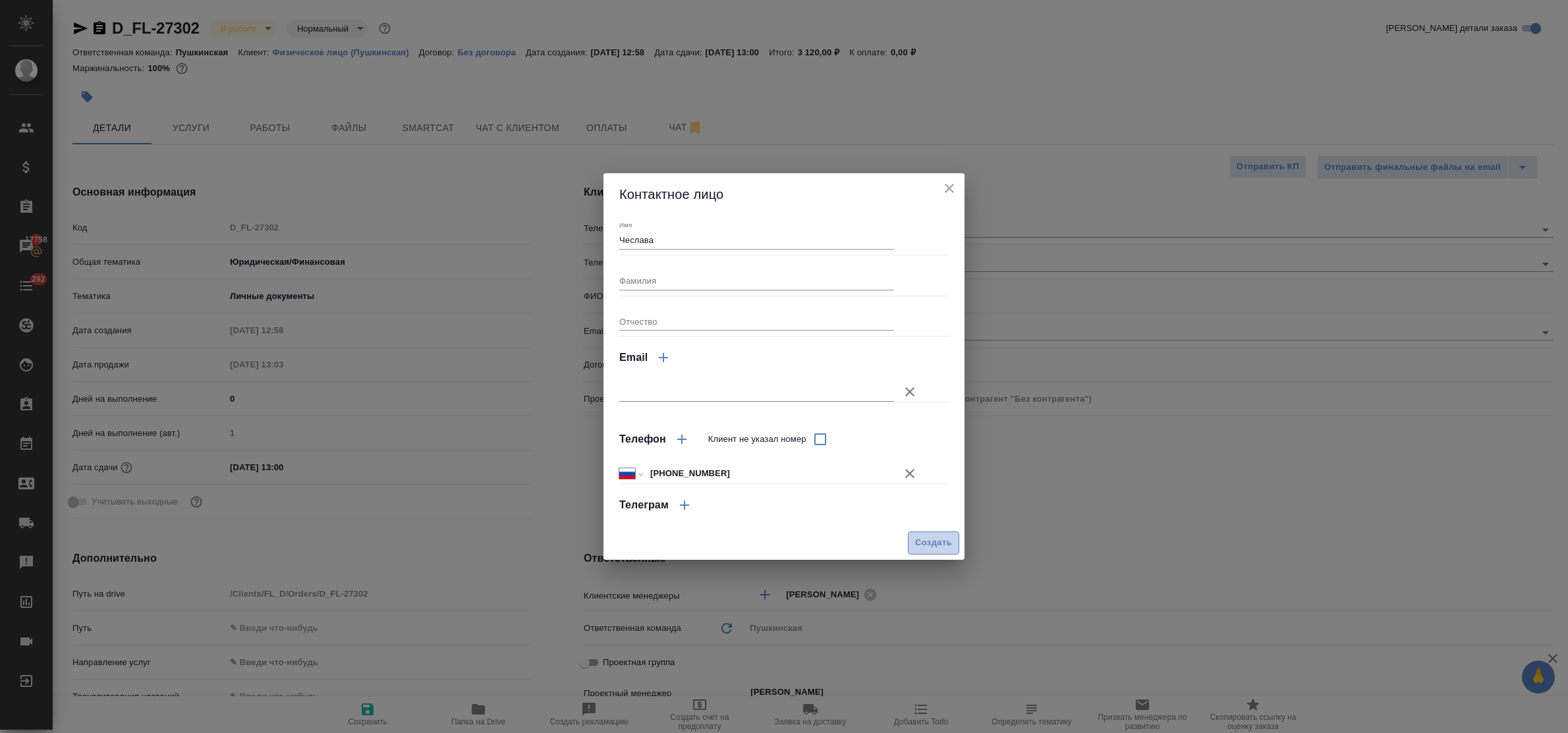
click at [927, 541] on span "Создать" at bounding box center [933, 543] width 37 height 15
type input "Чеслава"
type textarea "x"
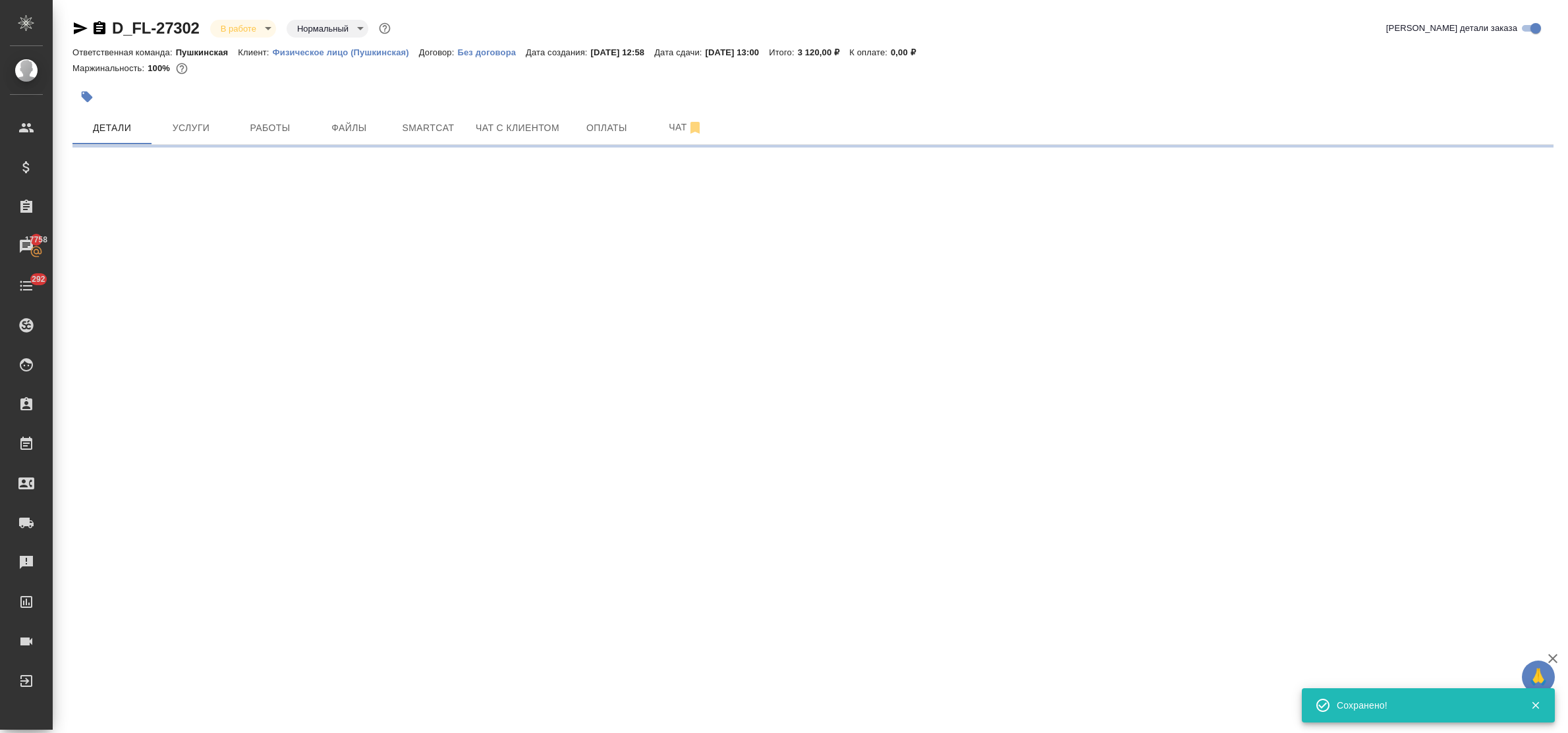
type input "holyTrinity"
select select "RU"
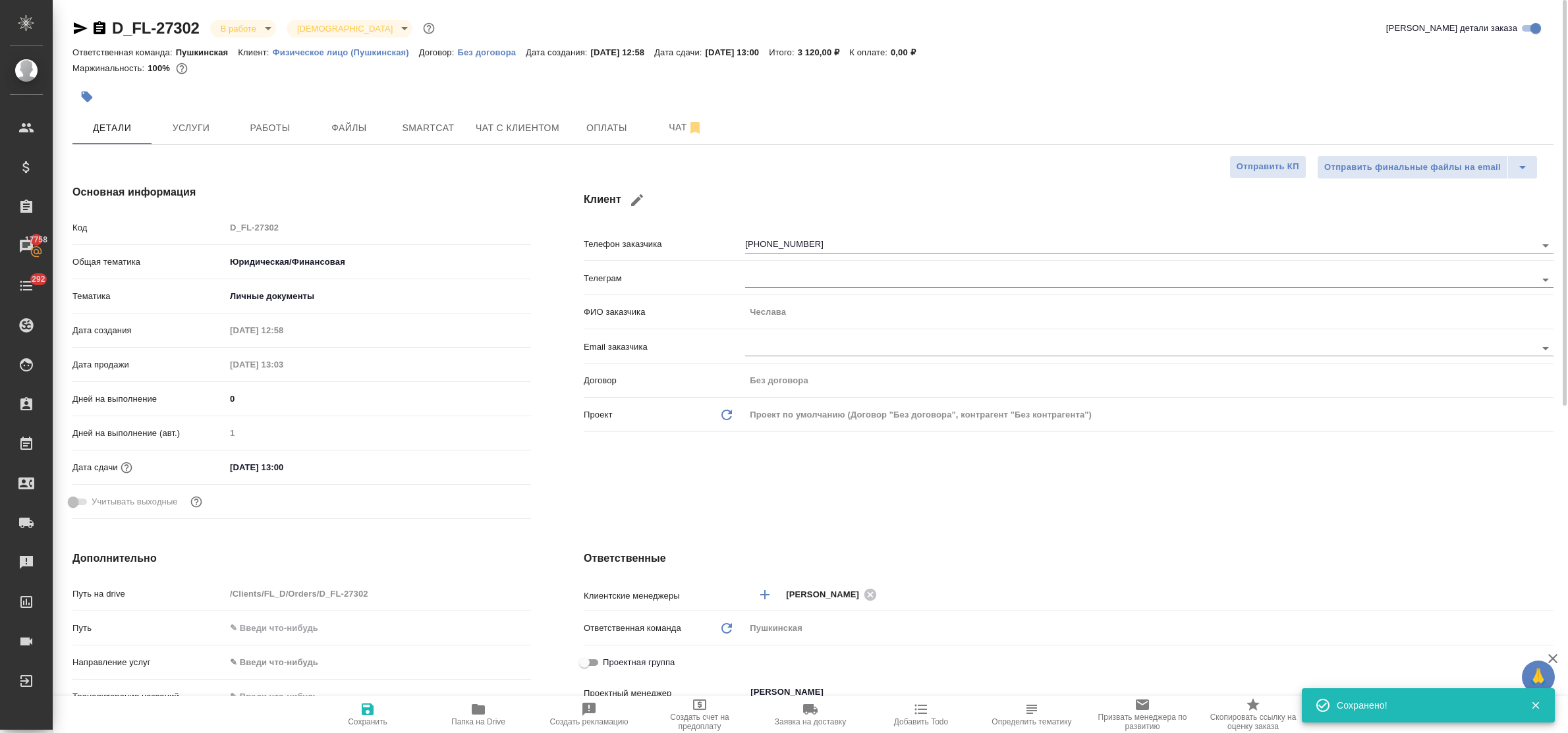
type textarea "x"
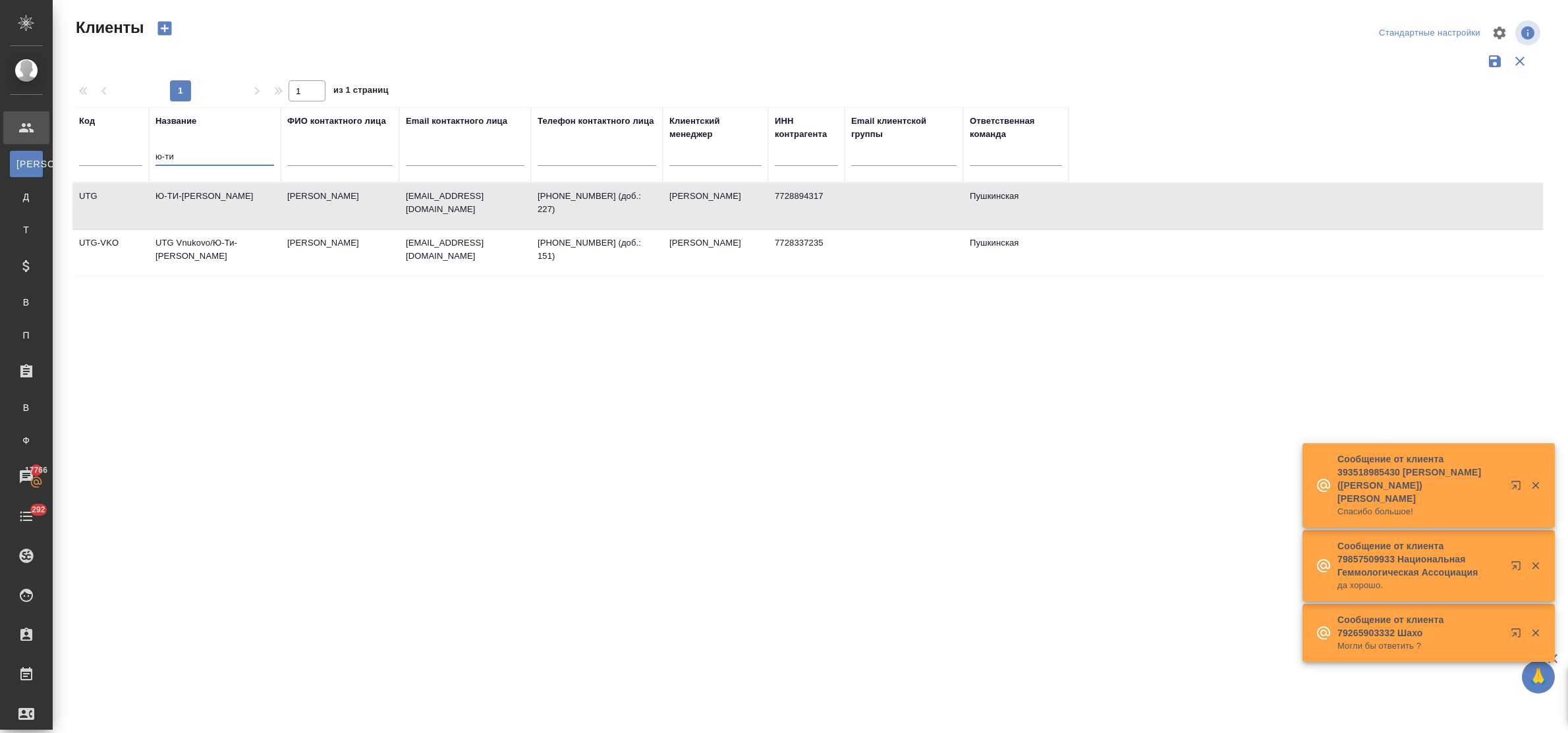
select select "RU"
click at [133, 155] on tr "Код Название ю-ти ФИО контактного лица Email контактного лица Телефон контактно…" at bounding box center [570, 144] width 996 height 75
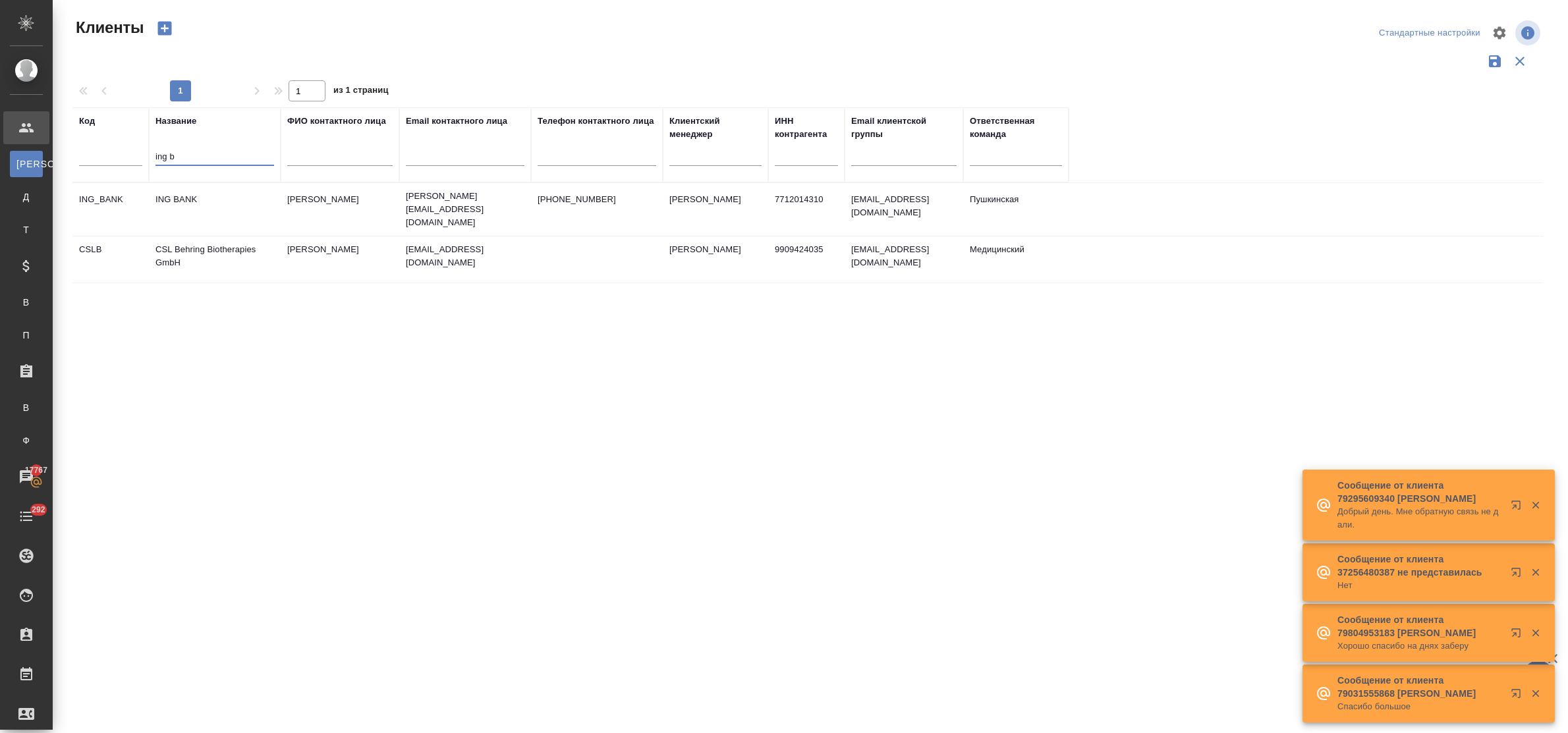
click at [173, 196] on td "ING BANK" at bounding box center [215, 209] width 132 height 46
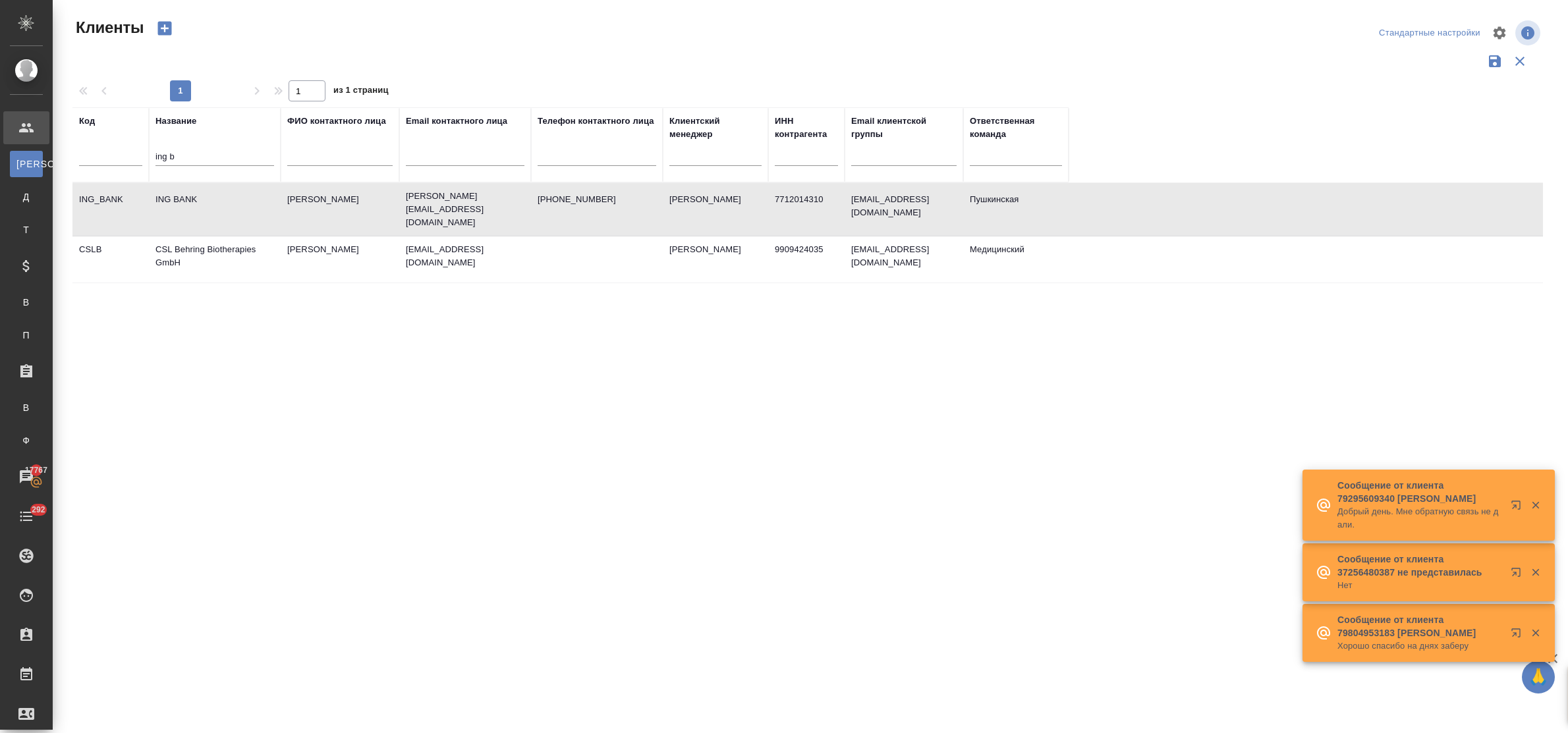
click at [173, 196] on td "ING BANK" at bounding box center [215, 209] width 132 height 46
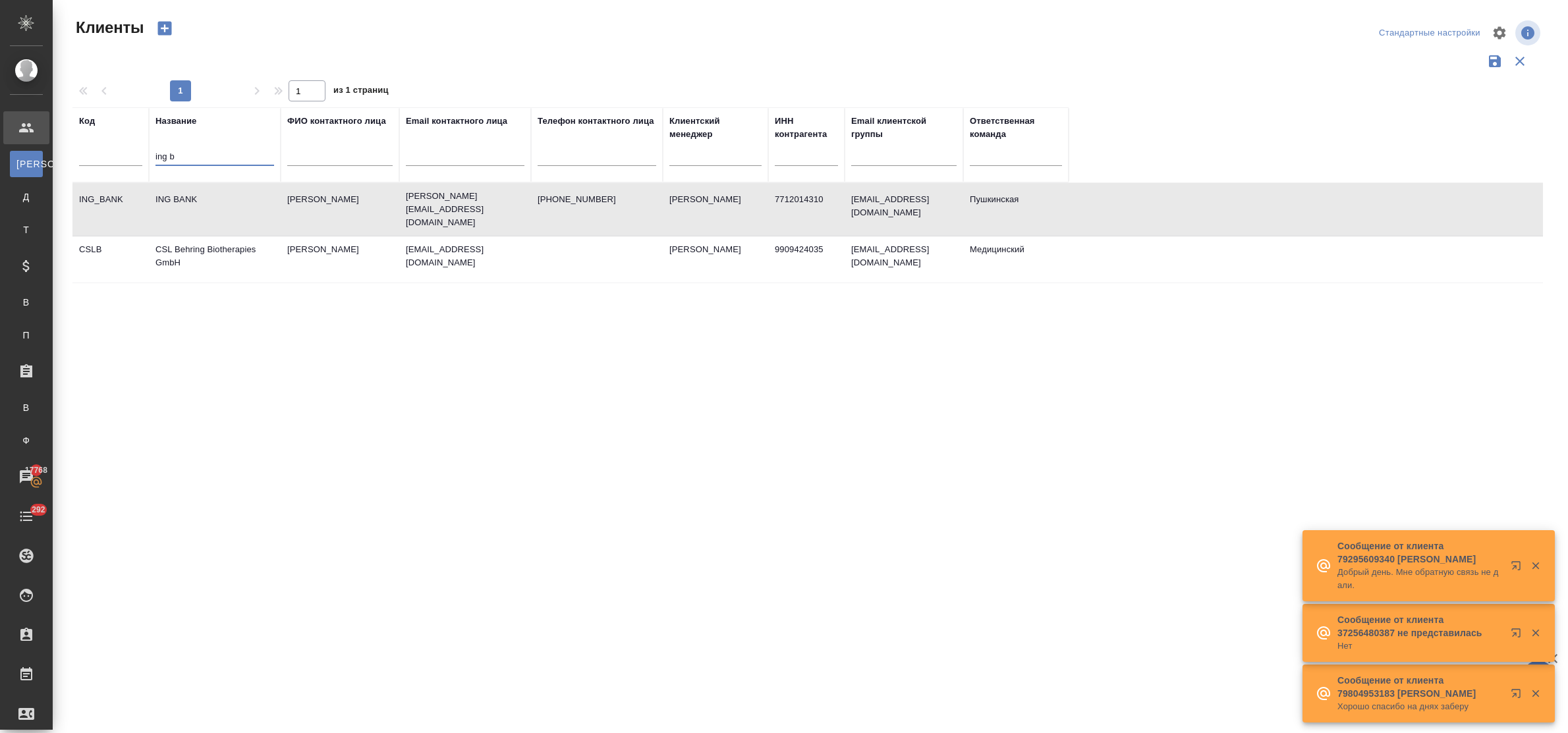
drag, startPoint x: 178, startPoint y: 160, endPoint x: 113, endPoint y: 160, distance: 65.0
click at [113, 160] on tr "Код Название ing b ФИО контактного лица Email контактного лица Телефон контактн…" at bounding box center [570, 144] width 996 height 75
type input "супрун"
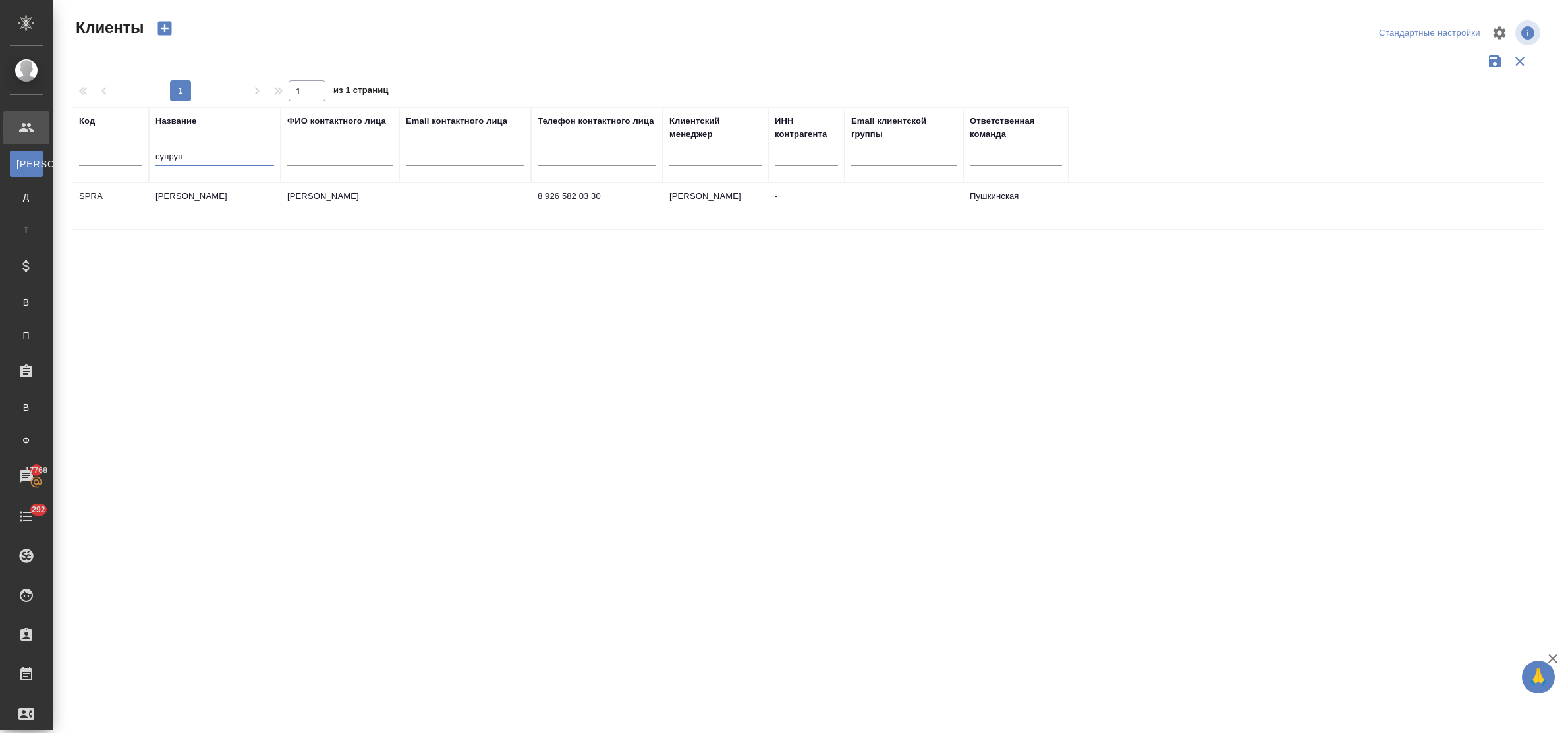
click at [182, 198] on td "[PERSON_NAME]" at bounding box center [215, 206] width 132 height 46
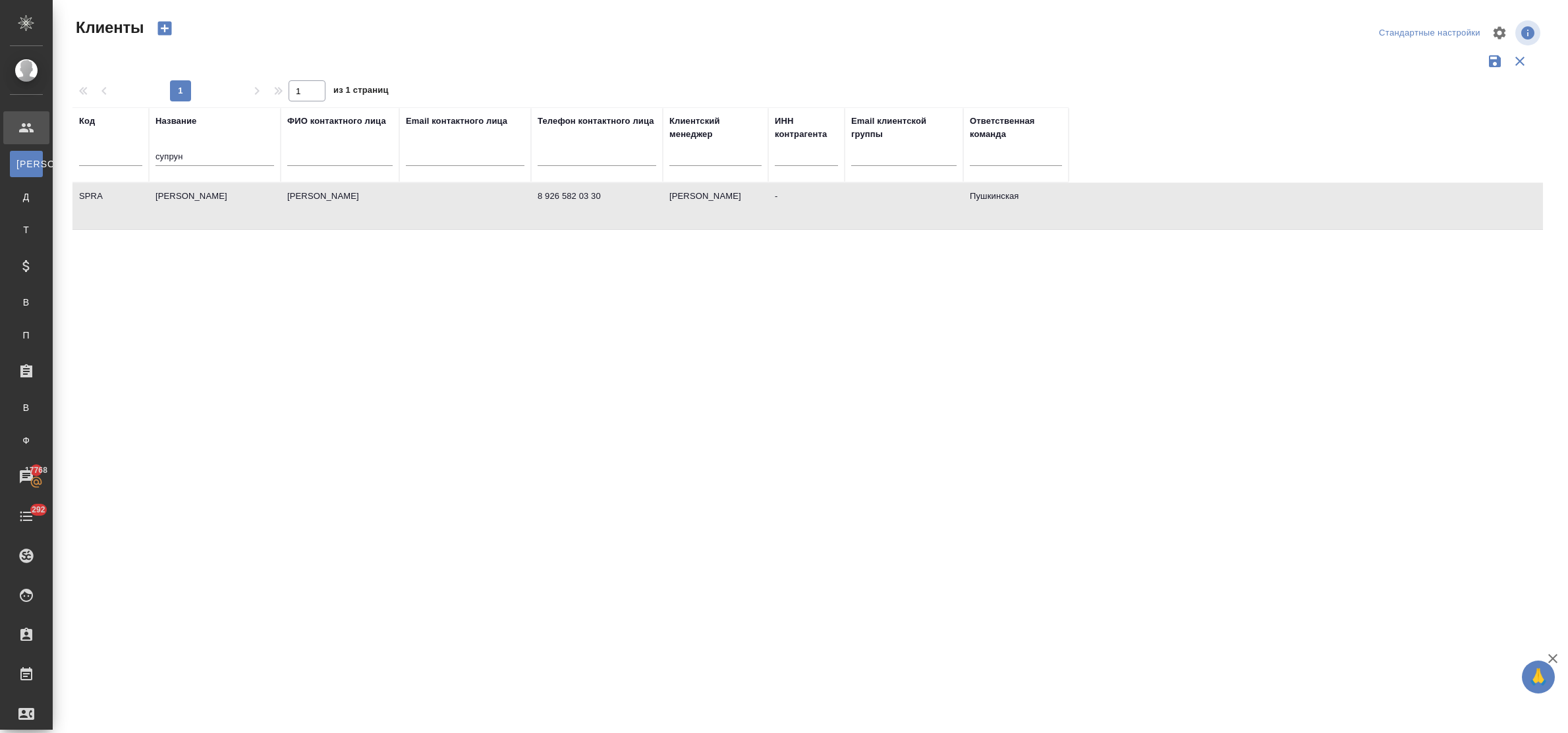
click at [182, 198] on td "[PERSON_NAME]" at bounding box center [215, 206] width 132 height 46
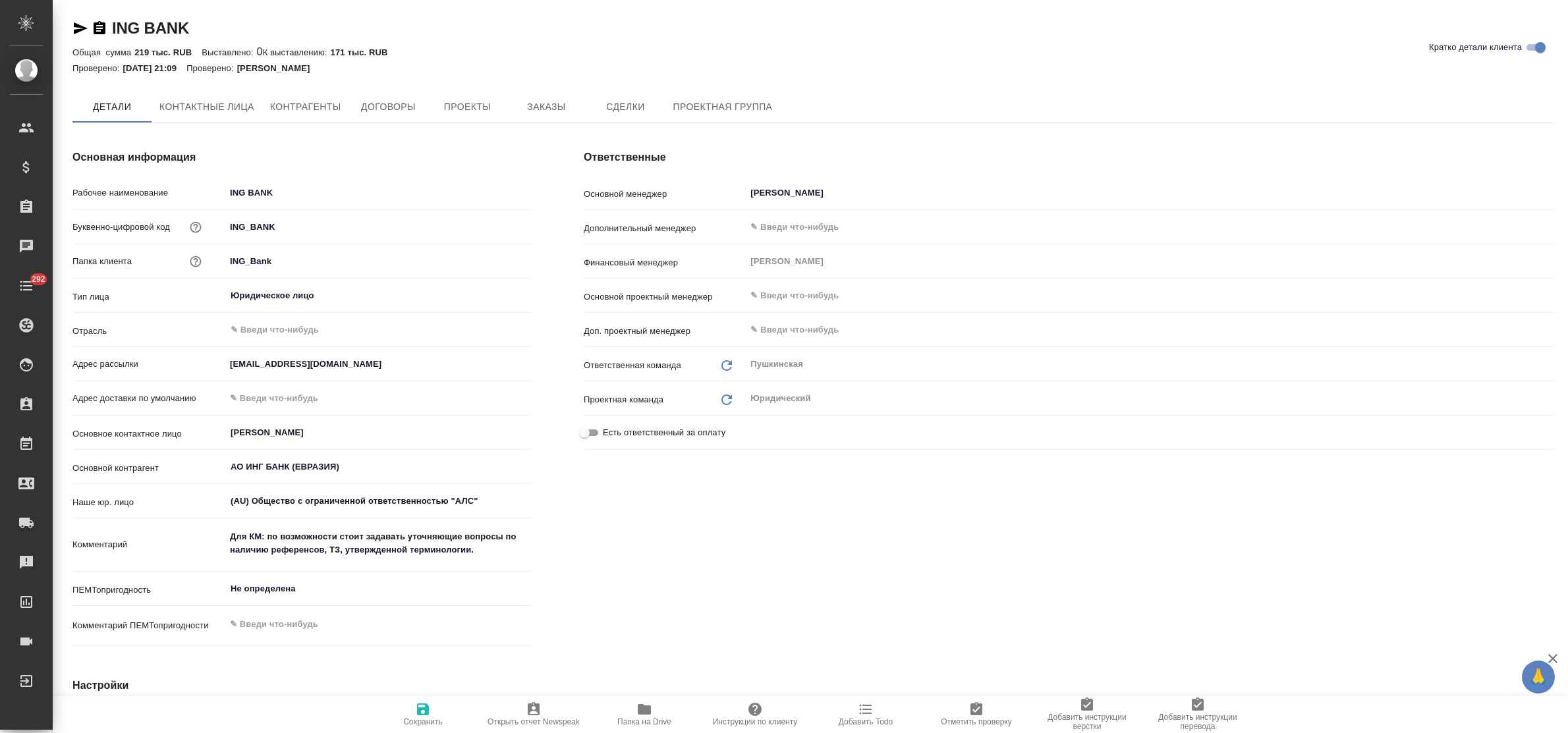
click at [525, 110] on span "Заказы" at bounding box center [545, 107] width 63 height 17
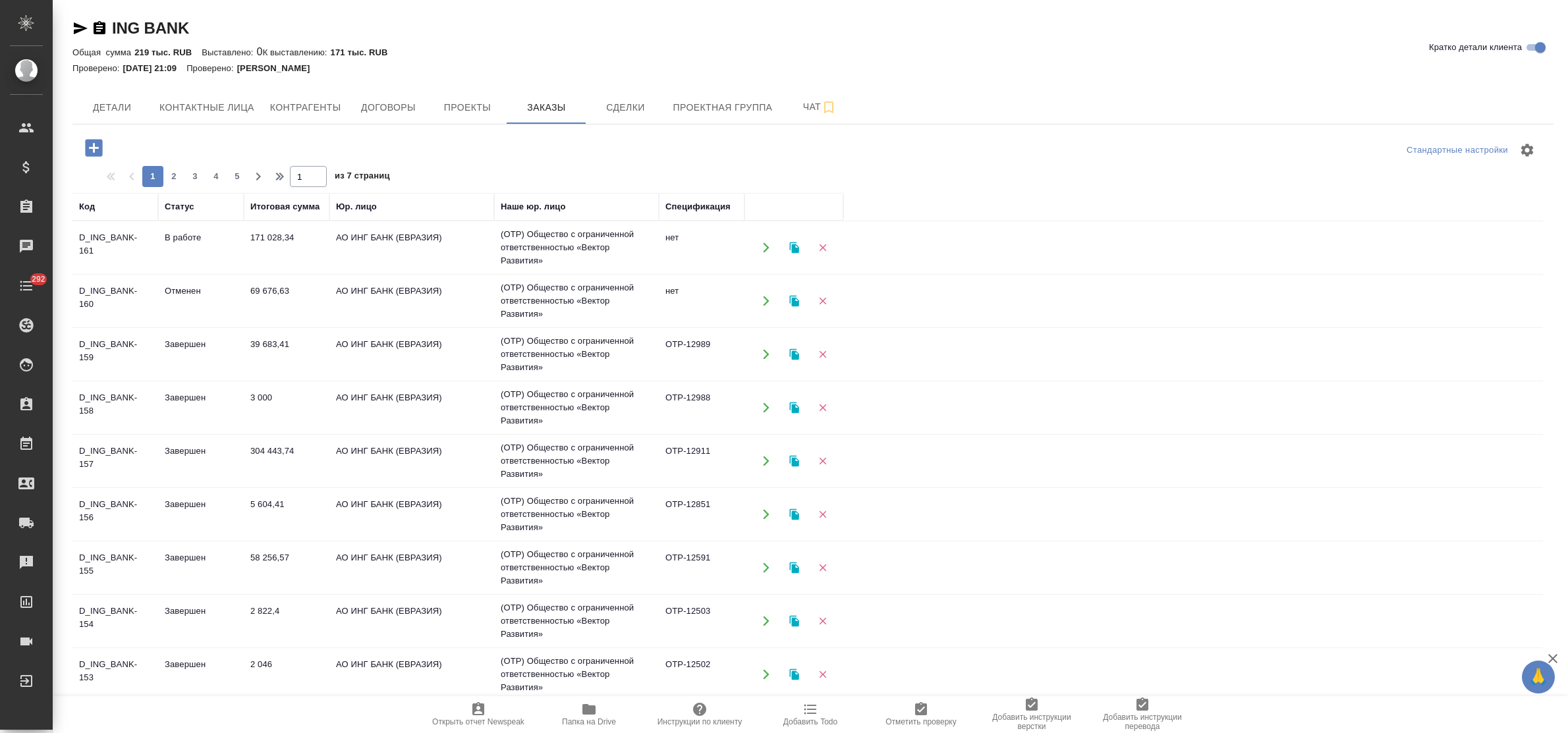
click at [266, 247] on td "171 028,34" at bounding box center [286, 247] width 86 height 46
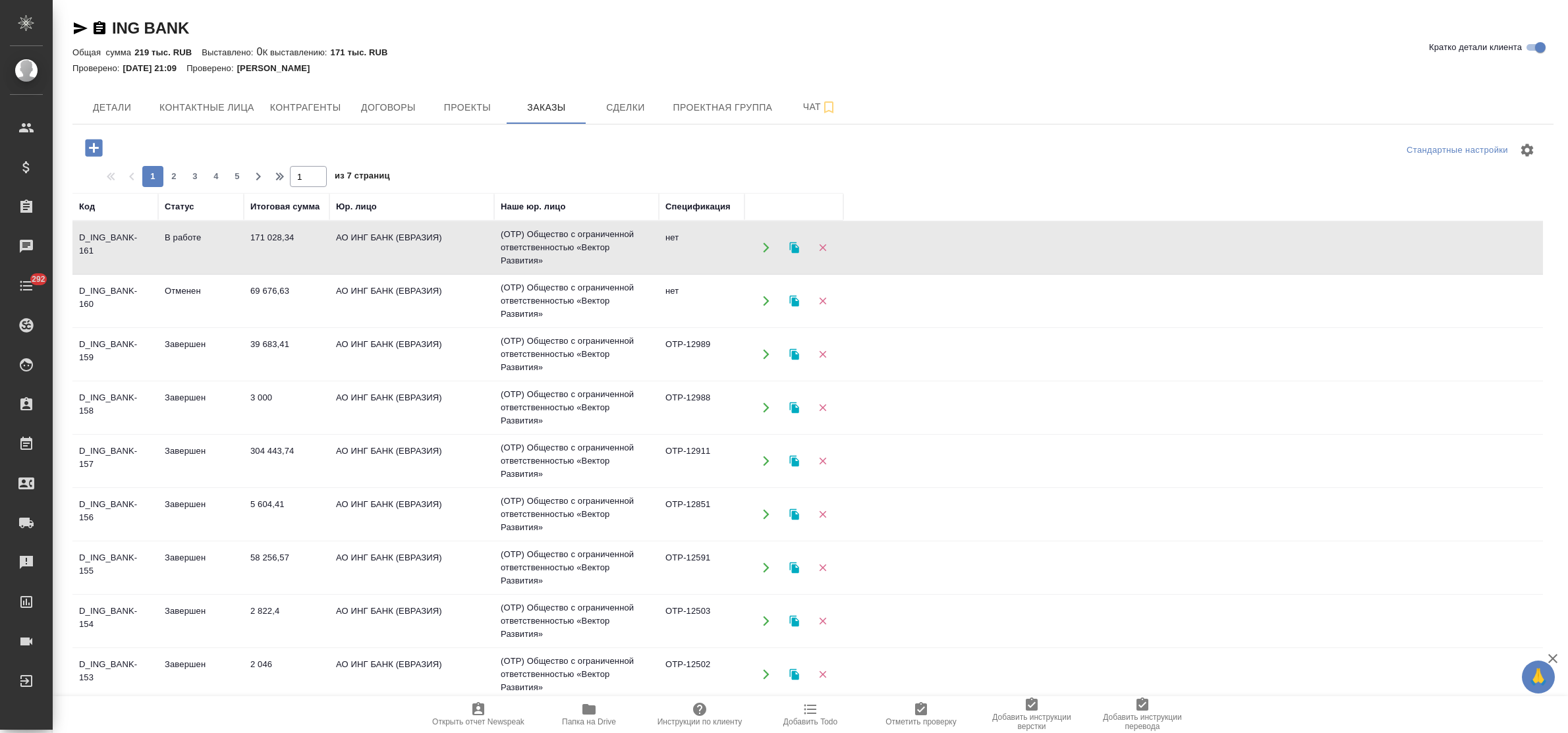
click at [266, 247] on td "171 028,34" at bounding box center [286, 247] width 86 height 46
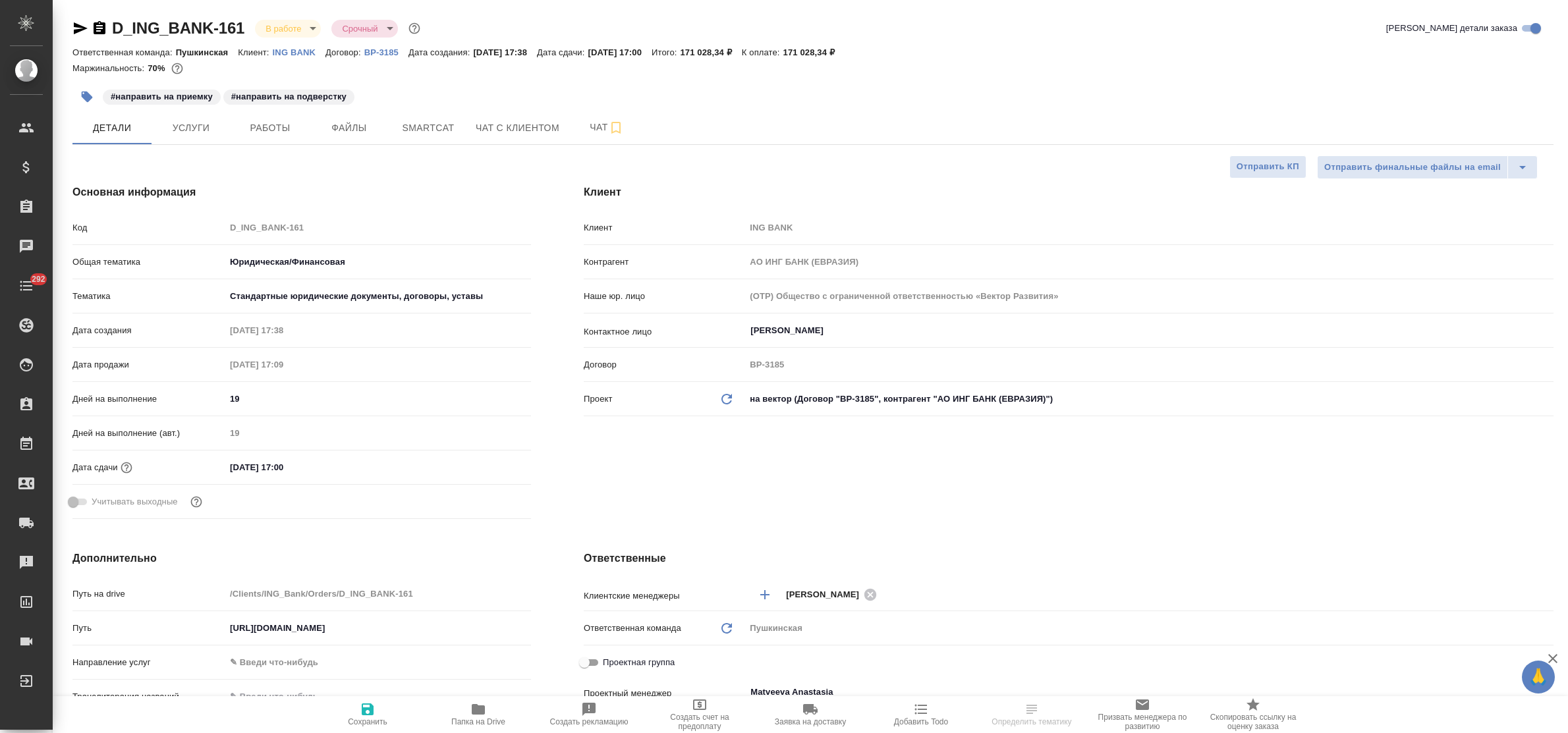
select select "RU"
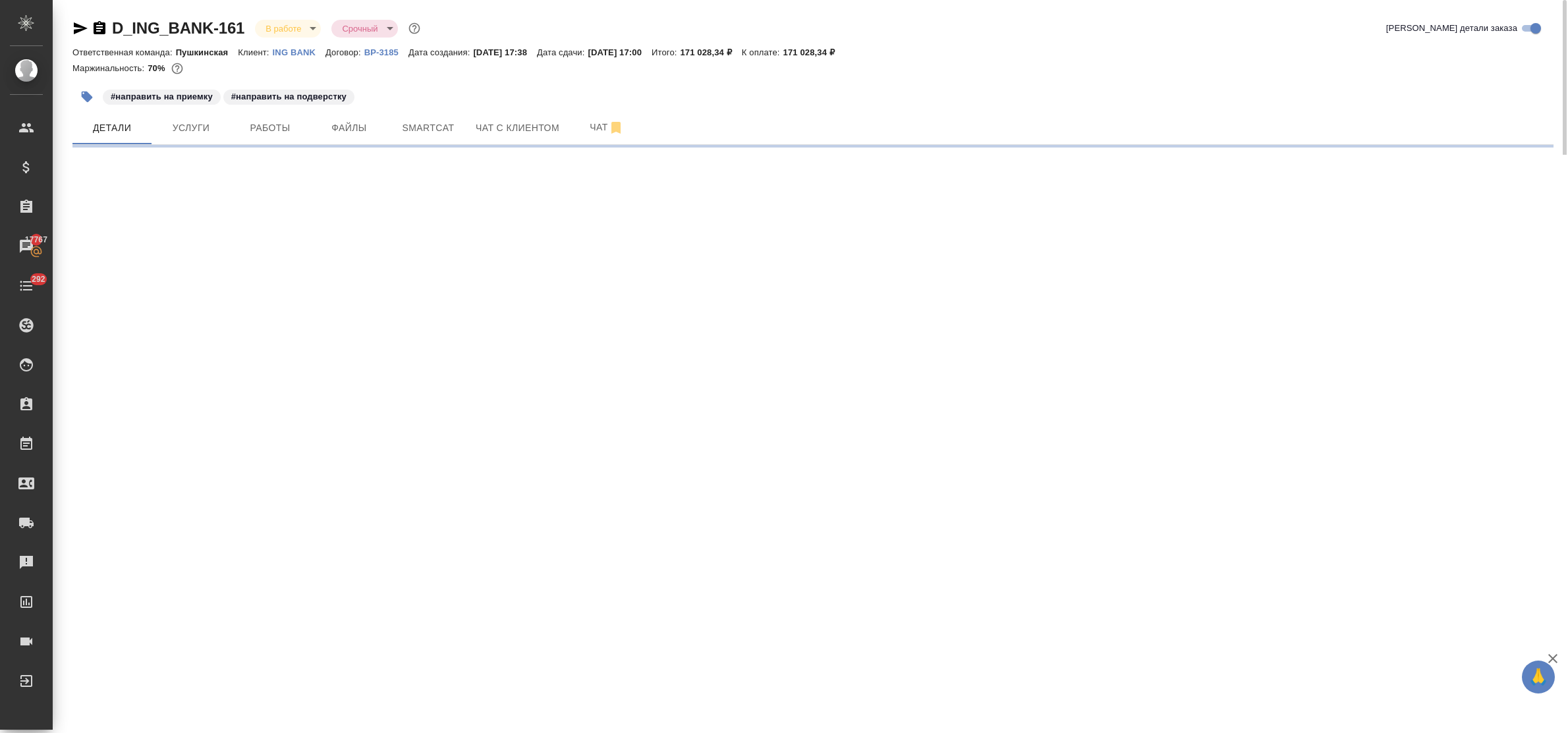
select select "RU"
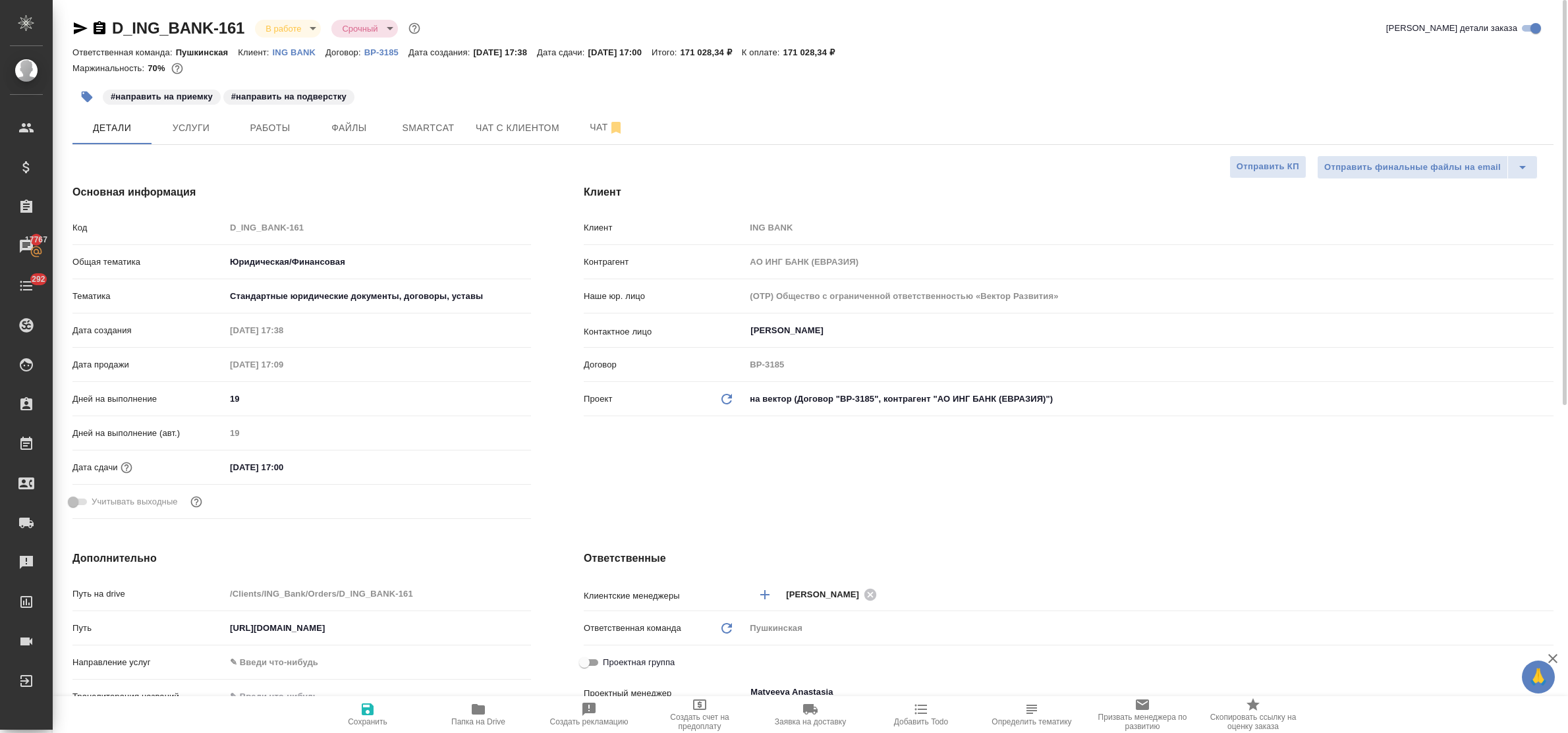
type textarea "x"
click at [72, 28] on icon "button" at bounding box center [80, 28] width 16 height 16
type textarea "x"
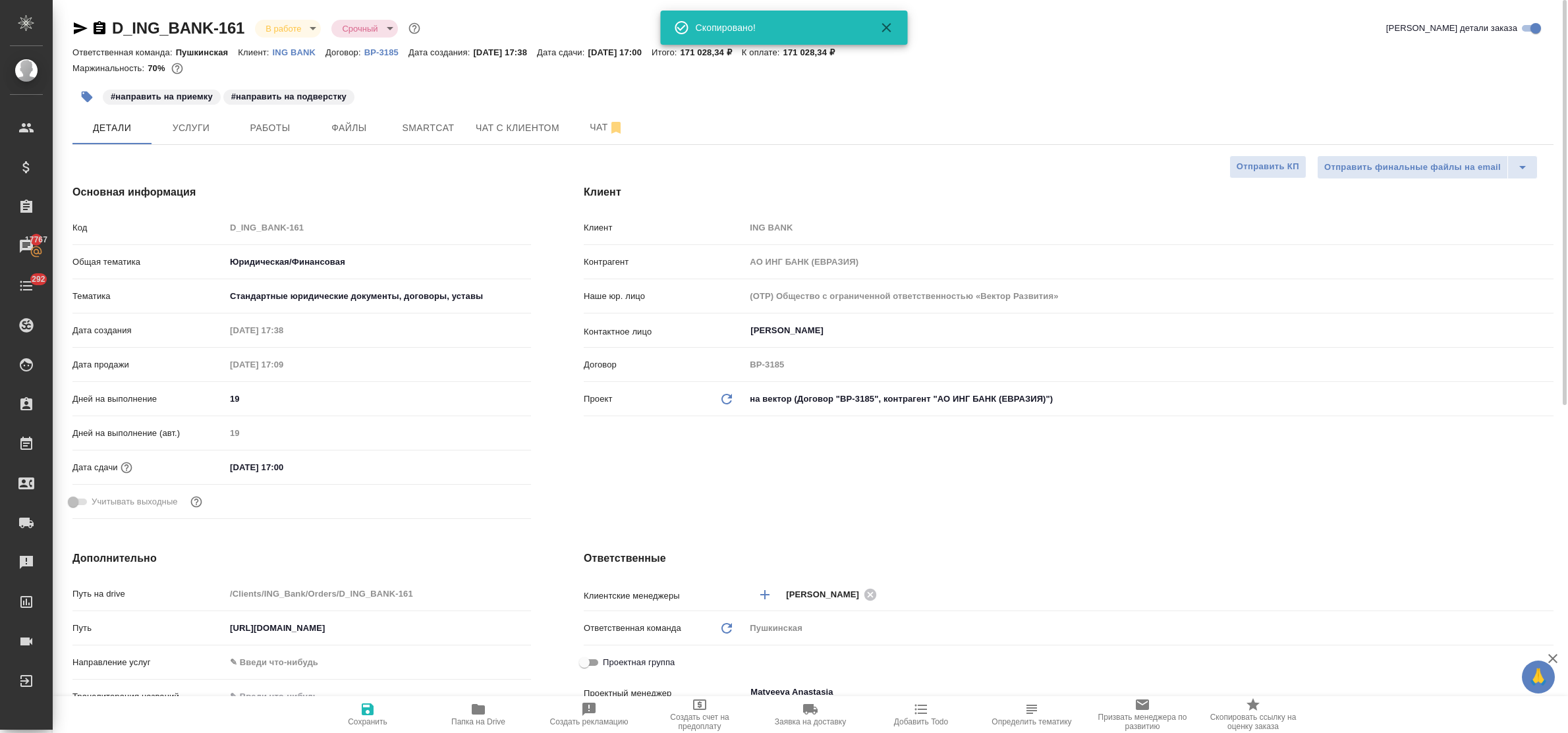
type textarea "x"
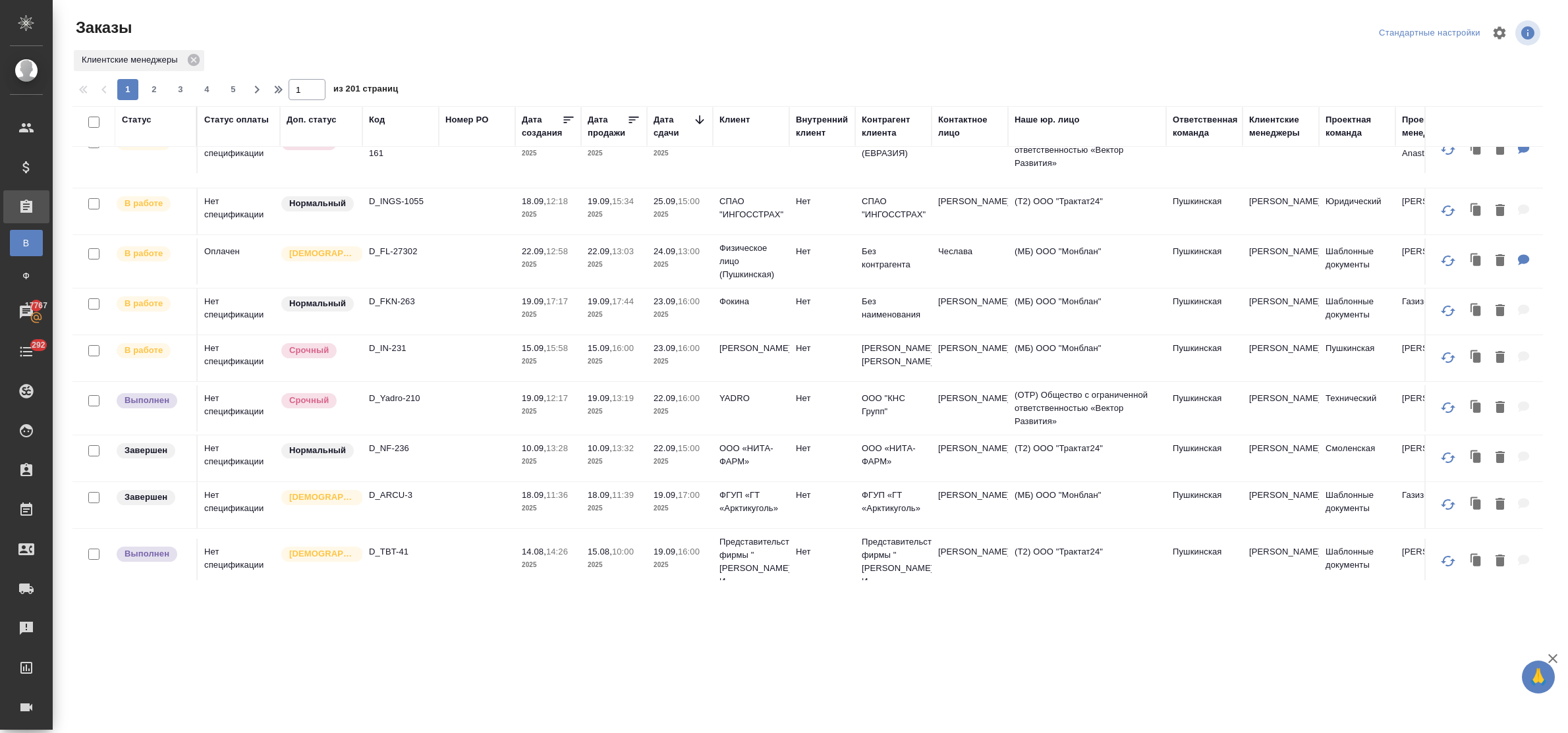
scroll to position [82, 0]
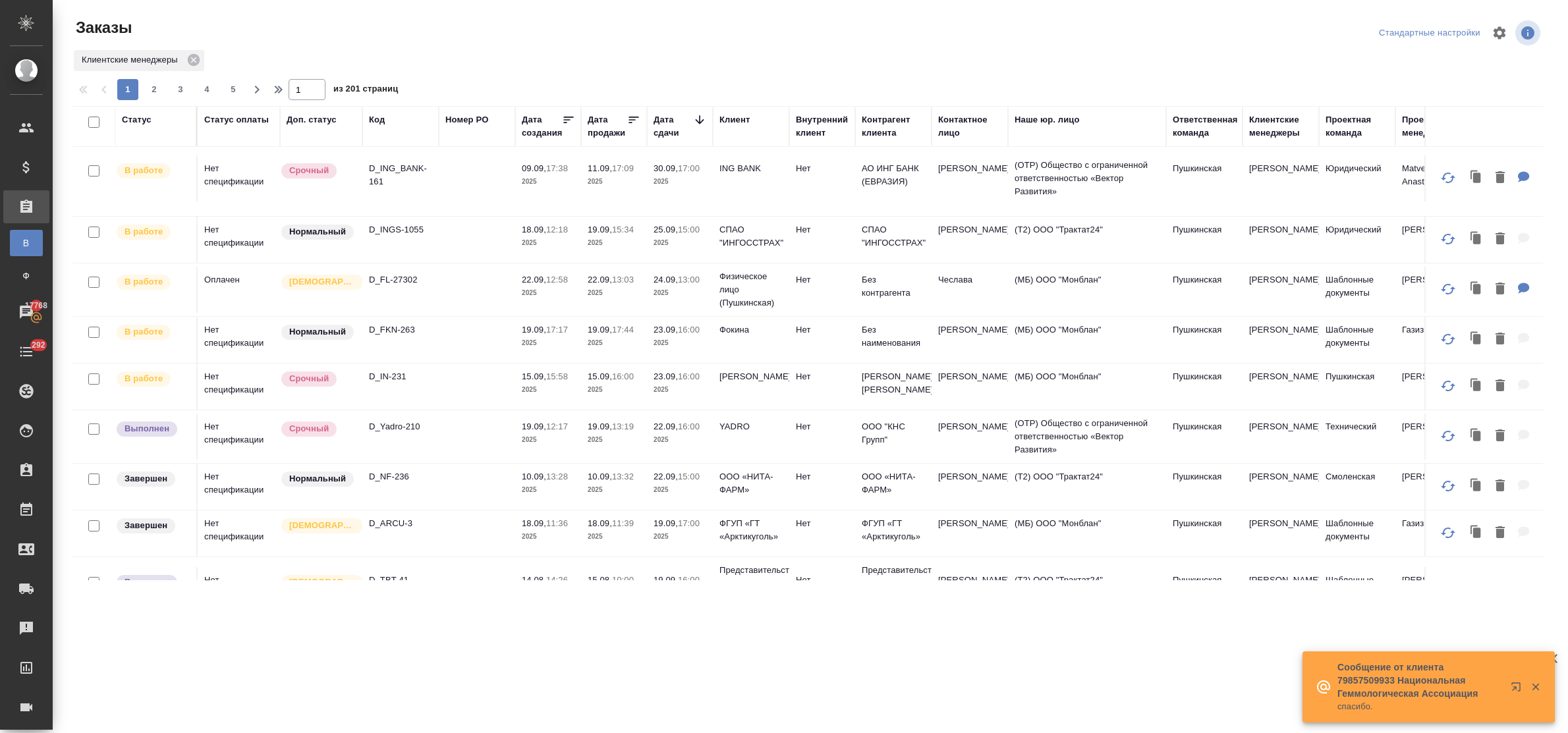
click at [387, 376] on p "D_IN-231" at bounding box center [400, 376] width 63 height 13
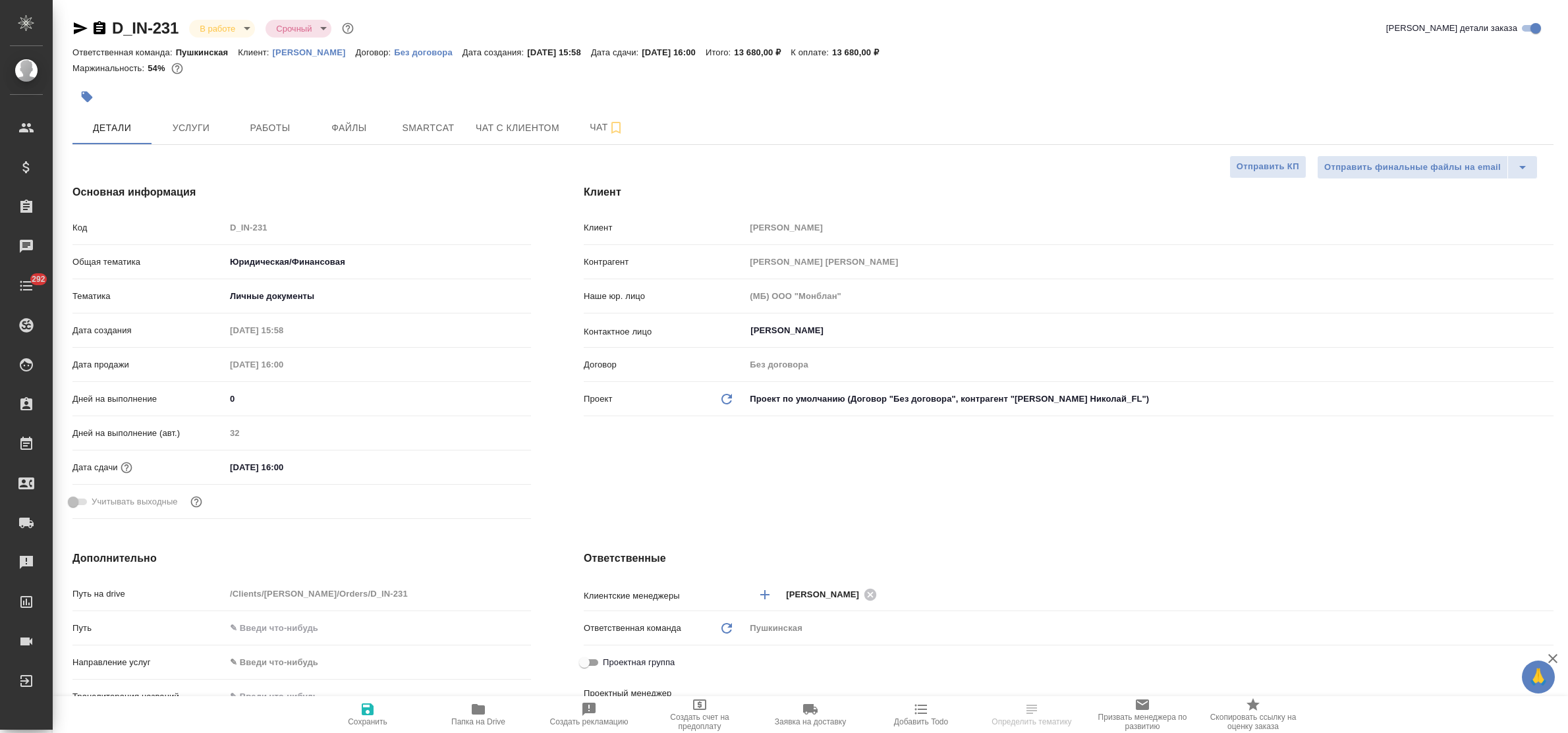
select select "RU"
type input "[PERSON_NAME]"
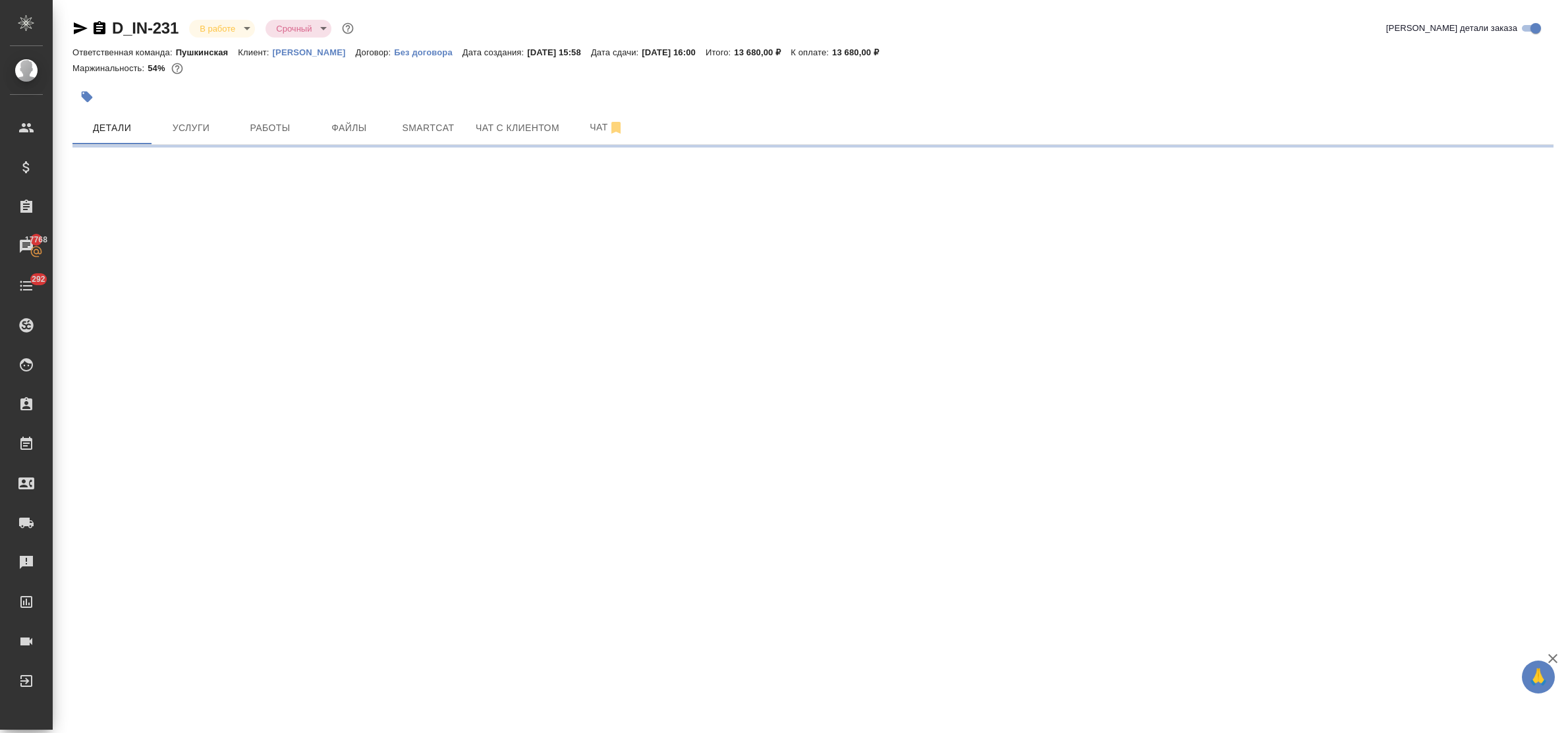
select select "RU"
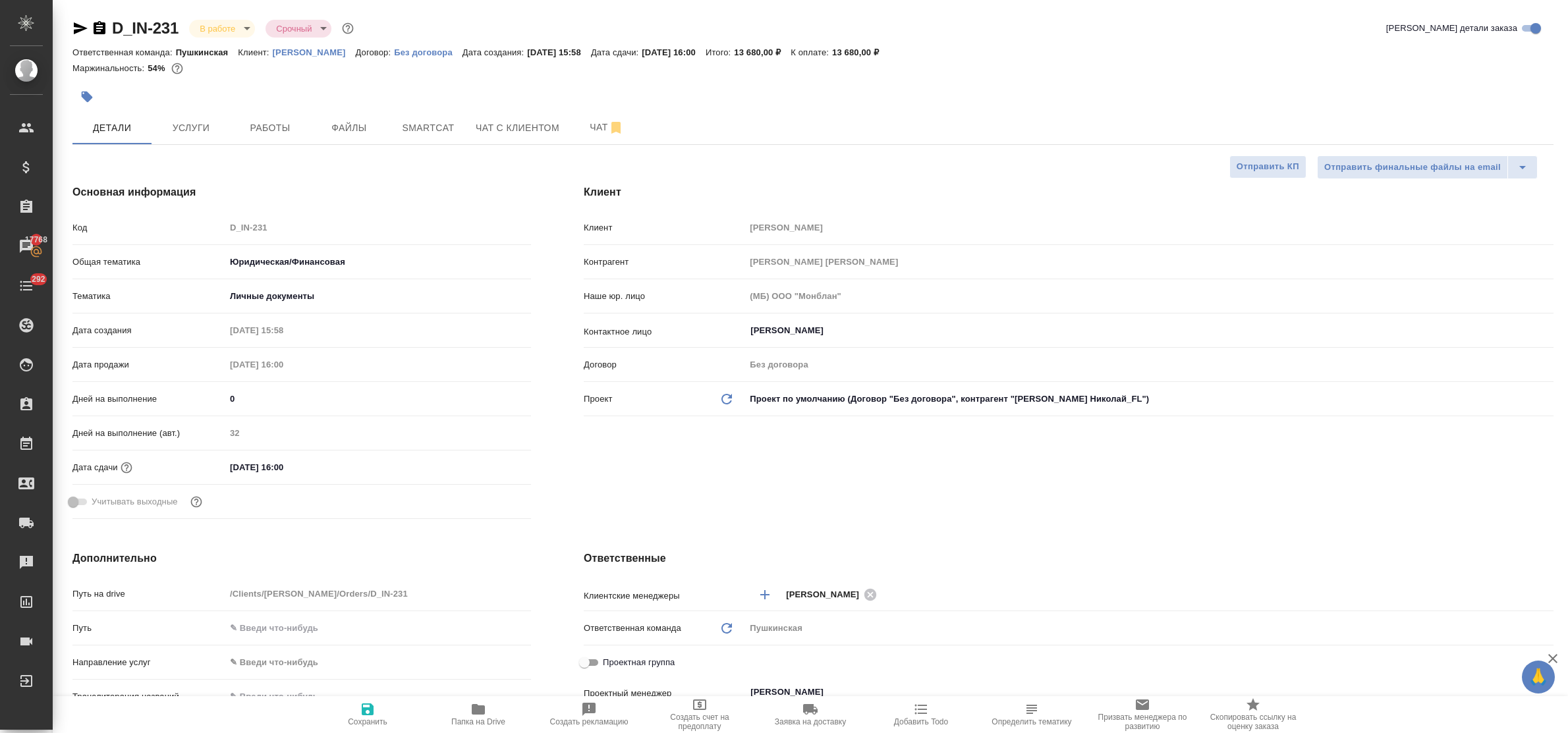
type textarea "x"
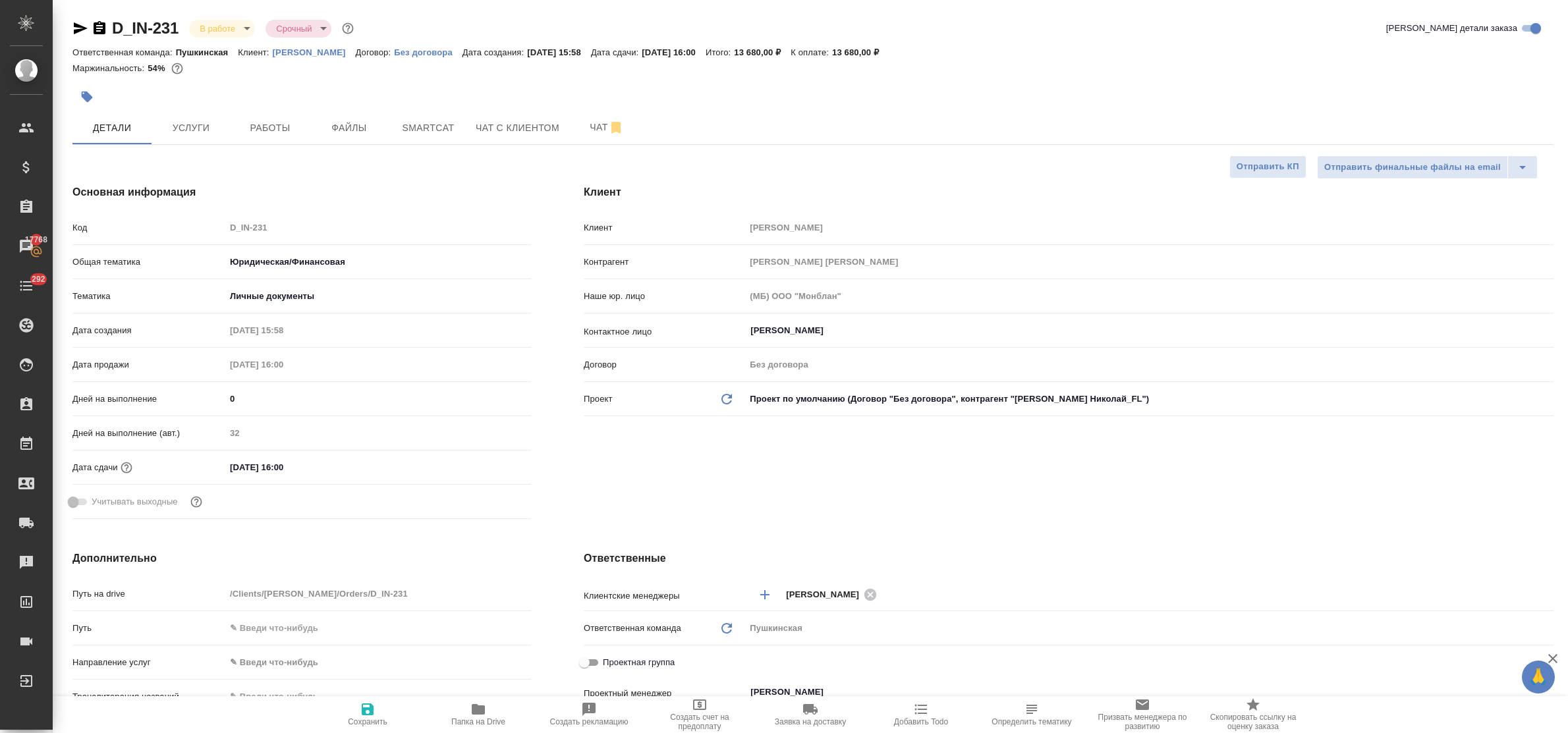
type textarea "x"
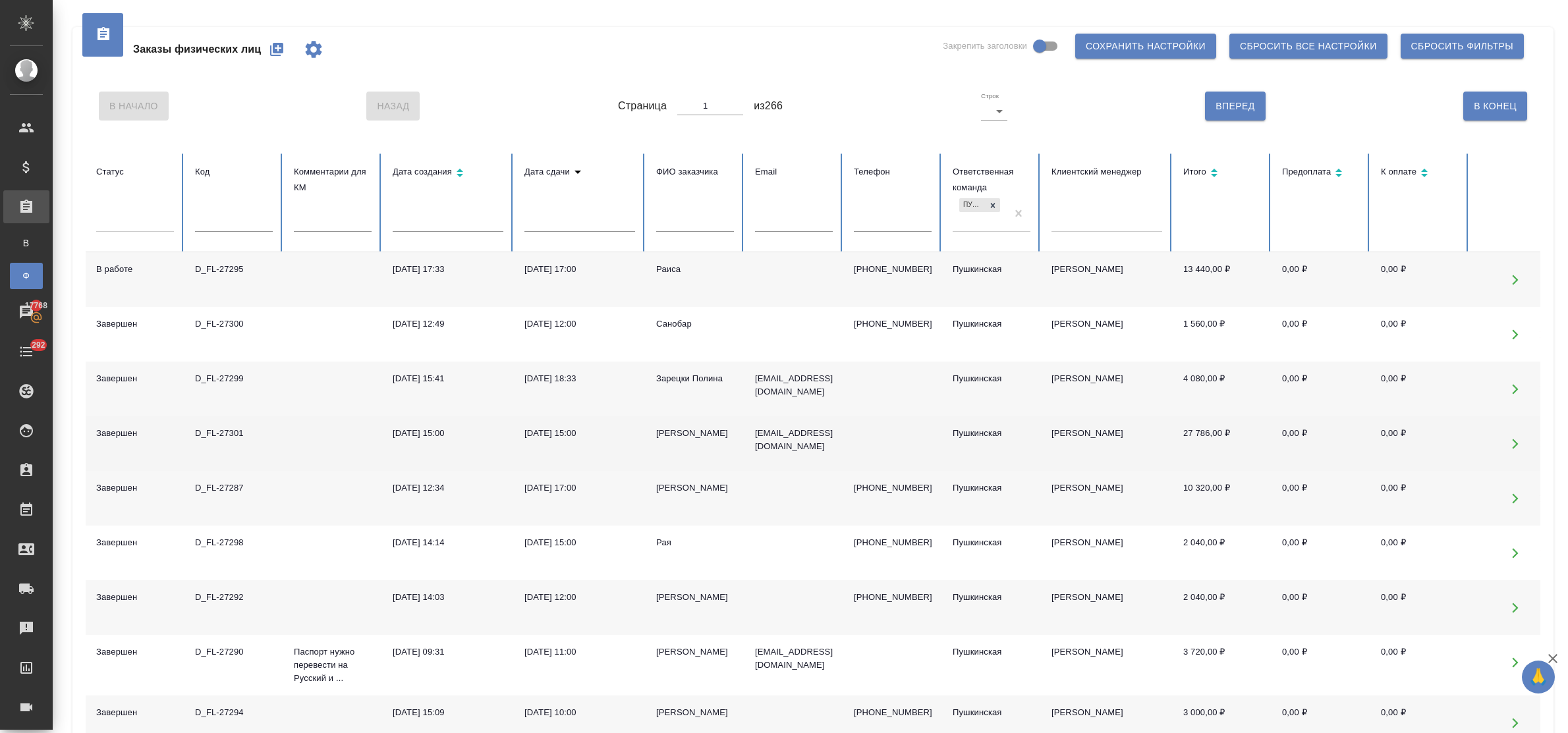
click at [536, 436] on div "[DATE] 15:00" at bounding box center [579, 433] width 110 height 13
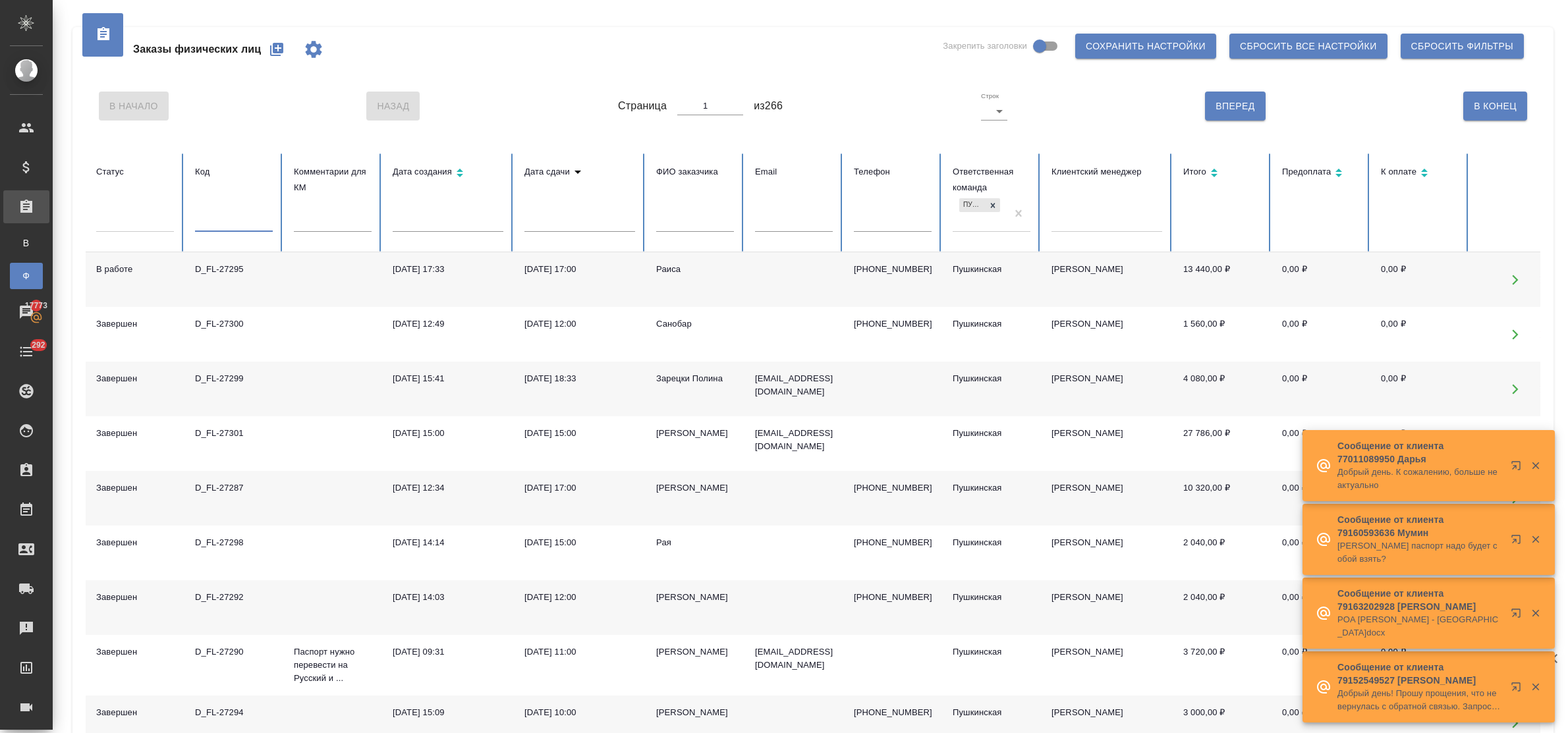
click at [234, 224] on input "text" at bounding box center [234, 223] width 78 height 18
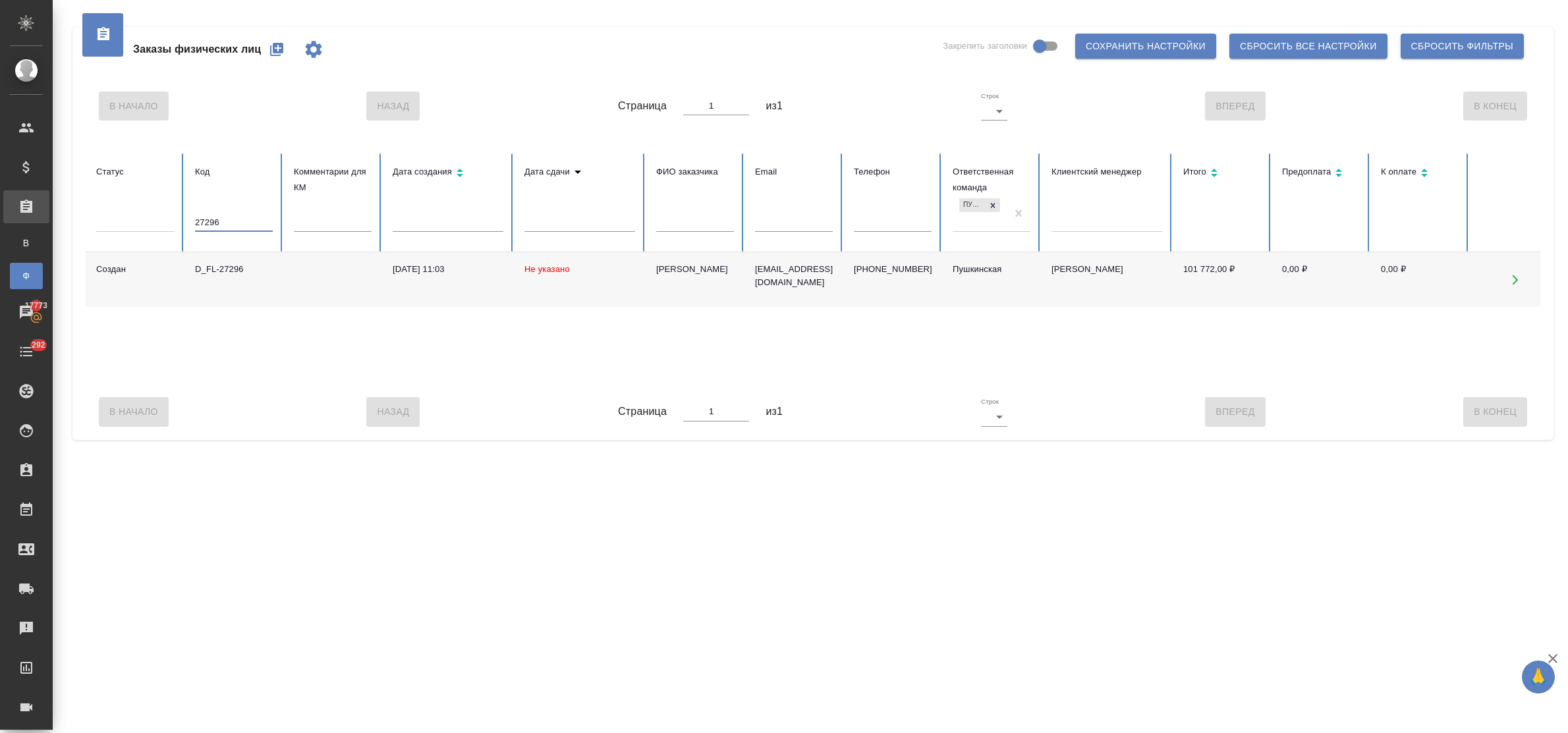
drag, startPoint x: 229, startPoint y: 224, endPoint x: 218, endPoint y: 221, distance: 11.4
click at [199, 222] on input "27296" at bounding box center [234, 223] width 78 height 18
click at [222, 221] on input "27296" at bounding box center [234, 223] width 78 height 18
type input "27297"
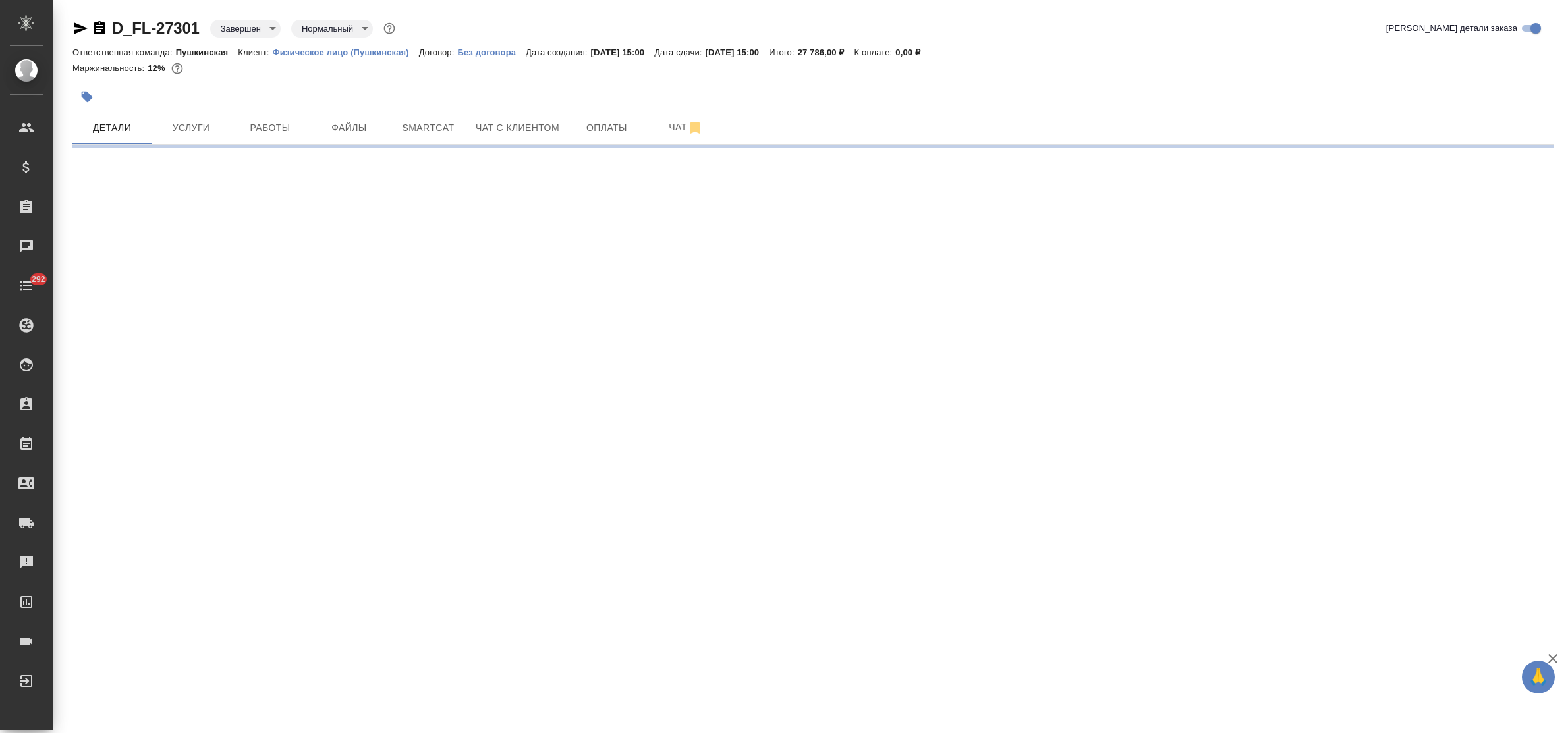
select select "RU"
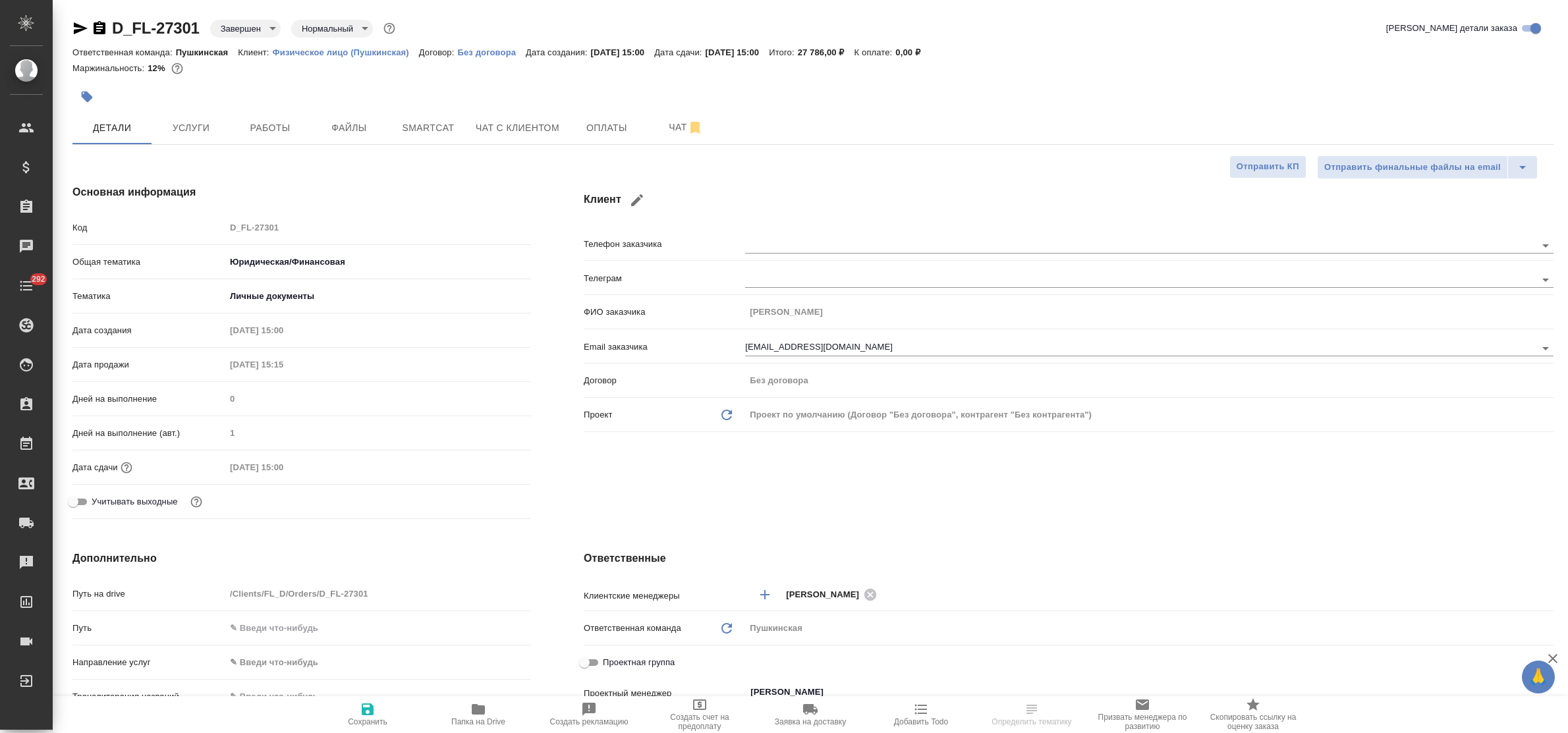
type textarea "x"
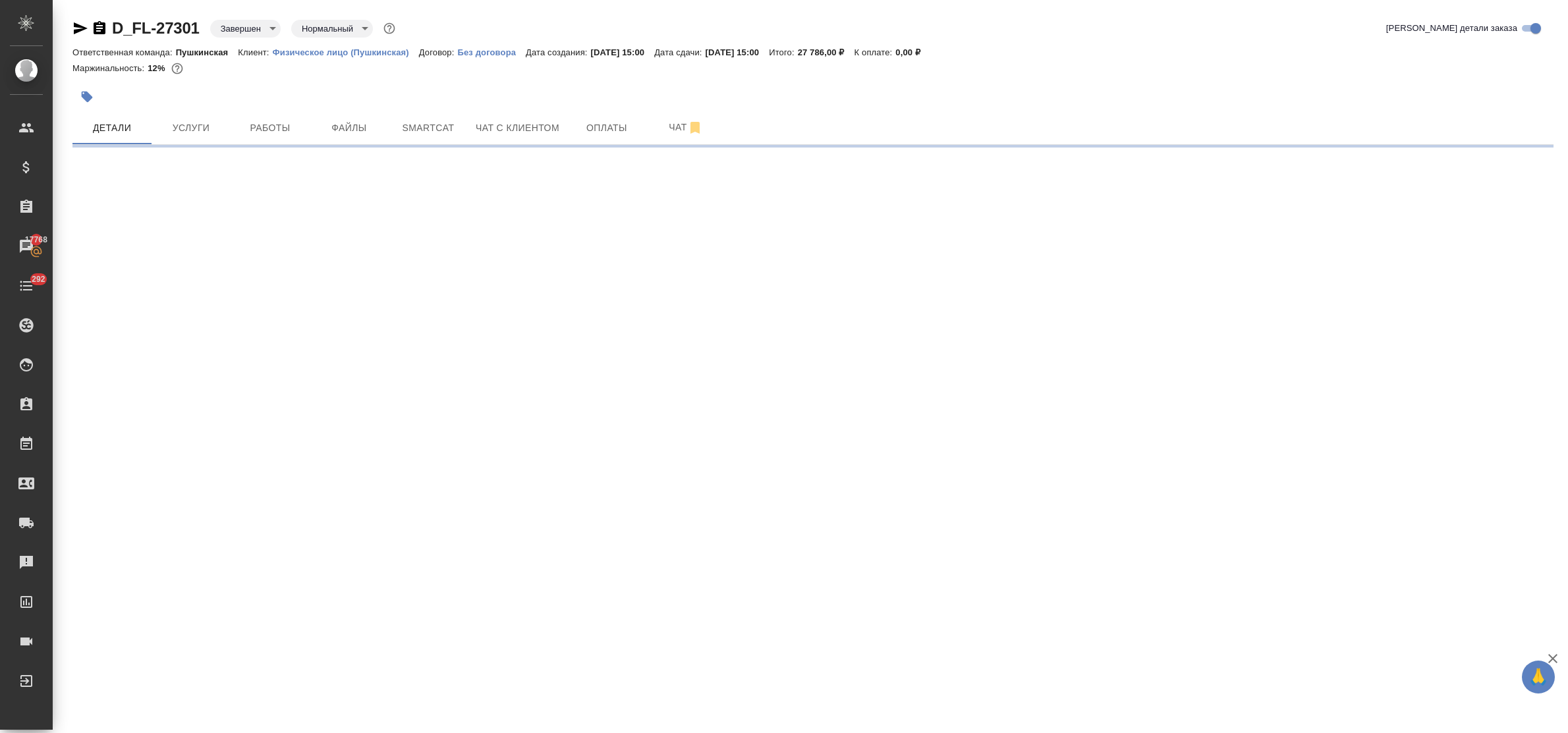
select select "RU"
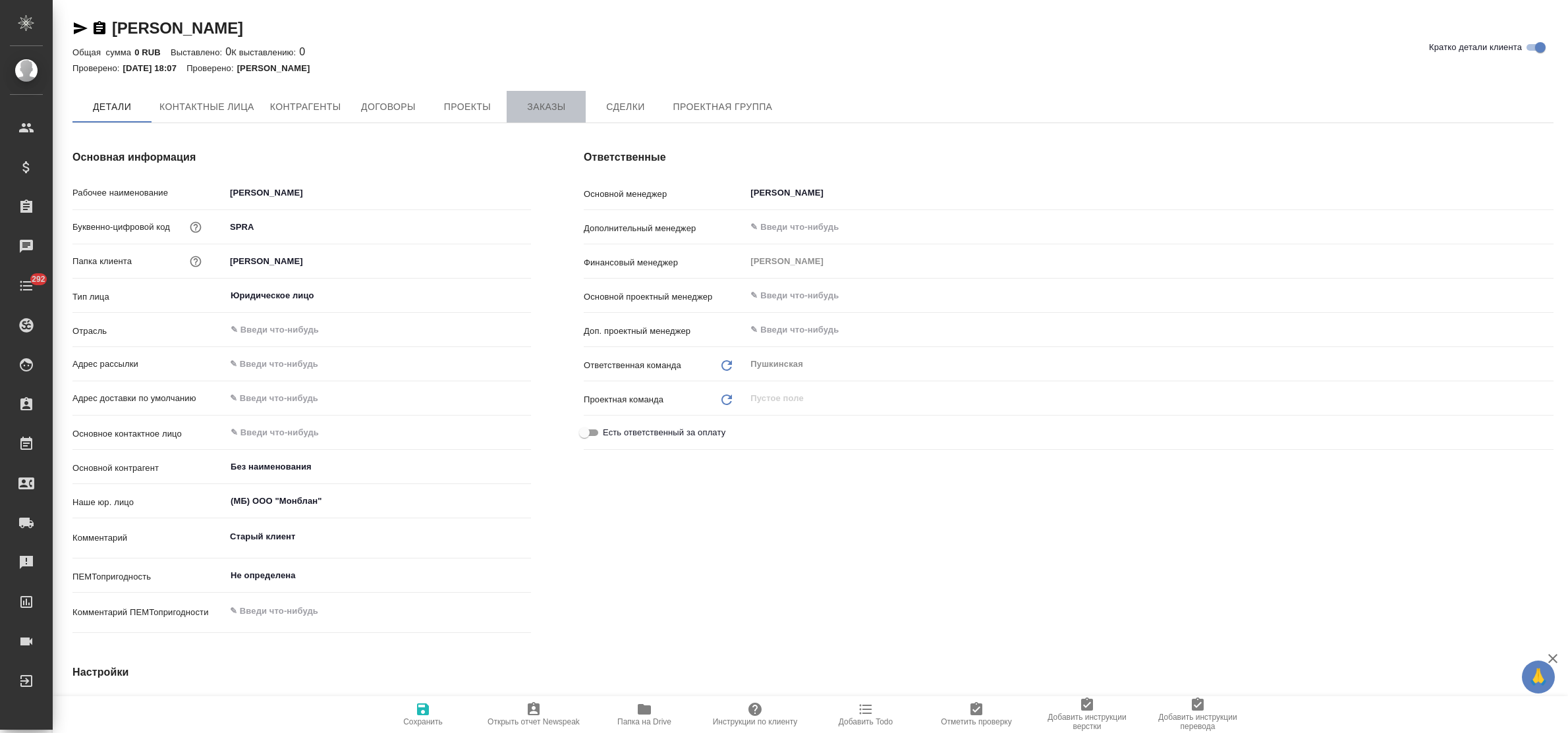
click at [536, 113] on span "Заказы" at bounding box center [545, 107] width 63 height 17
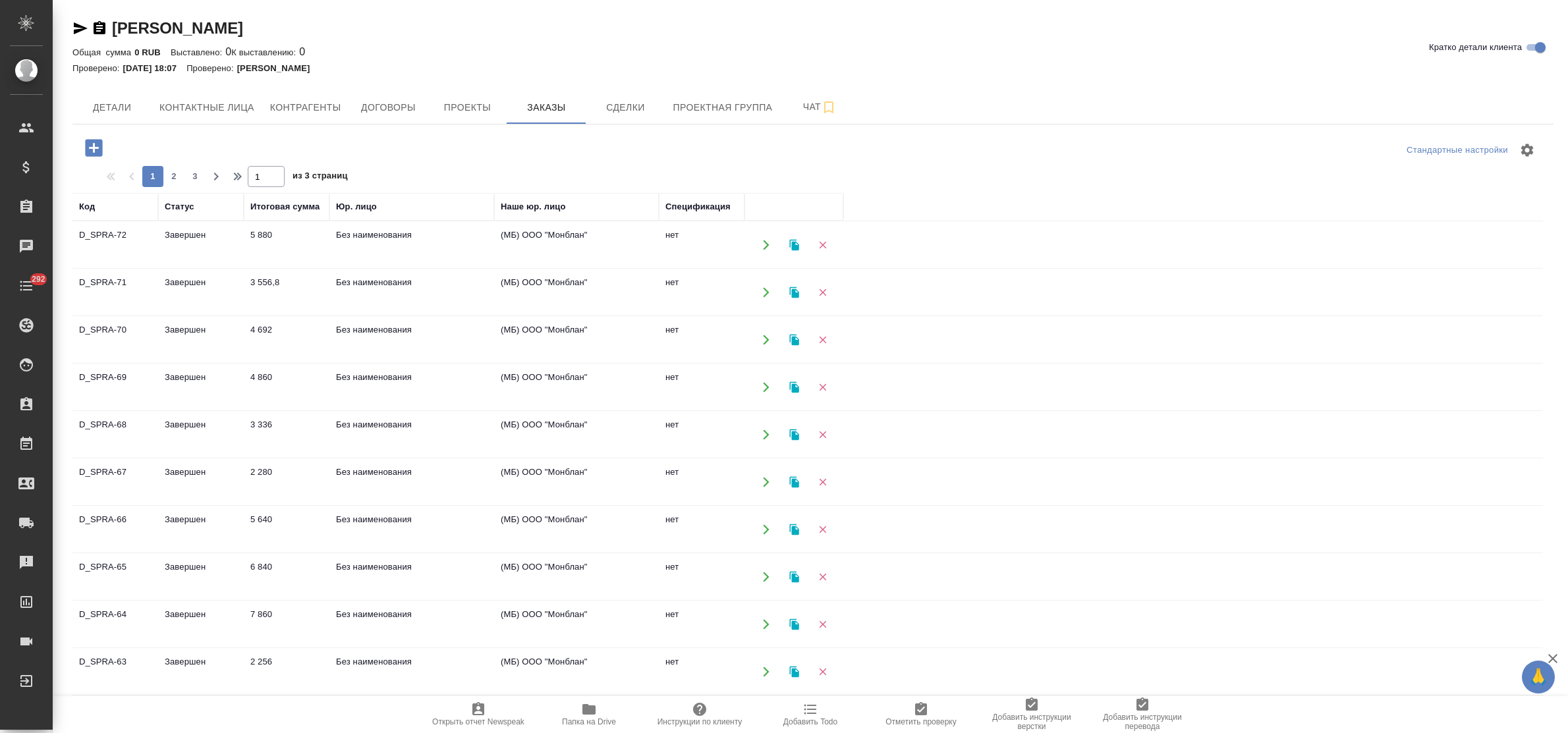
click at [195, 239] on td "Завершен" at bounding box center [201, 245] width 86 height 46
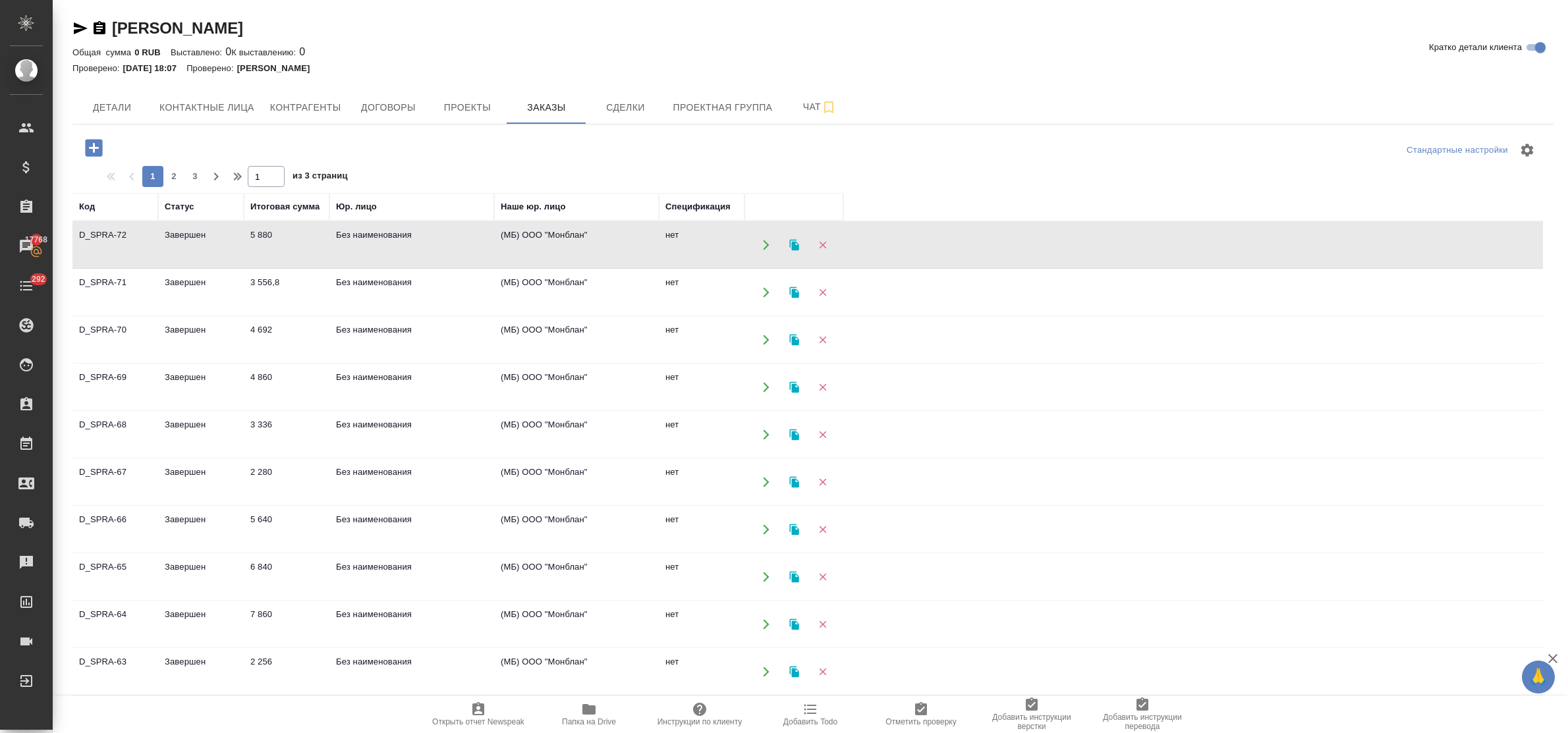
click at [260, 281] on td "3 556,8" at bounding box center [286, 292] width 86 height 46
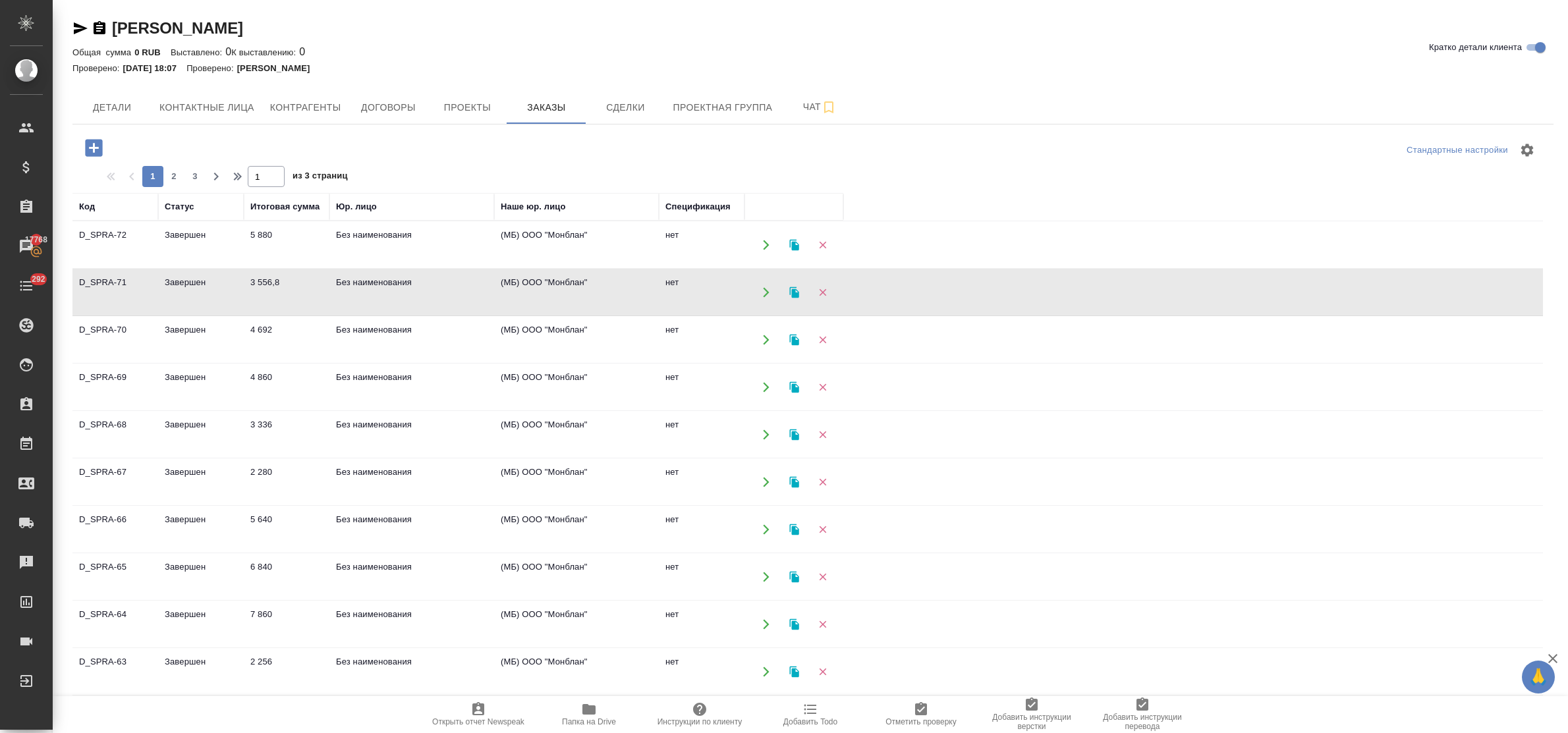
click at [260, 281] on td "3 556,8" at bounding box center [286, 292] width 86 height 46
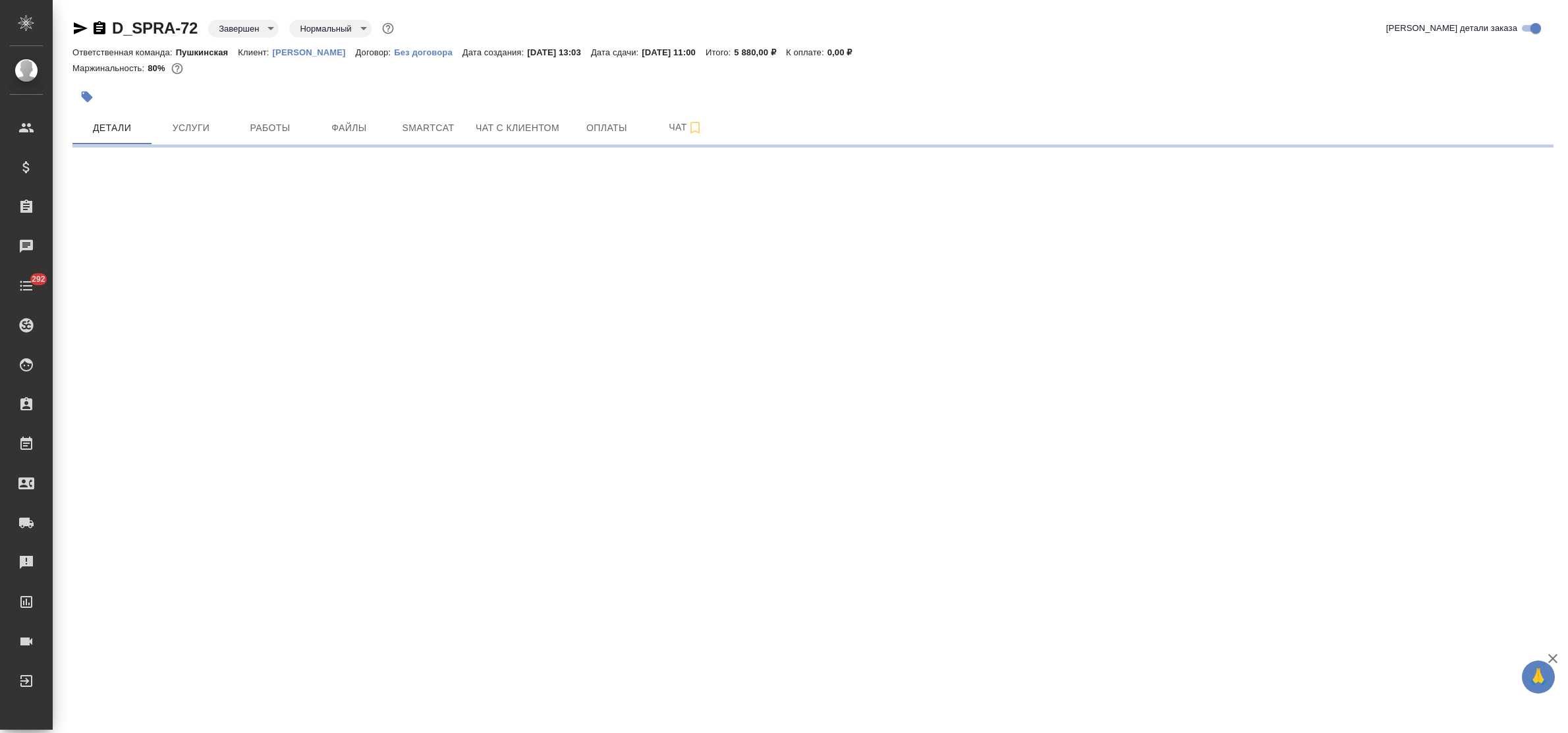
select select "RU"
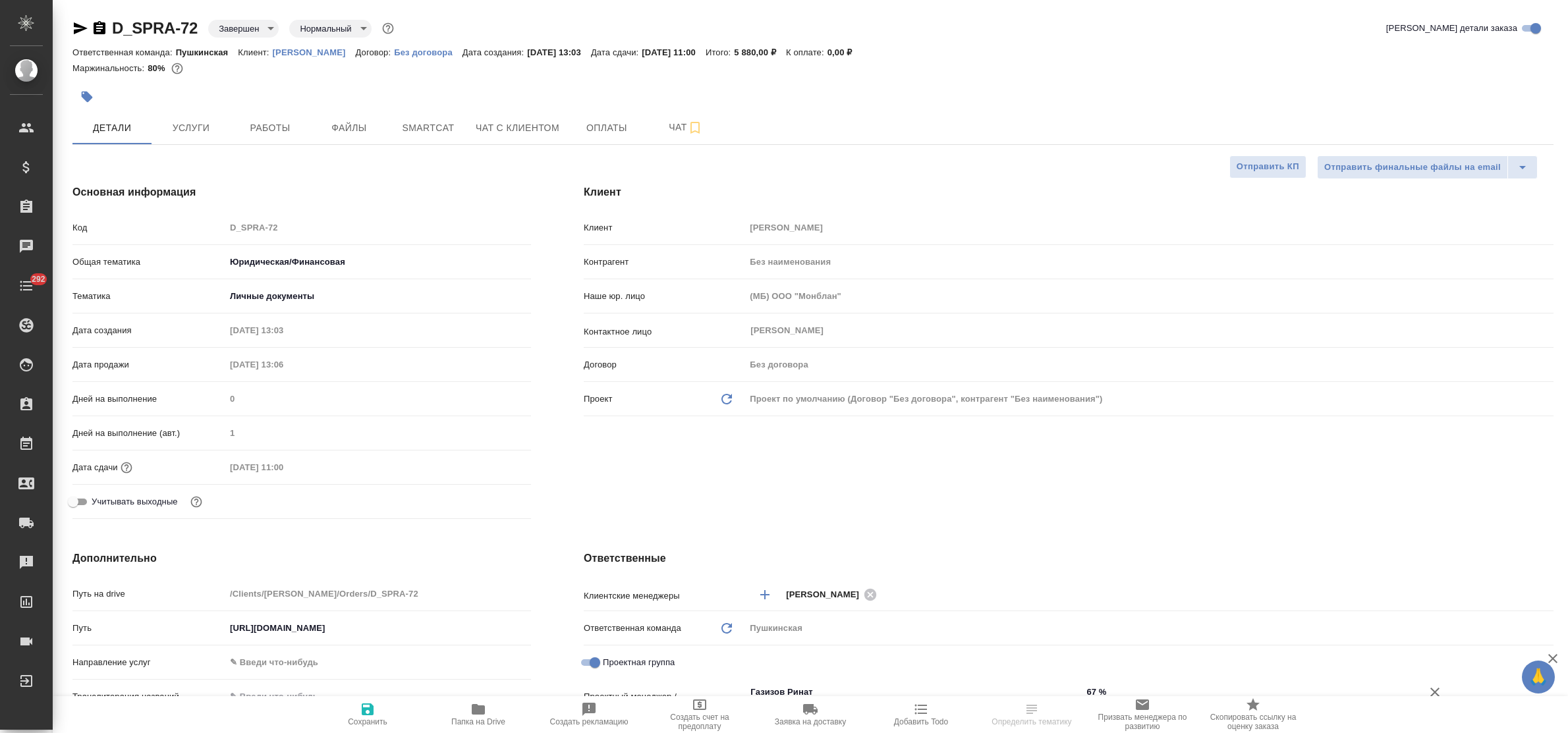
type textarea "x"
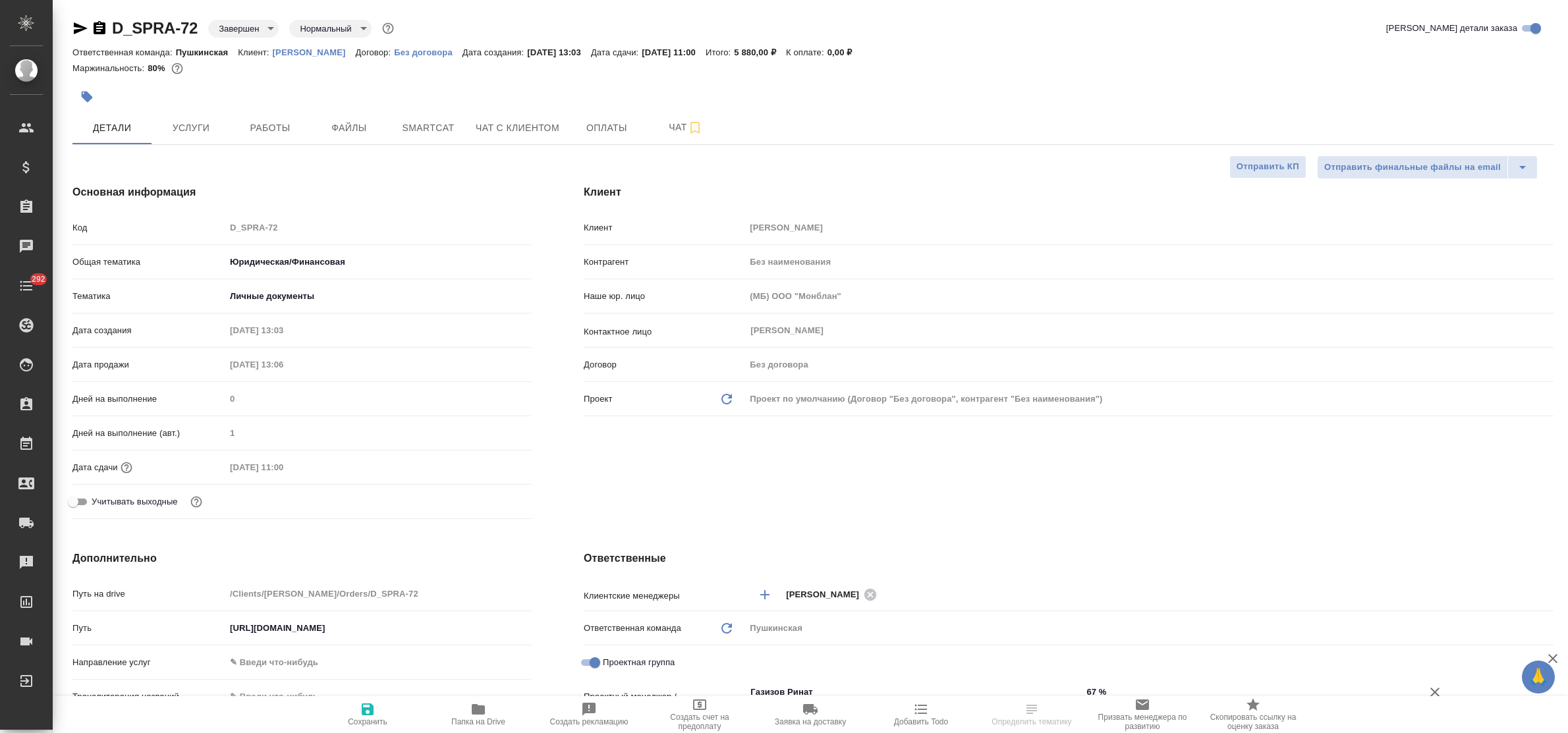
type textarea "x"
select select "RU"
